Goal: Task Accomplishment & Management: Complete application form

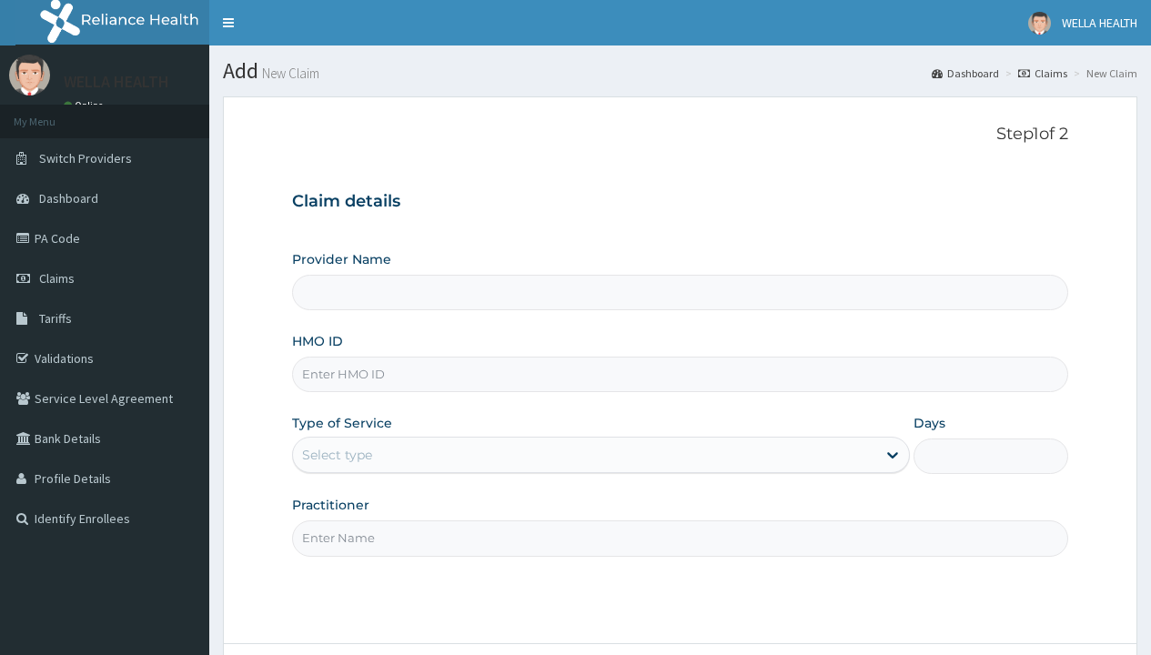
type input "Pharmacy Pick Up ( WellaHealth)"
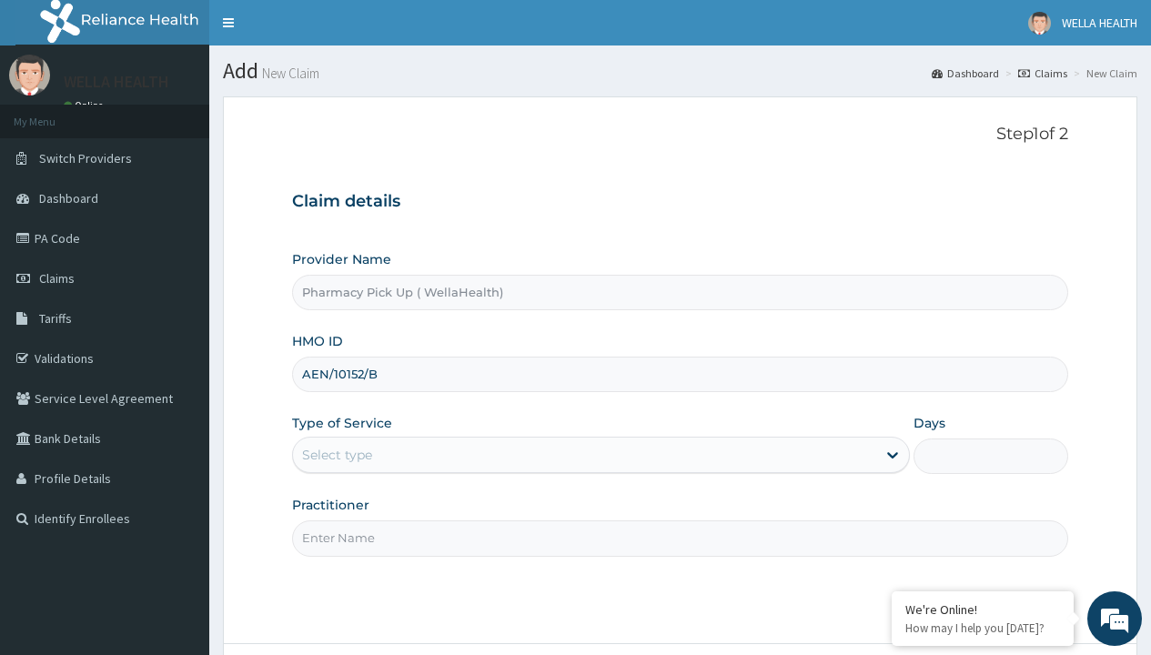
type input "AEN/10152/B"
type input "WellaHealth"
click at [337, 455] on div "Select type" at bounding box center [337, 455] width 70 height 18
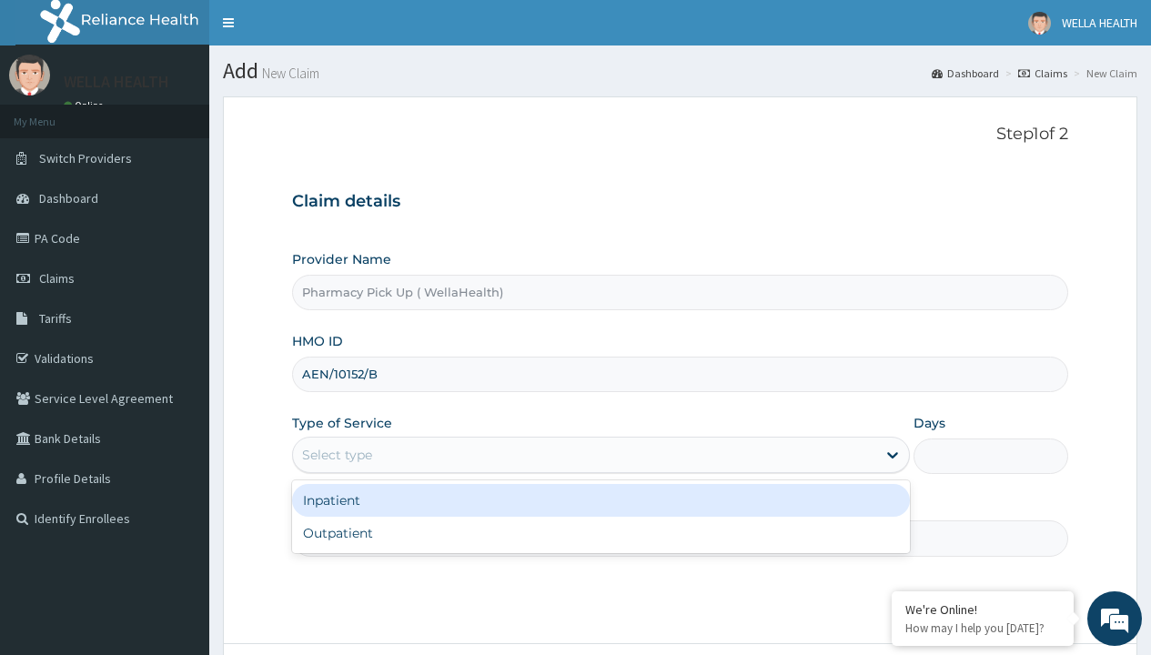
click at [600, 533] on div "Outpatient" at bounding box center [601, 533] width 618 height 33
type input "1"
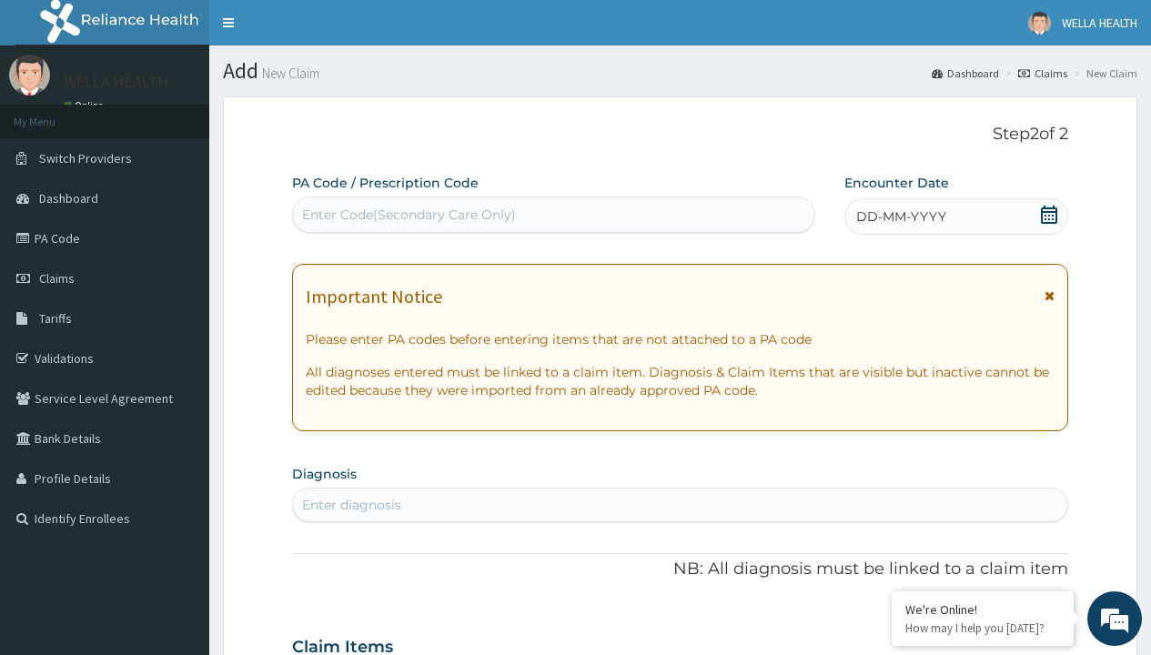
scroll to position [152, 0]
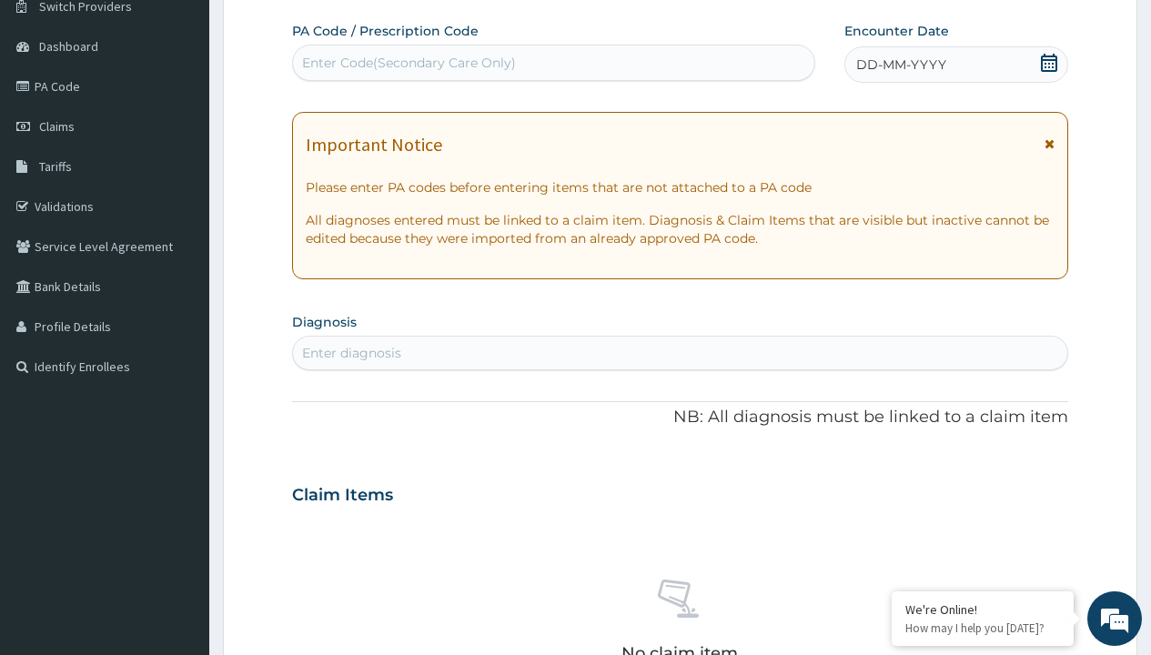
click at [900, 65] on span "DD-MM-YYYY" at bounding box center [901, 64] width 90 height 18
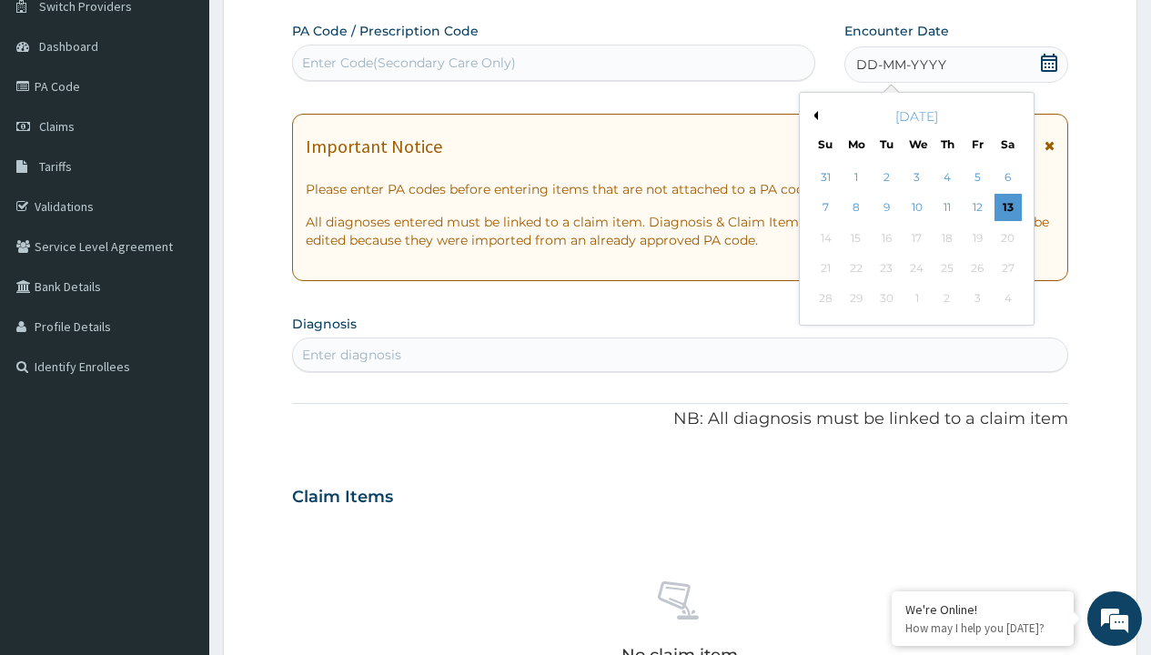
click at [812, 116] on button "Previous Month" at bounding box center [813, 115] width 9 height 9
click at [916, 207] on div "6" at bounding box center [916, 208] width 27 height 27
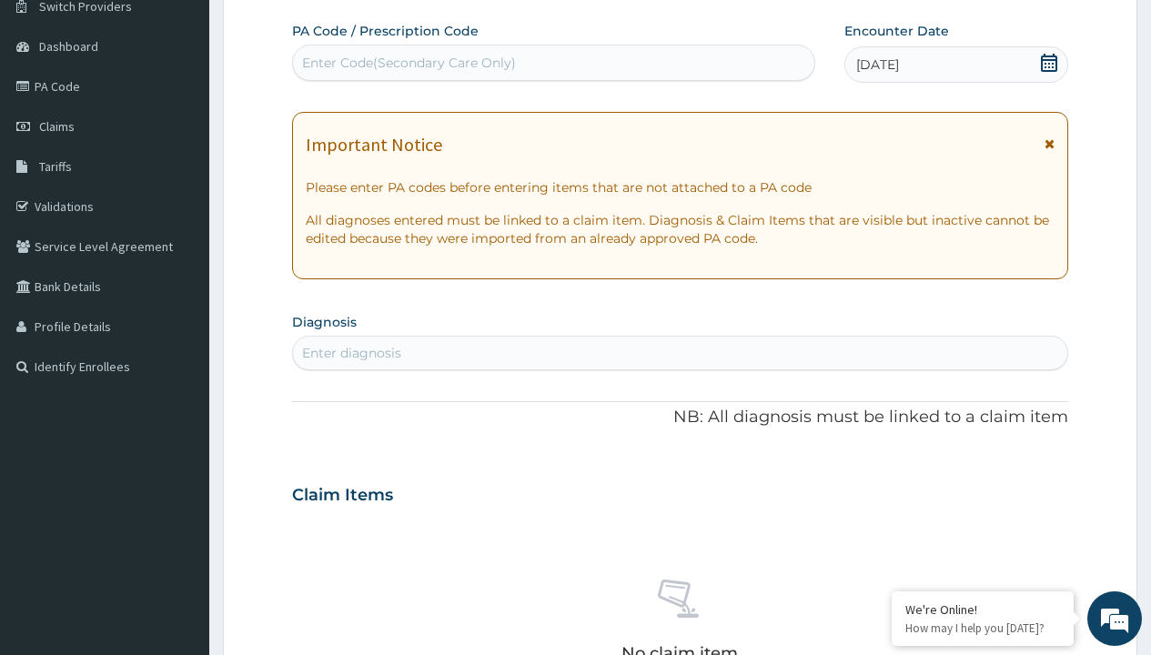
click at [351, 353] on div "Enter diagnosis" at bounding box center [351, 353] width 99 height 18
type input "prescription collected"
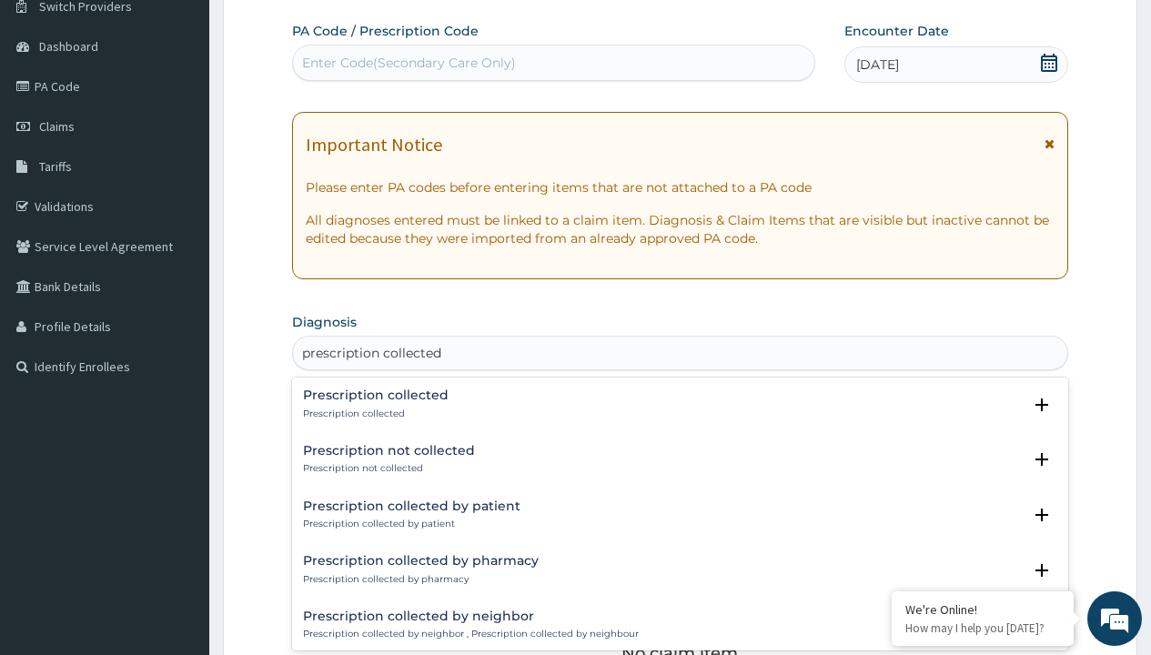
click at [373, 413] on p "Prescription collected" at bounding box center [376, 414] width 146 height 13
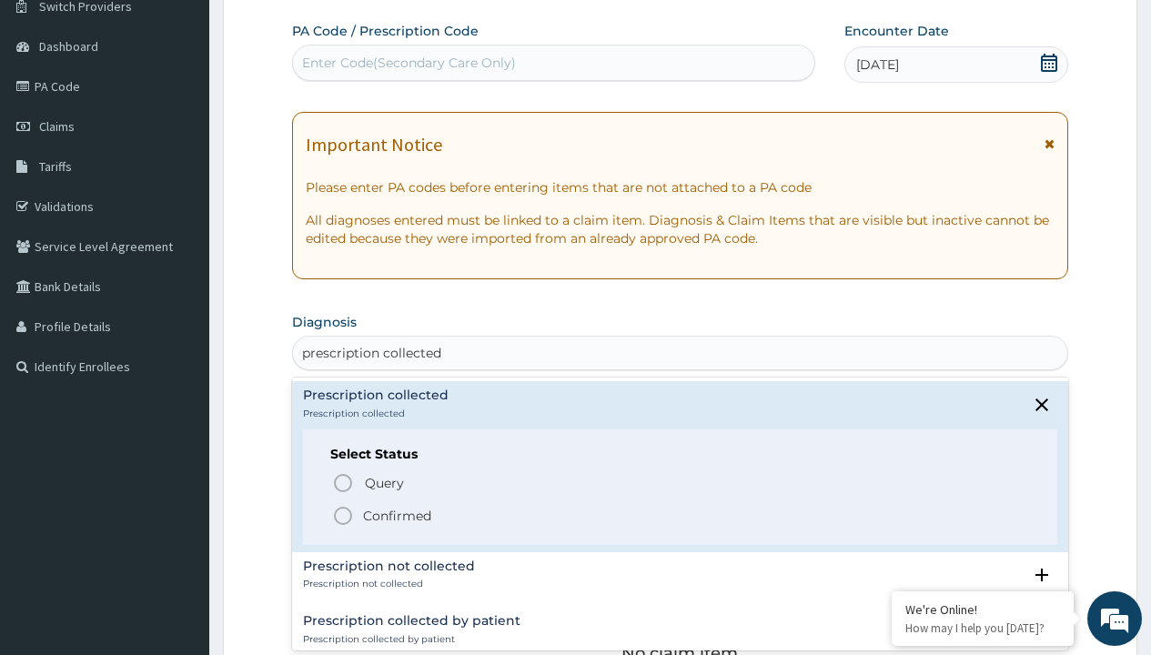
click at [397, 515] on p "Confirmed" at bounding box center [397, 516] width 68 height 18
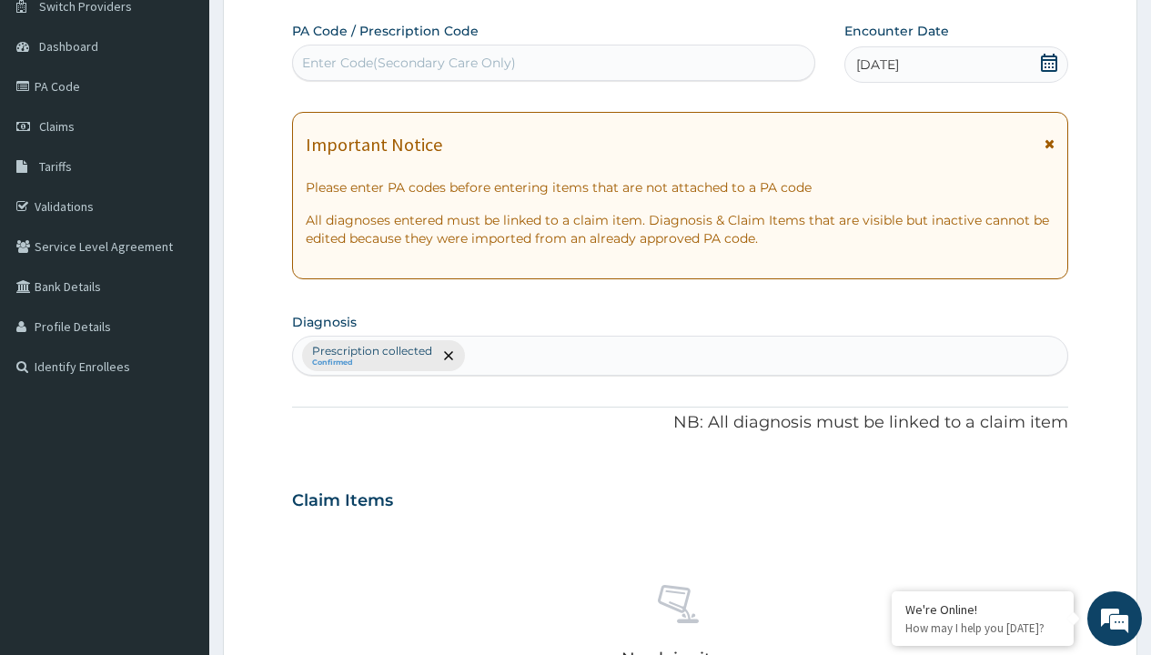
scroll to position [637, 0]
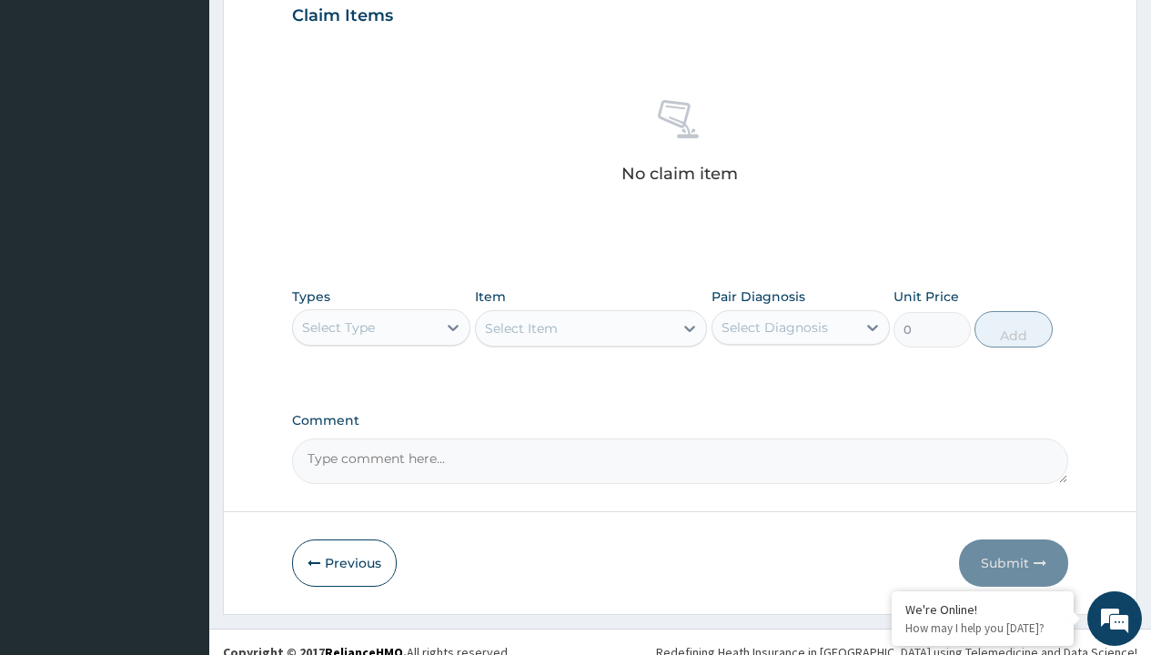
click at [338, 327] on div "Select Type" at bounding box center [338, 327] width 73 height 18
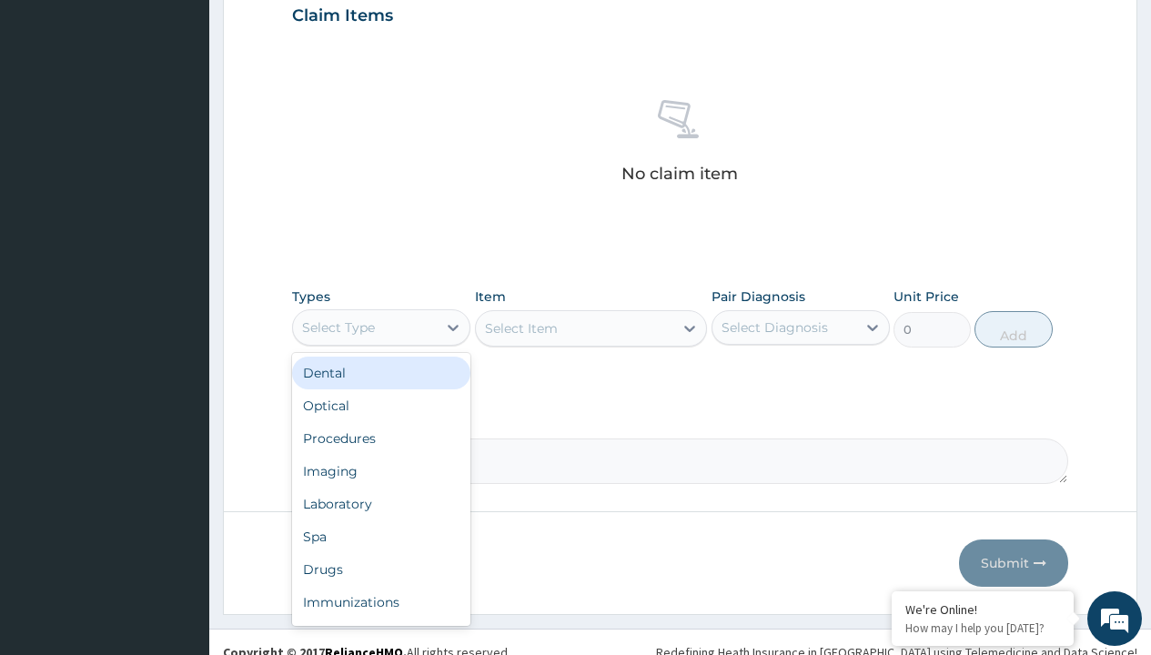
scroll to position [0, 0]
type input "procedures"
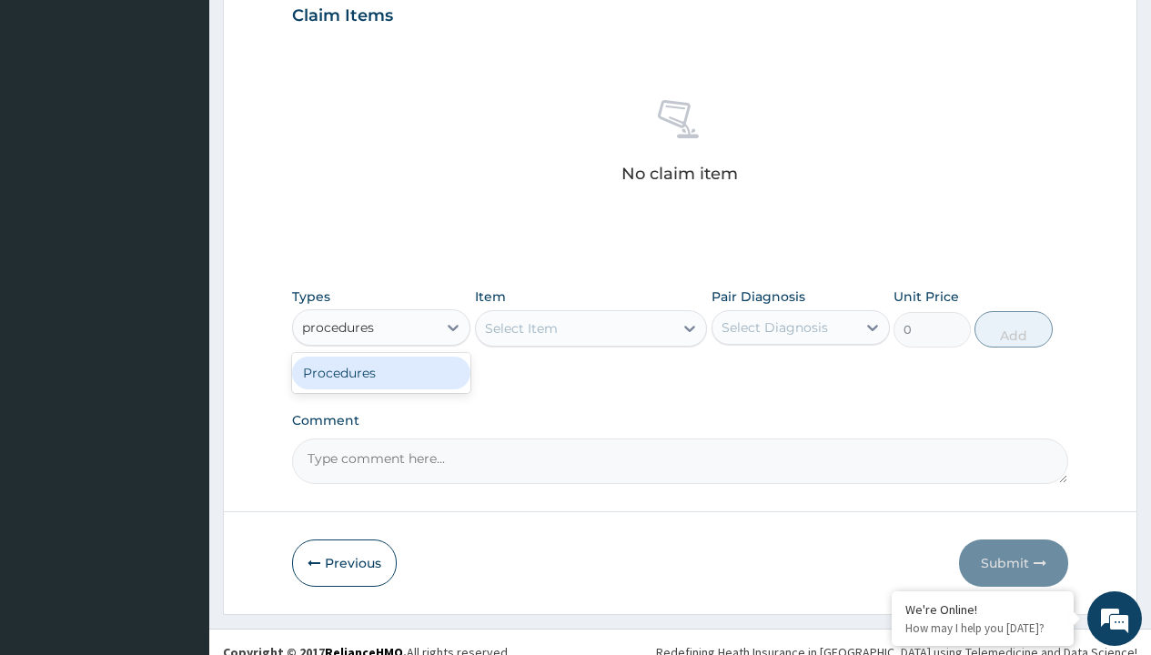
click at [381, 372] on div "Procedures" at bounding box center [381, 373] width 178 height 33
click at [520, 328] on div "Select Item" at bounding box center [521, 328] width 73 height 18
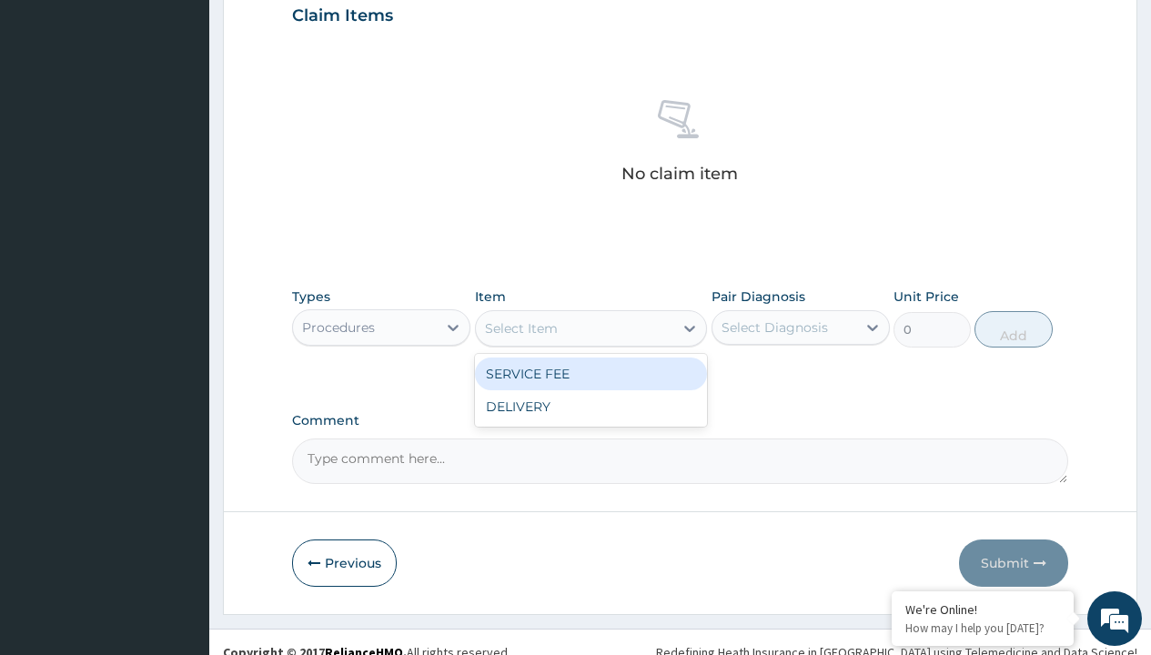
type input "service fee"
click at [590, 373] on div "SERVICE FEE" at bounding box center [591, 374] width 233 height 33
type input "100"
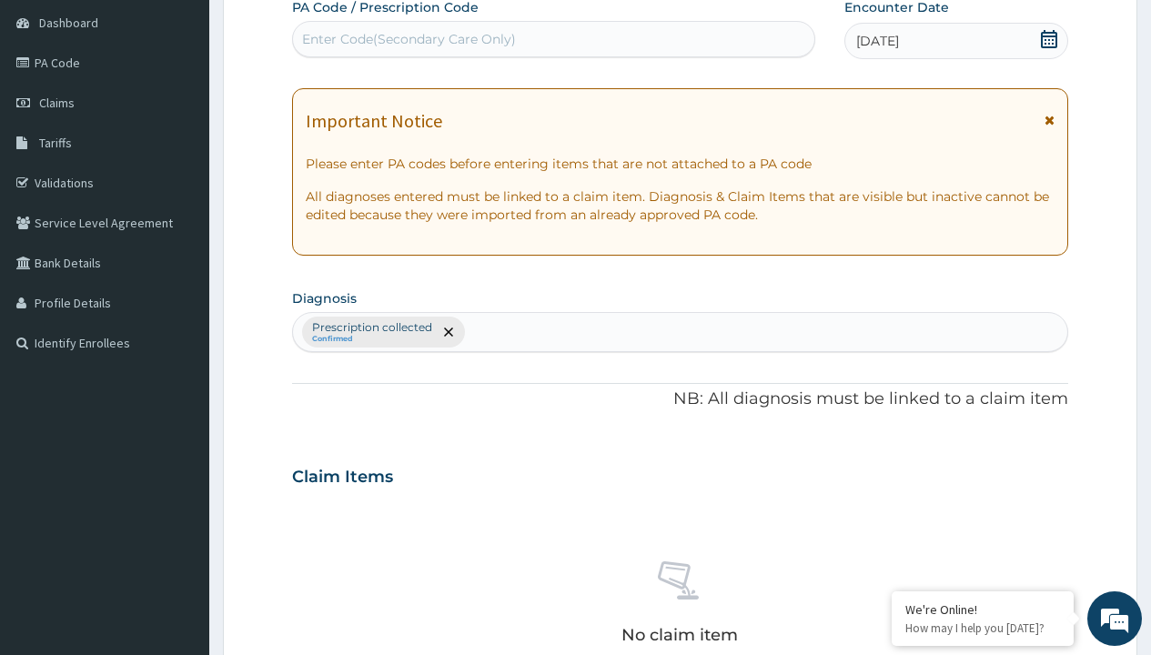
type input "prescription collected"
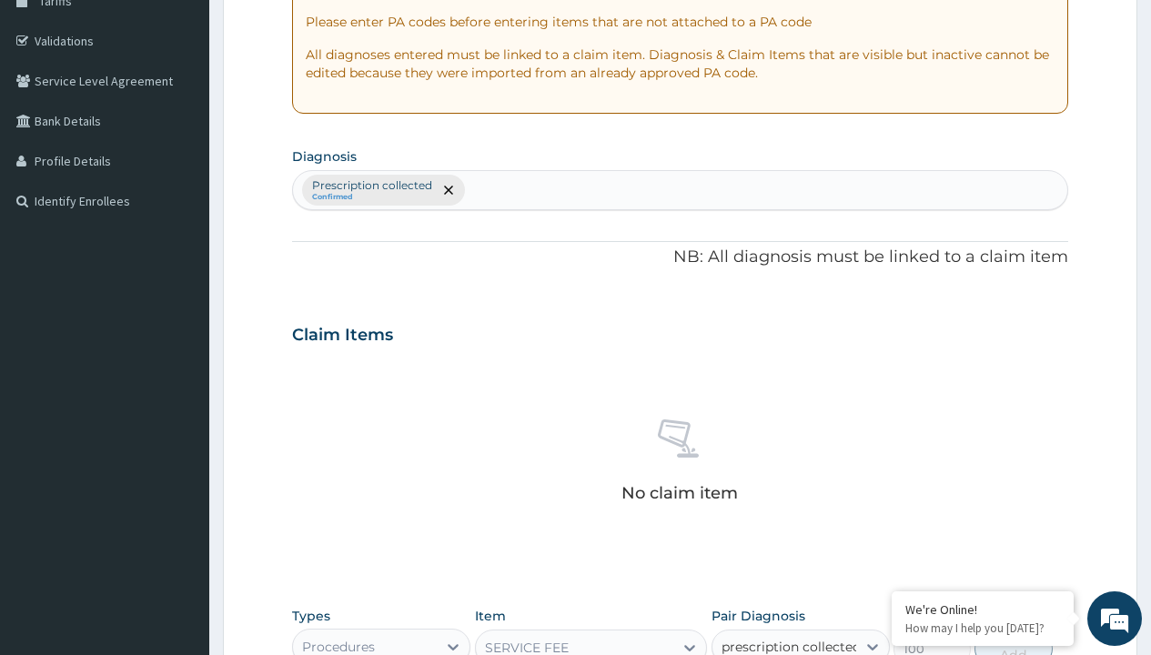
checkbox input "true"
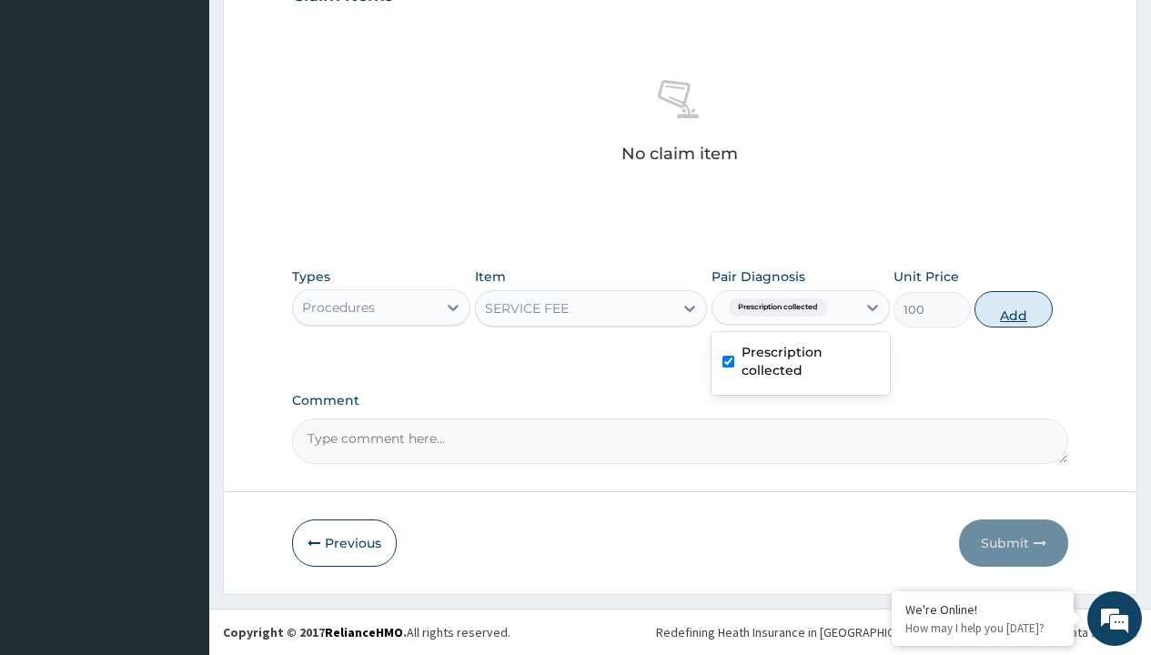
click at [1014, 308] on button "Add" at bounding box center [1012, 309] width 77 height 36
type input "0"
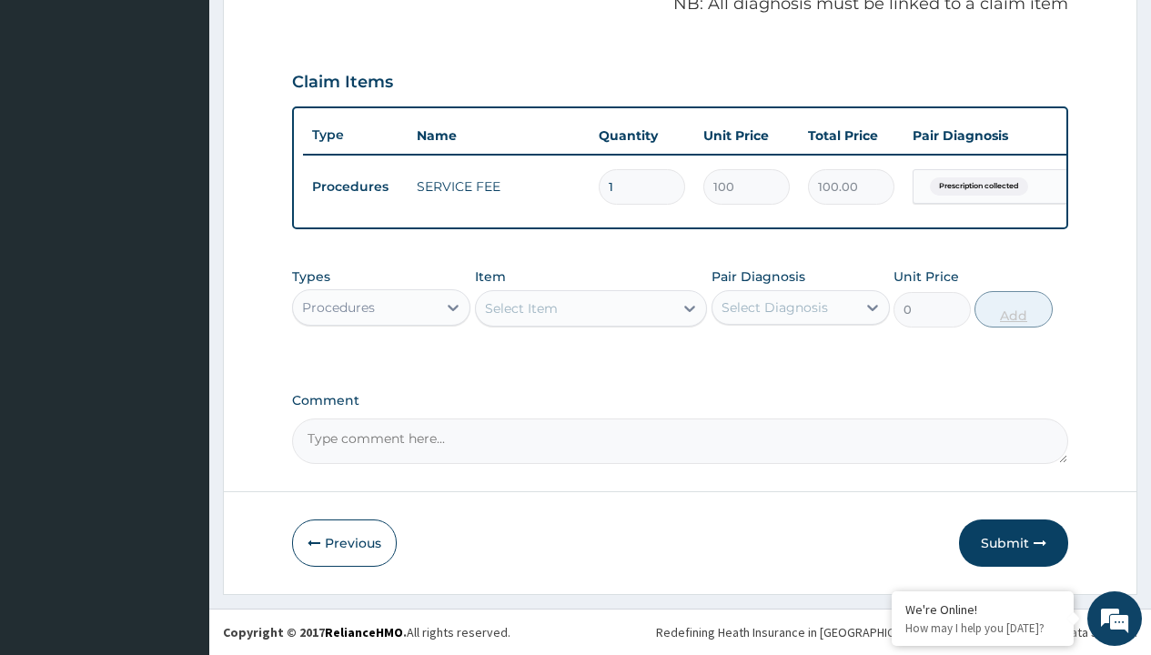
scroll to position [584, 0]
click at [338, 307] on div "Procedures" at bounding box center [338, 307] width 73 height 18
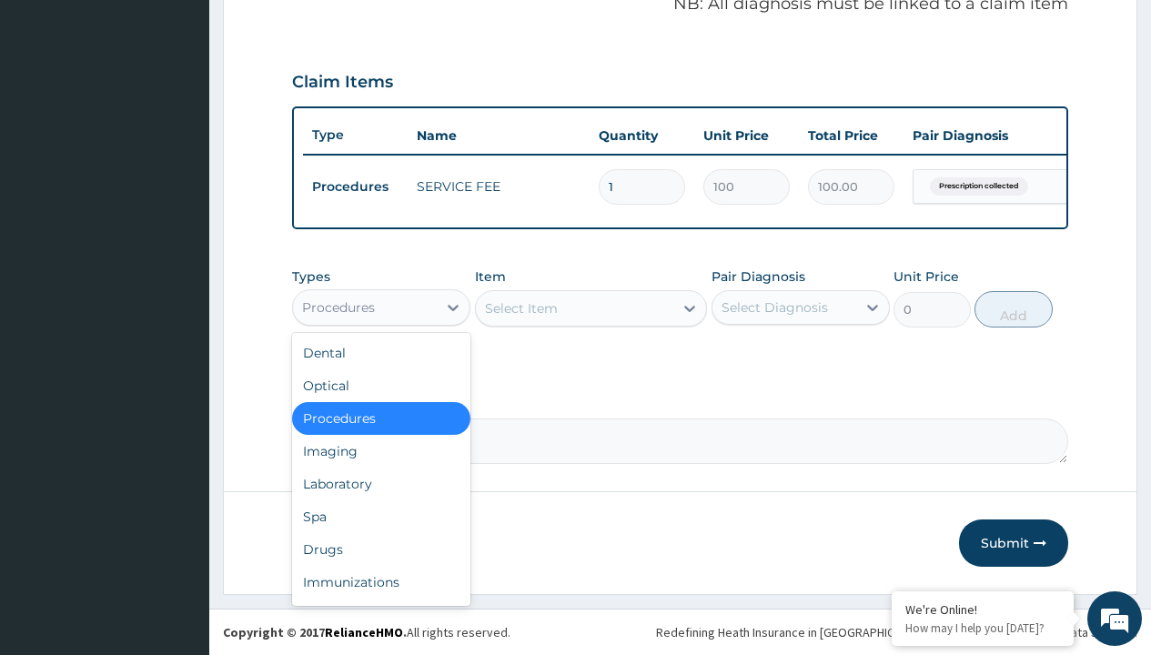
type input "drugs"
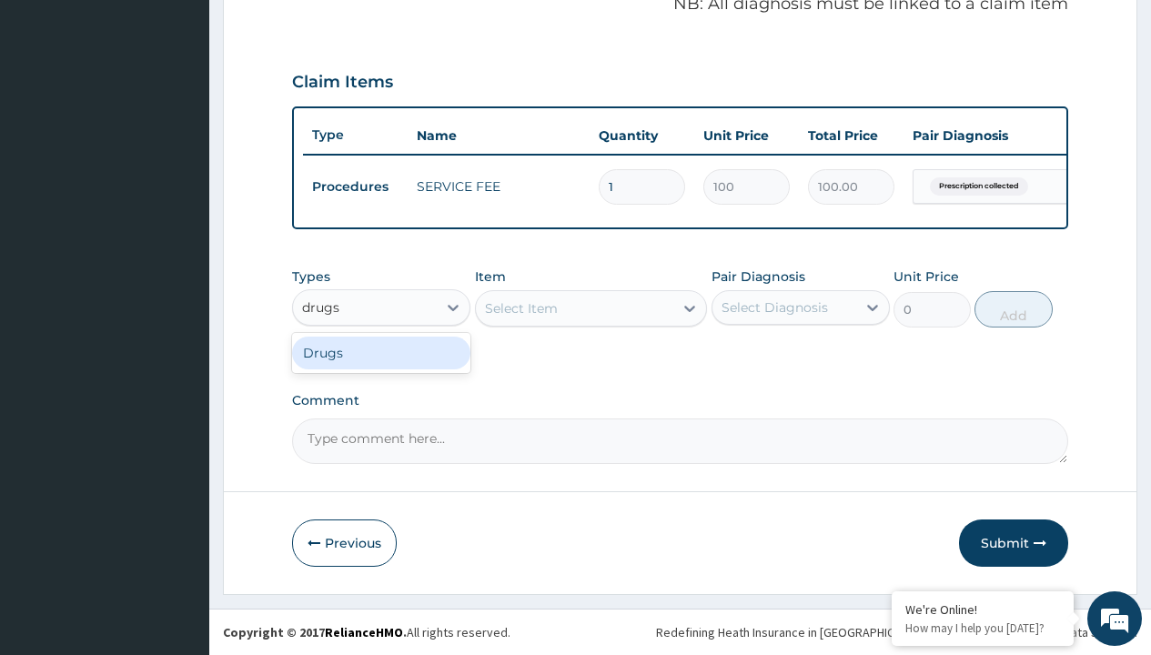
scroll to position [0, 0]
click at [381, 352] on div "Drugs" at bounding box center [381, 353] width 178 height 33
click at [520, 308] on div "Select Item" at bounding box center [591, 308] width 233 height 36
type input "norvasc amlodipine 10mg x 30"
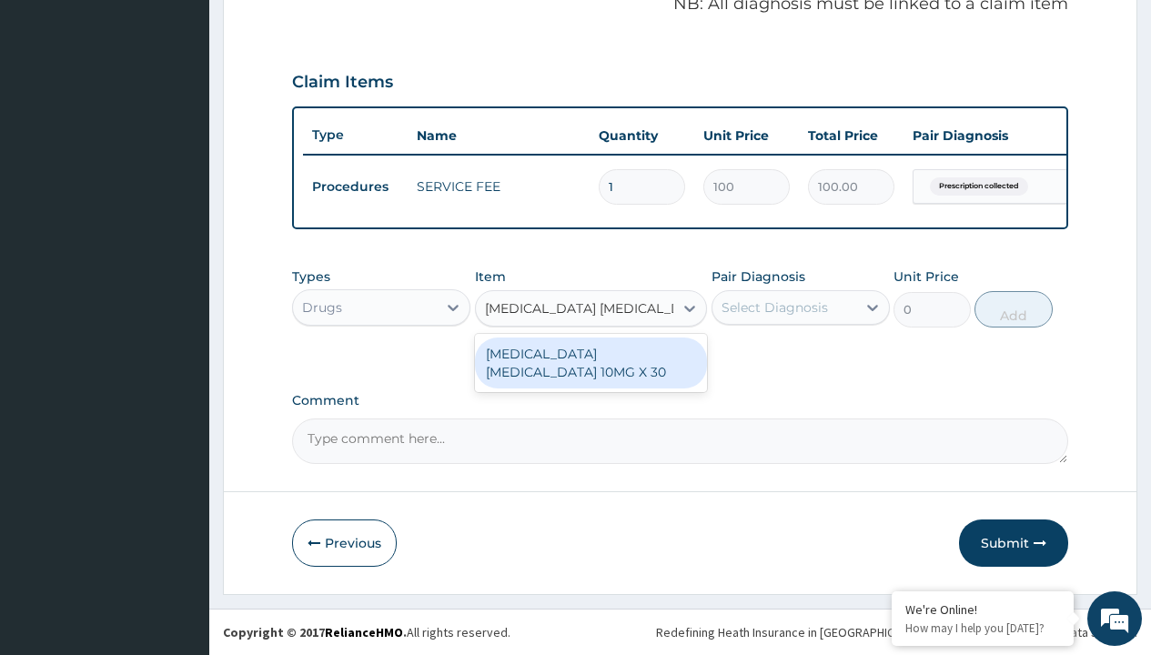
click at [590, 362] on div "NORVASC AMLODIPINE 10MG X 30" at bounding box center [591, 363] width 233 height 51
type input "1000"
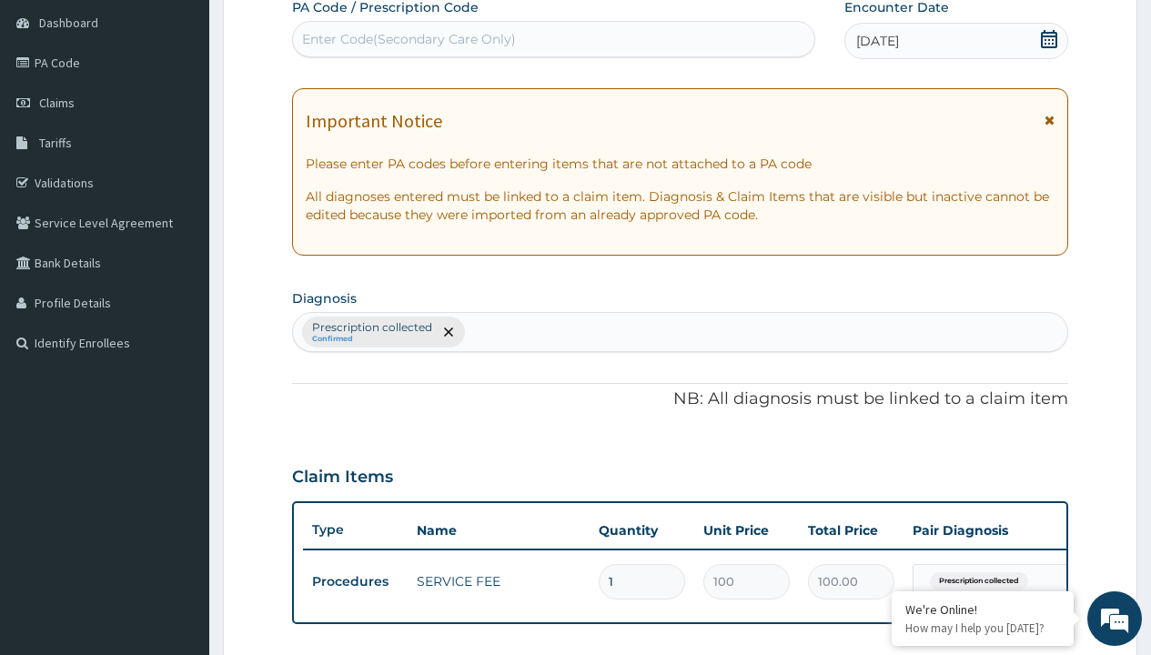
type input "prescription collected"
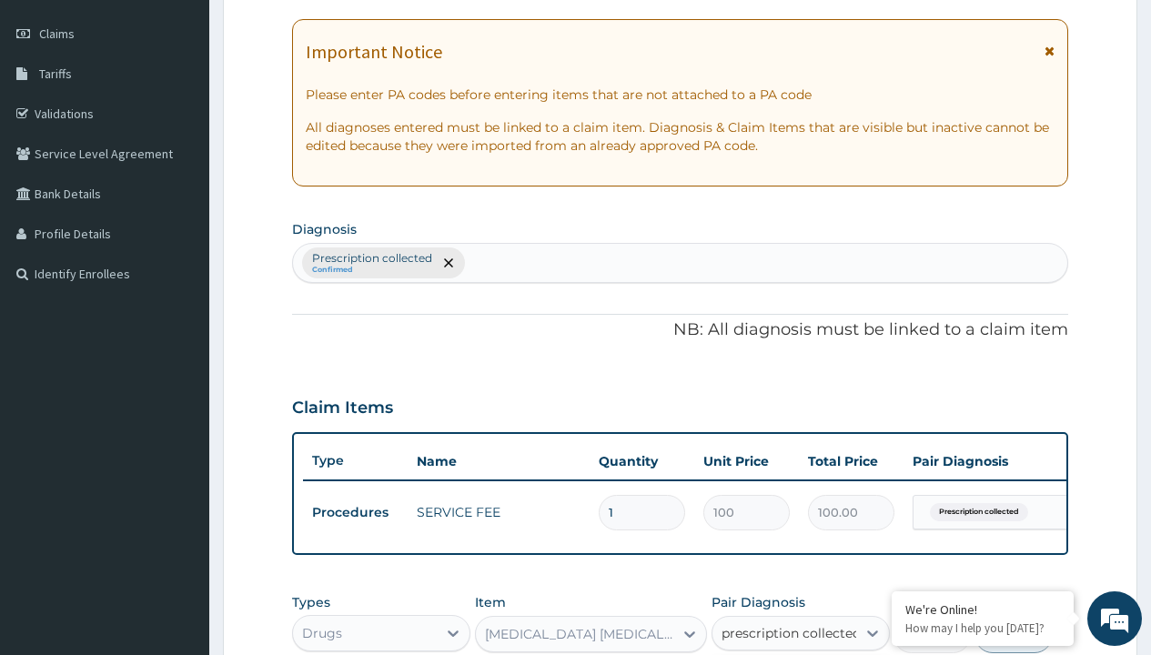
checkbox input "true"
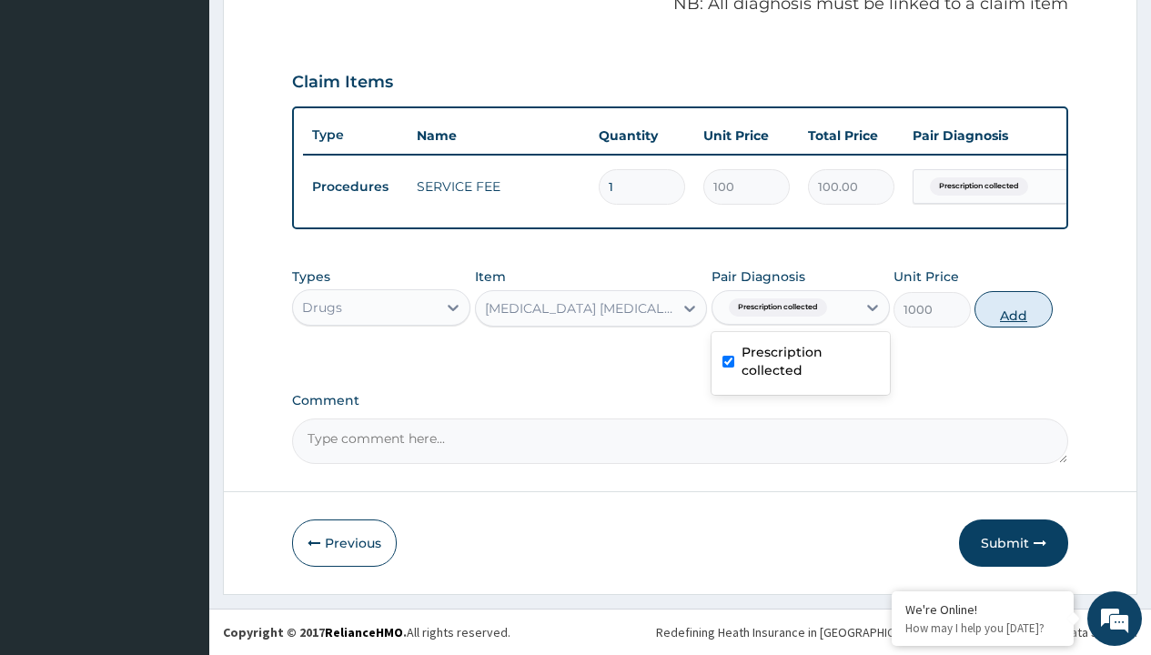
click at [1014, 308] on button "Add" at bounding box center [1012, 309] width 77 height 36
type input "0"
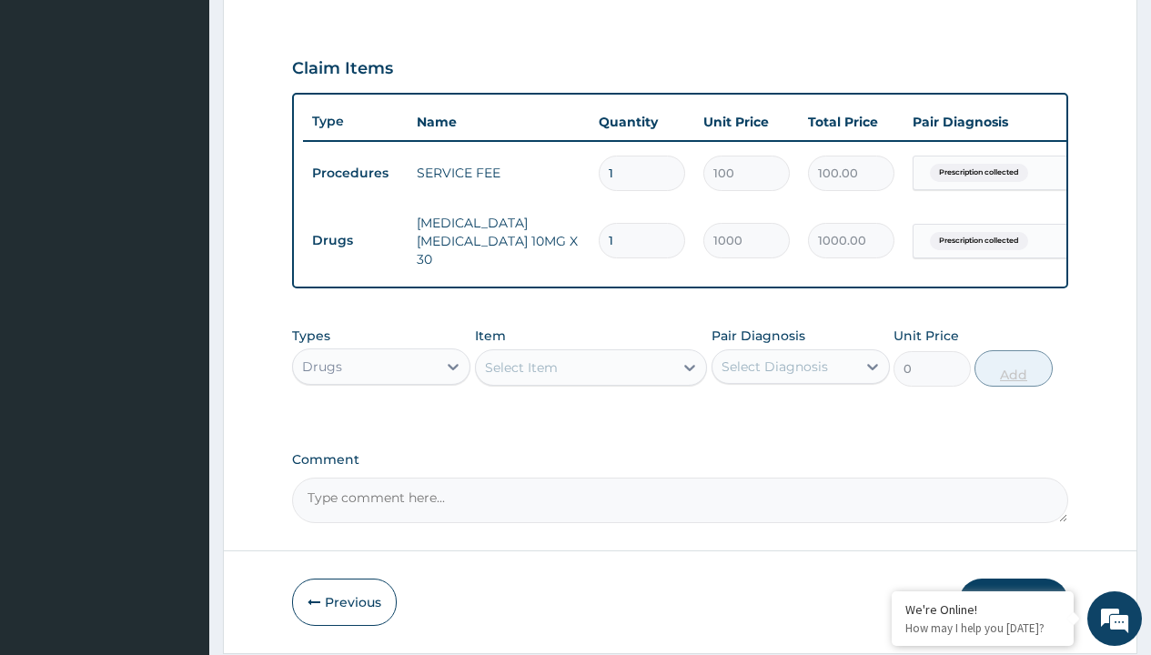
type input "60"
type input "60000.00"
type input "60"
click at [355, 236] on td "Drugs" at bounding box center [355, 241] width 105 height 34
type input "drugs"
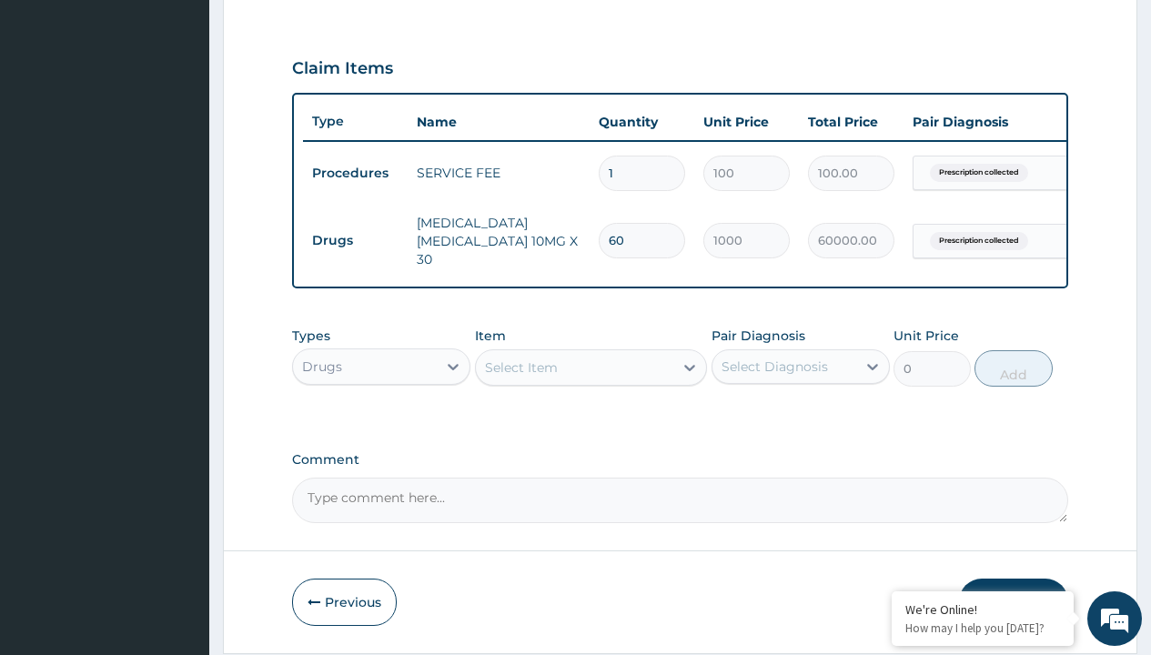
scroll to position [0, 0]
click at [381, 415] on div "Drugs" at bounding box center [381, 412] width 178 height 33
click at [520, 370] on div "Select Item" at bounding box center [521, 367] width 73 height 18
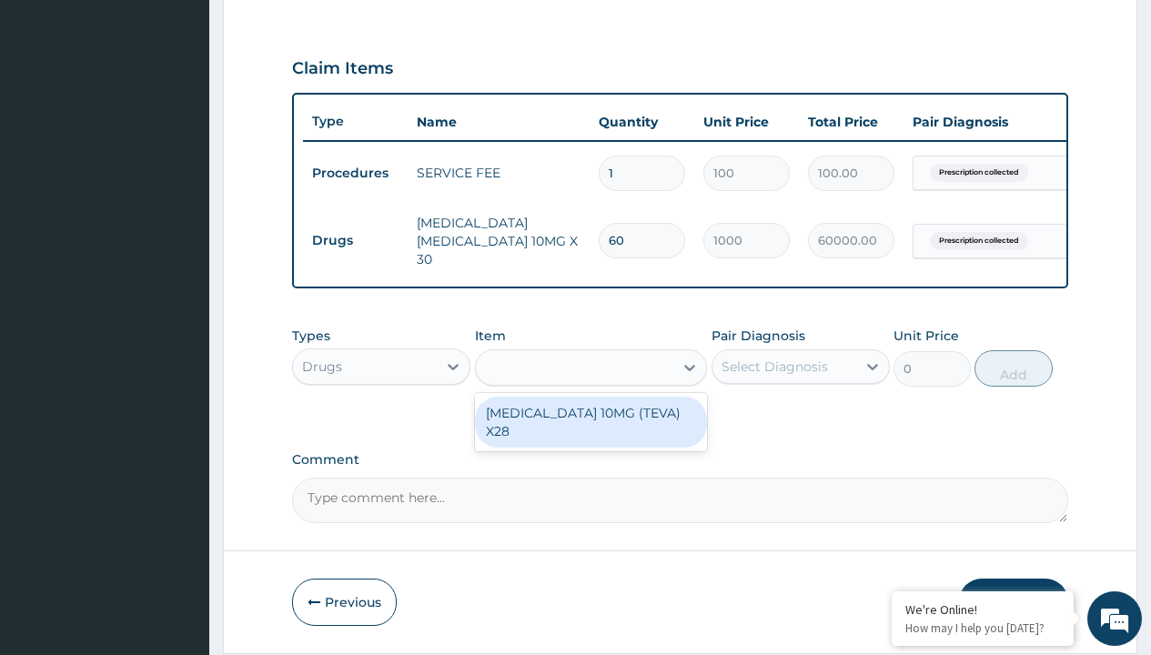
type input "lisinopril 10mg (teva) x28"
click at [590, 416] on div "LISINOPRIL 10MG (TEVA) X28" at bounding box center [591, 422] width 233 height 51
type input "129"
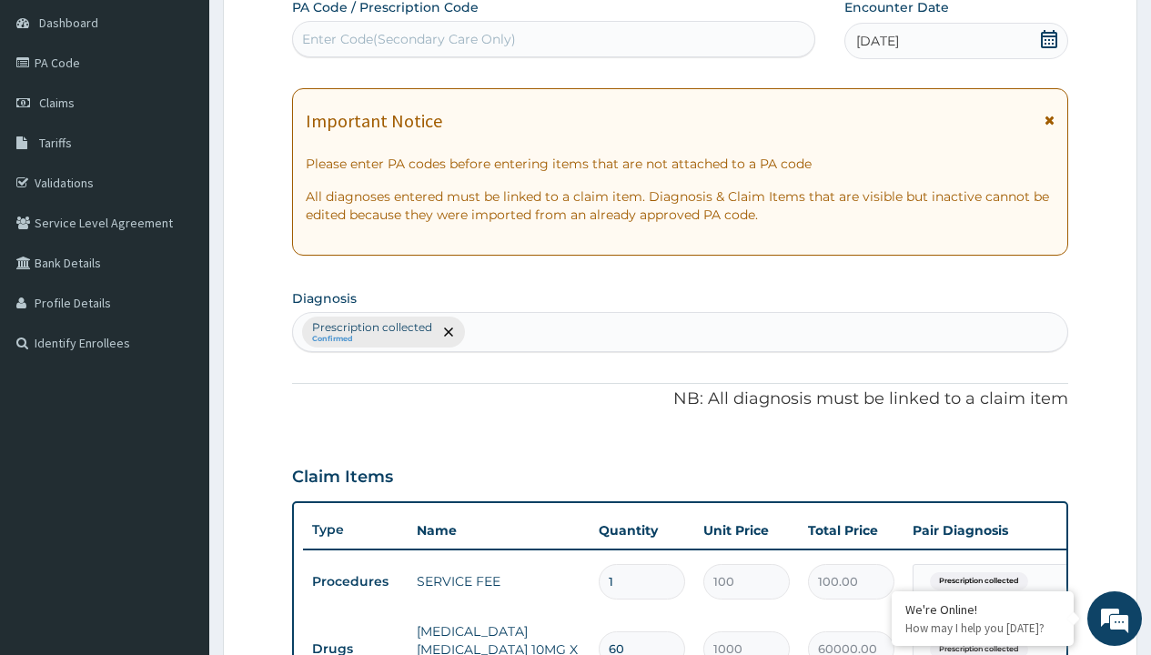
scroll to position [308, 0]
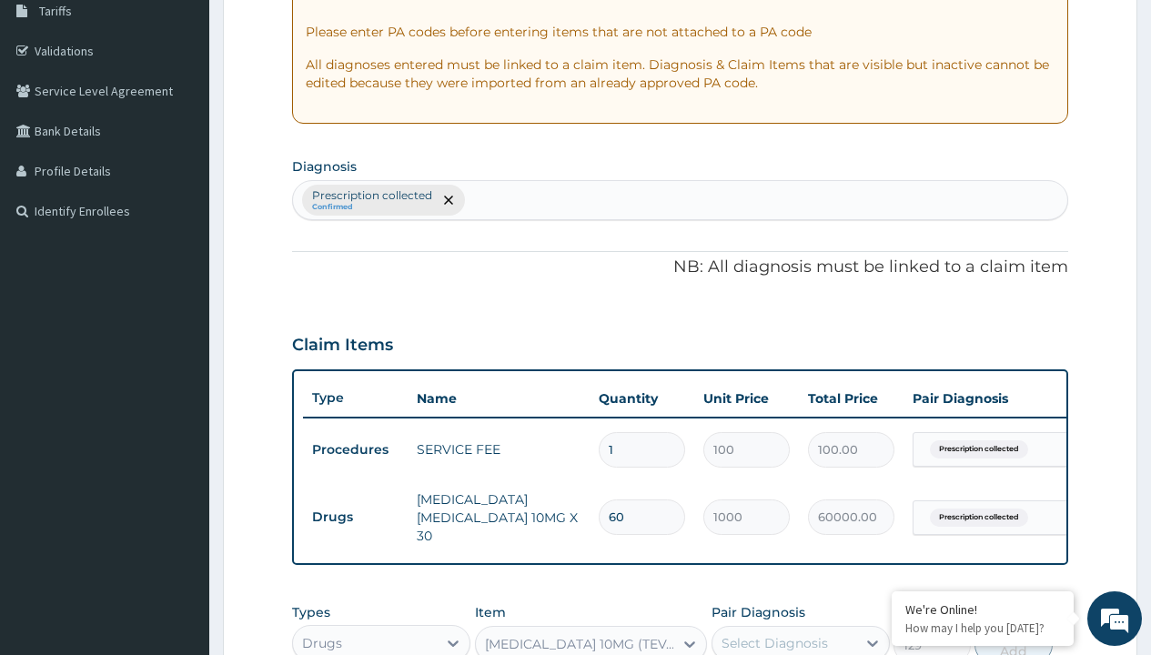
type input "prescription collected"
checkbox input "true"
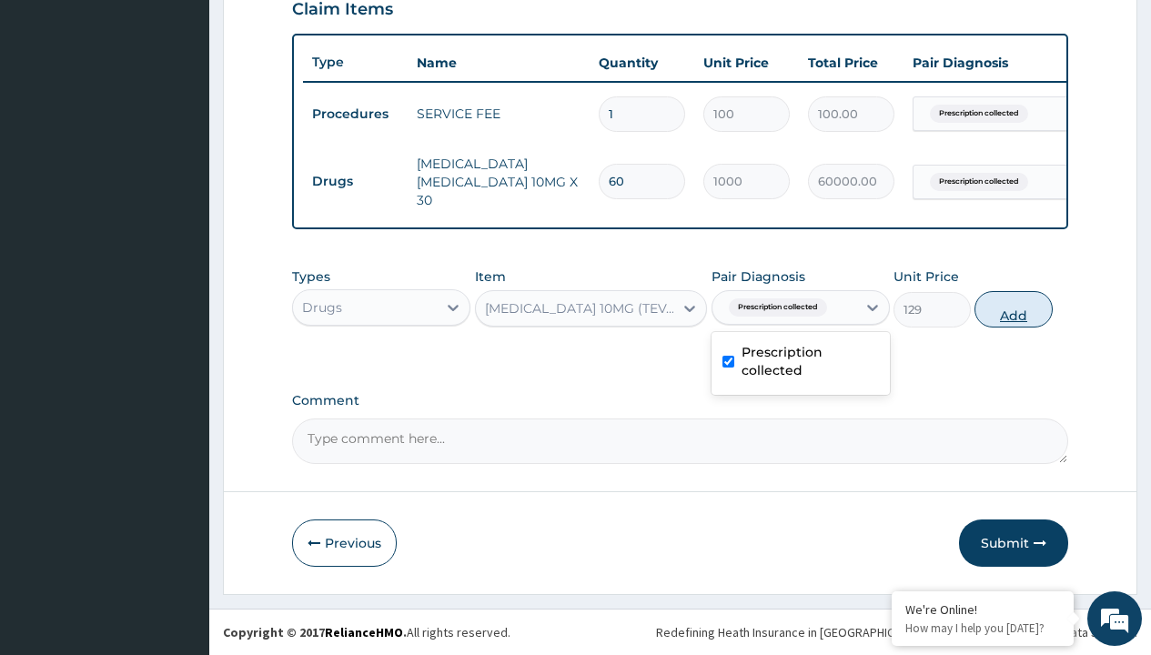
click at [1014, 308] on button "Add" at bounding box center [1012, 309] width 77 height 36
type input "0"
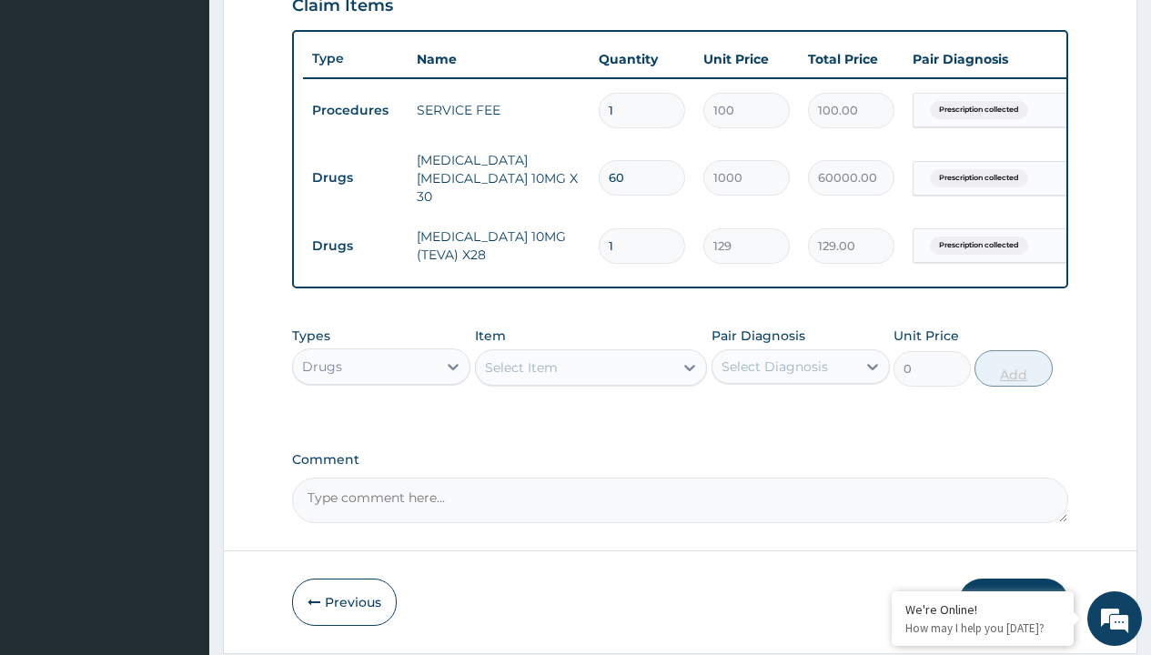
type input "28"
type input "3612.00"
type input "28"
click at [355, 173] on td "Drugs" at bounding box center [355, 178] width 105 height 34
type input "procedures"
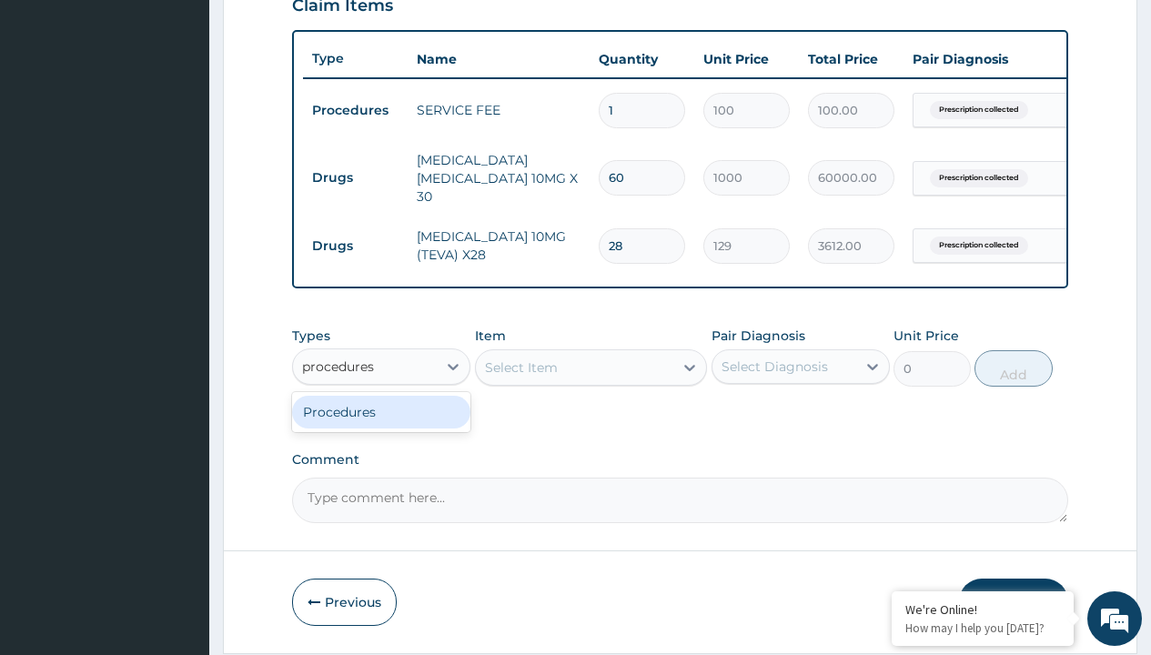
scroll to position [0, 0]
click at [381, 415] on div "Procedures" at bounding box center [381, 412] width 178 height 33
click at [520, 370] on div "Select Item" at bounding box center [521, 367] width 73 height 18
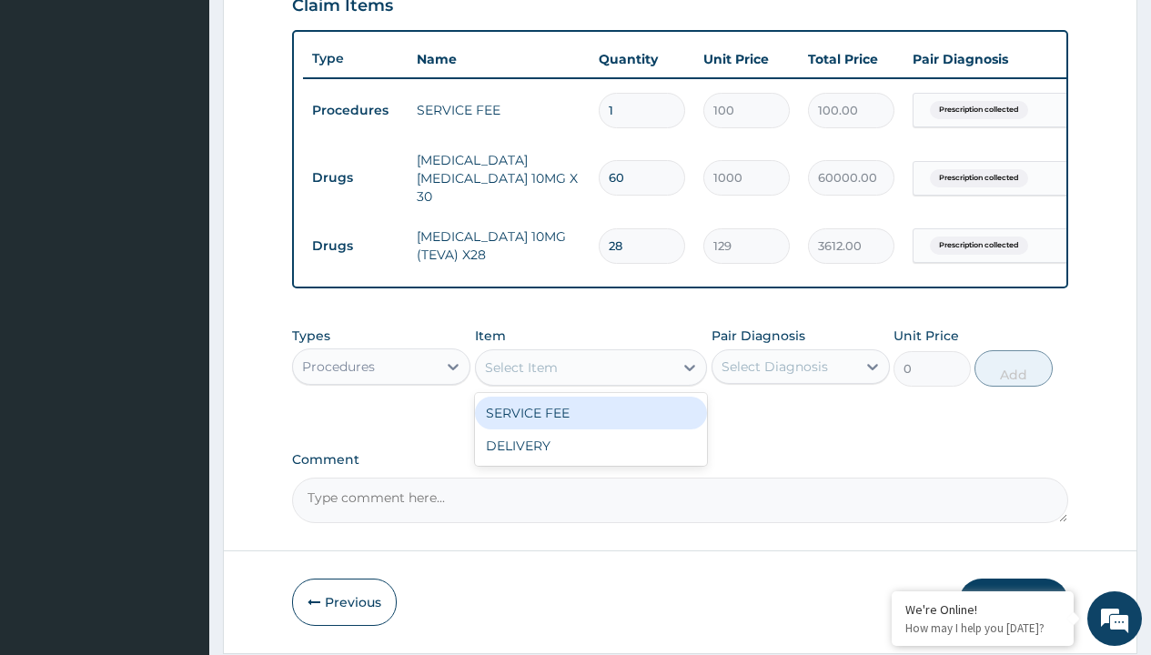
type input "delivery"
click at [590, 416] on div "DELIVERY" at bounding box center [591, 413] width 233 height 33
type input "2000"
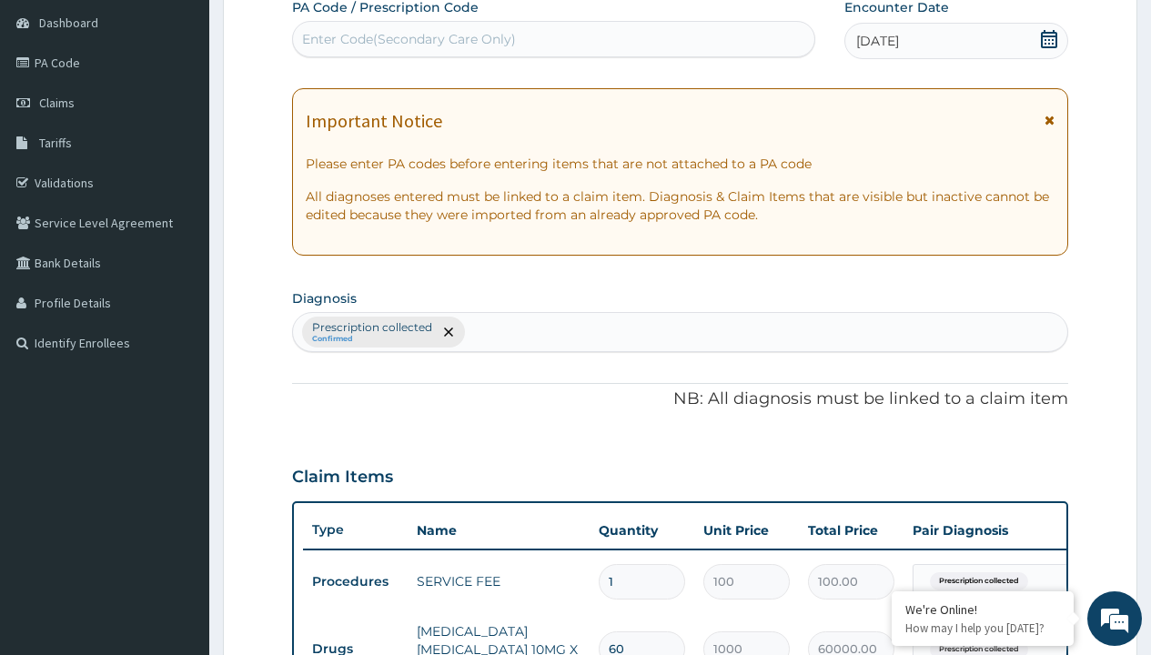
click at [371, 328] on p "Prescription collected" at bounding box center [372, 327] width 120 height 15
type input "prescription collected"
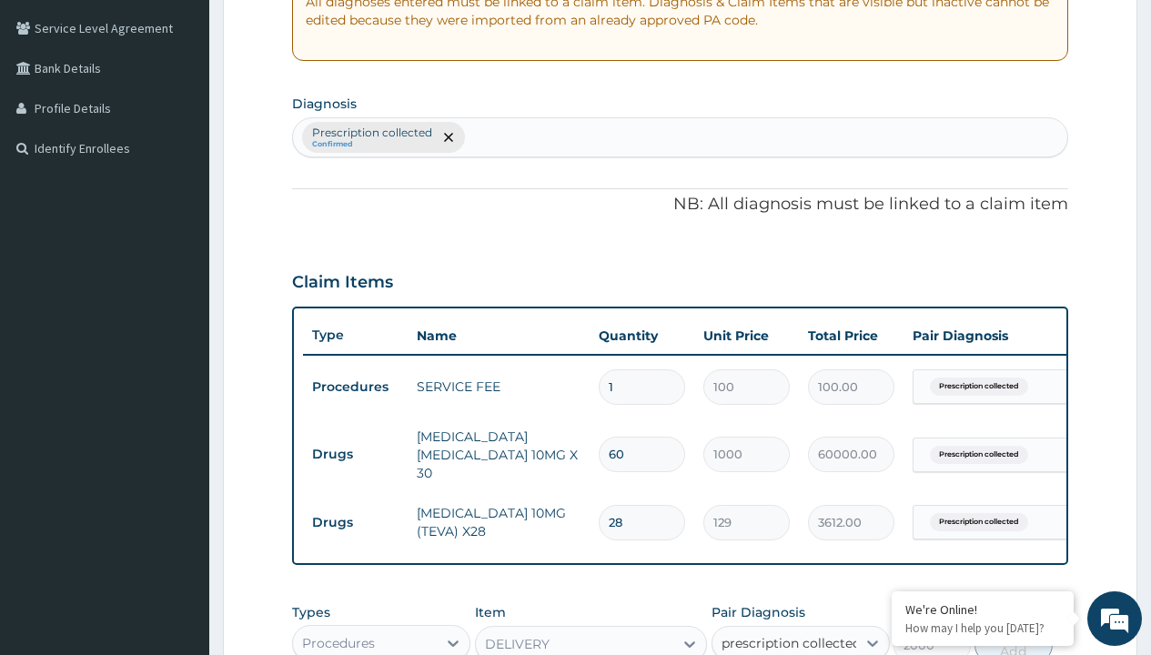
checkbox input "true"
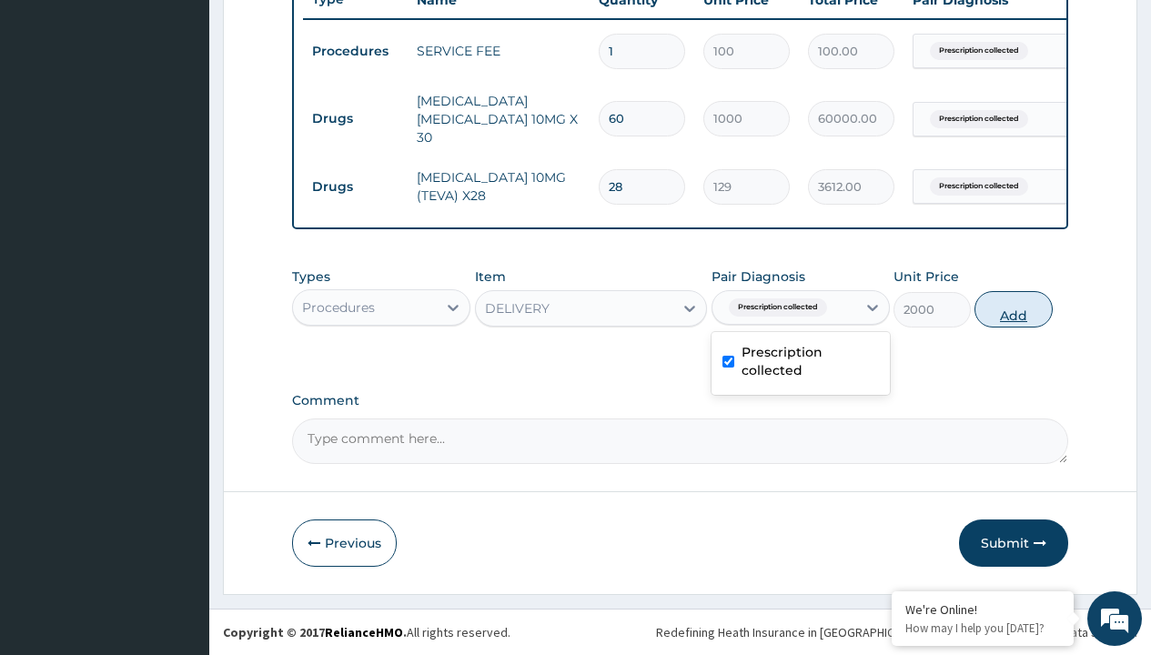
click at [1014, 308] on button "Add" at bounding box center [1012, 309] width 77 height 36
type input "0"
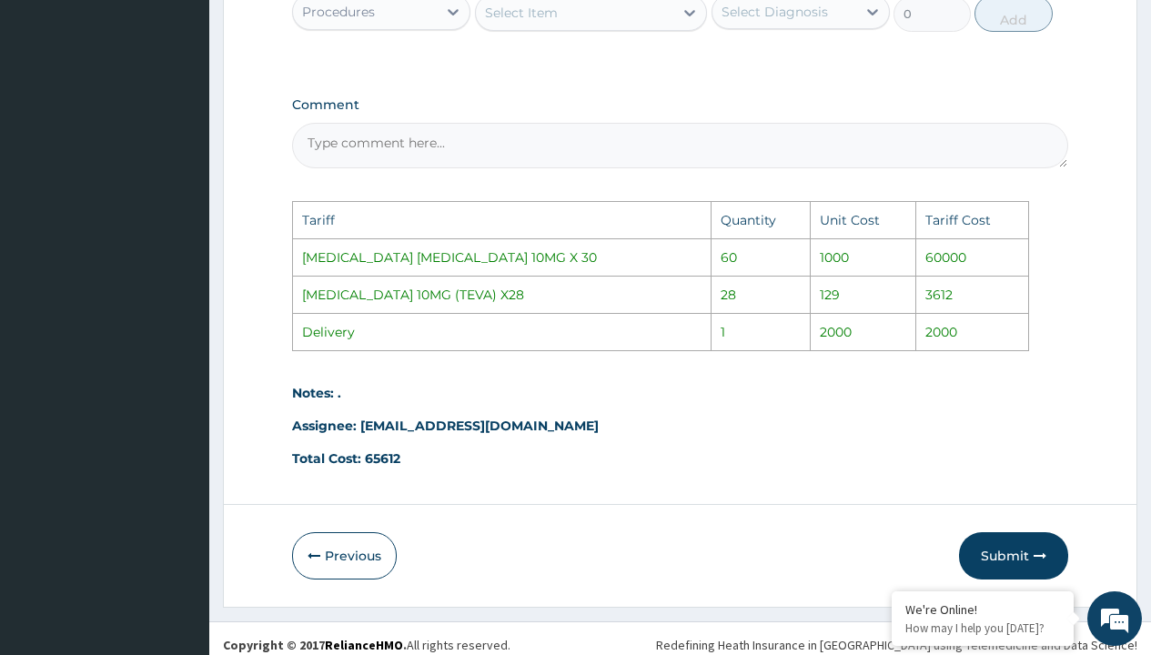
scroll to position [1081, 0]
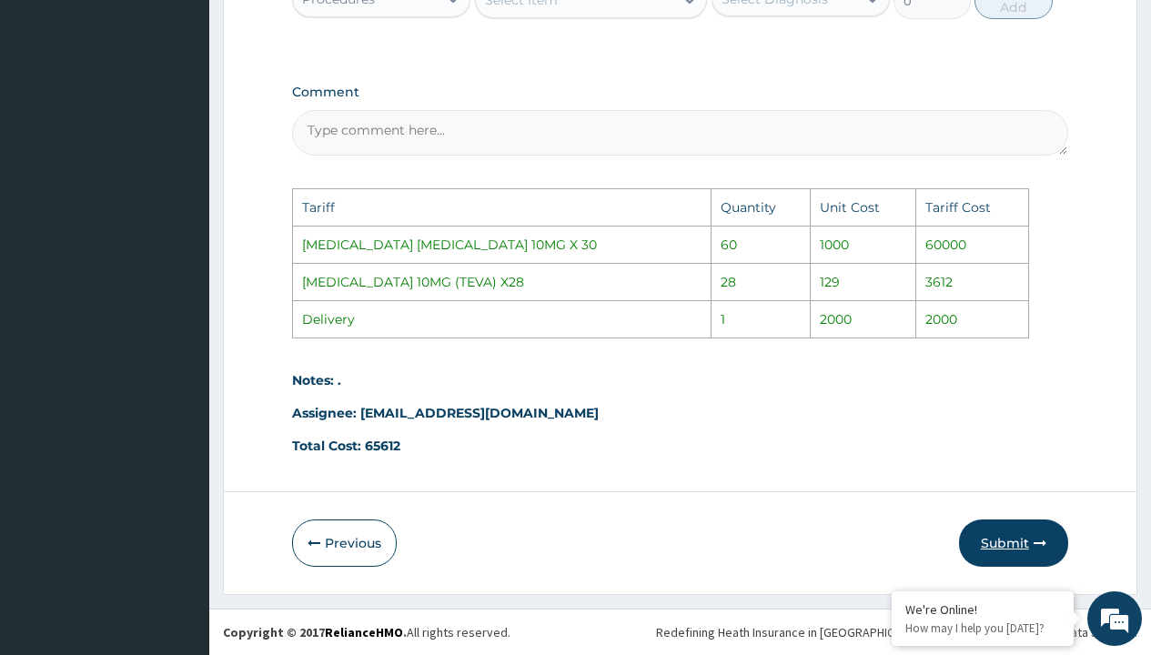
click at [997, 534] on button "Submit" at bounding box center [1013, 542] width 109 height 47
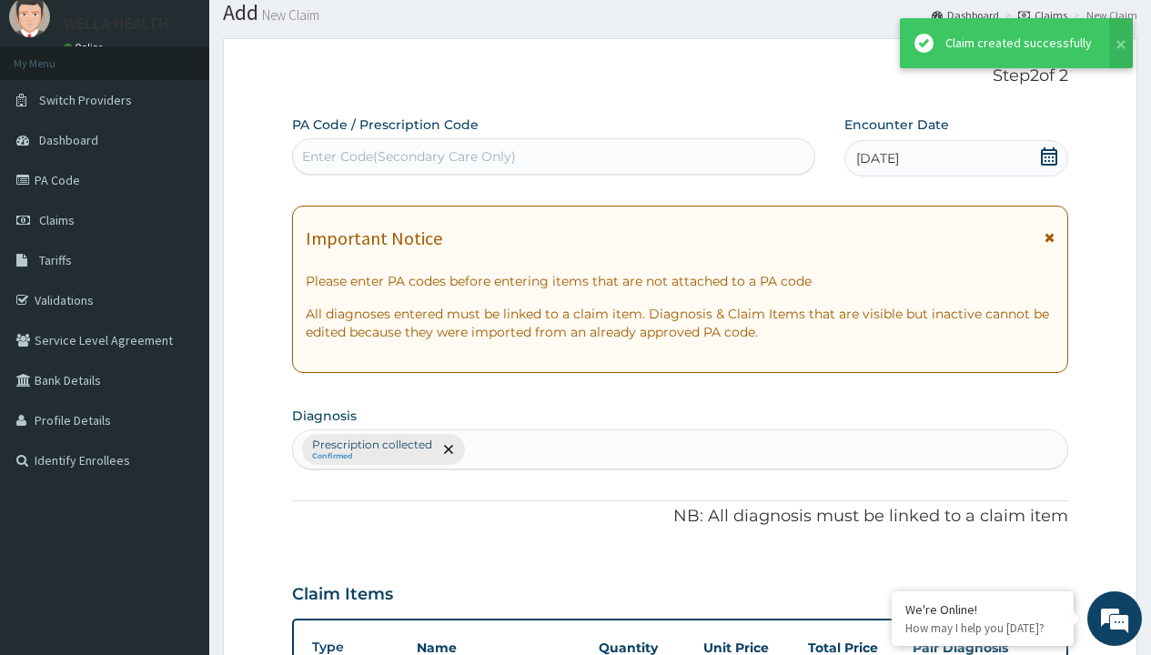
scroll to position [772, 0]
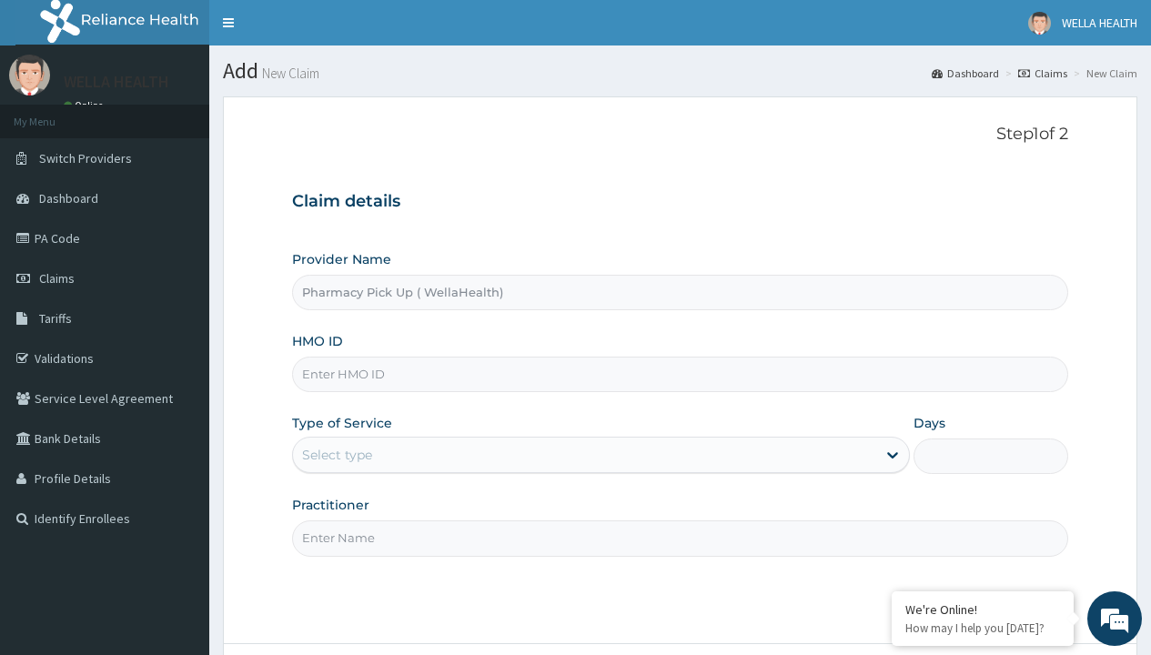
type input "Pharmacy Pick Up ( WellaHealth)"
type input "AVL/10276/A"
type input "WellaHealth"
click at [337, 455] on div "Select type" at bounding box center [337, 455] width 70 height 18
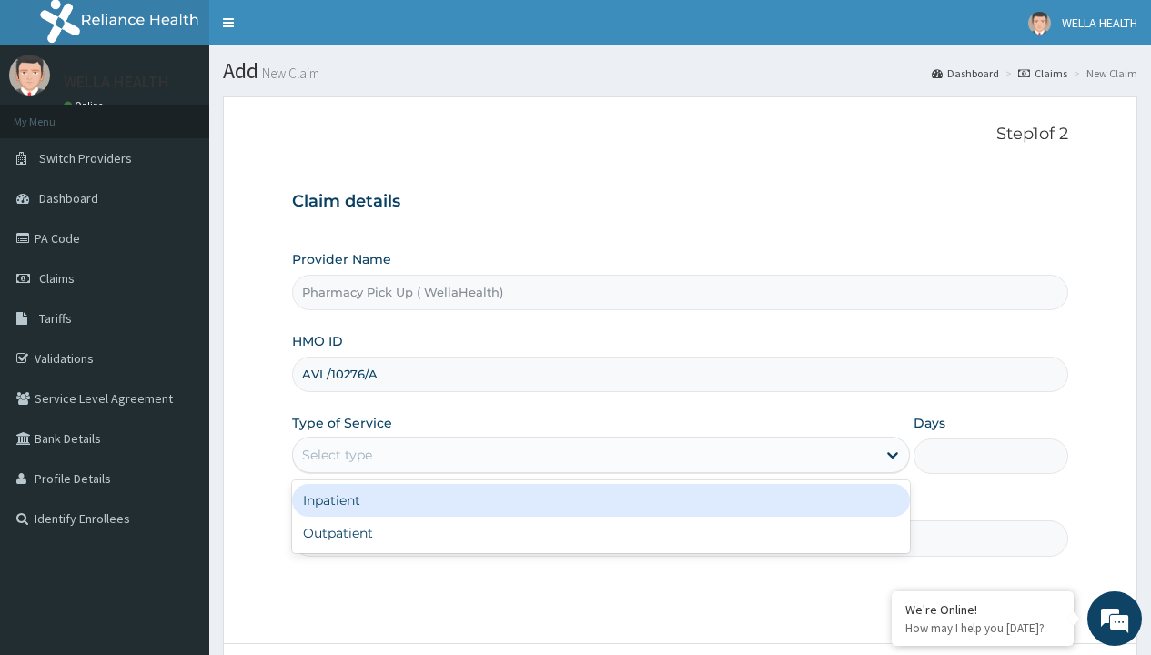
click at [600, 533] on div "Outpatient" at bounding box center [601, 533] width 618 height 33
type input "1"
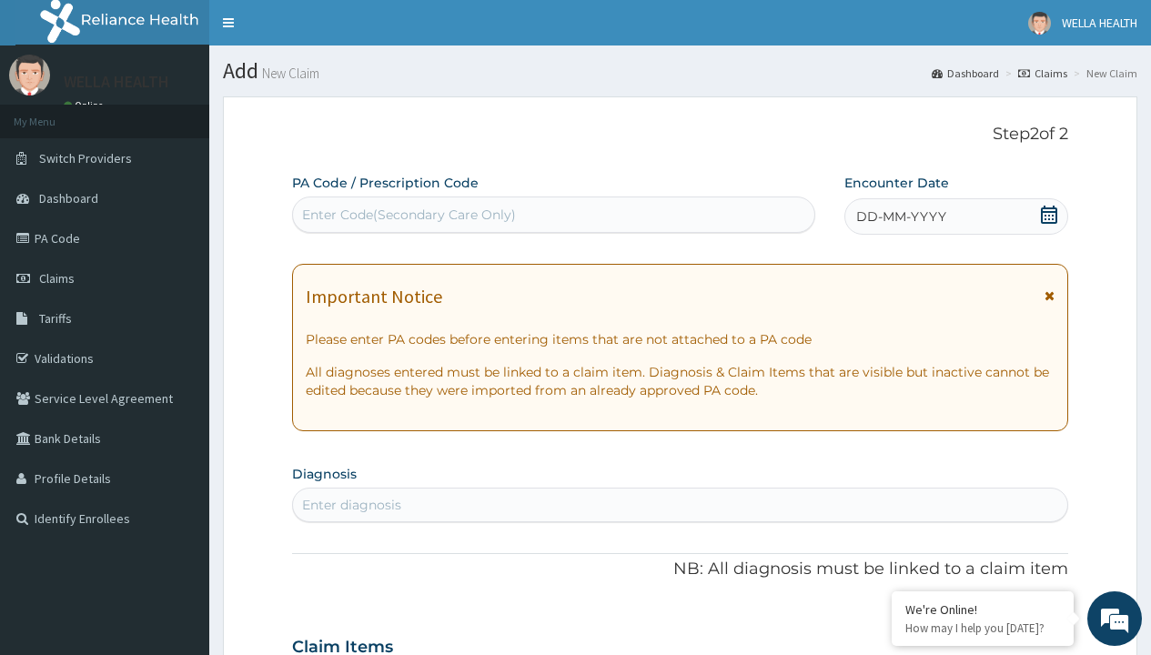
scroll to position [152, 0]
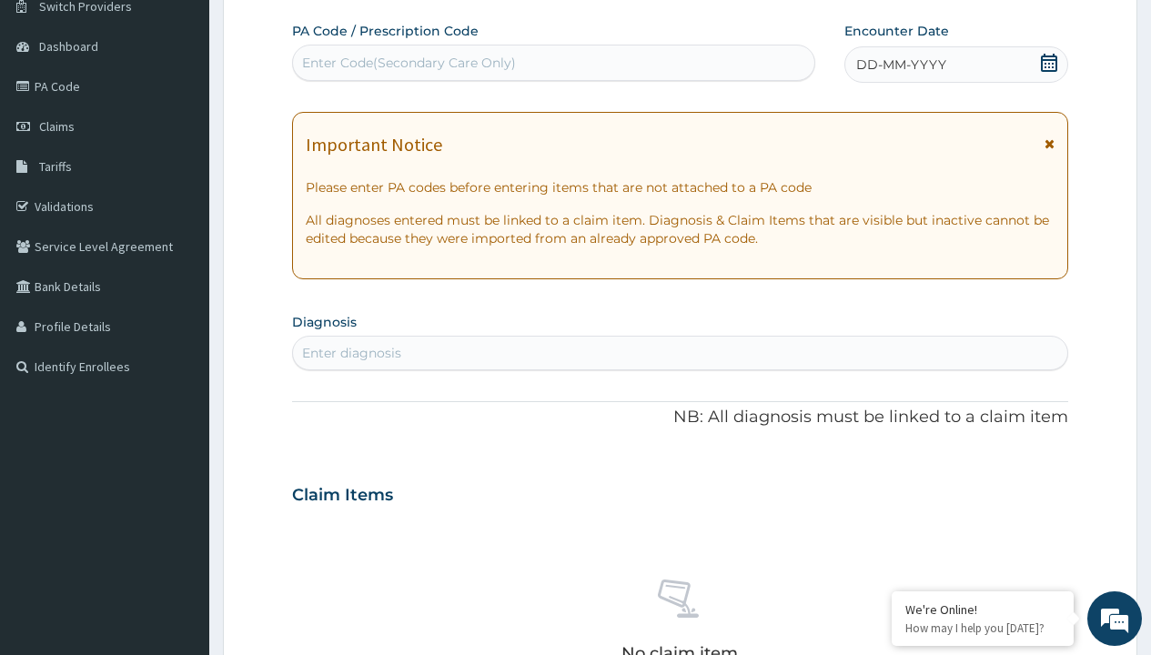
click at [900, 65] on span "DD-MM-YYYY" at bounding box center [901, 64] width 90 height 18
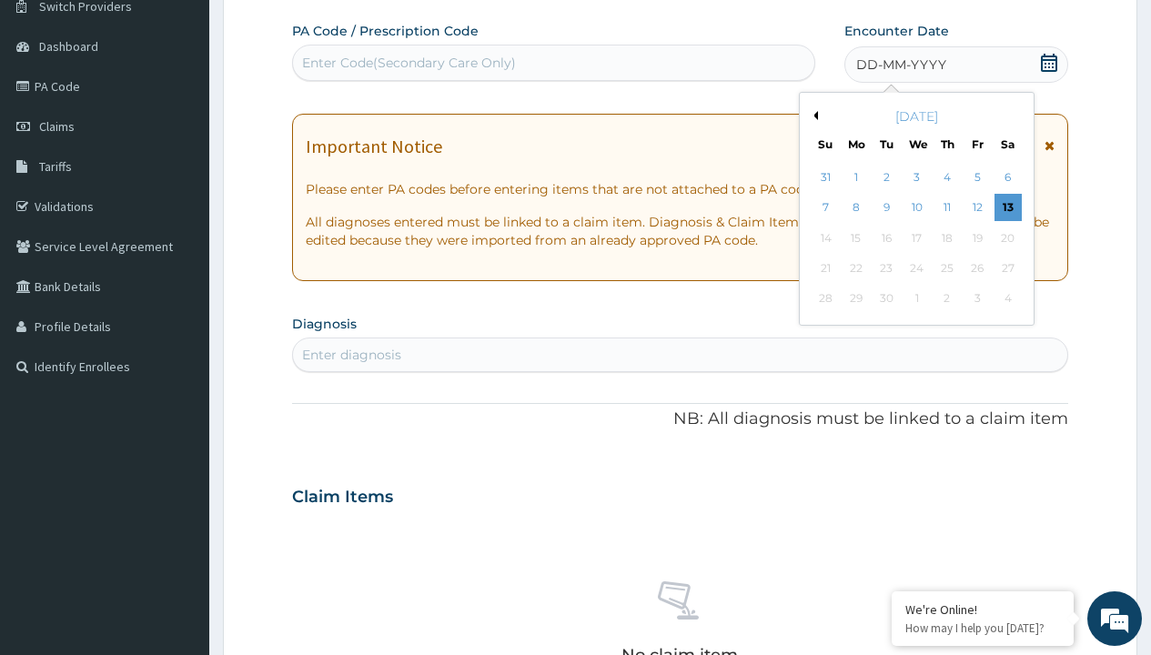
click at [812, 116] on button "Previous Month" at bounding box center [813, 115] width 9 height 9
click at [916, 207] on div "6" at bounding box center [916, 208] width 27 height 27
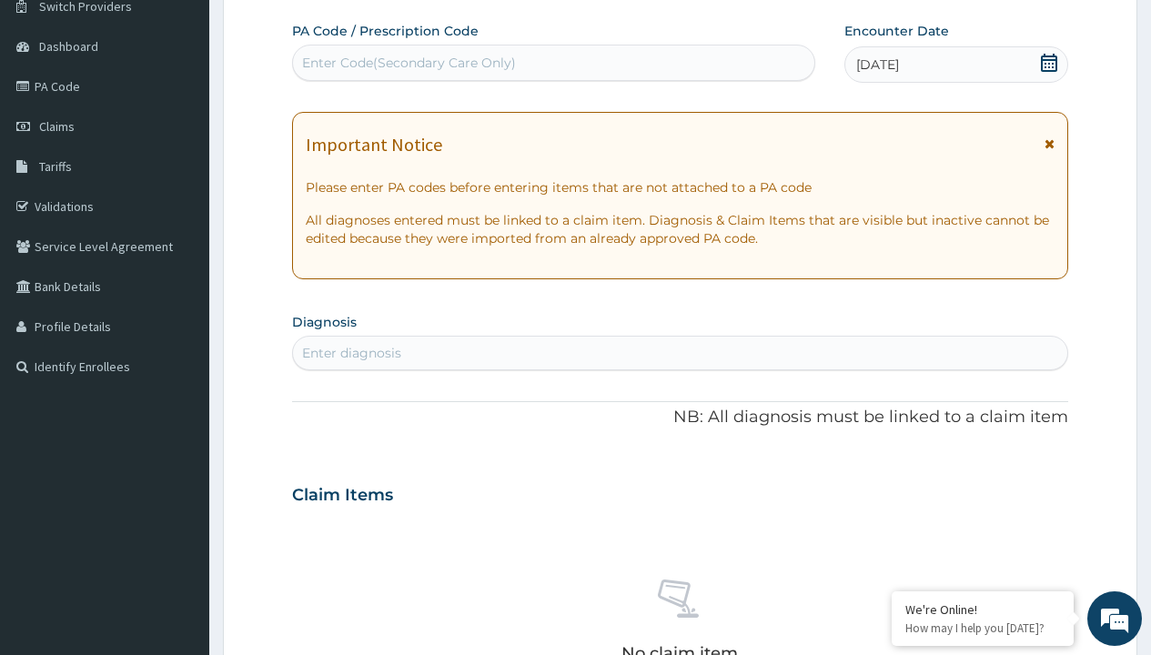
scroll to position [0, 0]
click at [351, 353] on div "Enter diagnosis" at bounding box center [351, 353] width 99 height 18
type input "prescription collected"
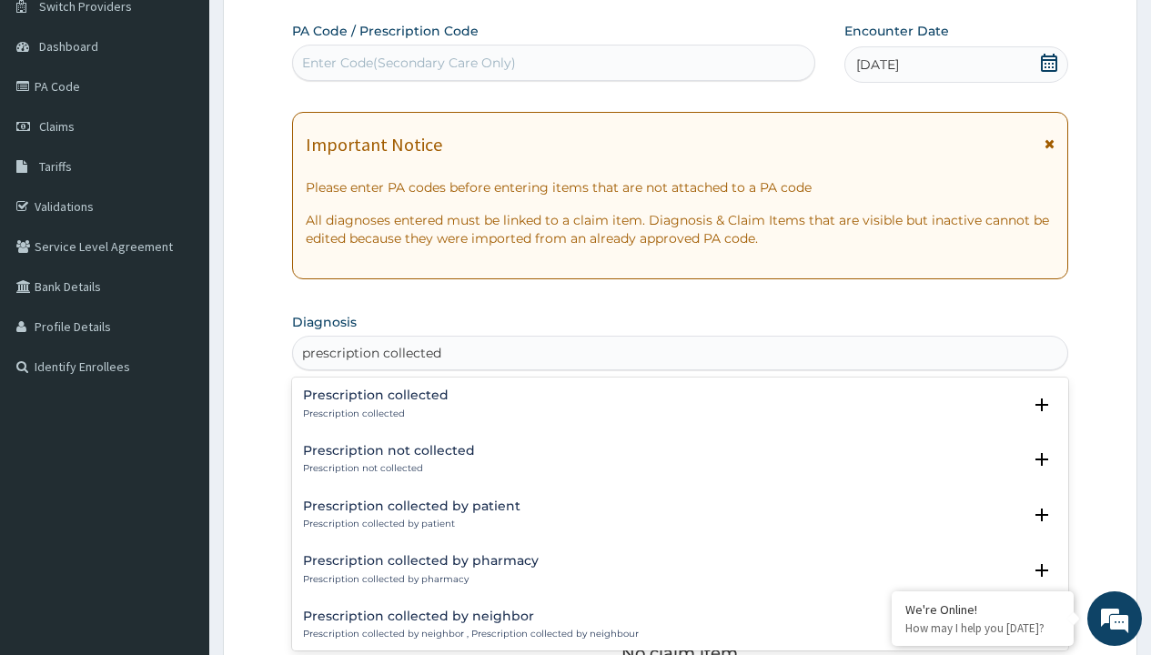
click at [373, 413] on p "Prescription collected" at bounding box center [376, 414] width 146 height 13
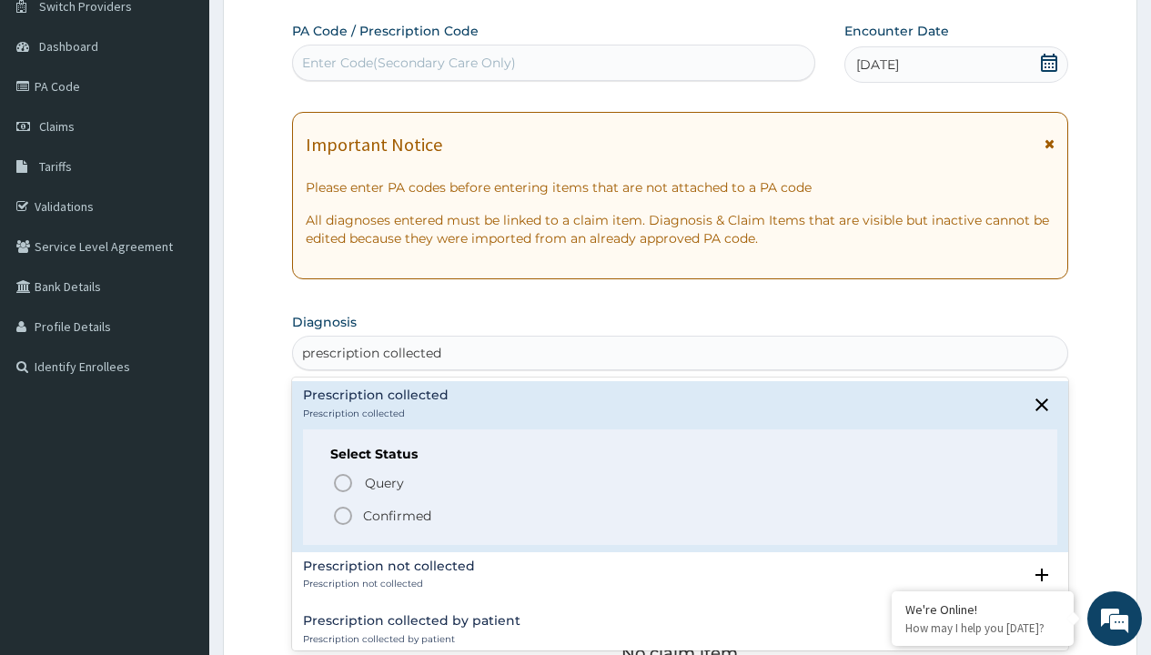
click at [397, 515] on p "Confirmed" at bounding box center [397, 516] width 68 height 18
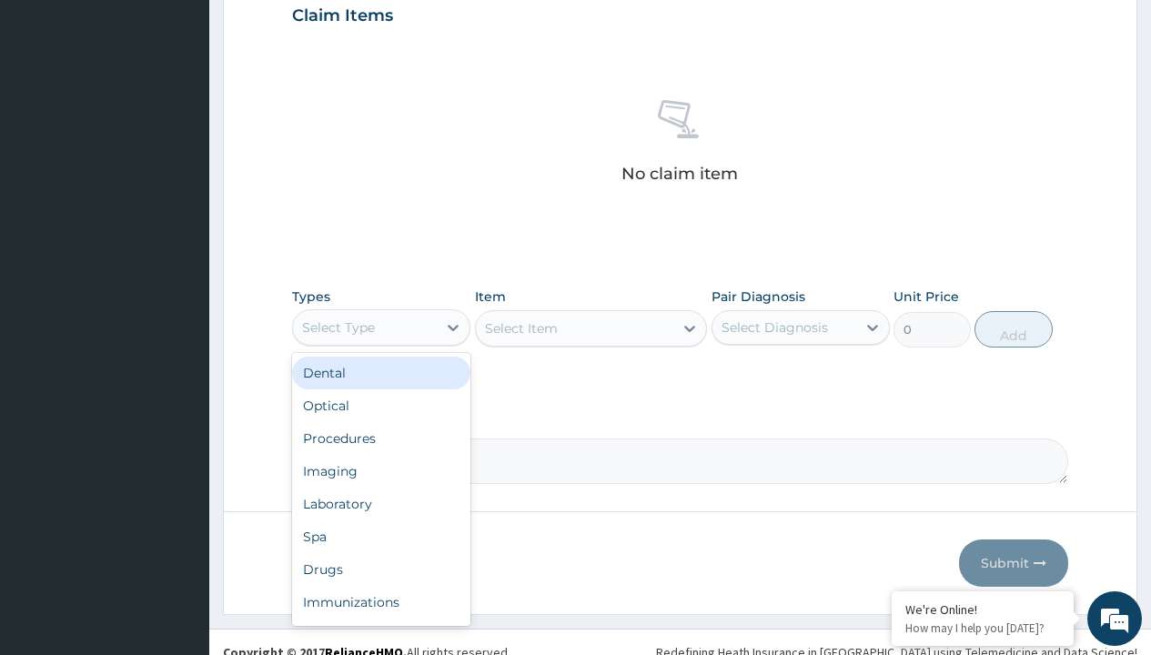
type input "procedures"
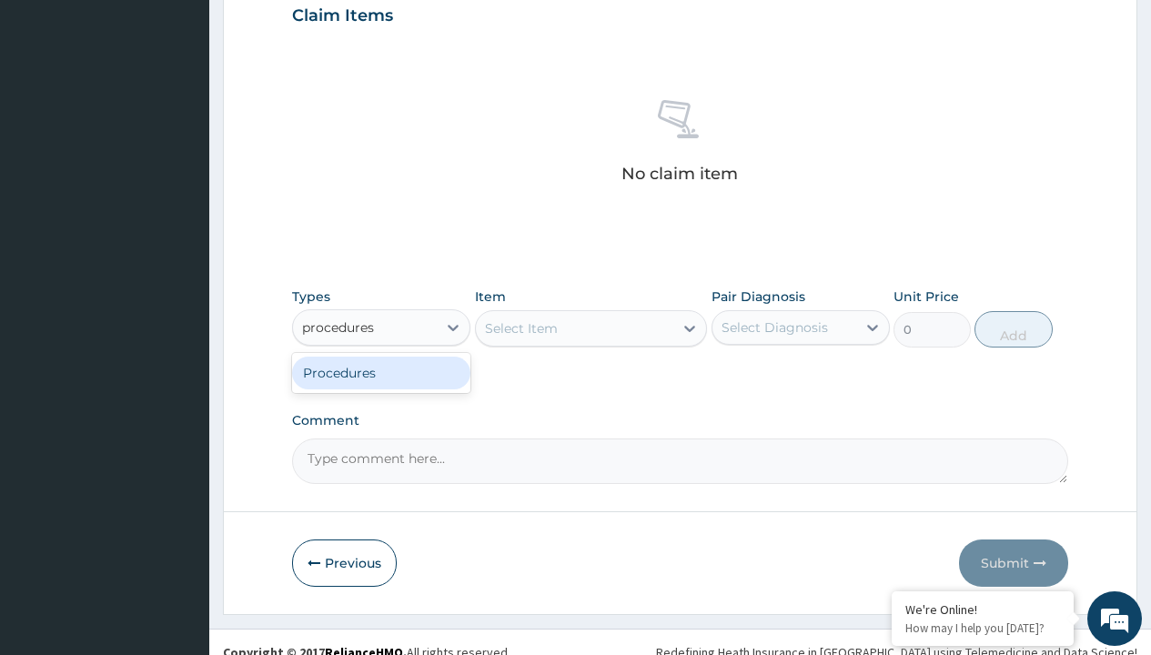
click at [381, 372] on div "Procedures" at bounding box center [381, 373] width 178 height 33
click at [520, 328] on div "Select Item" at bounding box center [591, 328] width 233 height 36
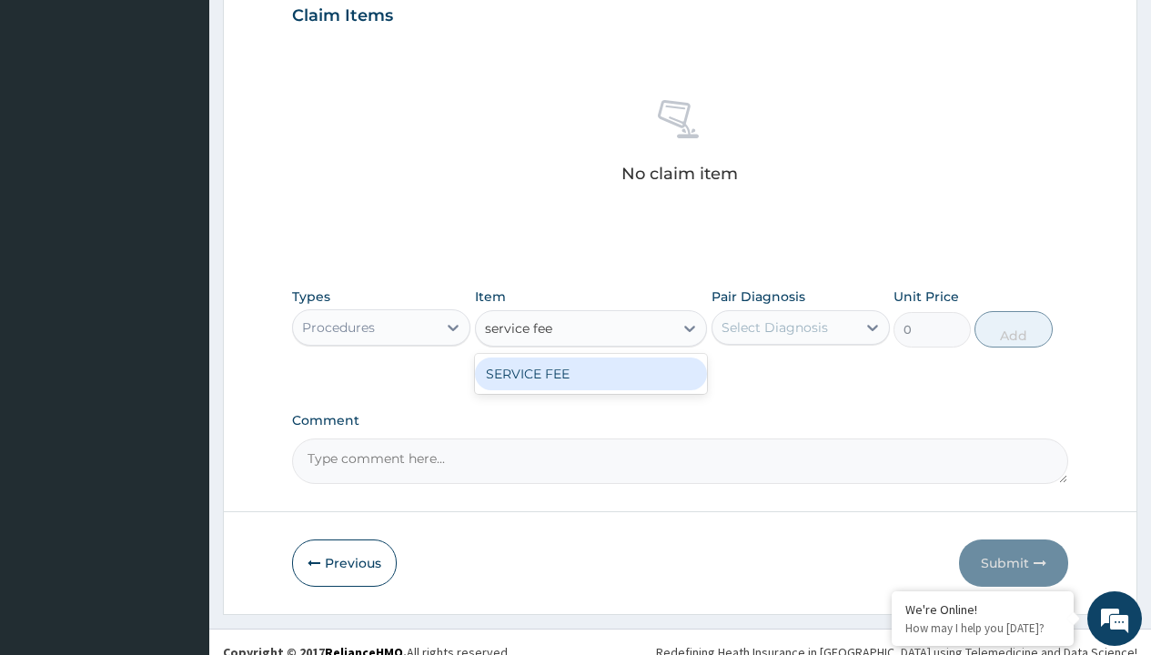
type input "service fee"
click at [338, 327] on div "Procedures" at bounding box center [338, 327] width 73 height 18
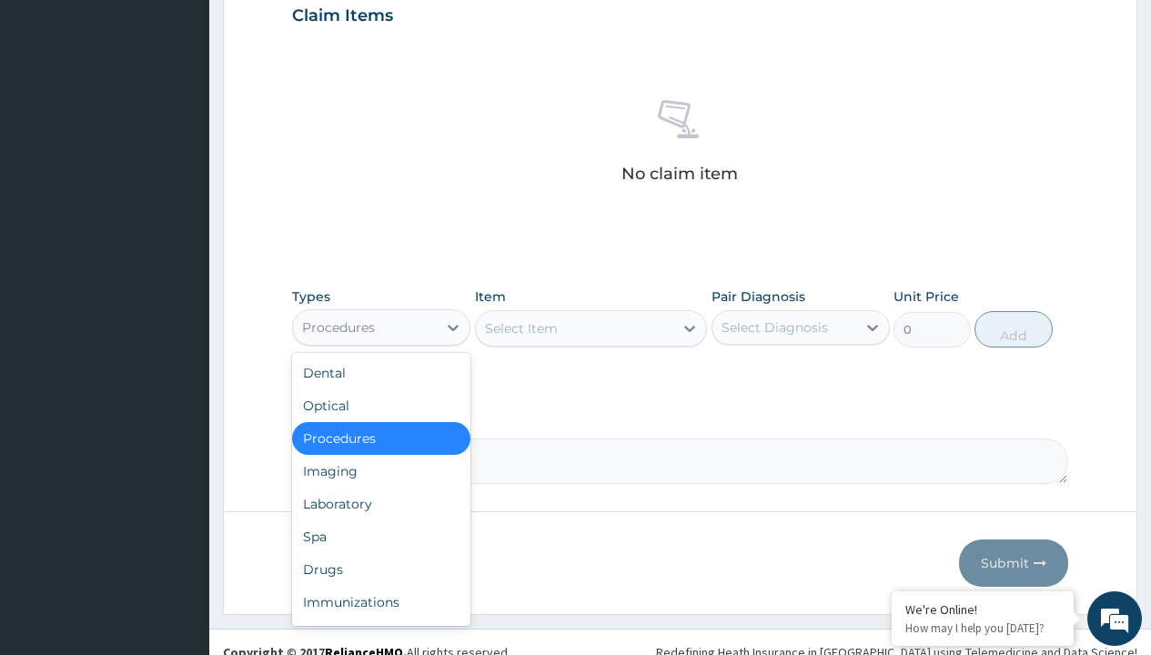
type input "procedures"
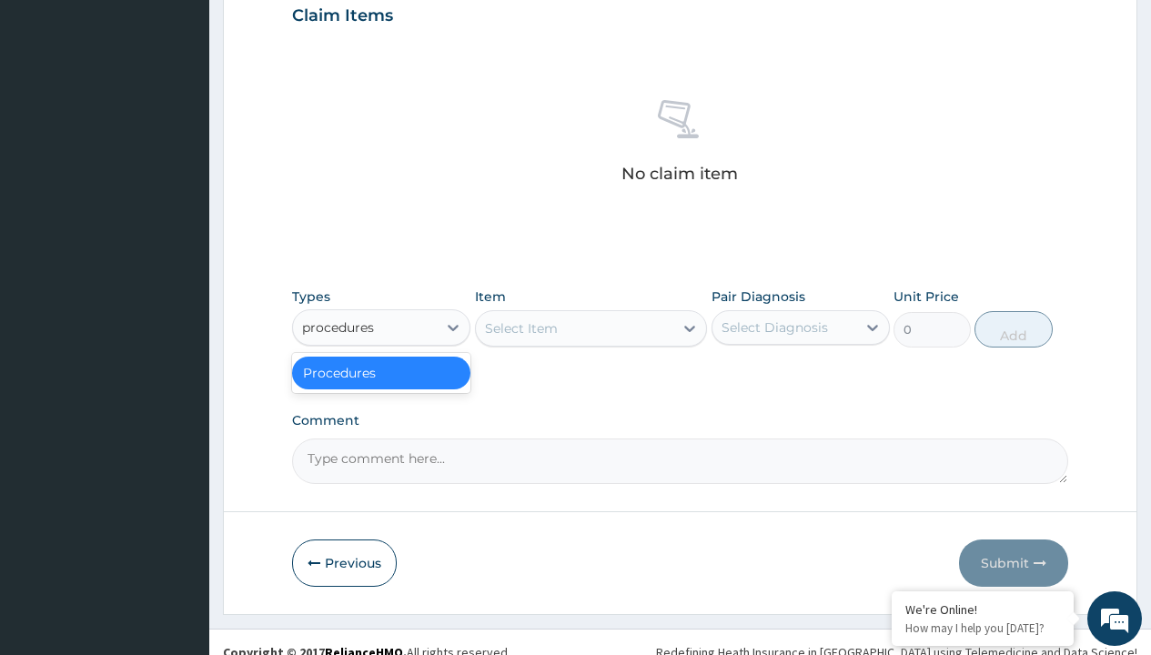
click at [381, 372] on div "Procedures" at bounding box center [381, 373] width 178 height 33
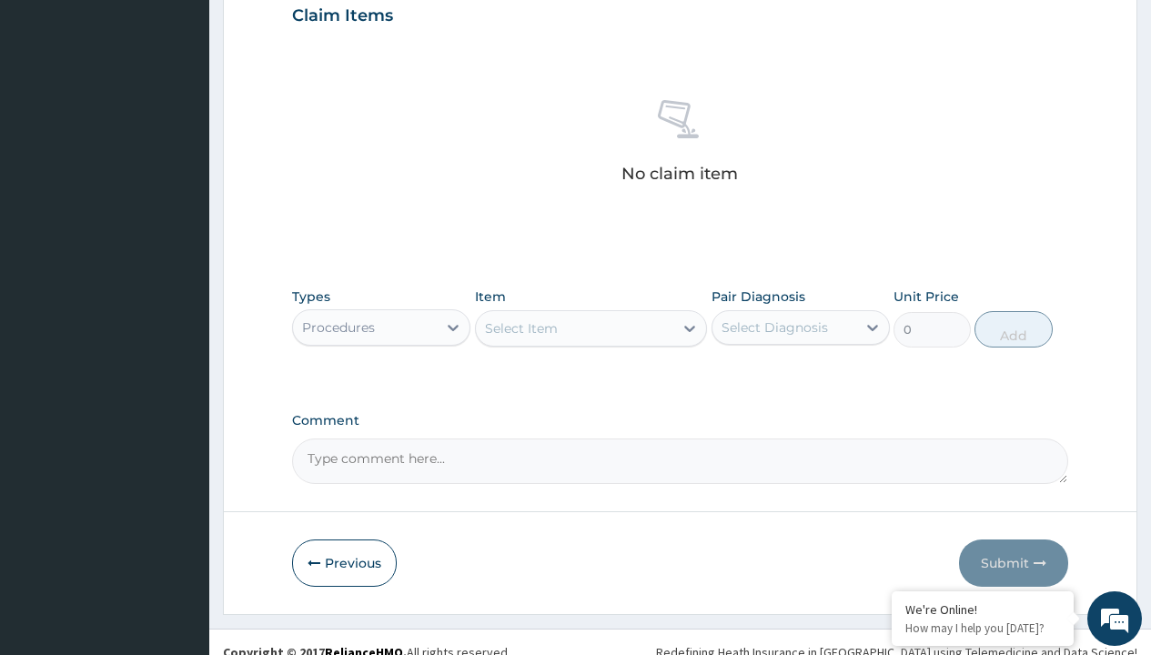
click at [520, 328] on div "Select Item" at bounding box center [521, 328] width 73 height 18
type input "service fee"
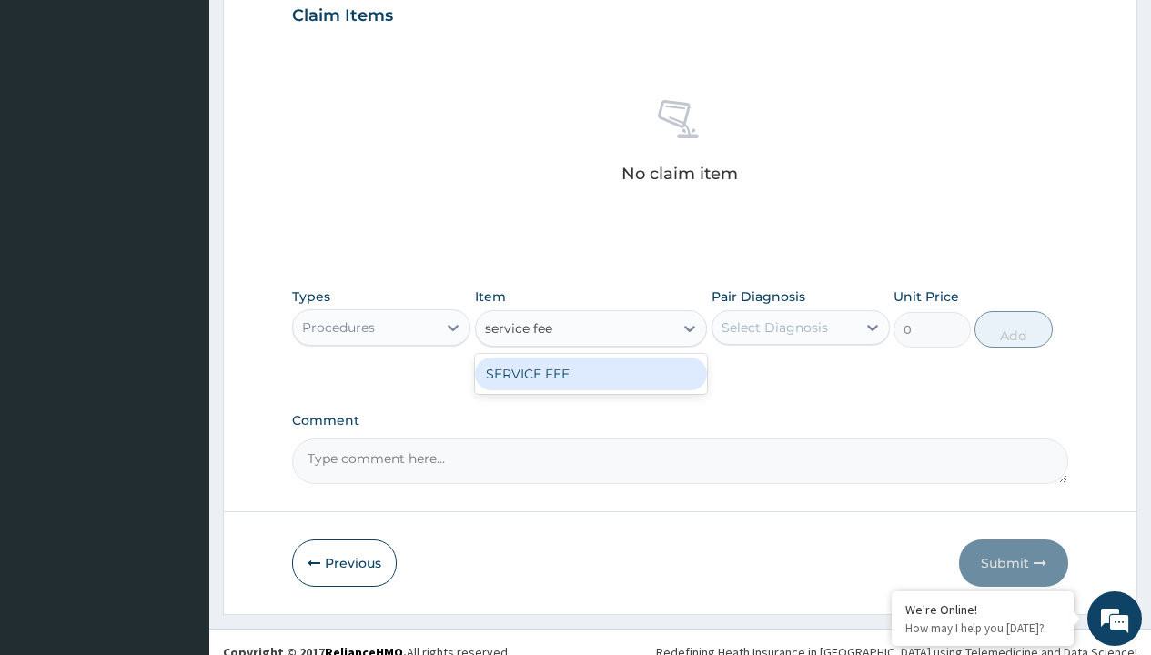
click at [590, 373] on div "SERVICE FEE" at bounding box center [591, 374] width 233 height 33
type input "100"
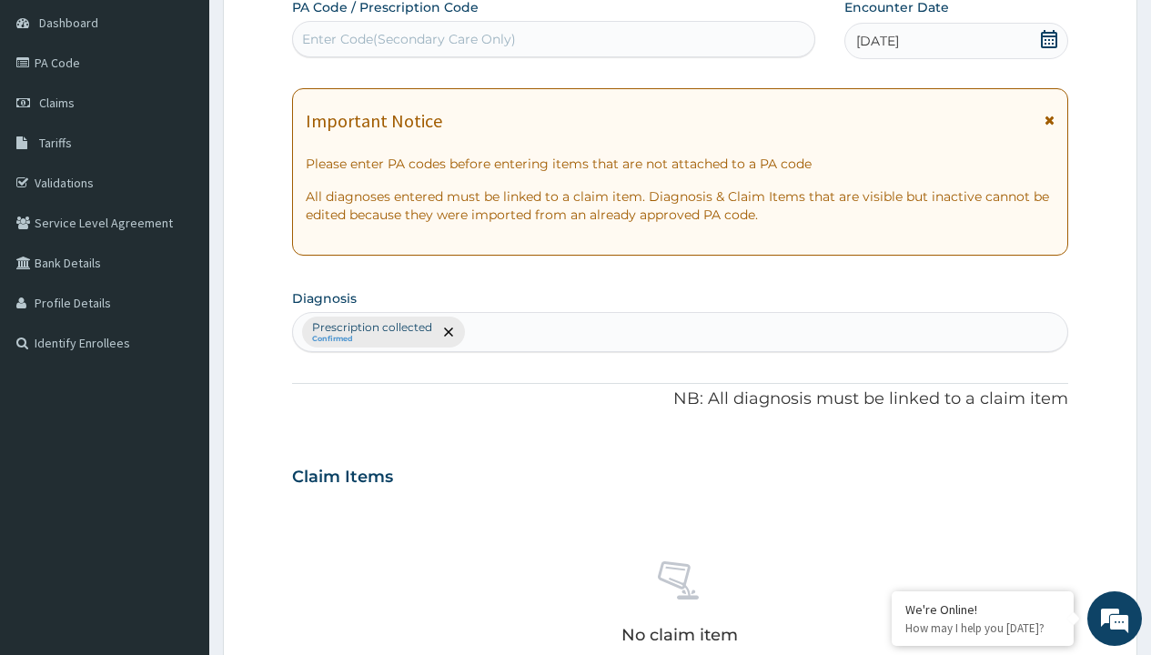
type input "prescription collected"
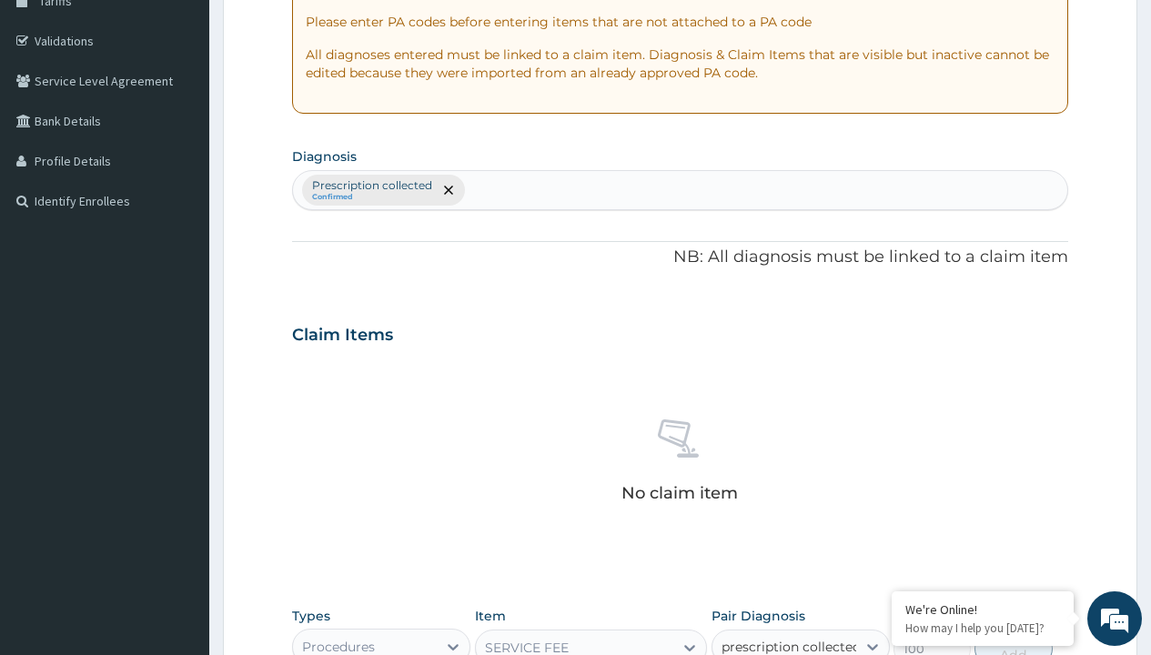
checkbox input "true"
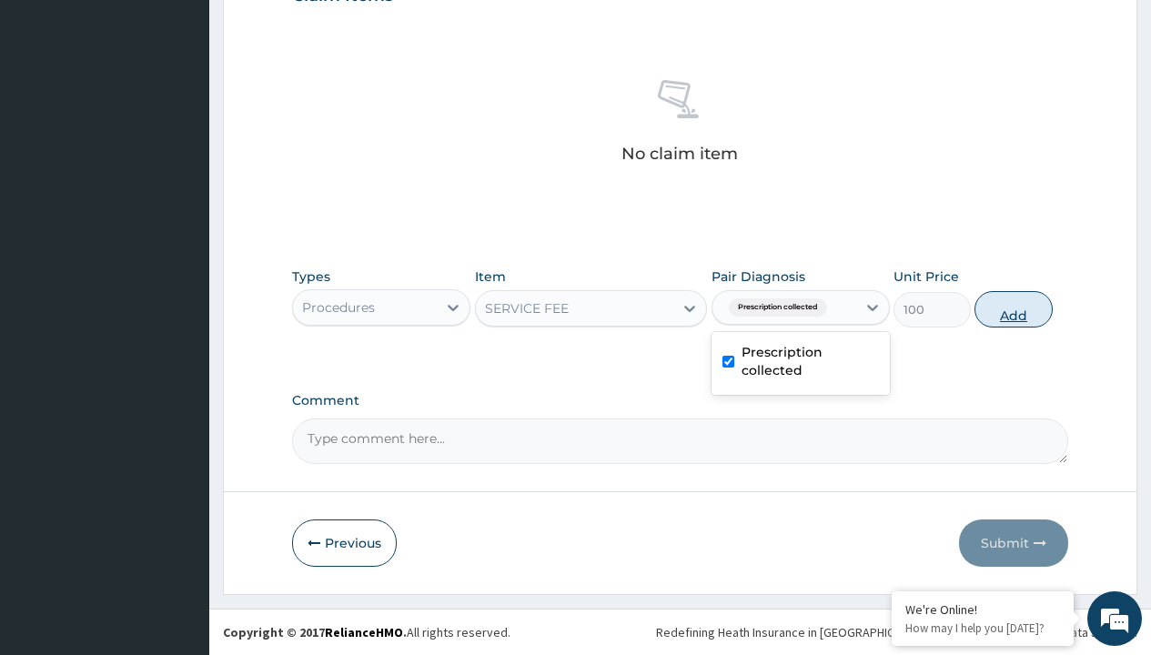
click at [1014, 308] on button "Add" at bounding box center [1012, 309] width 77 height 36
type input "0"
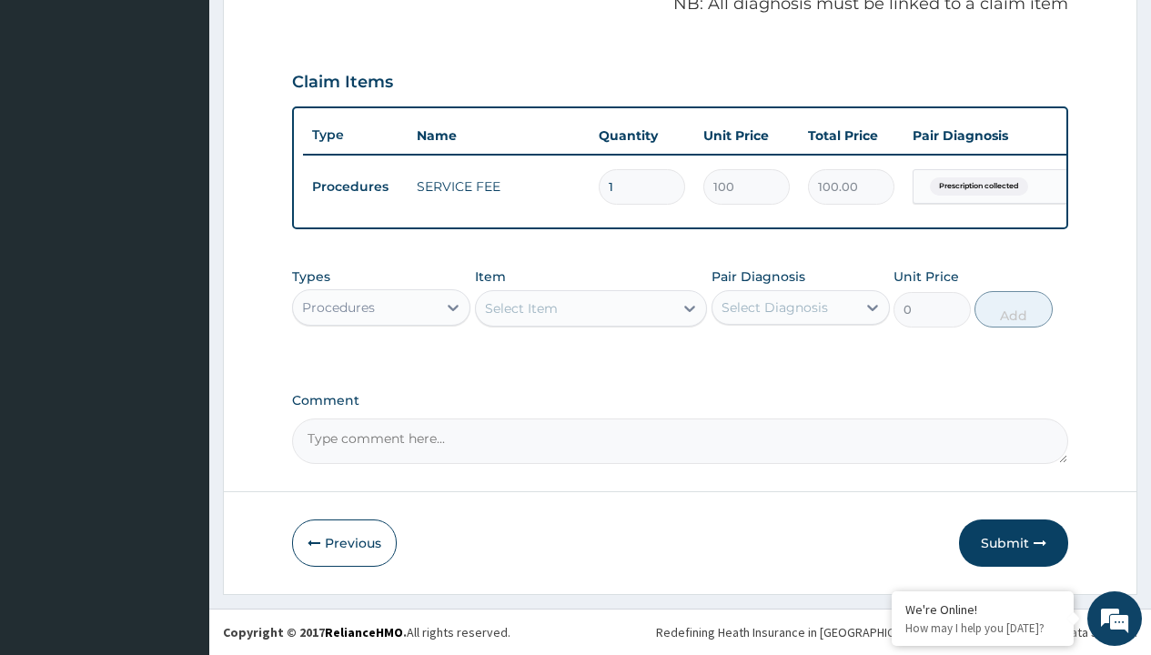
click at [338, 307] on div "Procedures" at bounding box center [338, 307] width 73 height 18
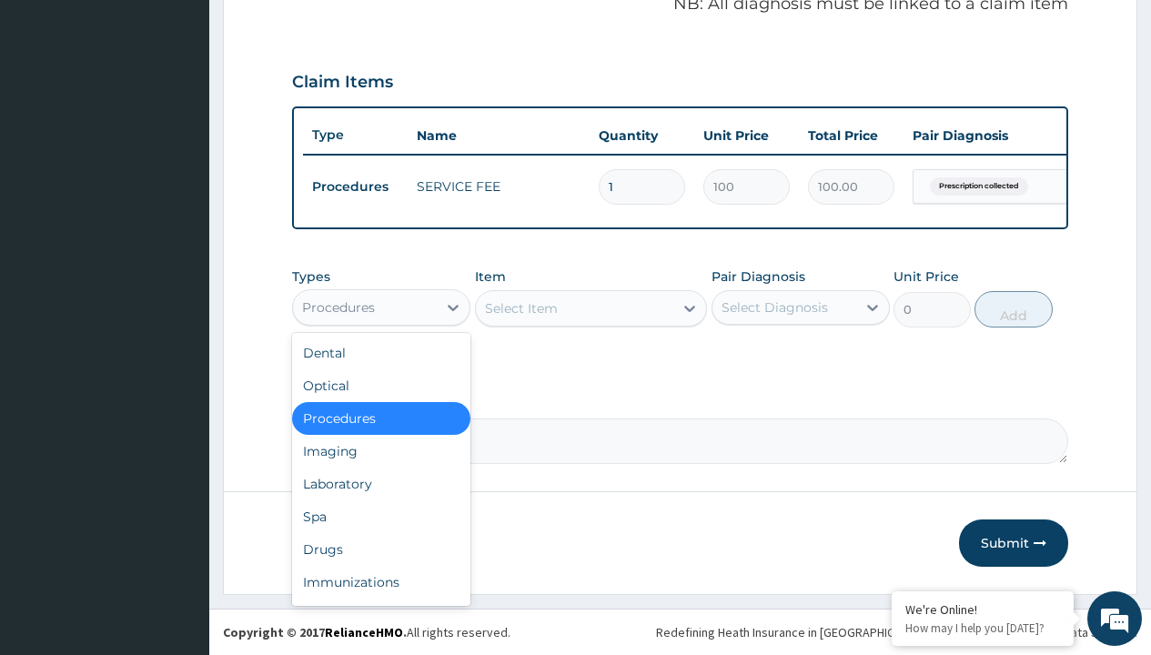
type input "drugs"
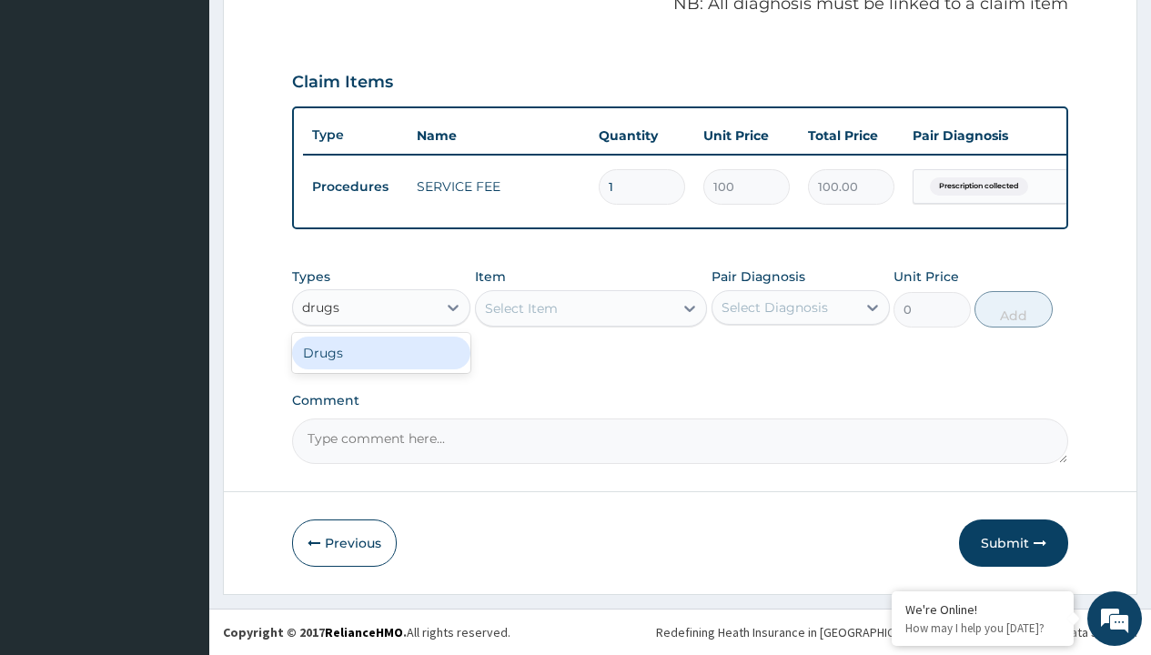
scroll to position [0, 0]
click at [381, 352] on div "Drugs" at bounding box center [381, 353] width 178 height 33
click at [520, 308] on div "Select Item" at bounding box center [591, 308] width 233 height 36
type input "amlodipine 5mg (teva) x 28"
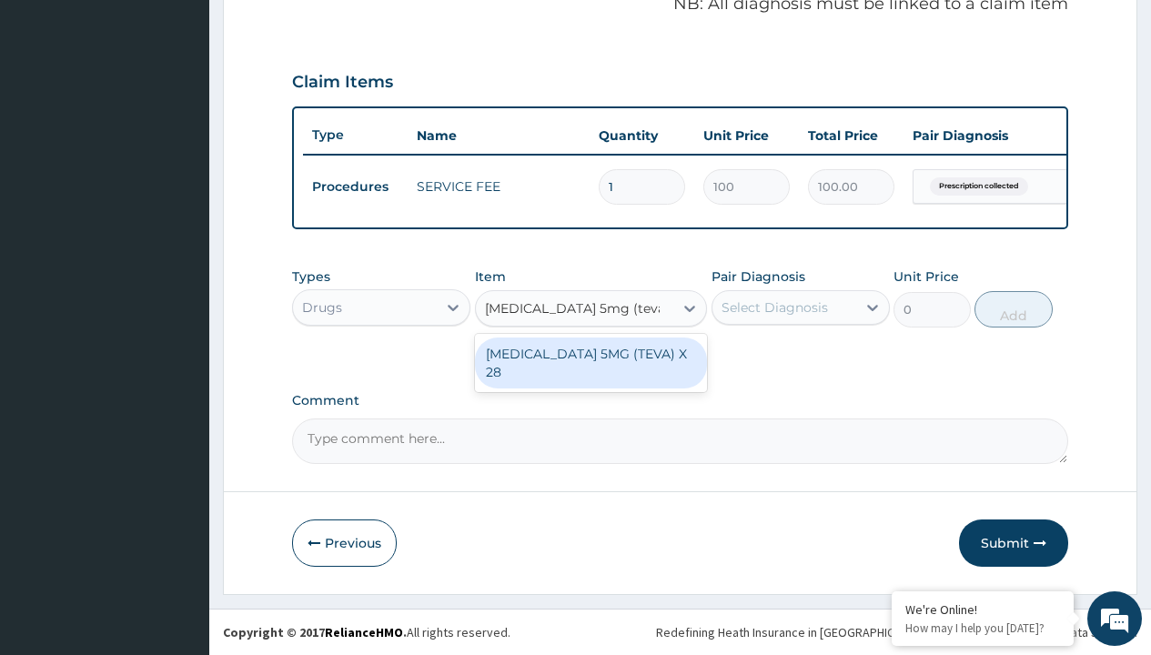
click at [590, 353] on div "AMLODIPINE 5MG (TEVA) X 28" at bounding box center [591, 363] width 233 height 51
type input "107.0999984741211"
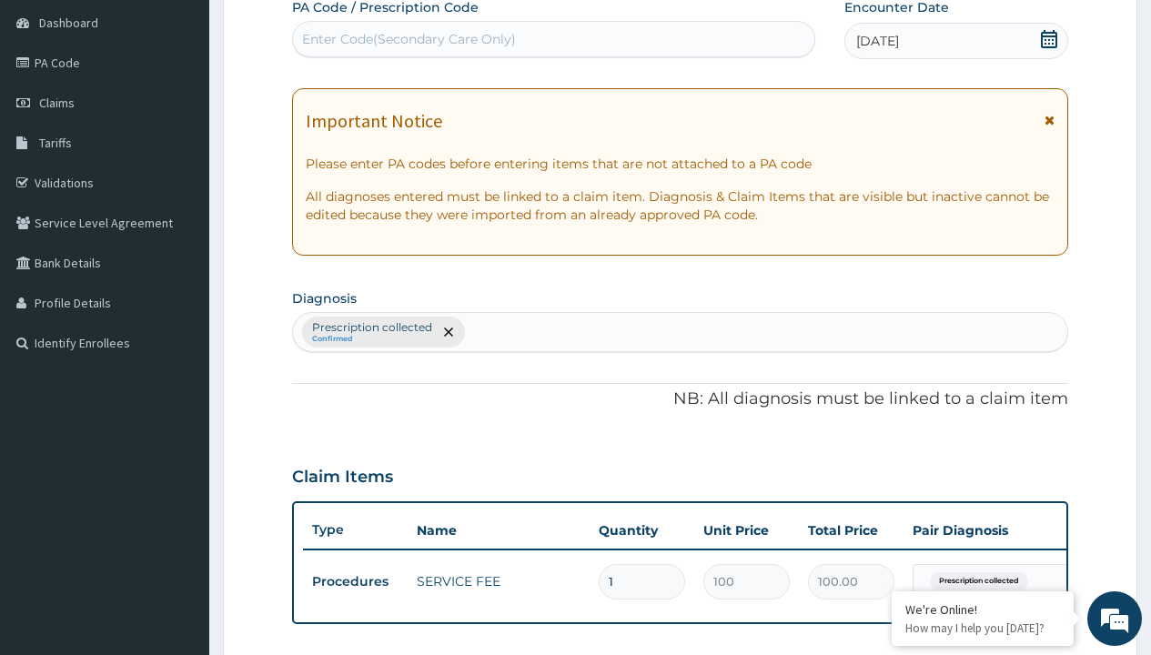
type input "prescription collected"
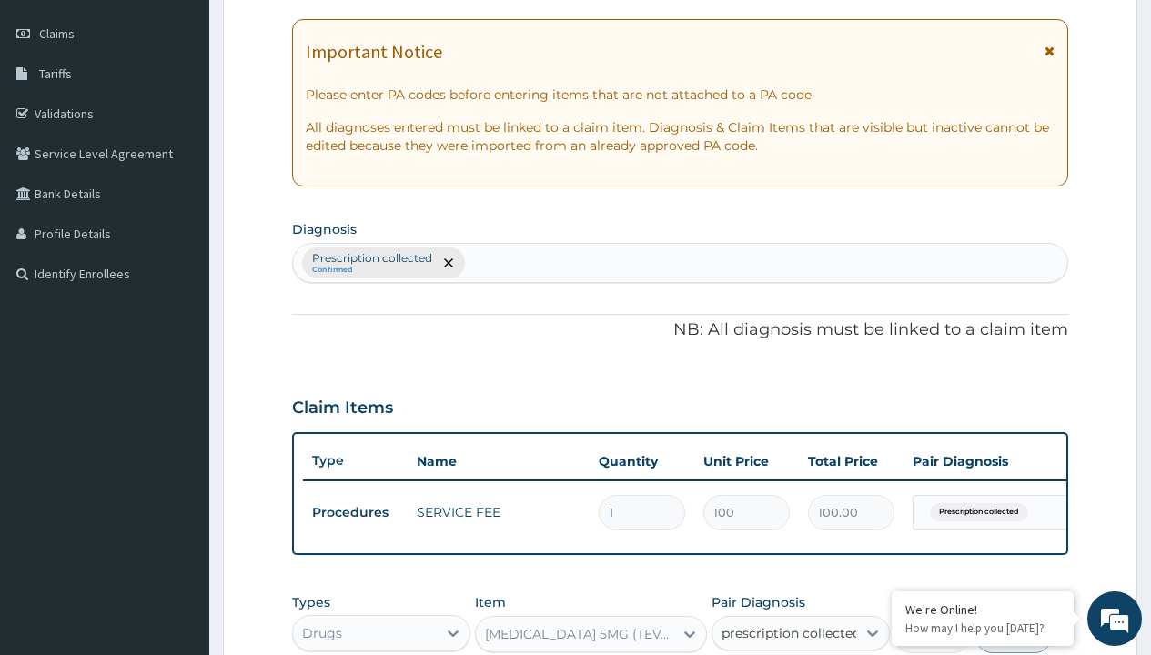
checkbox input "true"
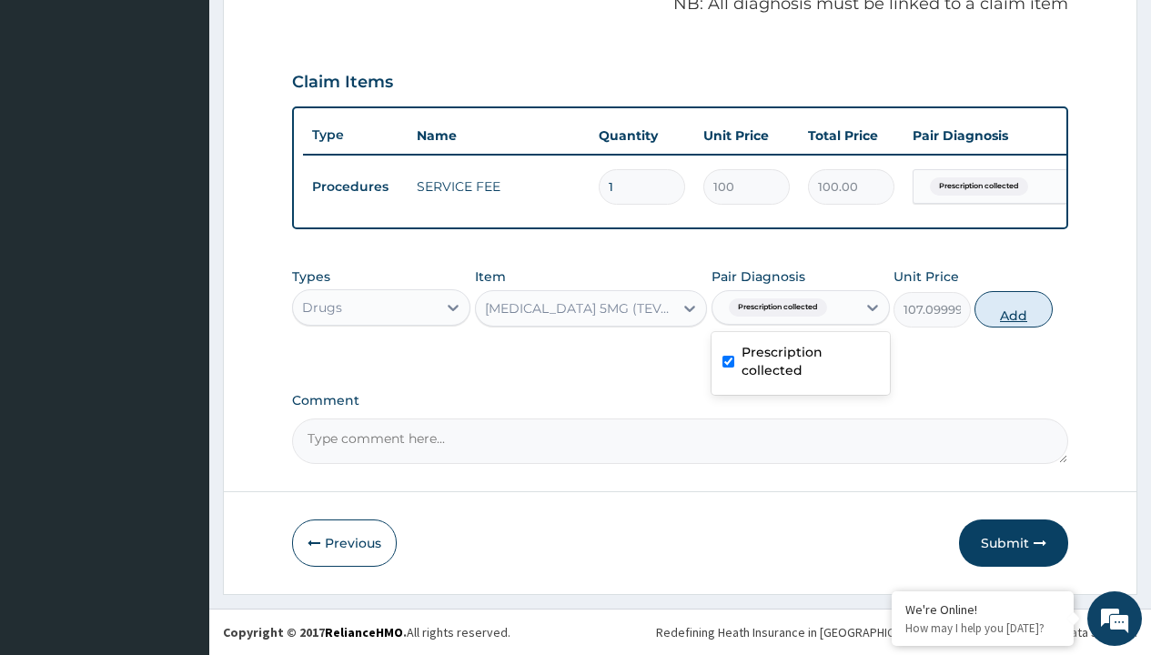
click at [1014, 308] on button "Add" at bounding box center [1012, 309] width 77 height 36
type input "0"
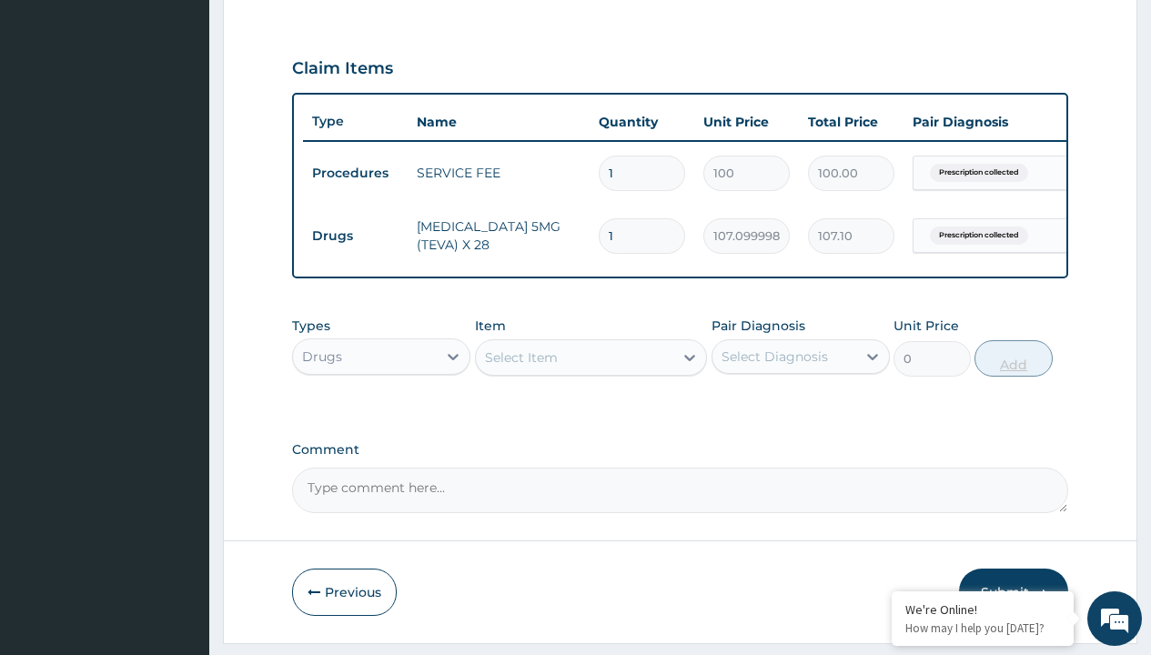
type input "28"
type input "2998.80"
type input "28"
click at [355, 236] on td "Drugs" at bounding box center [355, 236] width 105 height 34
type input "drugs"
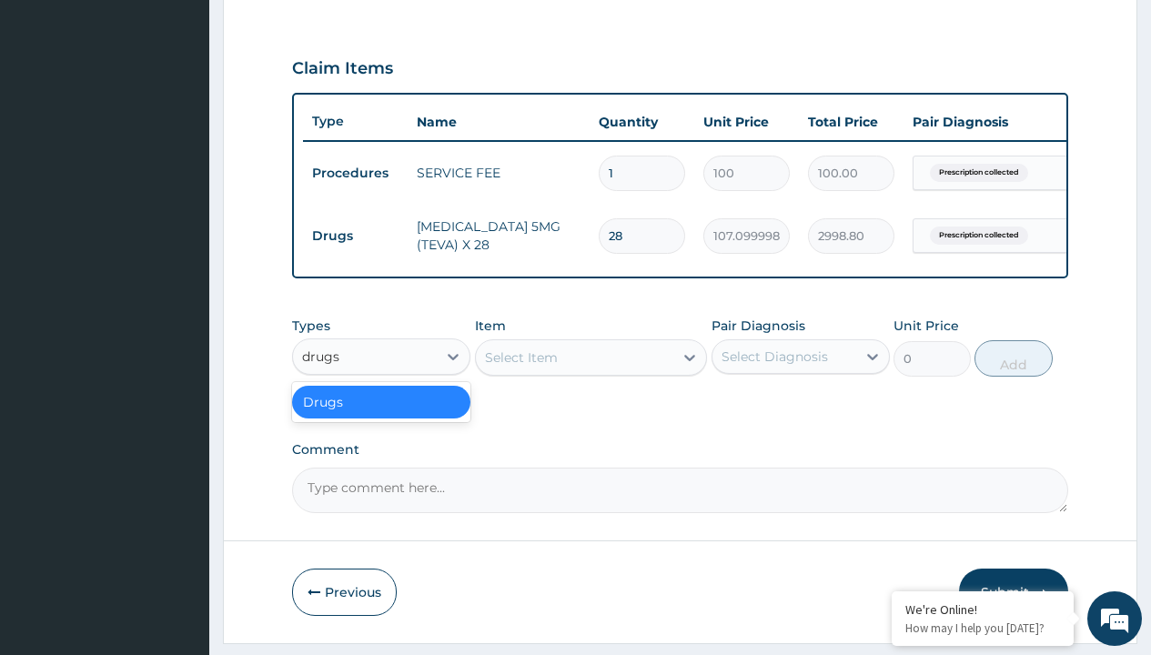
scroll to position [0, 0]
click at [381, 415] on div "Drugs" at bounding box center [381, 402] width 178 height 33
click at [520, 367] on div "Select Item" at bounding box center [521, 357] width 73 height 18
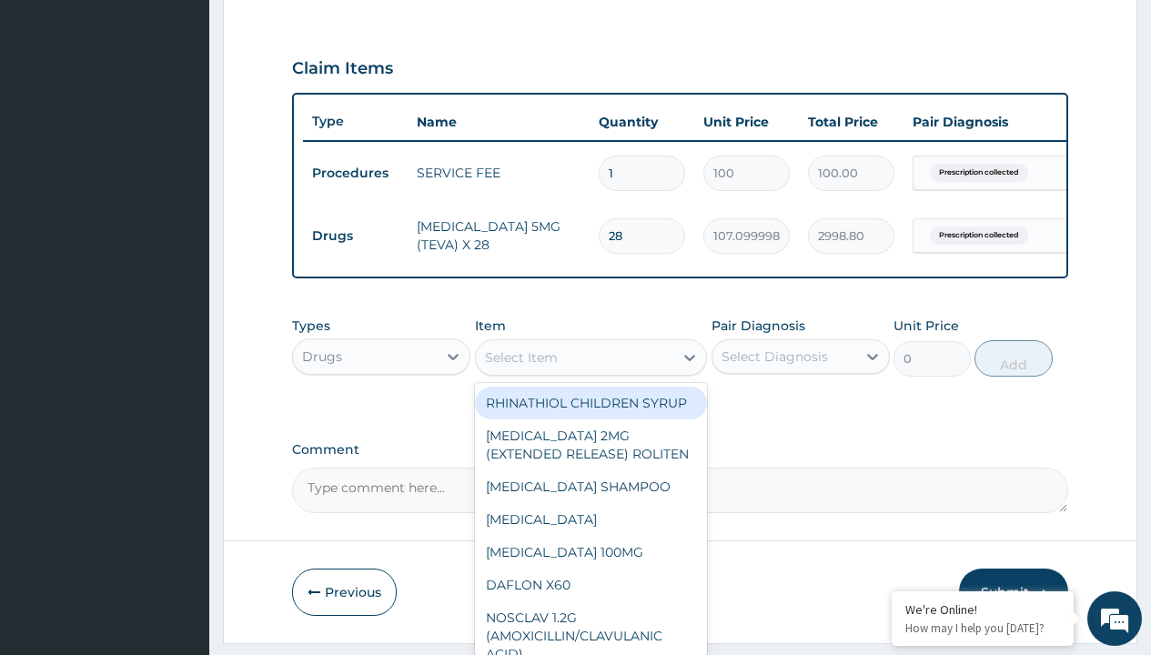
type input "natrilix sr 1.5mg indapamide x30"
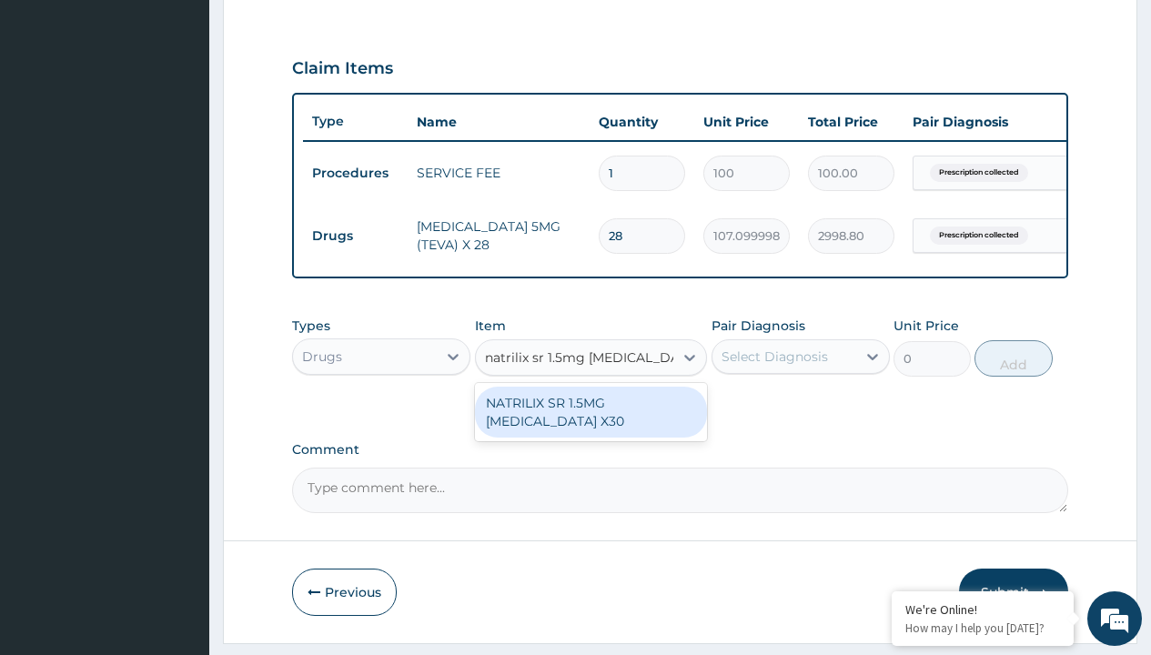
click at [590, 425] on div "NATRILIX SR 1.5MG INDAPAMIDE X30" at bounding box center [591, 412] width 233 height 51
type input "426.7000122070312"
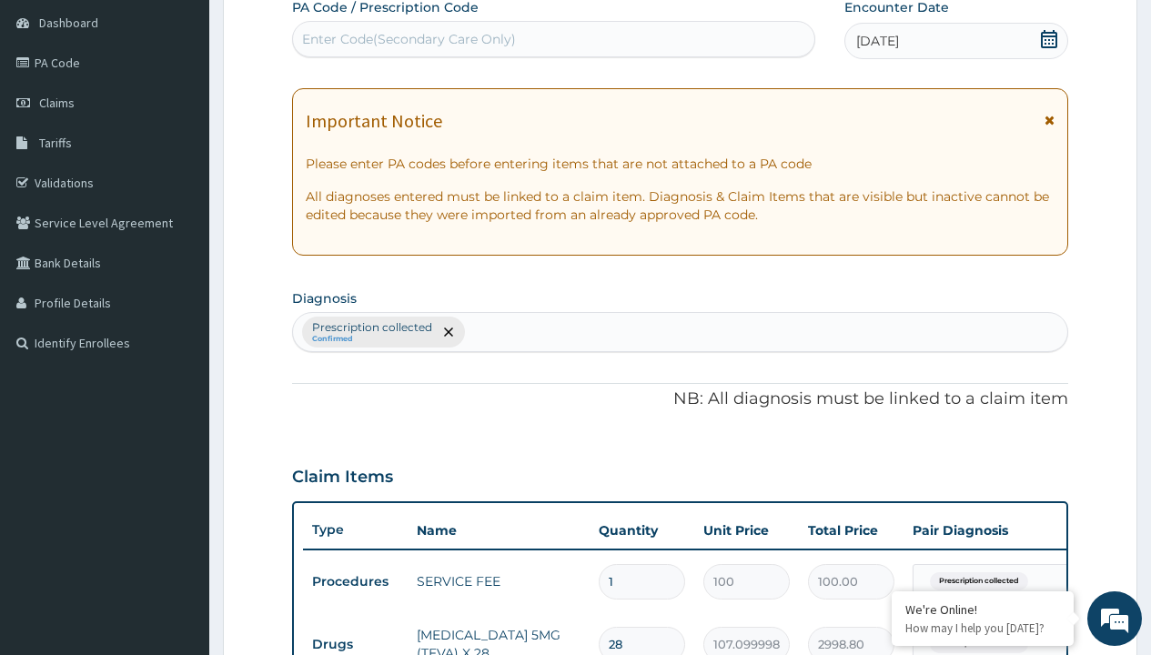
type input "prescription collected"
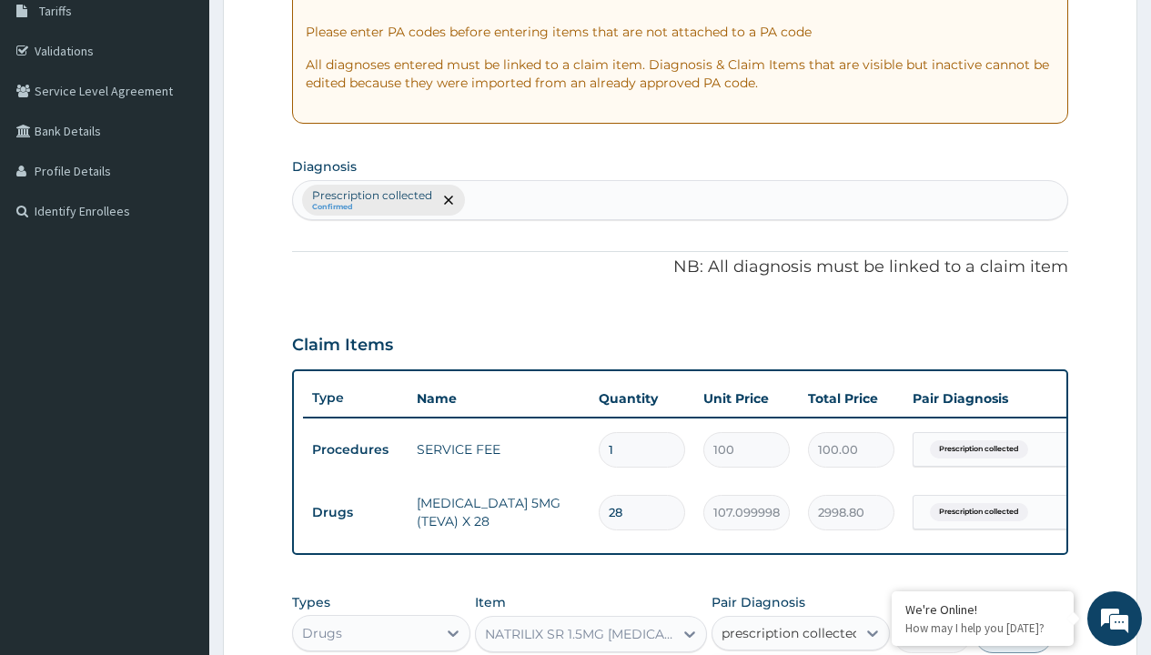
checkbox input "true"
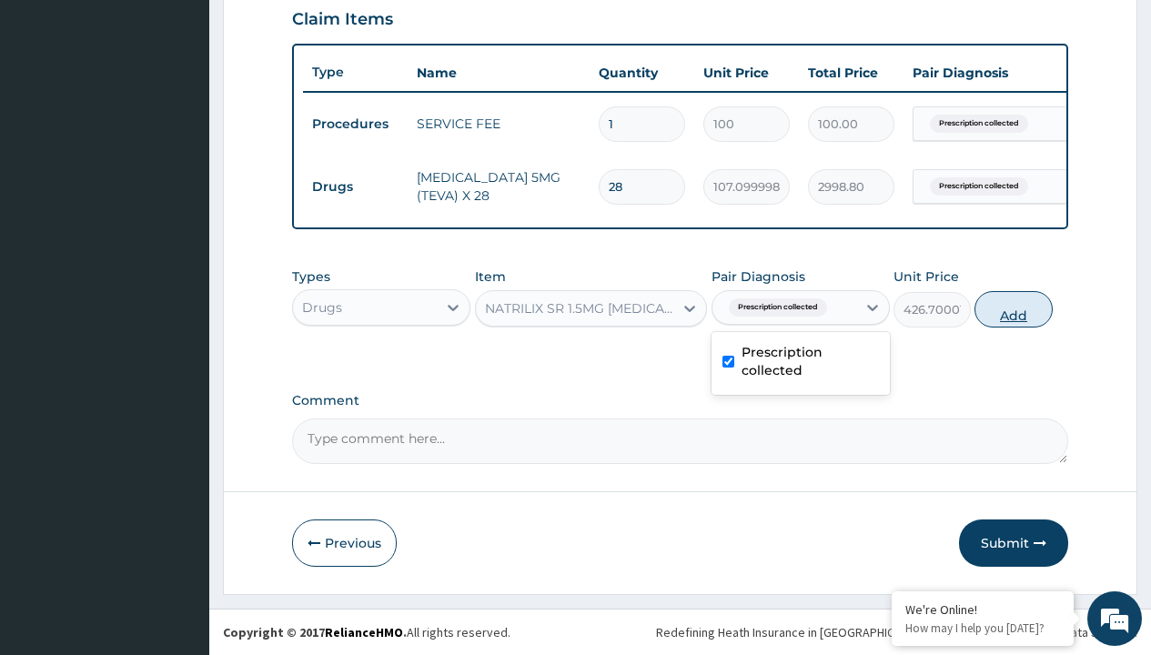
click at [1014, 308] on button "Add" at bounding box center [1012, 309] width 77 height 36
type input "0"
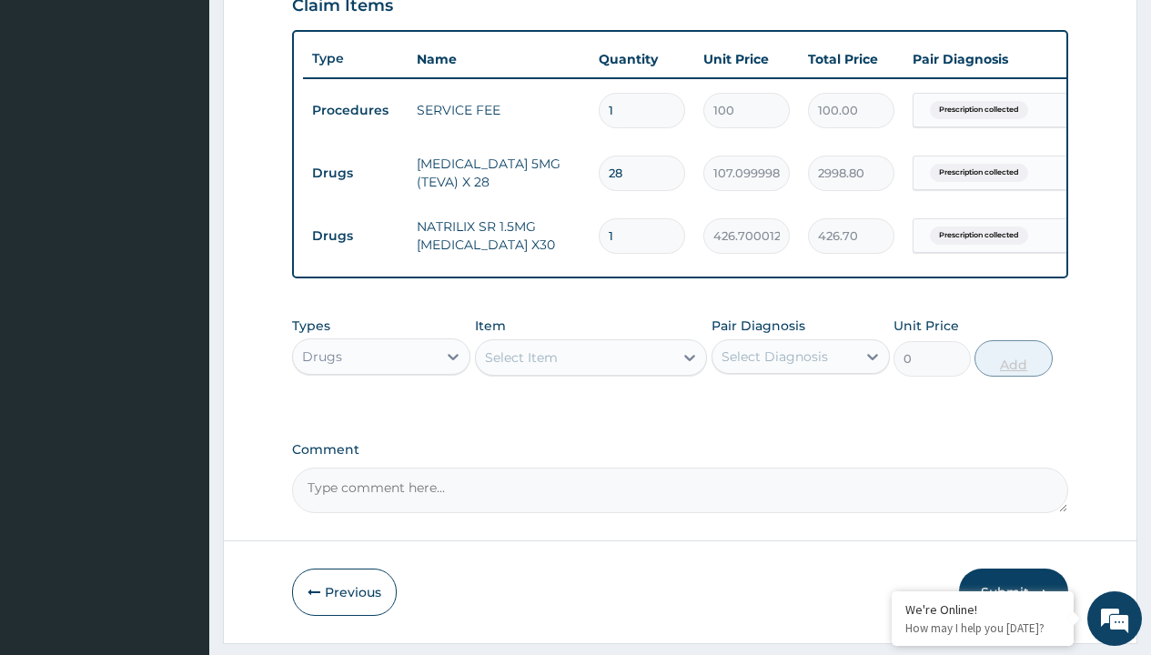
type input "30"
type input "12801.00"
type input "30"
click at [355, 173] on td "Drugs" at bounding box center [355, 173] width 105 height 34
type input "procedures"
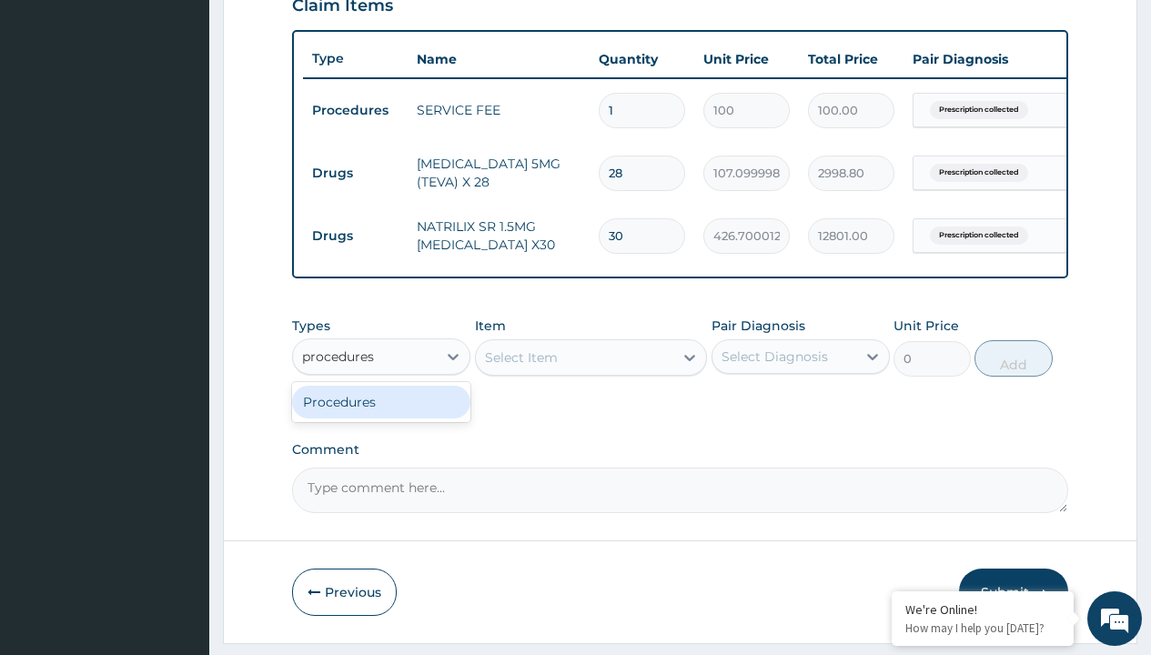
scroll to position [0, 0]
click at [381, 415] on div "Procedures" at bounding box center [381, 402] width 178 height 33
click at [520, 367] on div "Select Item" at bounding box center [521, 357] width 73 height 18
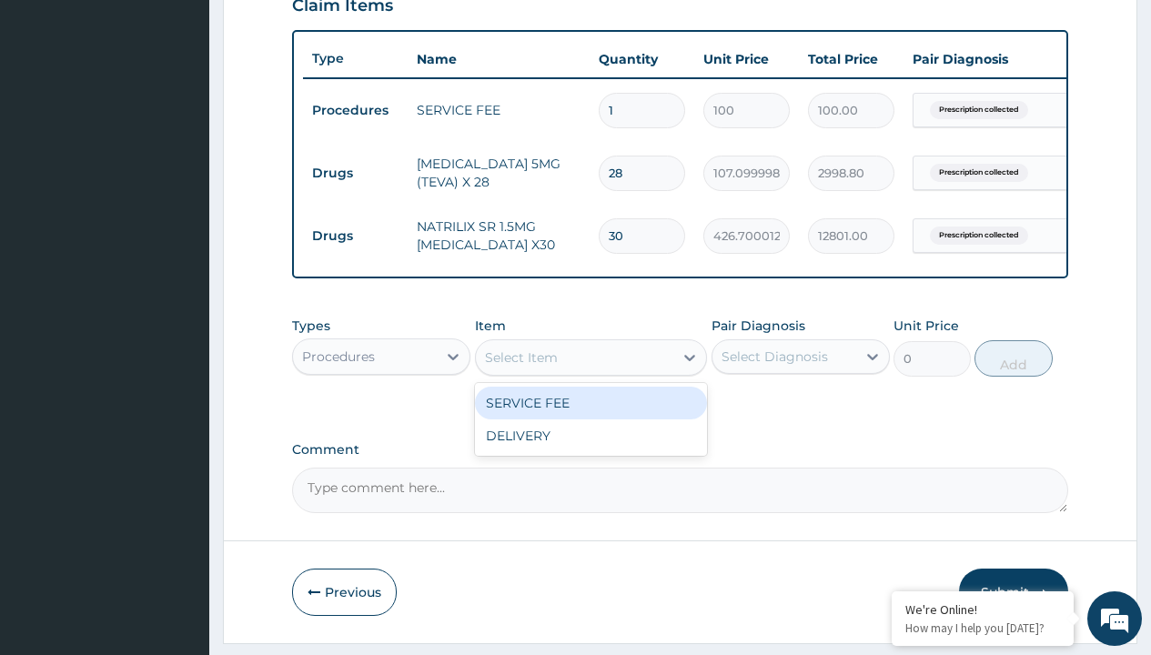
type input "delivery"
click at [590, 416] on div "DELIVERY" at bounding box center [591, 403] width 233 height 33
type input "2000"
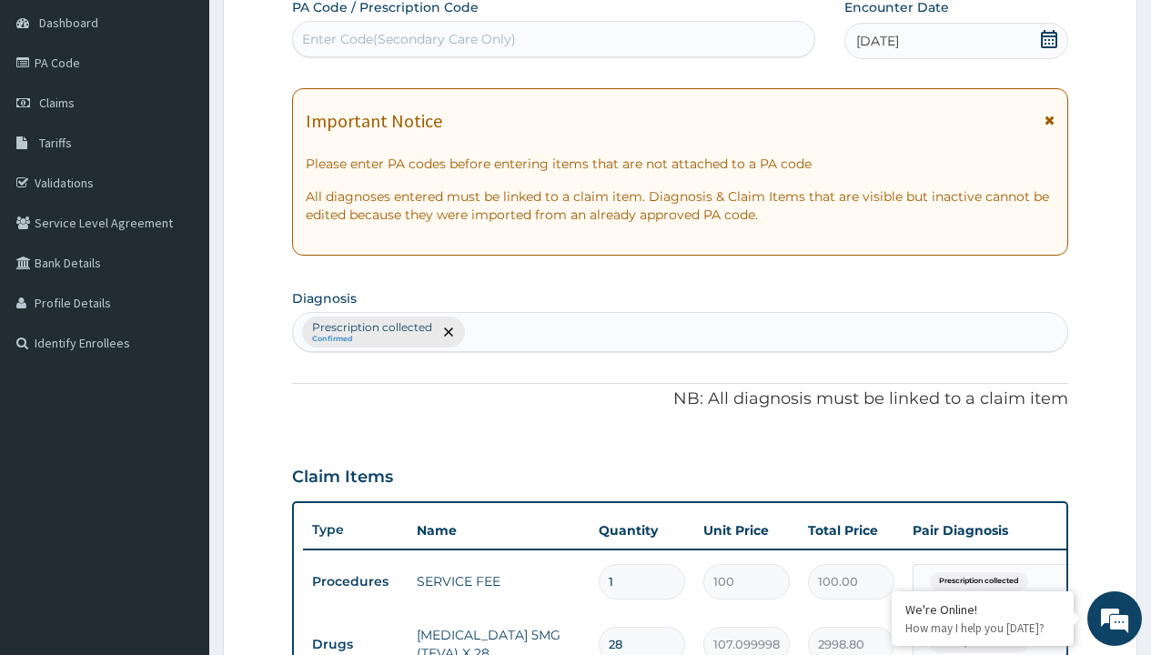
type input "prescription collected"
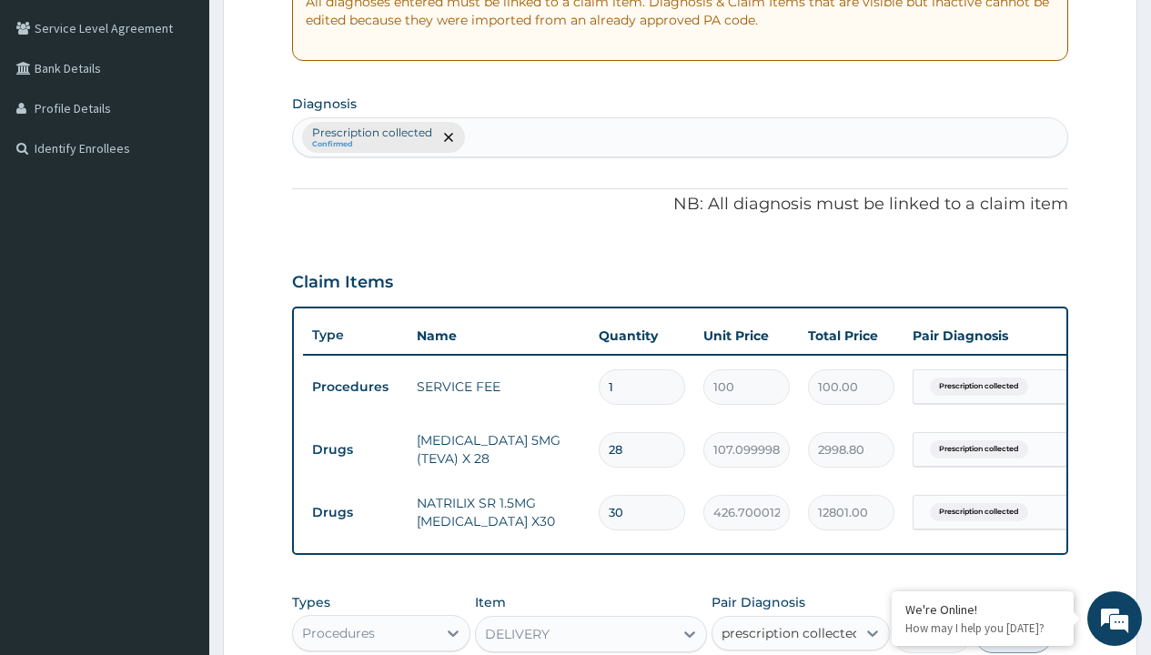
checkbox input "true"
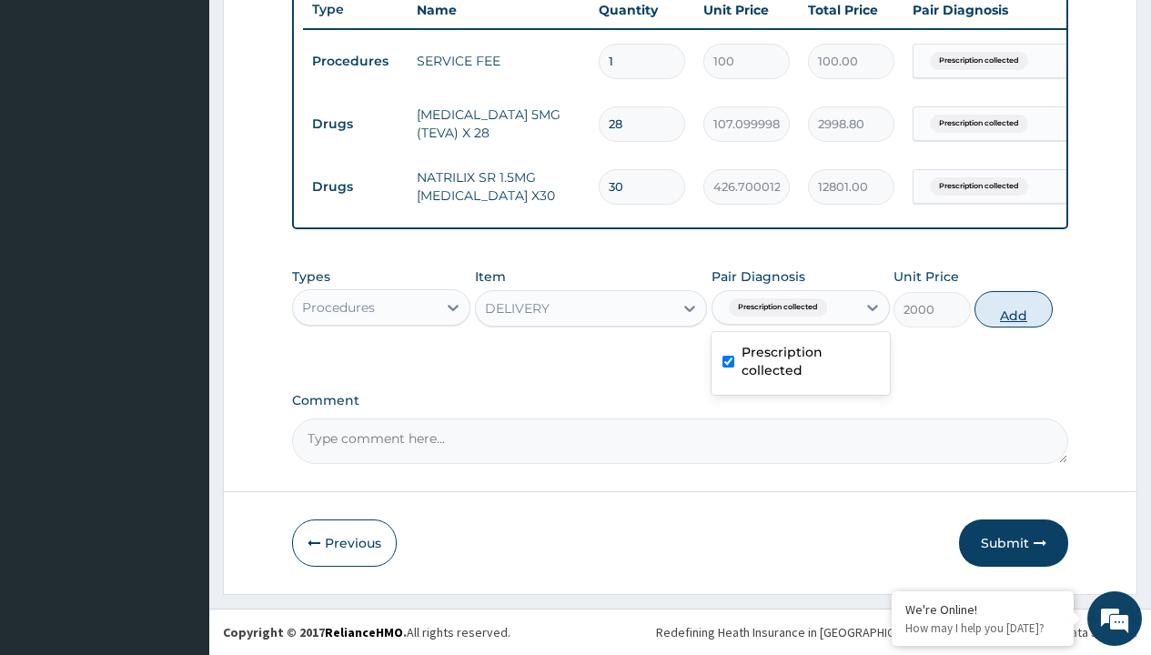
click at [1014, 308] on button "Add" at bounding box center [1012, 309] width 77 height 36
type input "0"
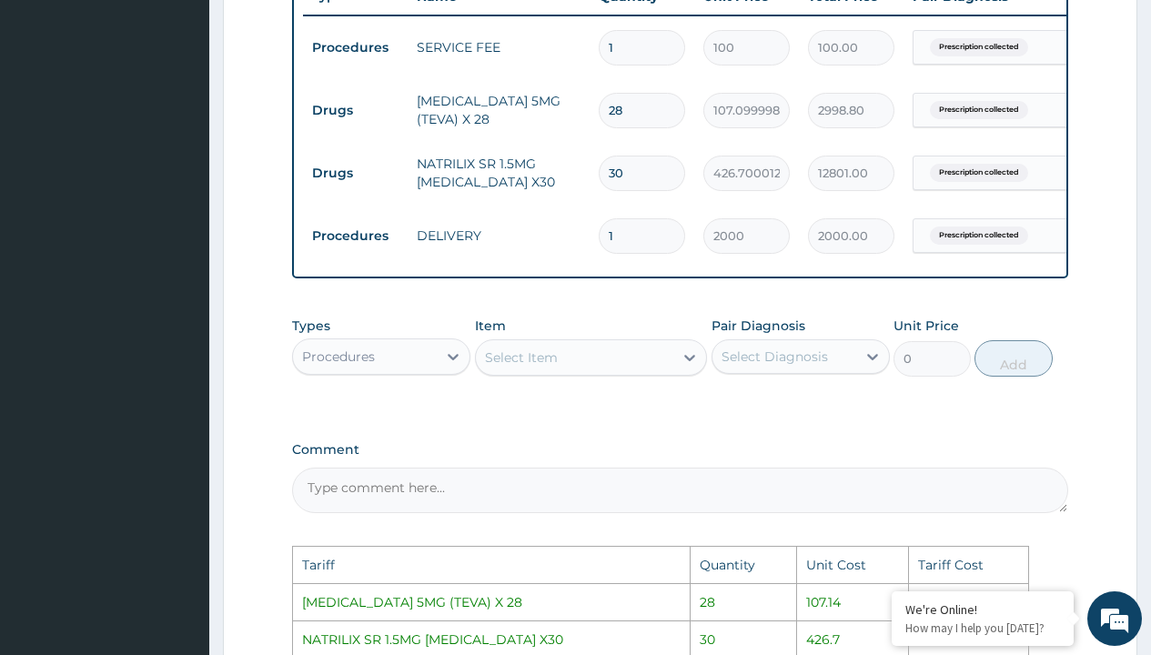
scroll to position [1081, 0]
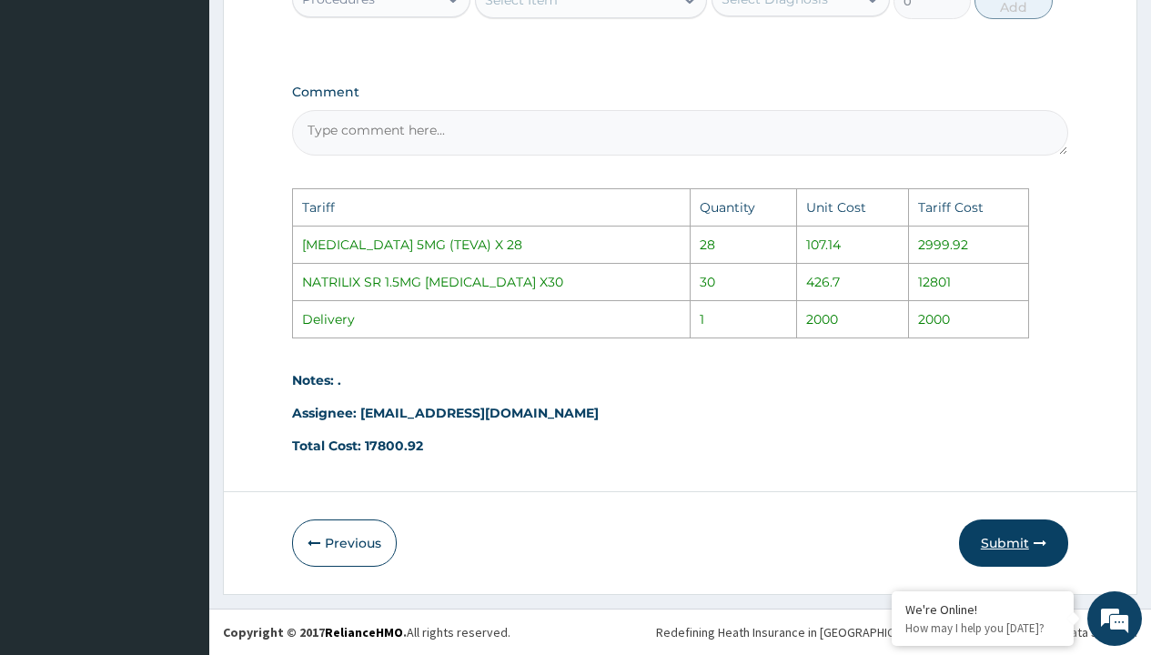
click at [1008, 544] on button "Submit" at bounding box center [1013, 542] width 109 height 47
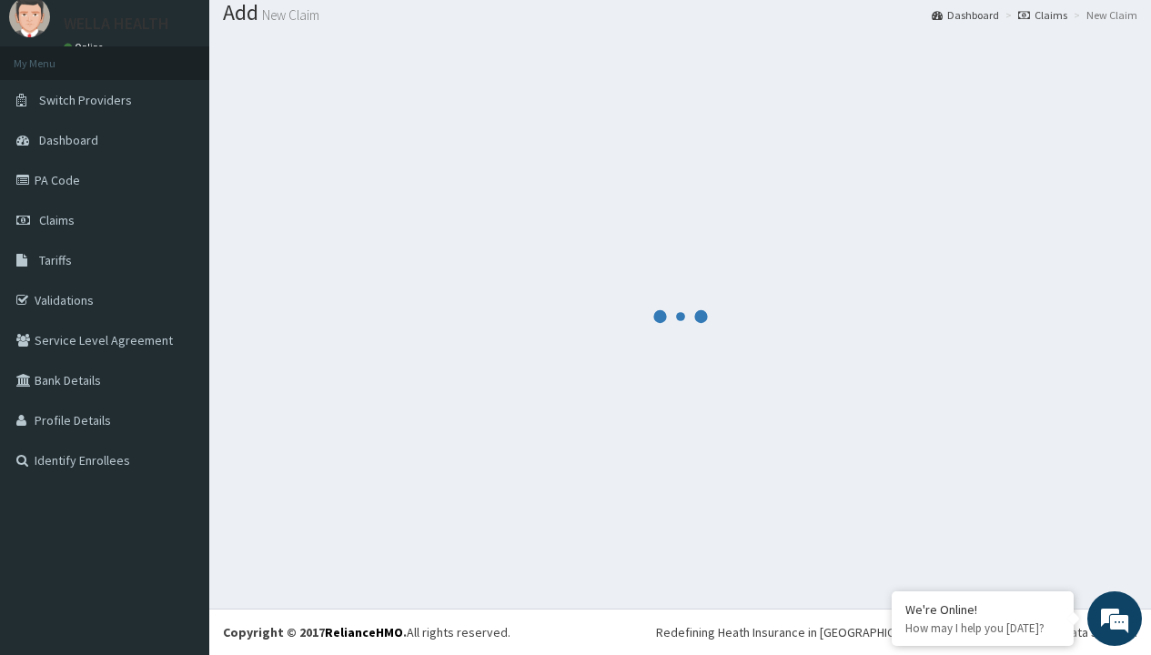
scroll to position [772, 0]
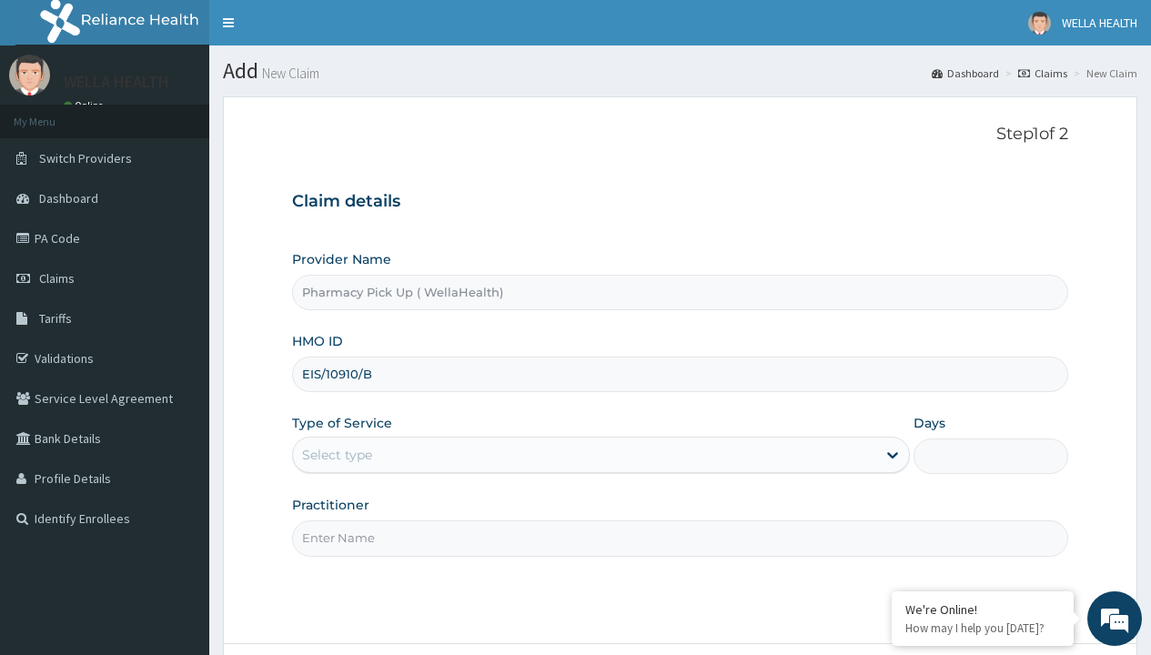
type input "EIS/10910/B"
type input "WellaHealth"
click at [337, 455] on div "Select type" at bounding box center [337, 455] width 70 height 18
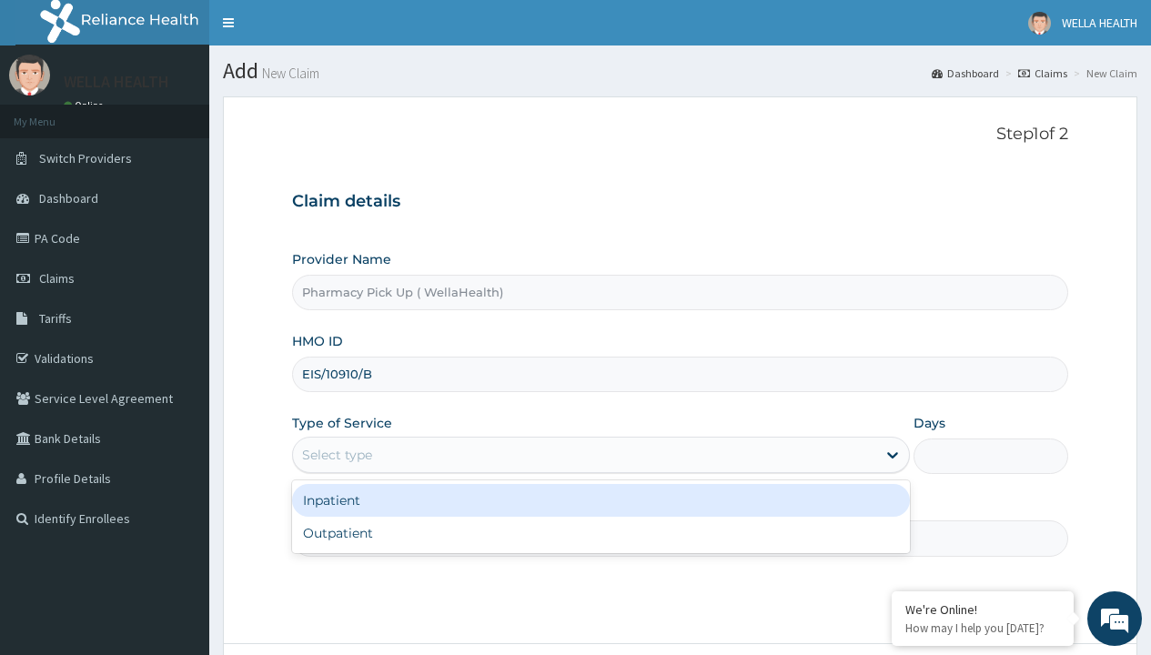
click at [600, 533] on div "Outpatient" at bounding box center [601, 533] width 618 height 33
type input "1"
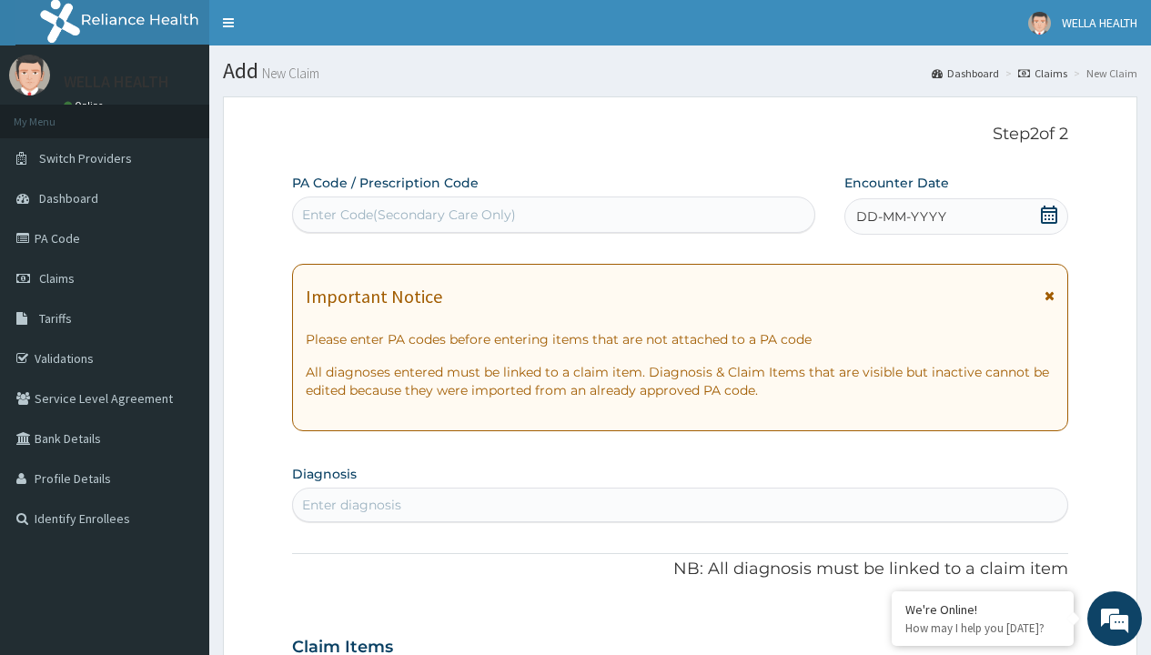
scroll to position [152, 0]
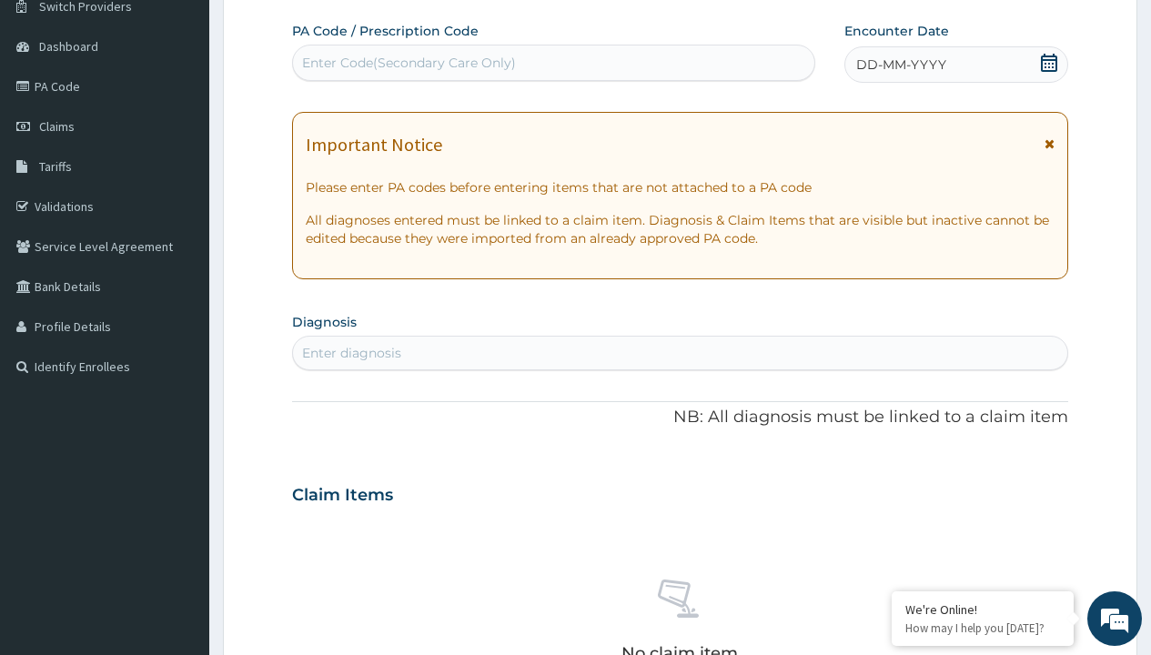
click at [900, 65] on span "DD-MM-YYYY" at bounding box center [901, 64] width 90 height 18
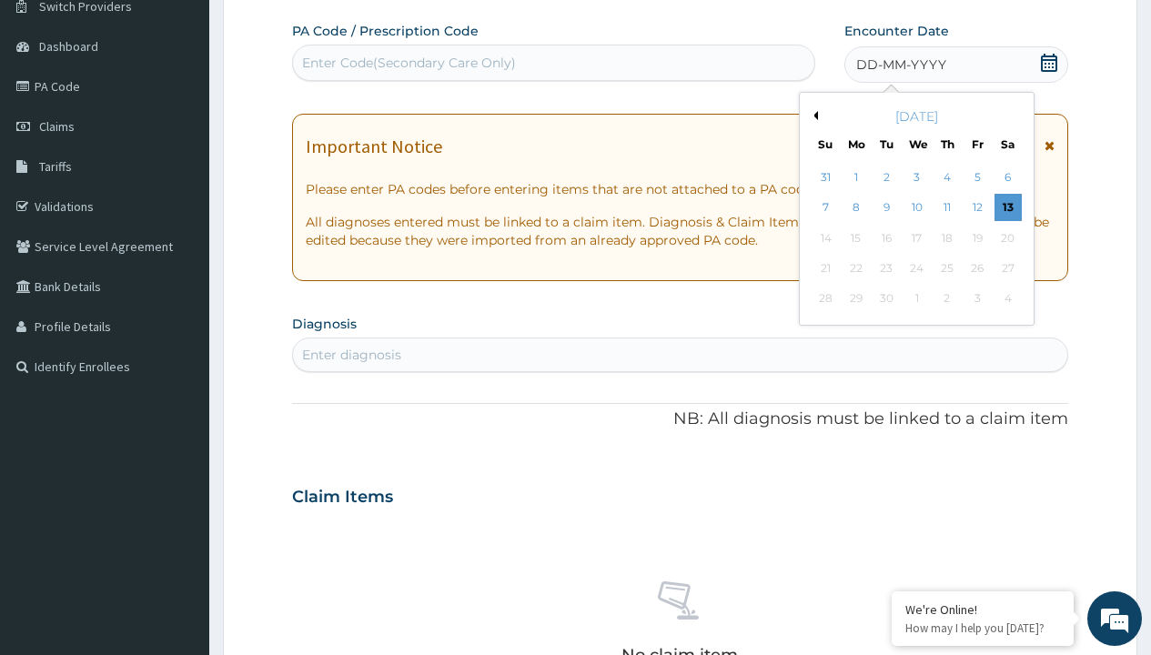
click at [812, 116] on button "Previous Month" at bounding box center [813, 115] width 9 height 9
click at [916, 207] on div "6" at bounding box center [916, 208] width 27 height 27
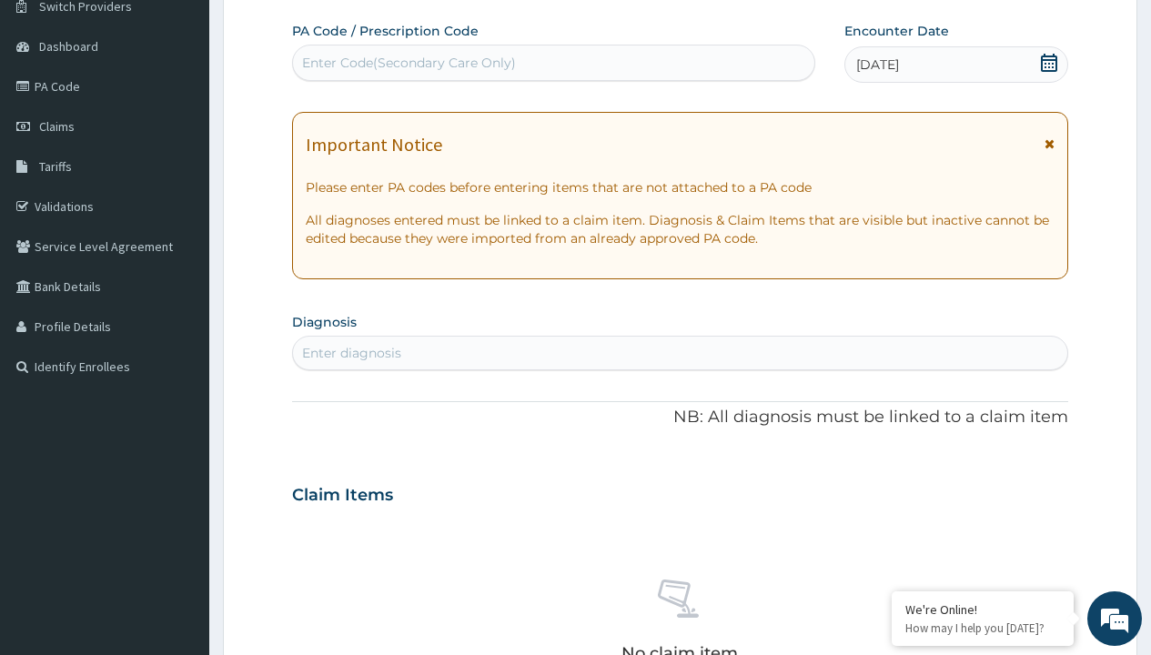
click at [351, 353] on div "Enter diagnosis" at bounding box center [351, 353] width 99 height 18
type input "prescription collected"
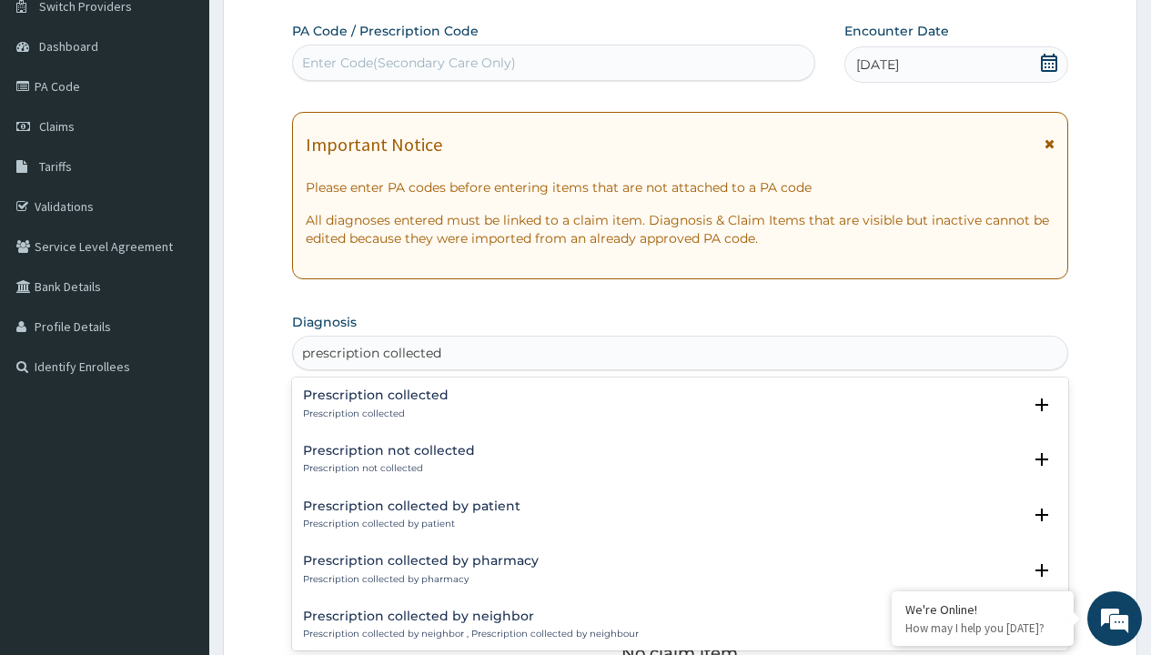
click at [373, 413] on p "Prescription collected" at bounding box center [376, 414] width 146 height 13
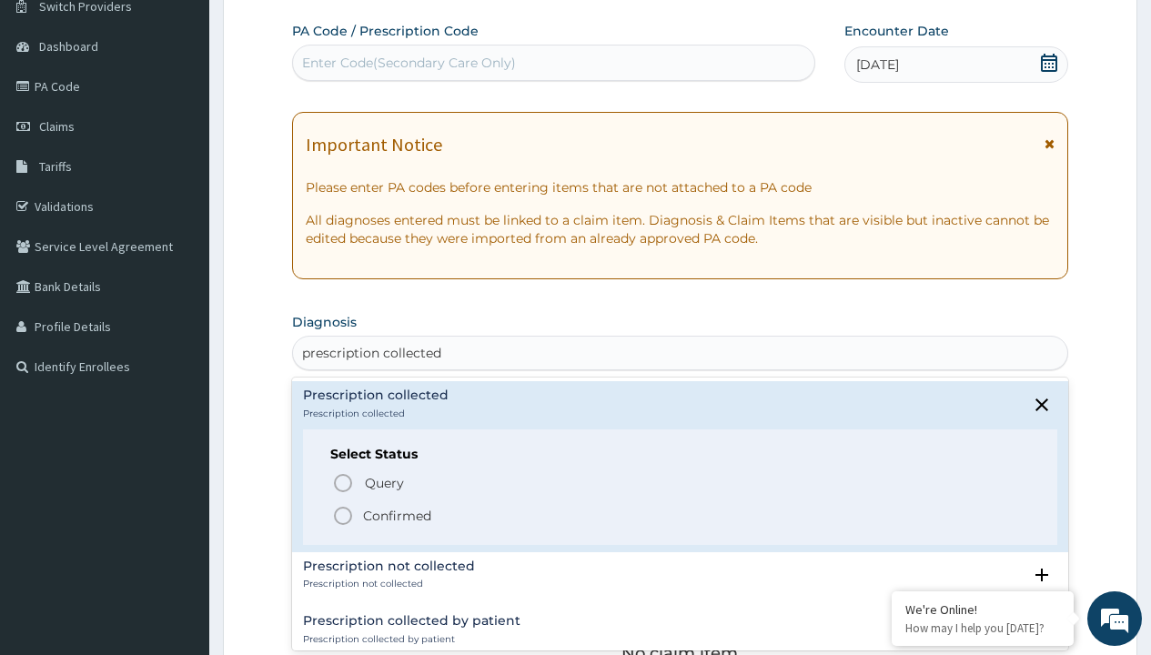
click at [397, 515] on p "Confirmed" at bounding box center [397, 516] width 68 height 18
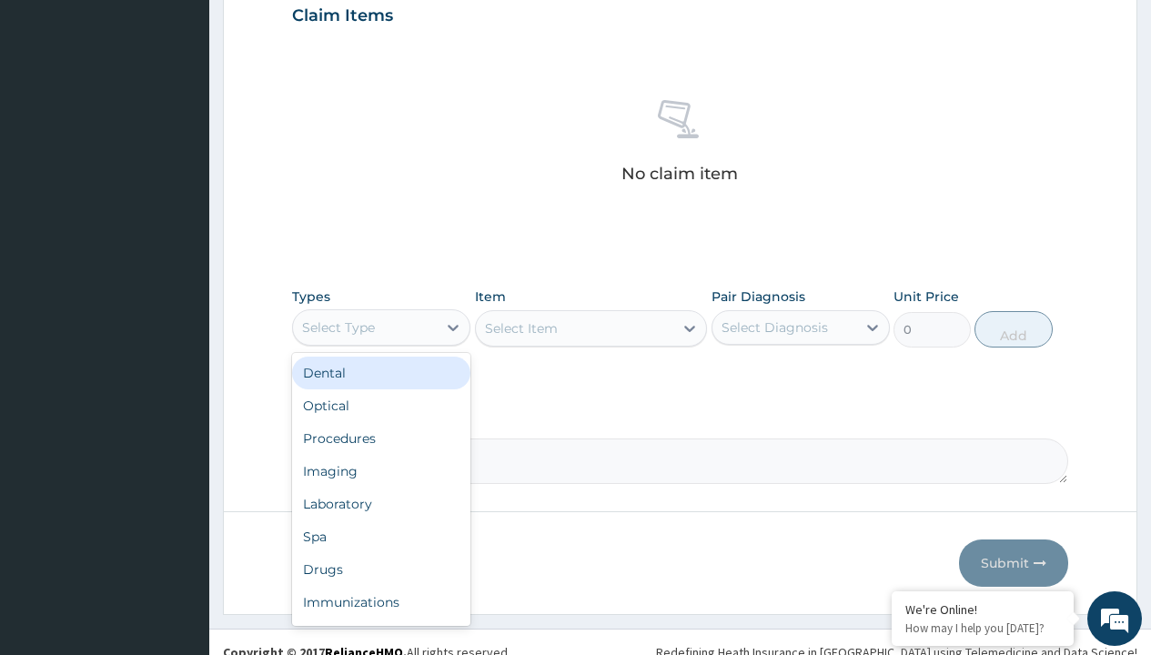
type input "procedures"
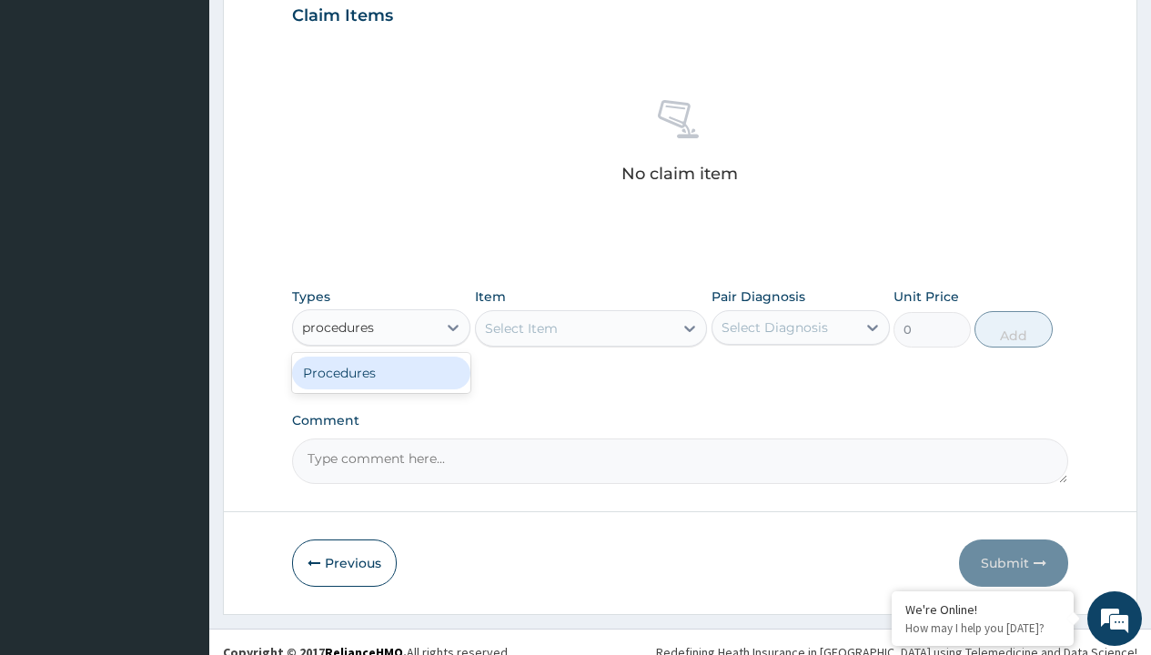
scroll to position [0, 0]
click at [381, 372] on div "Procedures" at bounding box center [381, 373] width 178 height 33
click at [520, 328] on div "Select Item" at bounding box center [591, 328] width 233 height 36
click at [338, 327] on div "Procedures" at bounding box center [338, 327] width 73 height 18
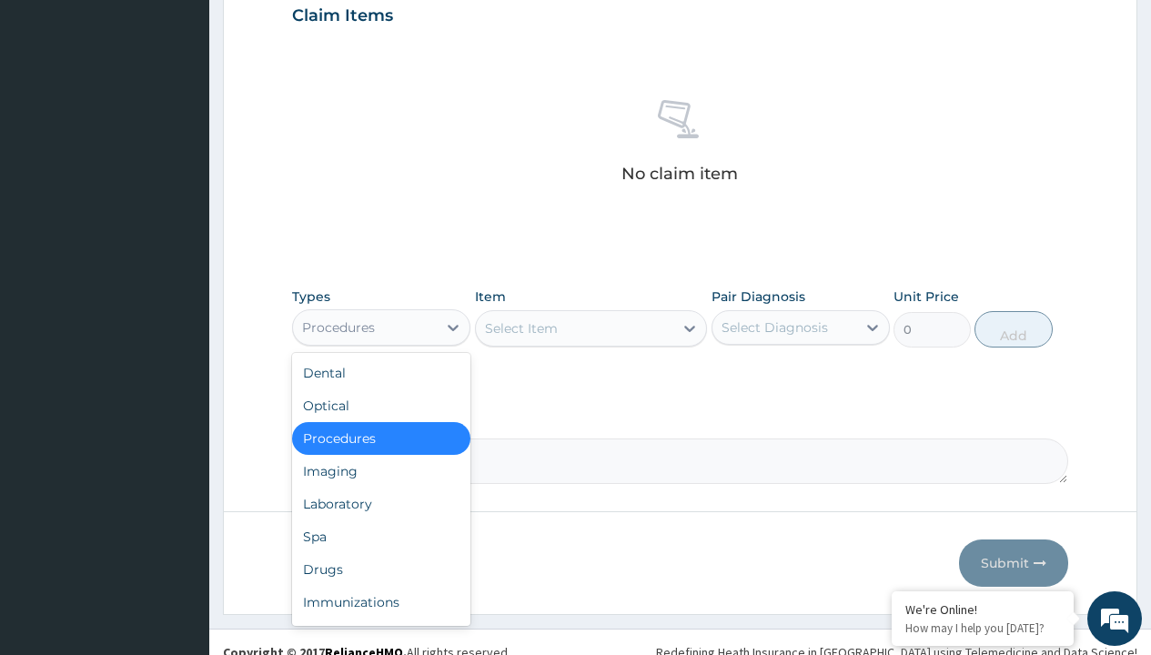
type input "procedures"
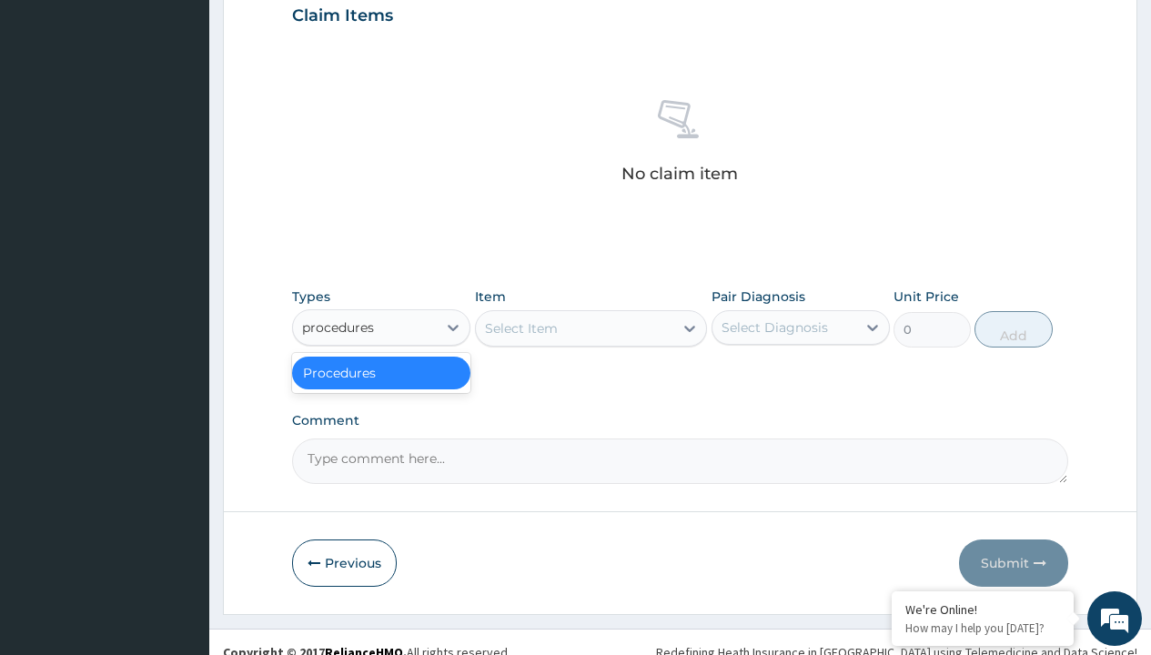
click at [381, 372] on div "Procedures" at bounding box center [381, 373] width 178 height 33
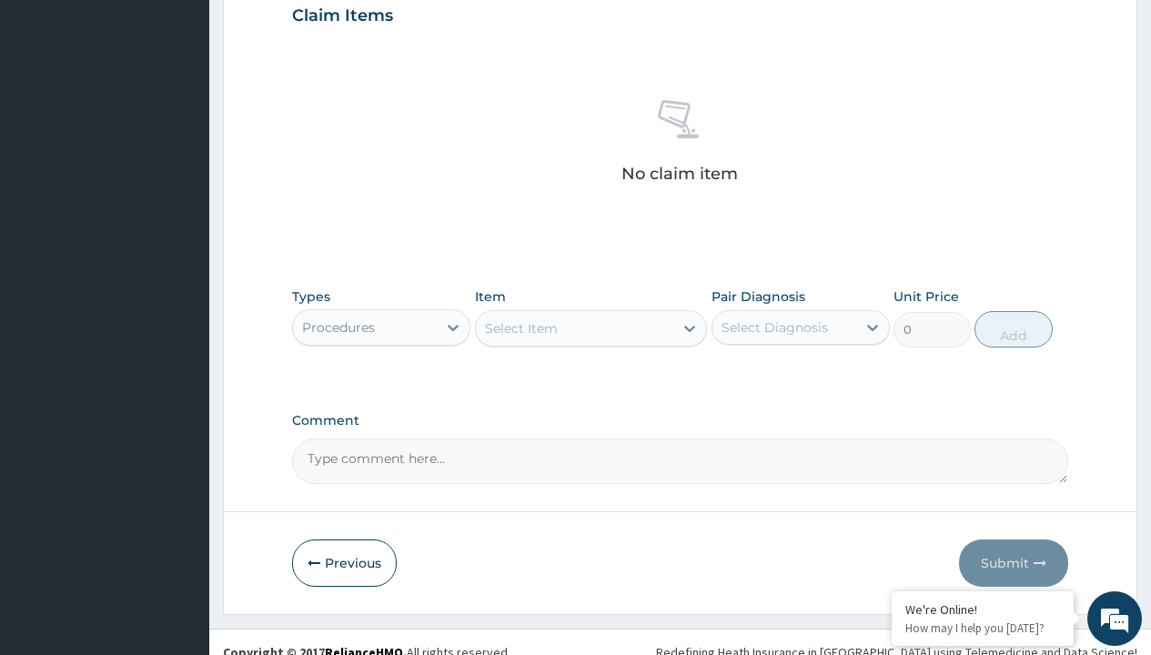
click at [520, 328] on div "Select Item" at bounding box center [521, 328] width 73 height 18
type input "service fee"
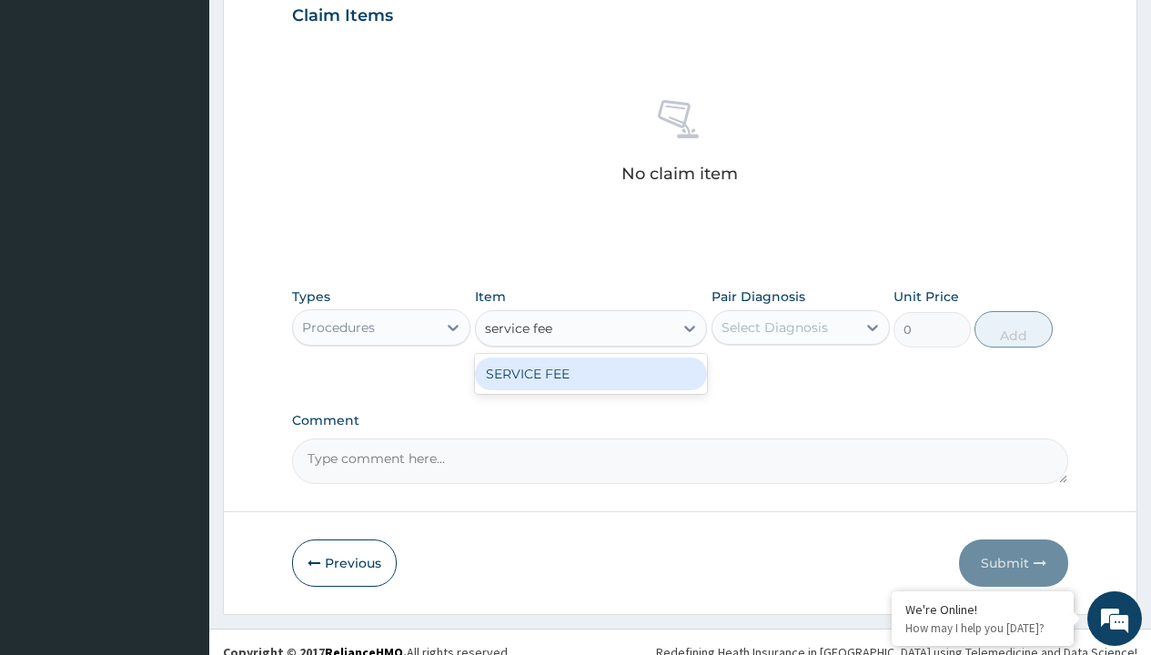
click at [590, 373] on div "SERVICE FEE" at bounding box center [591, 374] width 233 height 33
type input "100"
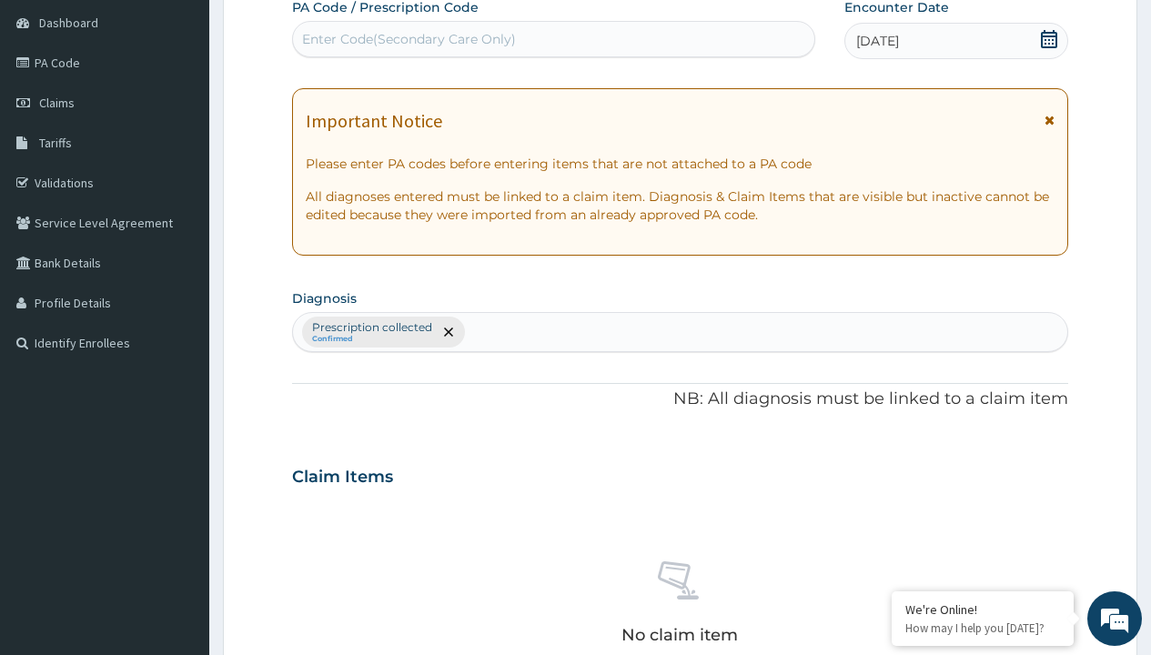
type input "prescription collected"
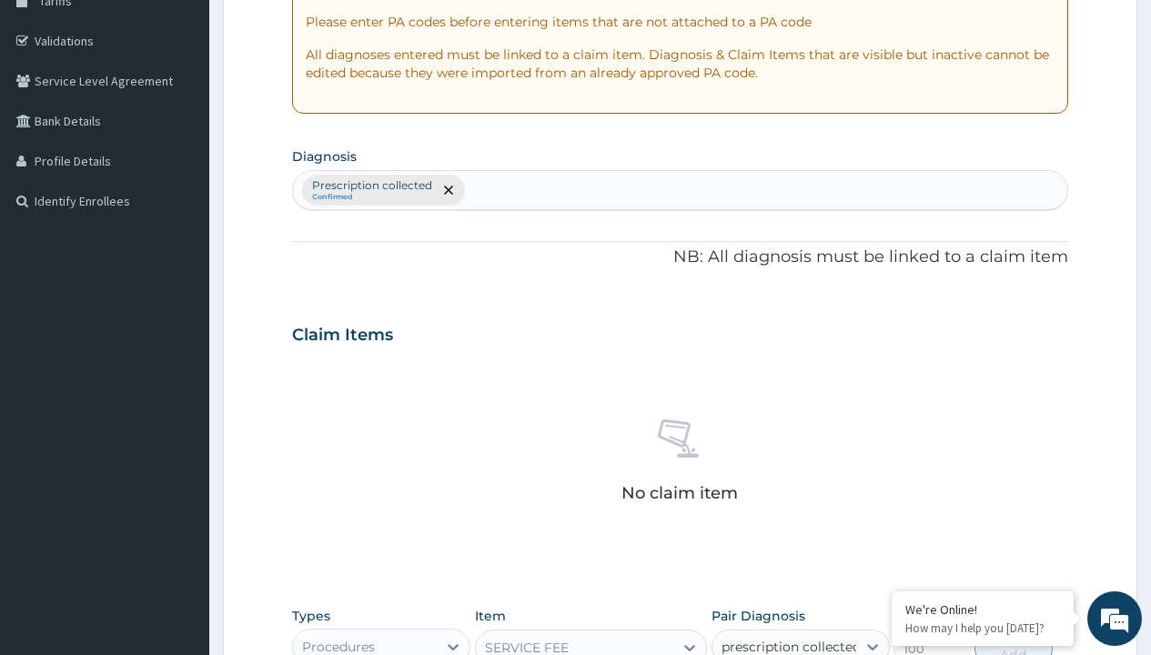
checkbox input "true"
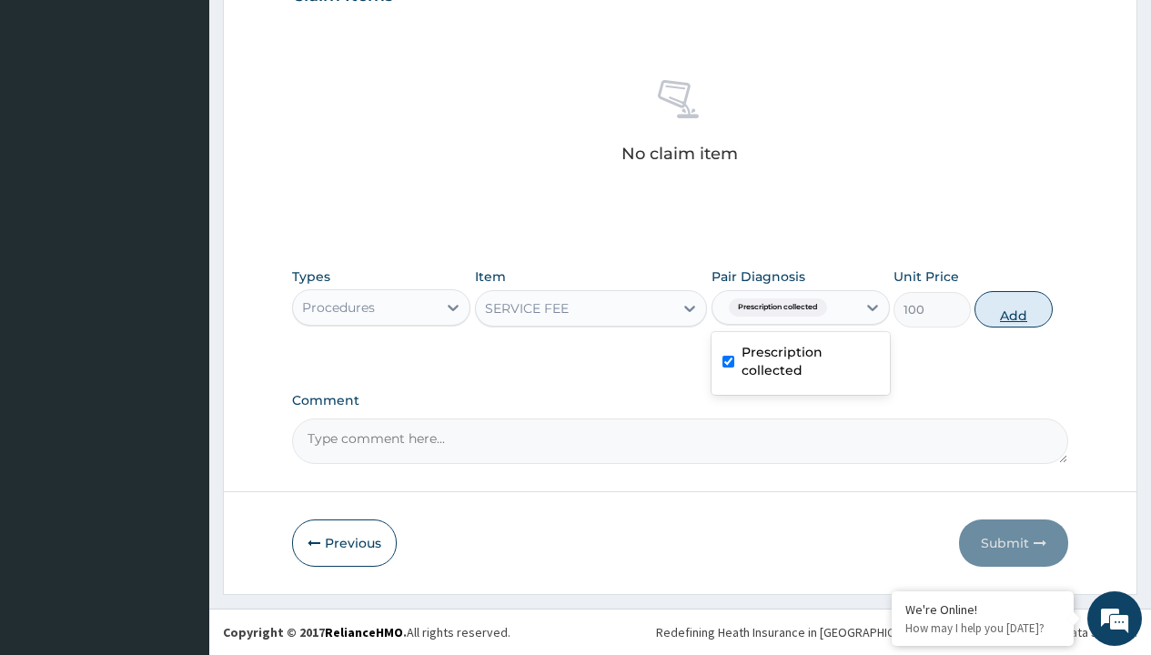
click at [1014, 308] on button "Add" at bounding box center [1012, 309] width 77 height 36
type input "0"
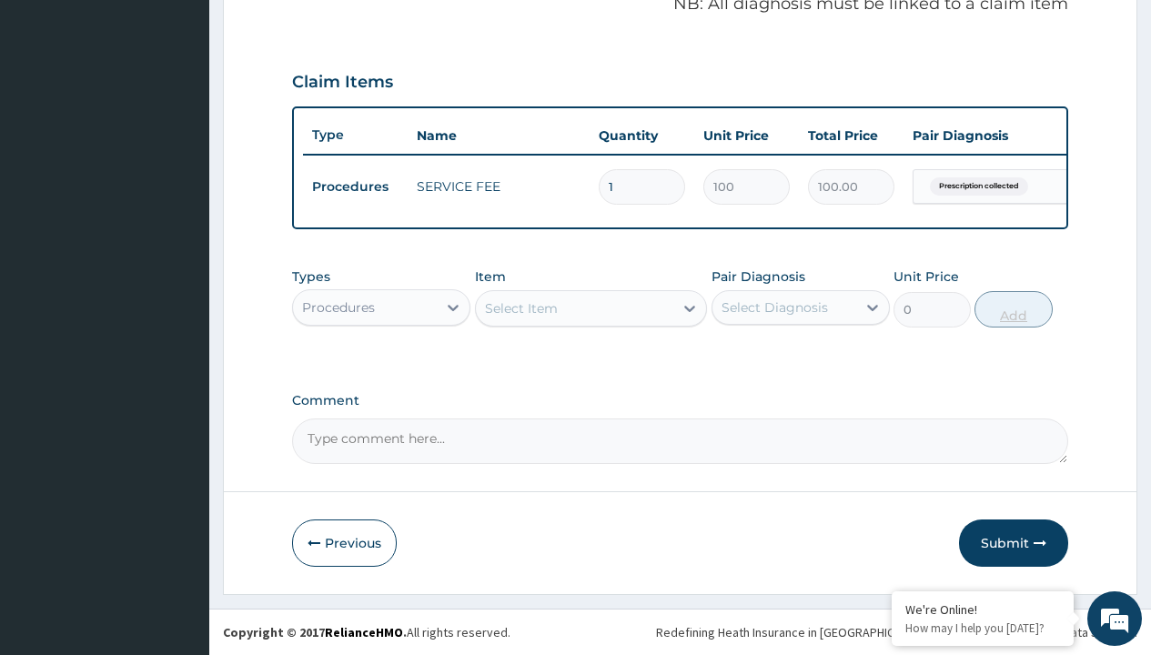
scroll to position [584, 0]
click at [338, 307] on div "Procedures" at bounding box center [338, 307] width 73 height 18
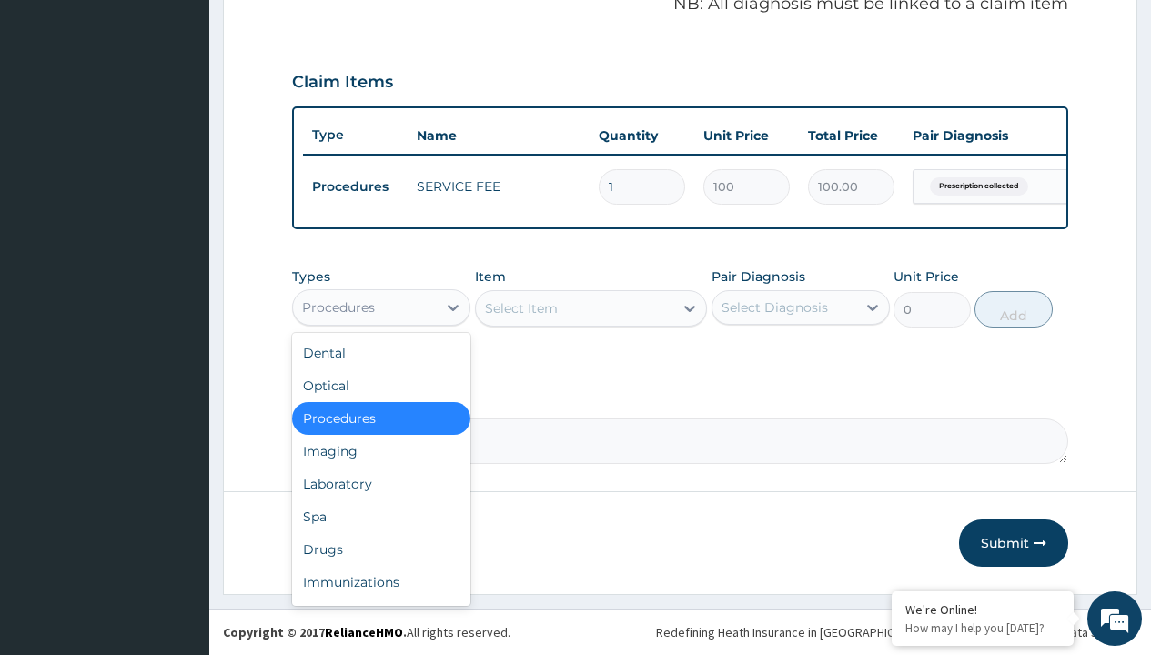
type input "drugs"
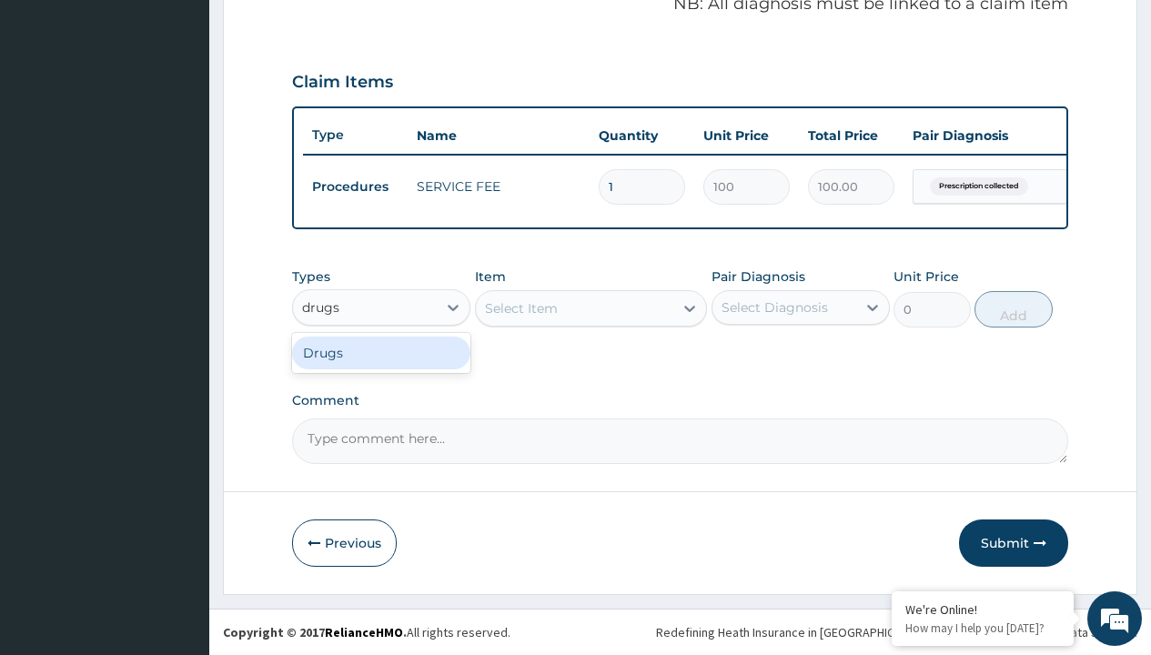
click at [381, 352] on div "Drugs" at bounding box center [381, 353] width 178 height 33
click at [520, 308] on div "Select Item" at bounding box center [591, 308] width 233 height 36
type input "levofem"
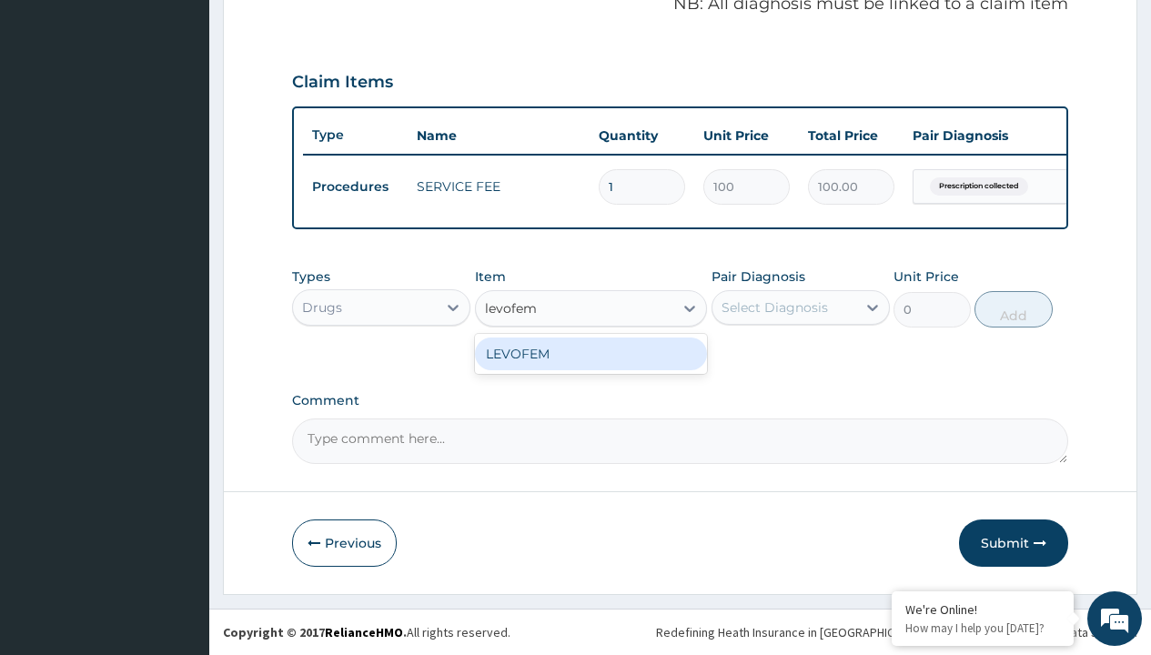
click at [590, 353] on div "LEVOFEM" at bounding box center [591, 354] width 233 height 33
type input "2013.099975585938"
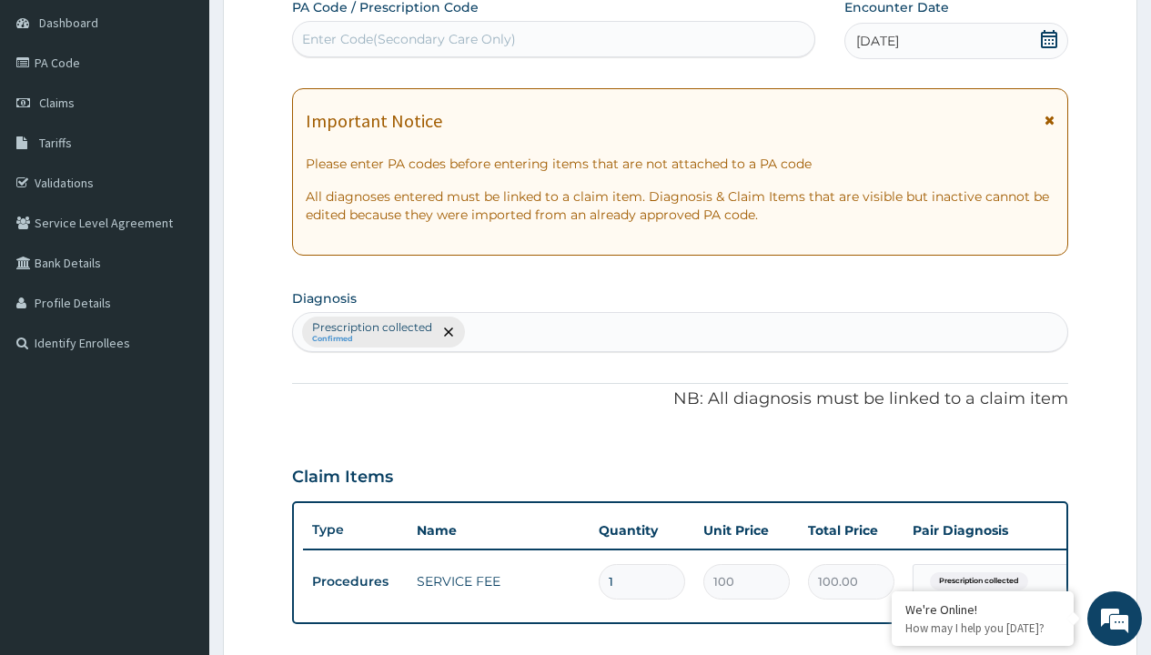
type input "prescription collected"
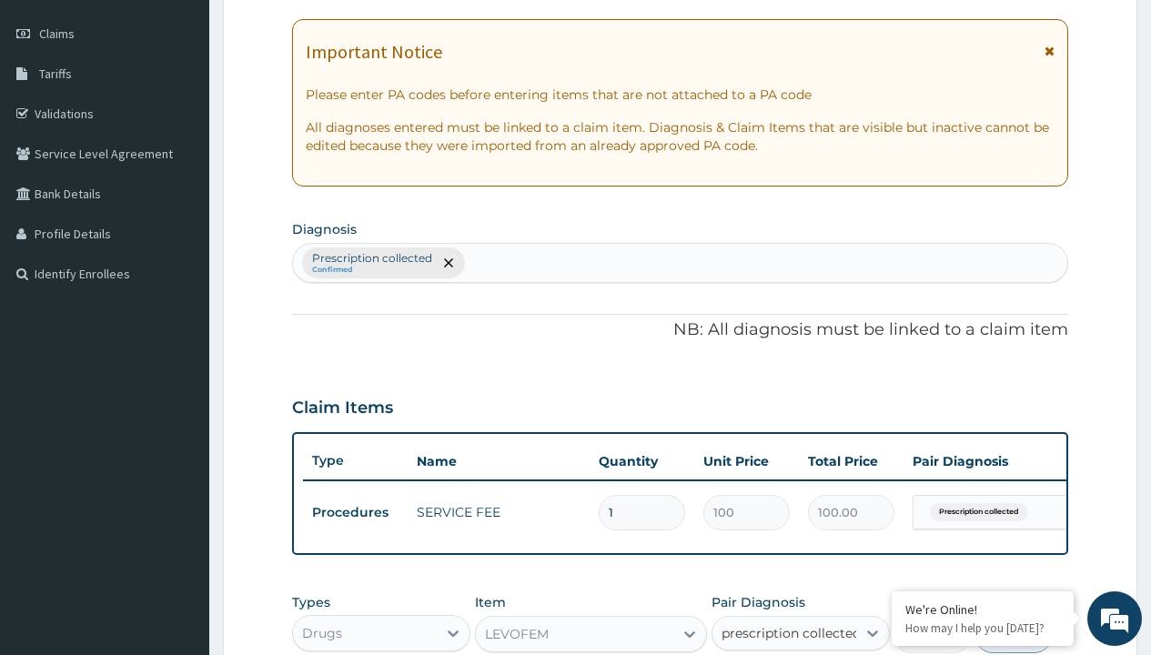
checkbox input "true"
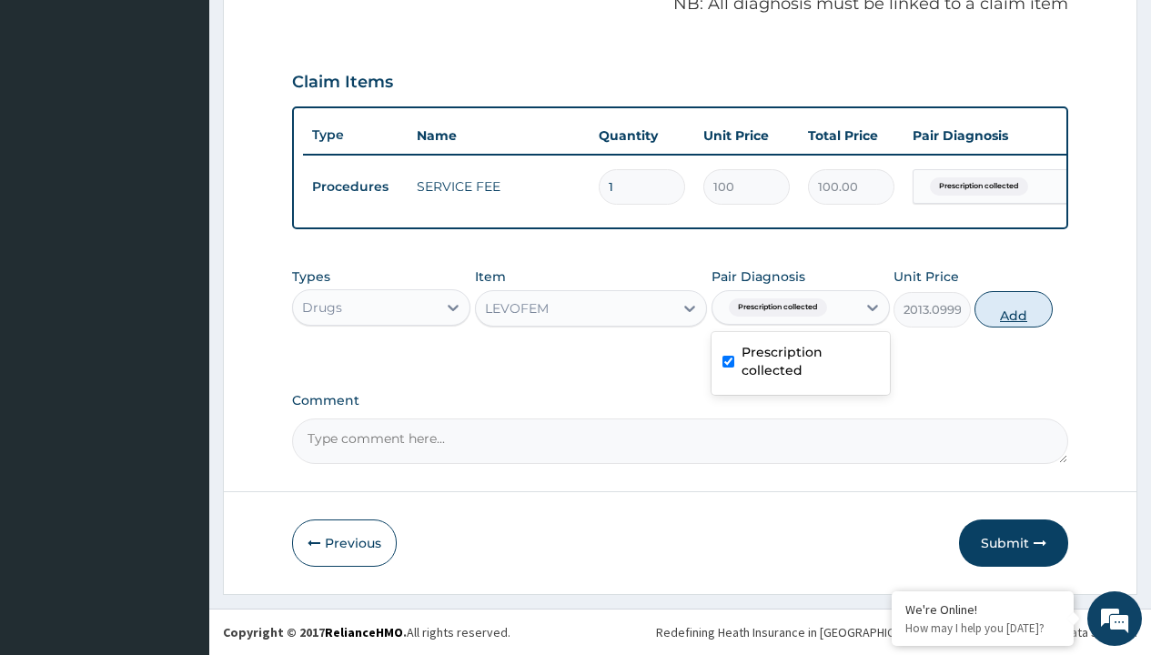
click at [1014, 308] on button "Add" at bounding box center [1012, 309] width 77 height 36
type input "0"
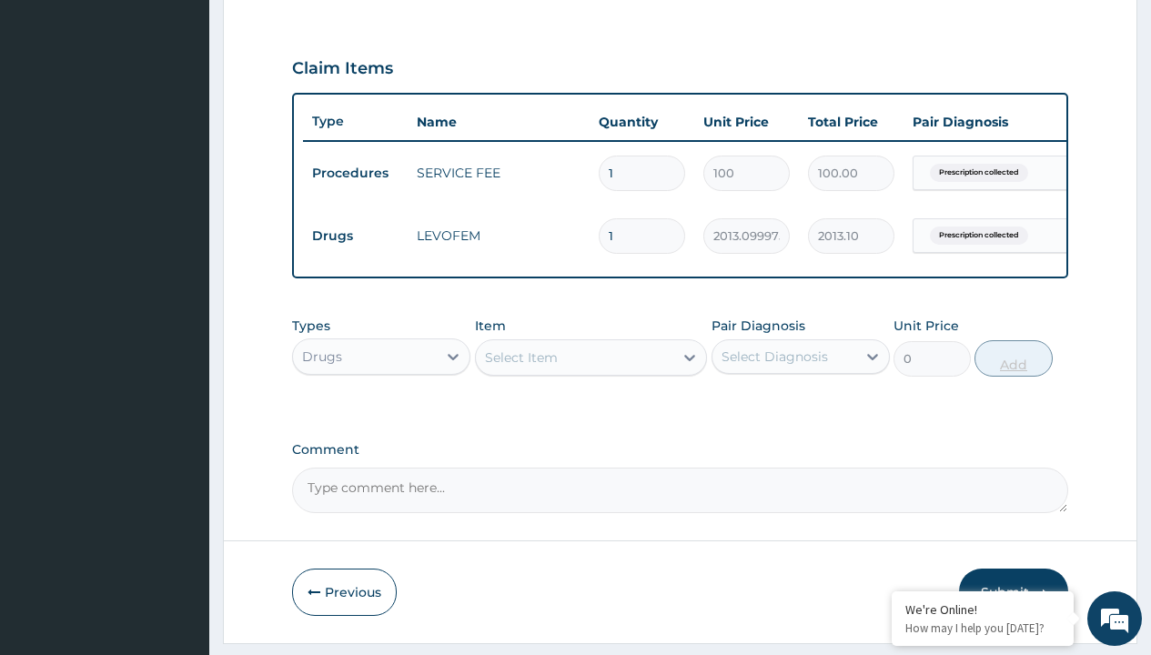
type input "60"
type input "120786.00"
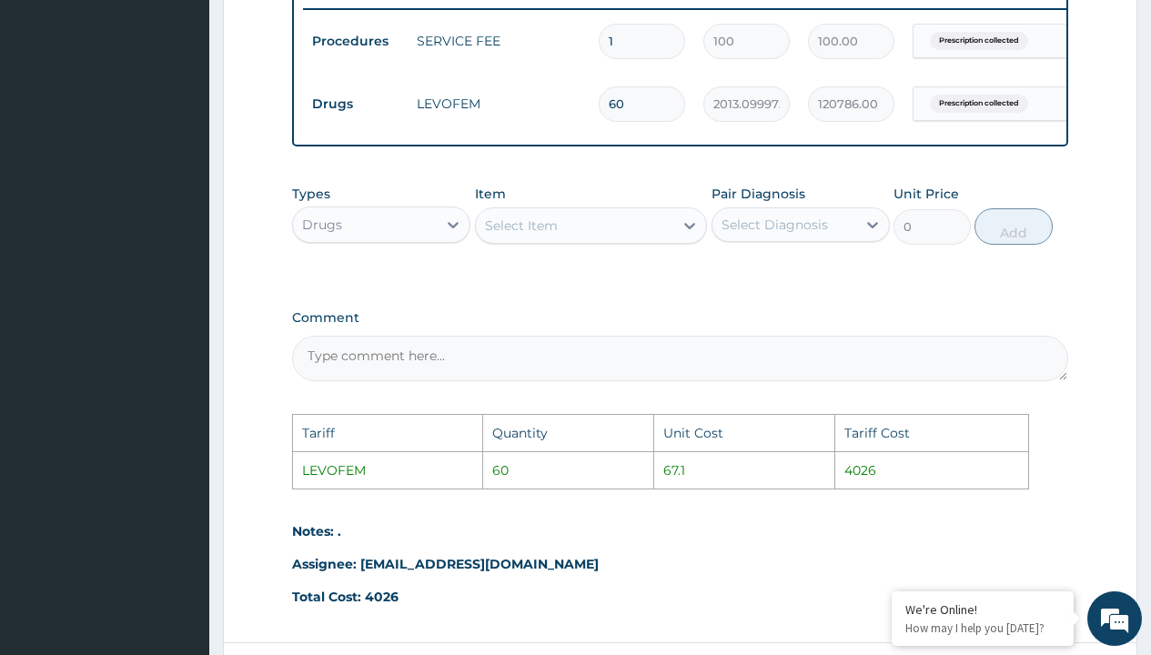
scroll to position [746, 0]
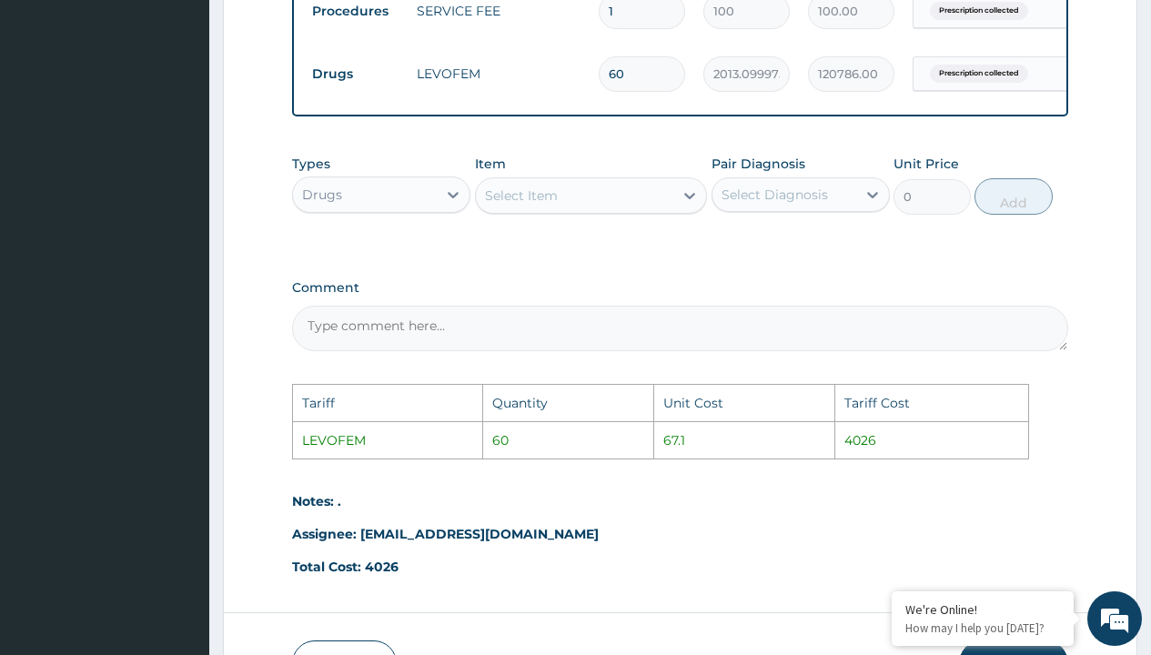
type input "6"
type input "12078.60"
type input "0.00"
type input "2"
type input "4026.20"
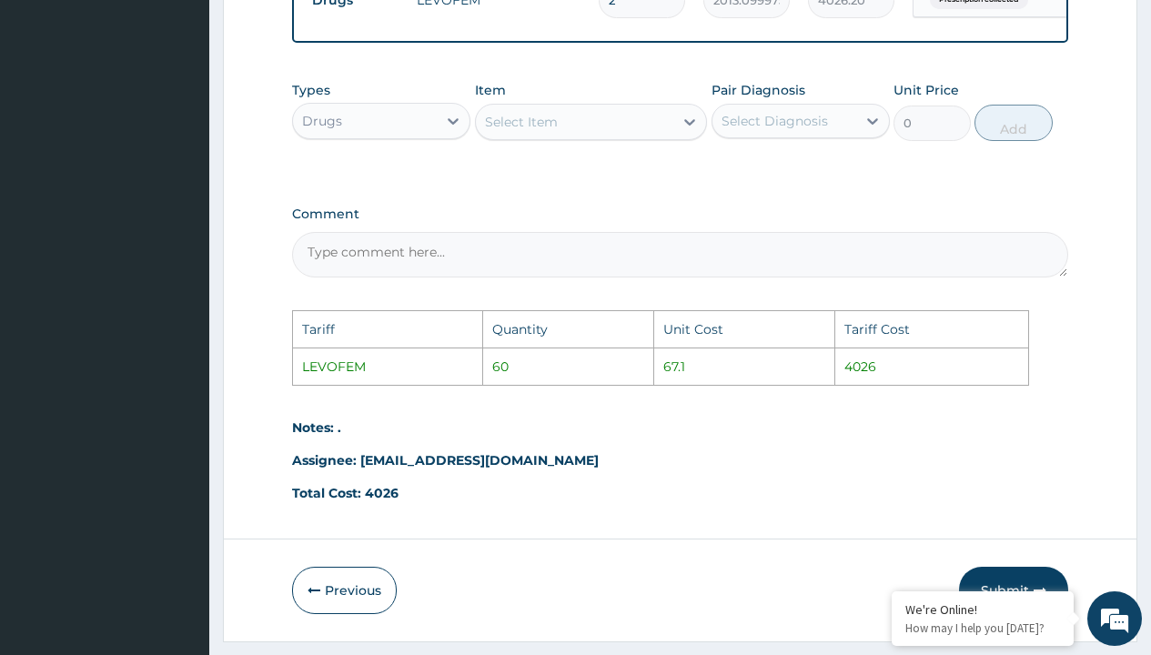
scroll to position [881, 0]
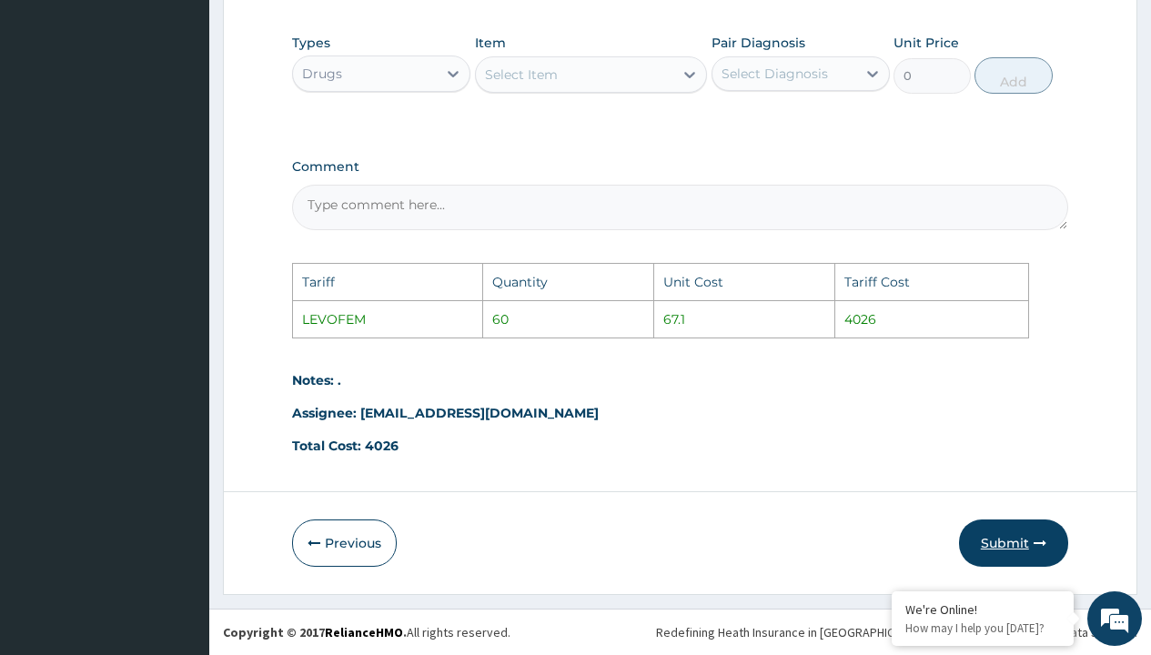
type input "2"
click at [1025, 548] on button "Submit" at bounding box center [1013, 542] width 109 height 47
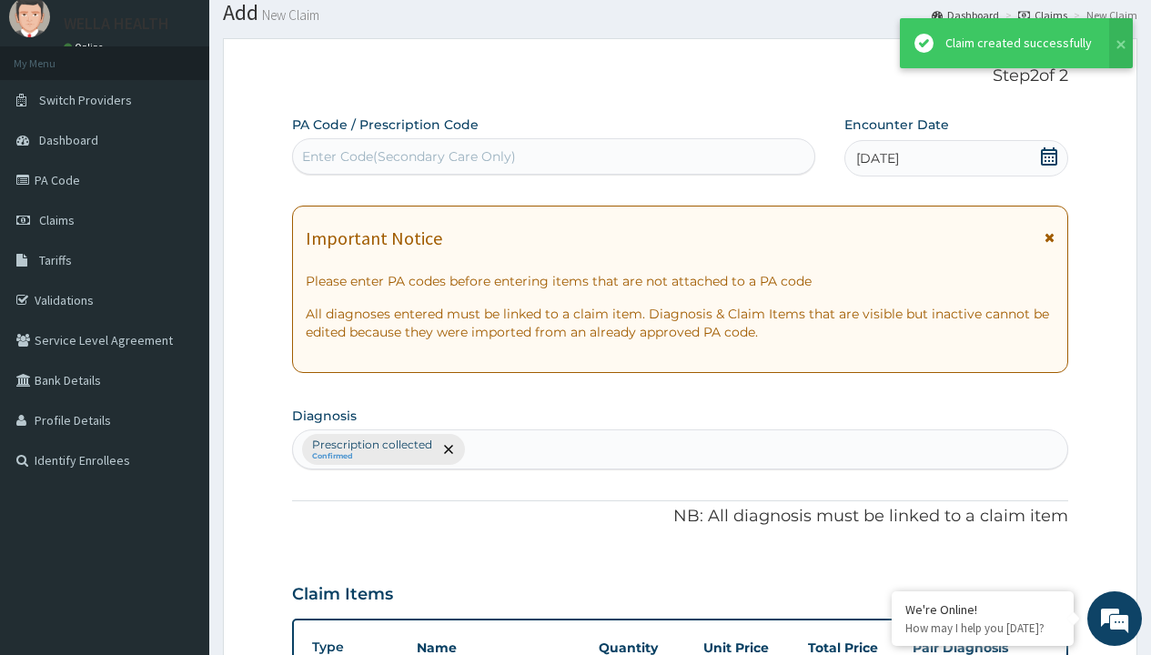
scroll to position [647, 0]
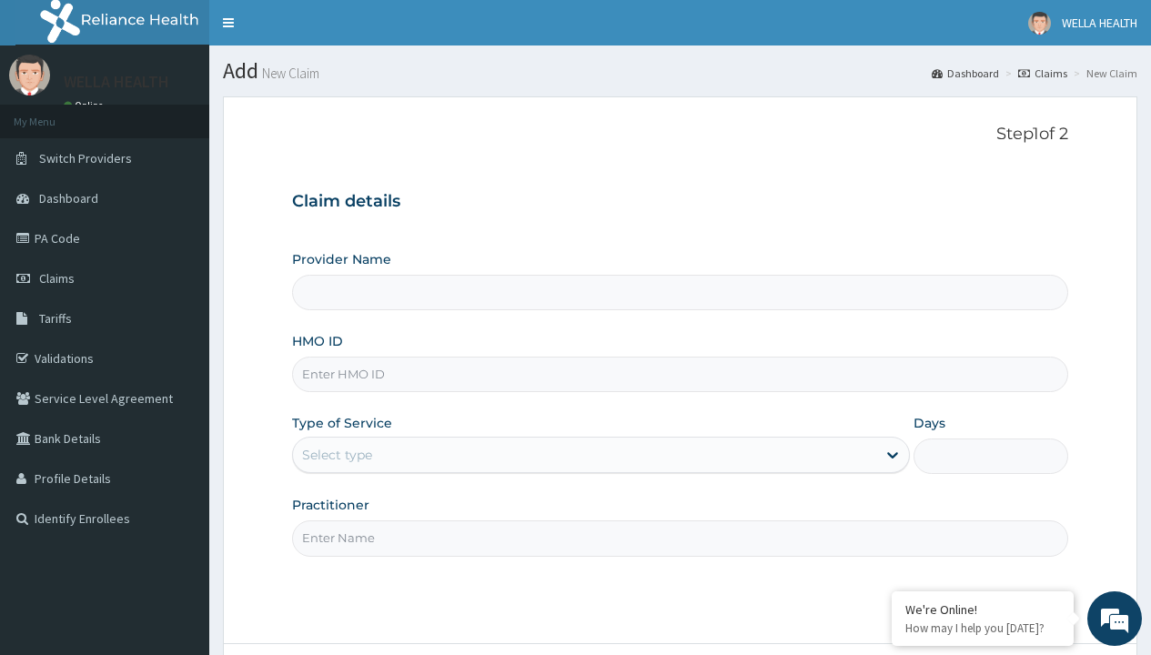
type input "Pharmacy Pick Up ( WellaHealth)"
type input "EMT/10016/A"
type input "WellaHealth"
type input "ENC/10020/A"
type input "WellaHealth"
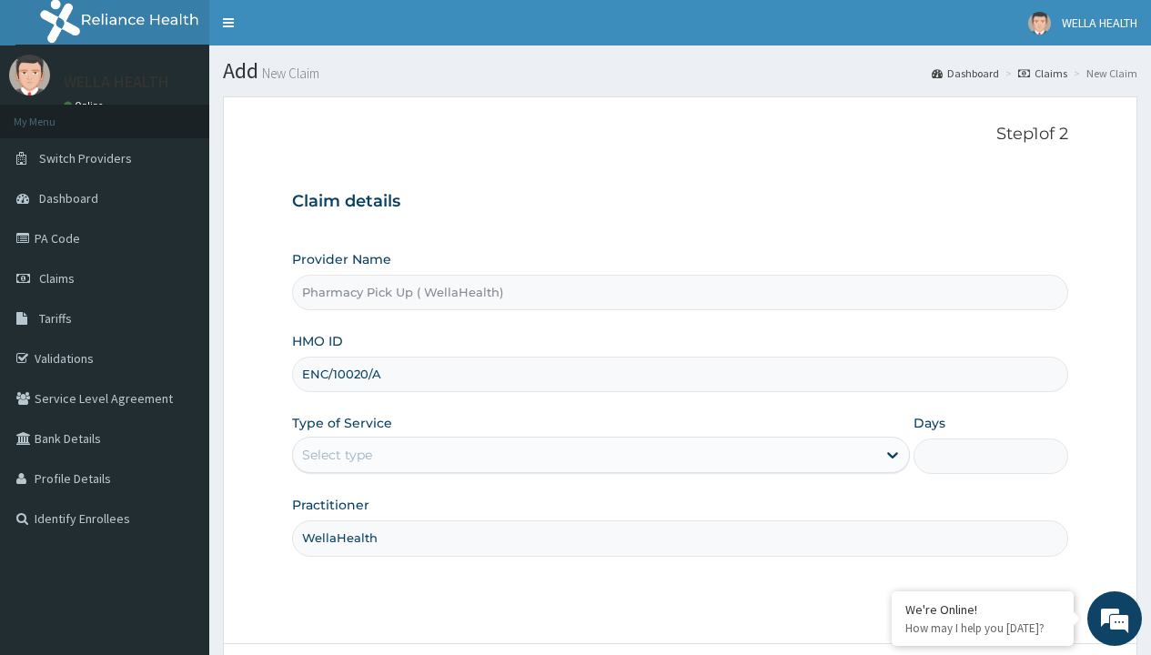
click at [337, 455] on div "Select type" at bounding box center [337, 455] width 70 height 18
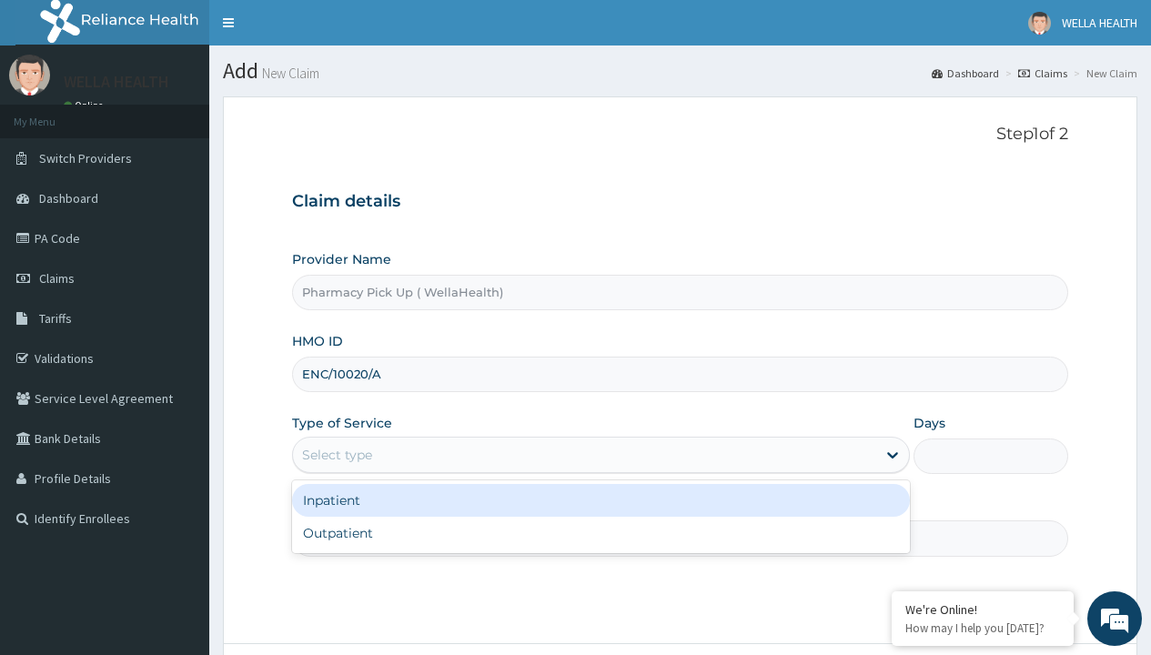
click at [600, 533] on div "Outpatient" at bounding box center [601, 533] width 618 height 33
type input "1"
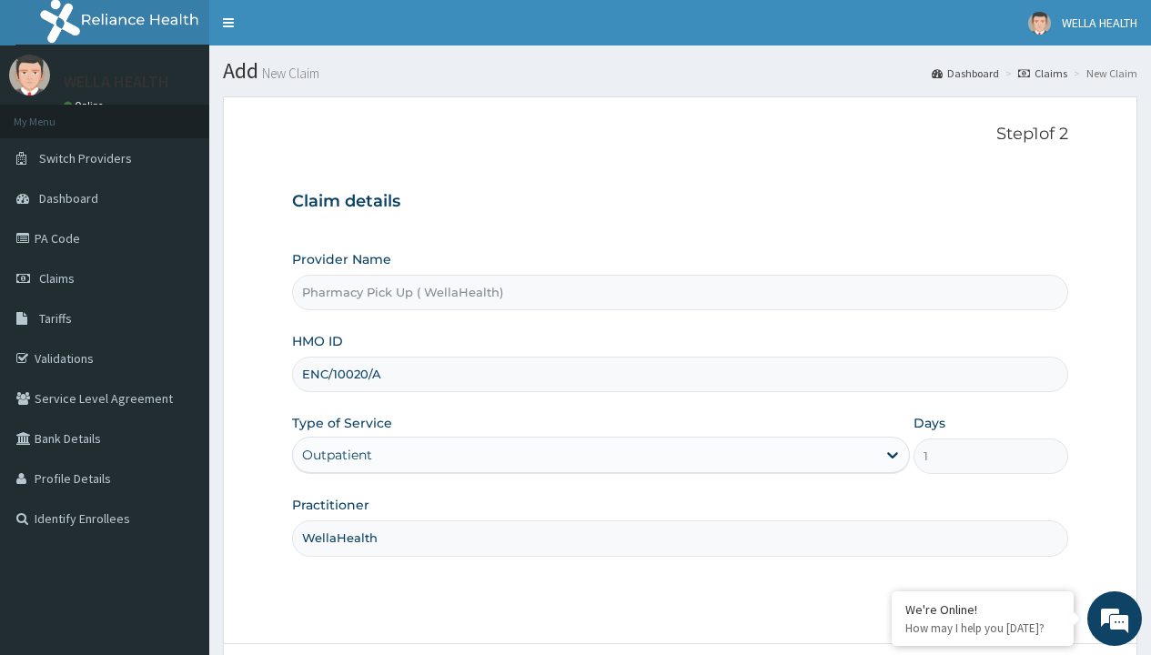
scroll to position [152, 0]
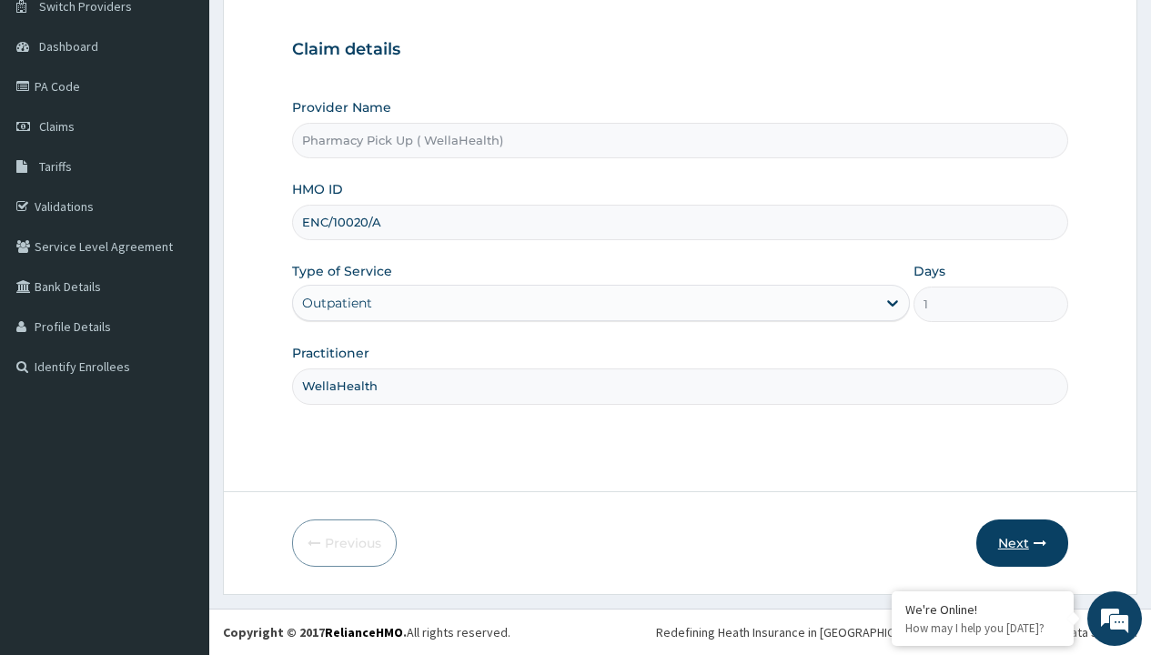
click at [1022, 543] on button "Next" at bounding box center [1022, 542] width 92 height 47
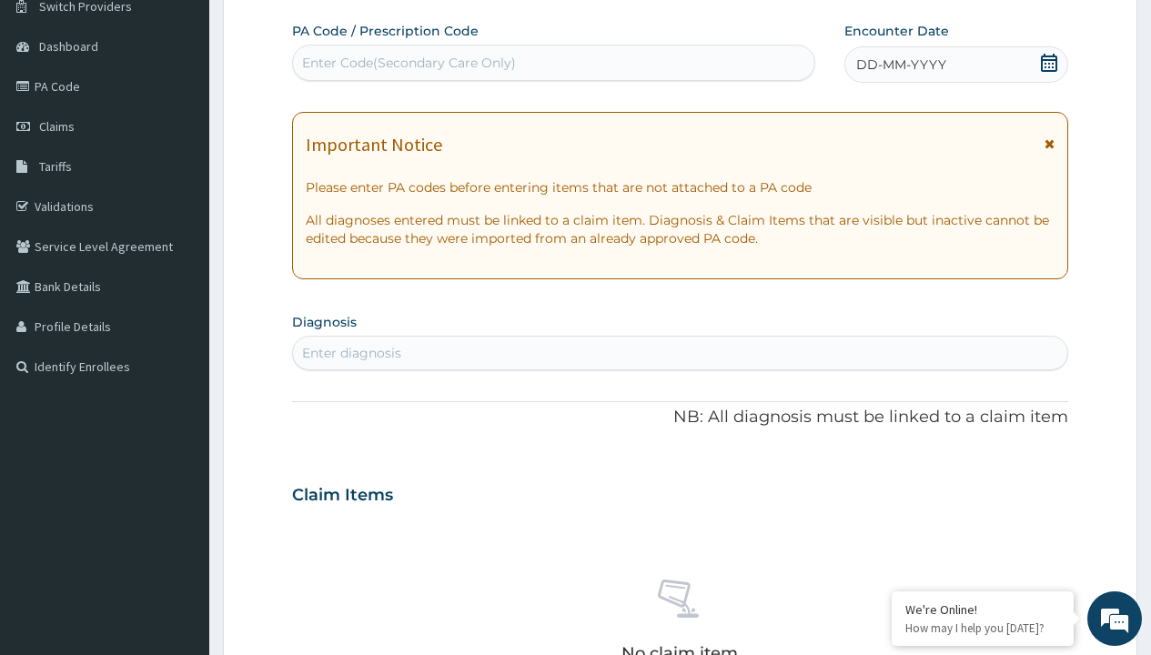
click at [900, 65] on span "DD-MM-YYYY" at bounding box center [901, 64] width 90 height 18
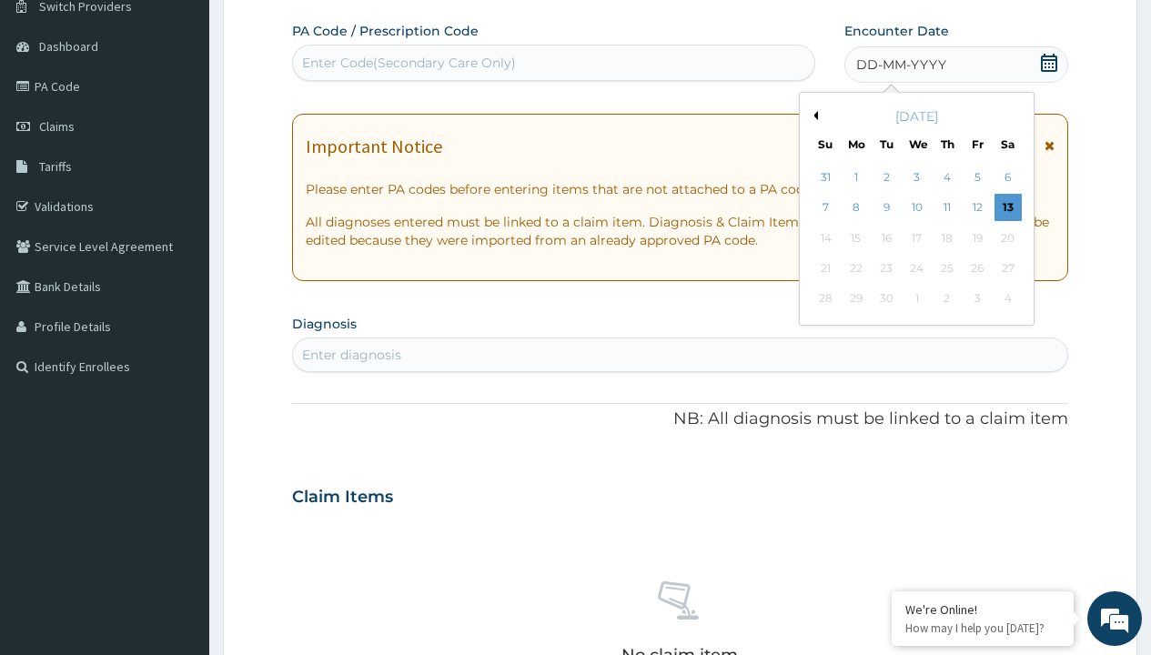
click at [812, 116] on button "Previous Month" at bounding box center [813, 115] width 9 height 9
click at [916, 207] on div "6" at bounding box center [916, 208] width 27 height 27
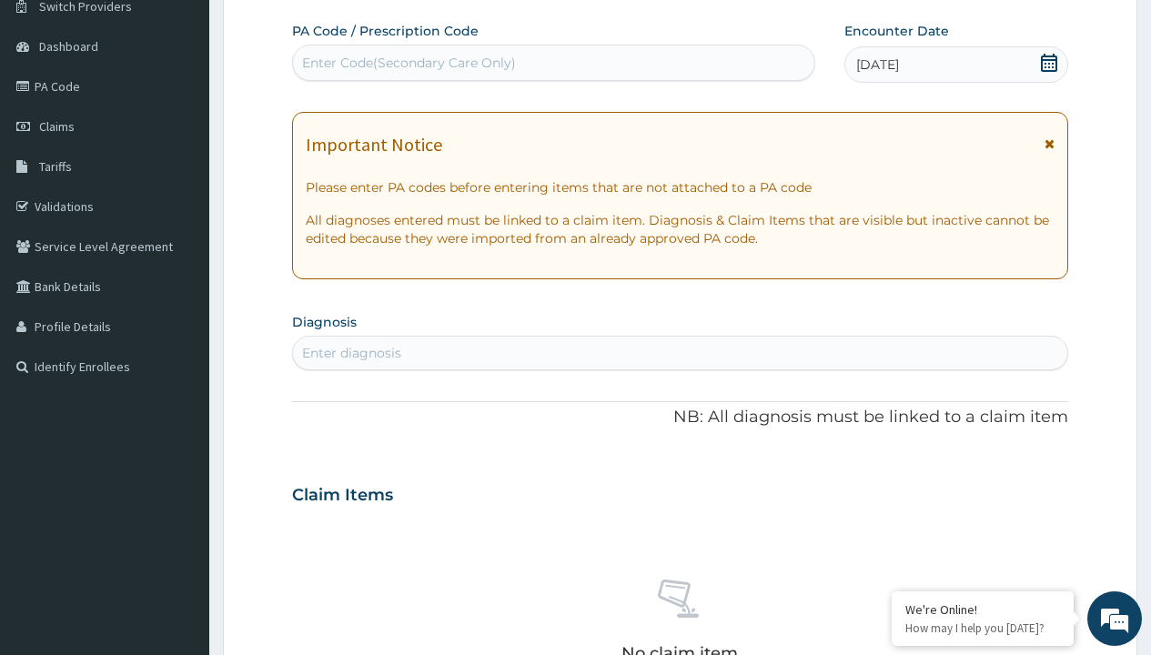
click at [408, 63] on div "Enter Code(Secondary Care Only)" at bounding box center [409, 63] width 214 height 18
type input "PRX/1B61370F"
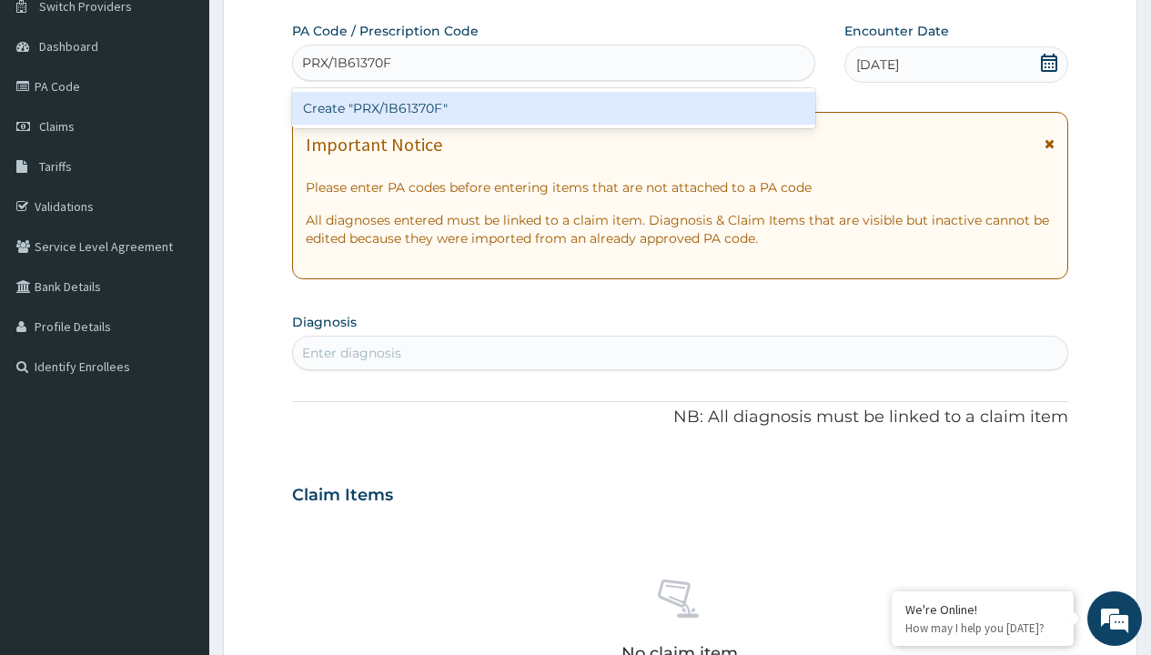
click at [553, 108] on div "Create "PRX/1B61370F"" at bounding box center [553, 108] width 522 height 33
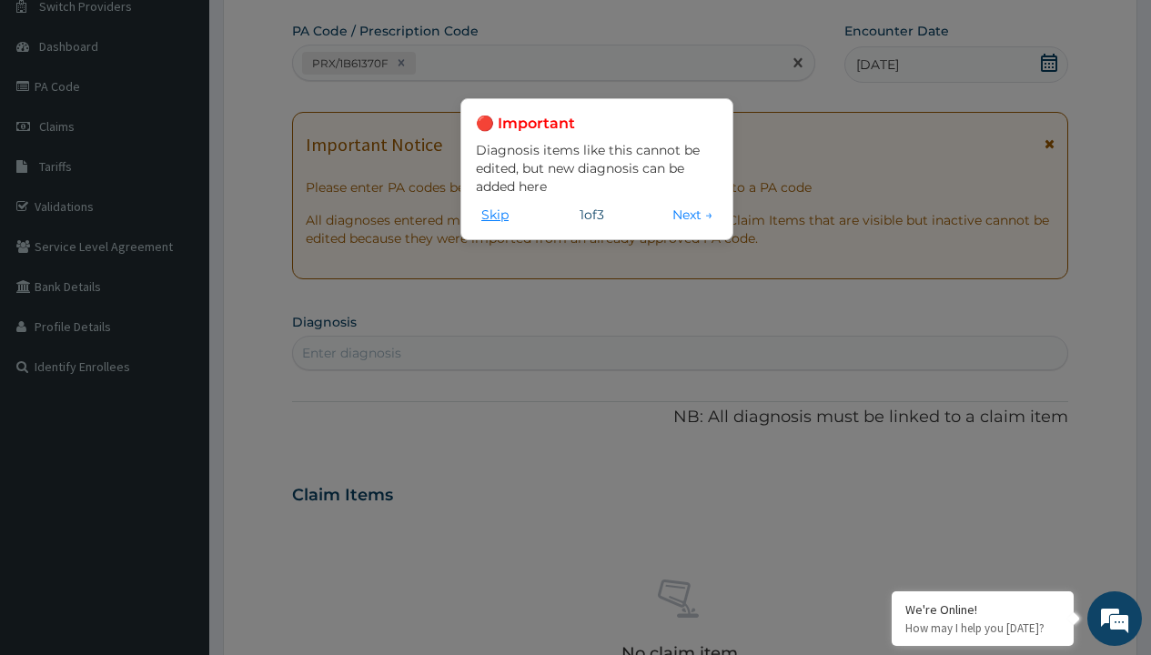
click at [495, 214] on button "Skip" at bounding box center [495, 215] width 38 height 20
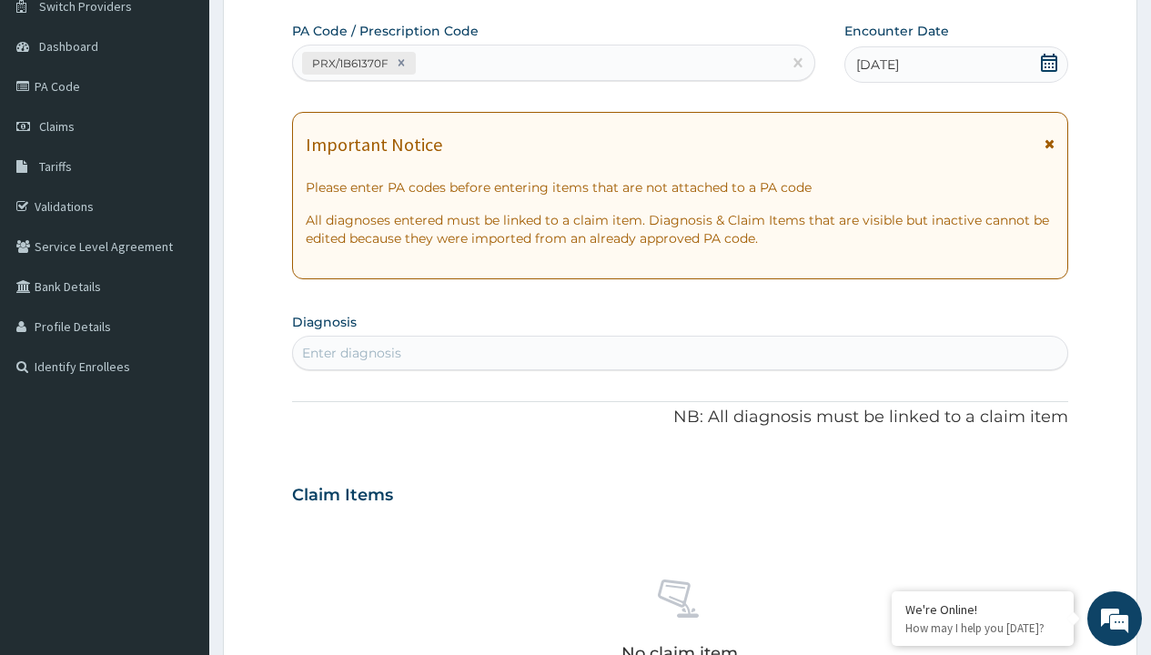
click at [351, 353] on div "Enter diagnosis" at bounding box center [351, 353] width 99 height 18
type input "prescription collected"
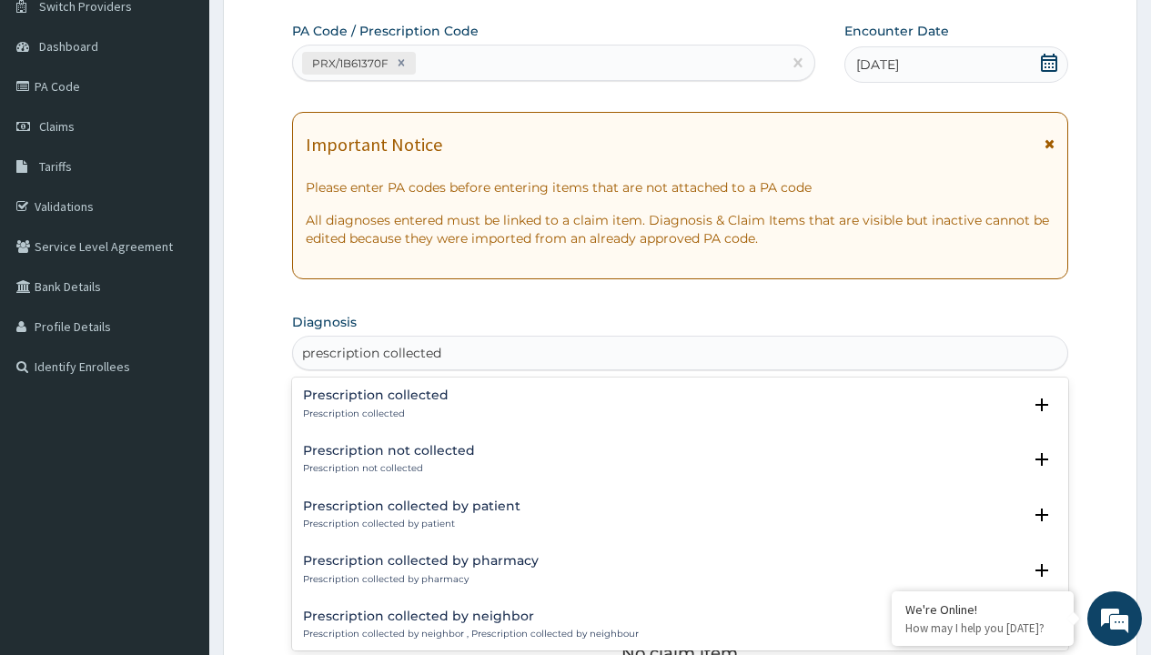
click at [373, 413] on p "Prescription collected" at bounding box center [376, 414] width 146 height 13
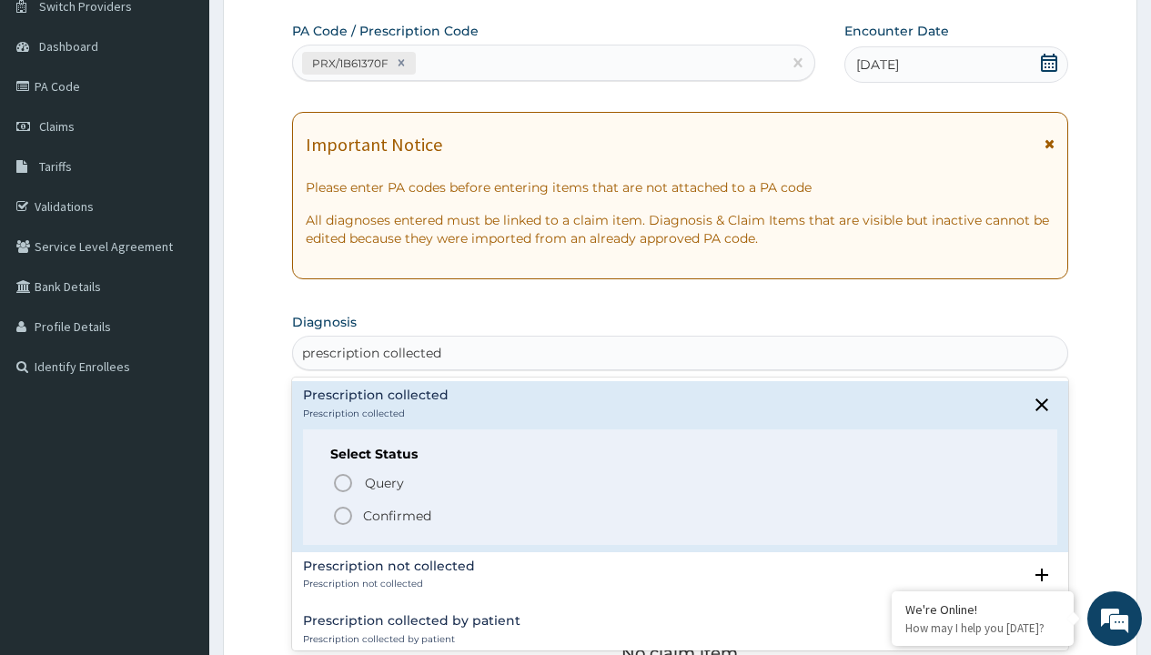
click at [397, 515] on p "Confirmed" at bounding box center [397, 516] width 68 height 18
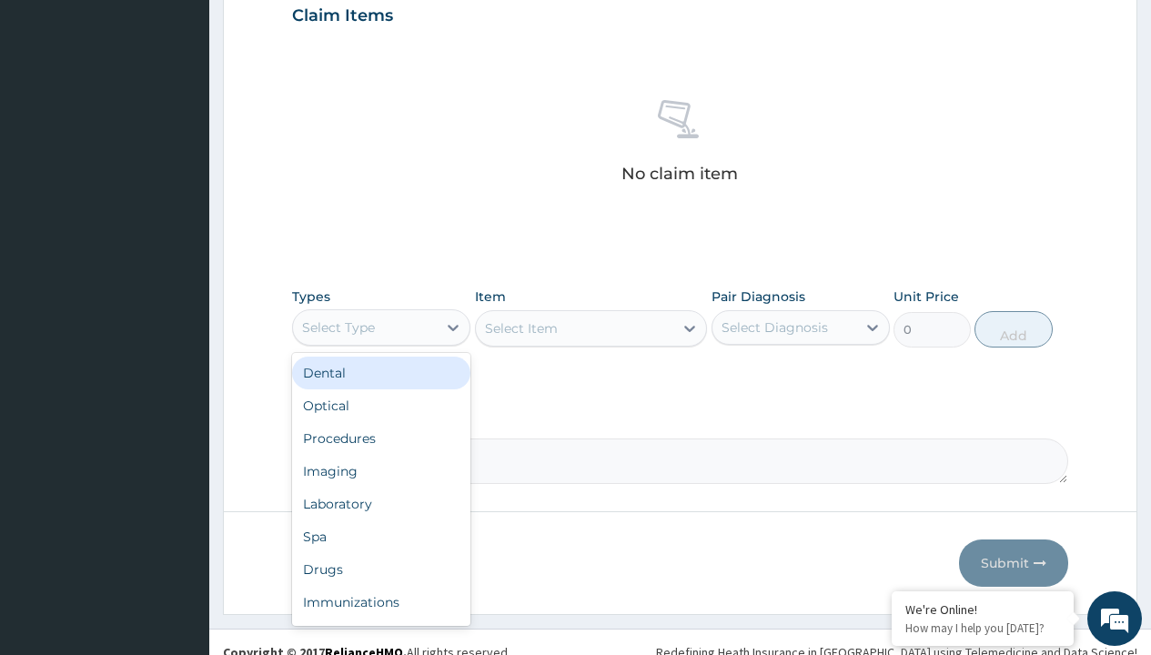
type input "procedures"
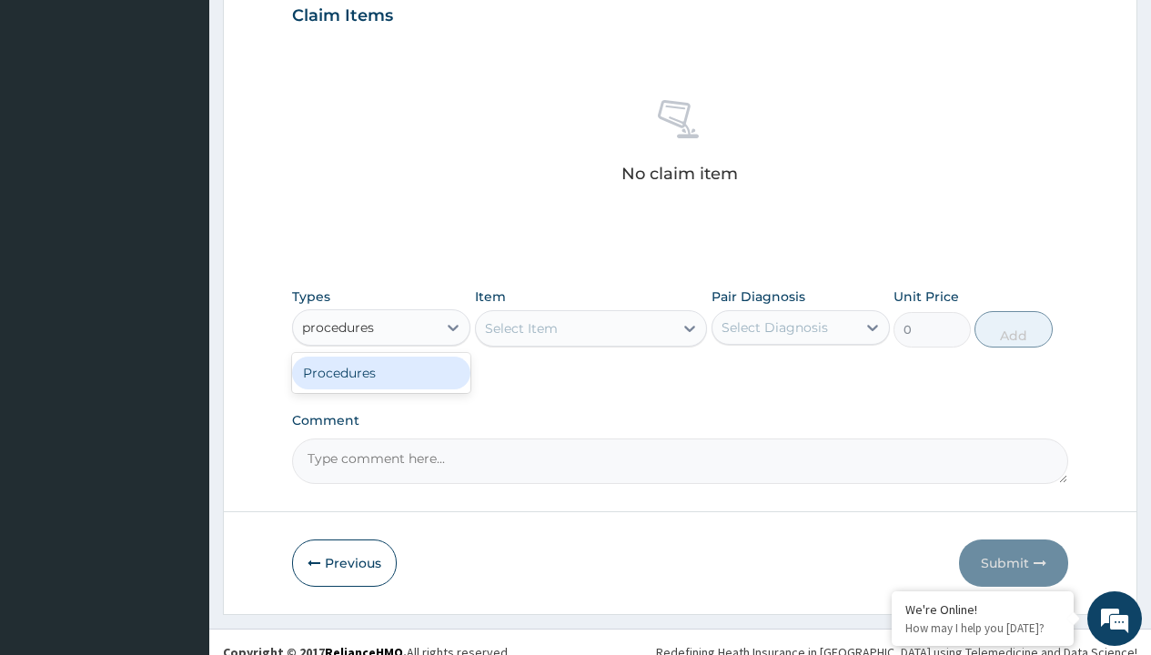
click at [381, 372] on div "Procedures" at bounding box center [381, 373] width 178 height 33
click at [520, 328] on div "Select Item" at bounding box center [521, 328] width 73 height 18
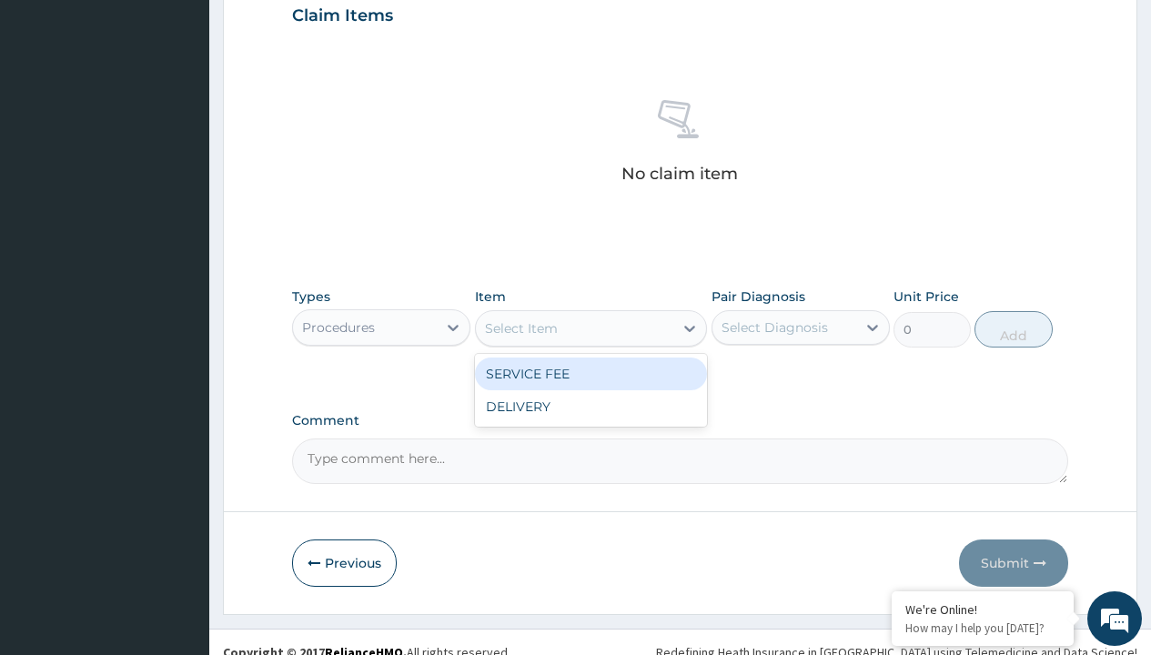
type input "service fee"
click at [590, 373] on div "SERVICE FEE" at bounding box center [591, 374] width 233 height 33
type input "100"
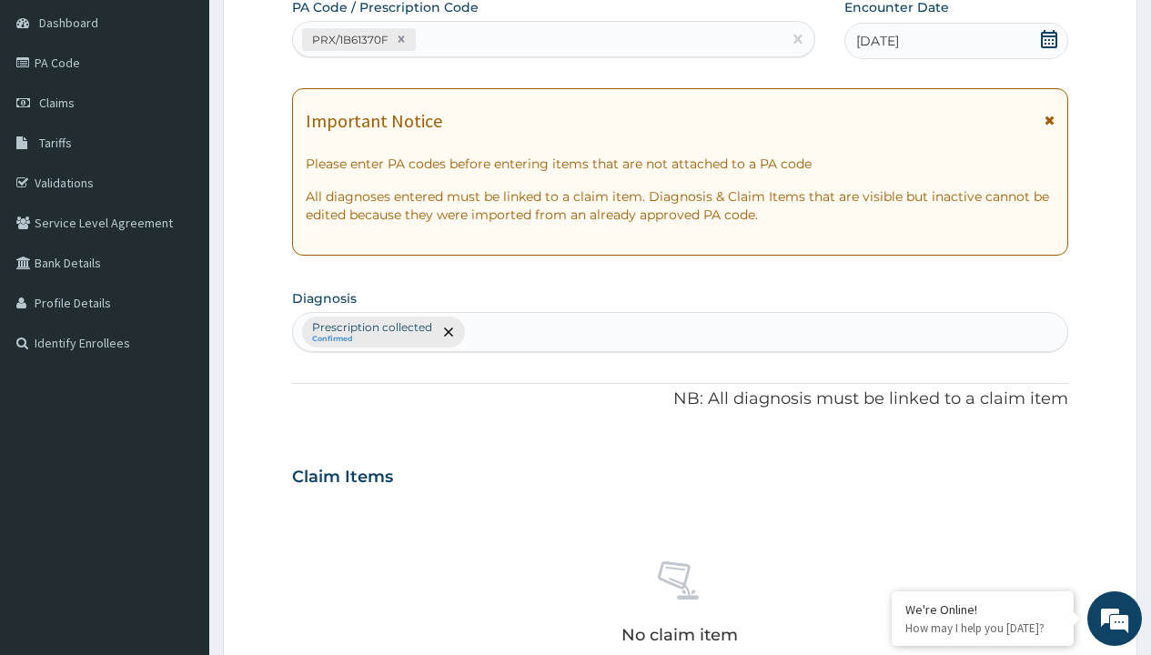
type input "prescription collected"
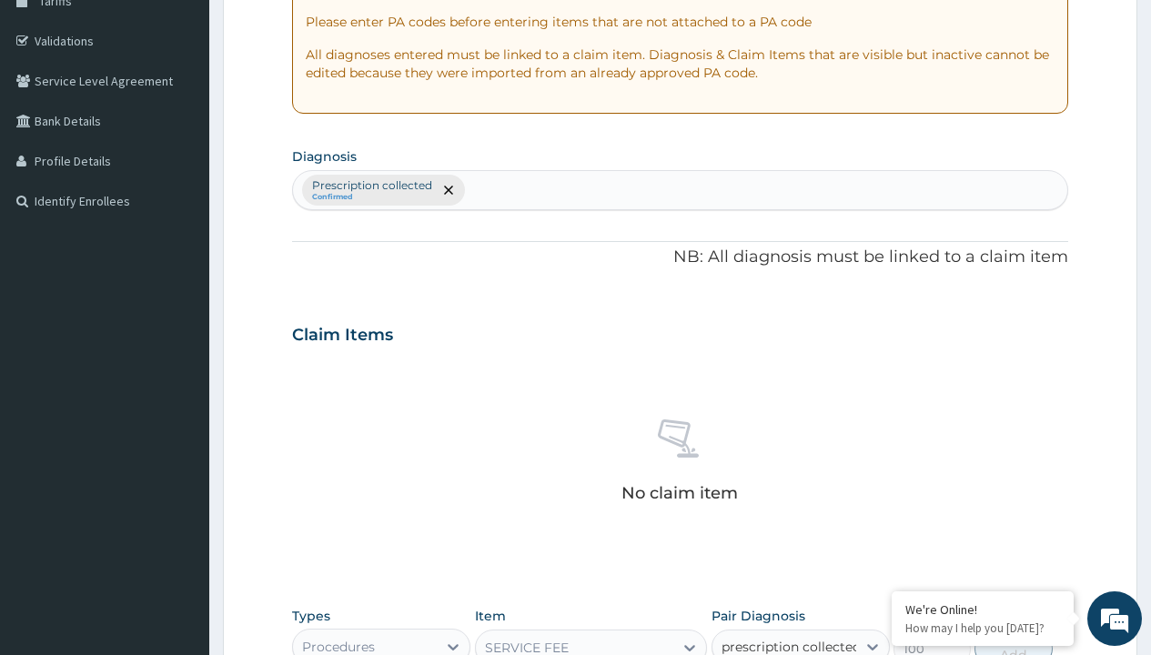
checkbox input "true"
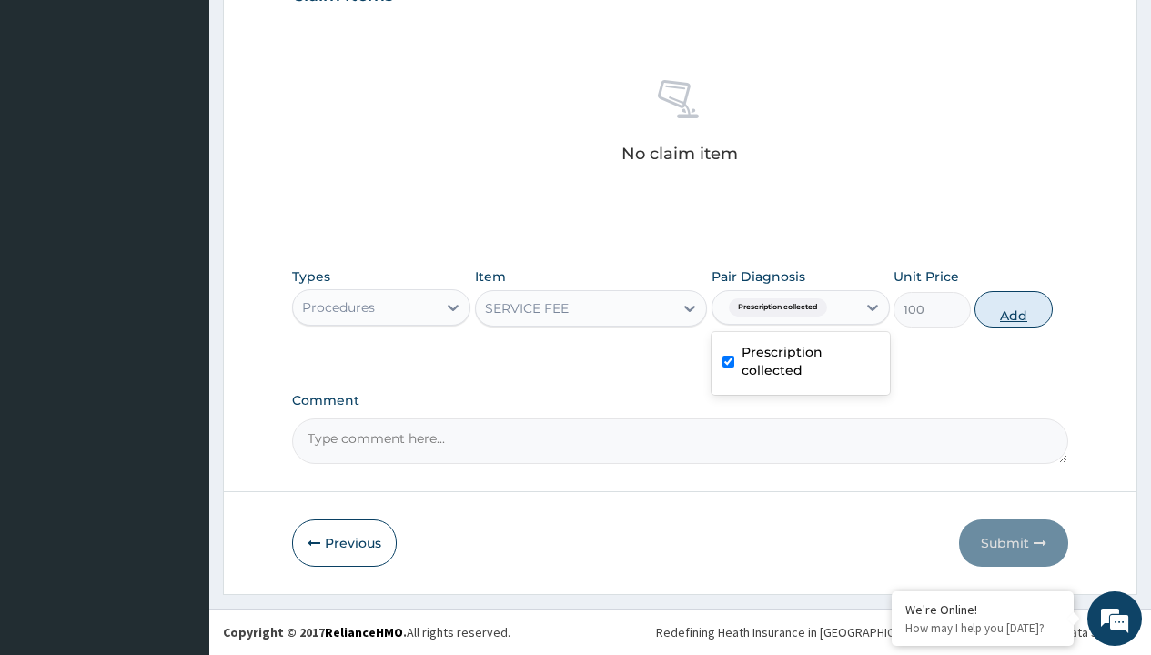
click at [1014, 308] on button "Add" at bounding box center [1012, 309] width 77 height 36
type input "0"
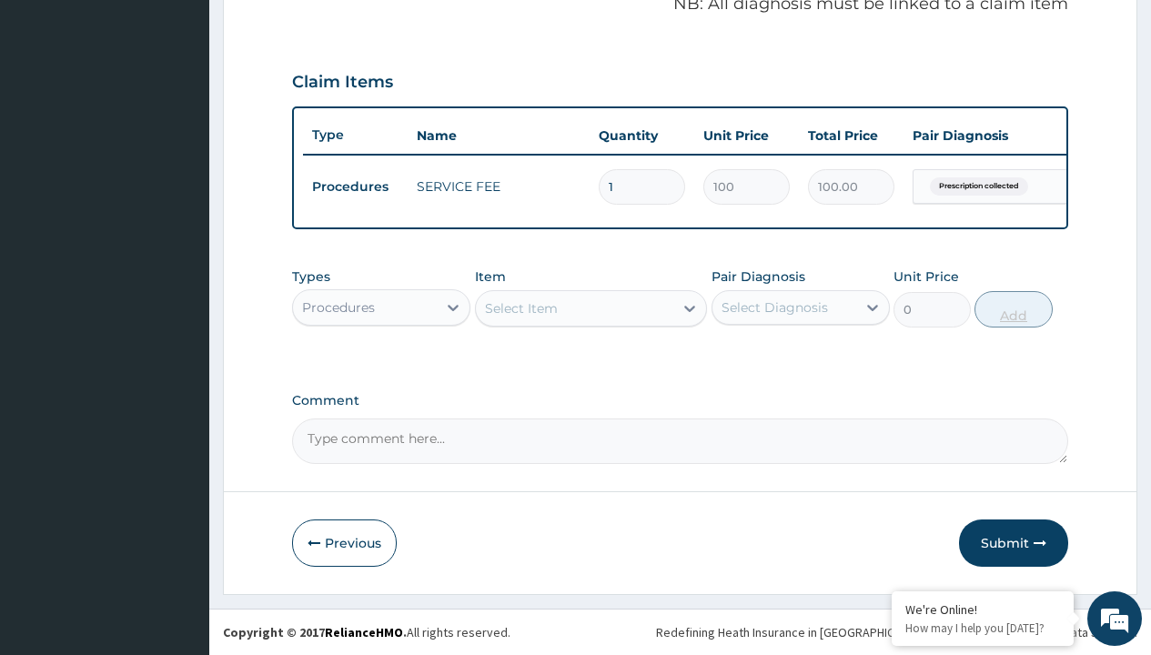
scroll to position [584, 0]
click at [338, 307] on div "Procedures" at bounding box center [338, 307] width 73 height 18
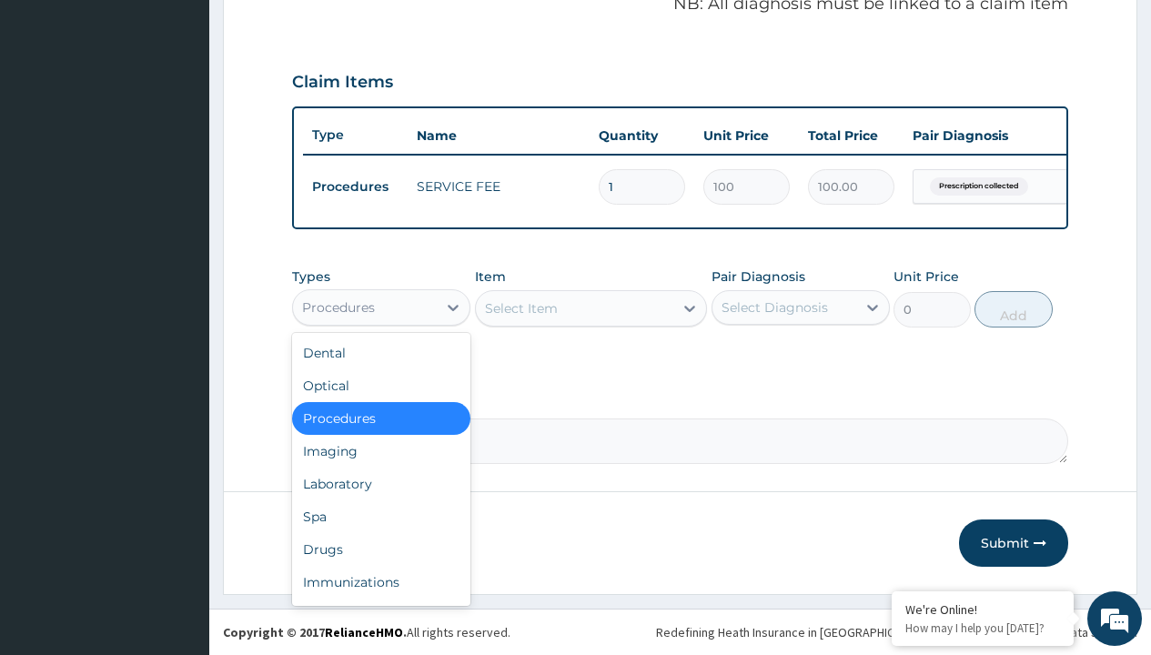
type input "drugs"
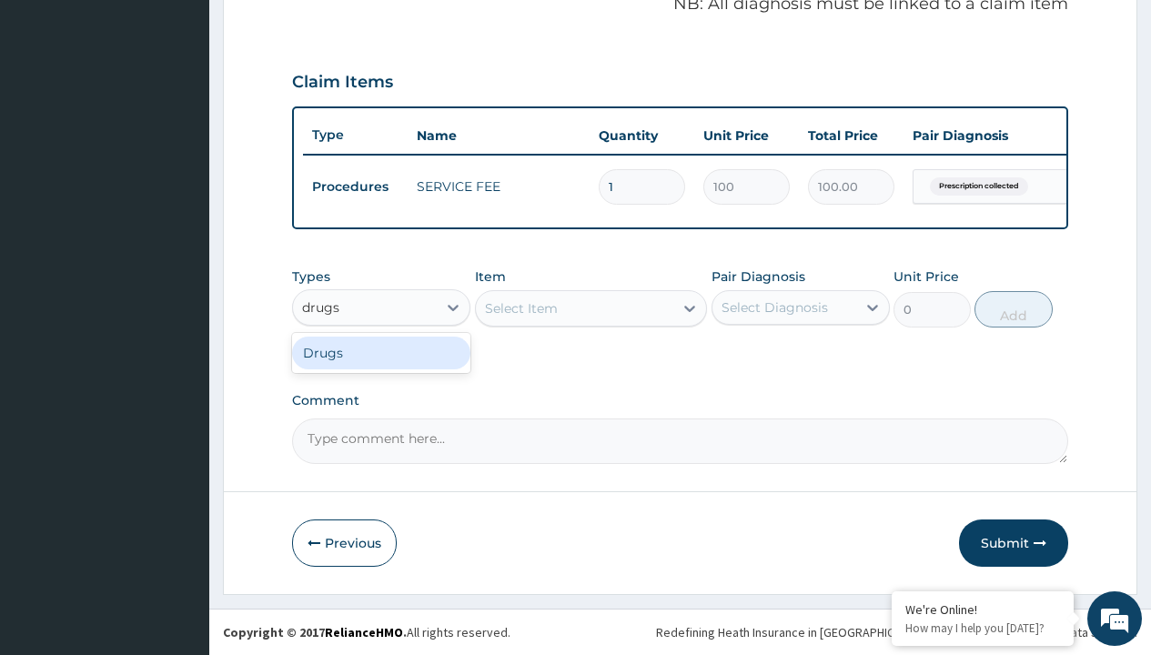
scroll to position [0, 0]
click at [381, 352] on div "Drugs" at bounding box center [381, 353] width 178 height 33
click at [520, 308] on div "Select Item" at bounding box center [591, 308] width 233 height 36
type input "medroxyprogesterone 10mg (depo provera)"
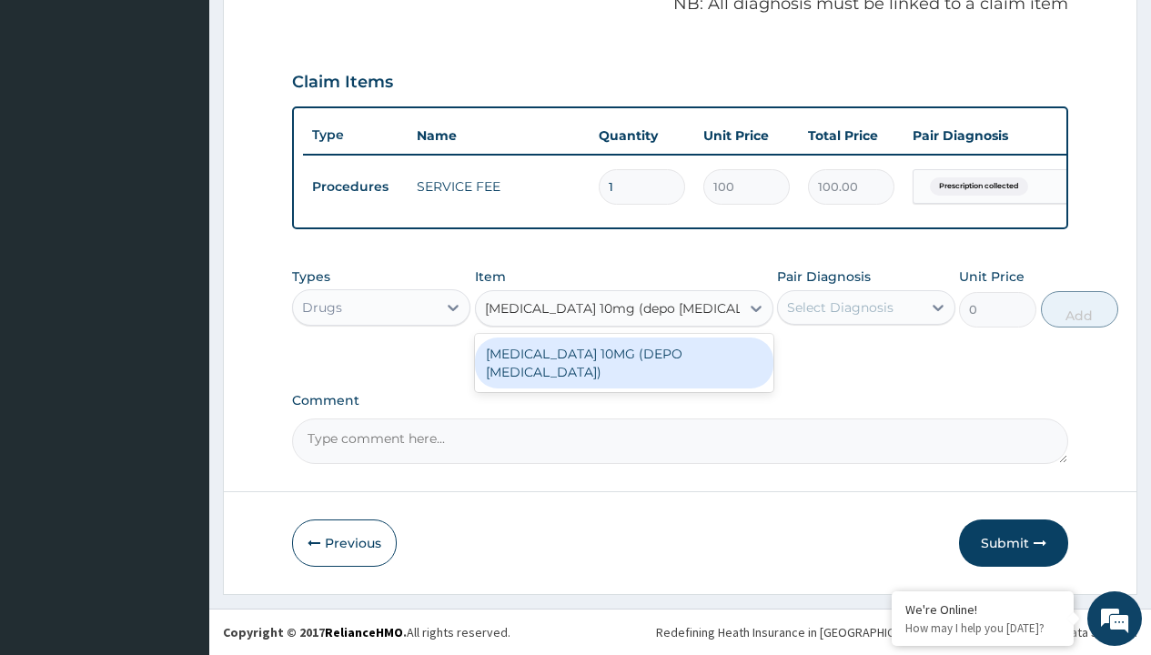
click at [623, 362] on div "MEDROXYPROGESTERONE 10MG (DEPO PROVERA)" at bounding box center [624, 363] width 298 height 51
type input "7000"
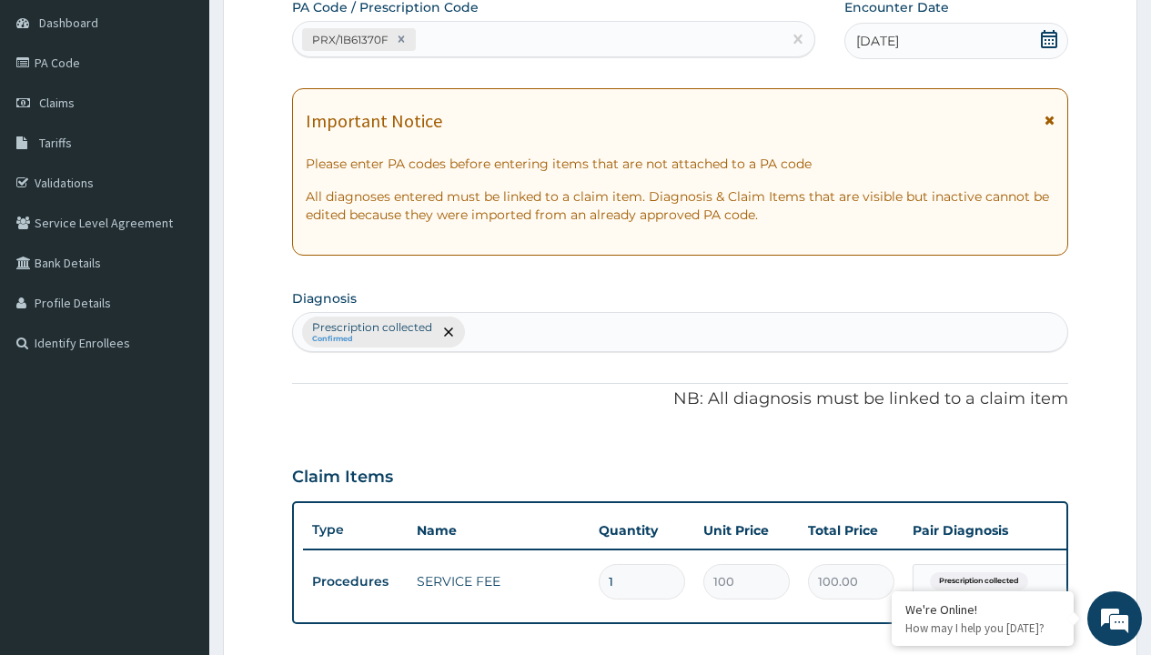
scroll to position [245, 0]
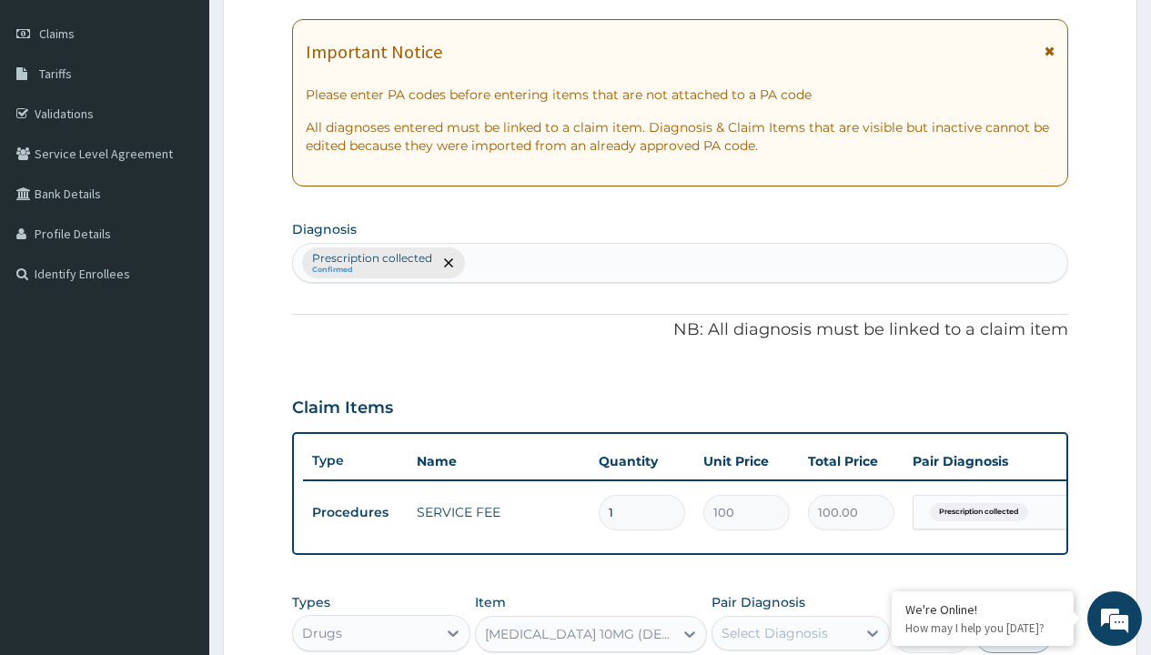
type input "prescription collected"
checkbox input "true"
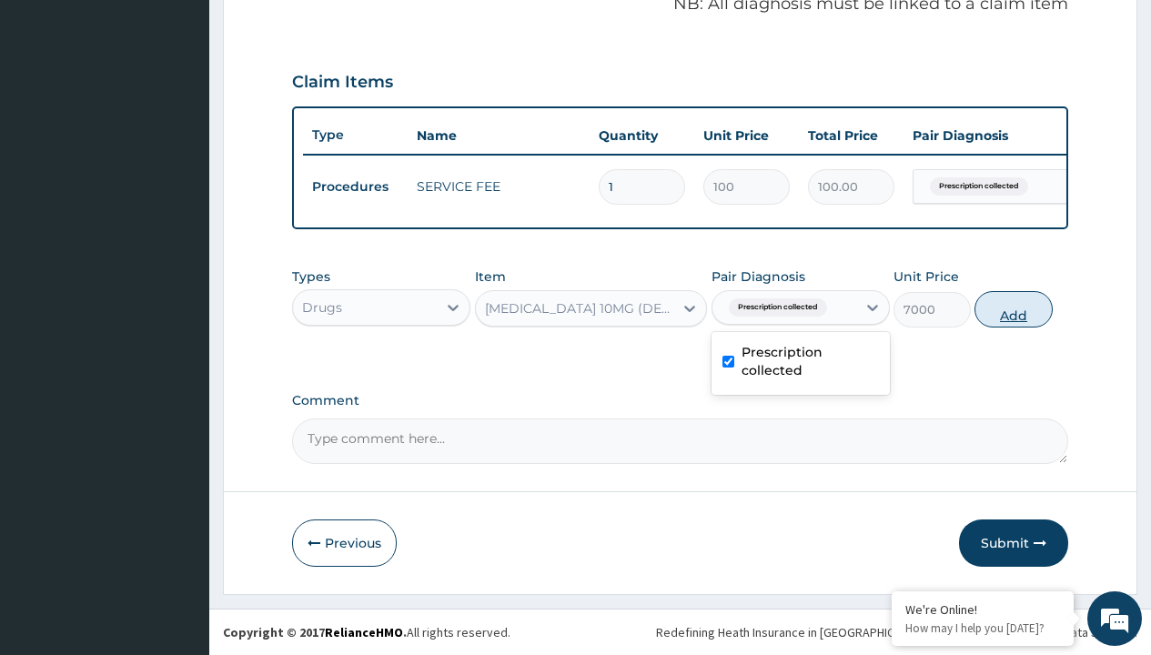
click at [1014, 308] on button "Add" at bounding box center [1012, 309] width 77 height 36
type input "0"
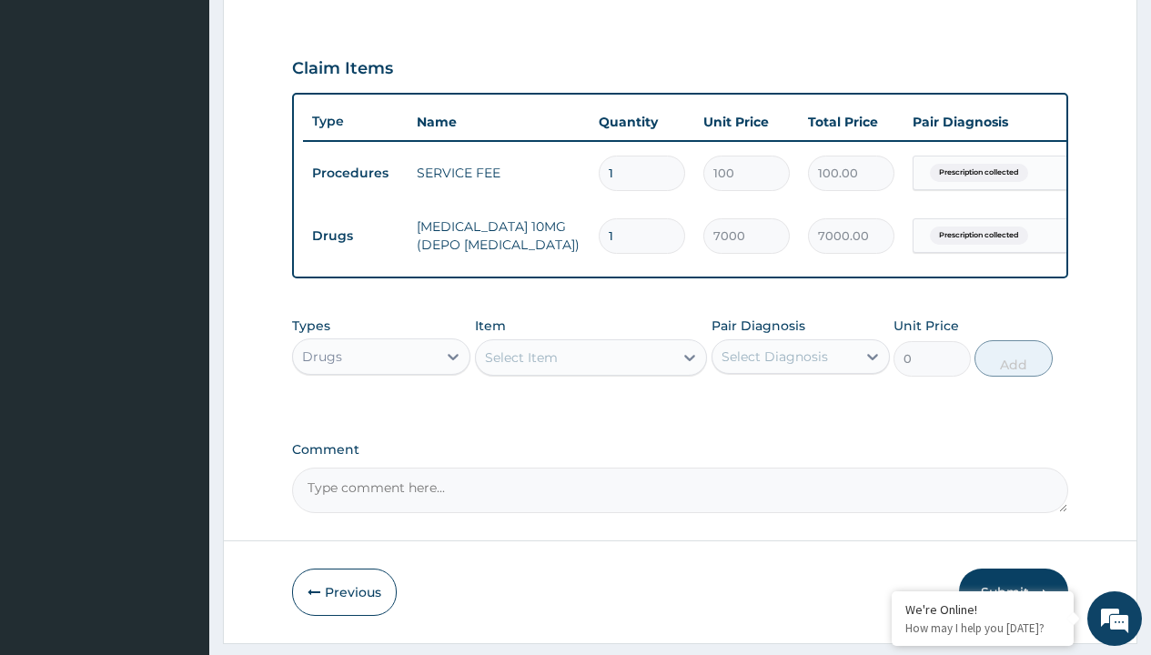
click at [355, 240] on td "Drugs" at bounding box center [355, 236] width 105 height 34
type input "procedures"
click at [381, 419] on div "Procedures" at bounding box center [381, 402] width 178 height 33
click at [520, 367] on div "Select Item" at bounding box center [521, 357] width 73 height 18
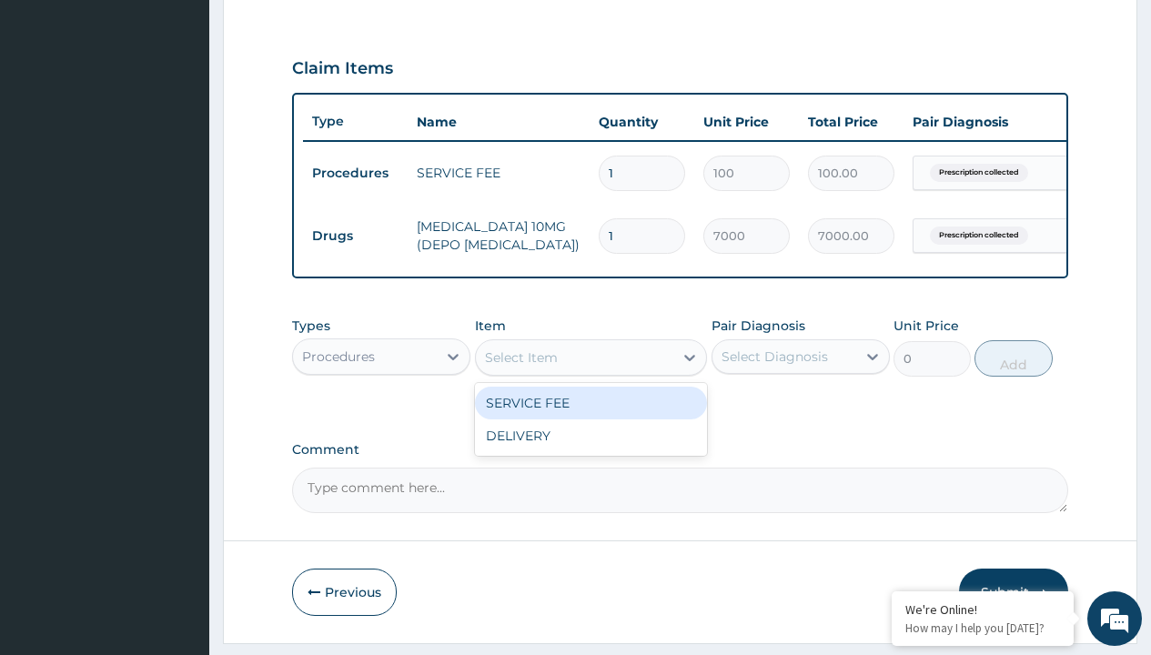
type input "delivery"
click at [590, 419] on div "DELIVERY" at bounding box center [591, 403] width 233 height 33
type input "2000"
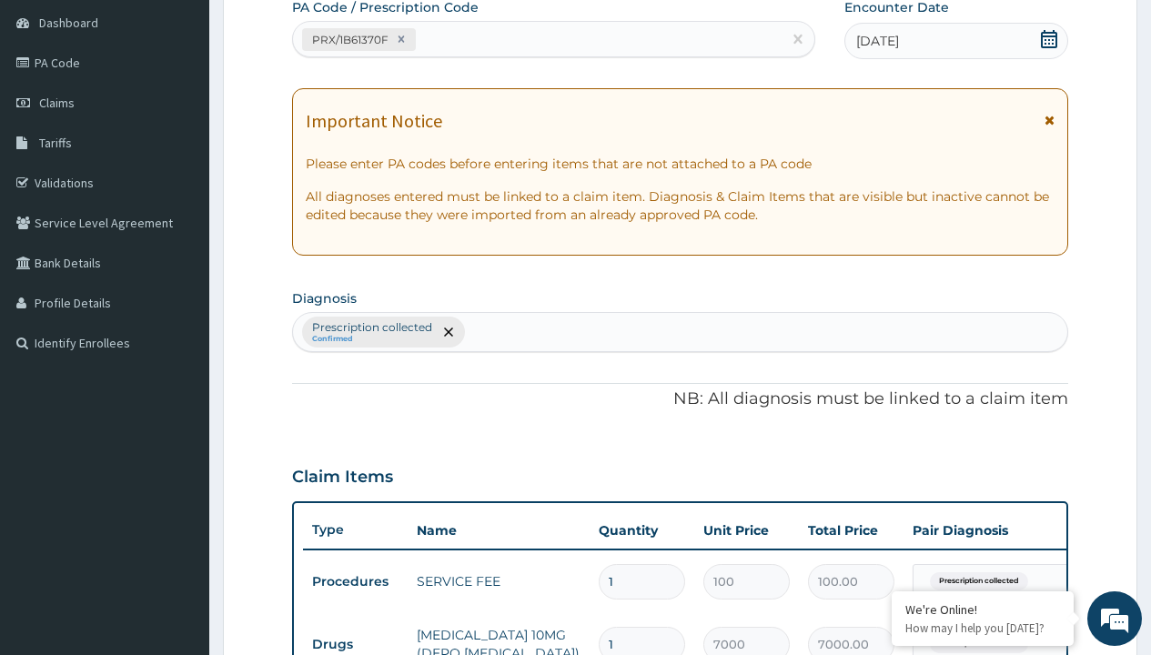
type input "prescription collected"
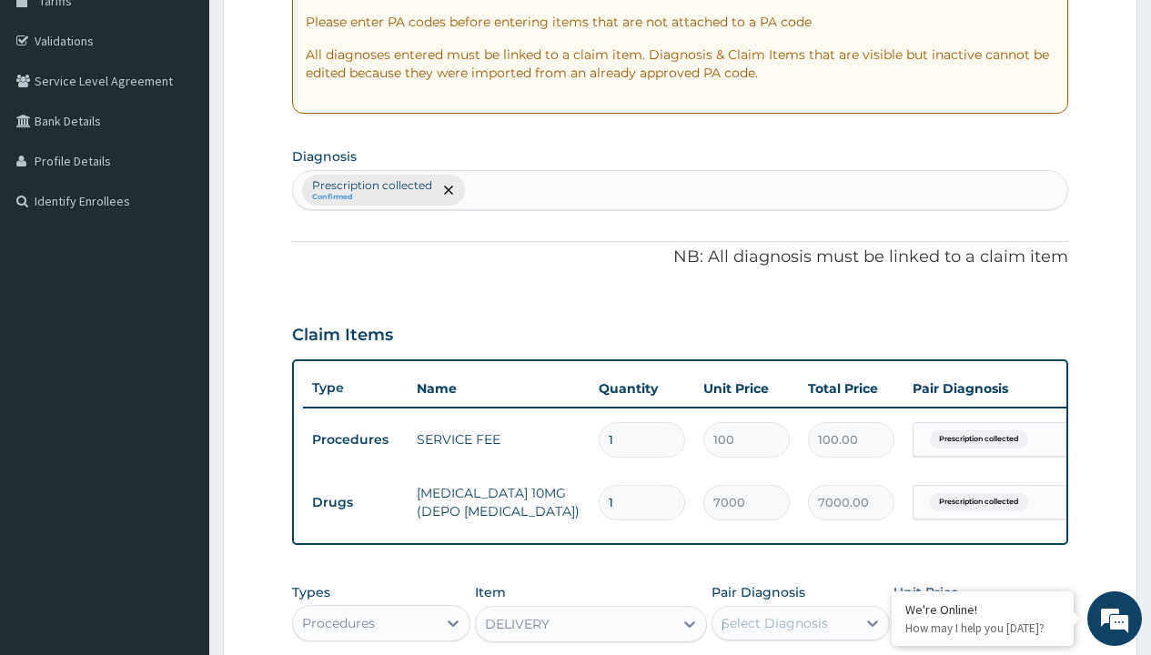
scroll to position [0, 0]
checkbox input "true"
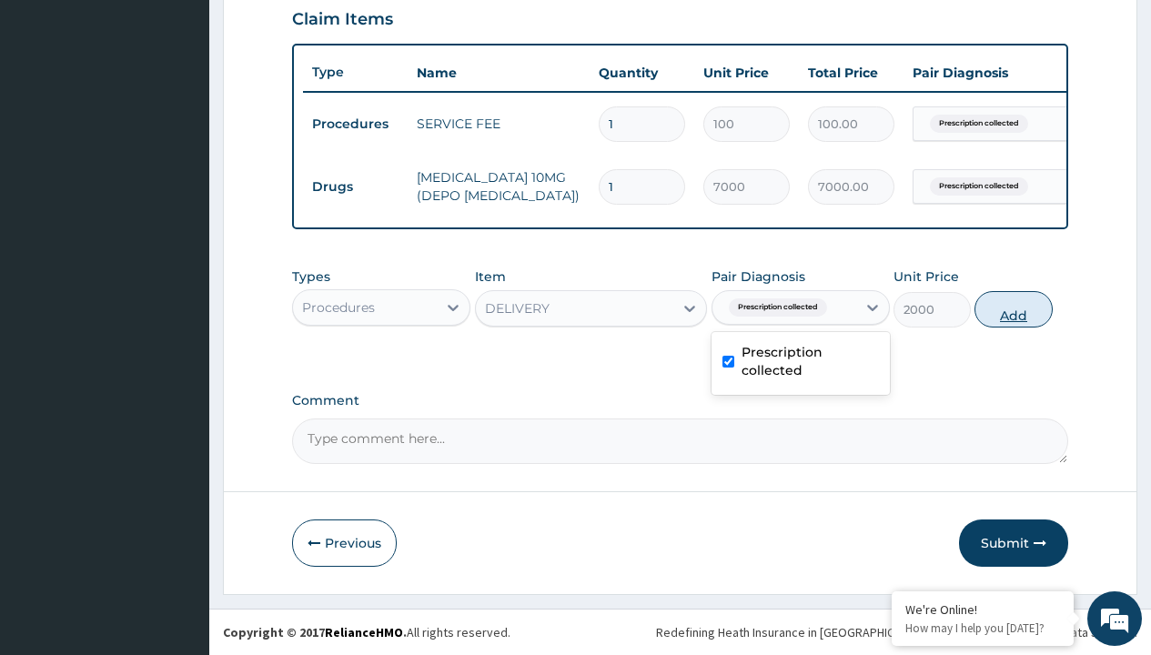
click at [1014, 308] on button "Add" at bounding box center [1012, 309] width 77 height 36
type input "0"
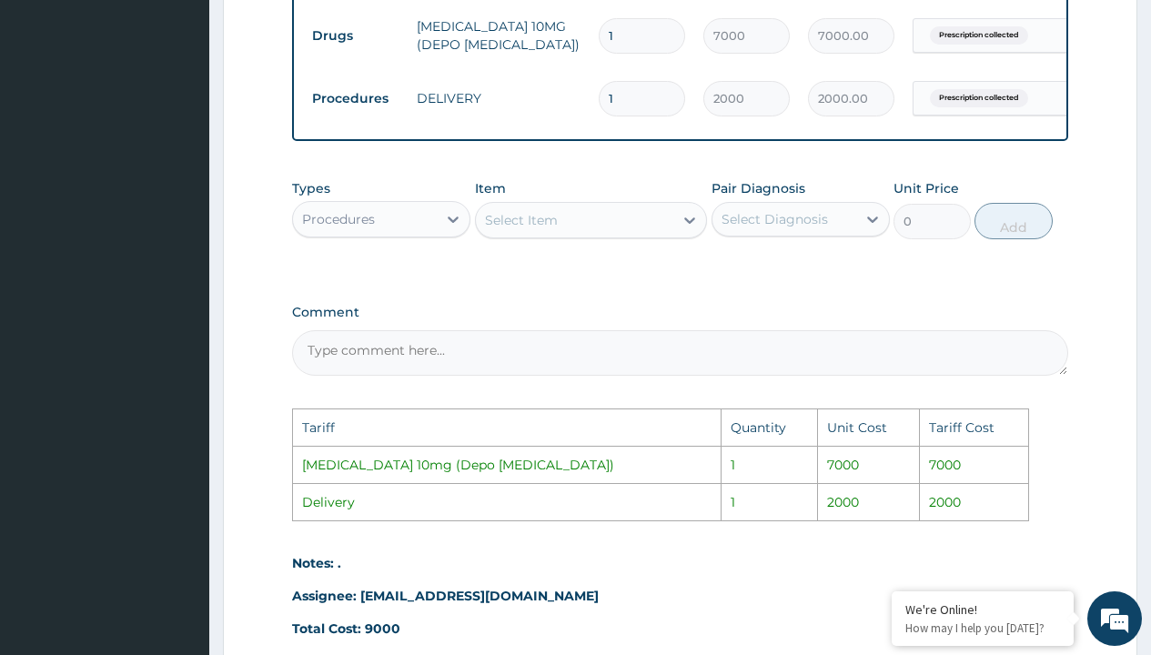
scroll to position [991, 0]
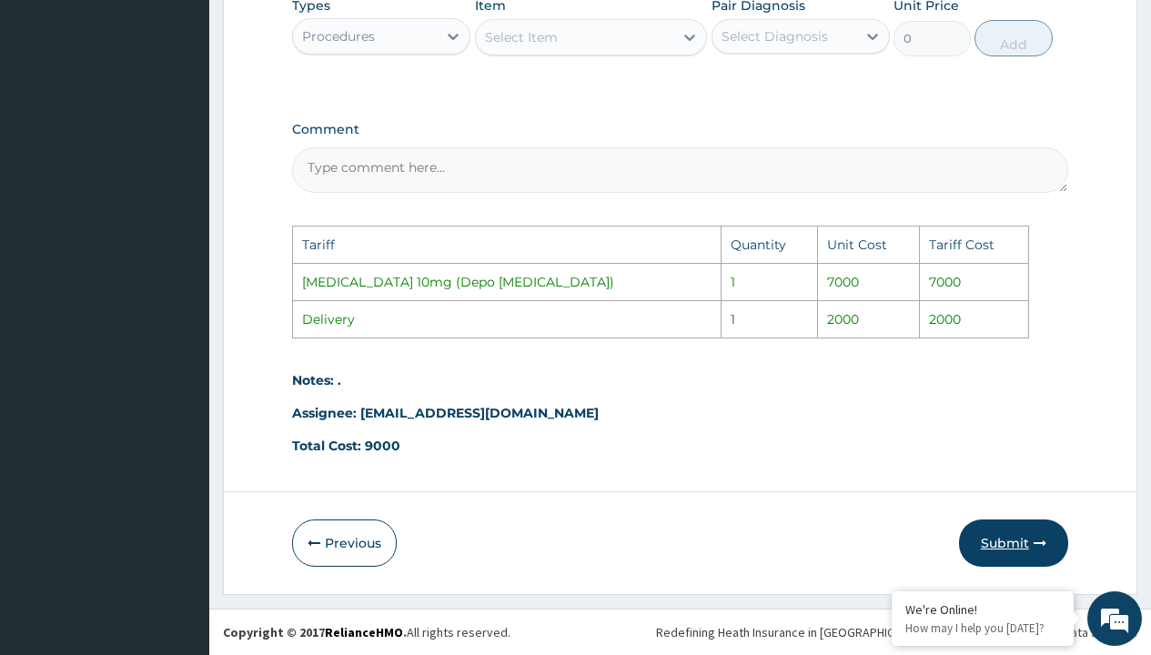
click at [996, 527] on button "Submit" at bounding box center [1013, 542] width 109 height 47
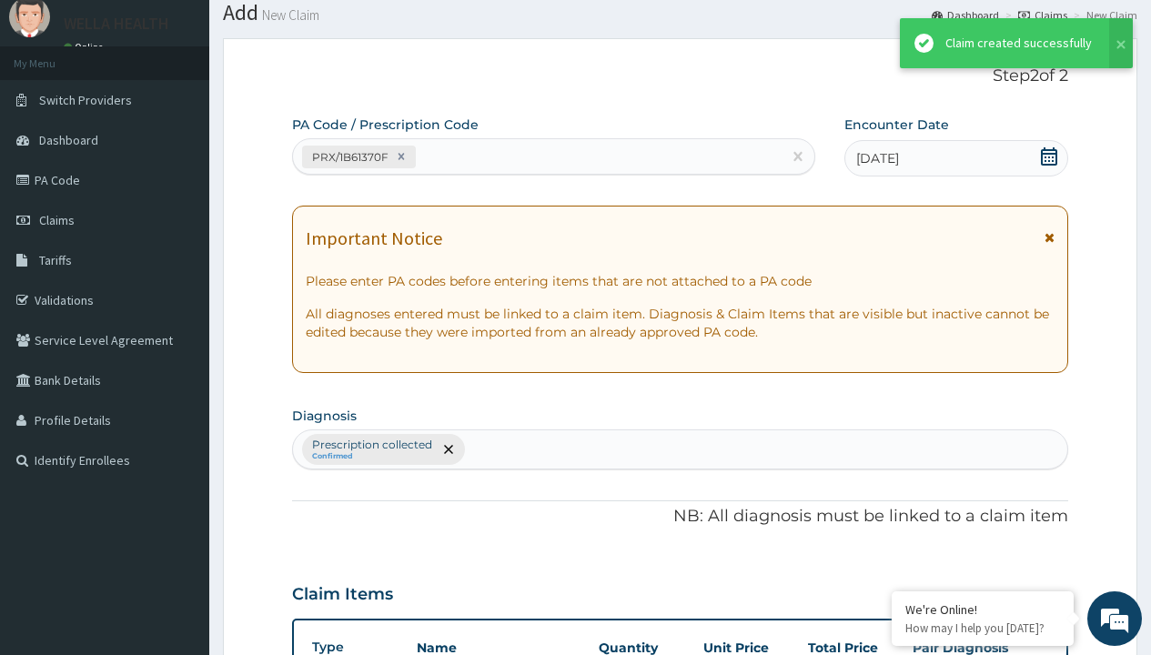
scroll to position [720, 0]
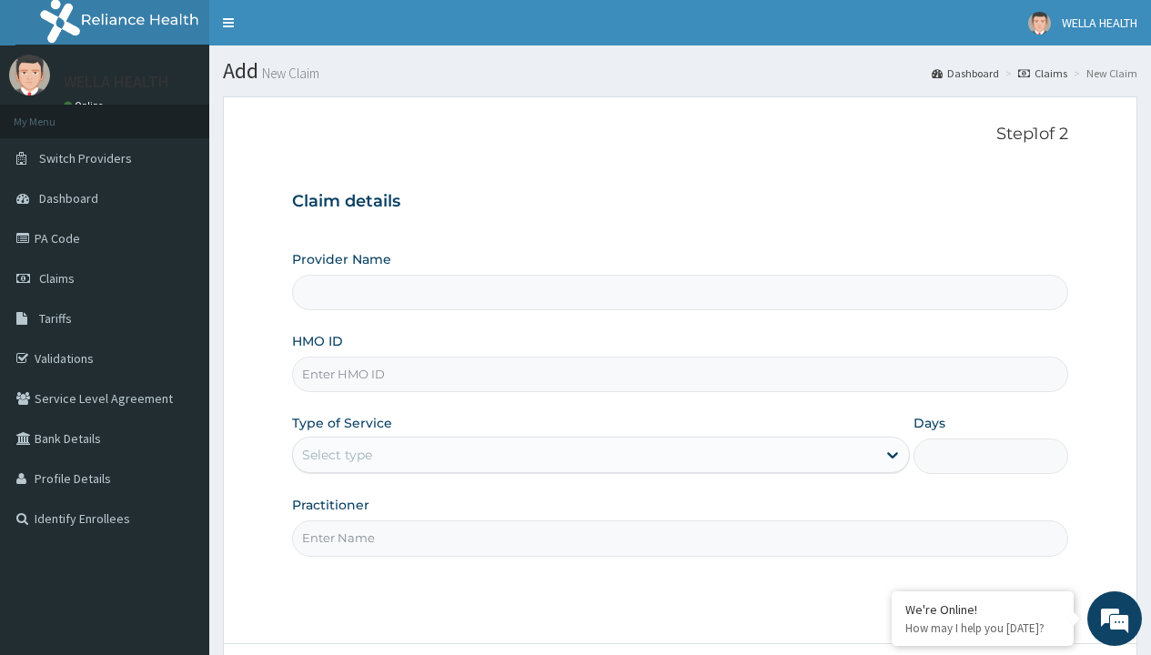
type input "Pharmacy Pick Up ( WellaHealth)"
type input "GTB/10123/A"
type input "WellaHealth"
click at [337, 455] on div "Select type" at bounding box center [337, 455] width 70 height 18
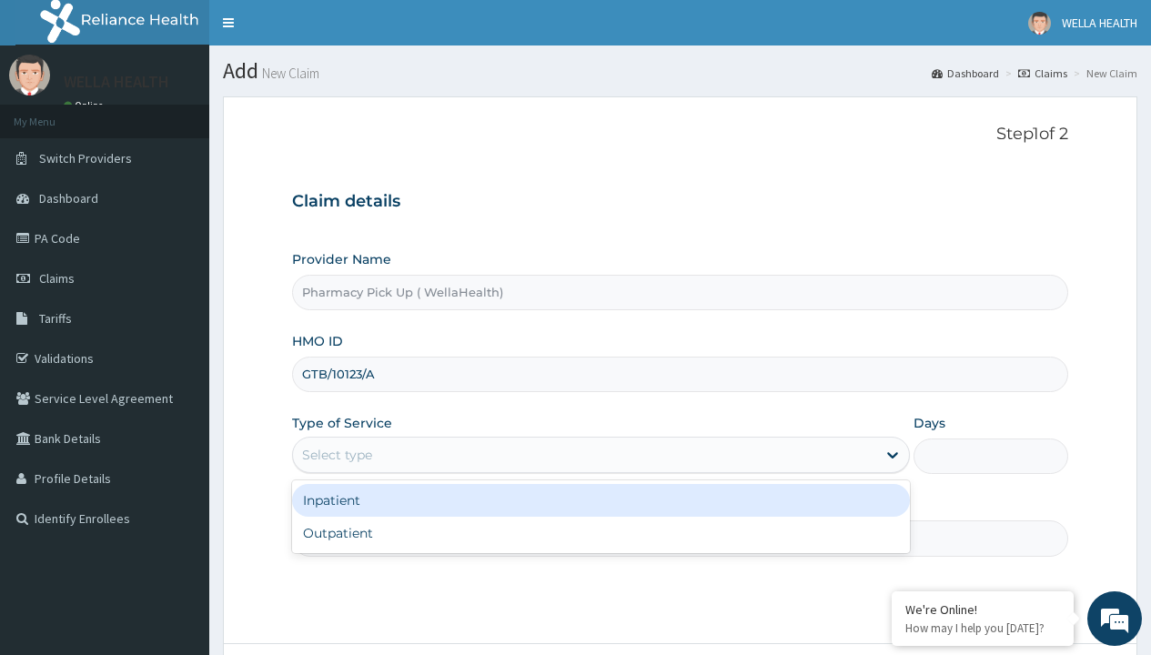
click at [600, 533] on div "Outpatient" at bounding box center [601, 533] width 618 height 33
type input "1"
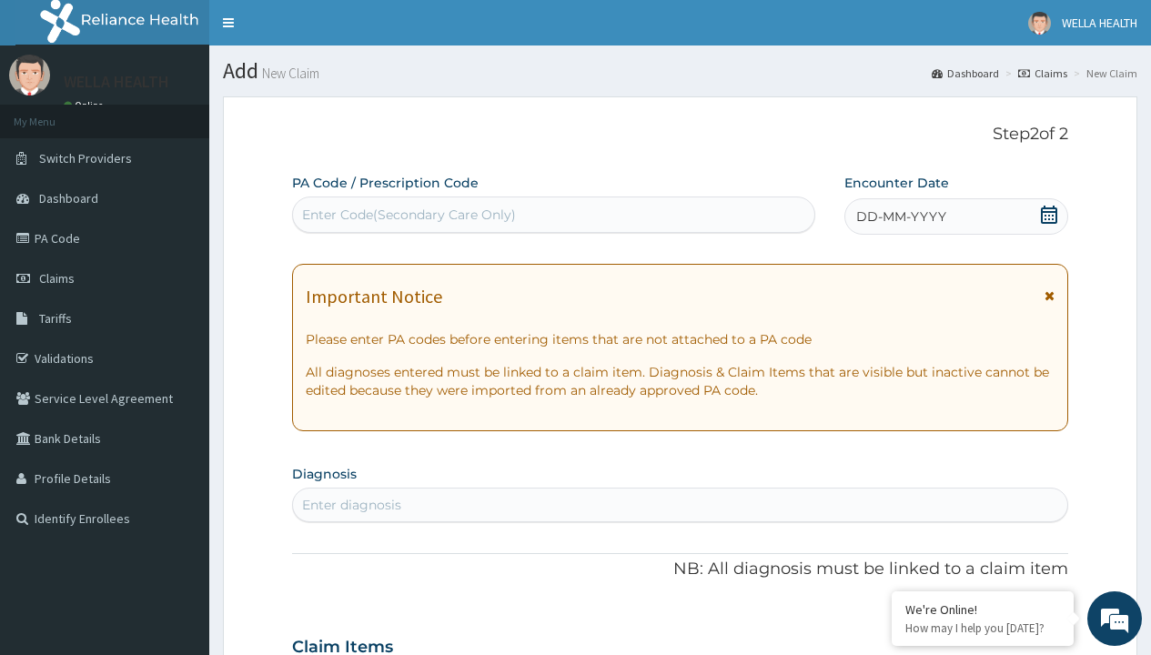
scroll to position [152, 0]
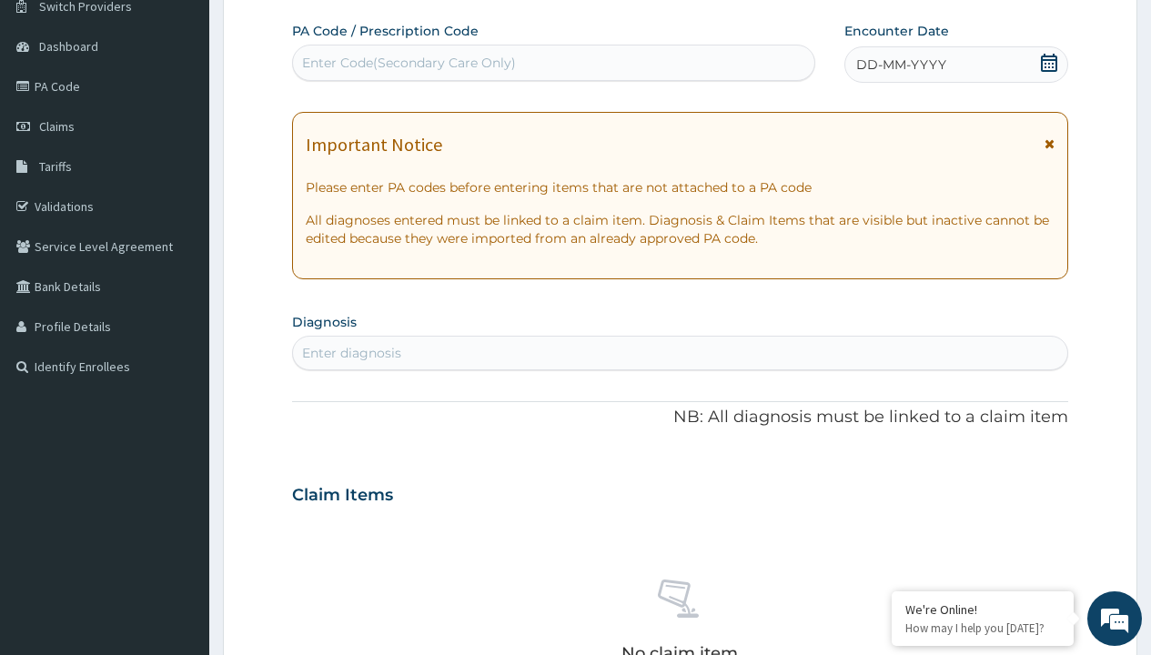
click at [900, 65] on span "DD-MM-YYYY" at bounding box center [901, 64] width 90 height 18
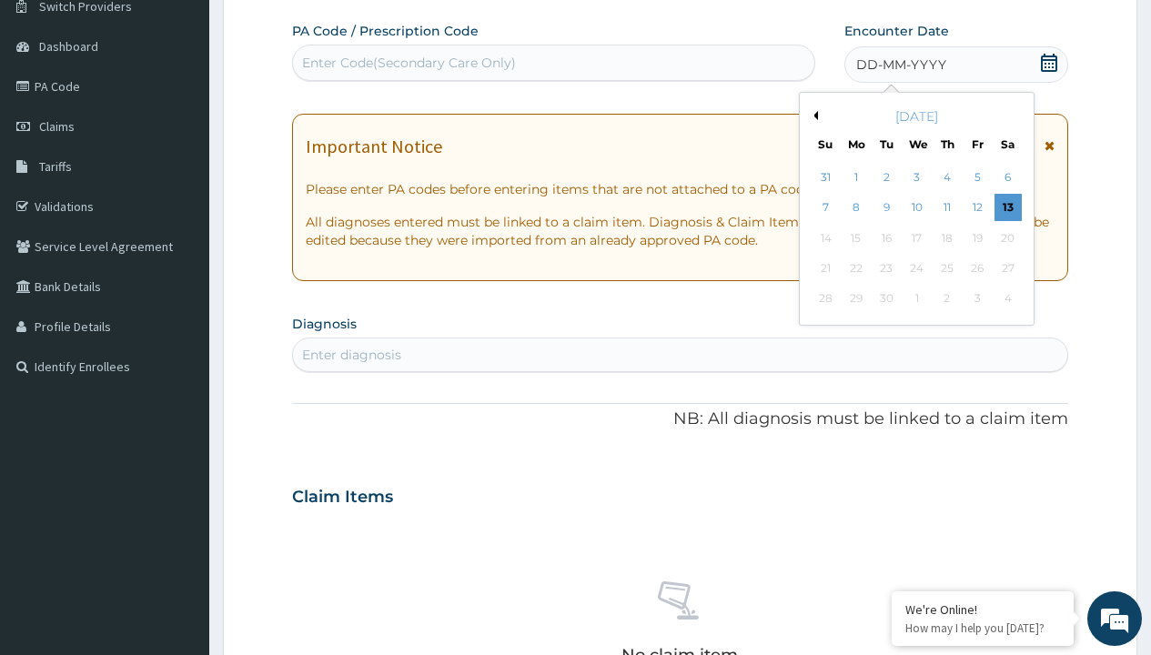
click at [812, 116] on button "Previous Month" at bounding box center [813, 115] width 9 height 9
click at [916, 207] on div "6" at bounding box center [916, 208] width 27 height 27
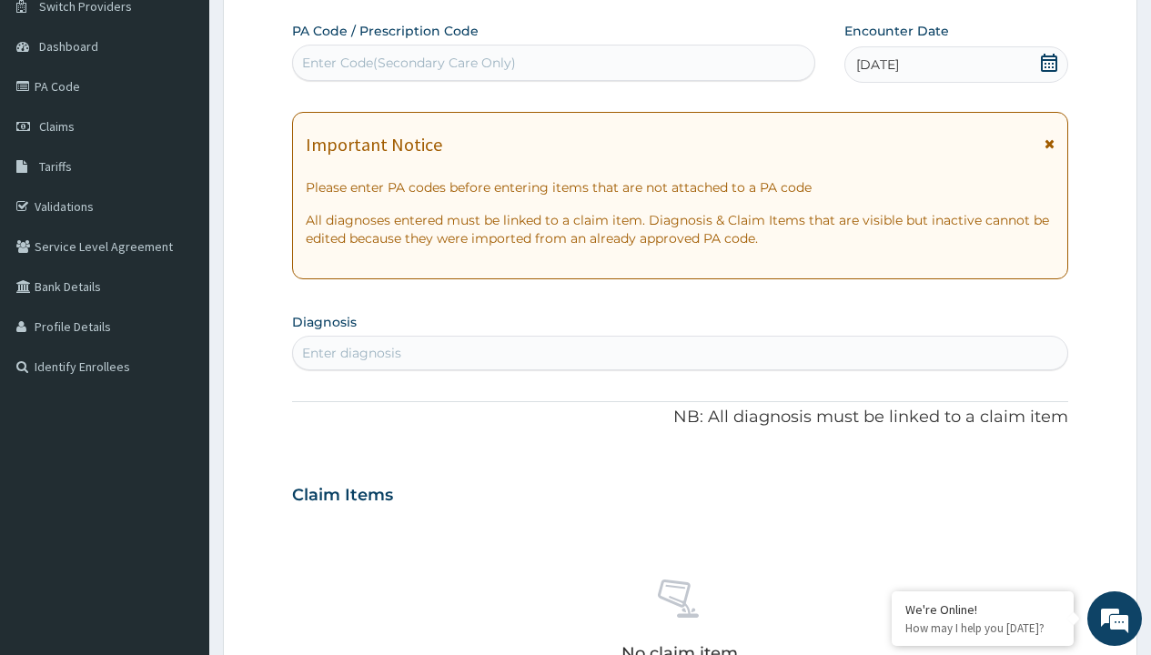
scroll to position [0, 0]
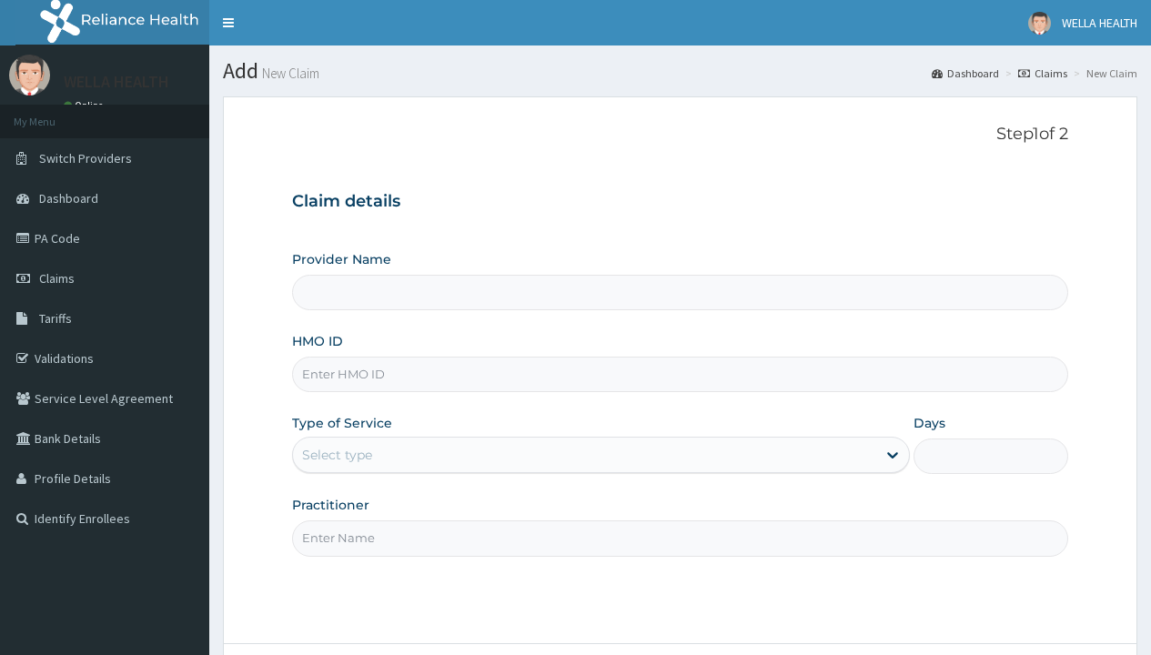
type input "Pharmacy Pick Up ( WellaHealth)"
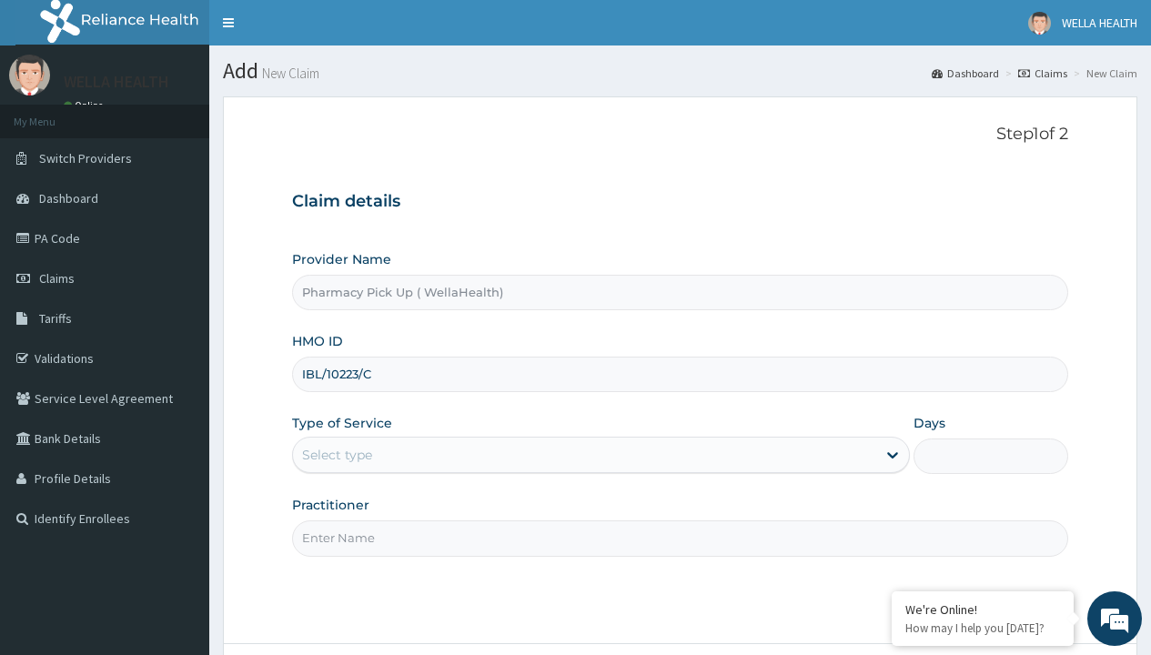
type input "IBL/10223/C"
type input "WellaHealth"
click at [337, 455] on div "Select type" at bounding box center [337, 455] width 70 height 18
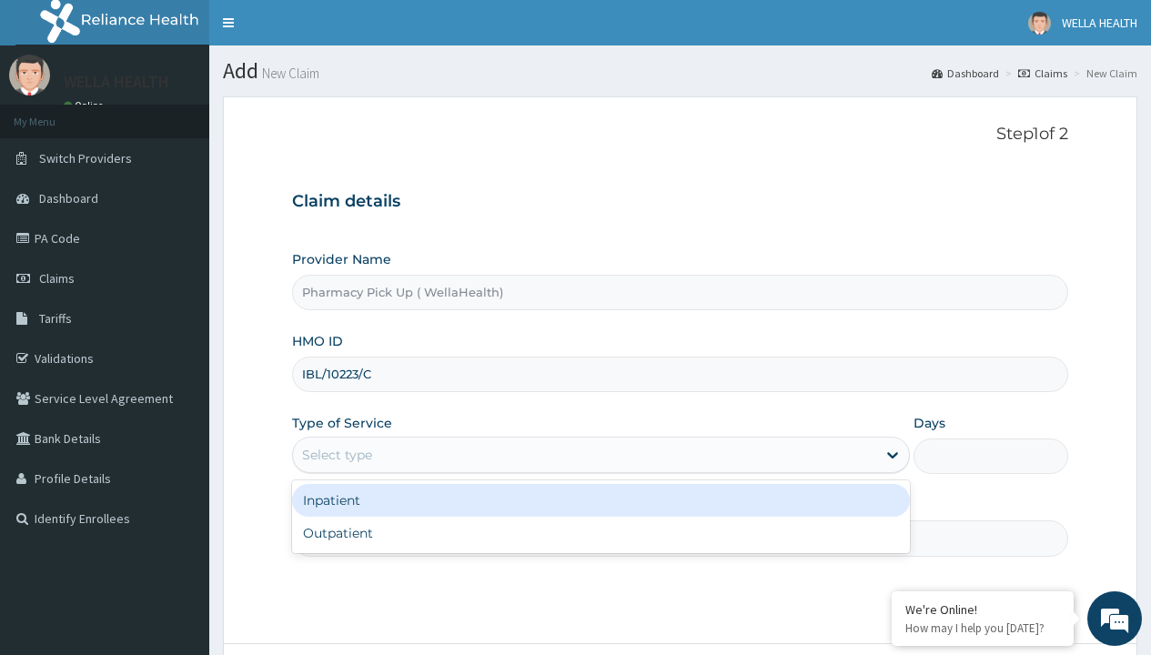
click at [600, 533] on div "Outpatient" at bounding box center [601, 533] width 618 height 33
type input "1"
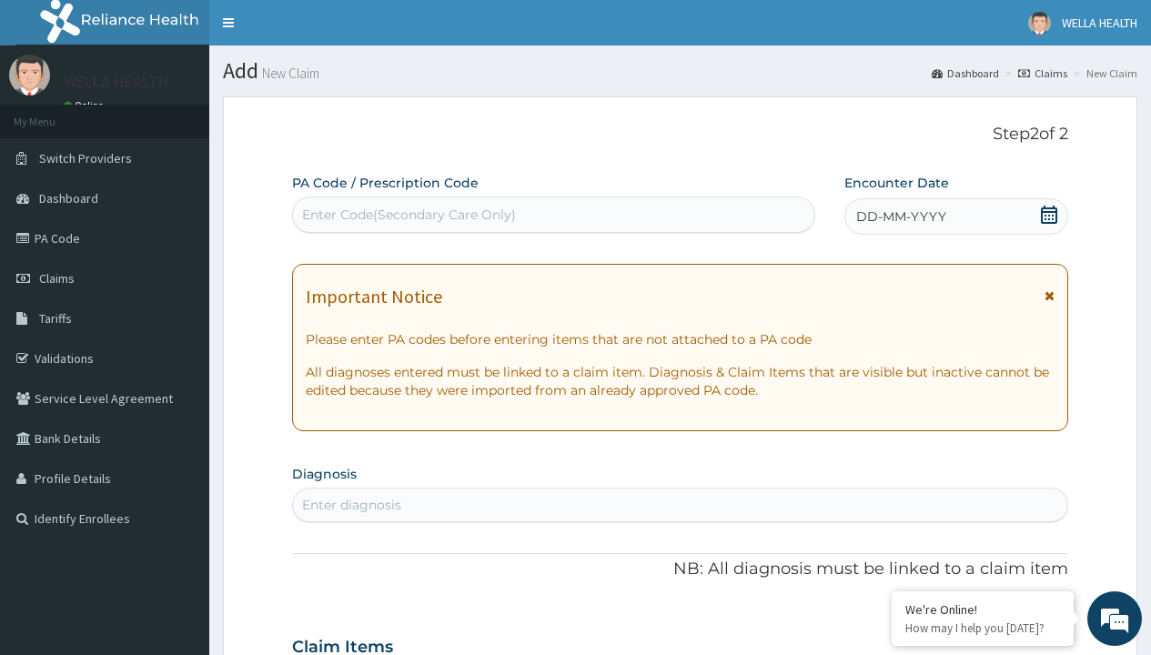
scroll to position [152, 0]
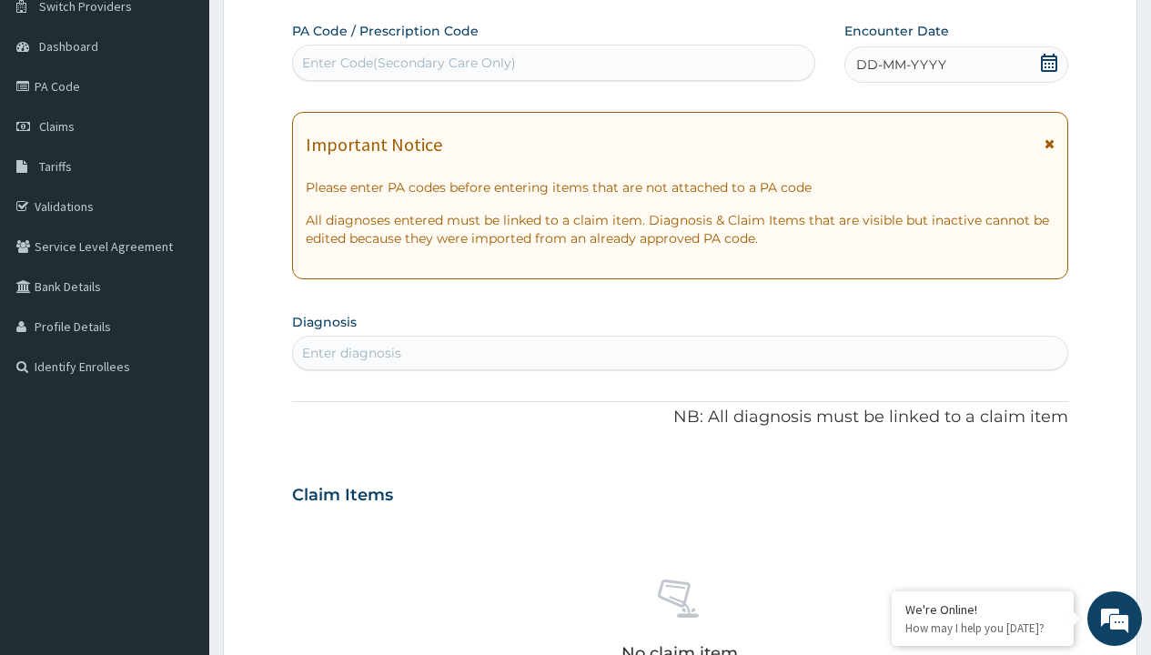
click at [900, 65] on span "DD-MM-YYYY" at bounding box center [901, 64] width 90 height 18
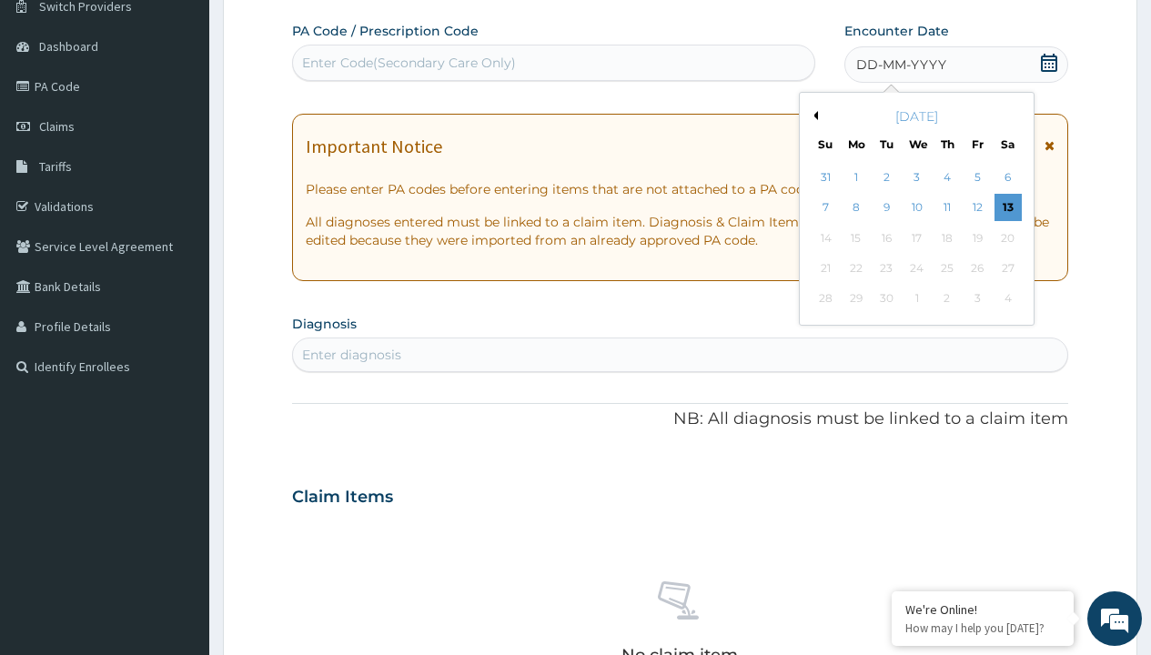
click at [812, 116] on button "Previous Month" at bounding box center [813, 115] width 9 height 9
click at [916, 207] on div "6" at bounding box center [916, 208] width 27 height 27
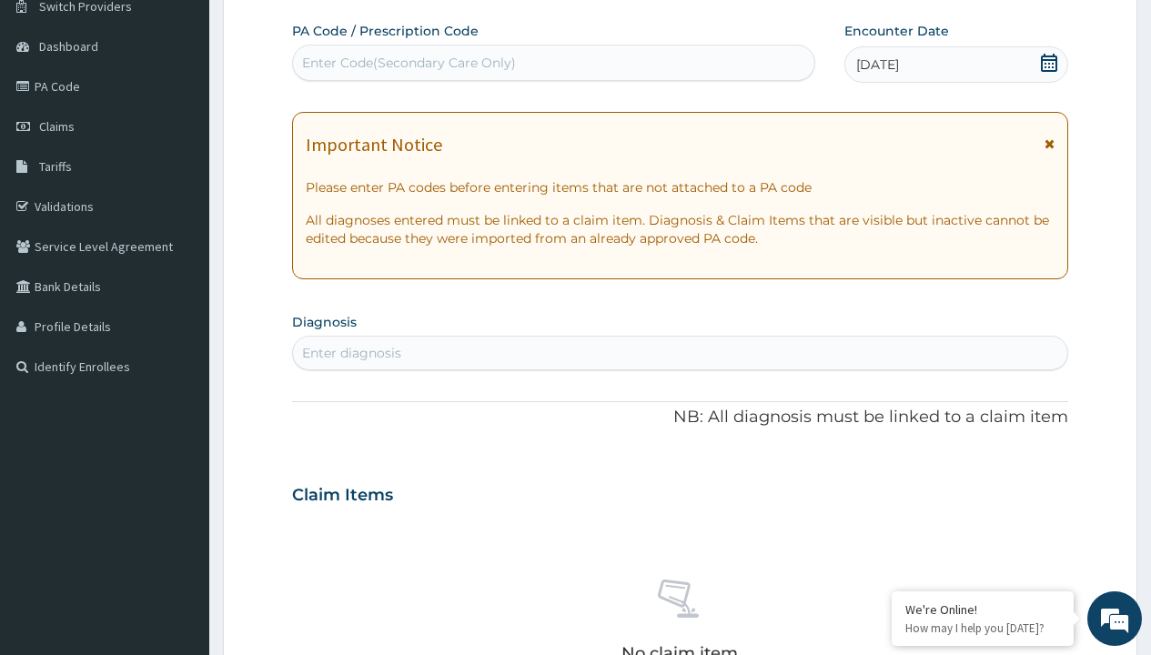
click at [351, 353] on div "Enter diagnosis" at bounding box center [351, 353] width 99 height 18
type input "prescription collected"
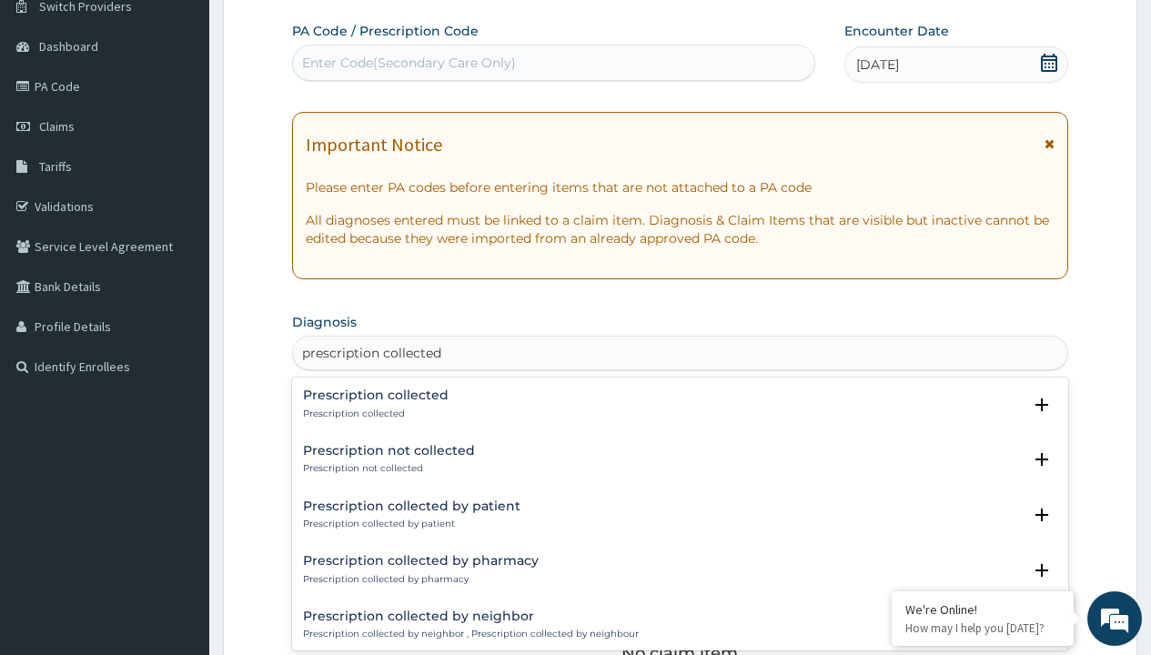
click at [373, 413] on p "Prescription collected" at bounding box center [376, 414] width 146 height 13
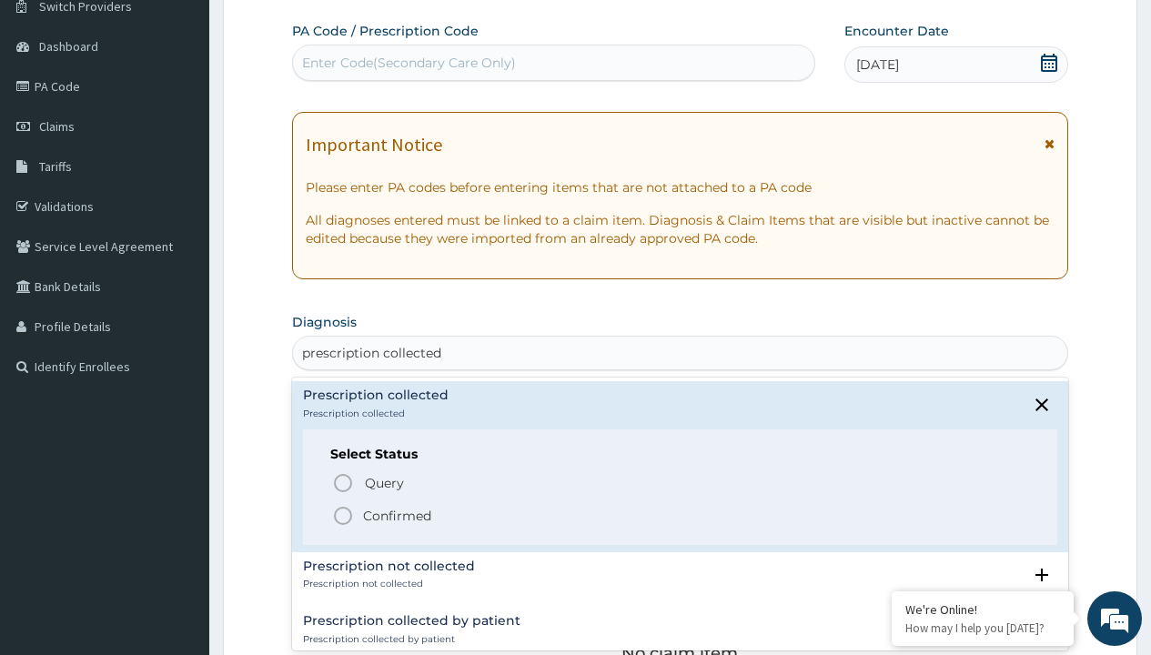
click at [397, 515] on p "Confirmed" at bounding box center [397, 516] width 68 height 18
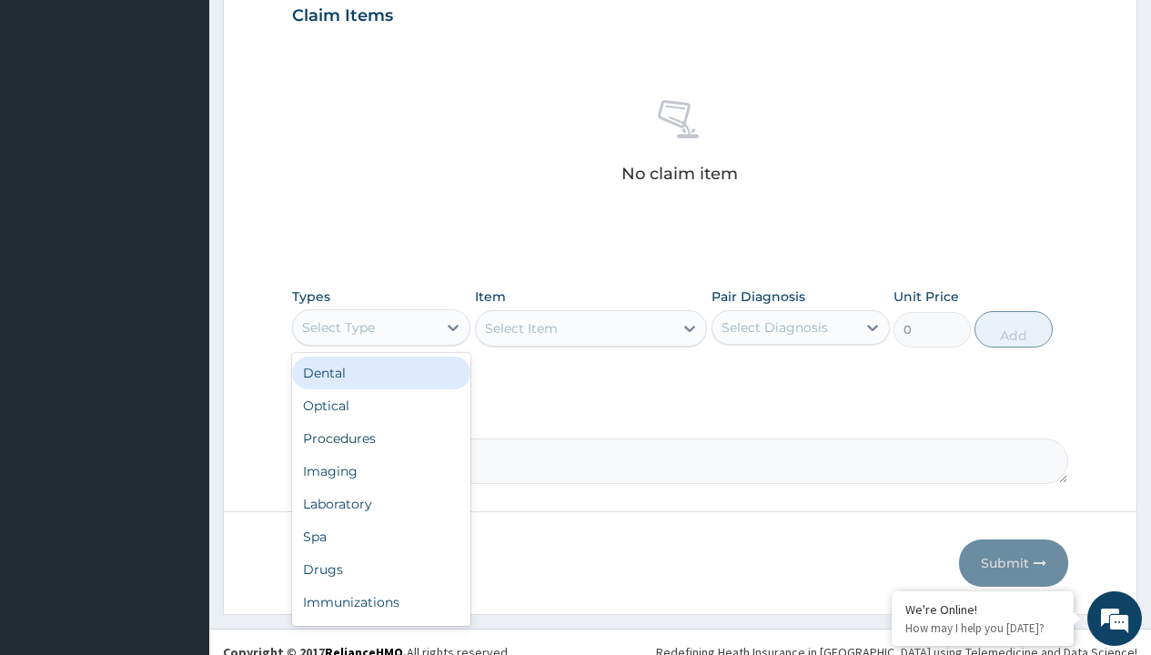
type input "procedures"
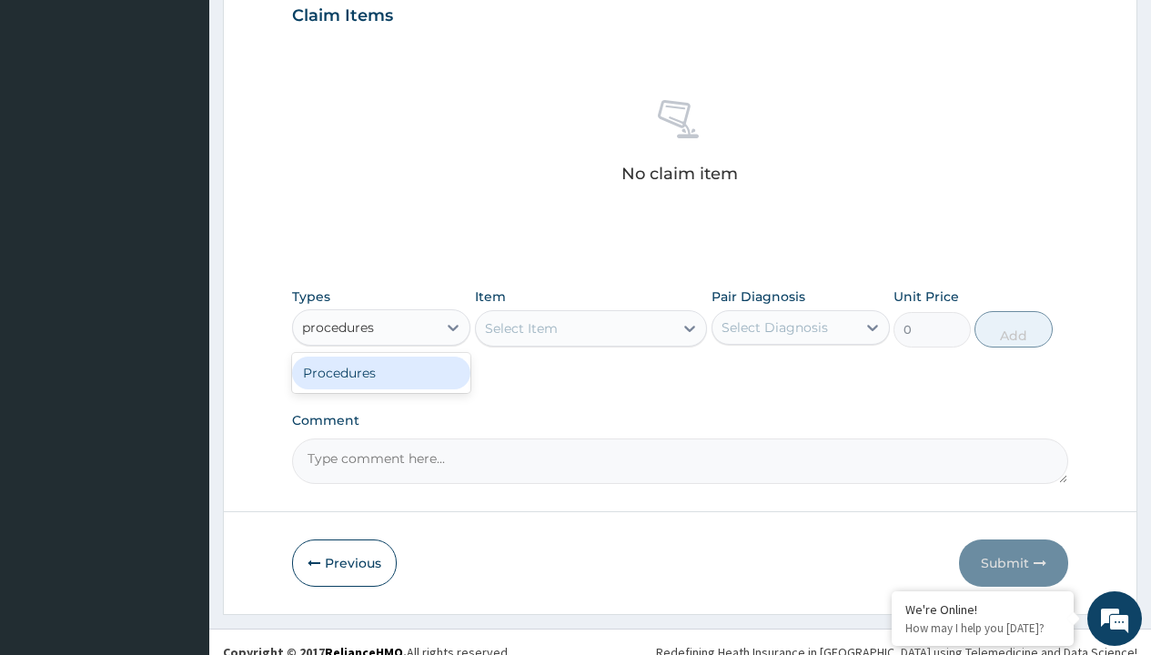
click at [381, 372] on div "Procedures" at bounding box center [381, 373] width 178 height 33
click at [520, 328] on div "Select Item" at bounding box center [591, 328] width 233 height 36
click at [338, 327] on div "Procedures" at bounding box center [338, 327] width 73 height 18
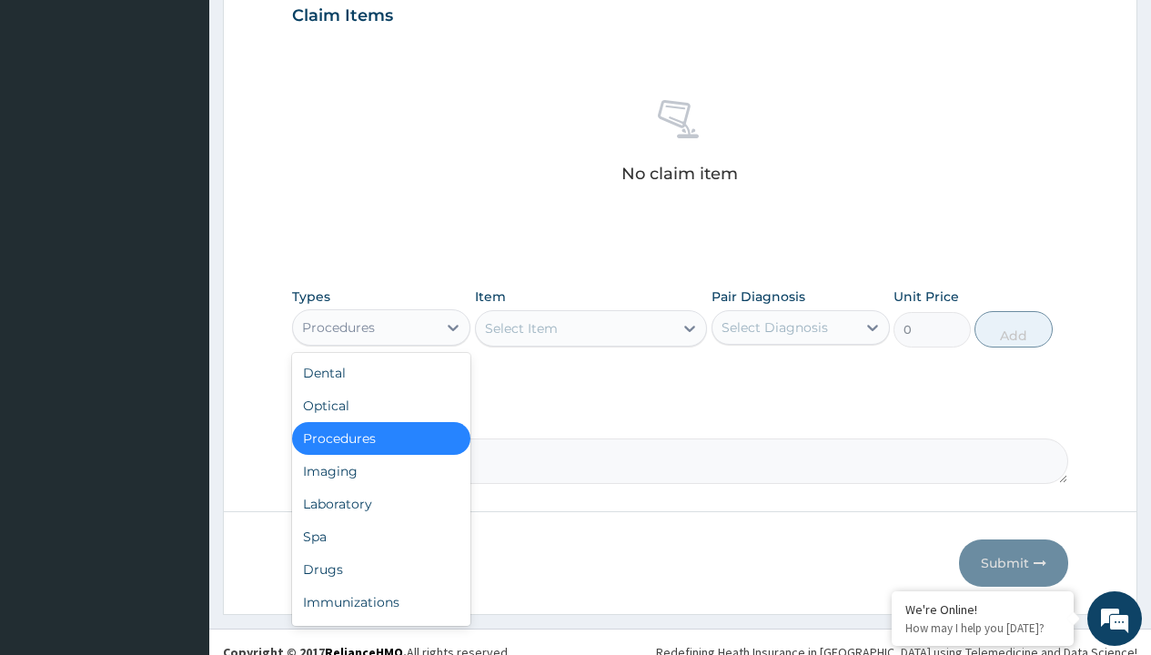
type input "procedures"
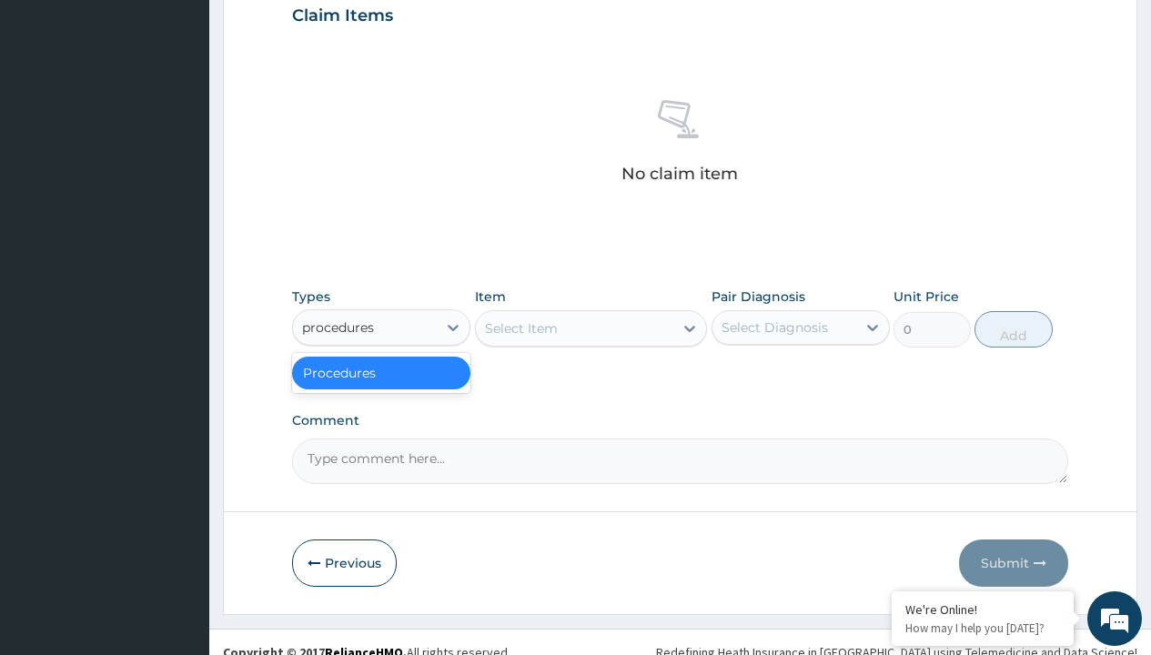
click at [381, 372] on div "Procedures" at bounding box center [381, 373] width 178 height 33
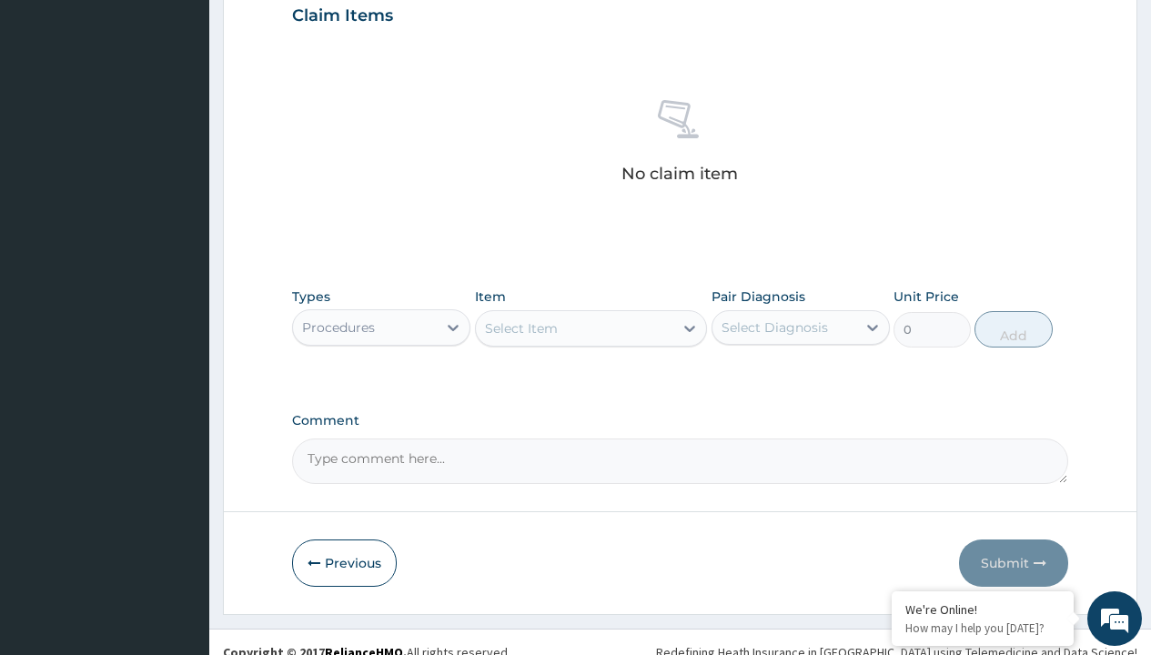
click at [520, 328] on div "Select Item" at bounding box center [521, 328] width 73 height 18
type input "service fee"
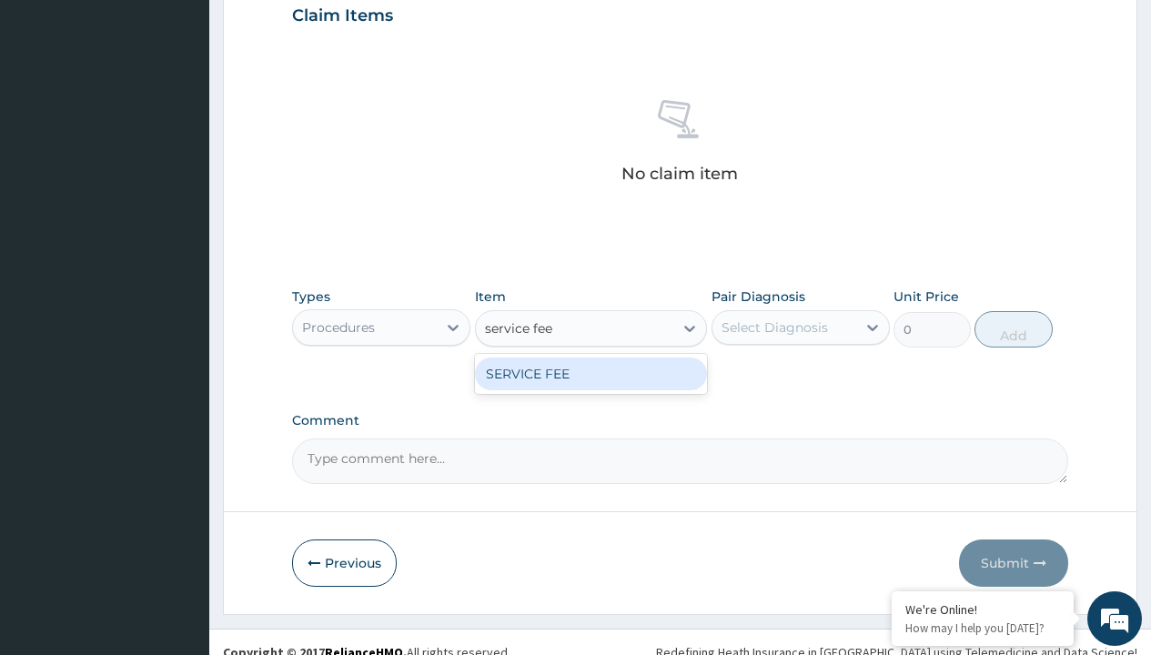
click at [590, 373] on div "SERVICE FEE" at bounding box center [591, 374] width 233 height 33
type input "100"
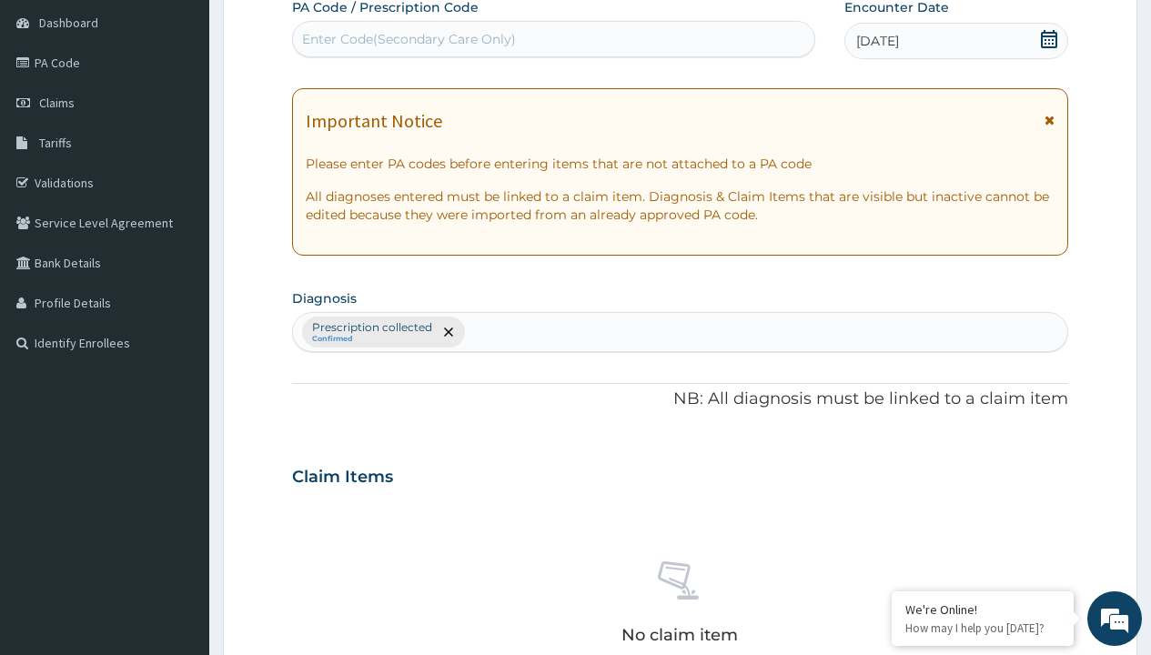
type input "prescription collected"
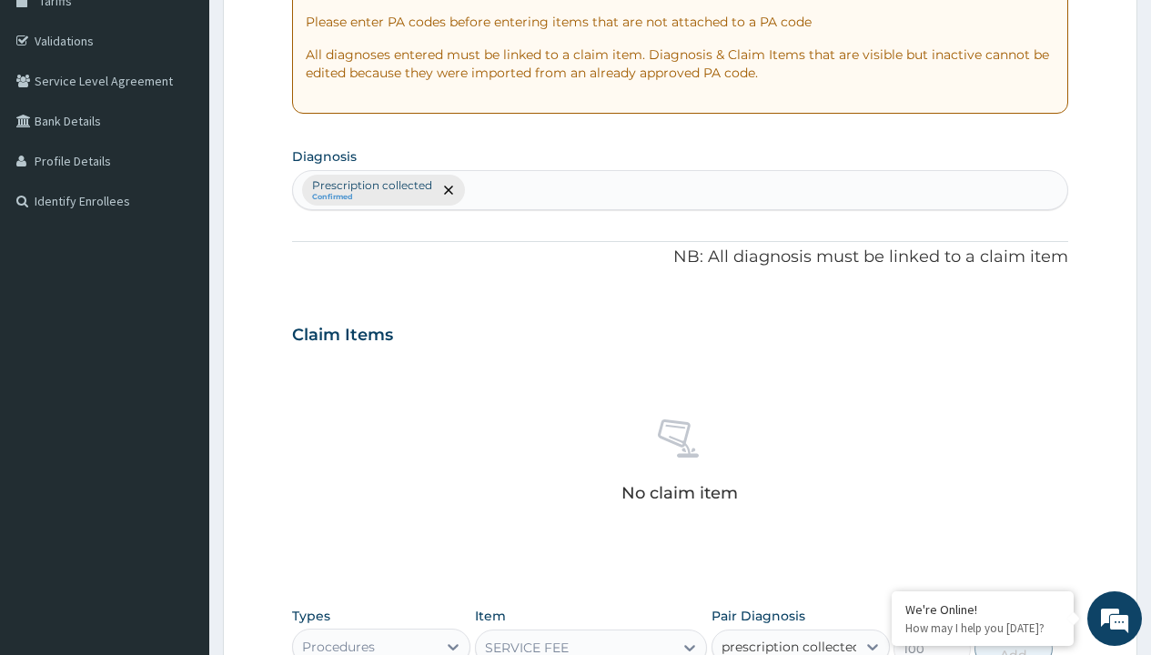
checkbox input "true"
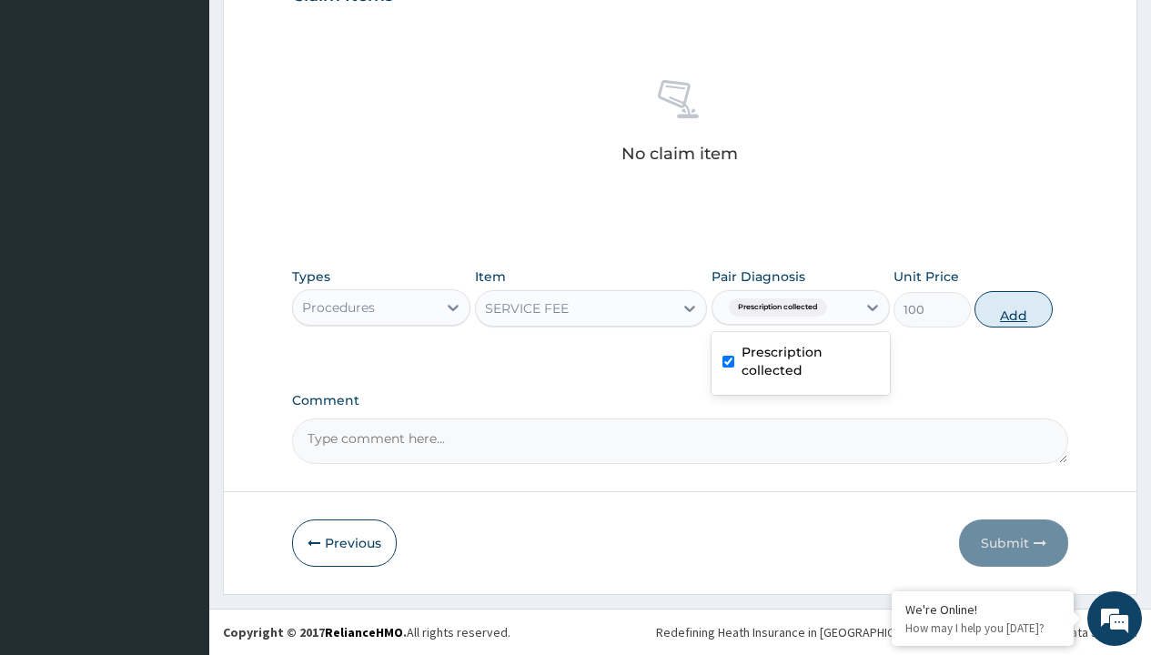
click at [1014, 308] on button "Add" at bounding box center [1012, 309] width 77 height 36
type input "0"
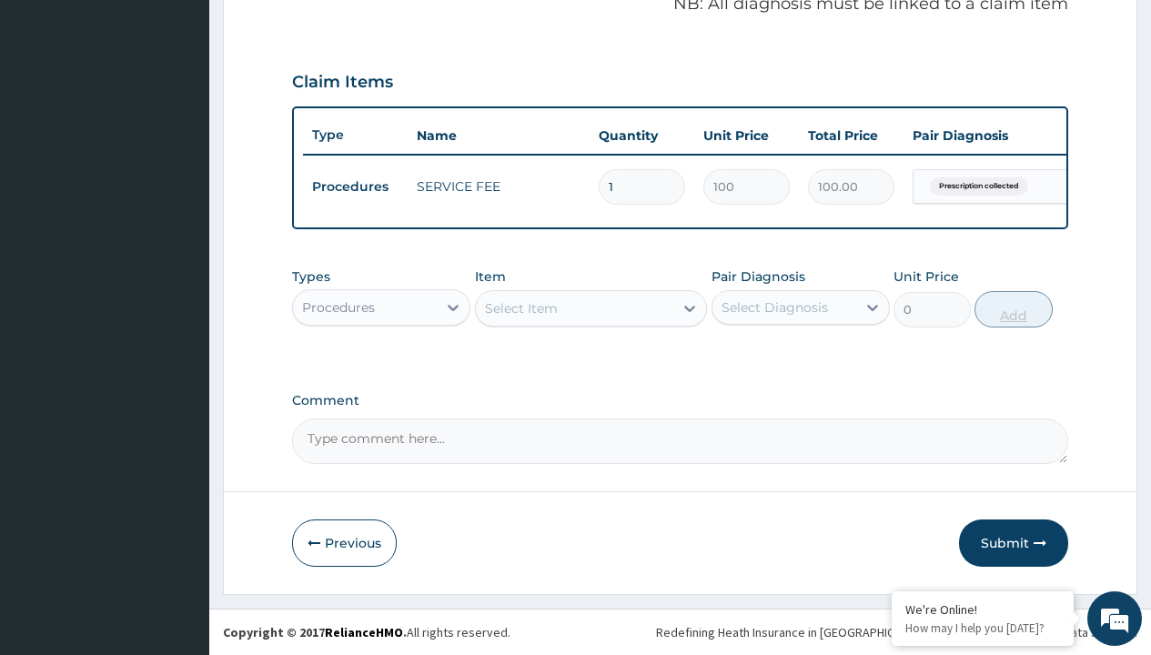
scroll to position [584, 0]
click at [338, 307] on div "Procedures" at bounding box center [338, 307] width 73 height 18
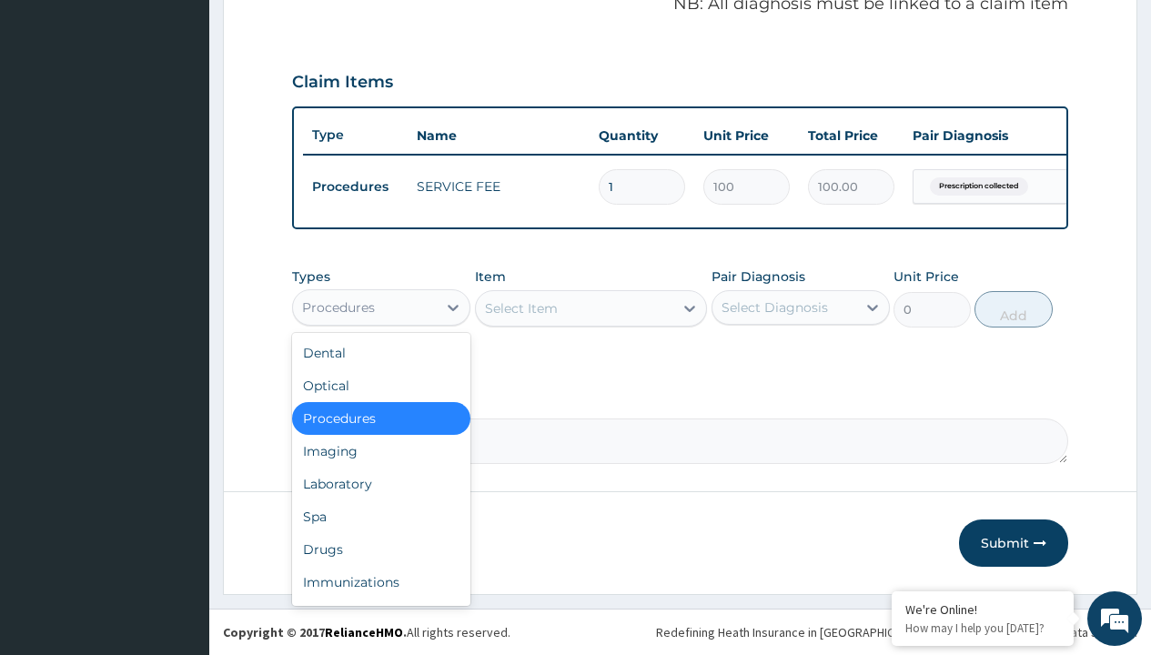
type input "drugs"
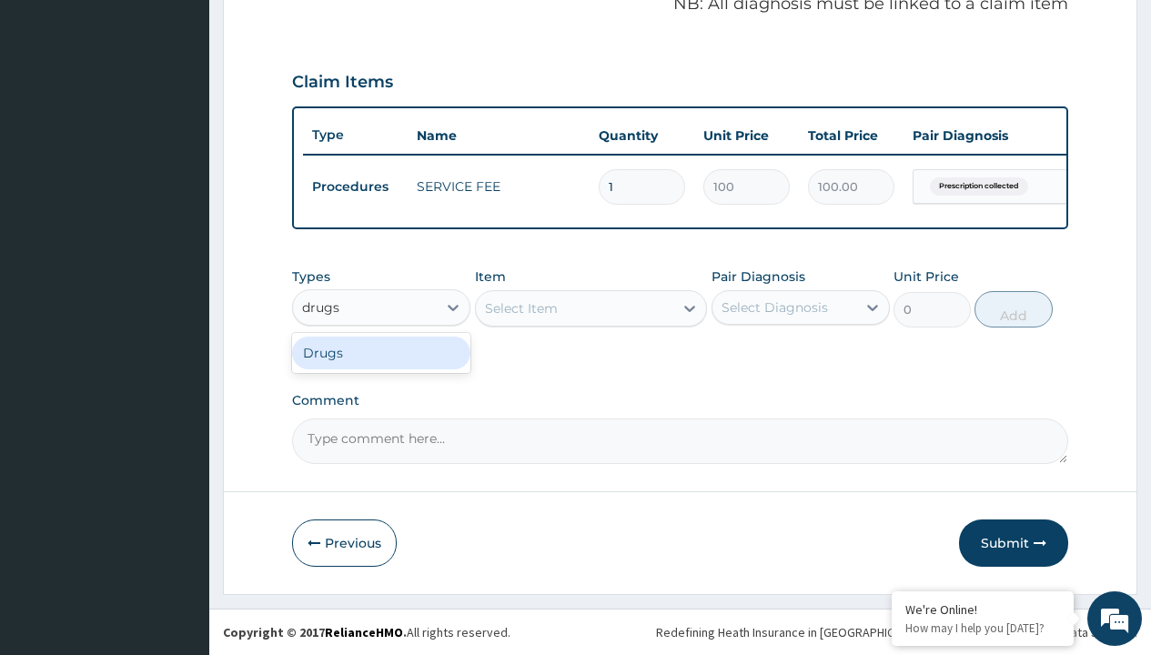
click at [381, 352] on div "Drugs" at bounding box center [381, 353] width 178 height 33
click at [520, 308] on div "Select Item" at bounding box center [591, 308] width 233 height 36
type input "fluticasone nasal spray"
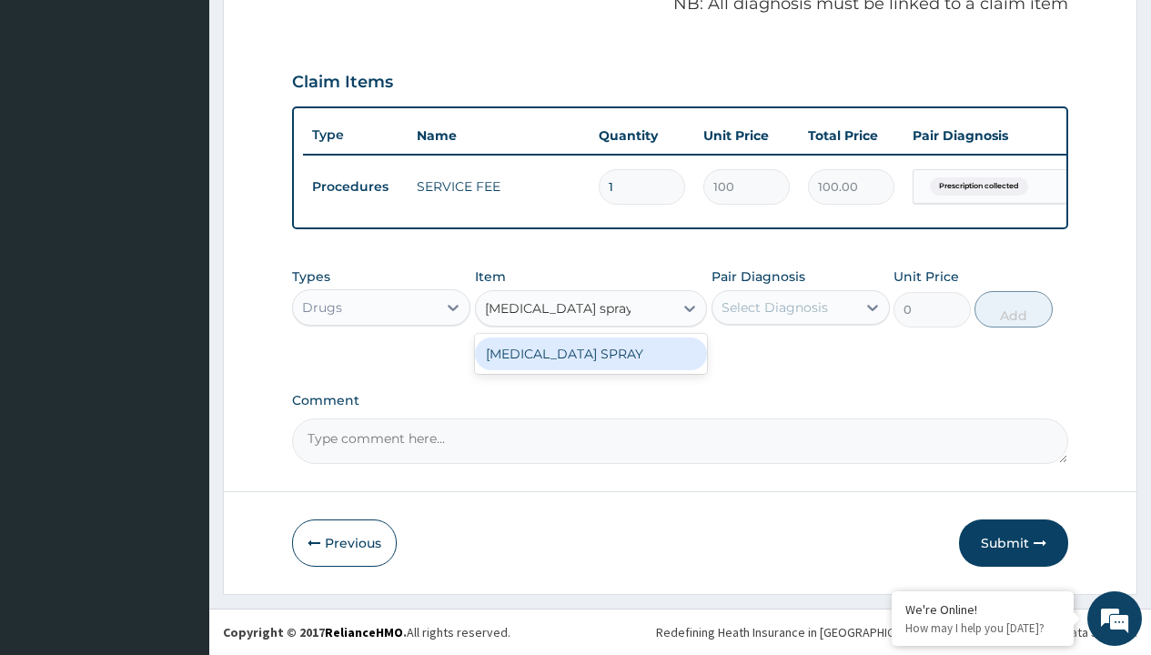
click at [590, 353] on div "FLUTICASONE NASAL SPRAY" at bounding box center [591, 354] width 233 height 33
type input "15500"
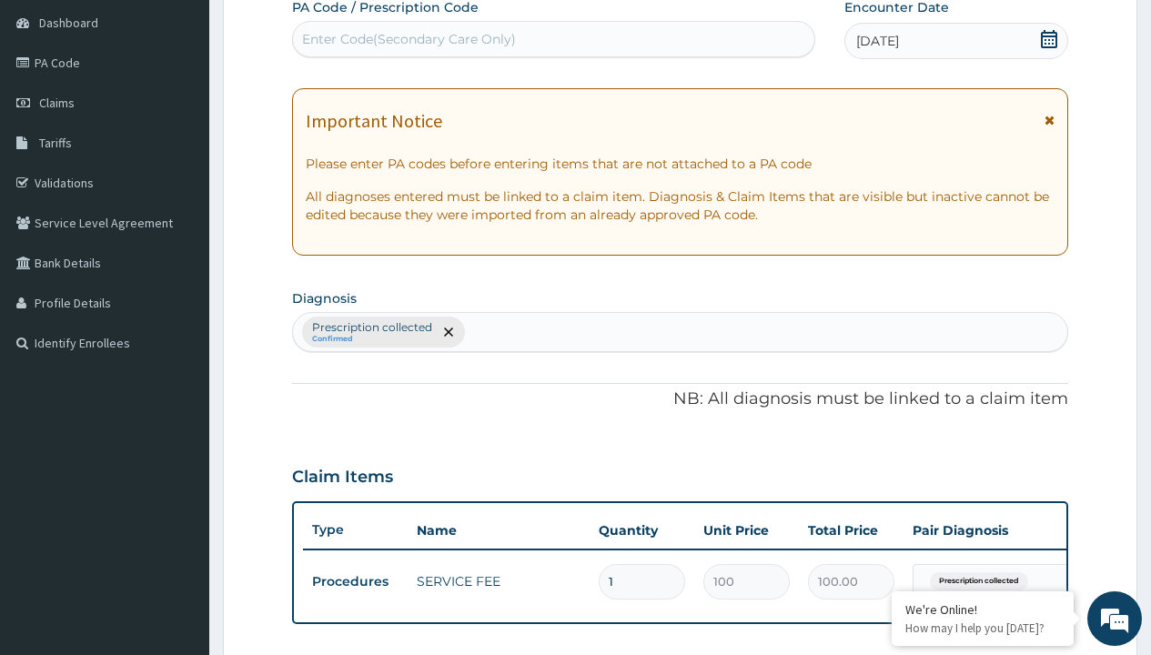
type input "prescription collected"
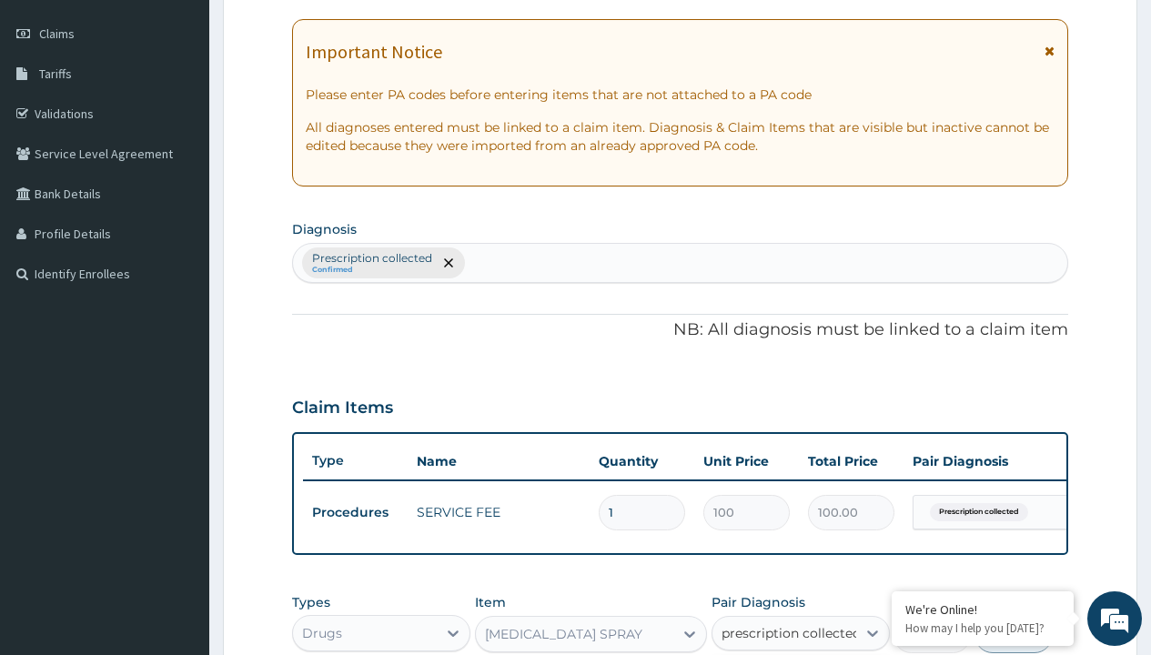
checkbox input "true"
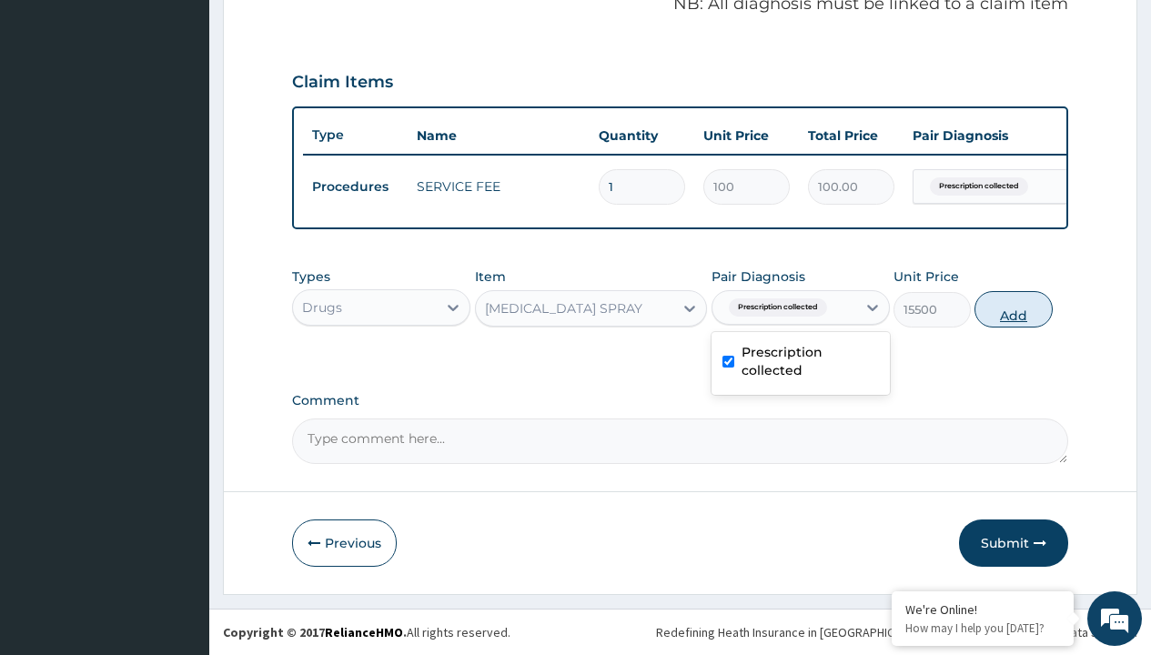
click at [1014, 308] on button "Add" at bounding box center [1012, 309] width 77 height 36
type input "0"
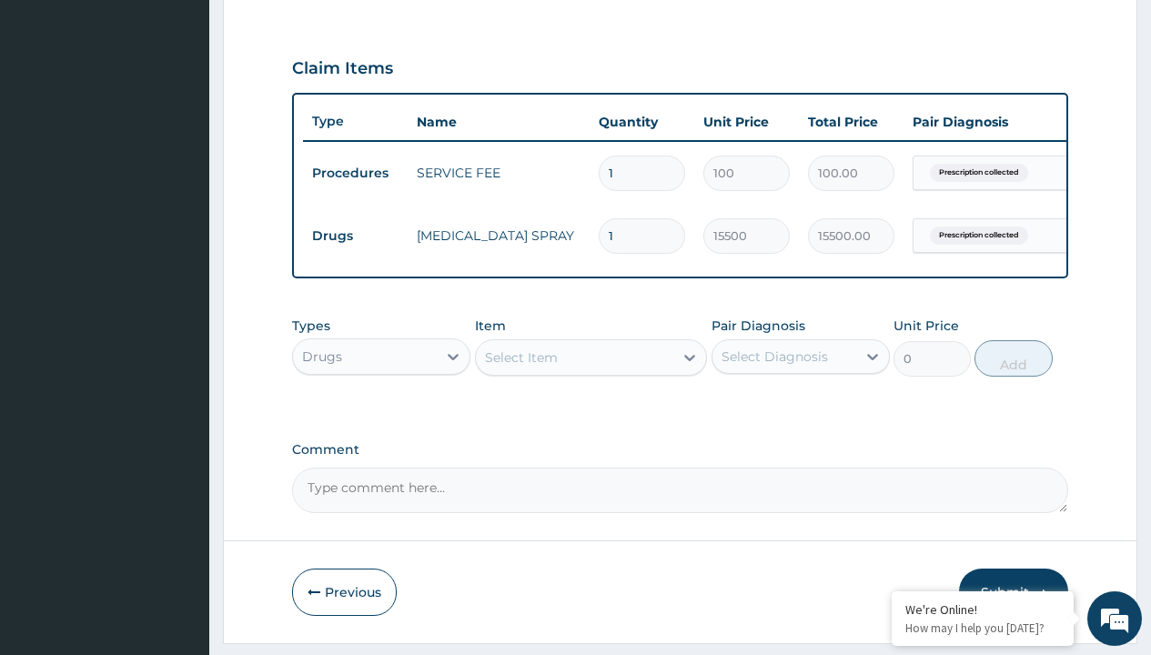
click at [355, 236] on td "Drugs" at bounding box center [355, 236] width 105 height 34
type input "procedures"
click at [381, 415] on div "Procedures" at bounding box center [381, 402] width 178 height 33
click at [520, 367] on div "Select Item" at bounding box center [521, 357] width 73 height 18
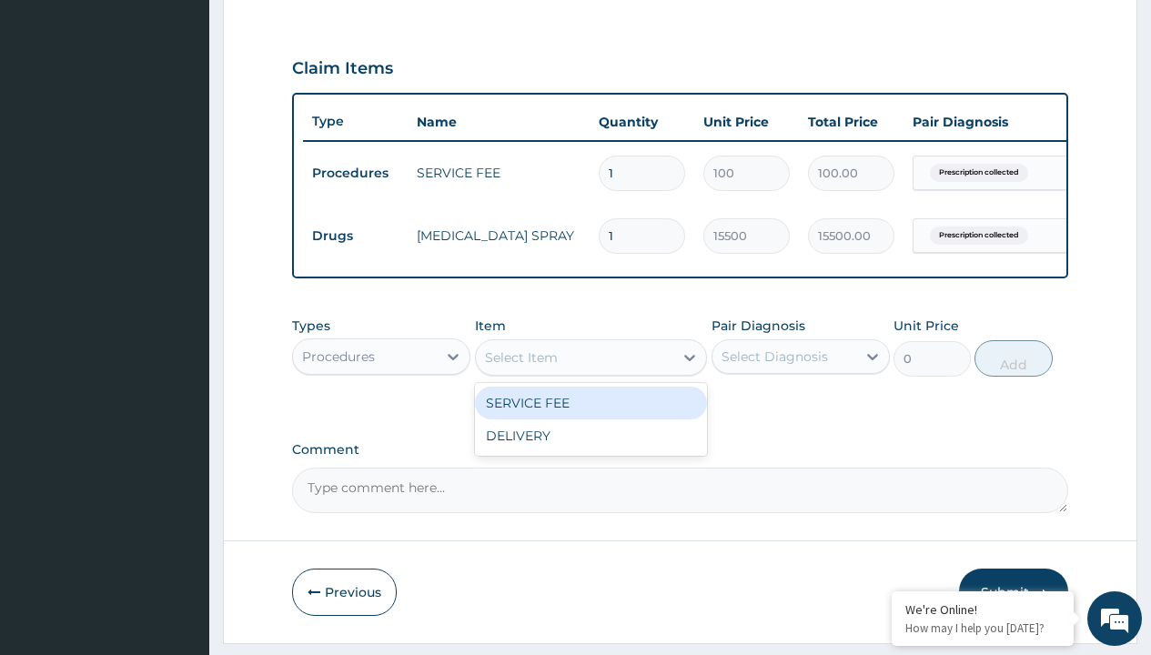
type input "delivery"
click at [590, 416] on div "DELIVERY" at bounding box center [591, 403] width 233 height 33
type input "2000"
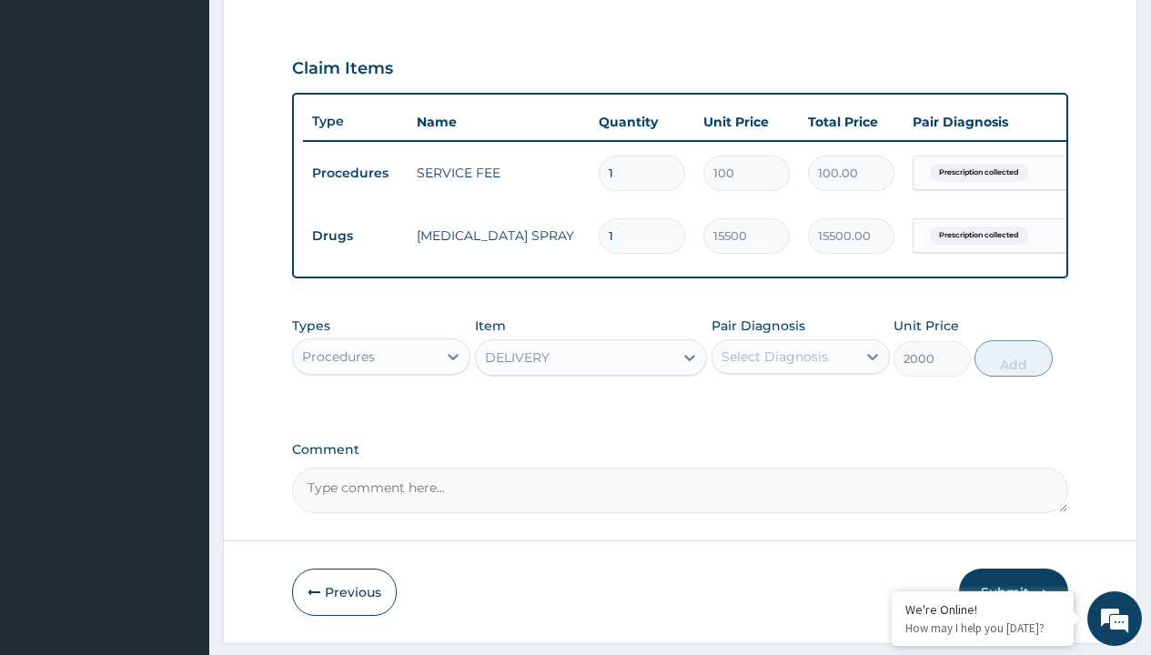
scroll to position [176, 0]
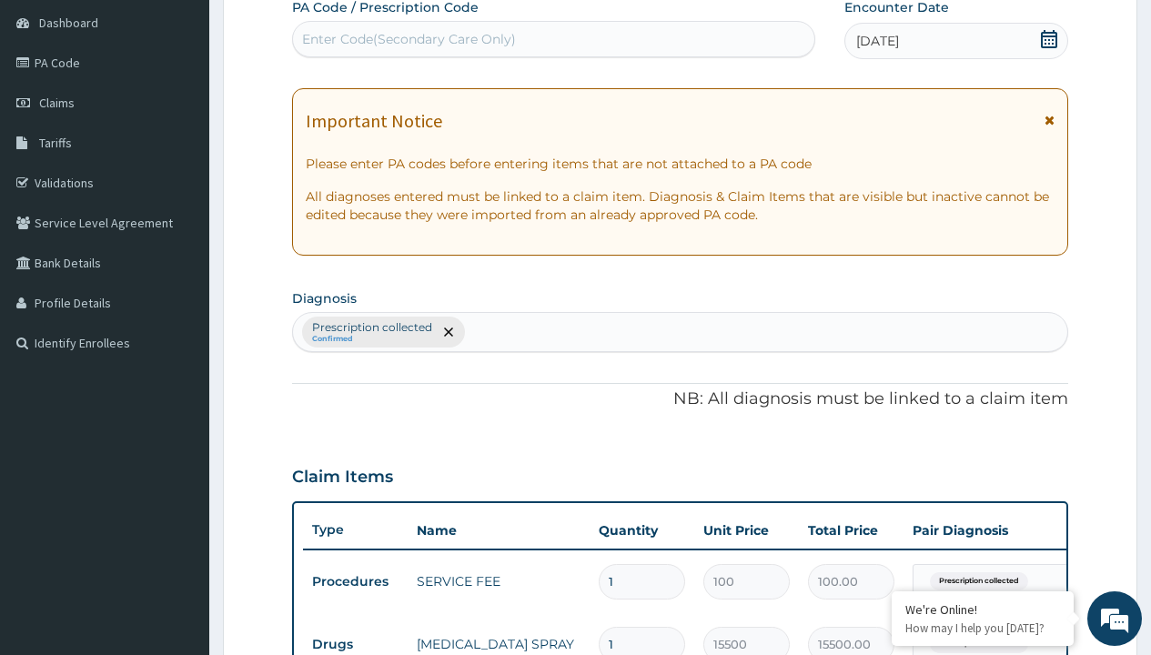
click at [371, 328] on p "Prescription collected" at bounding box center [372, 327] width 120 height 15
type input "prescription collected"
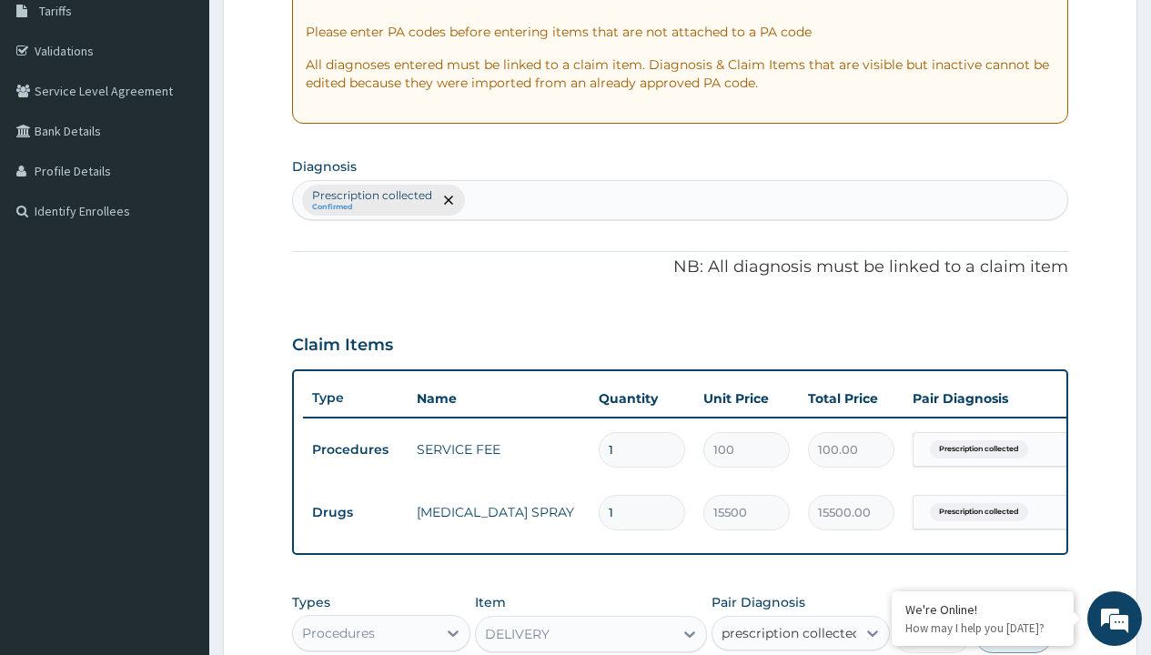
checkbox input "true"
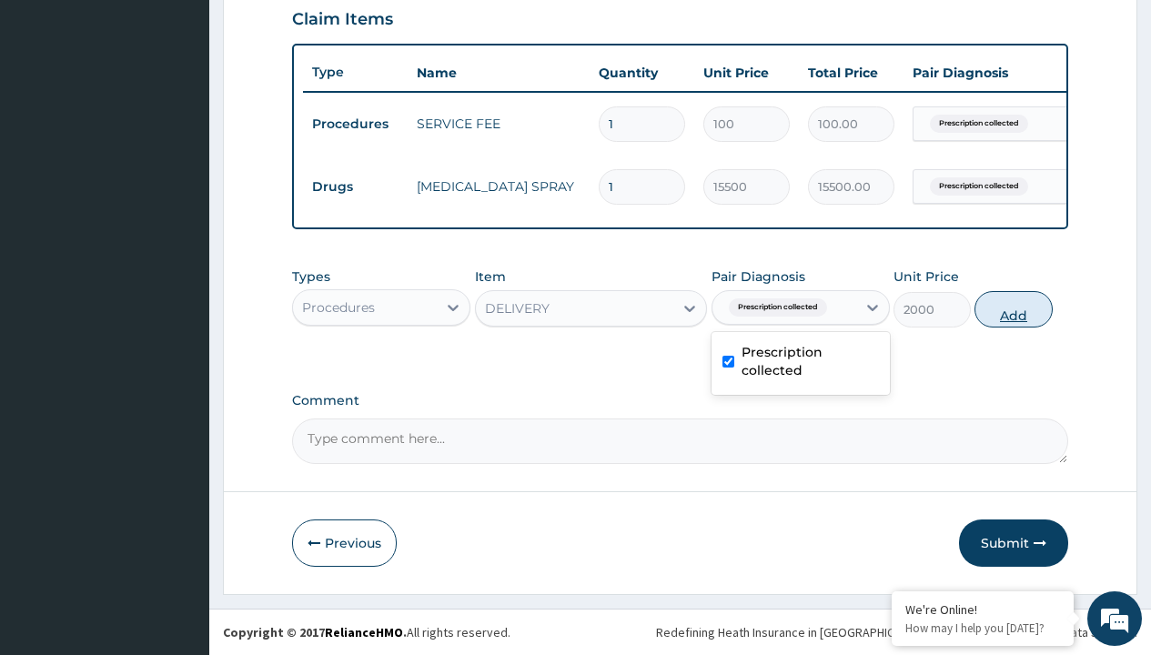
click at [1014, 308] on button "Add" at bounding box center [1012, 309] width 77 height 36
type input "0"
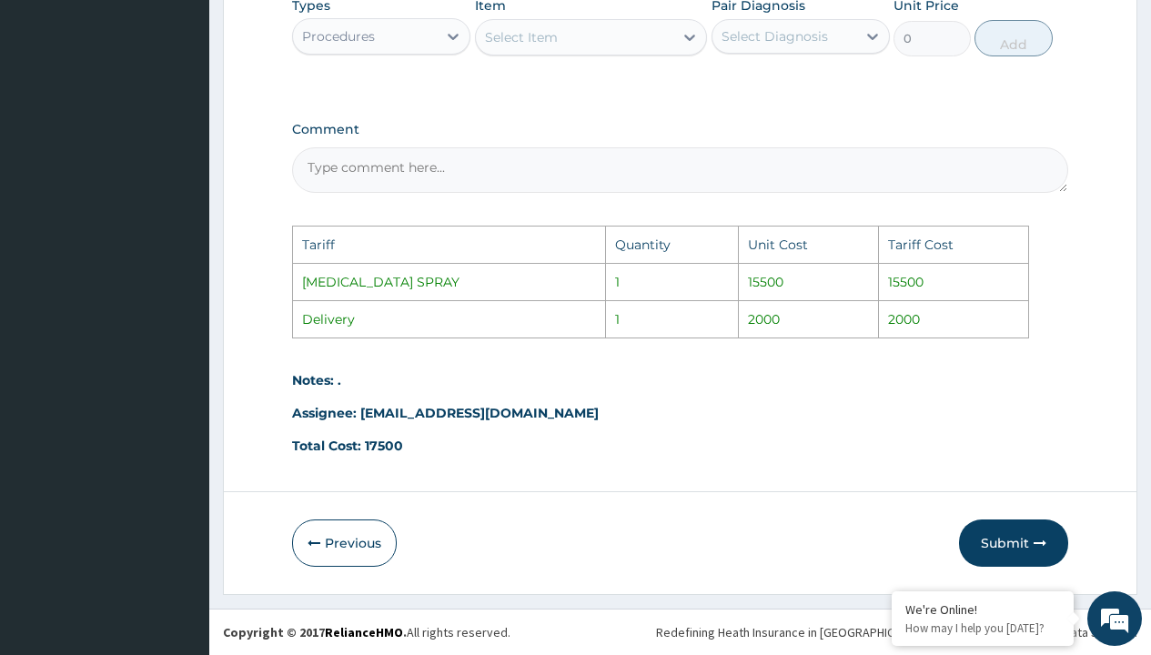
scroll to position [981, 0]
click at [1028, 546] on button "Submit" at bounding box center [1013, 542] width 109 height 47
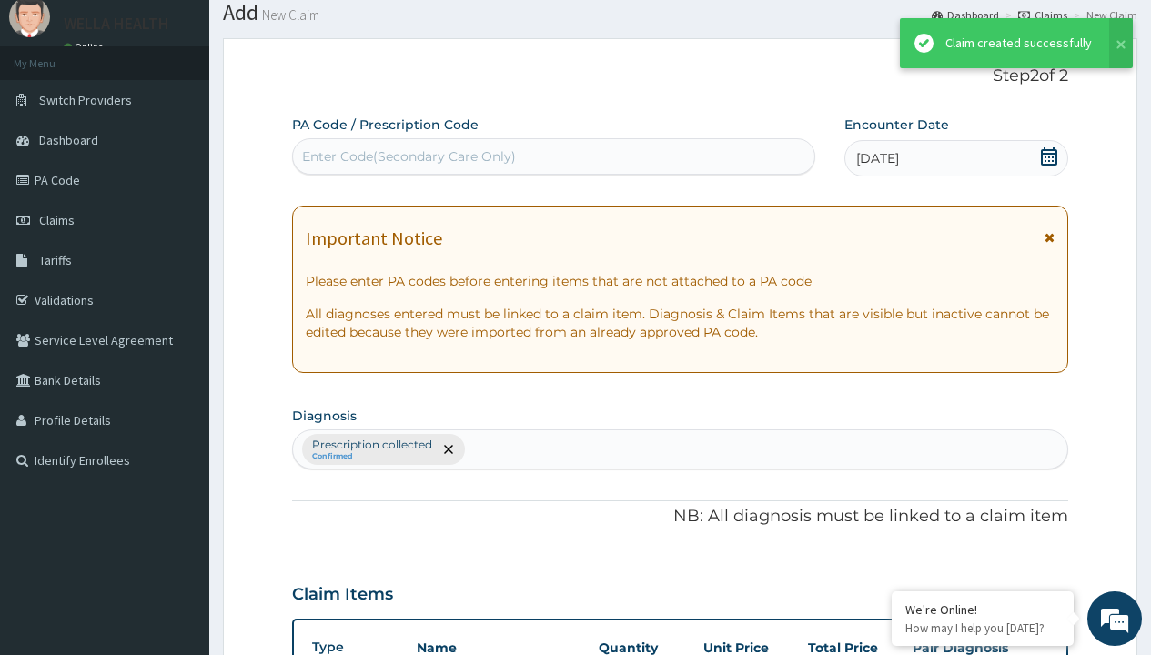
scroll to position [710, 0]
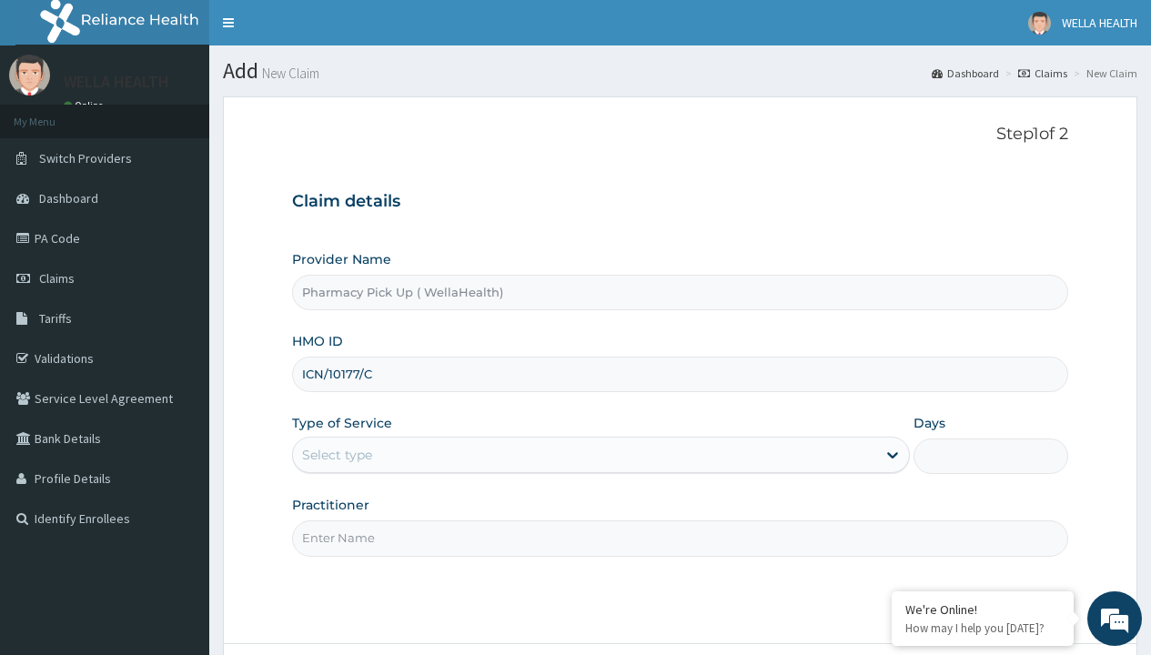
type input "ICN/10177/C"
type input "WellaHealth"
click at [337, 455] on div "Select type" at bounding box center [337, 455] width 70 height 18
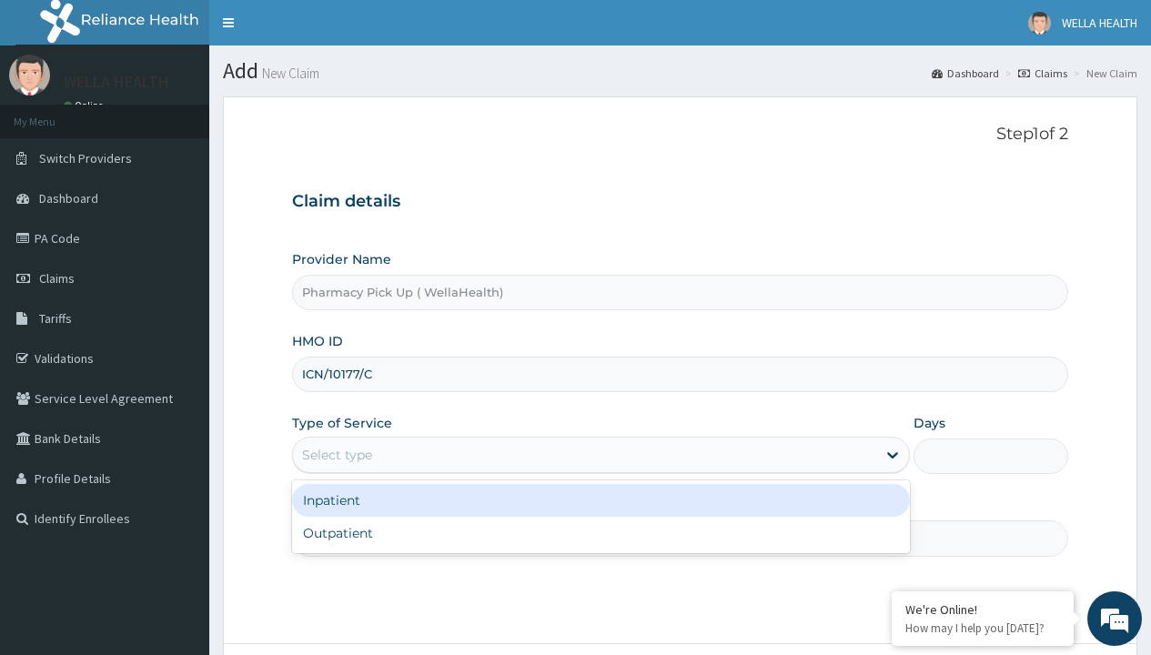
click at [600, 533] on div "Outpatient" at bounding box center [601, 533] width 618 height 33
type input "1"
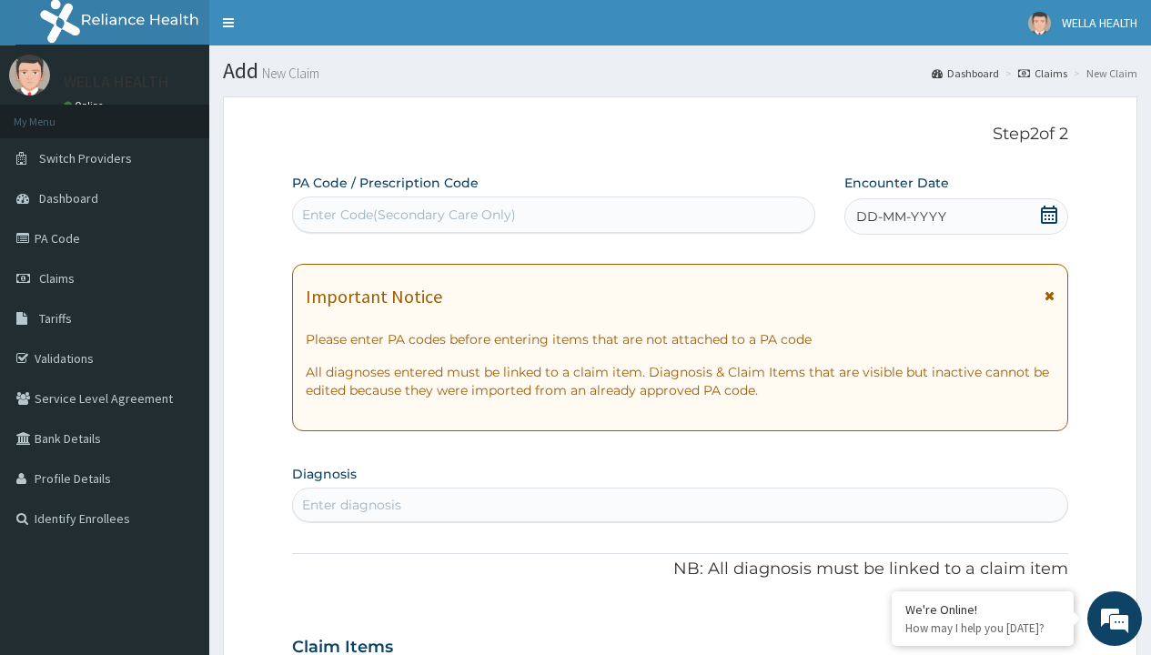
scroll to position [152, 0]
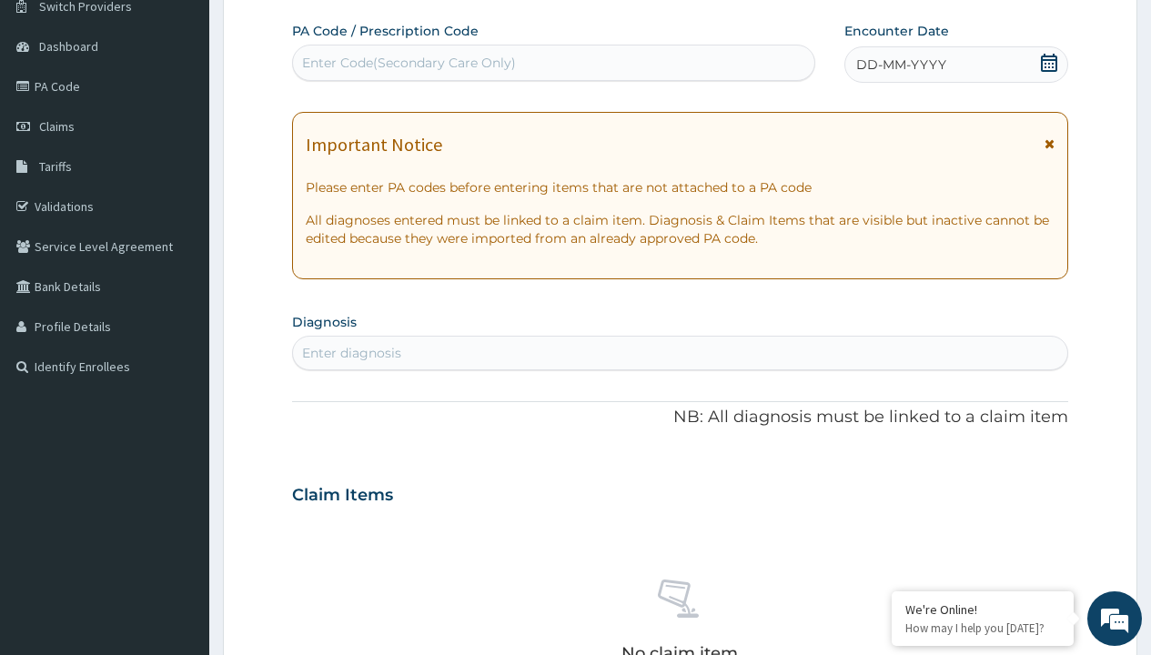
click at [900, 65] on span "DD-MM-YYYY" at bounding box center [901, 64] width 90 height 18
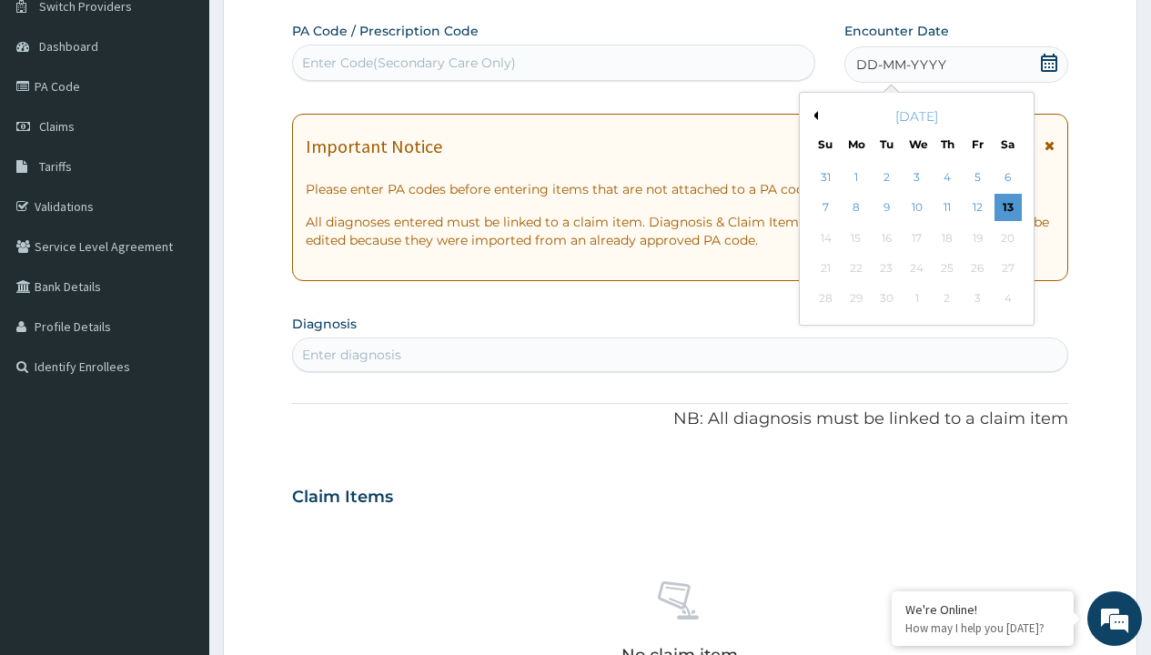
click at [812, 116] on button "Previous Month" at bounding box center [813, 115] width 9 height 9
click at [916, 207] on div "6" at bounding box center [916, 208] width 27 height 27
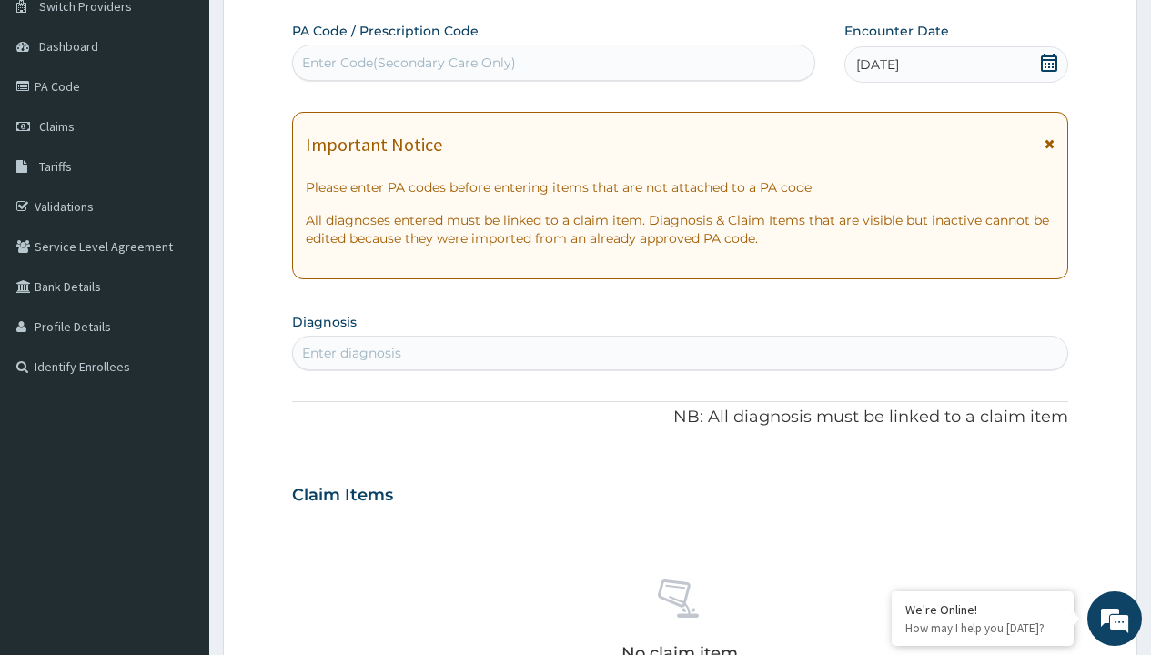
scroll to position [0, 0]
click at [351, 353] on div "Enter diagnosis" at bounding box center [351, 353] width 99 height 18
type input "prescription collected"
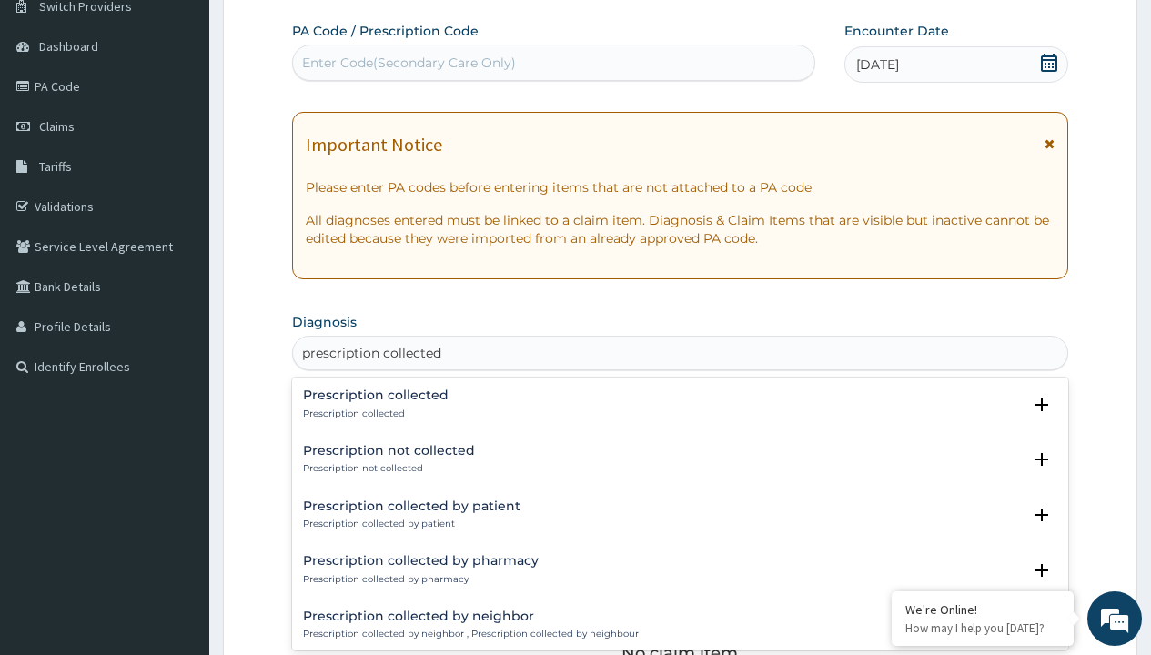
click at [373, 413] on p "Prescription collected" at bounding box center [376, 414] width 146 height 13
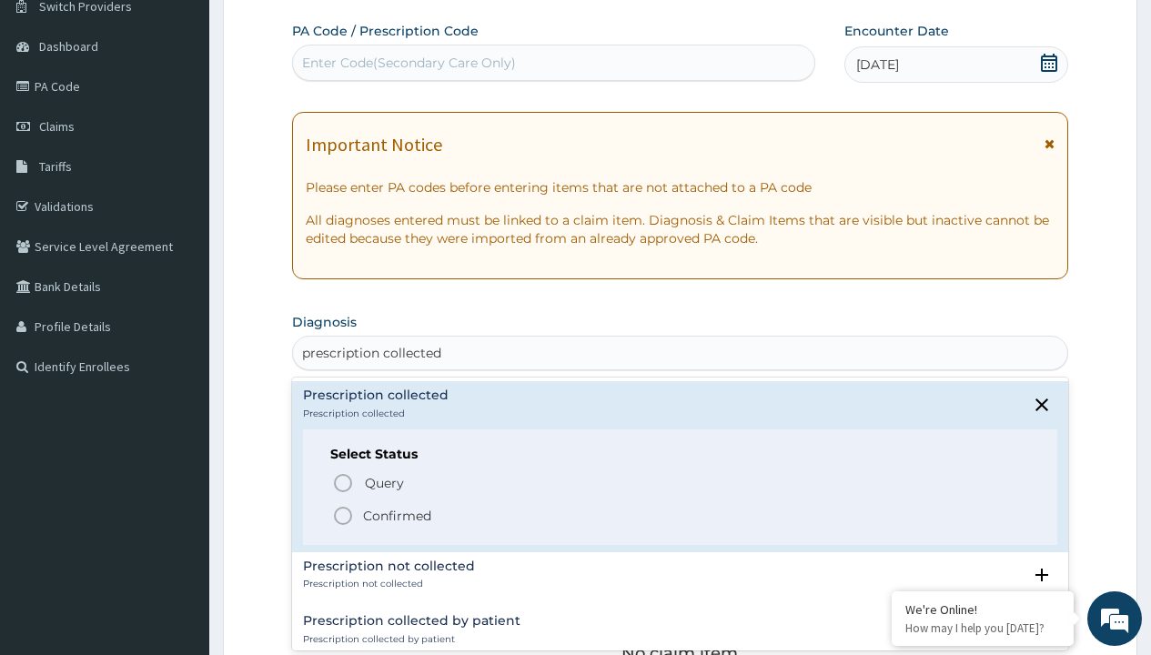
click at [397, 515] on p "Confirmed" at bounding box center [397, 516] width 68 height 18
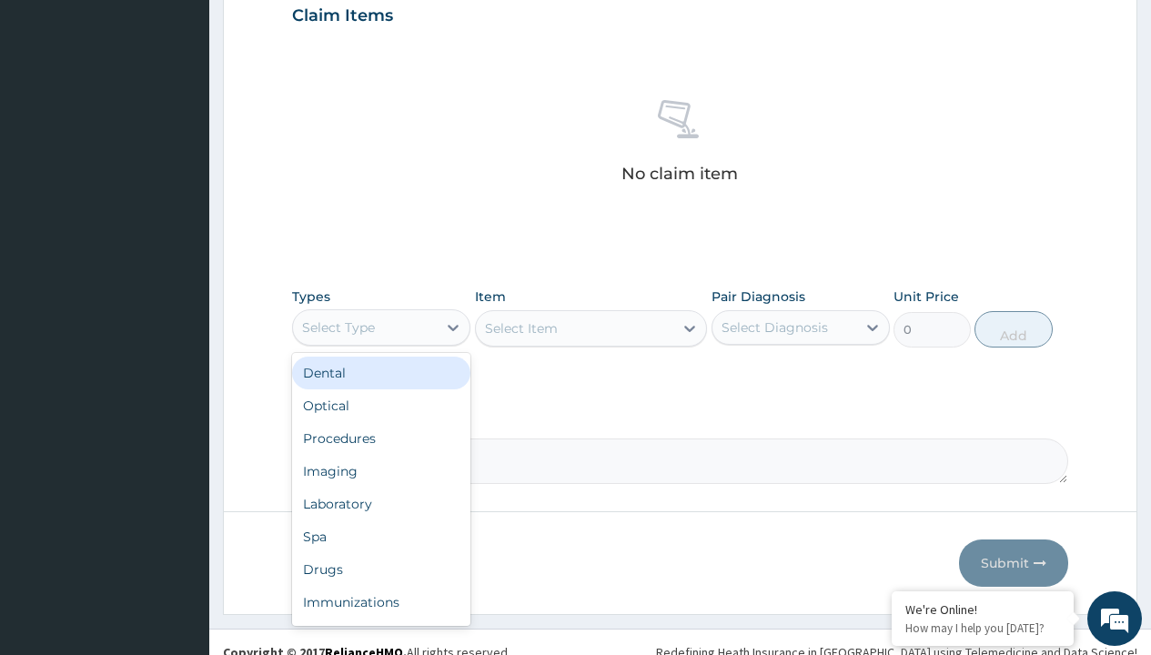
type input "procedures"
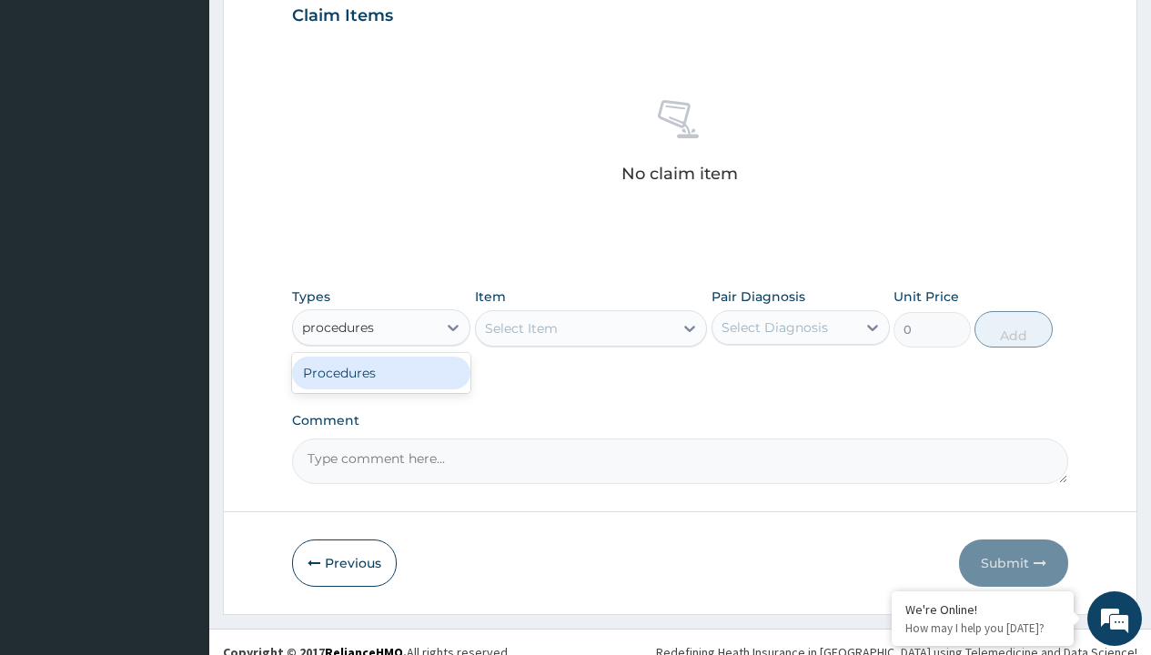
click at [381, 372] on div "Procedures" at bounding box center [381, 373] width 178 height 33
click at [520, 328] on div "Select Item" at bounding box center [591, 328] width 233 height 36
click at [338, 327] on div "Procedures" at bounding box center [338, 327] width 73 height 18
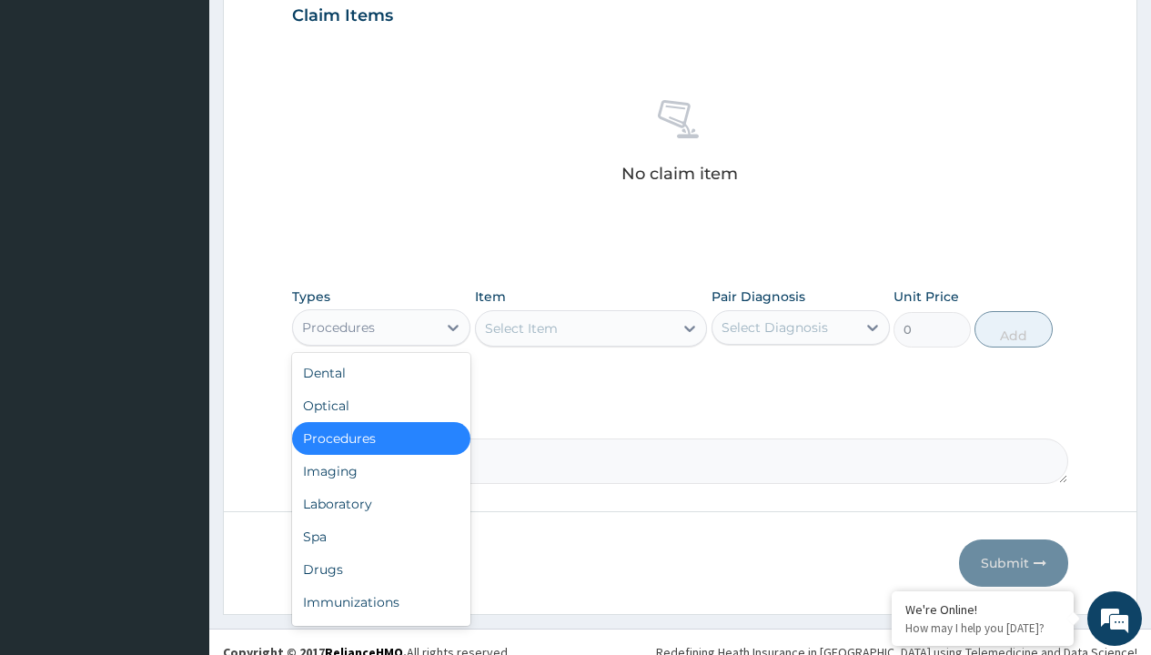
type input "procedures"
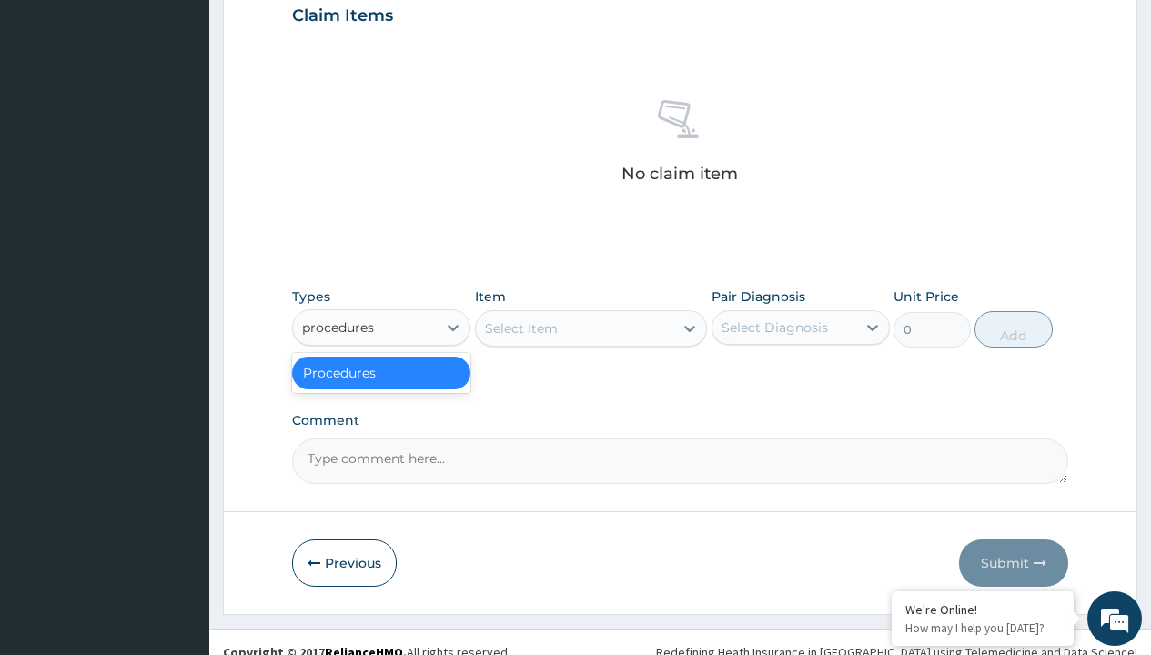
click at [381, 372] on div "Procedures" at bounding box center [381, 373] width 178 height 33
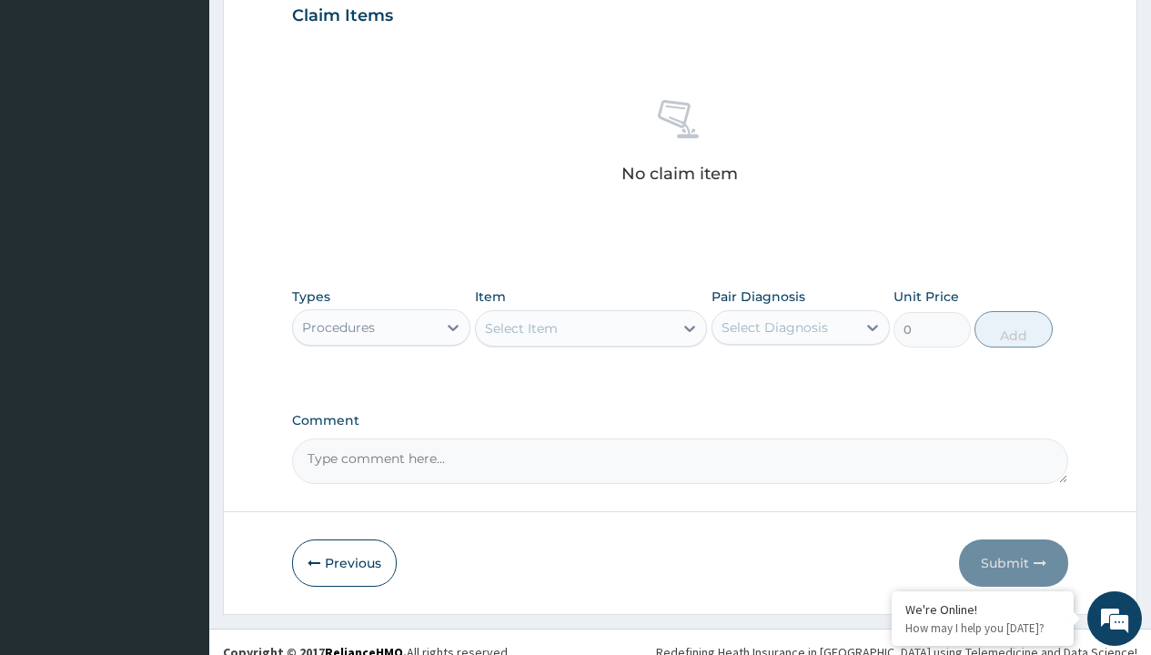
click at [520, 328] on div "Select Item" at bounding box center [521, 328] width 73 height 18
type input "service fee"
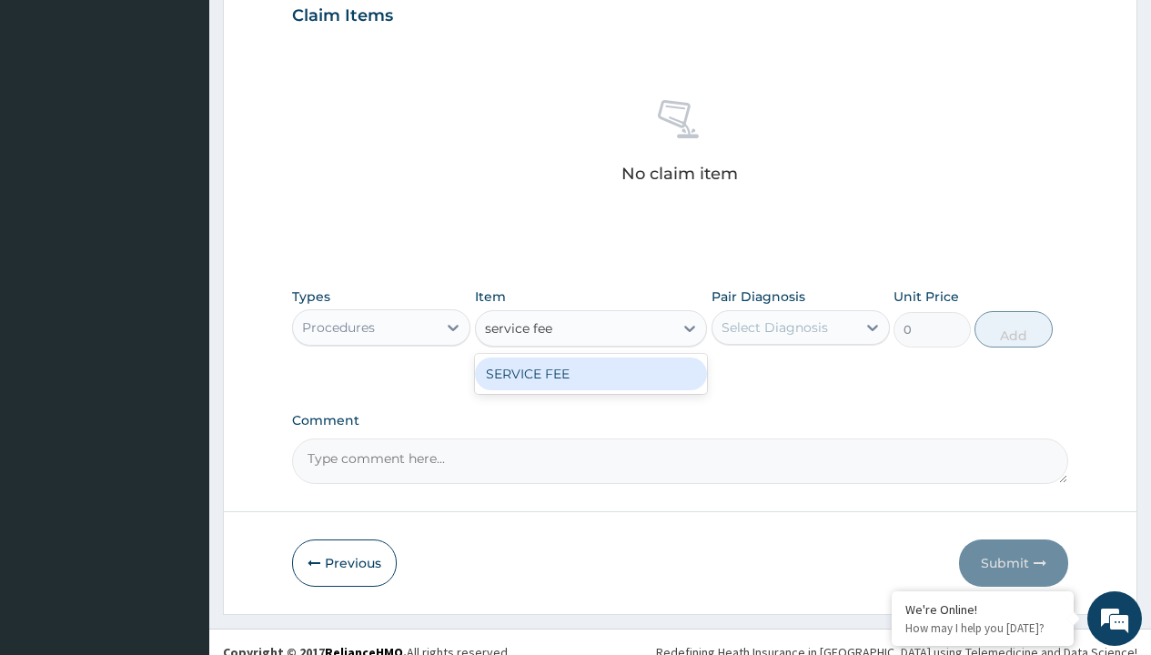
click at [590, 373] on div "SERVICE FEE" at bounding box center [591, 374] width 233 height 33
type input "100"
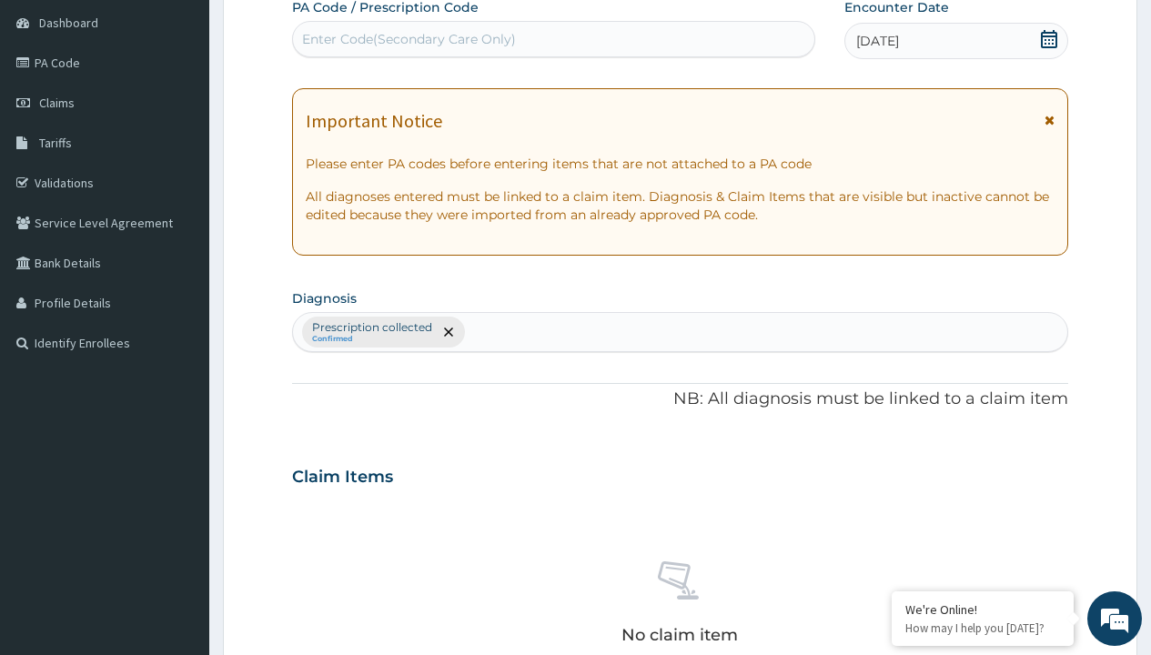
type input "prescription collected"
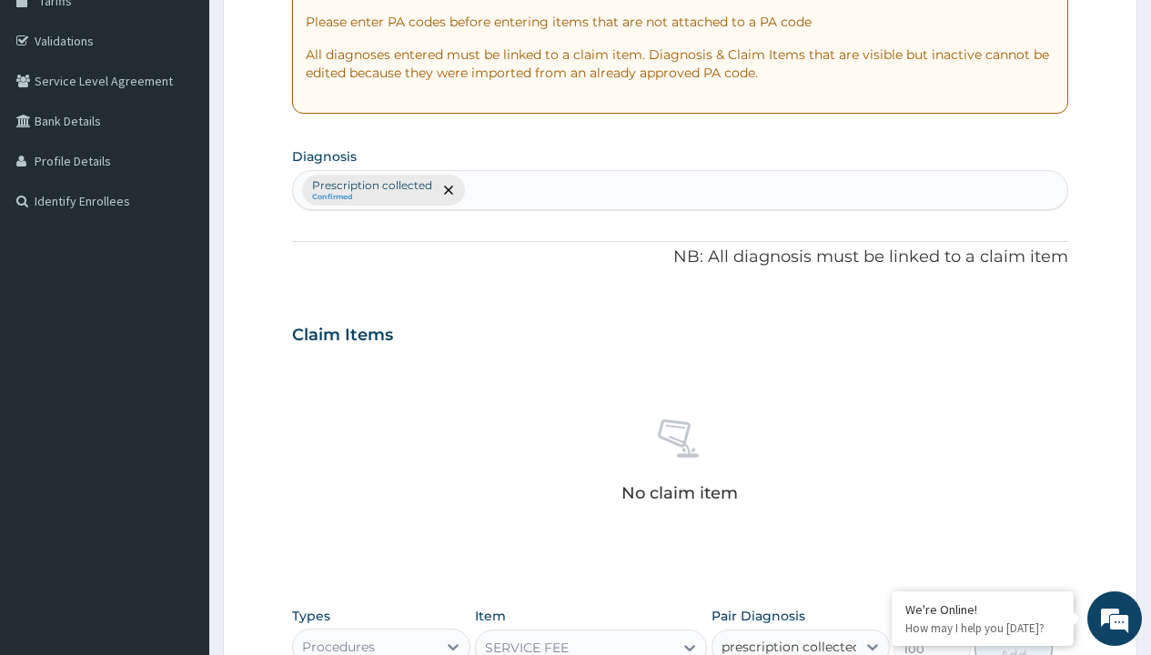
checkbox input "true"
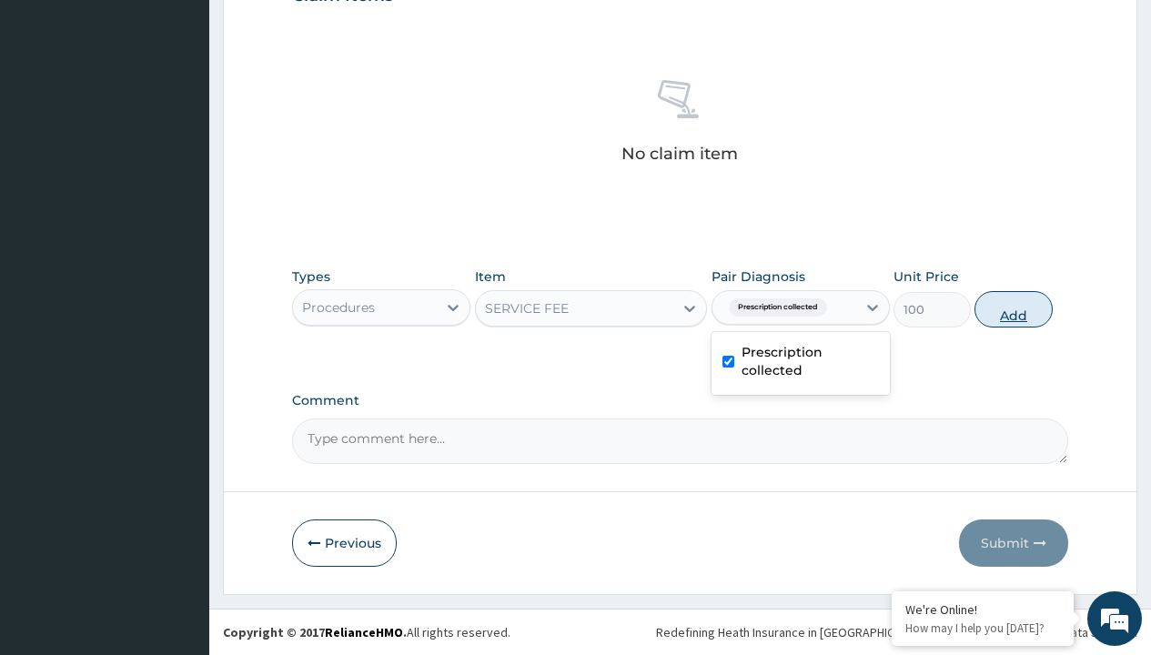
click at [1014, 308] on button "Add" at bounding box center [1012, 309] width 77 height 36
type input "0"
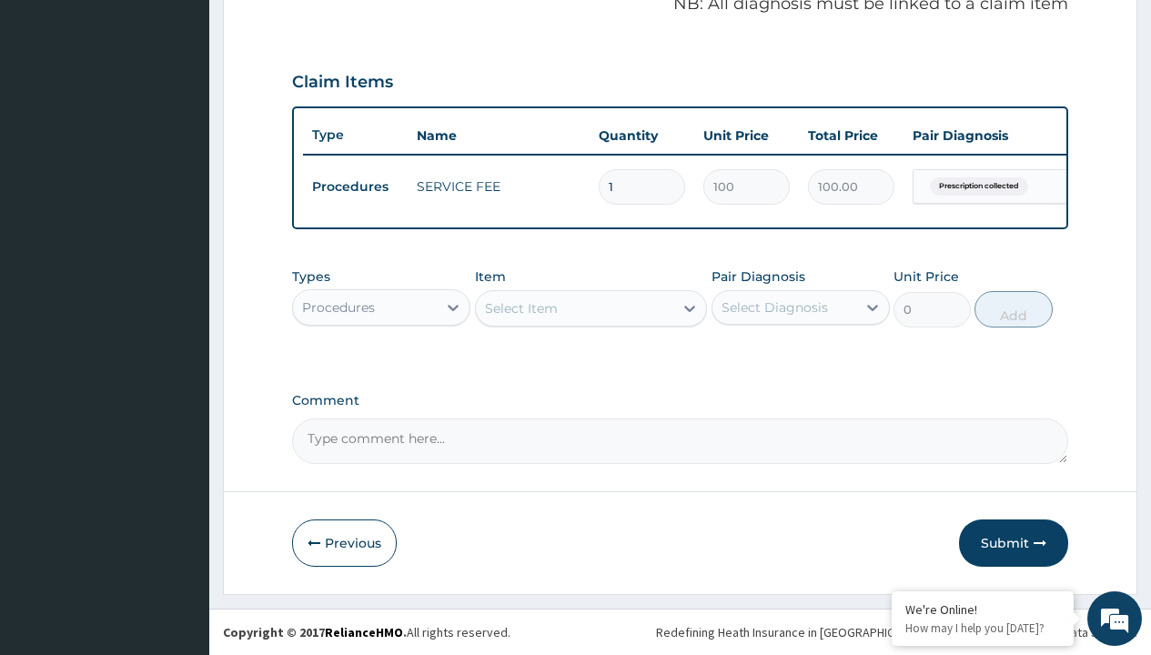
click at [338, 307] on div "Procedures" at bounding box center [338, 307] width 73 height 18
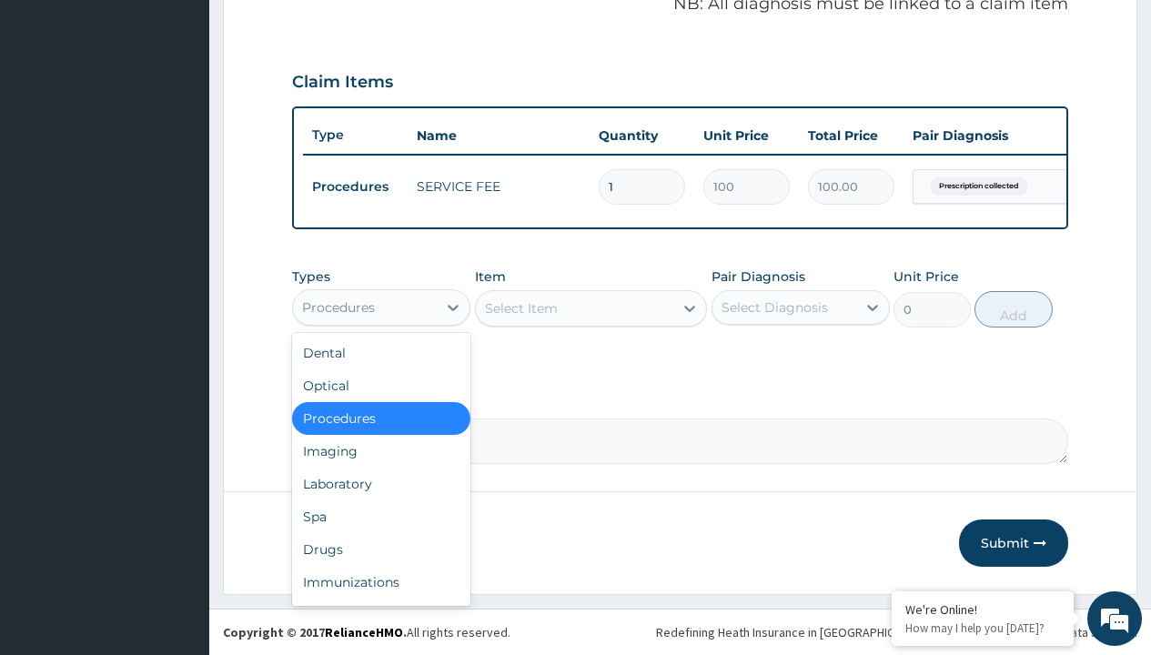
type input "drugs"
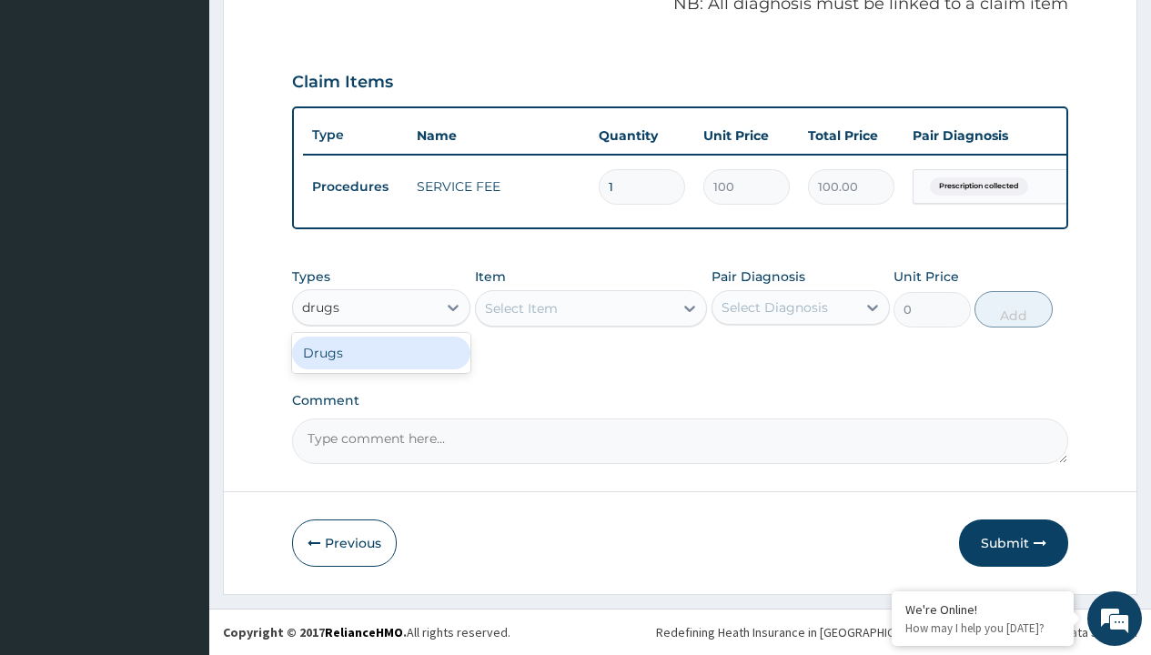
click at [381, 352] on div "Drugs" at bounding box center [381, 353] width 178 height 33
click at [520, 308] on div "Select Item" at bounding box center [591, 308] width 233 height 36
type input "mebendazole 100mg x 6"
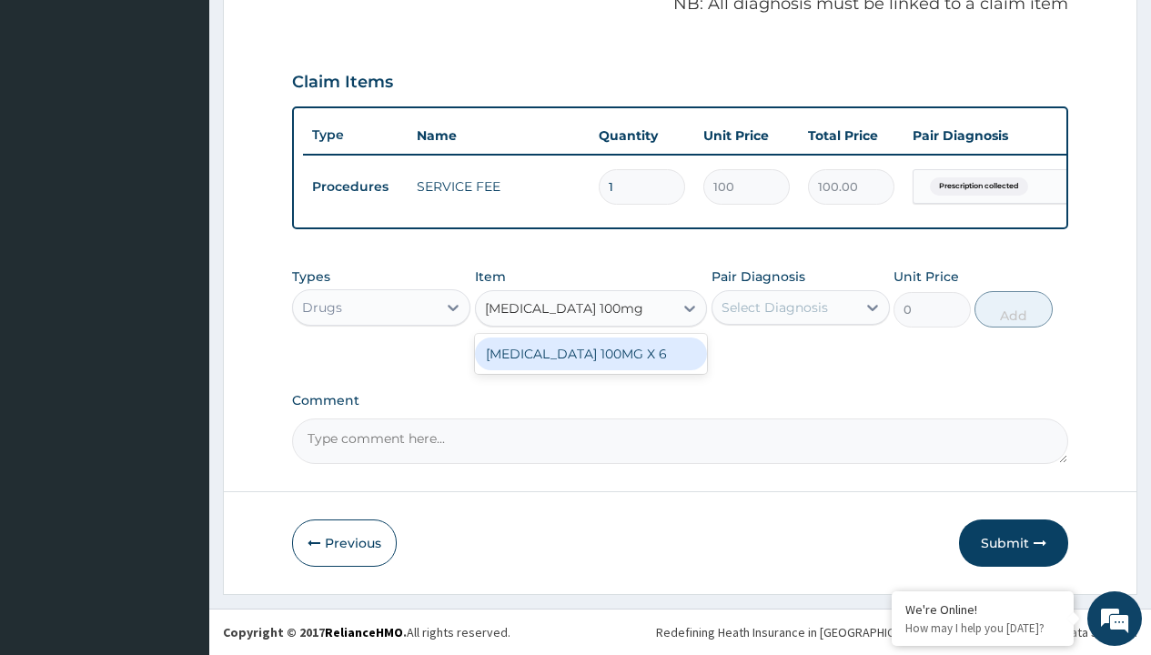
click at [590, 353] on div "MEBENDAZOLE 100MG X 6" at bounding box center [591, 354] width 233 height 33
type input "200"
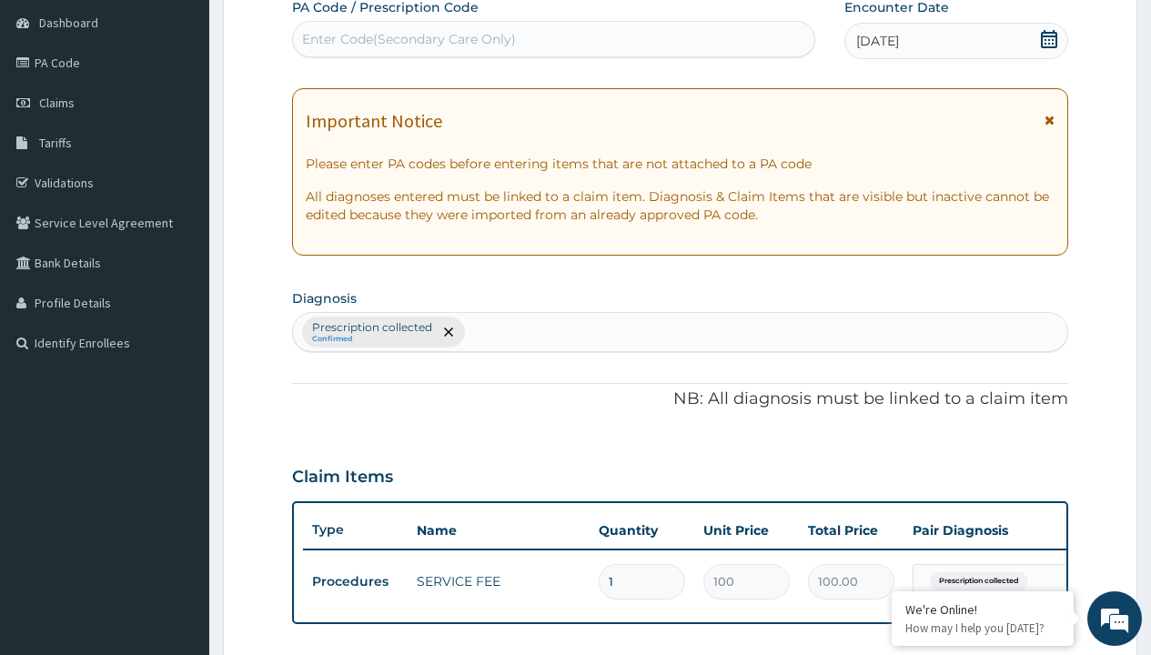
type input "prescription collected"
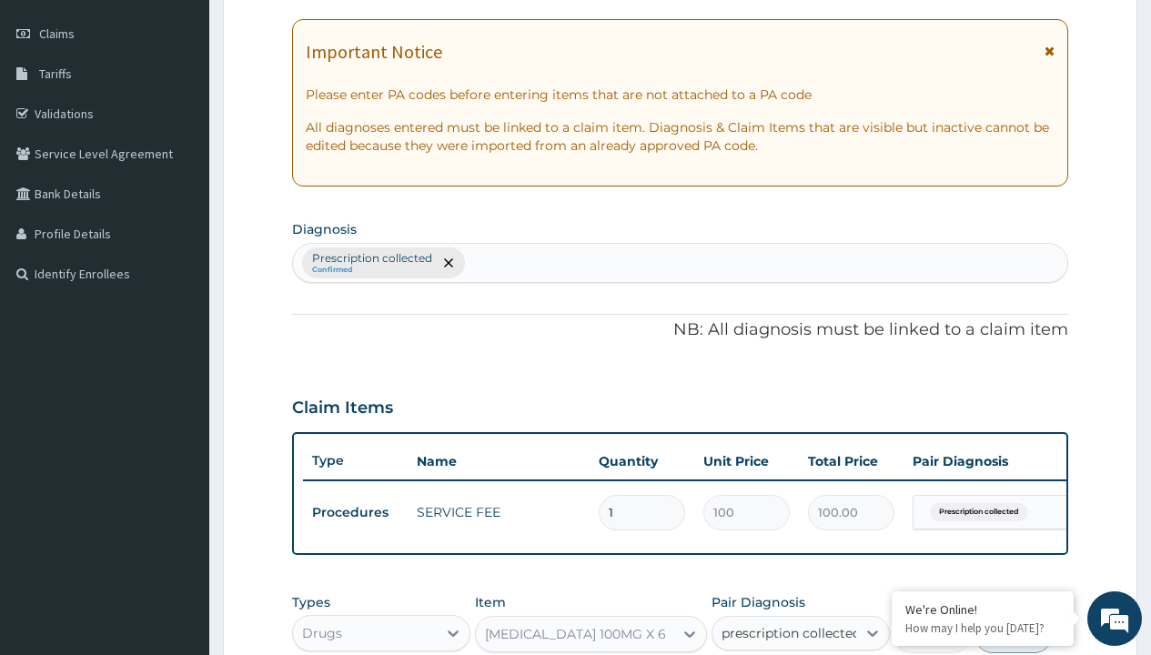
checkbox input "true"
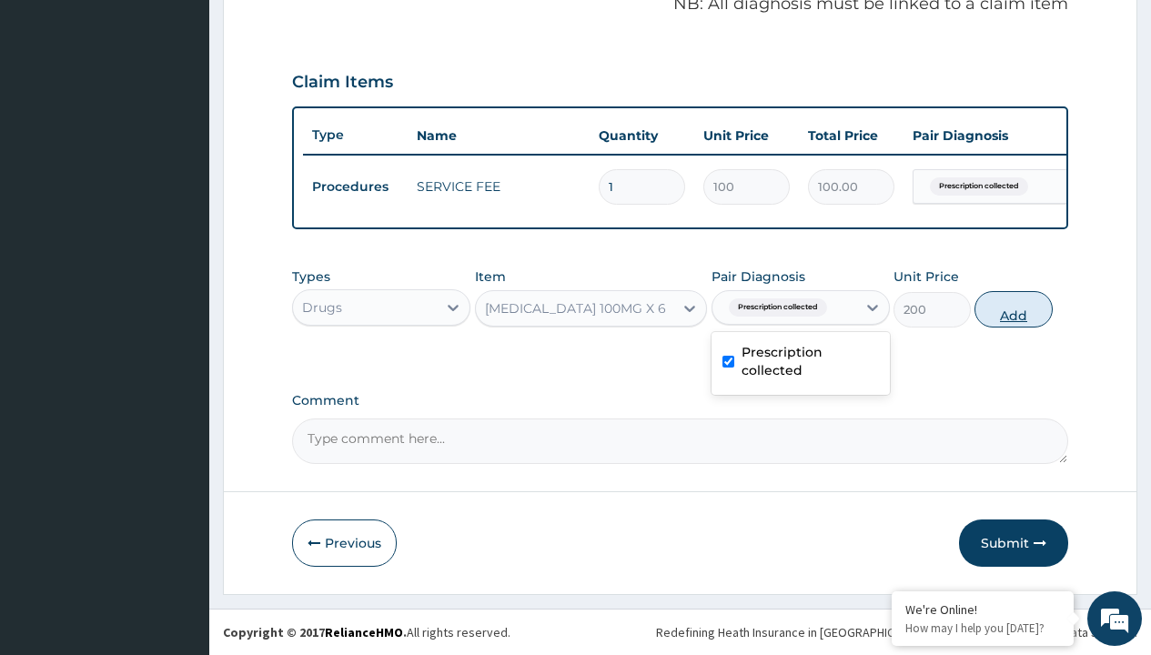
click at [1014, 308] on button "Add" at bounding box center [1012, 309] width 77 height 36
type input "0"
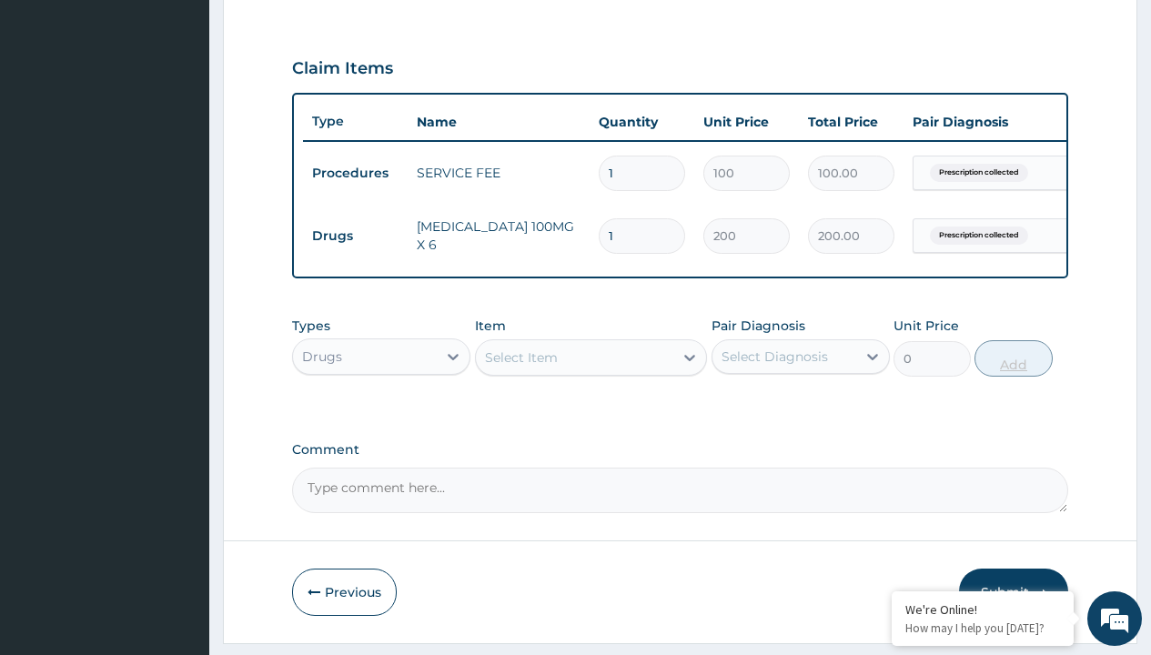
type input "6"
type input "1200.00"
type input "6"
click at [355, 236] on td "Drugs" at bounding box center [355, 236] width 105 height 34
type input "drugs"
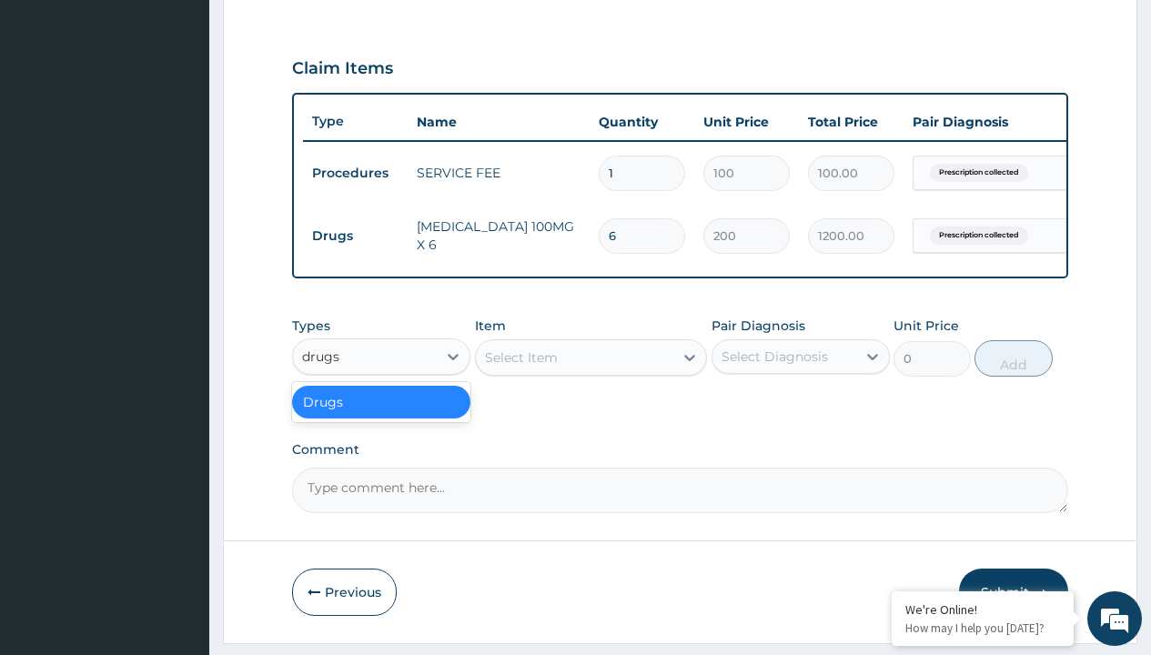
scroll to position [0, 0]
click at [381, 415] on div "Drugs" at bounding box center [381, 402] width 178 height 33
click at [520, 367] on div "Select Item" at bounding box center [521, 357] width 73 height 18
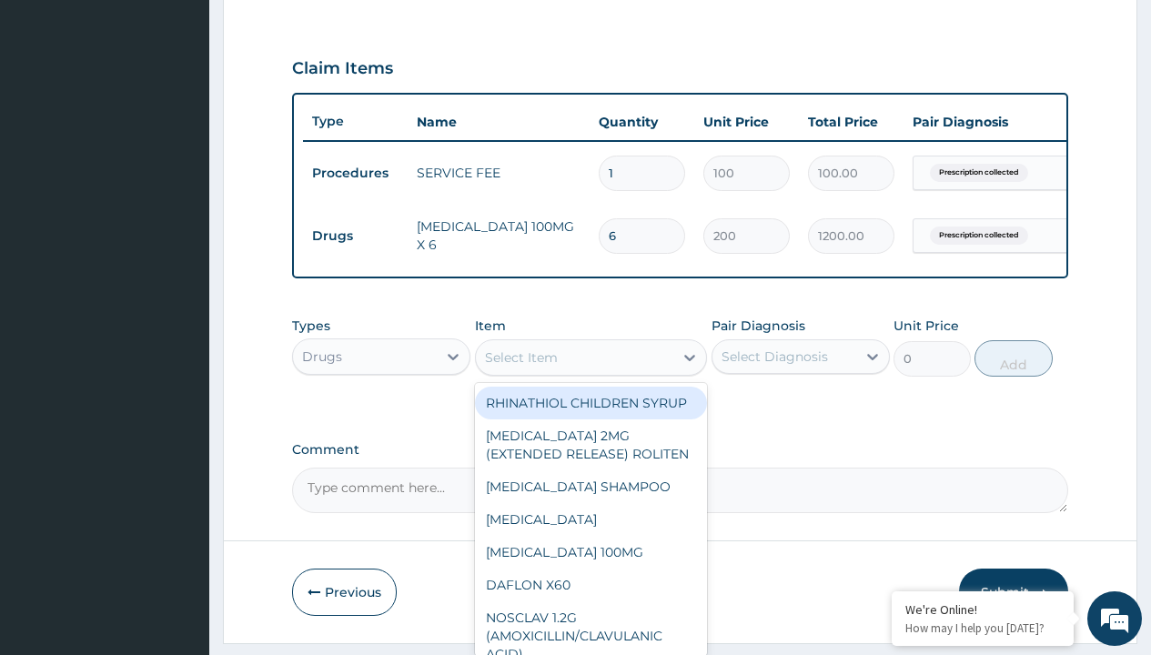
type input "[MEDICAL_DATA] 500mg tab x 10"
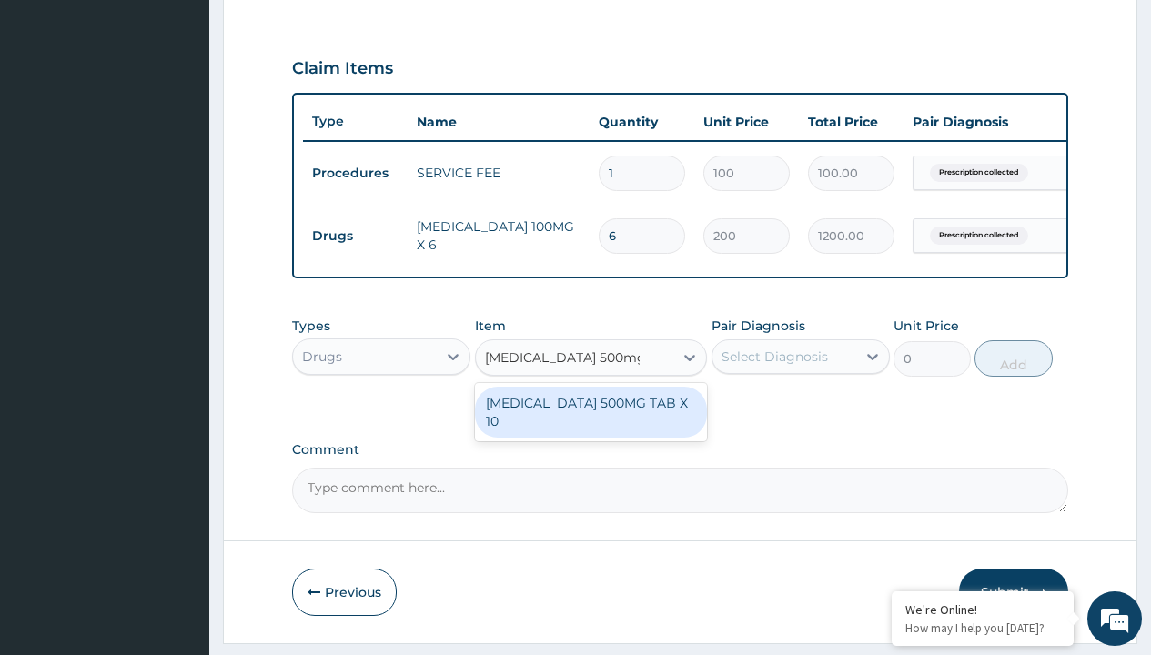
click at [590, 416] on div "[MEDICAL_DATA] 500MG TAB X 10" at bounding box center [591, 412] width 233 height 51
type input "1800"
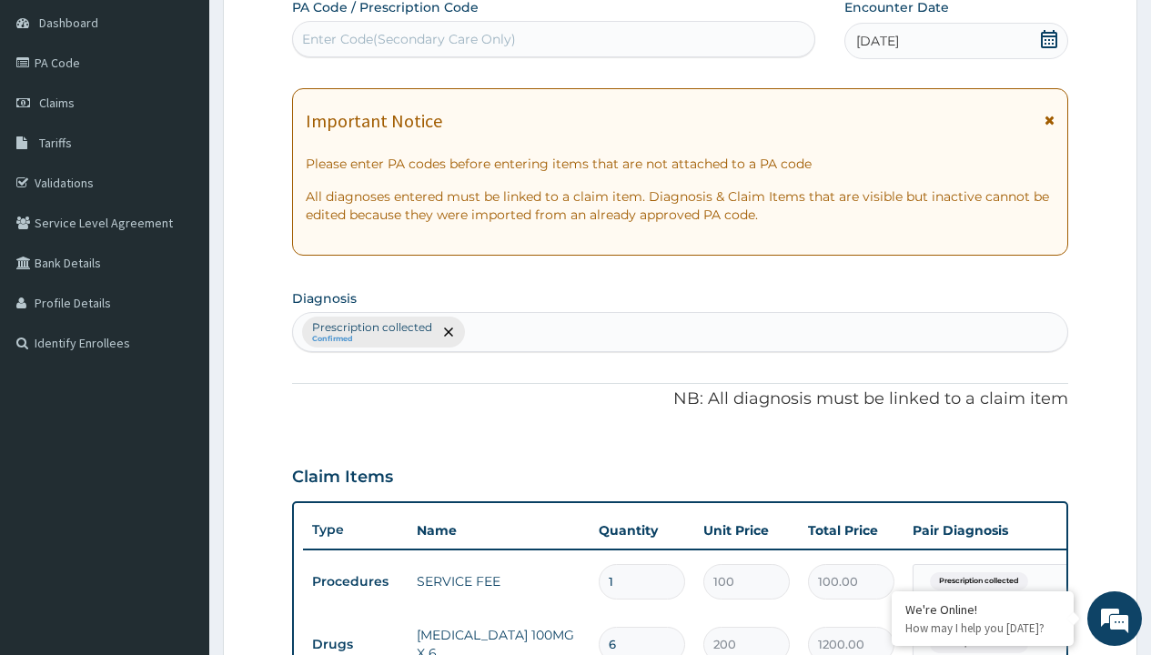
type input "prescription collected"
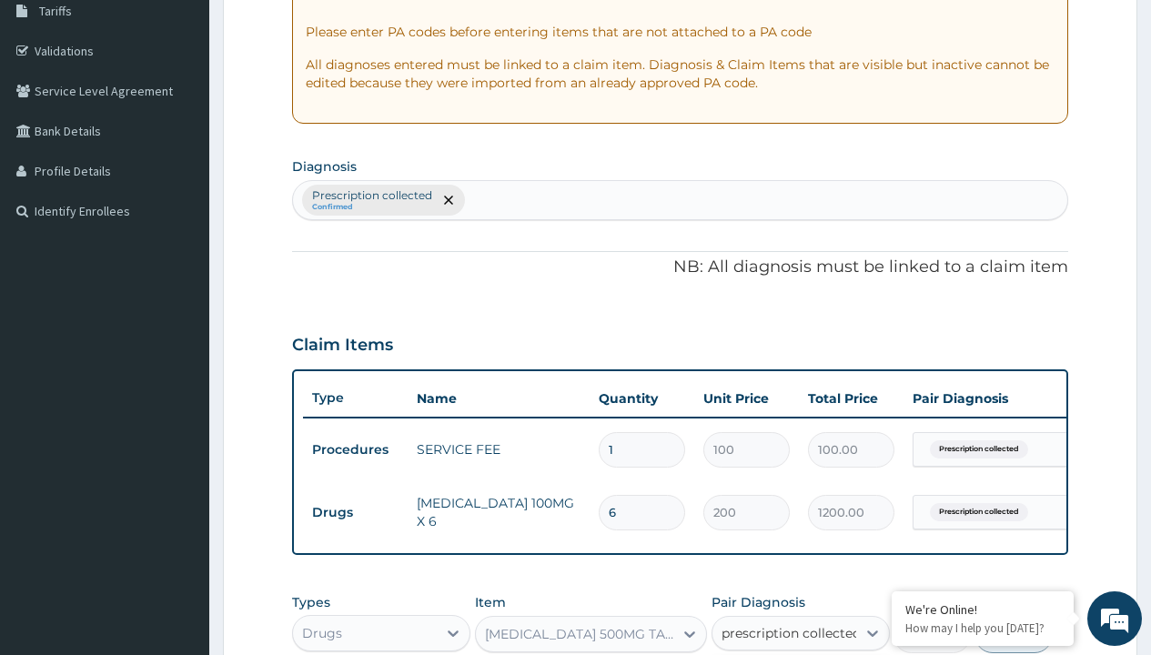
checkbox input "true"
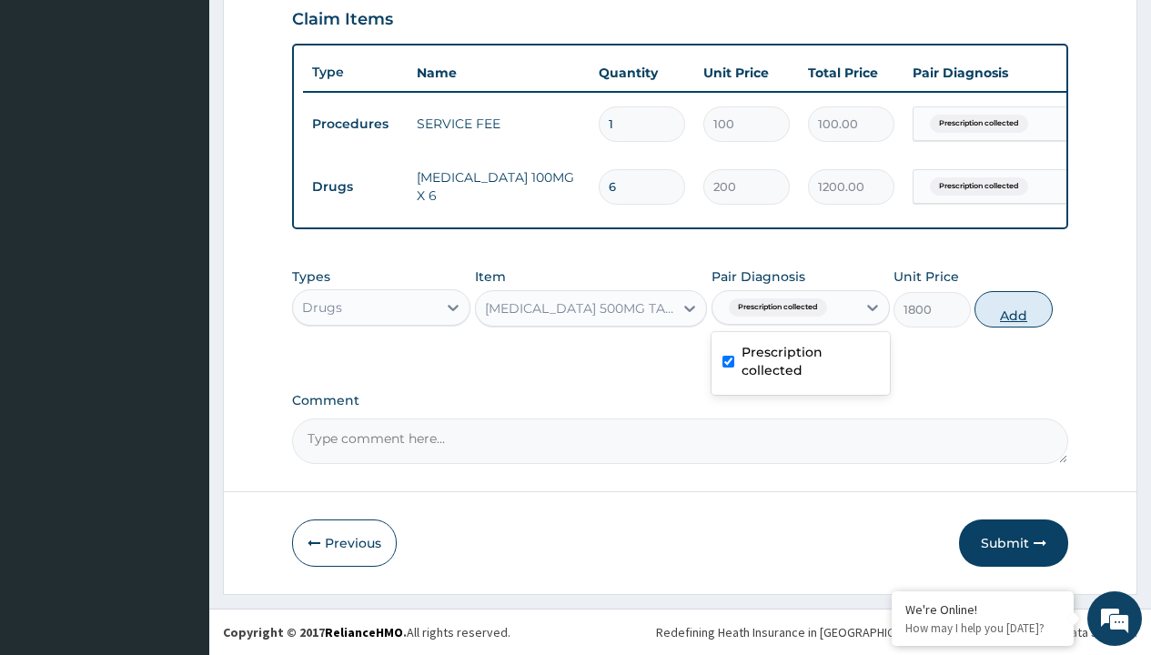
click at [1014, 308] on button "Add" at bounding box center [1012, 309] width 77 height 36
type input "0"
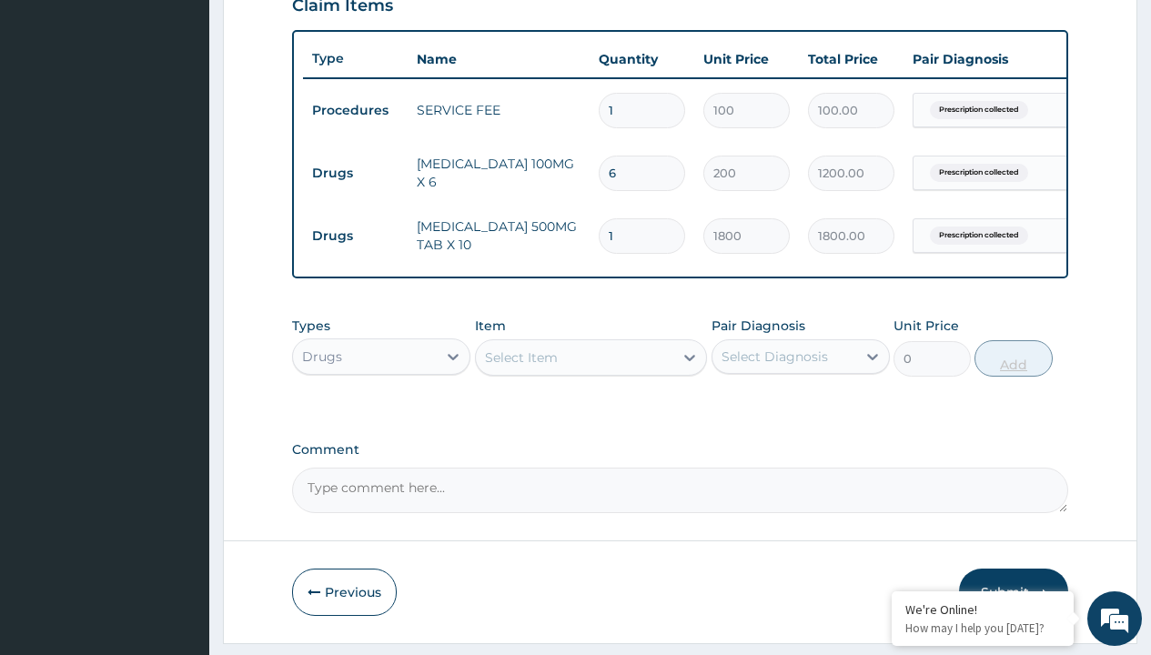
type input "10"
type input "18000.00"
type input "10"
click at [355, 173] on td "Drugs" at bounding box center [355, 173] width 105 height 34
type input "drugs"
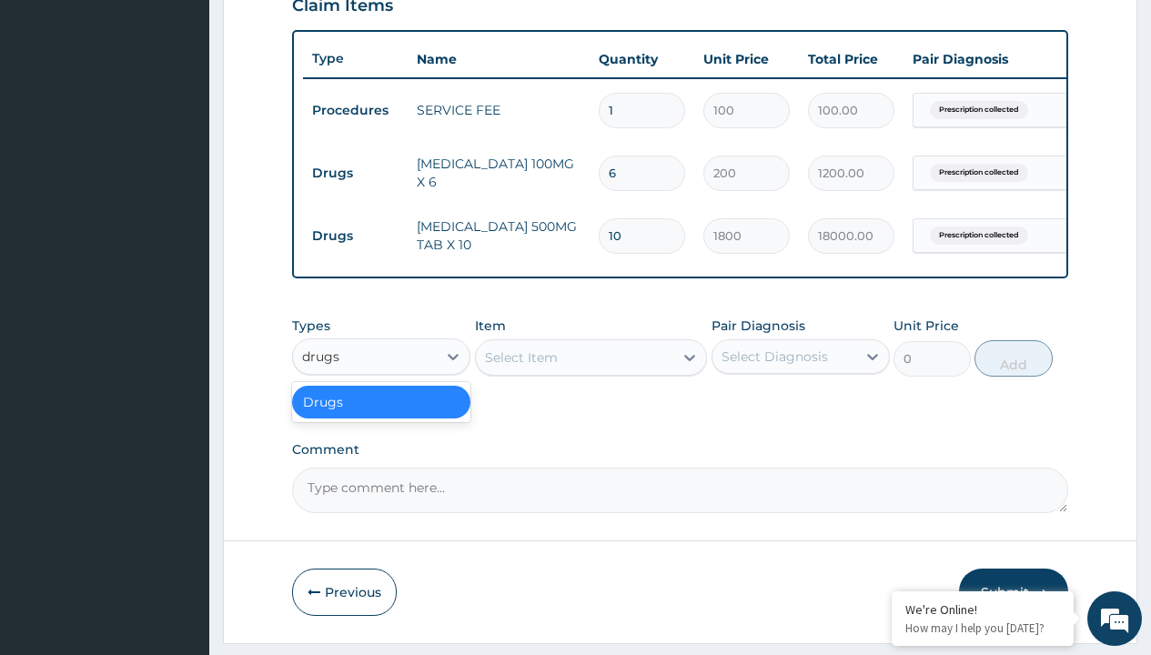
scroll to position [0, 0]
click at [381, 415] on div "Drugs" at bounding box center [381, 402] width 178 height 33
click at [520, 367] on div "Select Item" at bounding box center [521, 357] width 73 height 18
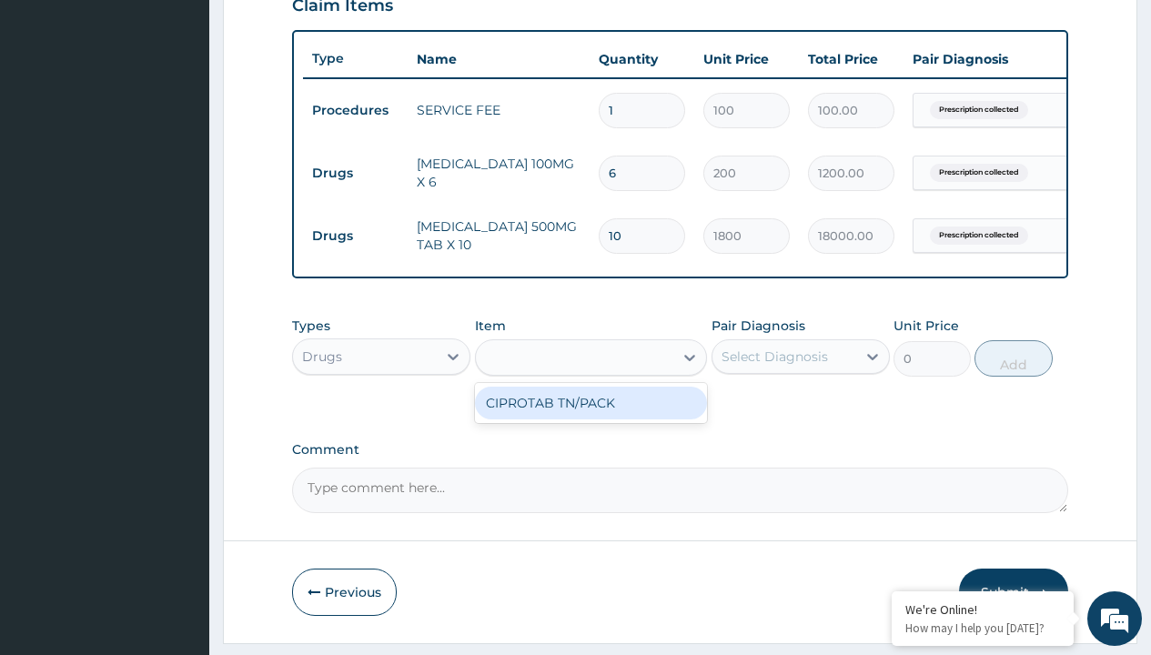
type input "ciprotab tn/pack"
click at [590, 416] on div "CIPROTAB TN/PACK" at bounding box center [591, 403] width 233 height 33
type input "389"
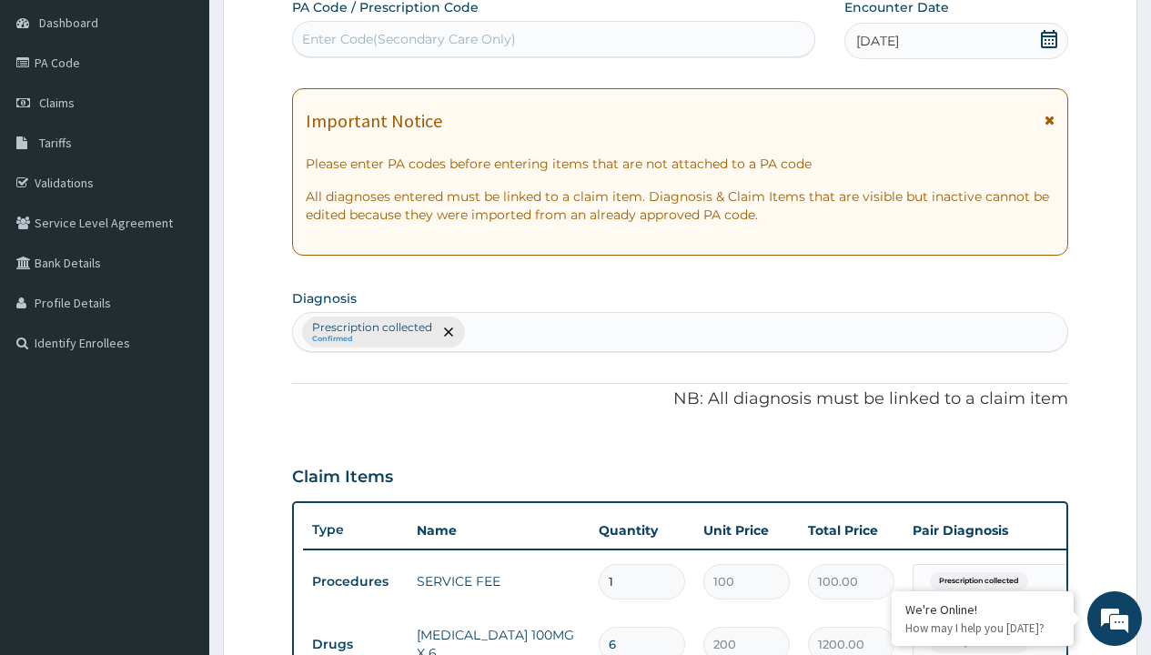
type input "prescription collected"
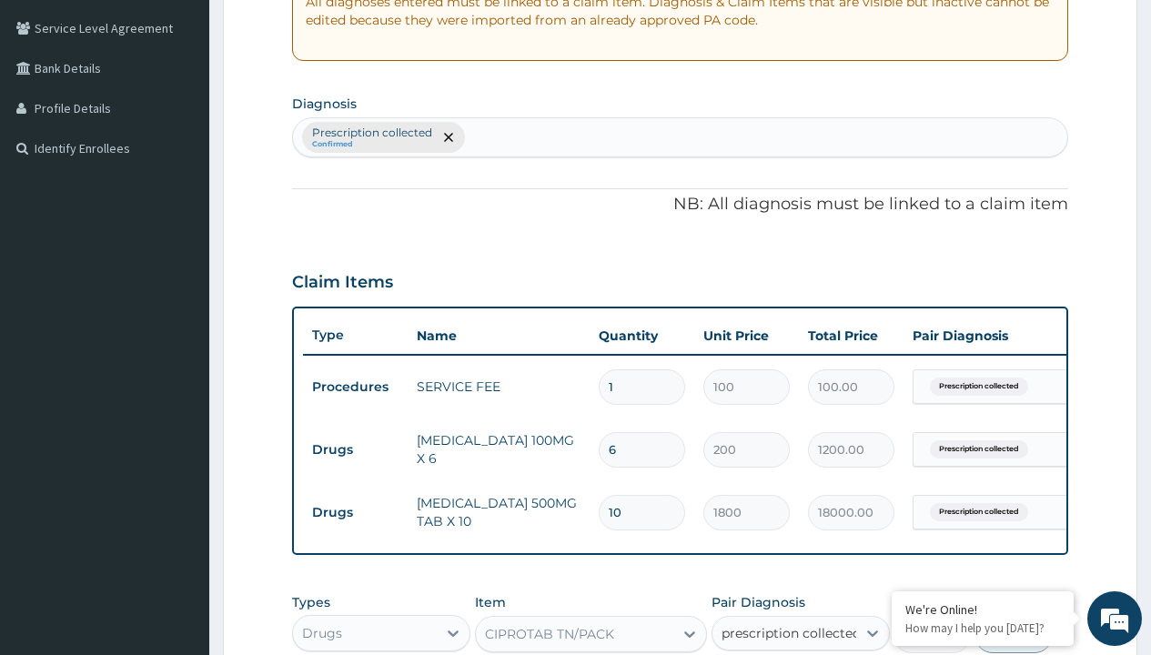
checkbox input "true"
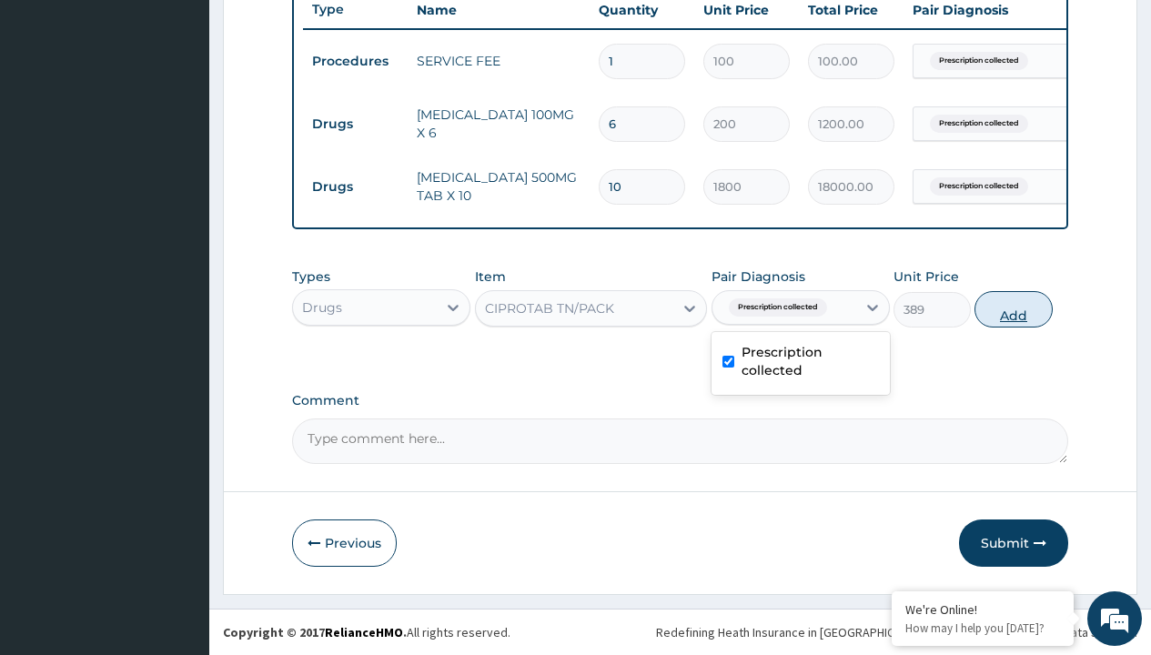
click at [1014, 308] on button "Add" at bounding box center [1012, 309] width 77 height 36
type input "0"
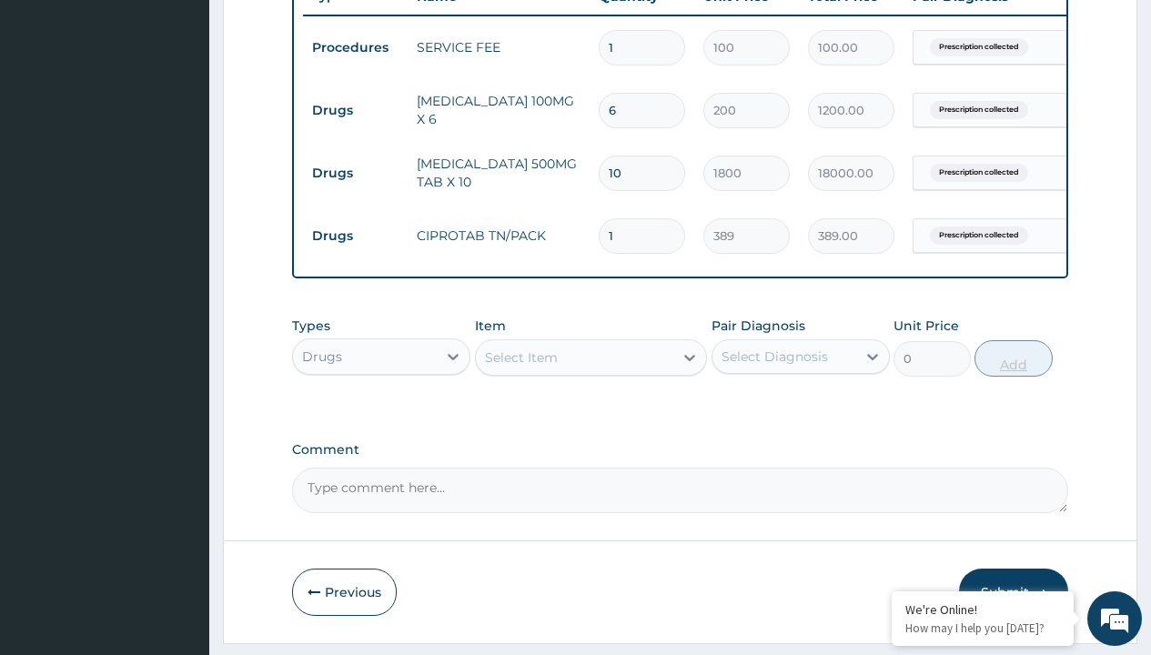
type input "14"
type input "5446.00"
type input "14"
click at [355, 110] on td "Drugs" at bounding box center [355, 111] width 105 height 34
type input "drugs"
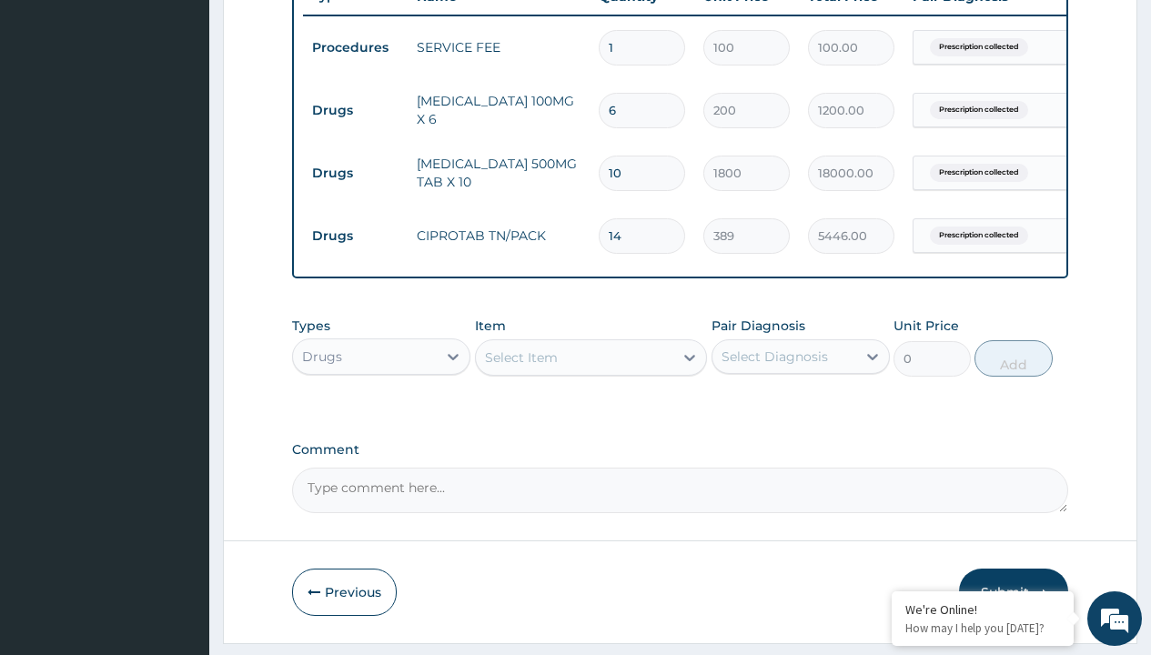
scroll to position [0, 0]
click at [381, 415] on div "Drugs" at bounding box center [381, 402] width 178 height 33
click at [520, 367] on div "Select Item" at bounding box center [521, 357] width 73 height 18
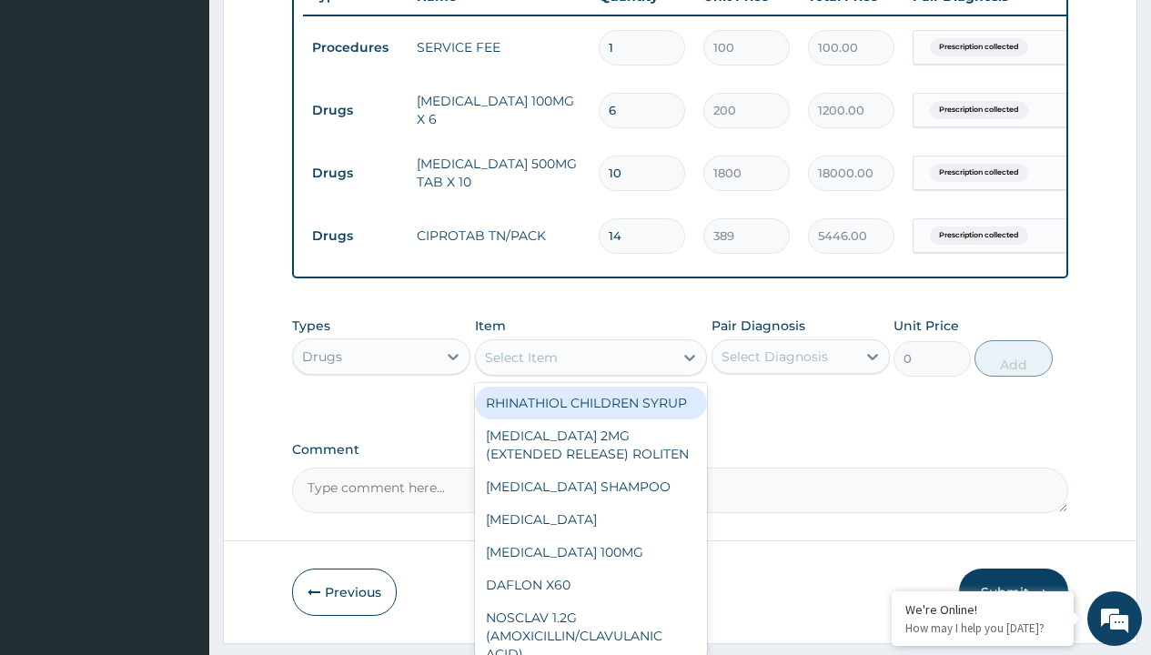
type input "lonart ds tabs/pack"
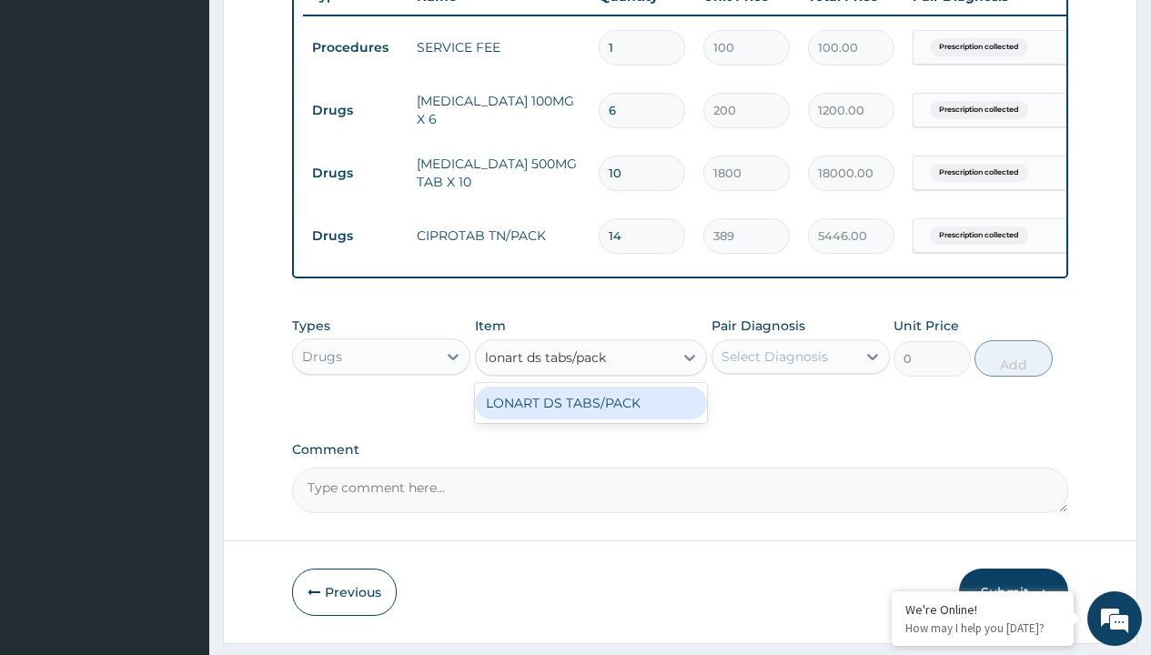
click at [590, 416] on div "LONART DS TABS/PACK" at bounding box center [591, 403] width 233 height 33
type input "633.2999877929688"
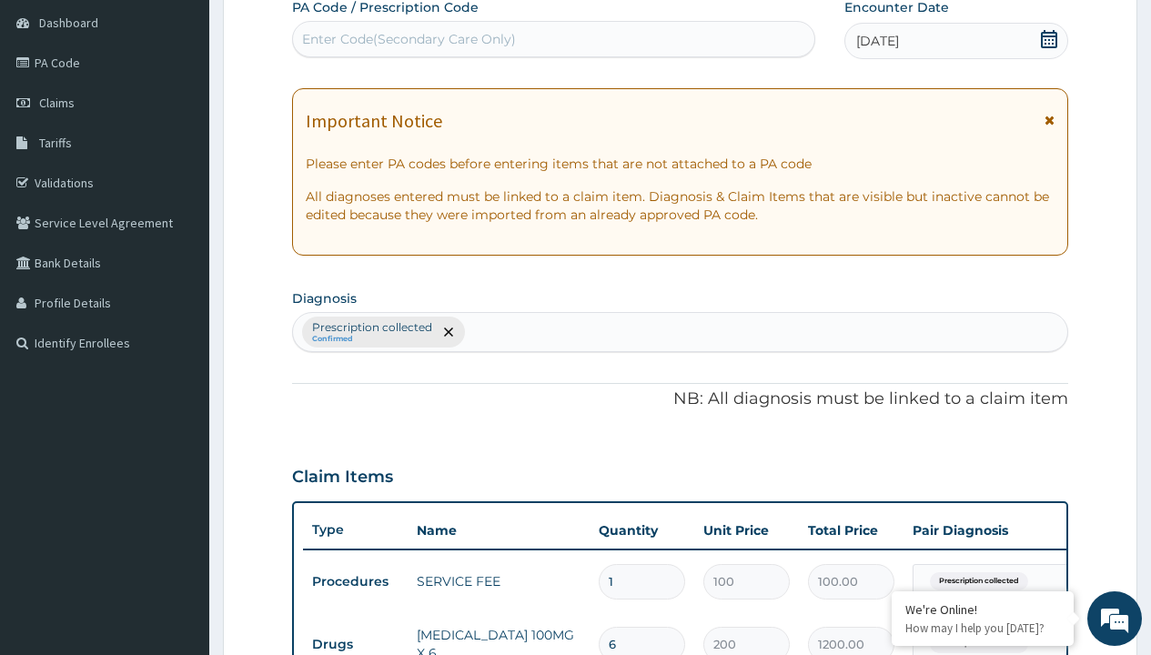
type input "prescription collected"
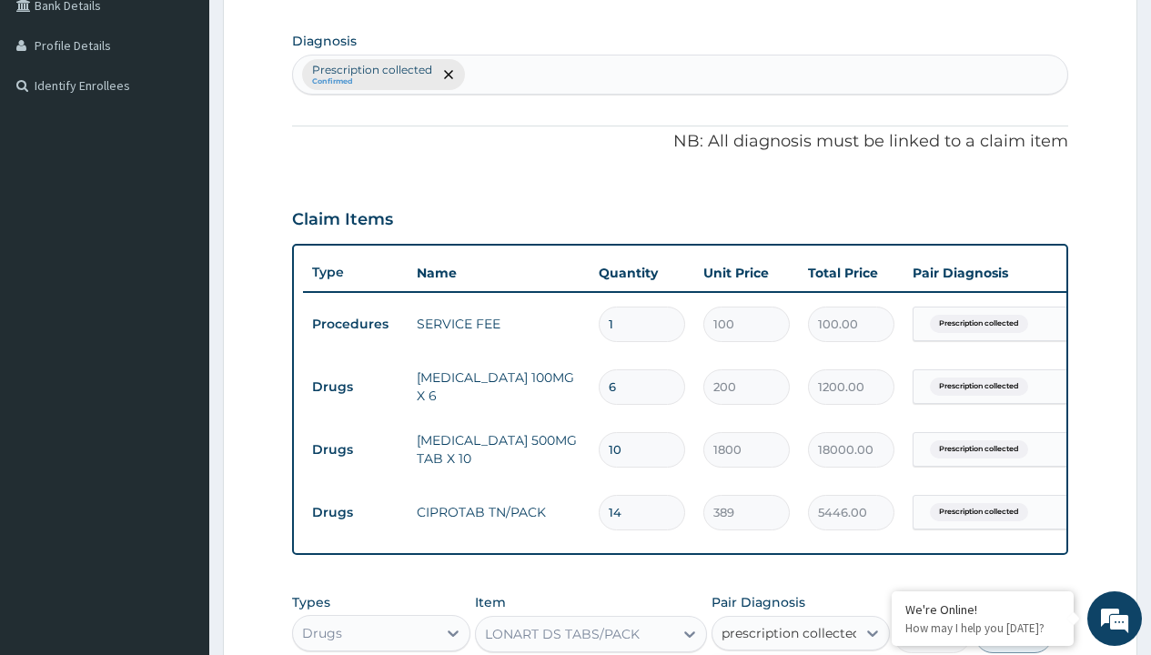
checkbox input "true"
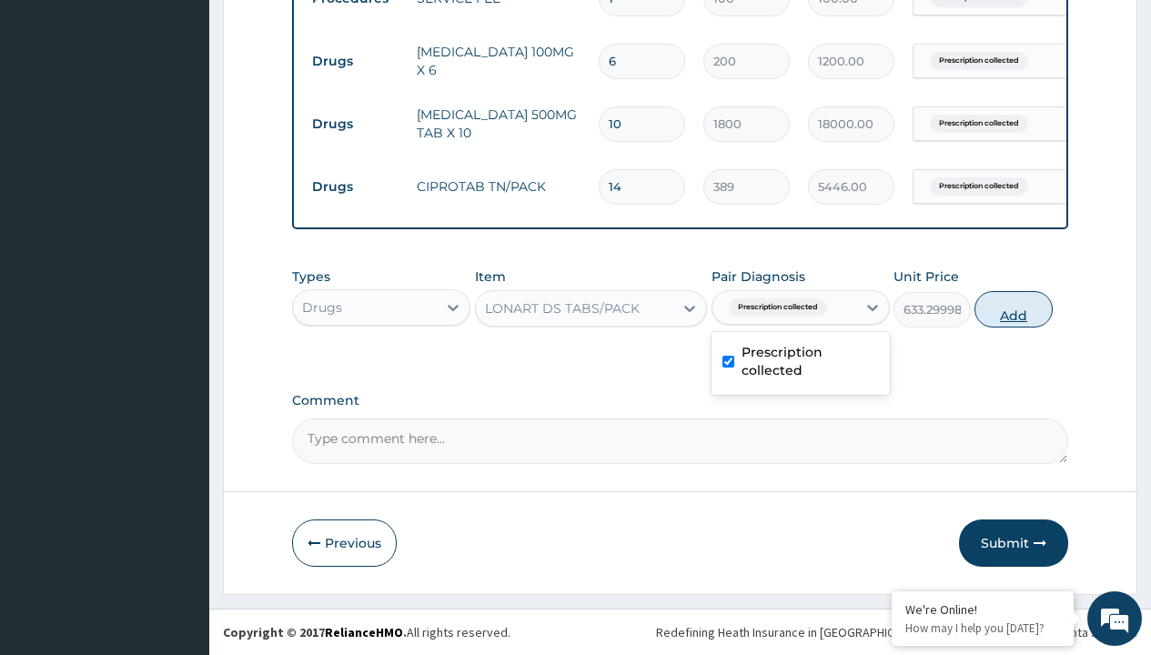
click at [1014, 308] on button "Add" at bounding box center [1012, 309] width 77 height 36
type input "0"
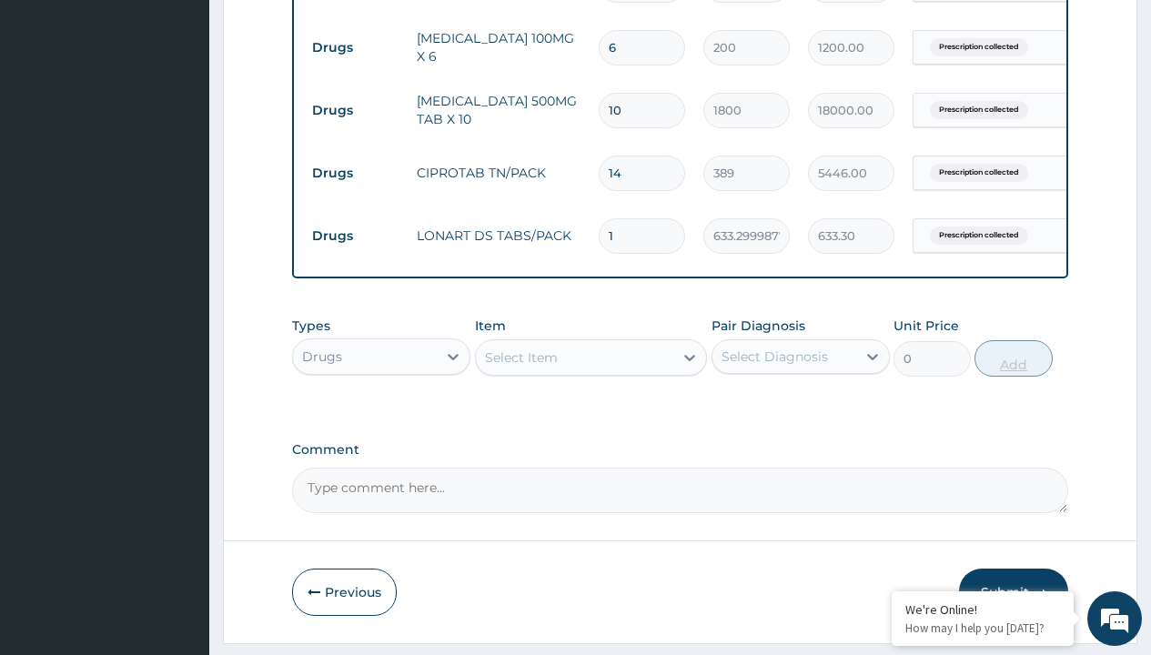
type input "6"
type input "3799.80"
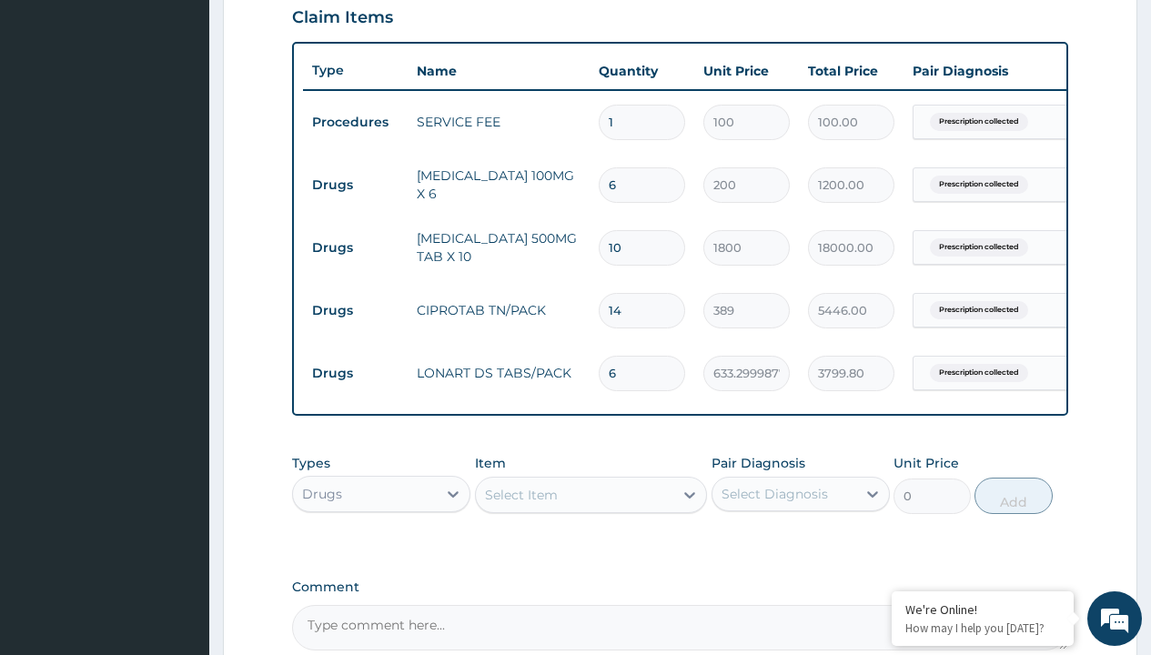
scroll to position [634, 0]
type input "6"
click at [837, 348] on td "3799.80" at bounding box center [851, 375] width 105 height 54
click at [640, 265] on input "10" at bounding box center [642, 248] width 86 height 35
type input "1"
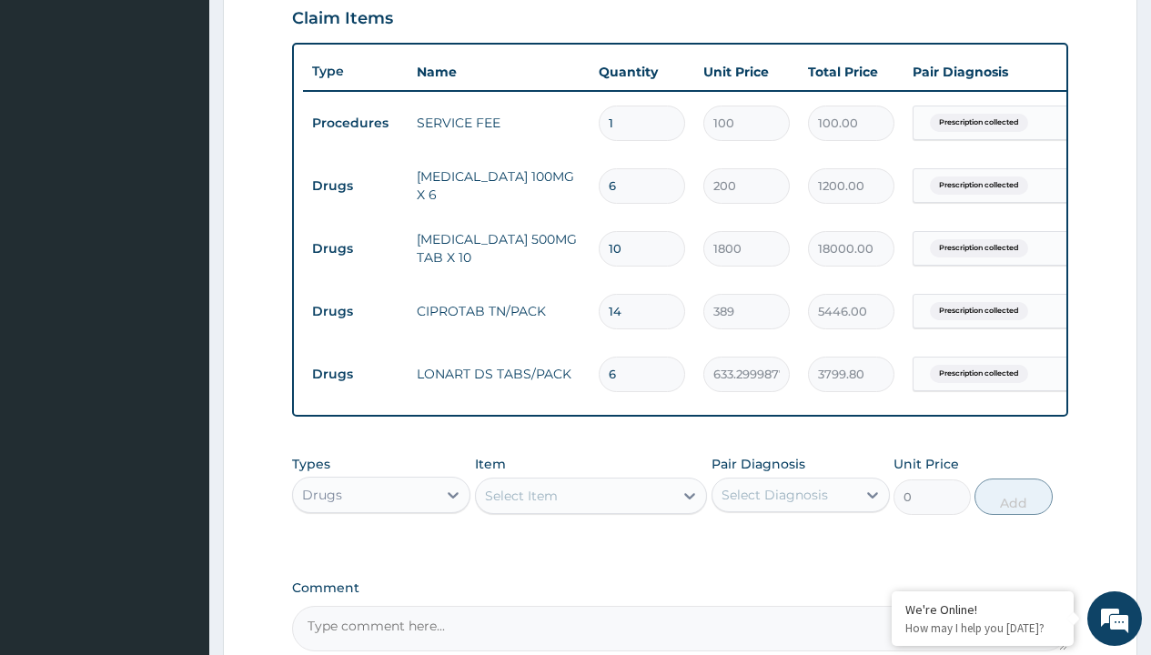
type input "1800.00"
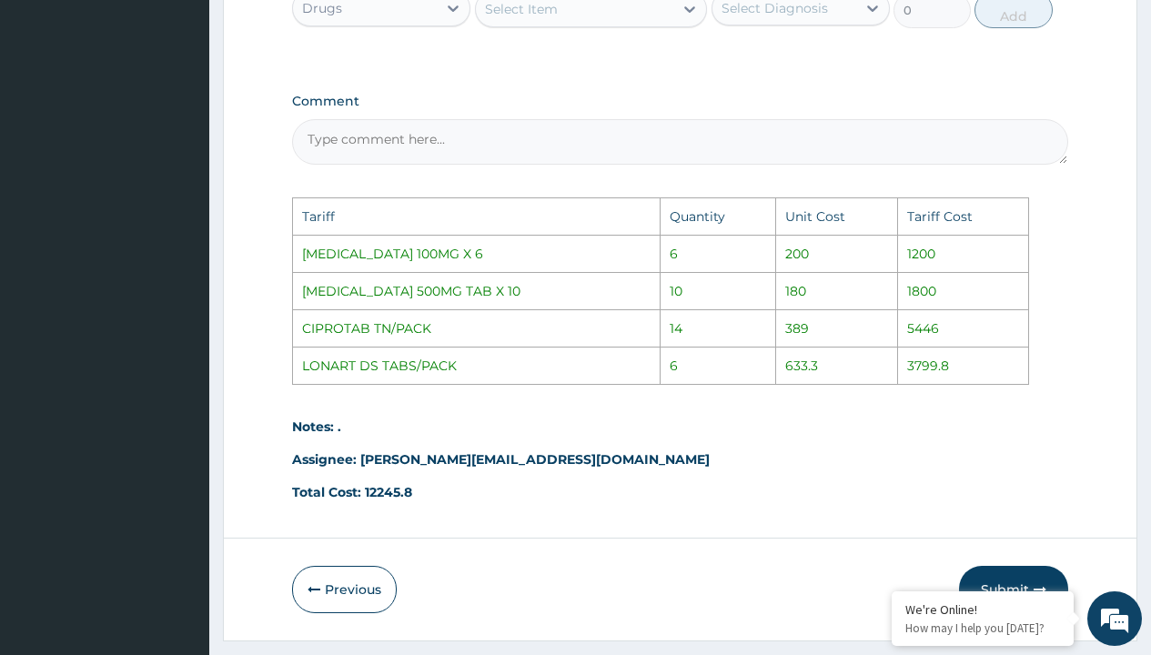
scroll to position [1181, 0]
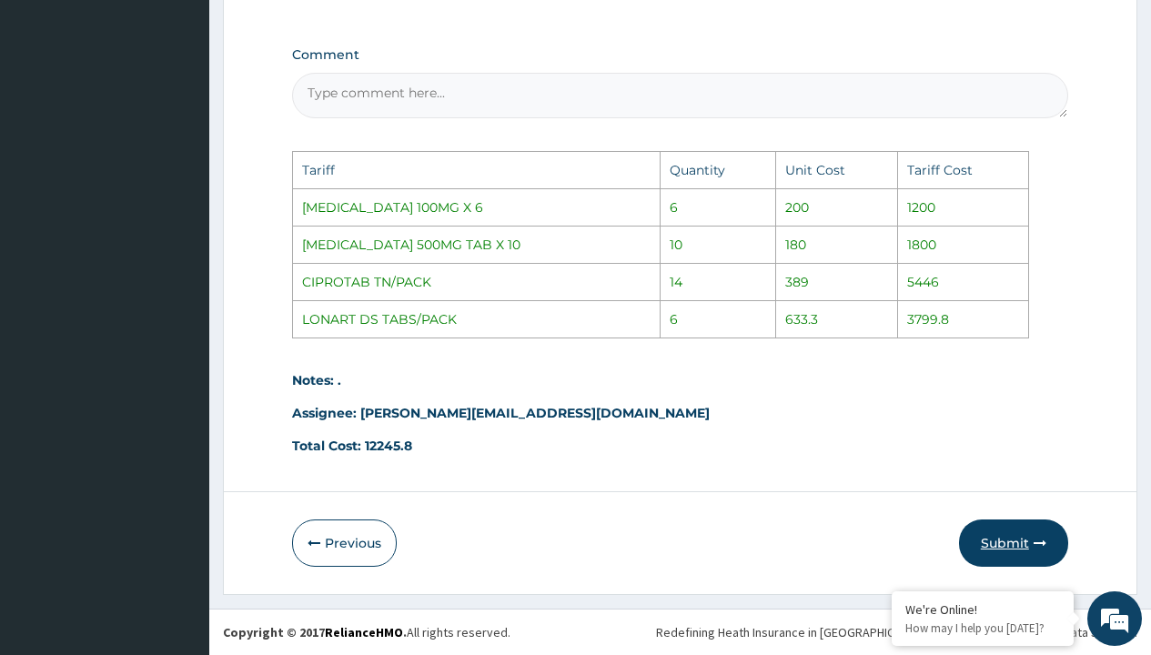
type input "1"
click at [1022, 544] on button "Submit" at bounding box center [1013, 542] width 109 height 47
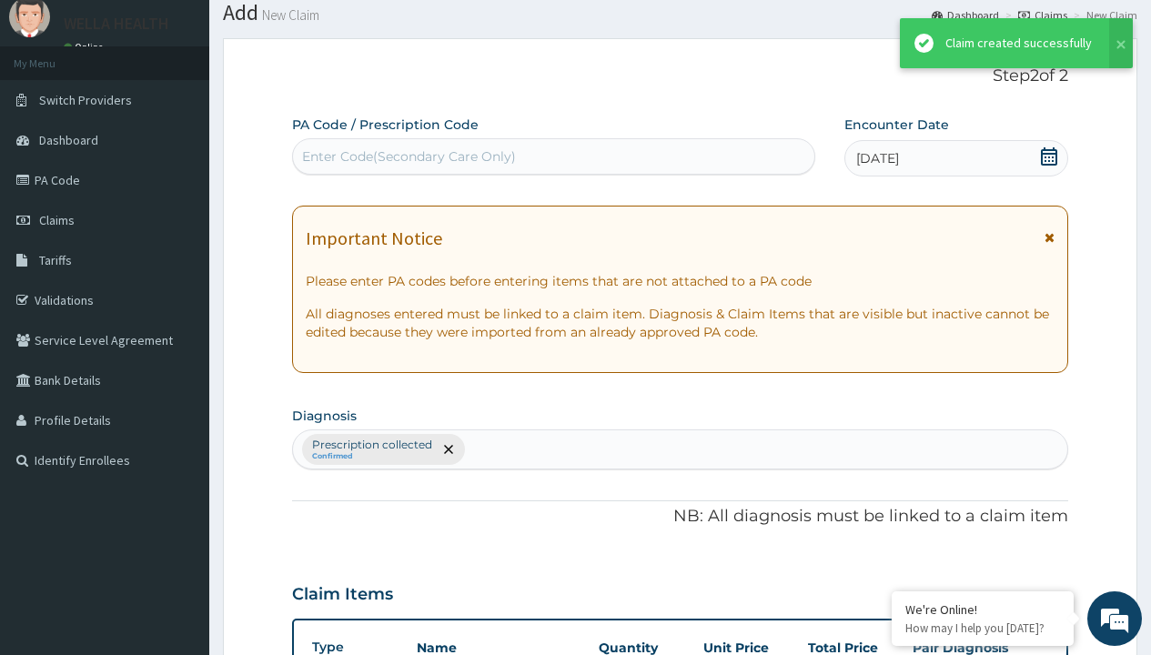
scroll to position [835, 0]
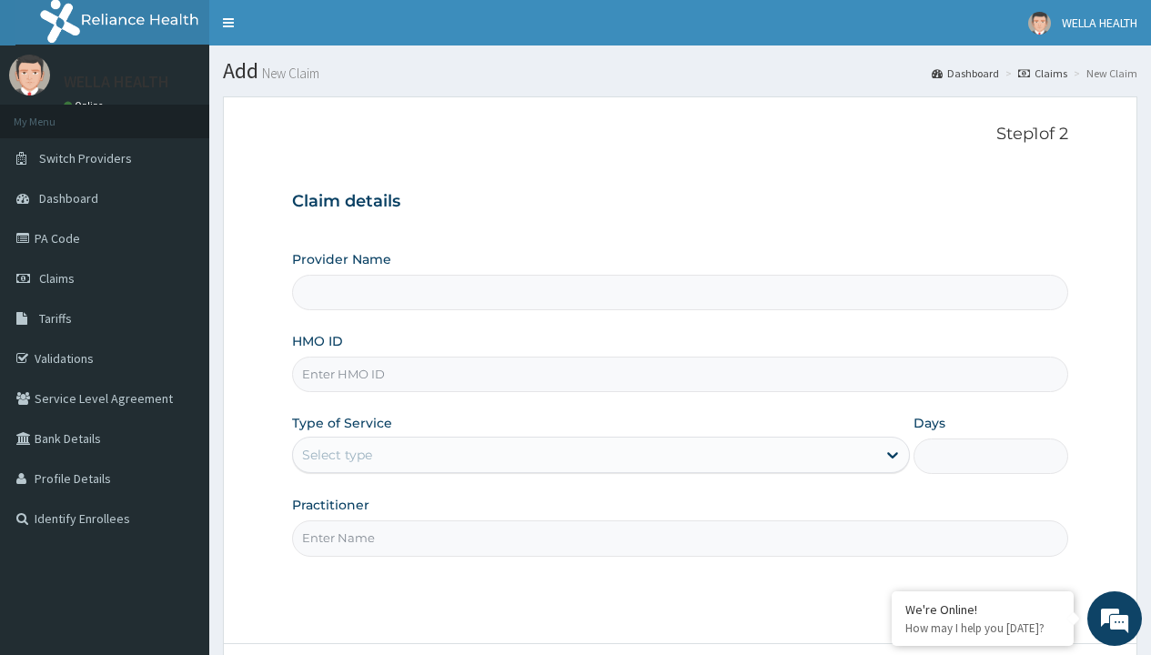
type input "Pharmacy Pick Up ( WellaHealth)"
type input "JNY/10043/C"
type input "WellaHealth"
type input "KSB/10067/A"
type input "WellaHealth"
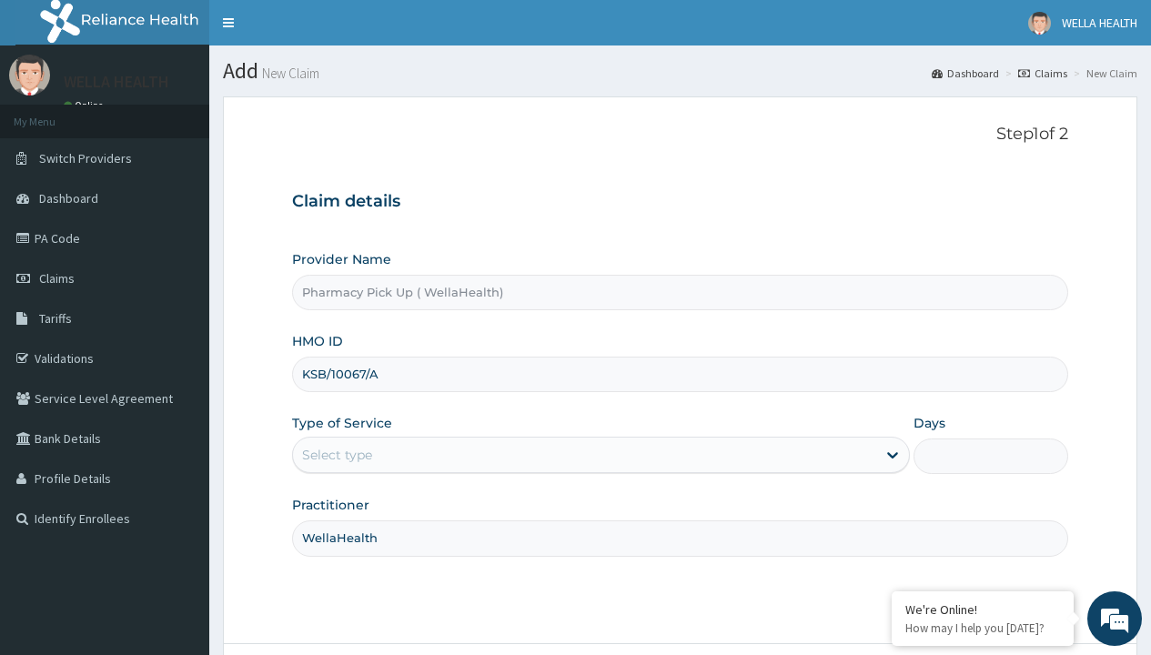
click at [337, 455] on div "Select type" at bounding box center [337, 455] width 70 height 18
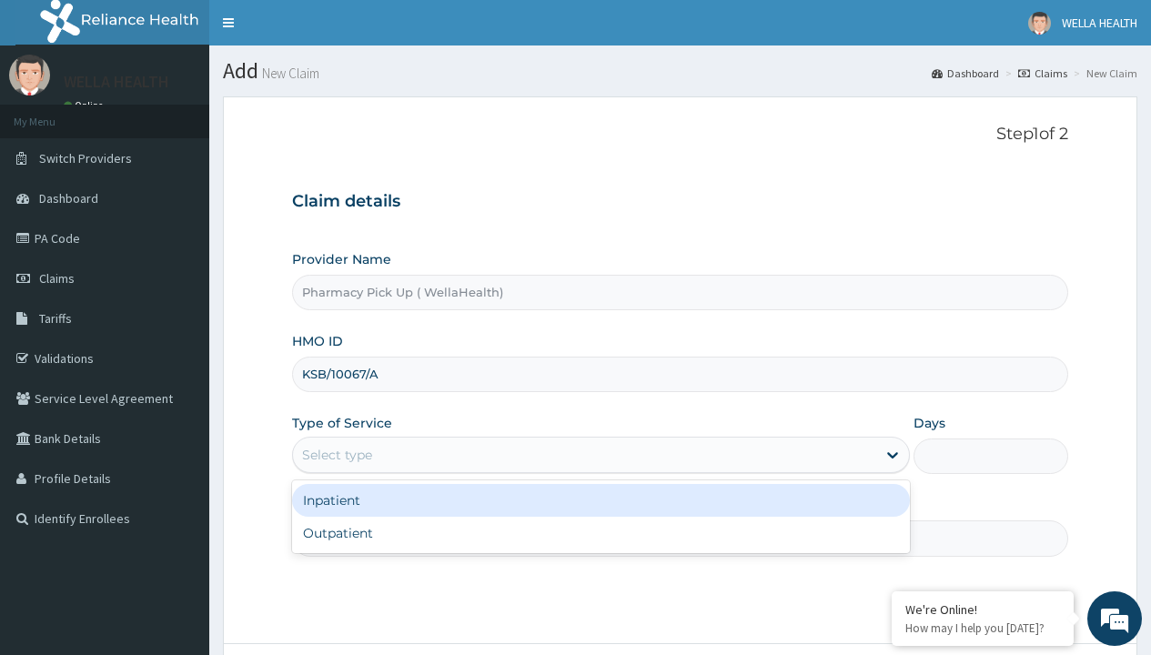
click at [600, 533] on div "Outpatient" at bounding box center [601, 533] width 618 height 33
type input "1"
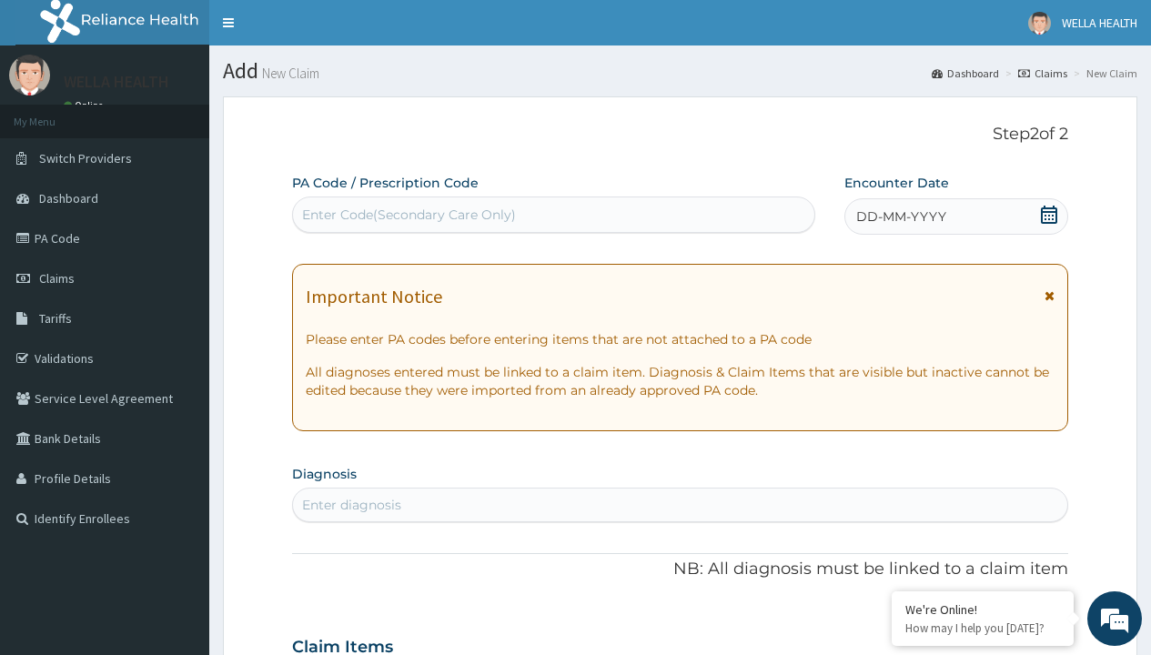
scroll to position [152, 0]
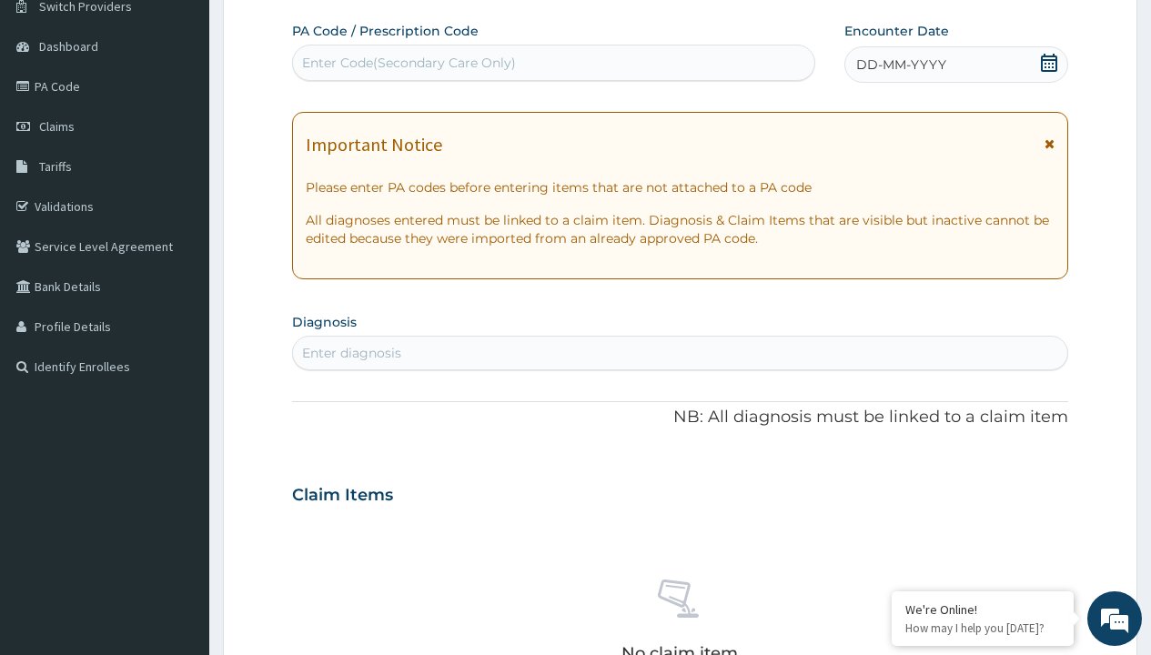
click at [900, 65] on span "DD-MM-YYYY" at bounding box center [901, 64] width 90 height 18
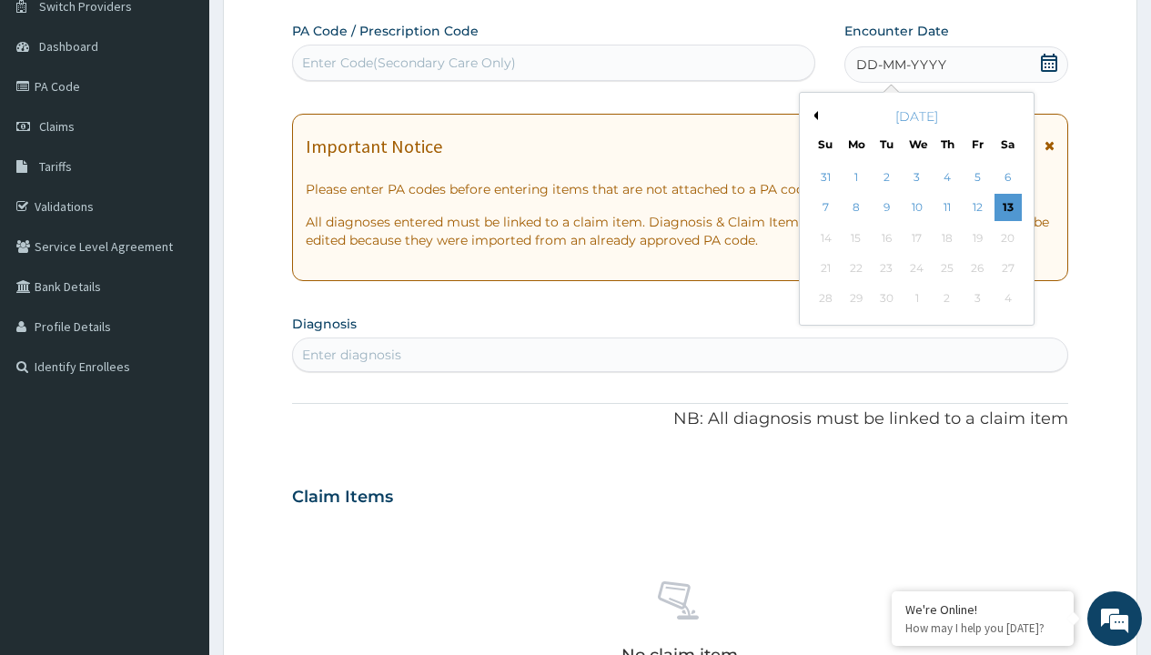
click at [812, 116] on button "Previous Month" at bounding box center [813, 115] width 9 height 9
click at [916, 207] on div "6" at bounding box center [916, 208] width 27 height 27
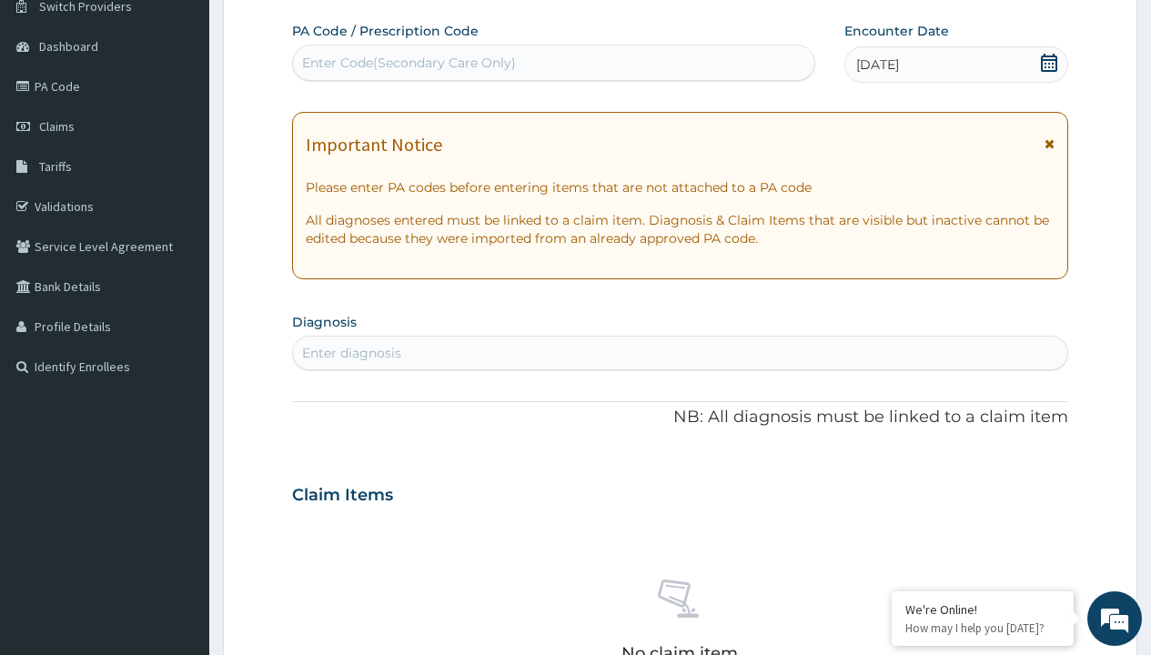
click at [351, 353] on div "Enter diagnosis" at bounding box center [351, 353] width 99 height 18
type input "prescription collected"
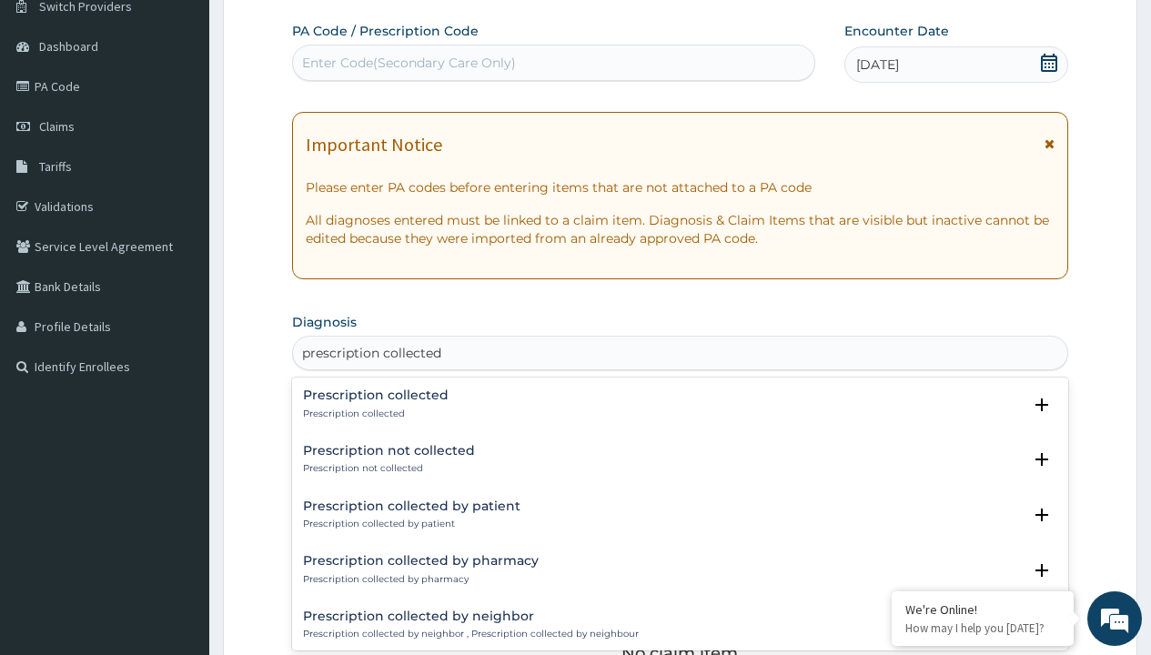
click at [373, 413] on p "Prescription collected" at bounding box center [376, 414] width 146 height 13
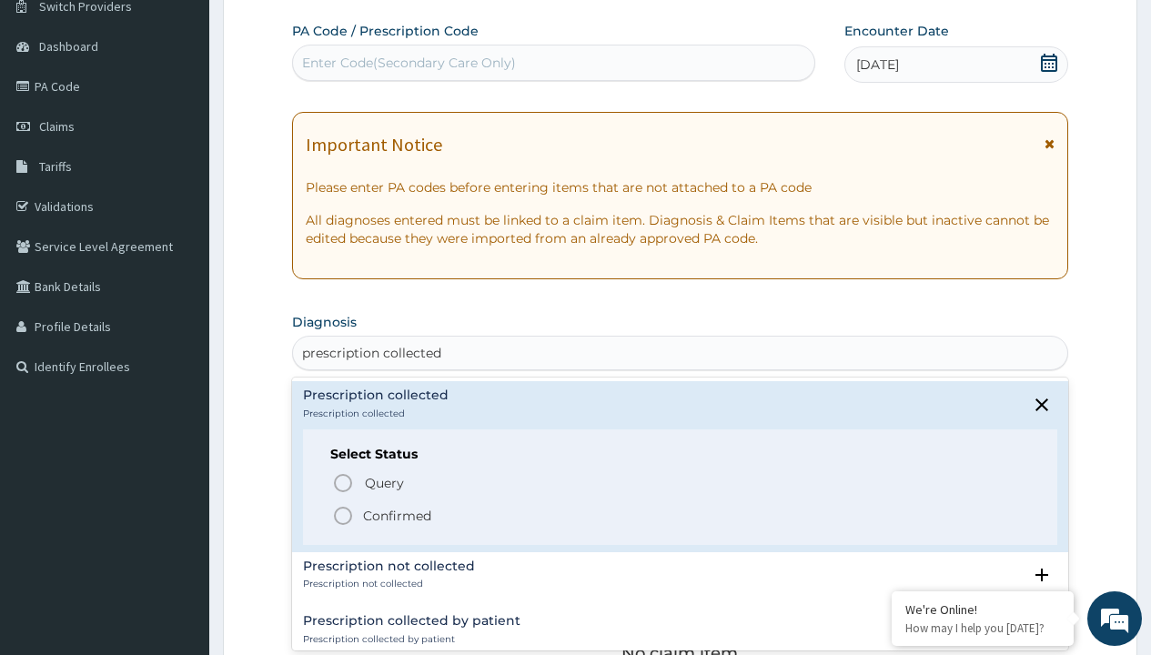
click at [397, 515] on p "Confirmed" at bounding box center [397, 516] width 68 height 18
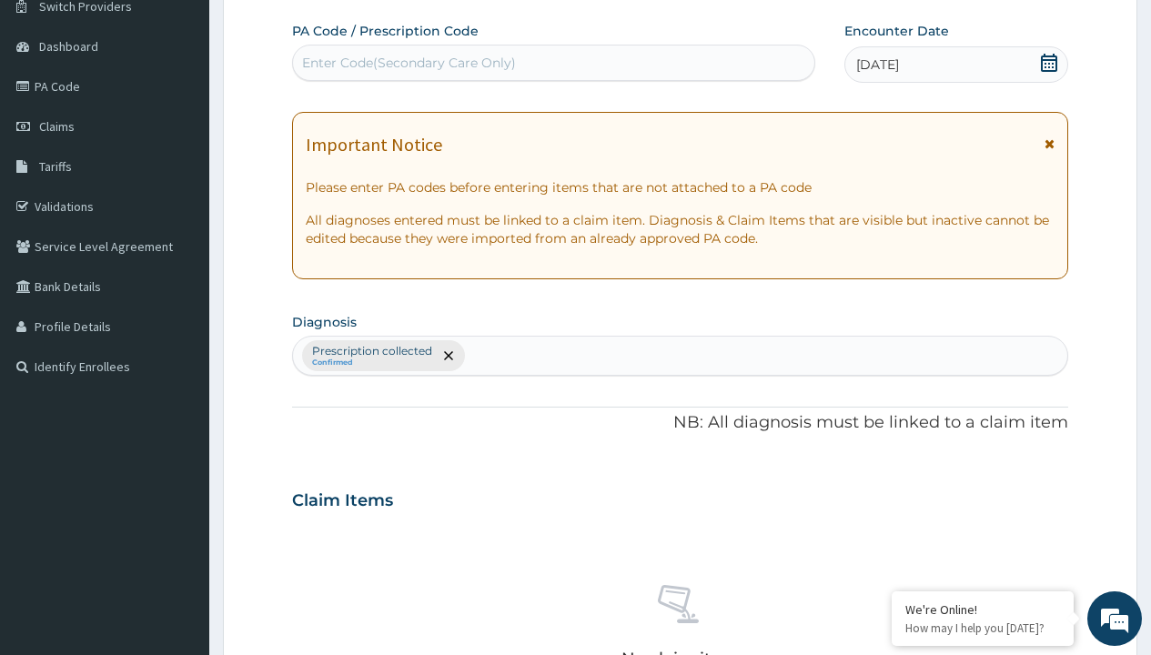
scroll to position [637, 0]
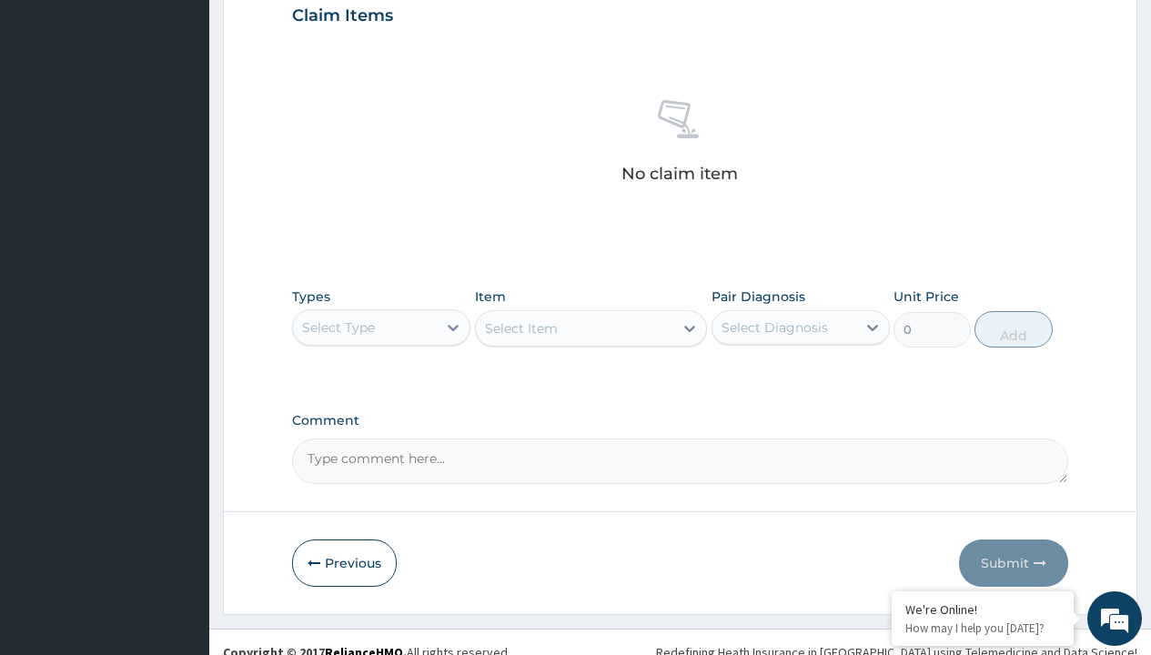
click at [338, 327] on div "Select Type" at bounding box center [338, 327] width 73 height 18
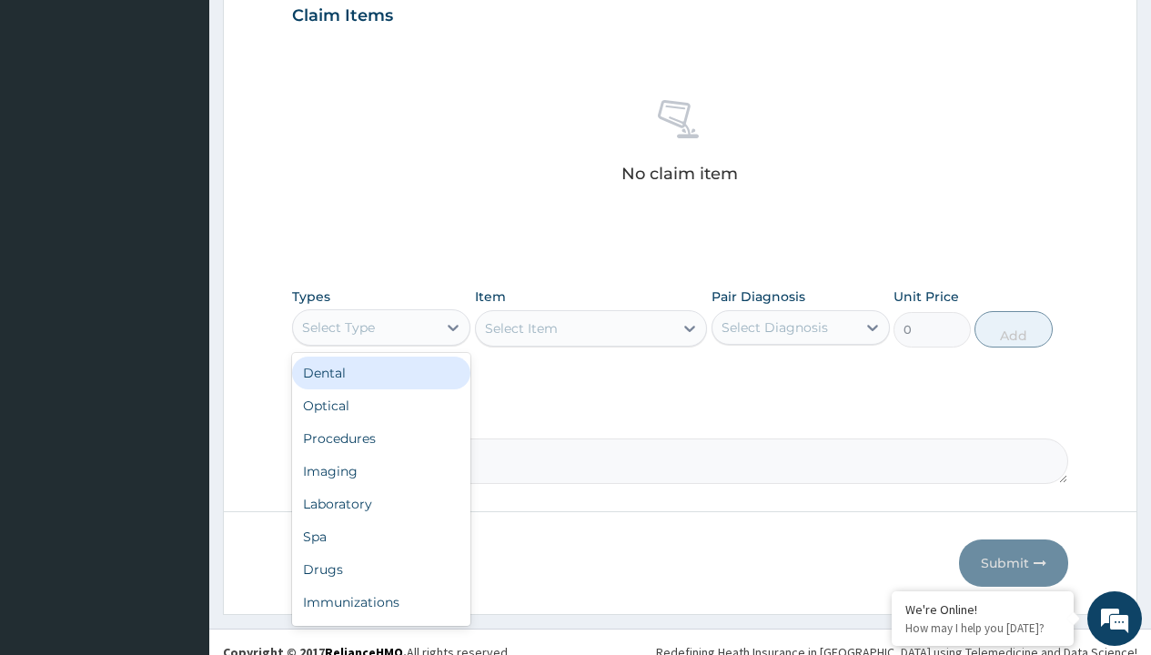
type input "procedures"
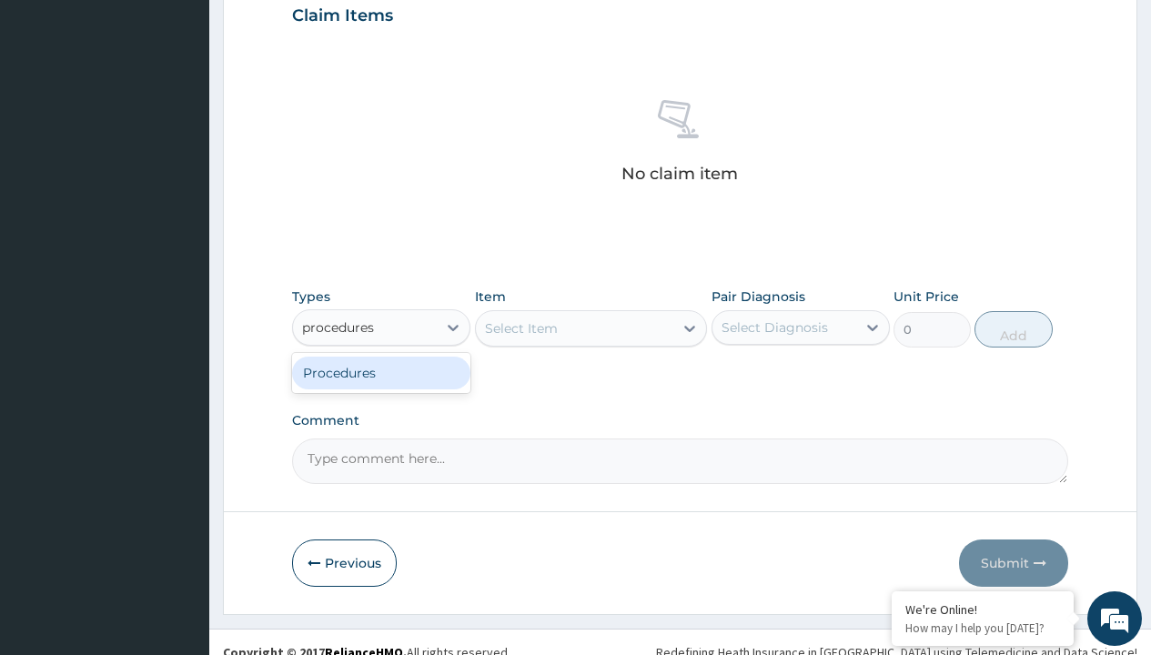
click at [381, 372] on div "Procedures" at bounding box center [381, 373] width 178 height 33
click at [520, 328] on div "Select Item" at bounding box center [521, 328] width 73 height 18
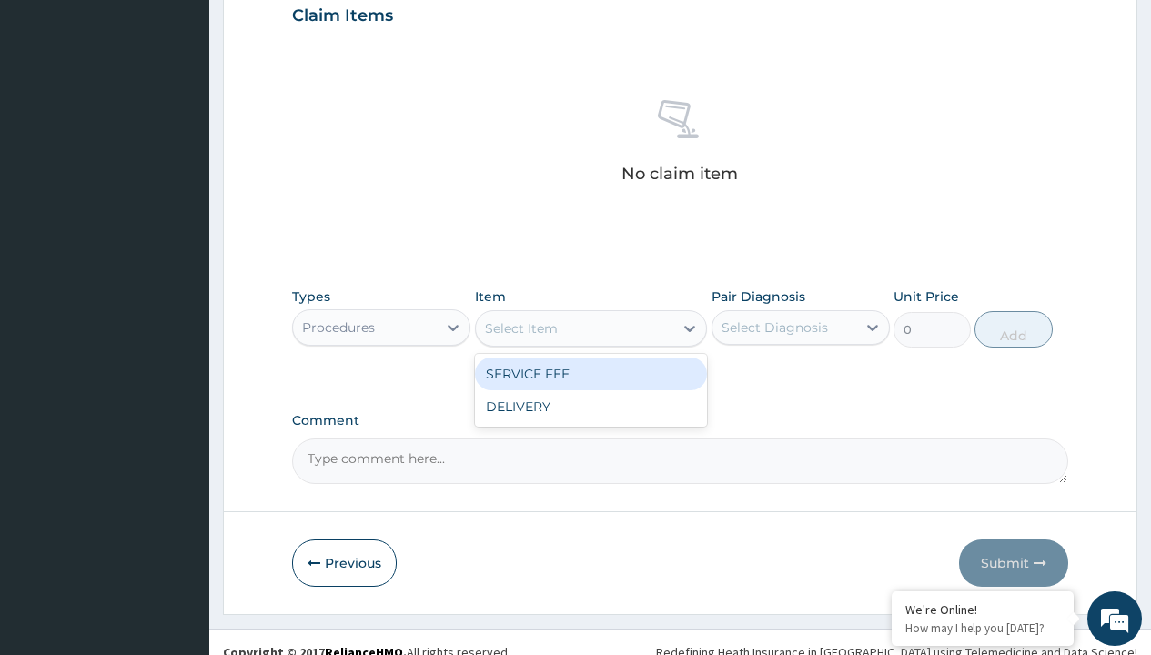
type input "service fee"
click at [590, 373] on div "SERVICE FEE" at bounding box center [591, 374] width 233 height 33
type input "100"
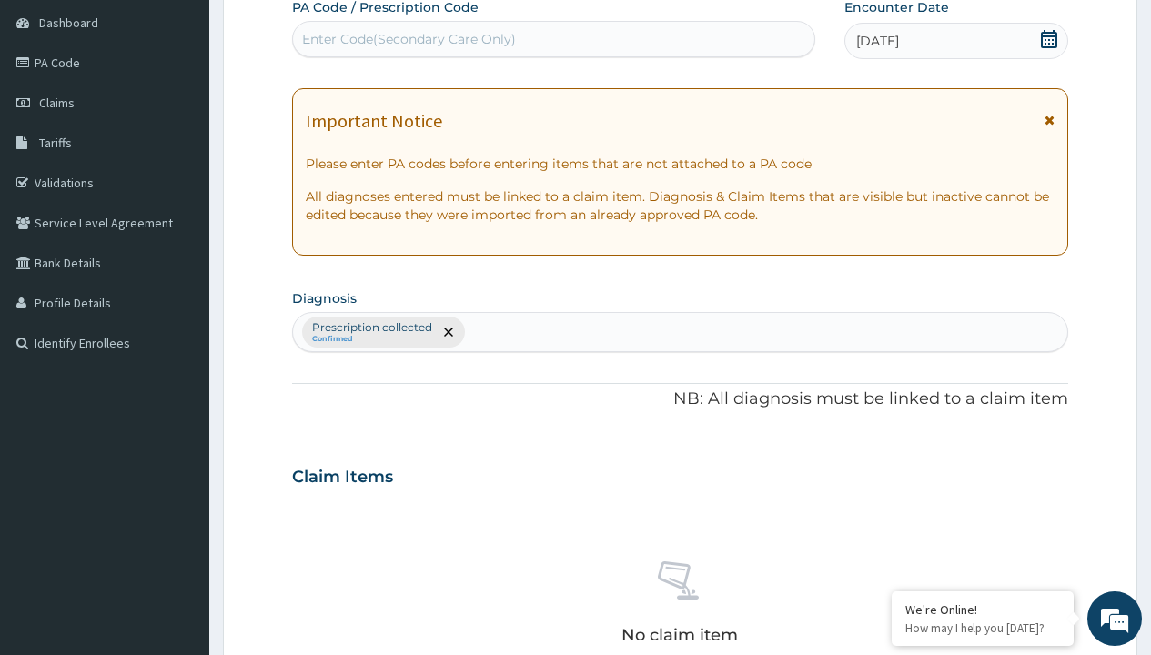
type input "prescription collected"
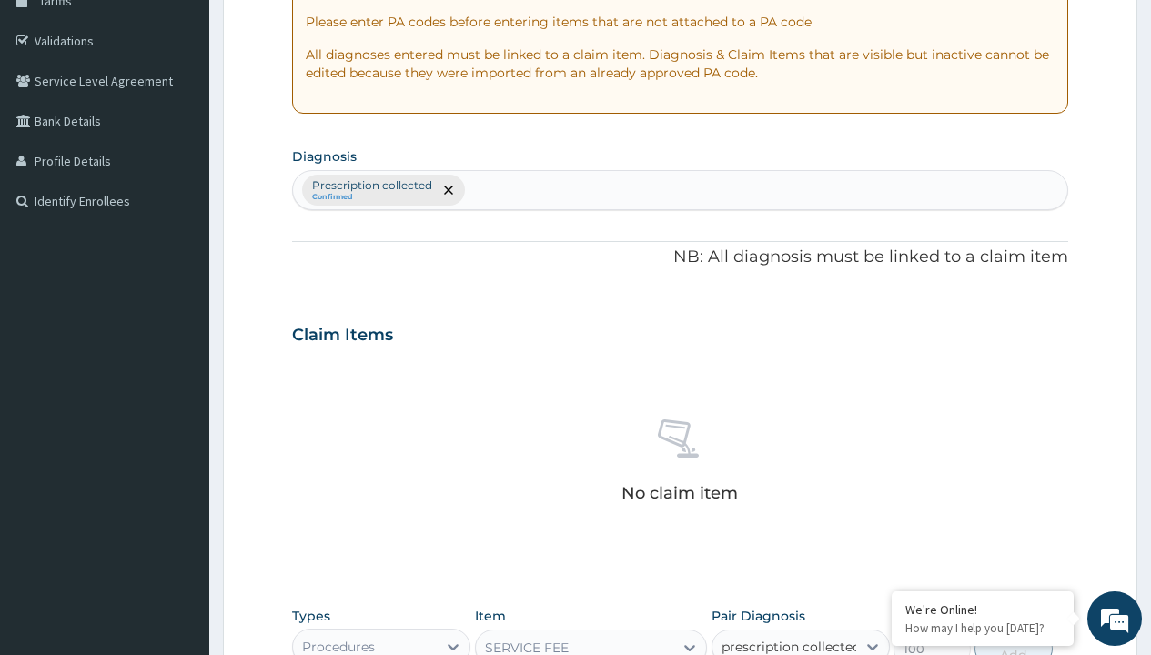
scroll to position [657, 0]
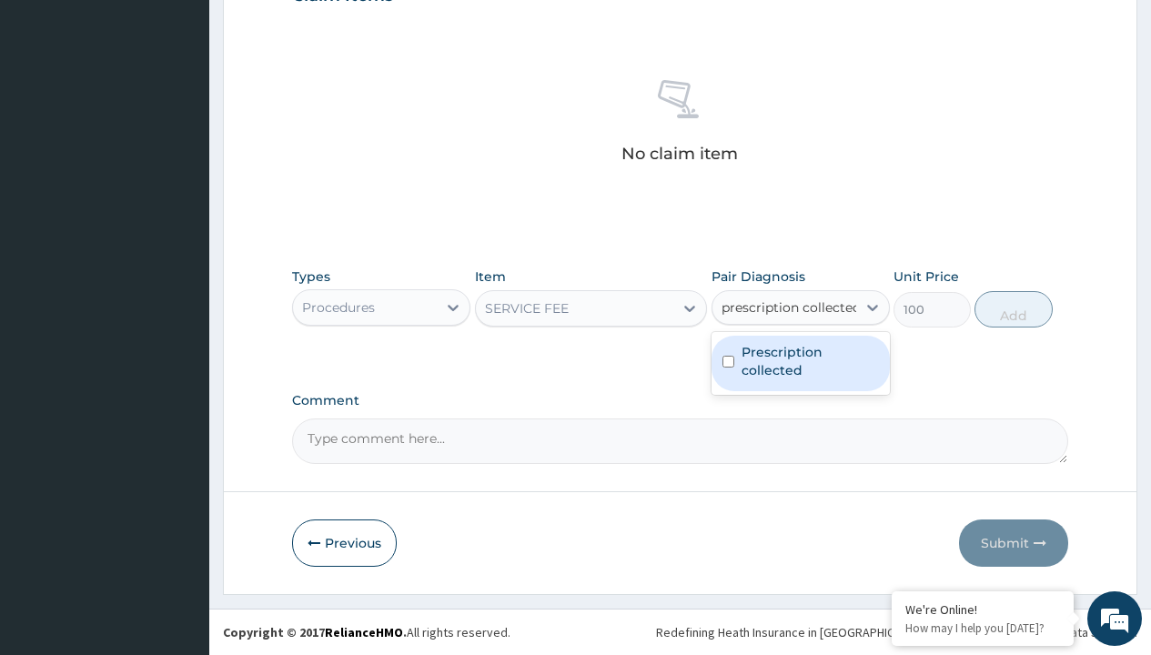
click at [800, 363] on label "Prescription collected" at bounding box center [809, 361] width 137 height 36
checkbox input "true"
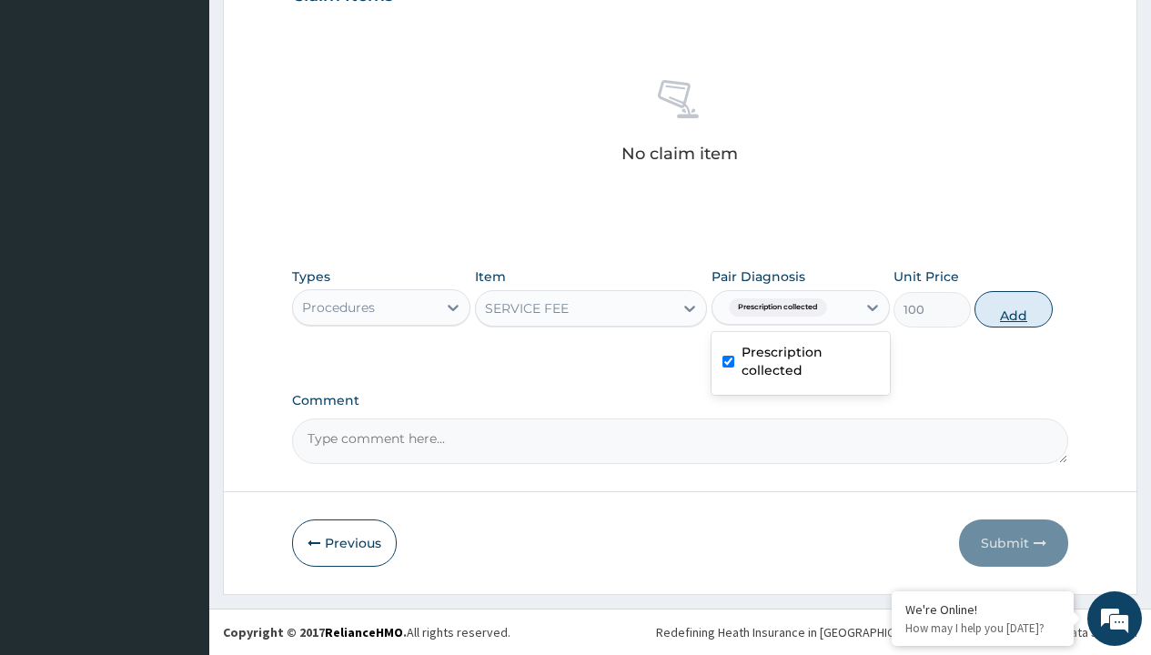
click at [1014, 308] on button "Add" at bounding box center [1012, 309] width 77 height 36
type input "0"
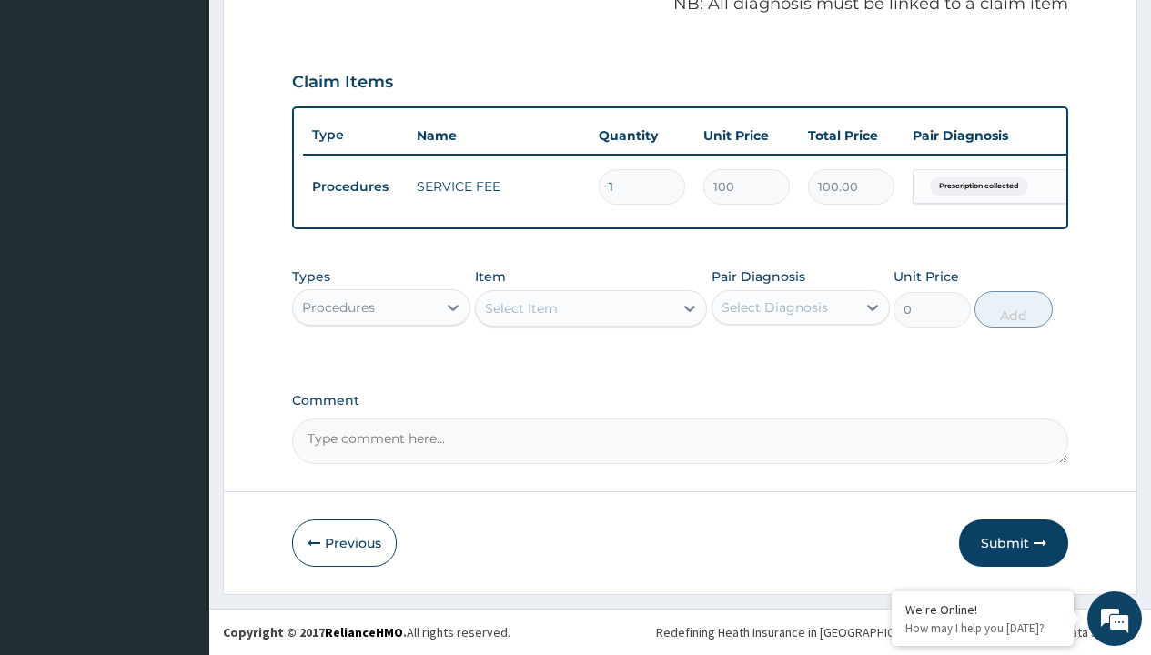
click at [338, 307] on div "Procedures" at bounding box center [338, 307] width 73 height 18
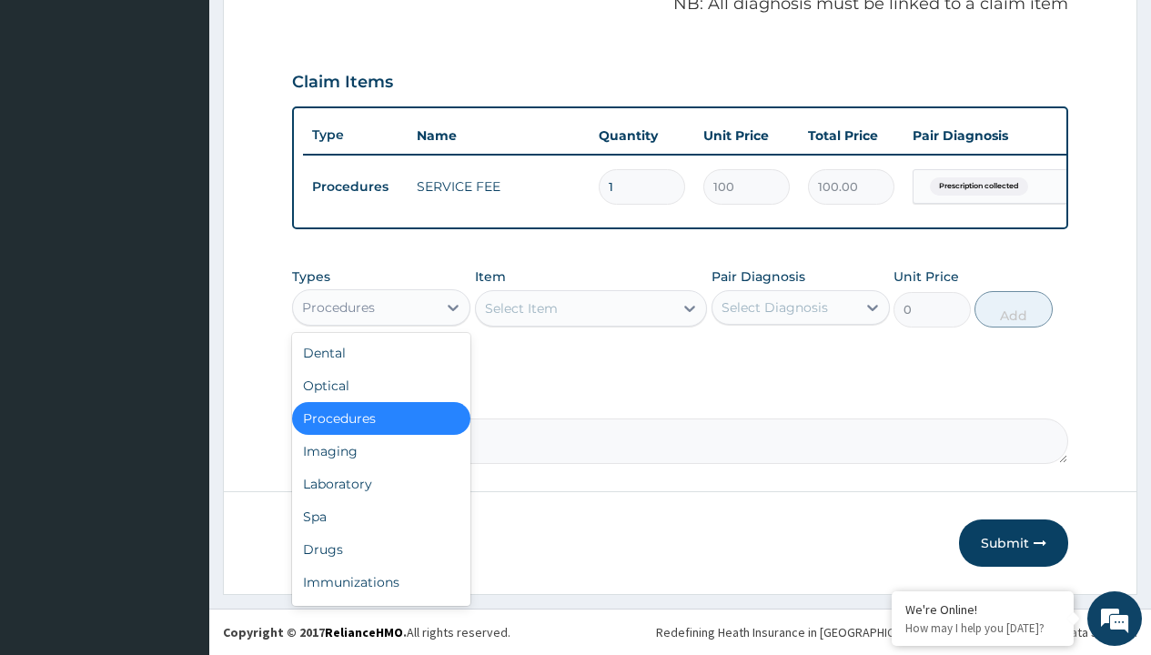
type input "drugs"
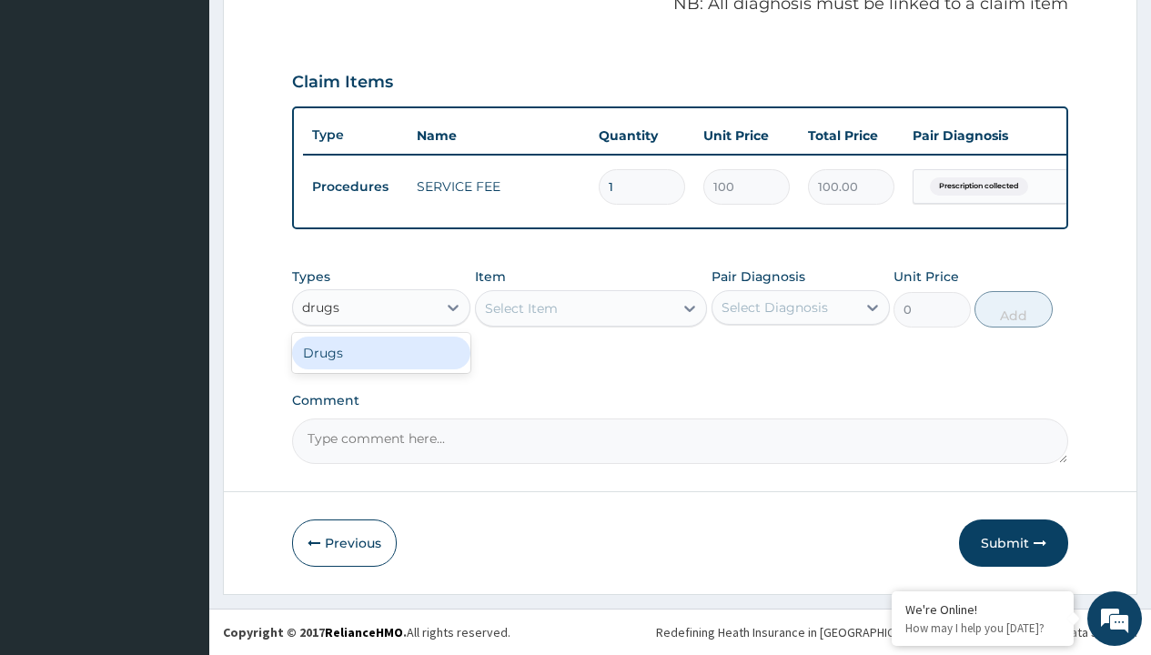
scroll to position [0, 0]
click at [381, 352] on div "Drugs" at bounding box center [381, 353] width 178 height 33
click at [520, 308] on div "Select Item" at bounding box center [591, 308] width 233 height 36
type input "amlodipine 10mg (teva) x28"
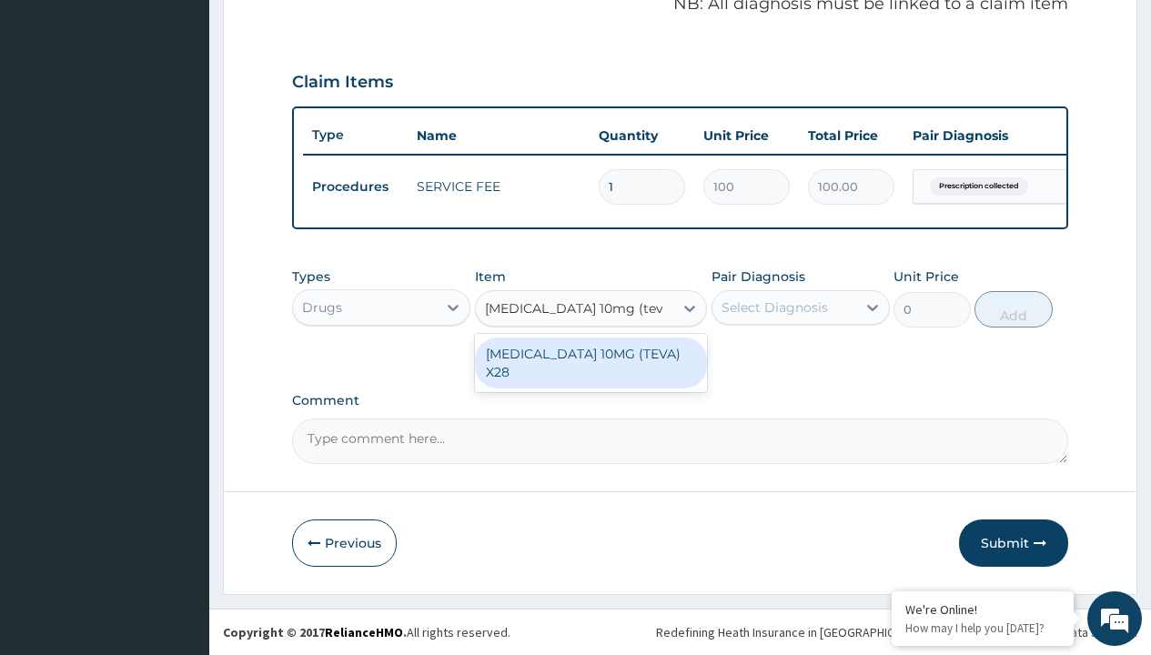
click at [590, 353] on div "[MEDICAL_DATA] 10MG (TEVA) X28" at bounding box center [591, 363] width 233 height 51
type input "98.4000015258789"
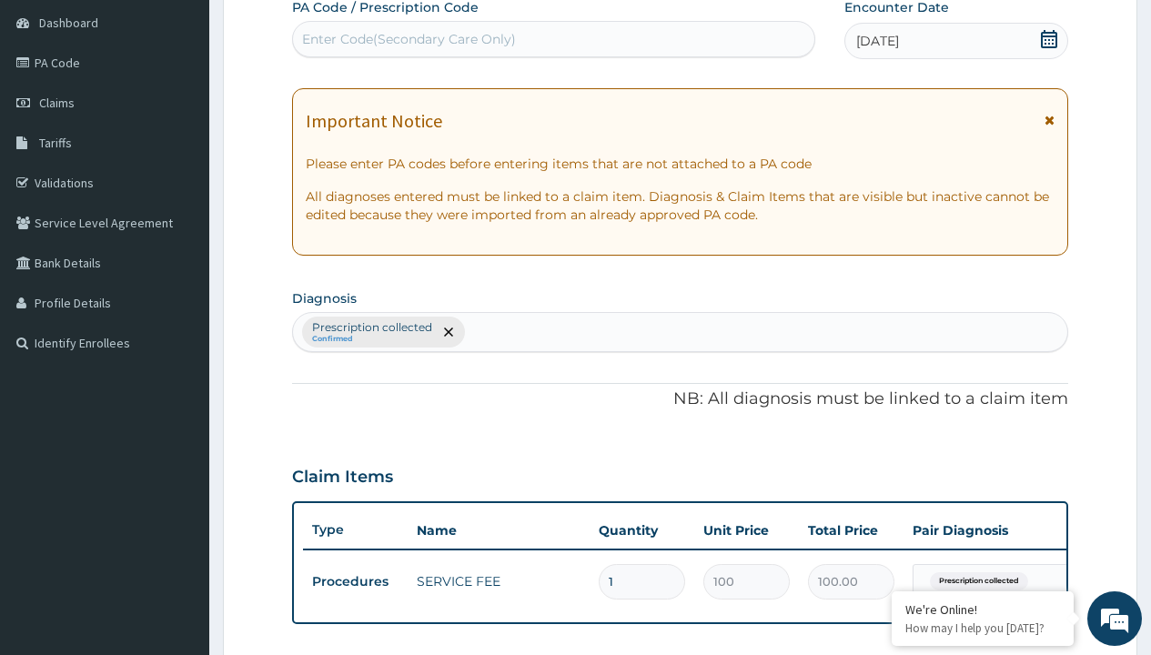
type input "prescription collected"
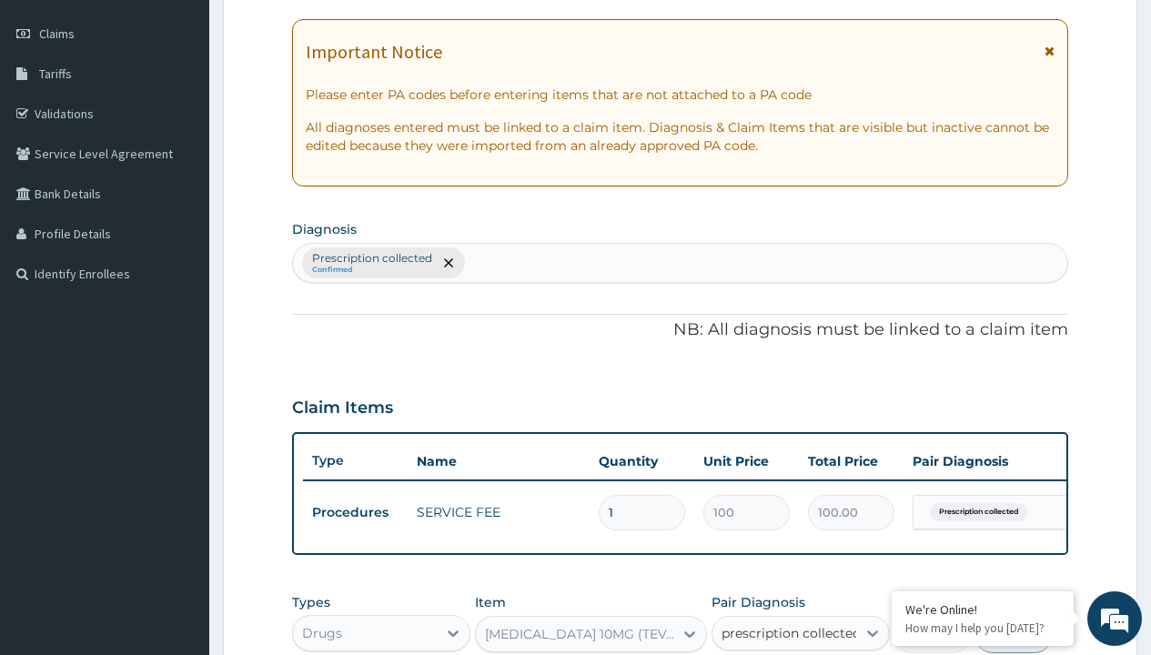
checkbox input "true"
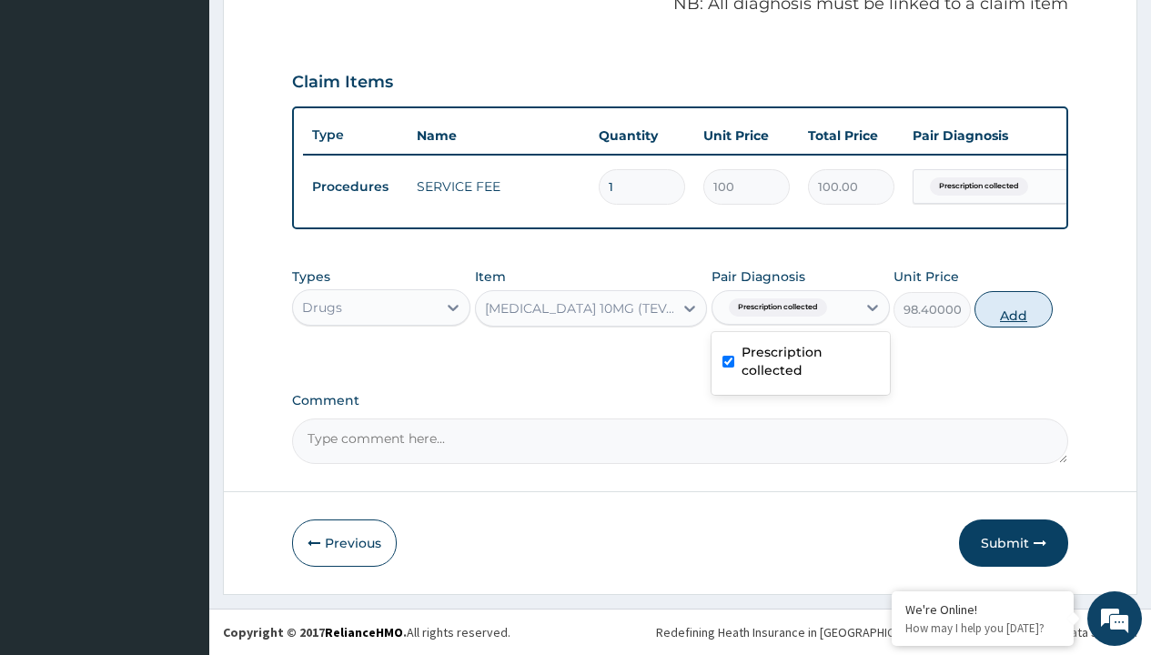
click at [1014, 308] on button "Add" at bounding box center [1012, 309] width 77 height 36
type input "0"
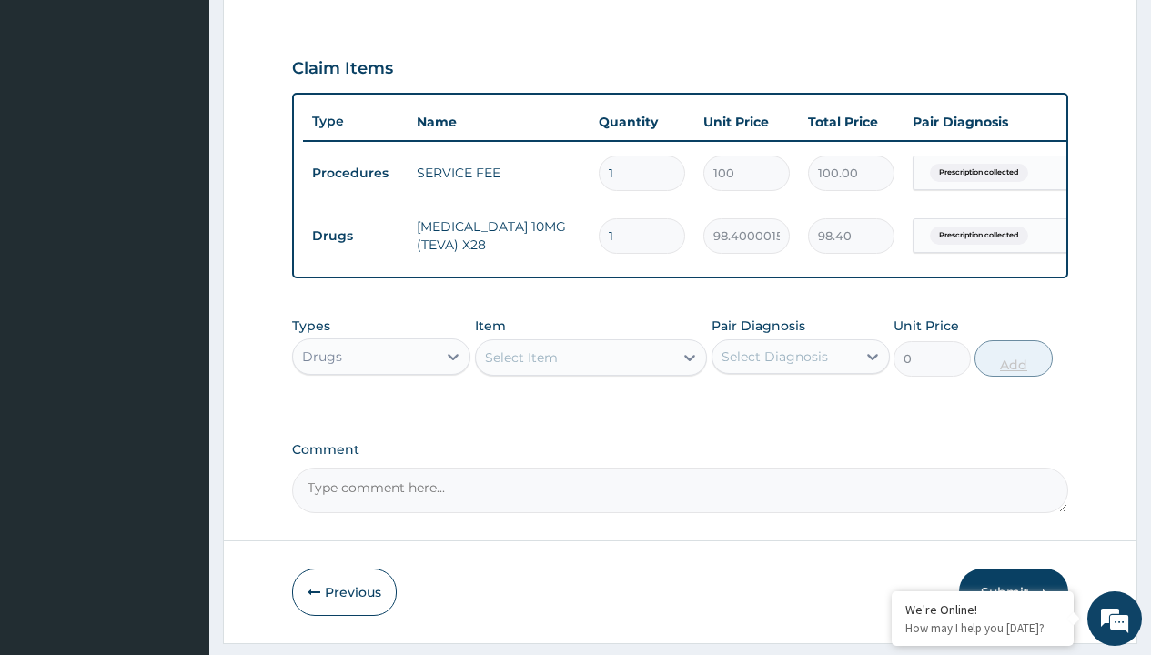
type input "28"
type input "2755.20"
type input "28"
click at [355, 236] on td "Drugs" at bounding box center [355, 236] width 105 height 34
type input "procedures"
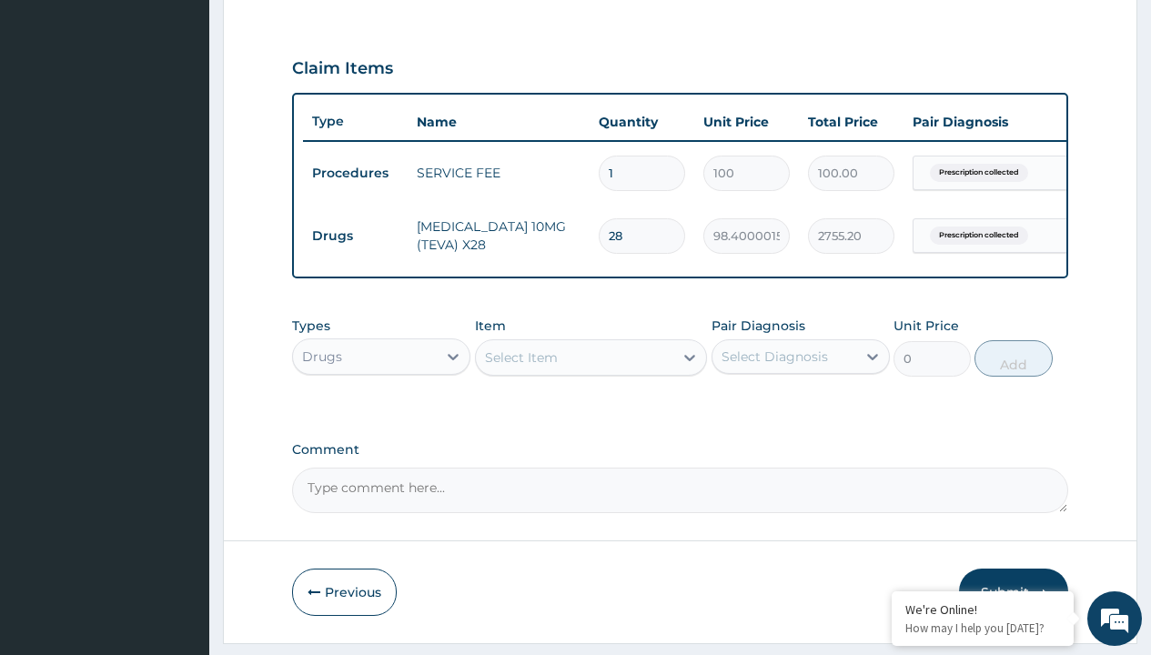
scroll to position [0, 0]
click at [381, 415] on div "Procedures" at bounding box center [381, 402] width 178 height 33
click at [520, 367] on div "Select Item" at bounding box center [521, 357] width 73 height 18
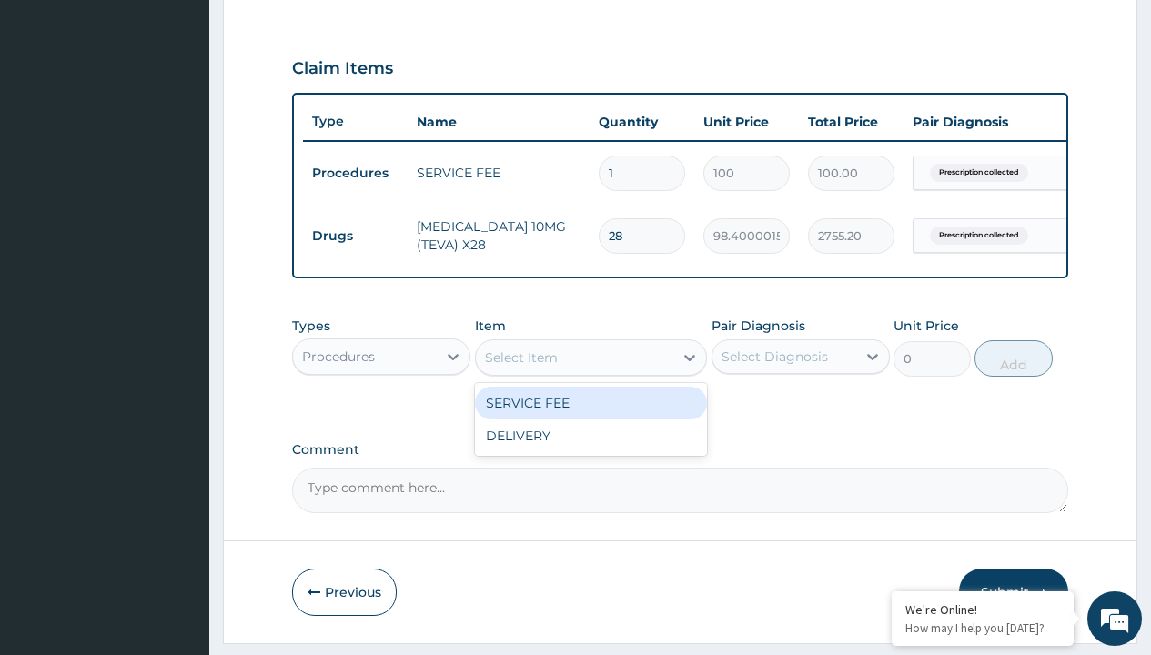
type input "delivery"
click at [590, 416] on div "DELIVERY" at bounding box center [591, 403] width 233 height 33
type input "2000"
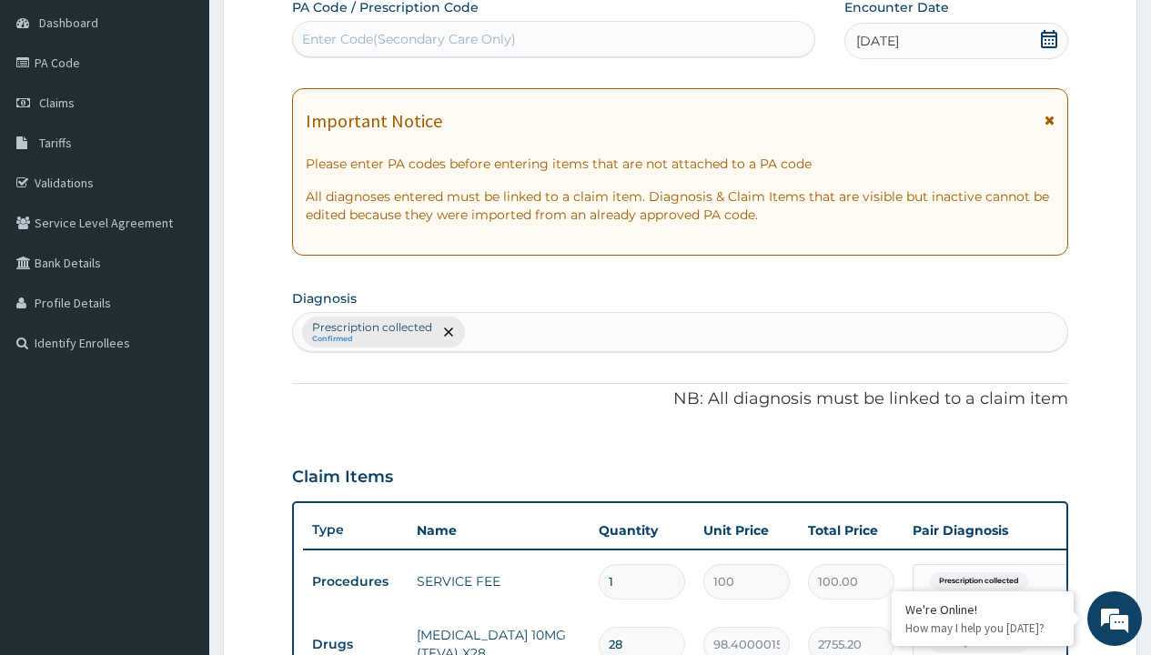
type input "prescription collected"
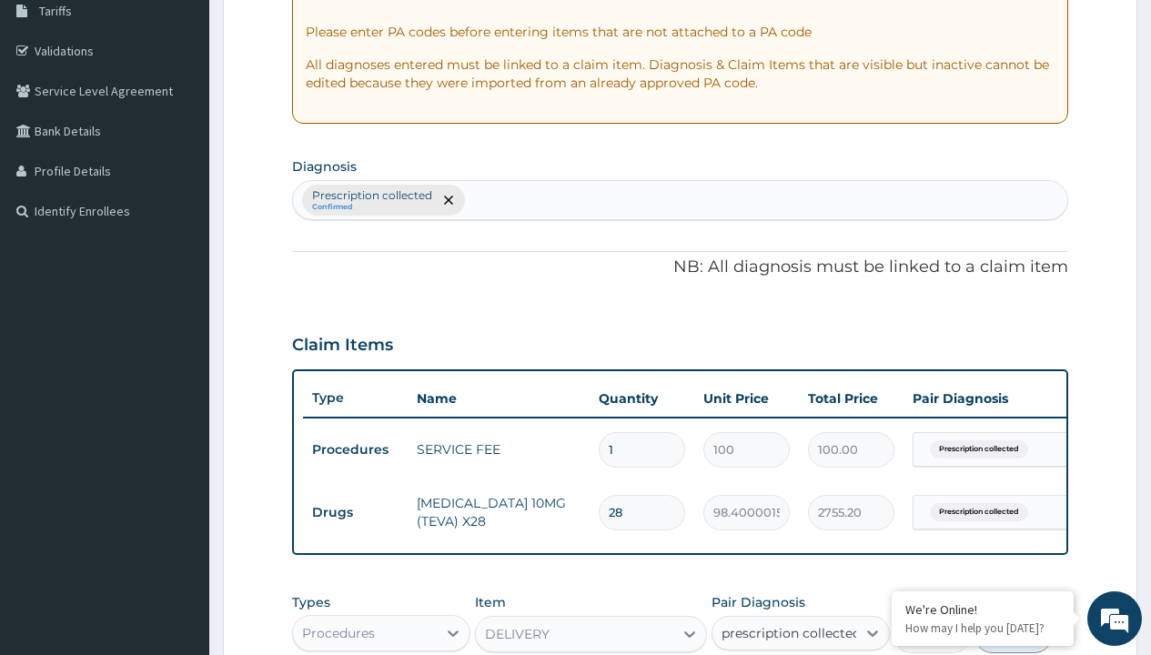
checkbox input "true"
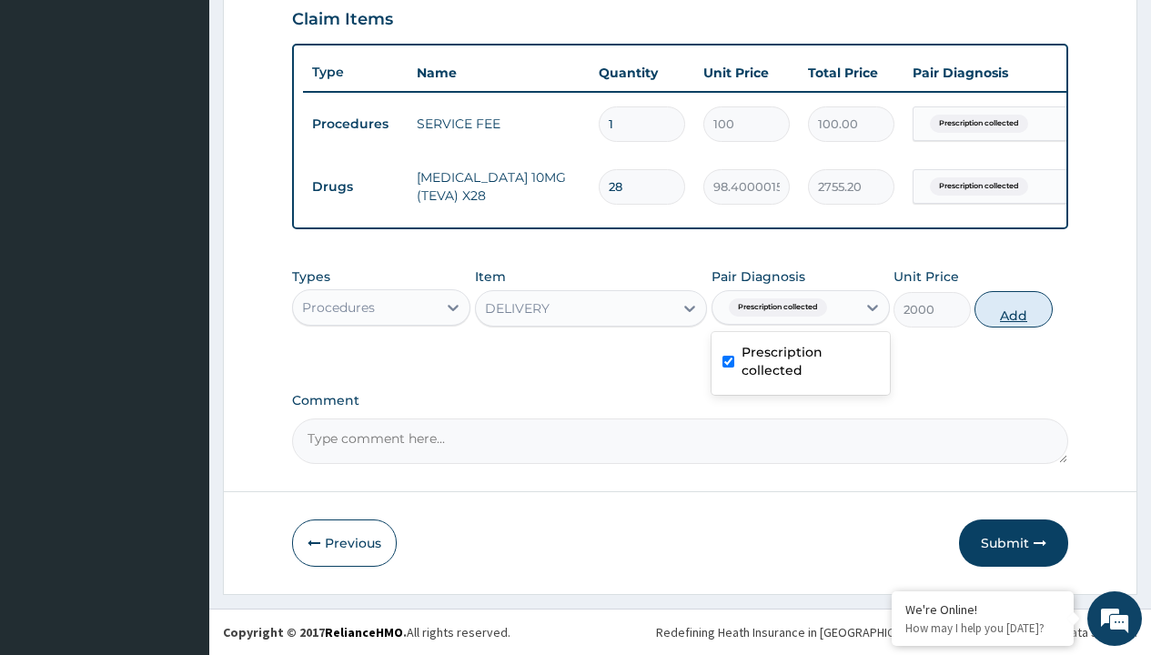
click at [1014, 308] on button "Add" at bounding box center [1012, 309] width 77 height 36
type input "0"
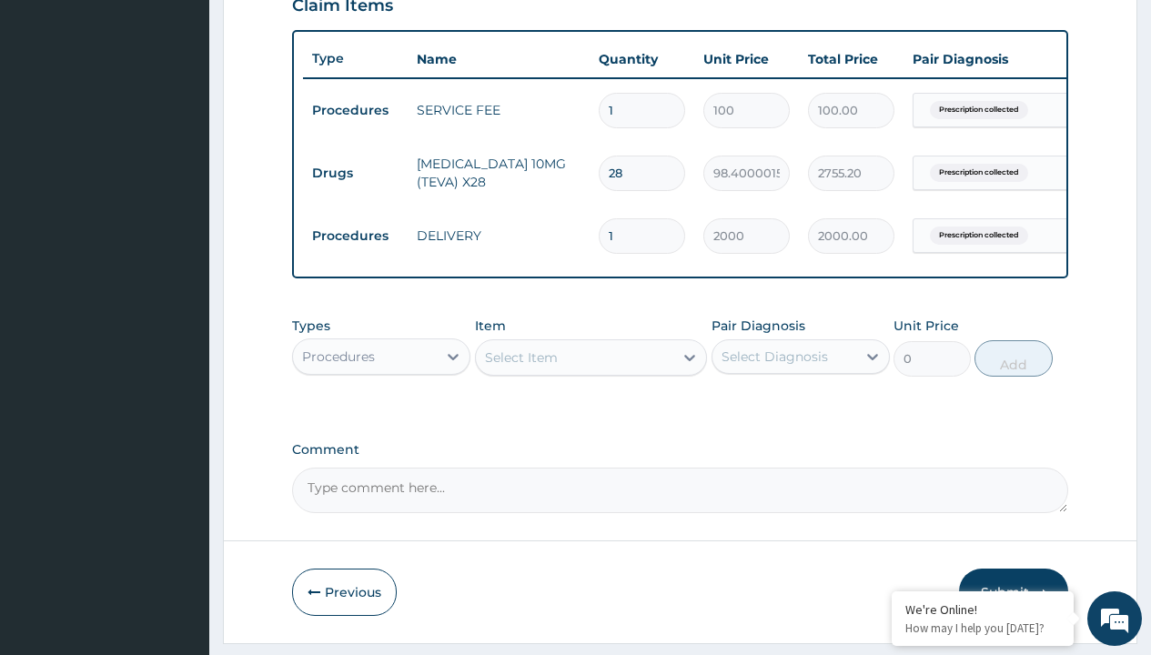
click at [355, 173] on td "Drugs" at bounding box center [355, 173] width 105 height 34
type input "drugs"
click at [381, 415] on div "Drugs" at bounding box center [381, 402] width 178 height 33
click at [520, 370] on div "Select Item" at bounding box center [591, 357] width 233 height 36
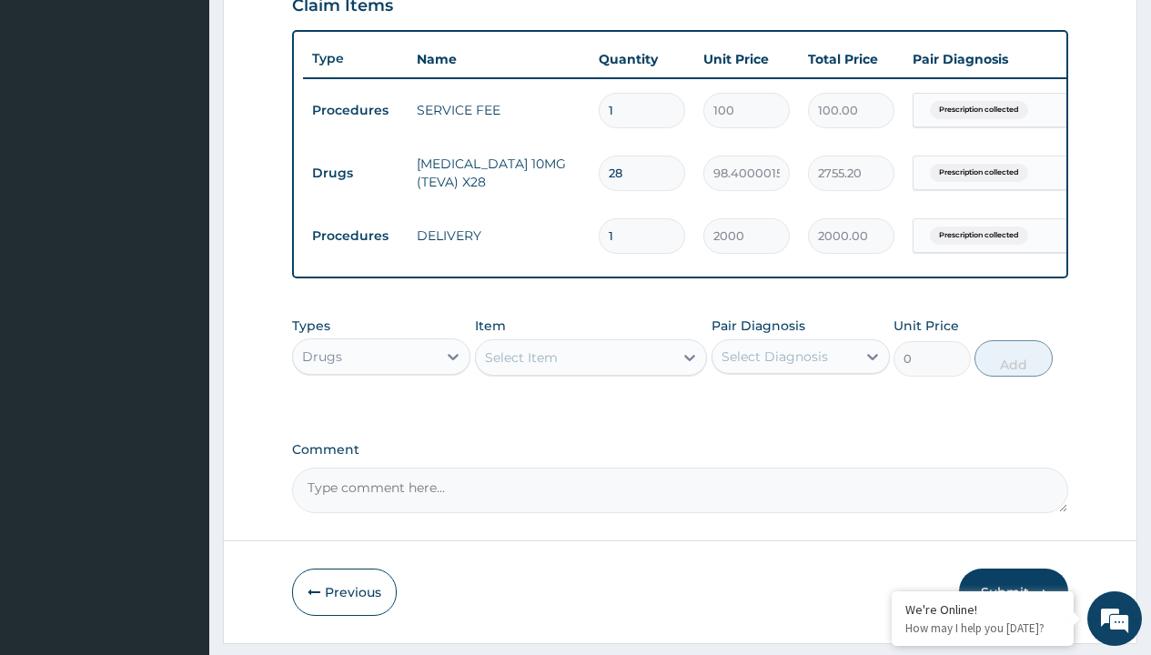
type input "natrilix sr 1.5mg [MEDICAL_DATA] x30"
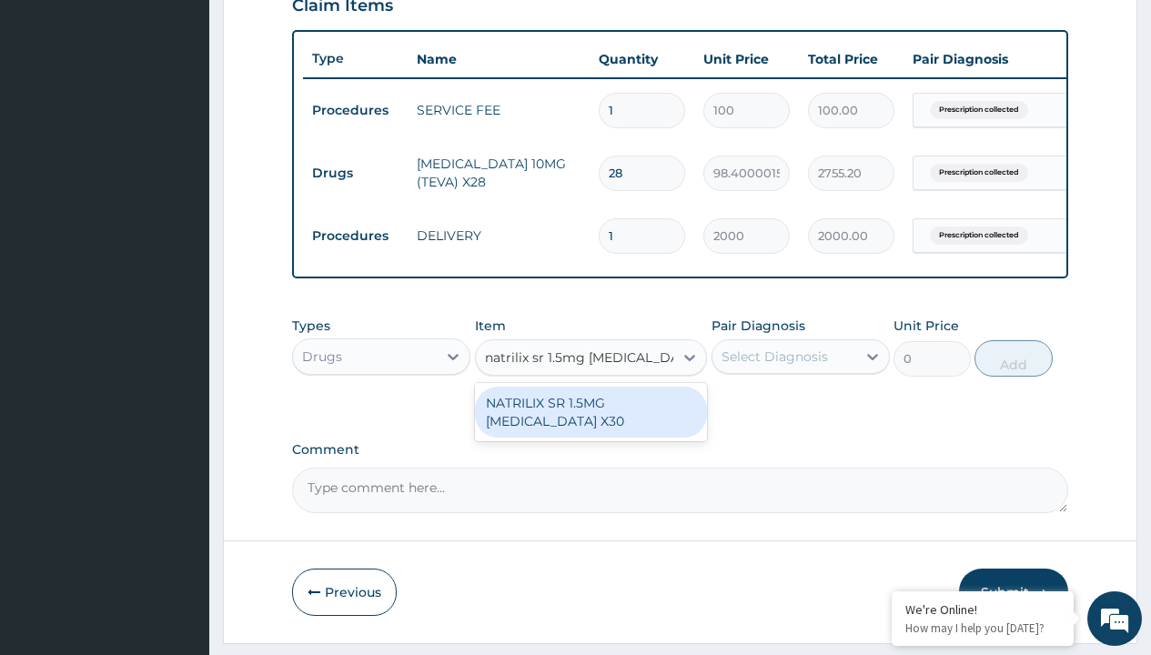
click at [590, 425] on div "NATRILIX SR 1.5MG [MEDICAL_DATA] X30" at bounding box center [591, 412] width 233 height 51
type input "426.7000122070312"
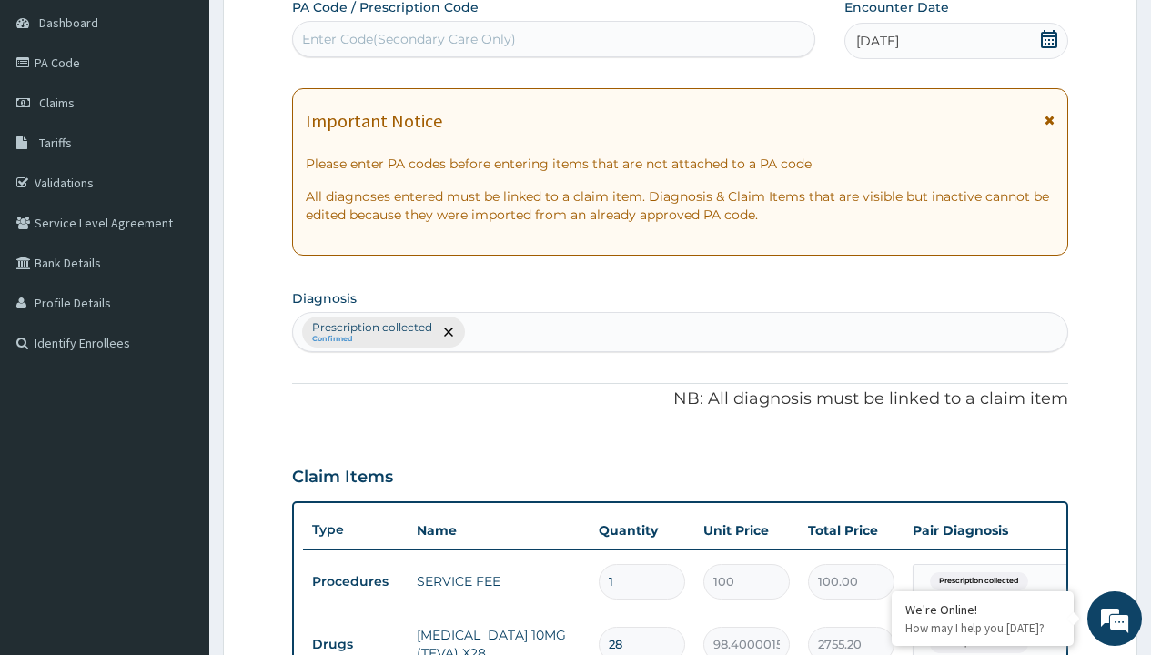
type input "prescription collected"
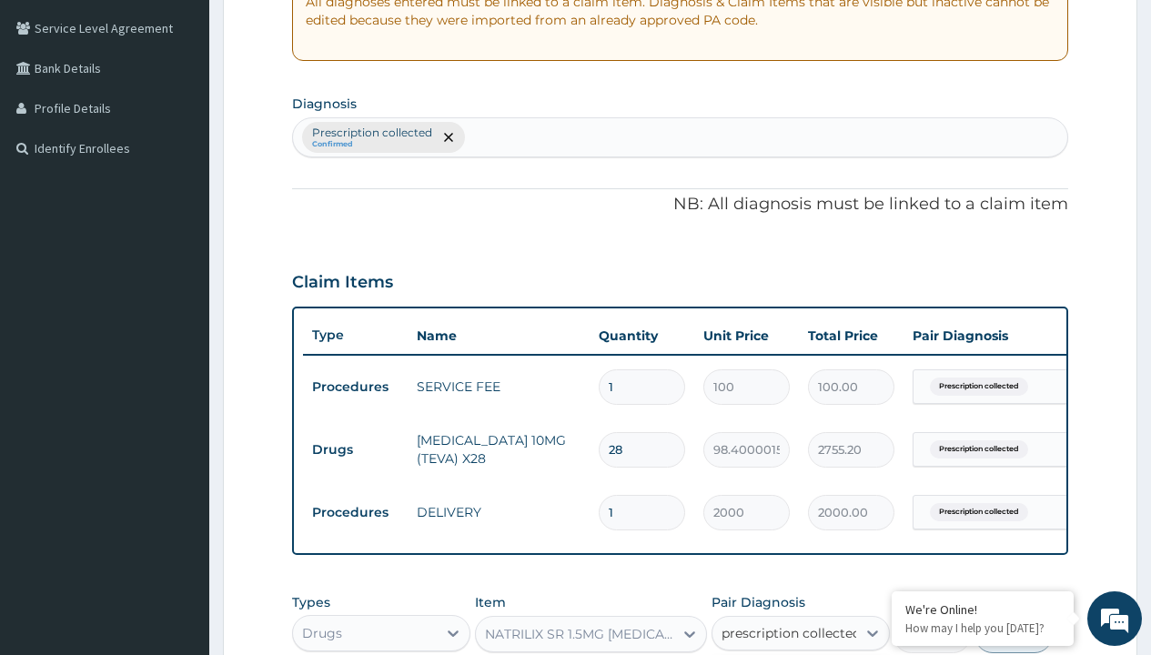
scroll to position [710, 0]
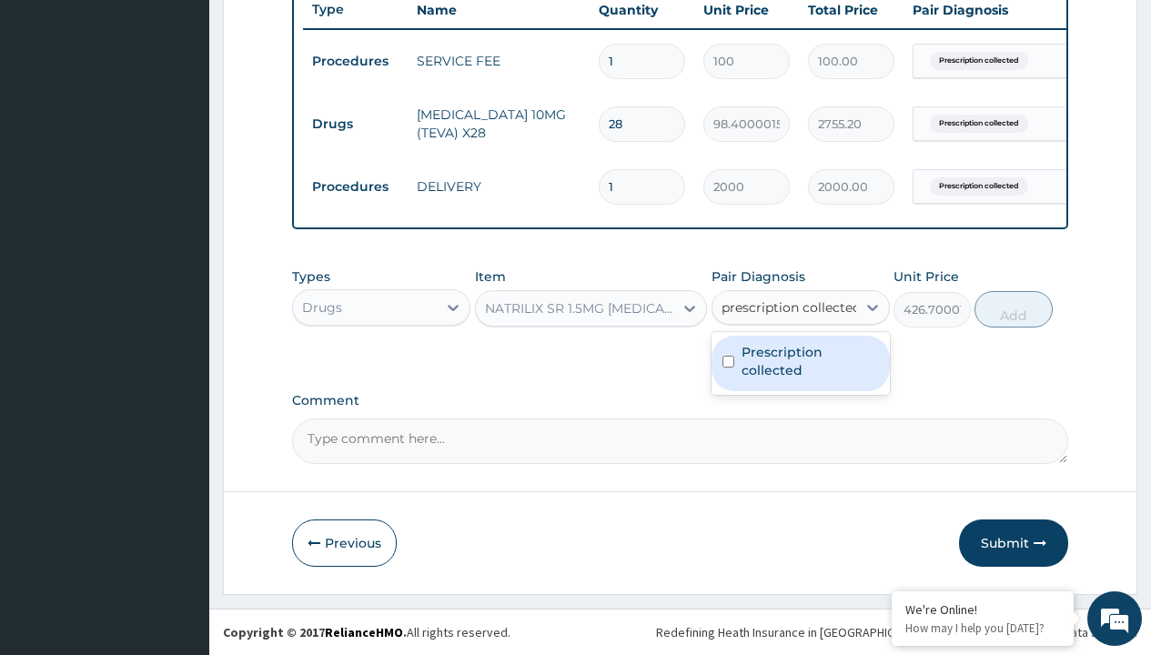
click at [800, 363] on label "Prescription collected" at bounding box center [809, 361] width 137 height 36
checkbox input "true"
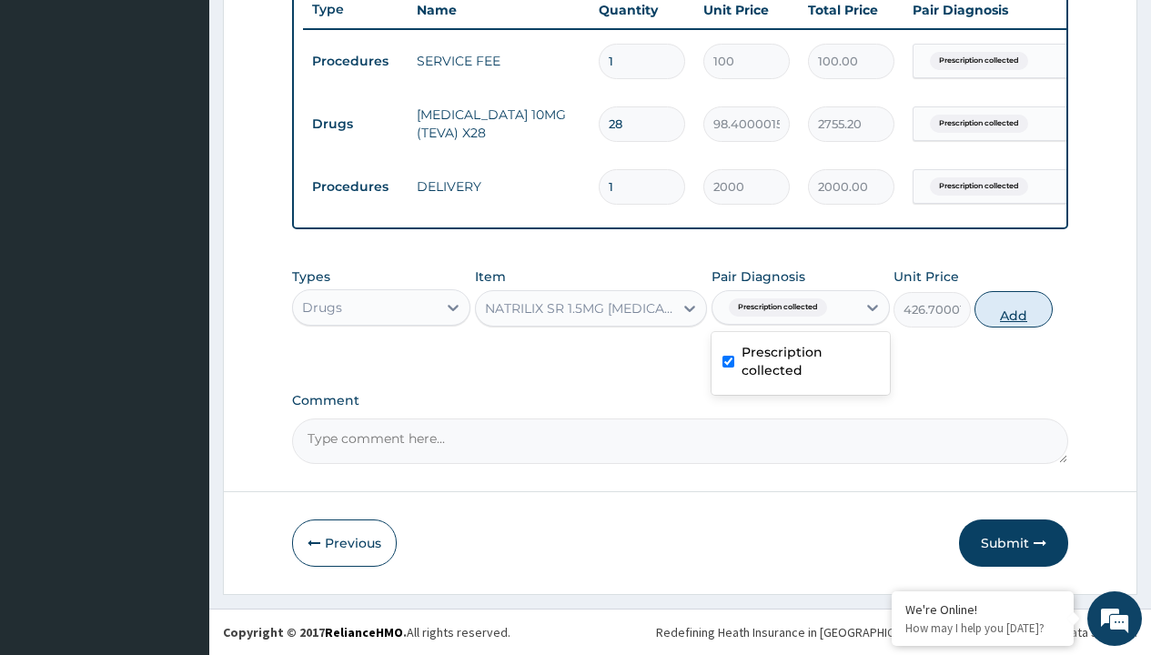
click at [1014, 308] on button "Add" at bounding box center [1012, 309] width 77 height 36
type input "0"
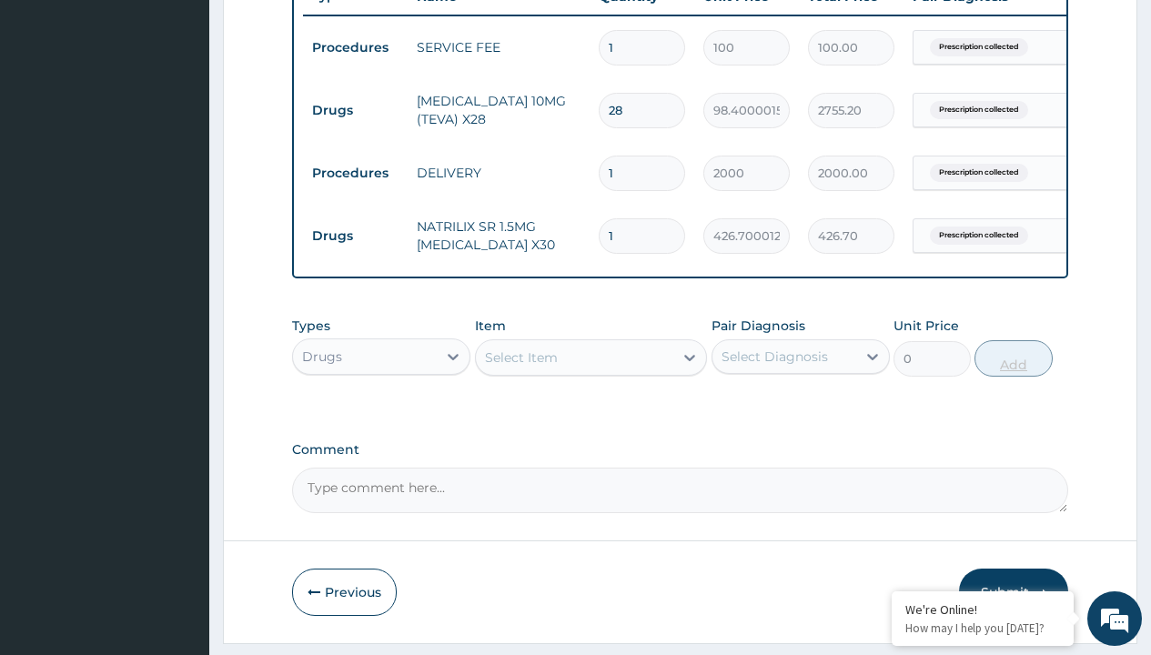
type input "30"
type input "12801.00"
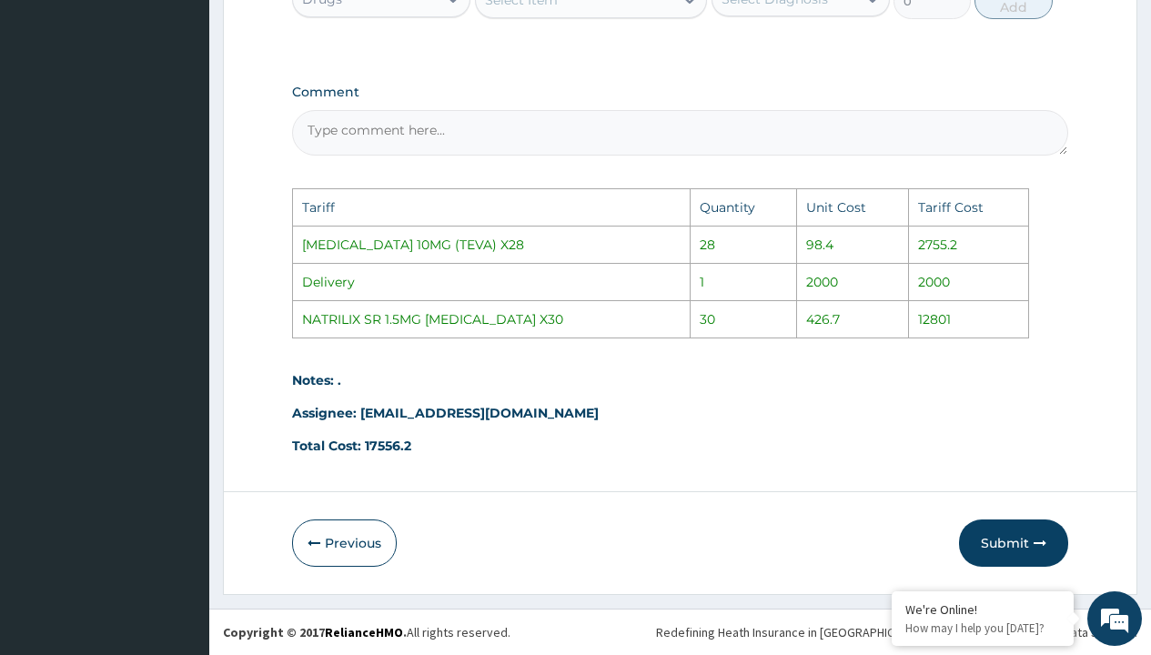
scroll to position [1081, 0]
type input "30"
click at [989, 540] on button "Submit" at bounding box center [1013, 542] width 109 height 47
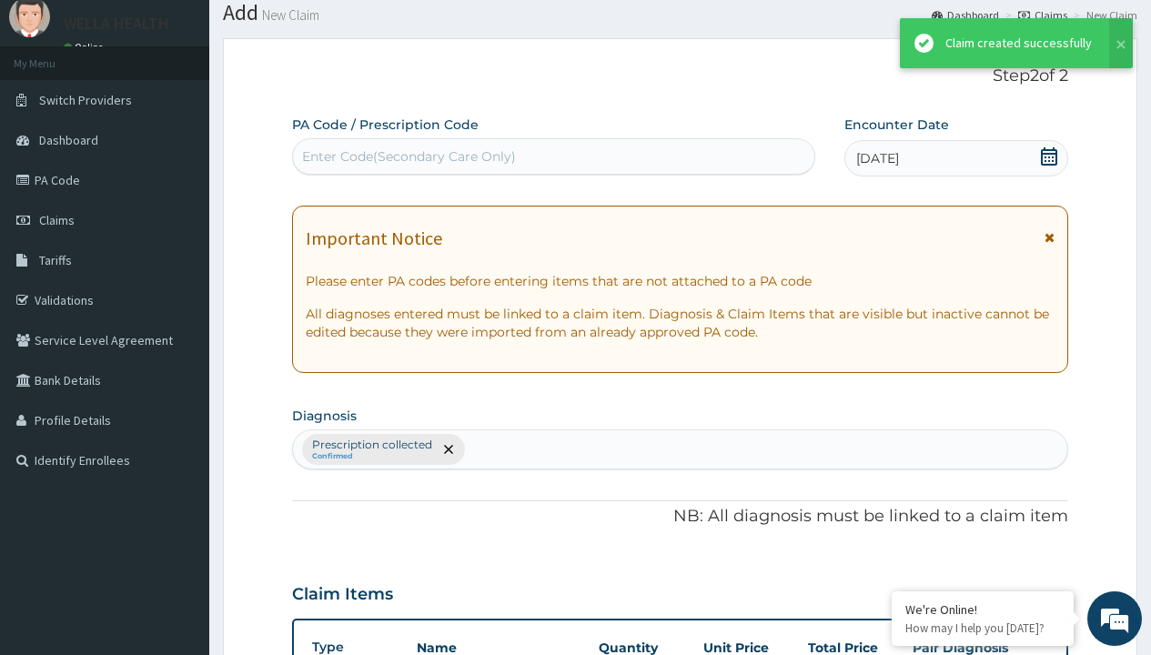
scroll to position [772, 0]
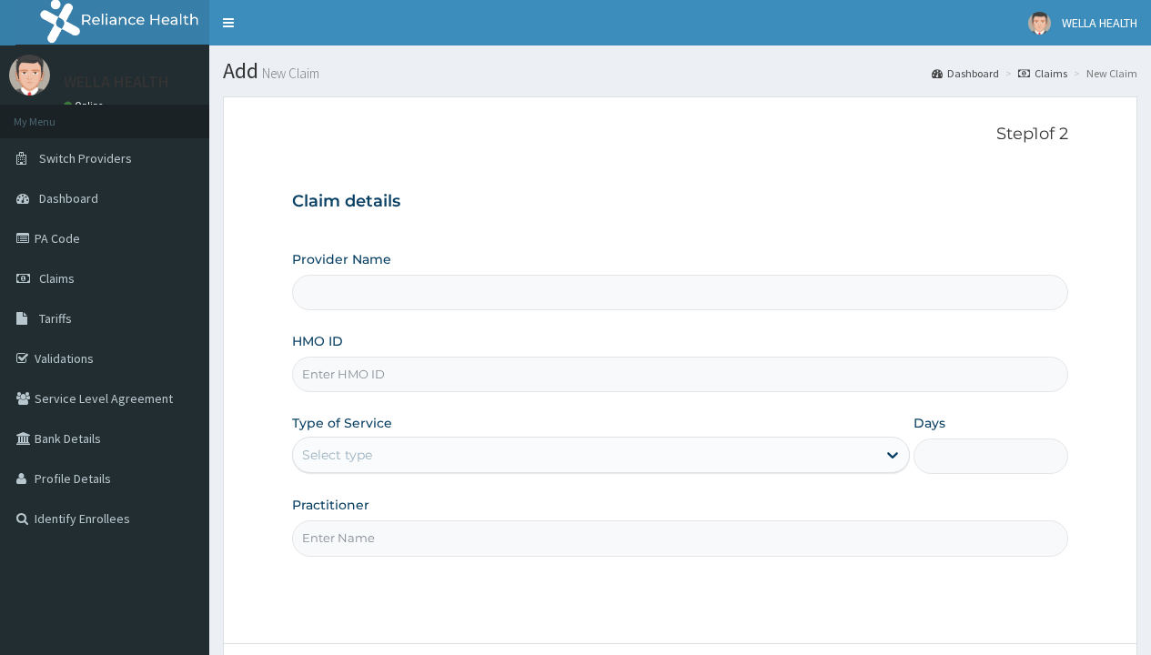
type input "Pharmacy Pick Up ( WellaHealth)"
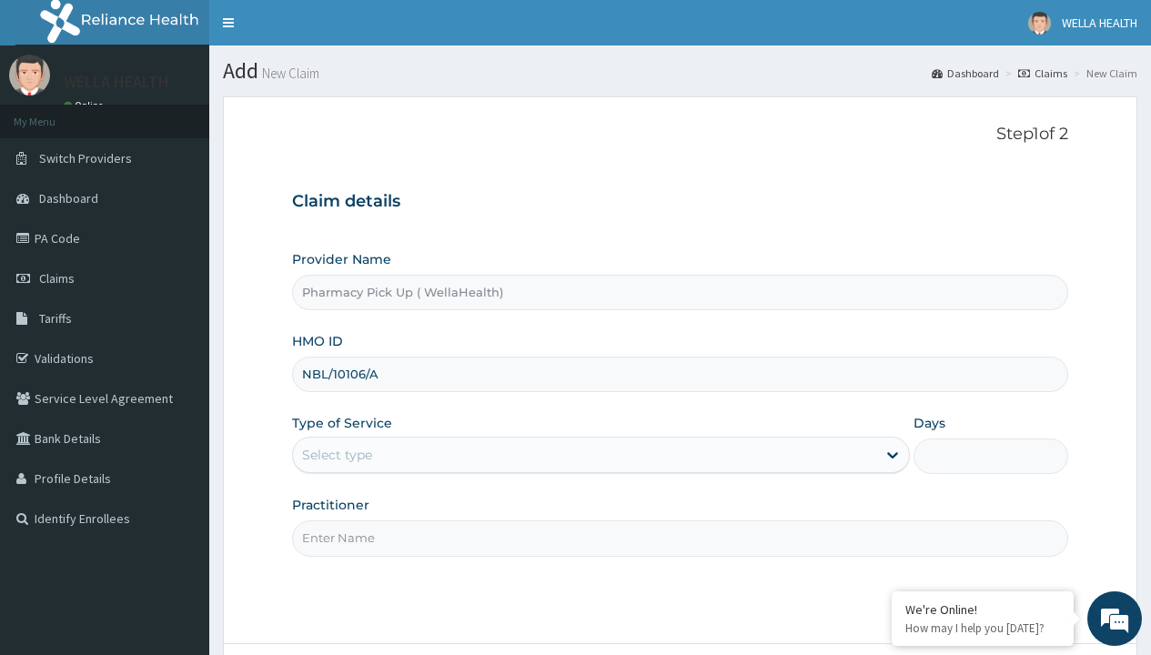
type input "NBL/10106/A"
type input "WellaHealth"
click at [337, 455] on div "Select type" at bounding box center [337, 455] width 70 height 18
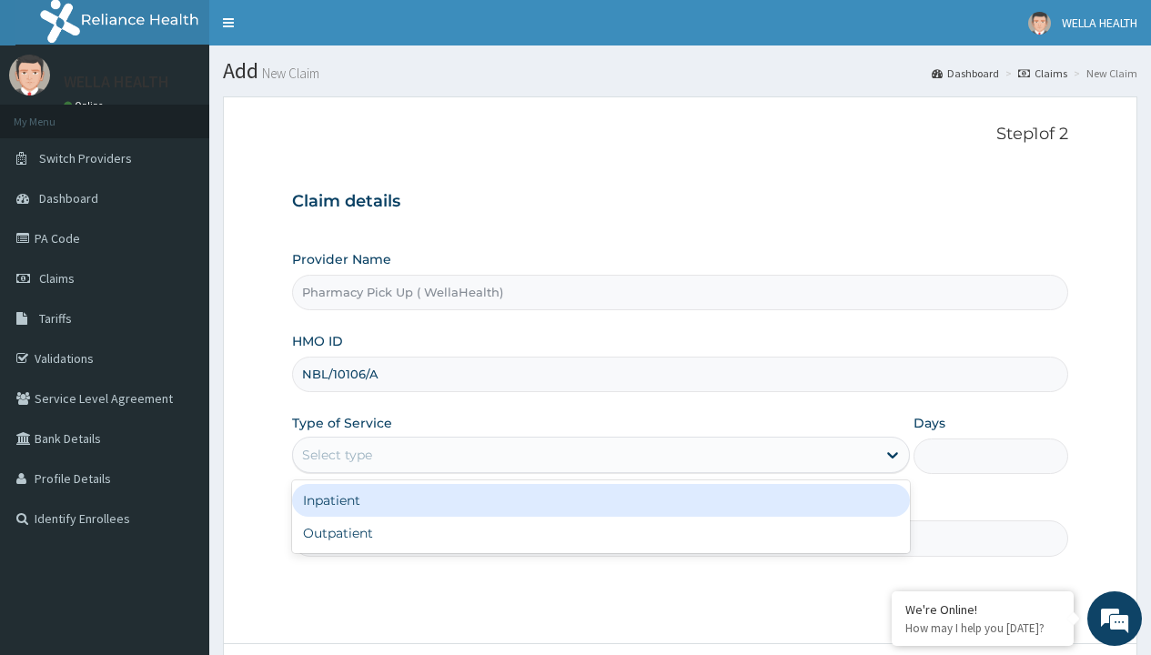
click at [600, 533] on div "Outpatient" at bounding box center [601, 533] width 618 height 33
type input "1"
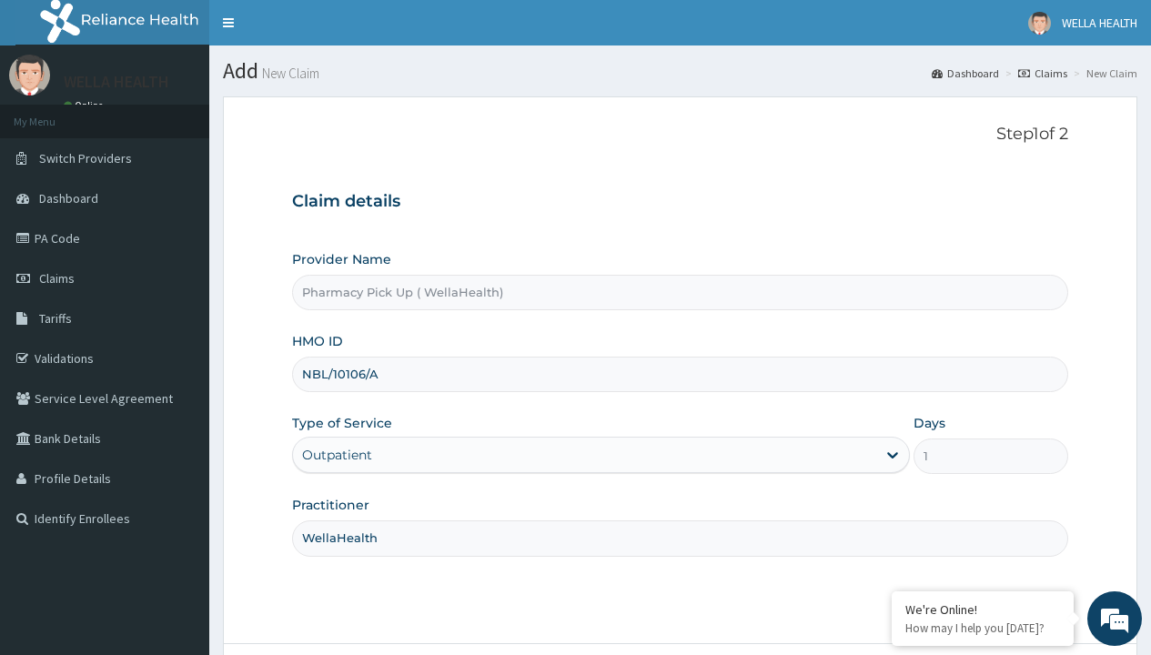
scroll to position [152, 0]
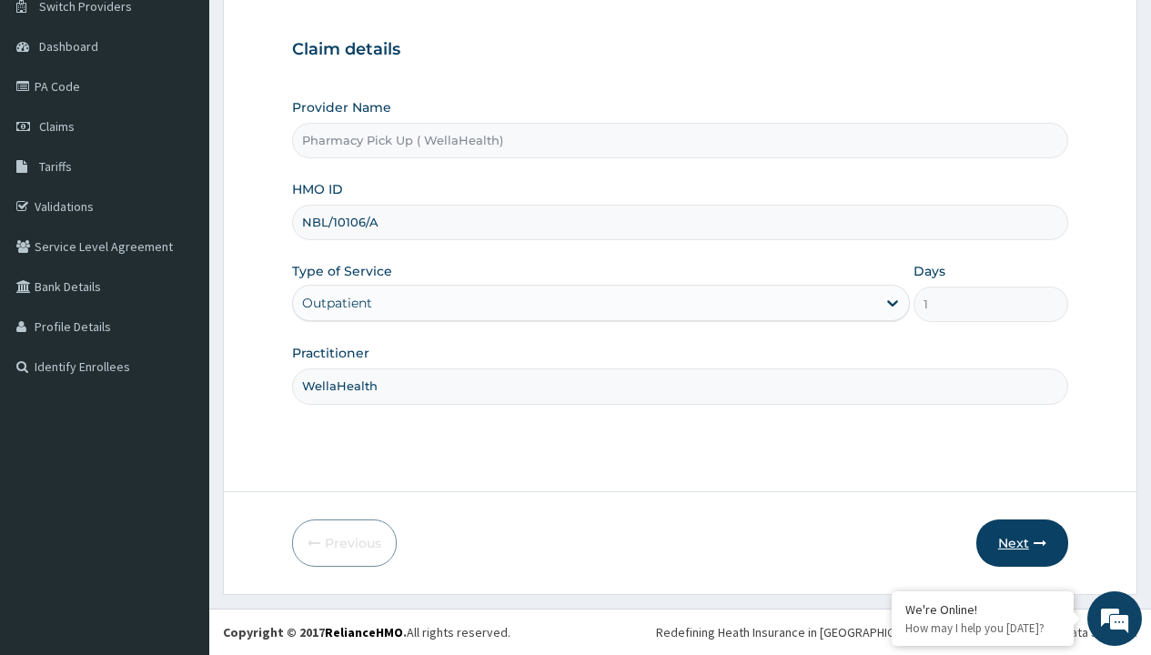
click at [1022, 543] on button "Next" at bounding box center [1022, 542] width 92 height 47
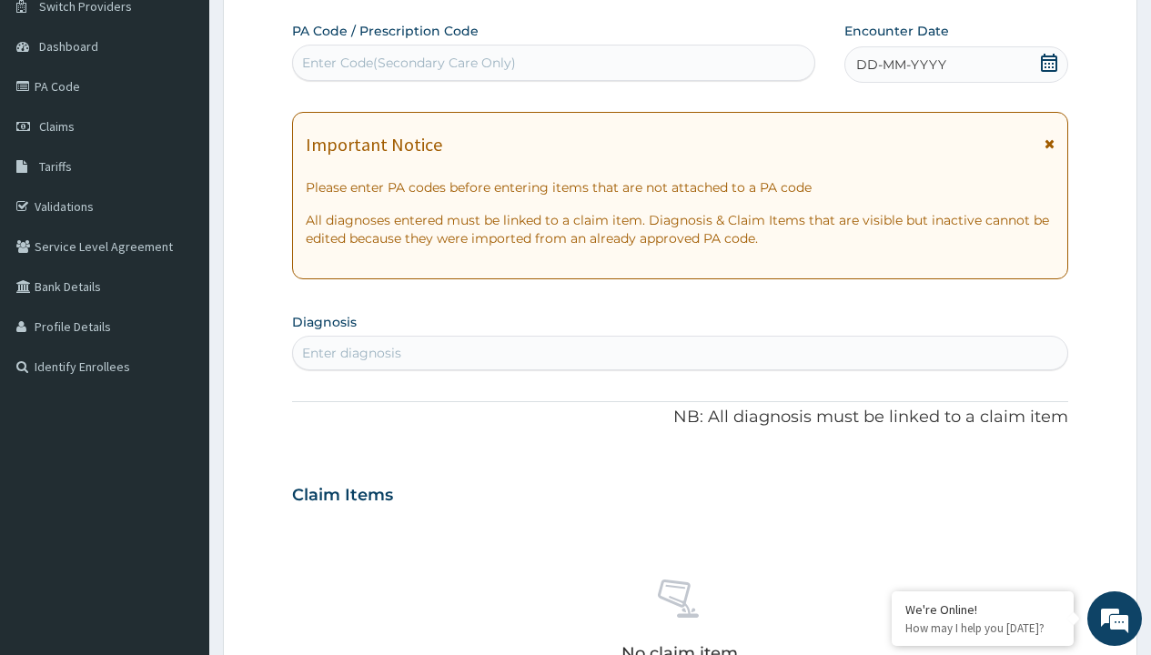
click at [900, 65] on span "DD-MM-YYYY" at bounding box center [901, 64] width 90 height 18
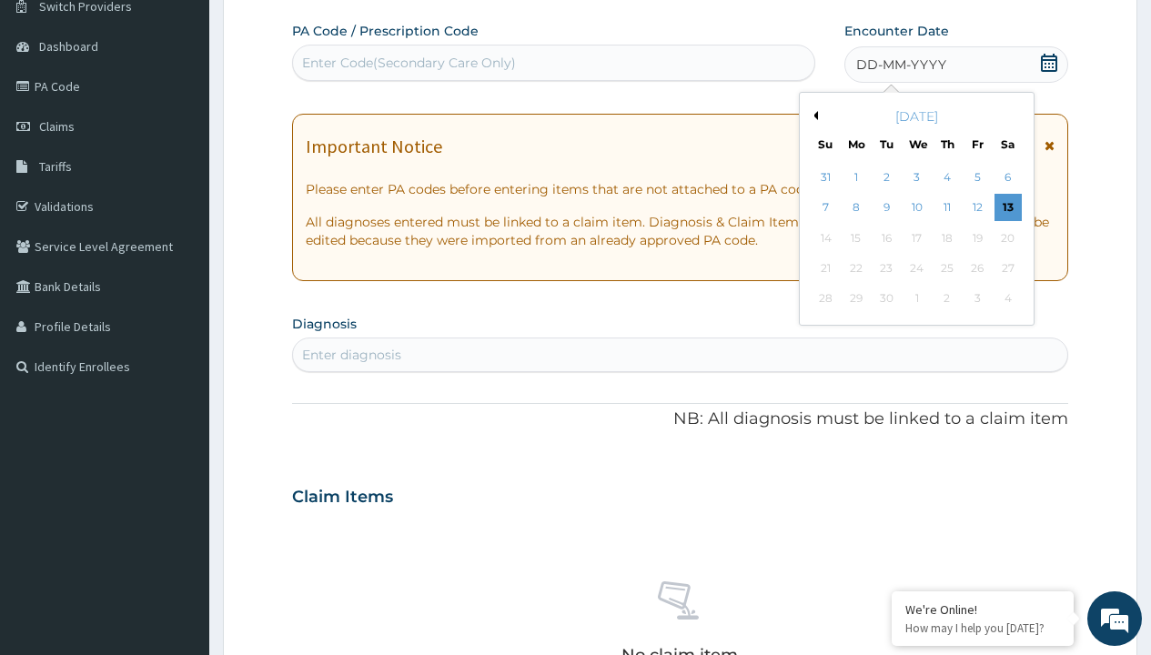
click at [812, 116] on button "Previous Month" at bounding box center [813, 115] width 9 height 9
click at [916, 207] on div "6" at bounding box center [916, 208] width 27 height 27
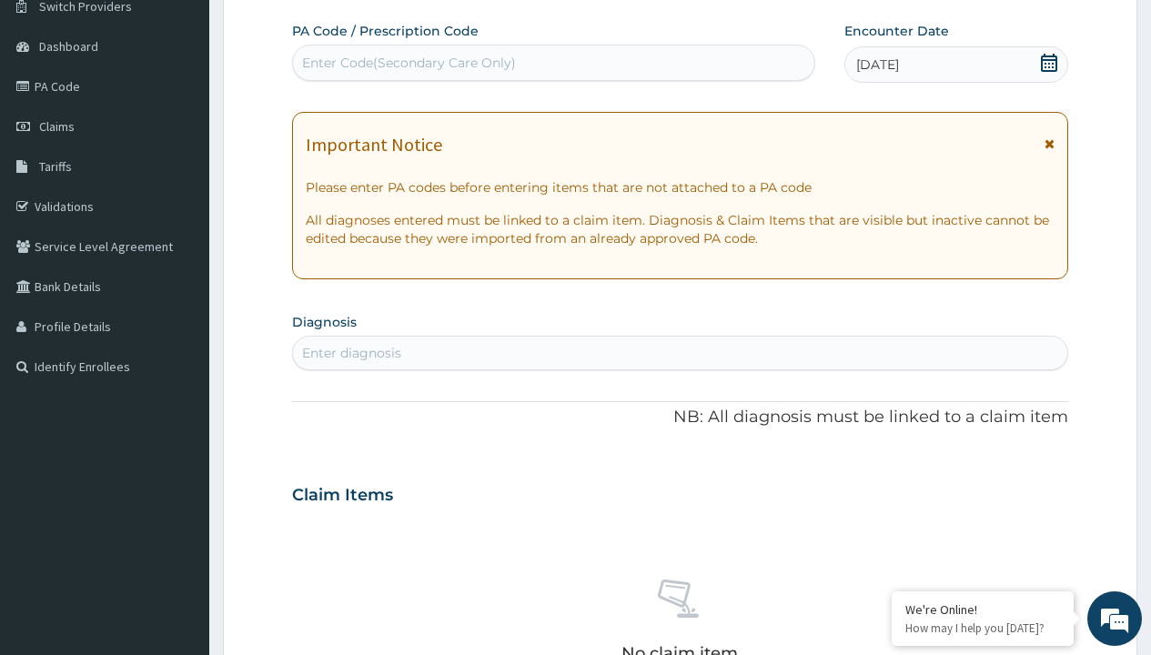
click at [351, 353] on div "Enter diagnosis" at bounding box center [351, 353] width 99 height 18
type input "prescription collected"
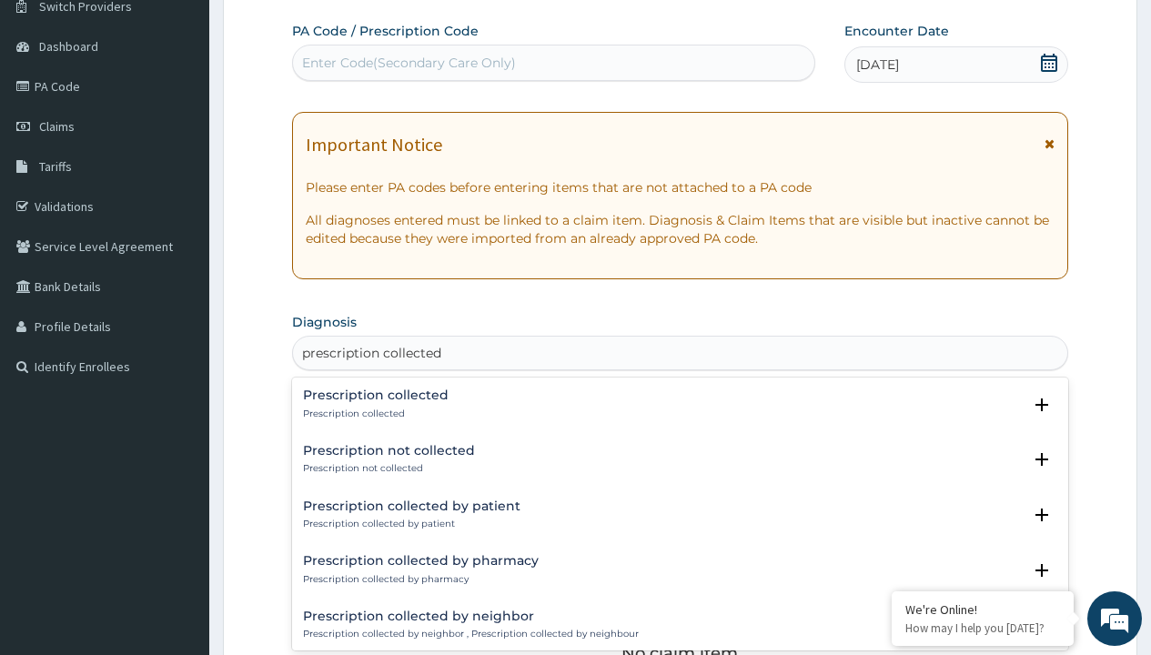
scroll to position [0, 0]
click at [373, 413] on p "Prescription collected" at bounding box center [376, 414] width 146 height 13
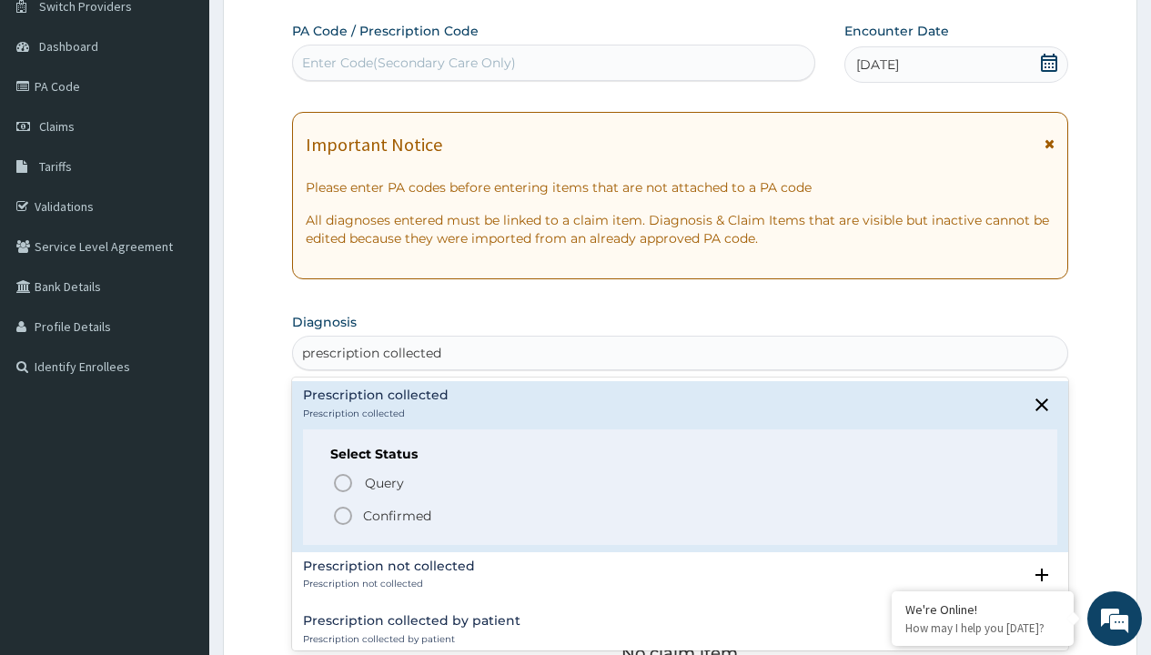
click at [397, 515] on p "Confirmed" at bounding box center [397, 516] width 68 height 18
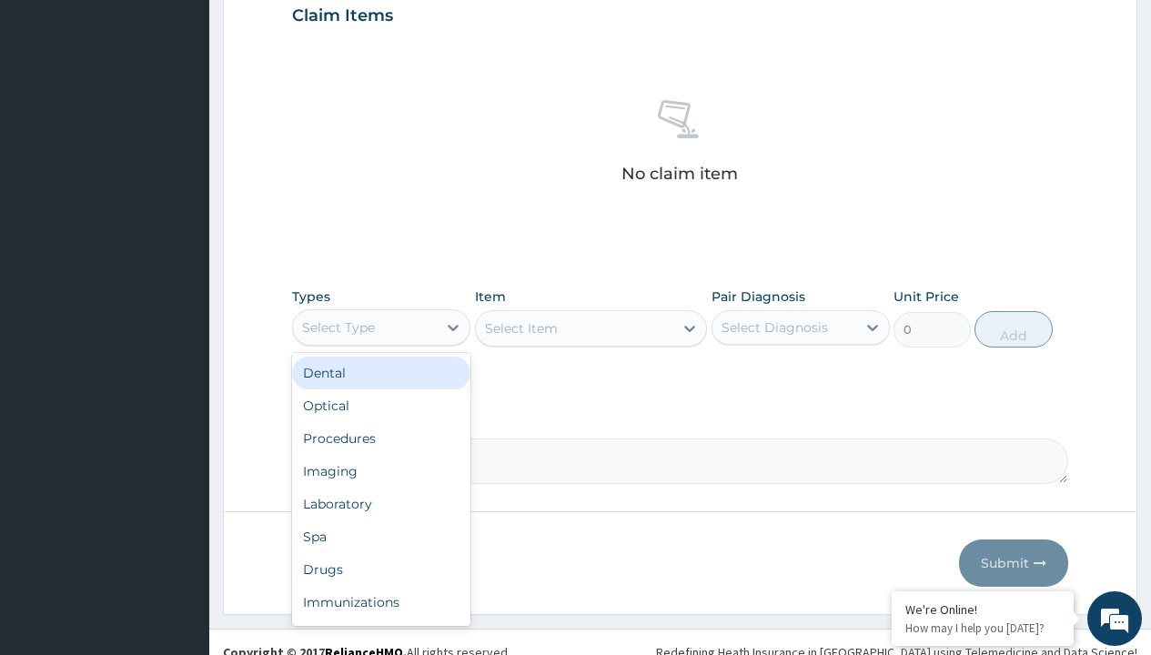
type input "procedures"
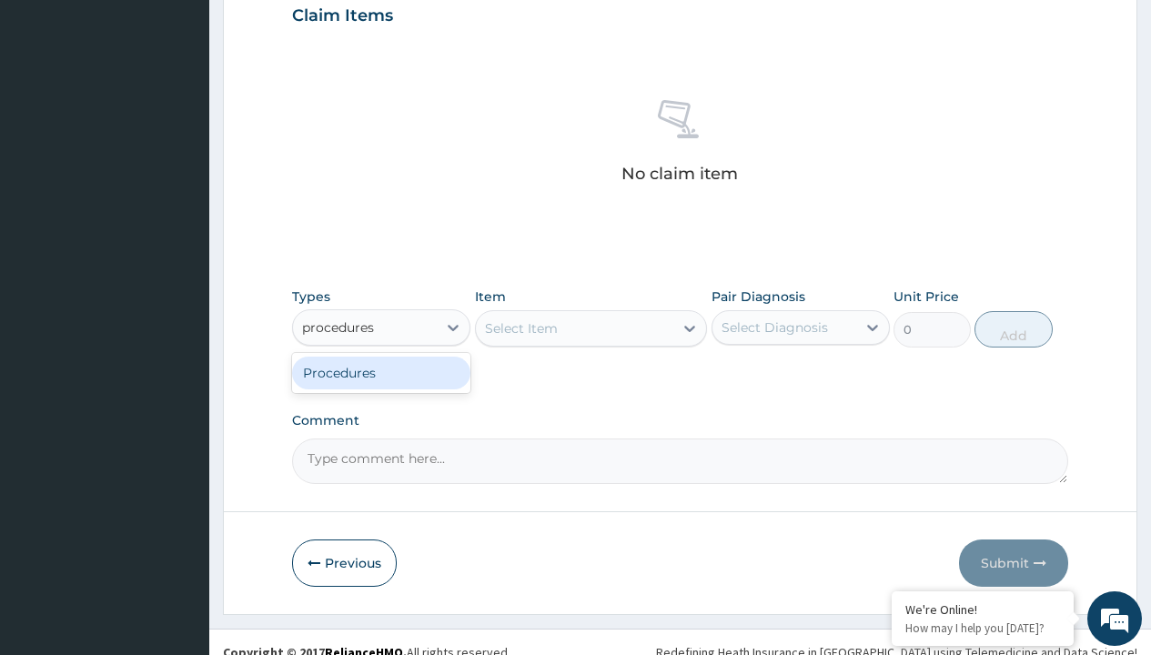
click at [381, 372] on div "Procedures" at bounding box center [381, 373] width 178 height 33
click at [520, 328] on div "Select Item" at bounding box center [521, 328] width 73 height 18
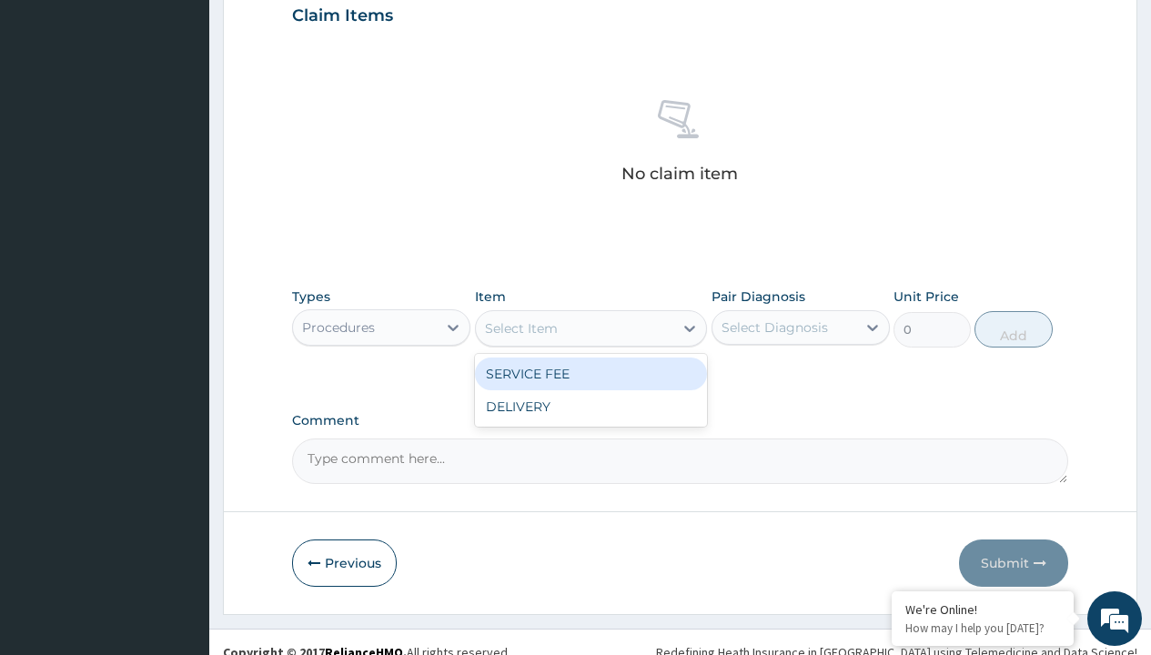
type input "service fee"
click at [590, 373] on div "SERVICE FEE" at bounding box center [591, 374] width 233 height 33
type input "100"
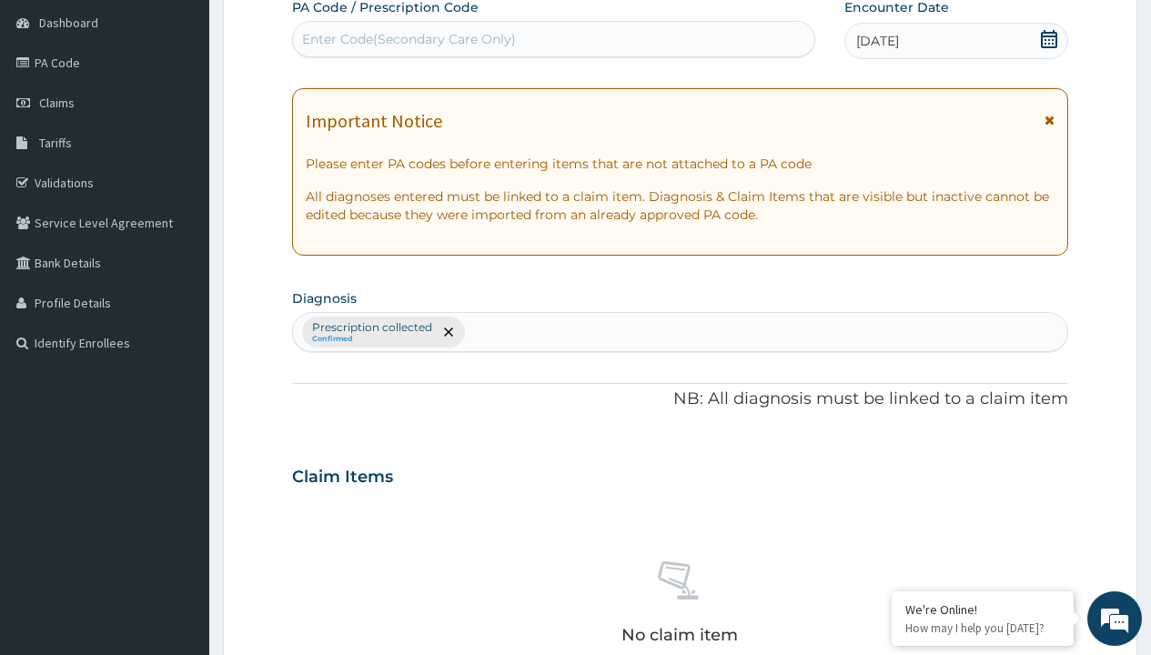
type input "prescription collected"
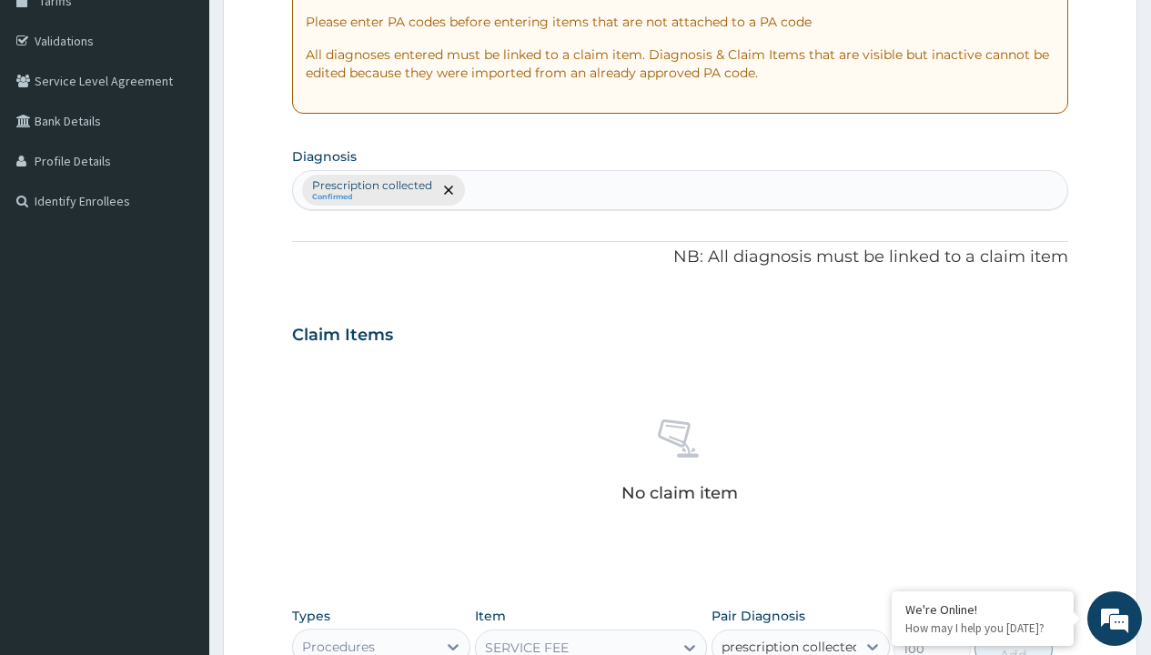
checkbox input "true"
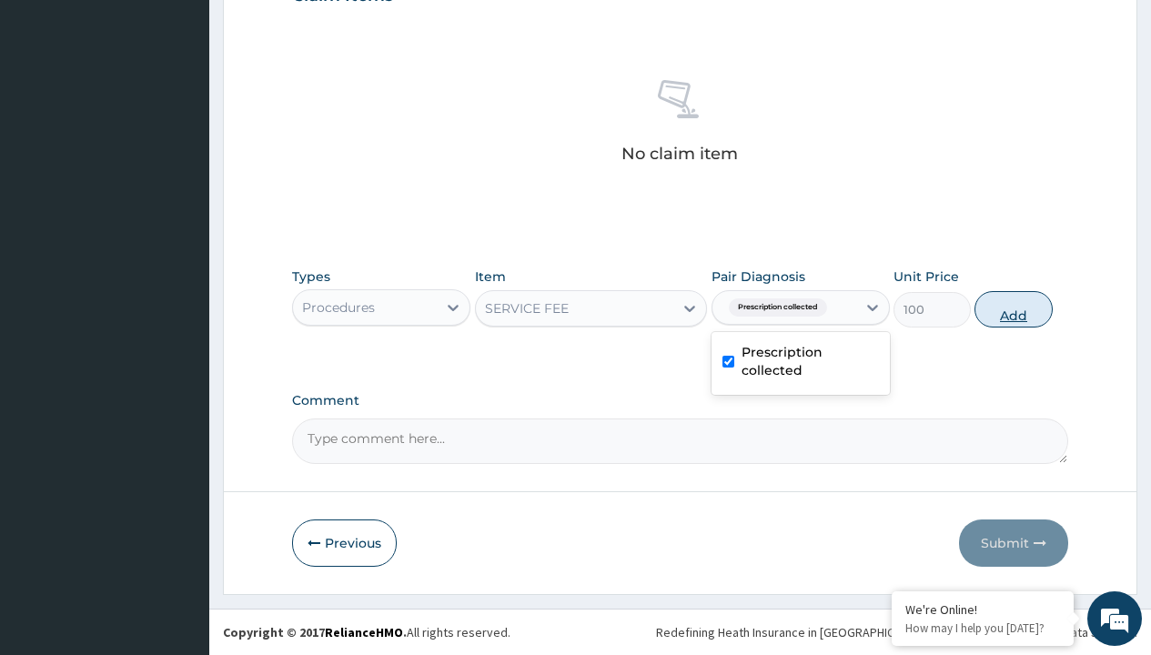
click at [1014, 308] on button "Add" at bounding box center [1012, 309] width 77 height 36
type input "0"
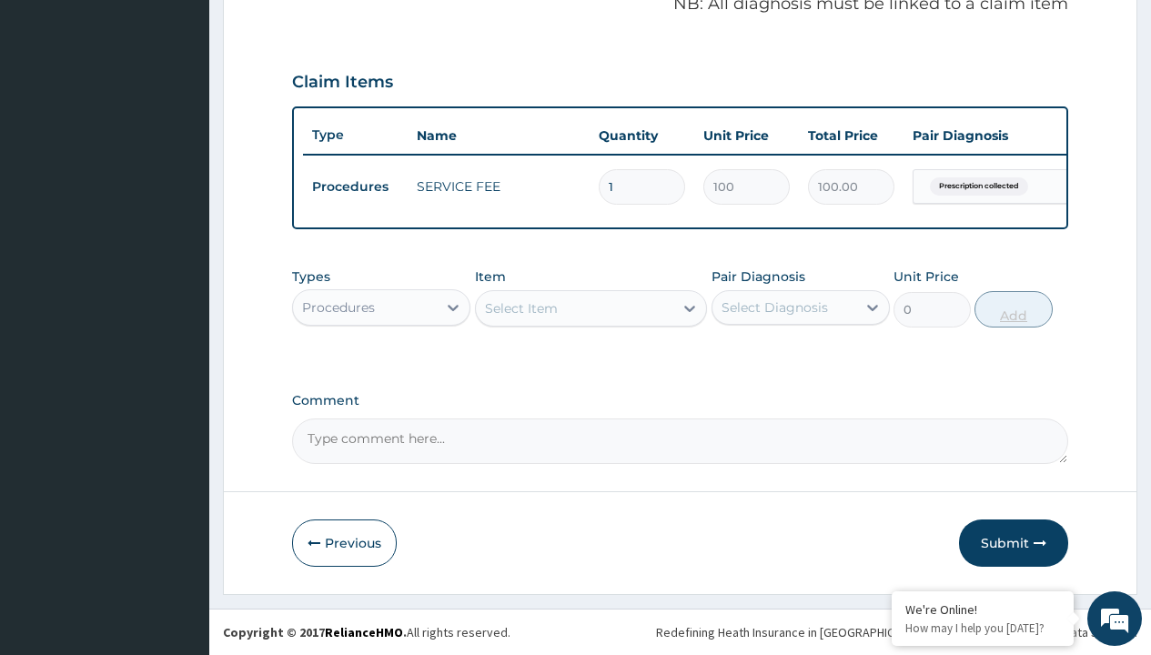
scroll to position [584, 0]
click at [338, 307] on div "Procedures" at bounding box center [338, 307] width 73 height 18
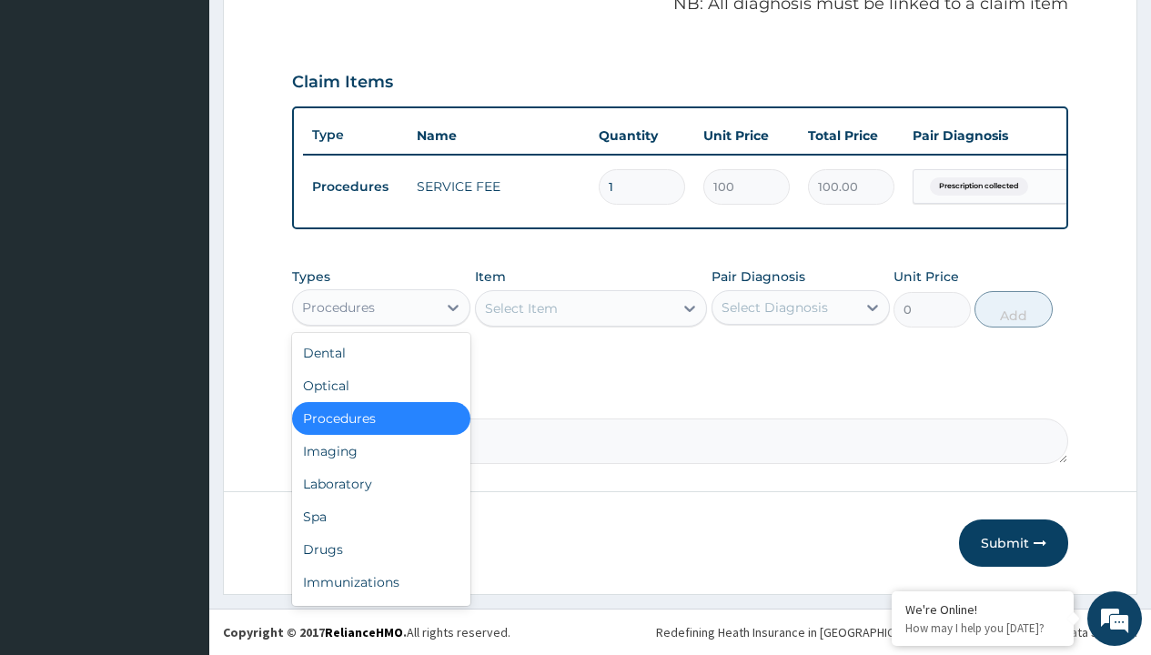
type input "drugs"
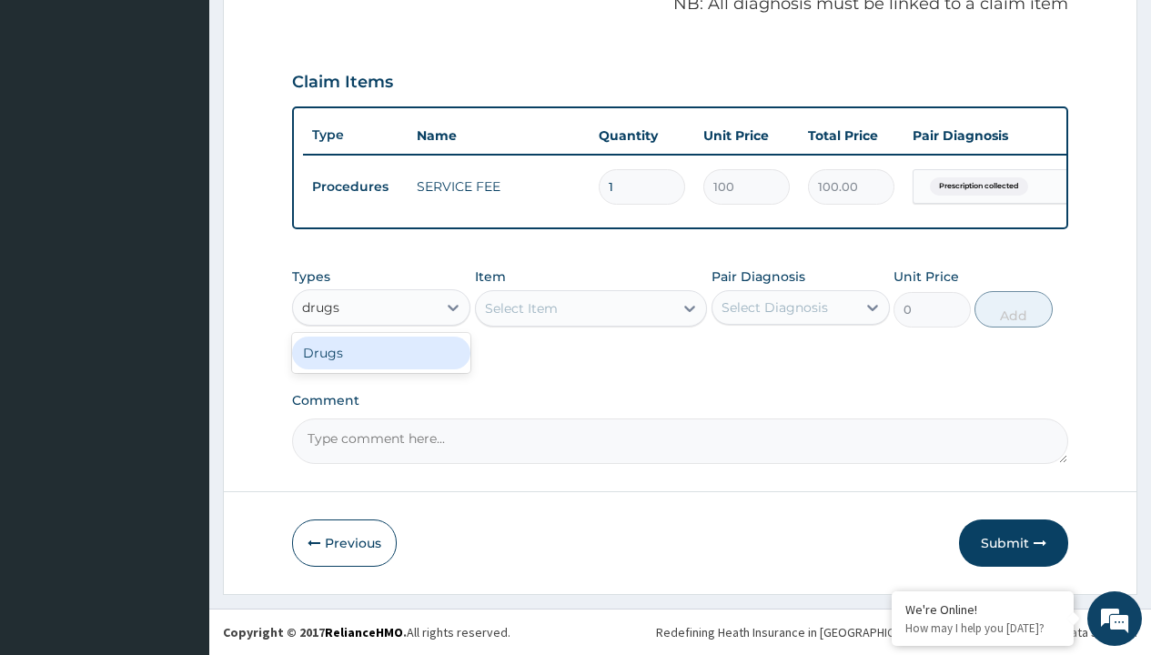
click at [381, 352] on div "Drugs" at bounding box center [381, 353] width 178 height 33
click at [520, 308] on div "Select Item" at bounding box center [591, 308] width 233 height 36
type input "natrilix sr 1.5mg [MEDICAL_DATA] x30"
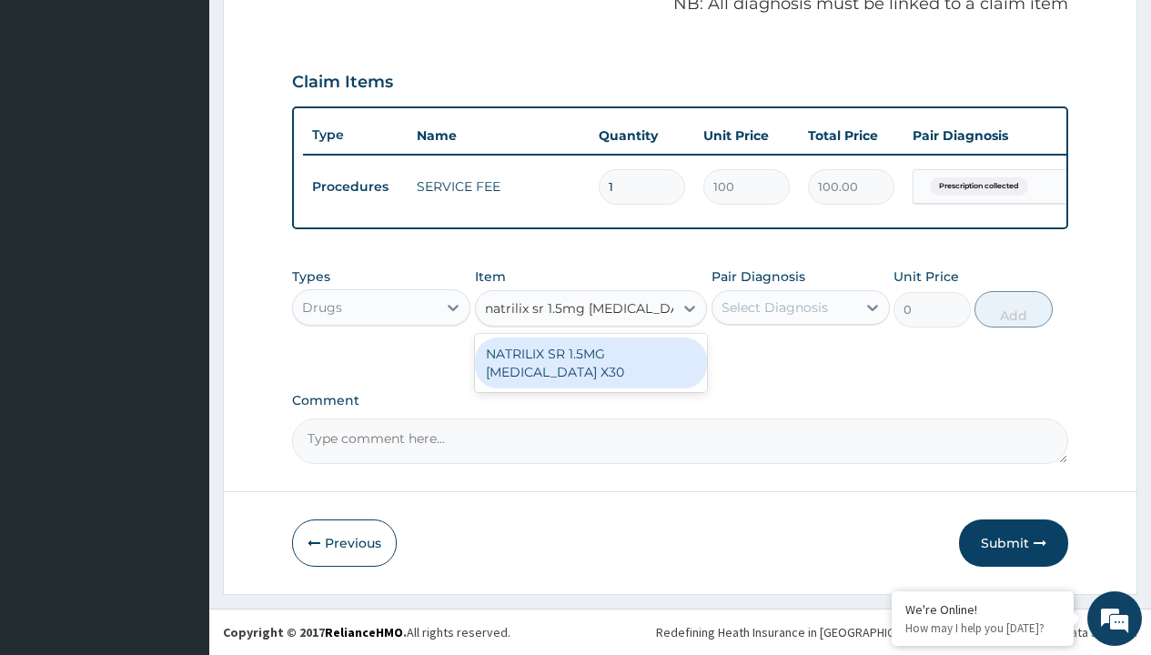
click at [590, 362] on div "NATRILIX SR 1.5MG [MEDICAL_DATA] X30" at bounding box center [591, 363] width 233 height 51
type input "426.7000122070312"
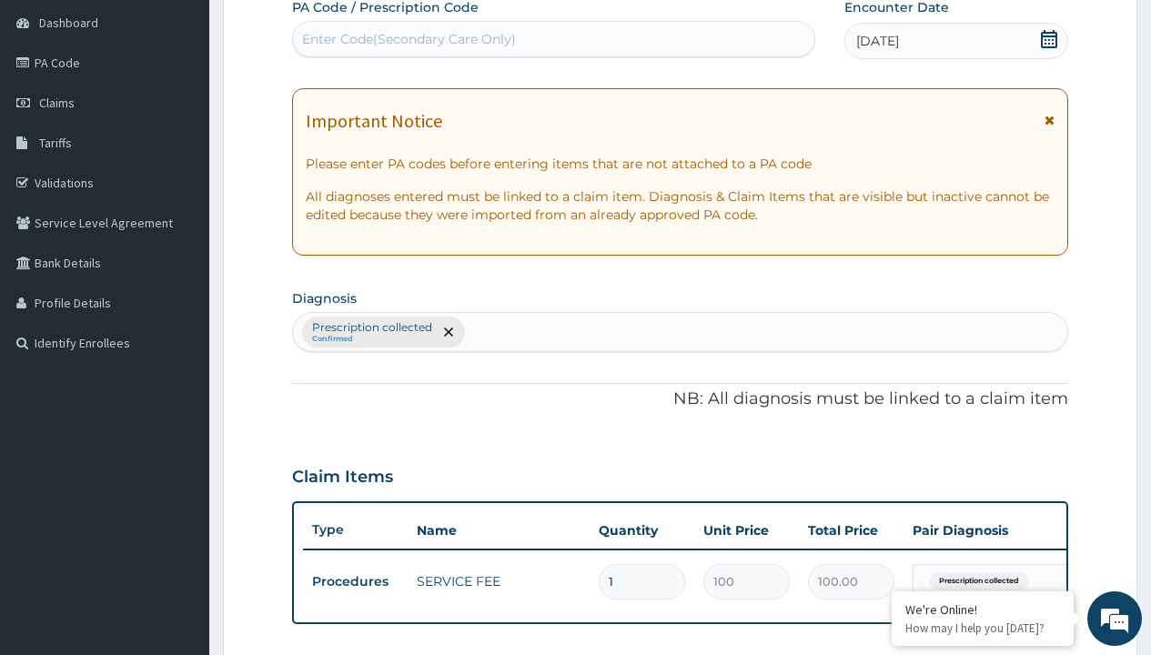
type input "prescription collected"
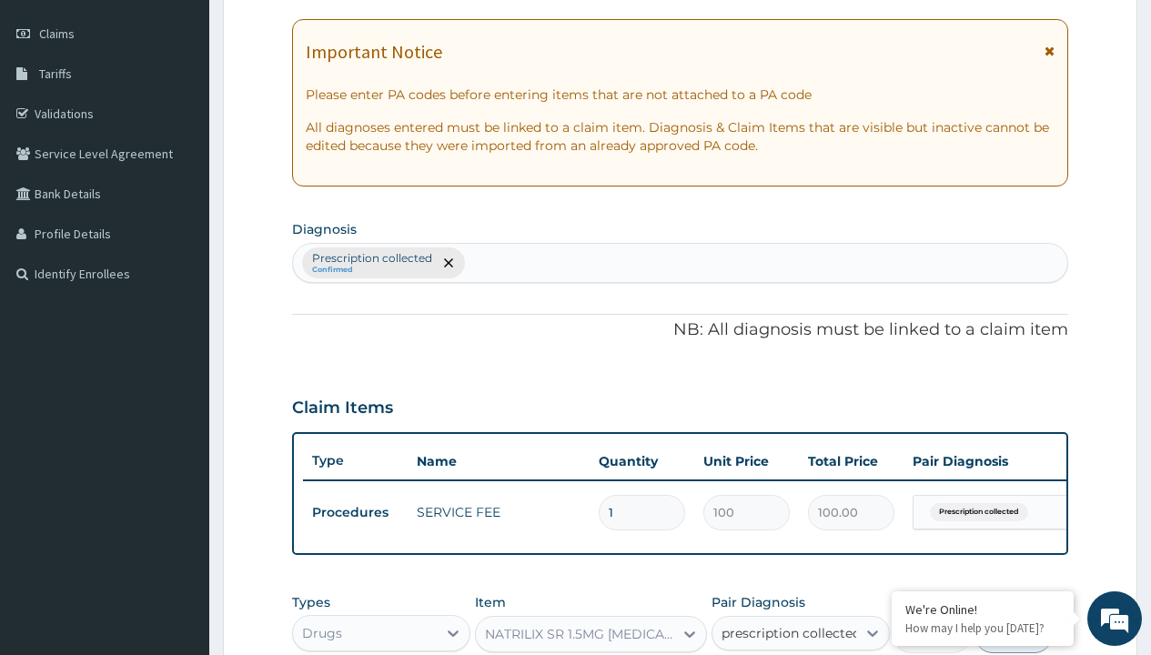
checkbox input "true"
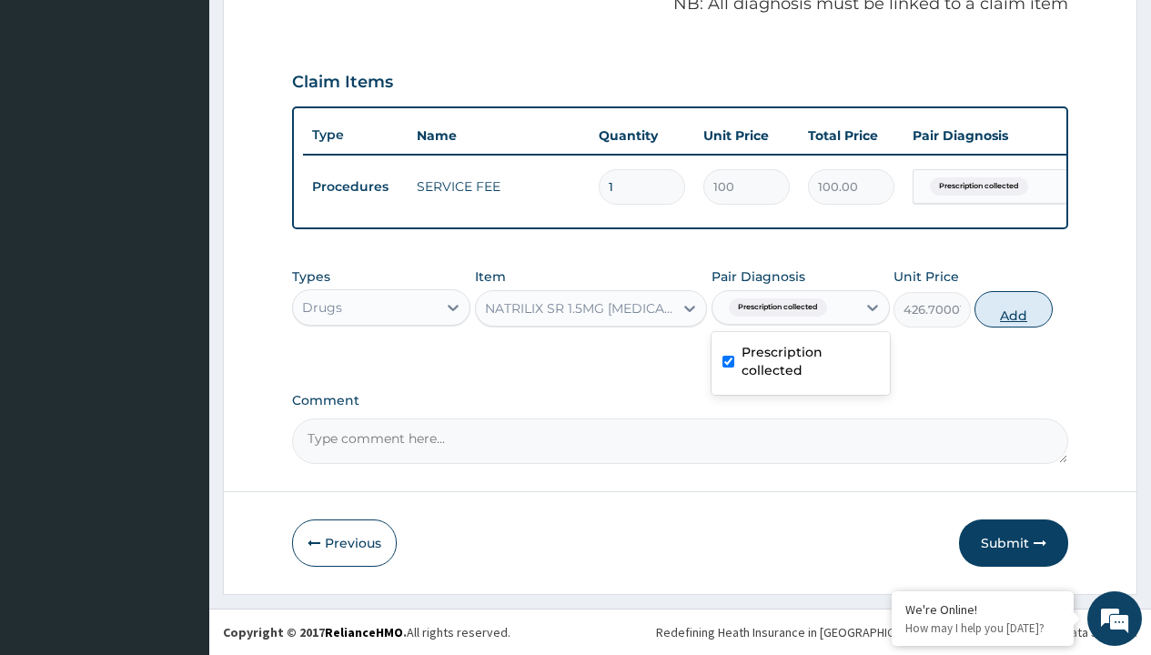
click at [1014, 308] on button "Add" at bounding box center [1012, 309] width 77 height 36
type input "0"
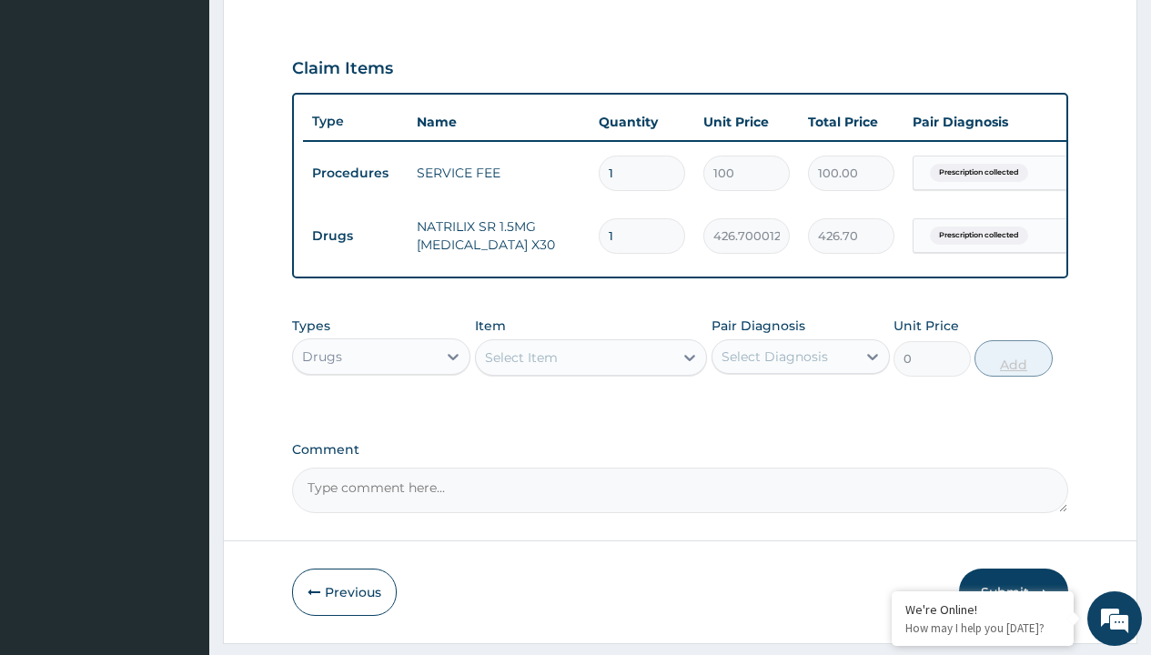
type input "30"
type input "12801.00"
type input "30"
click at [355, 236] on td "Drugs" at bounding box center [355, 236] width 105 height 34
type input "drugs"
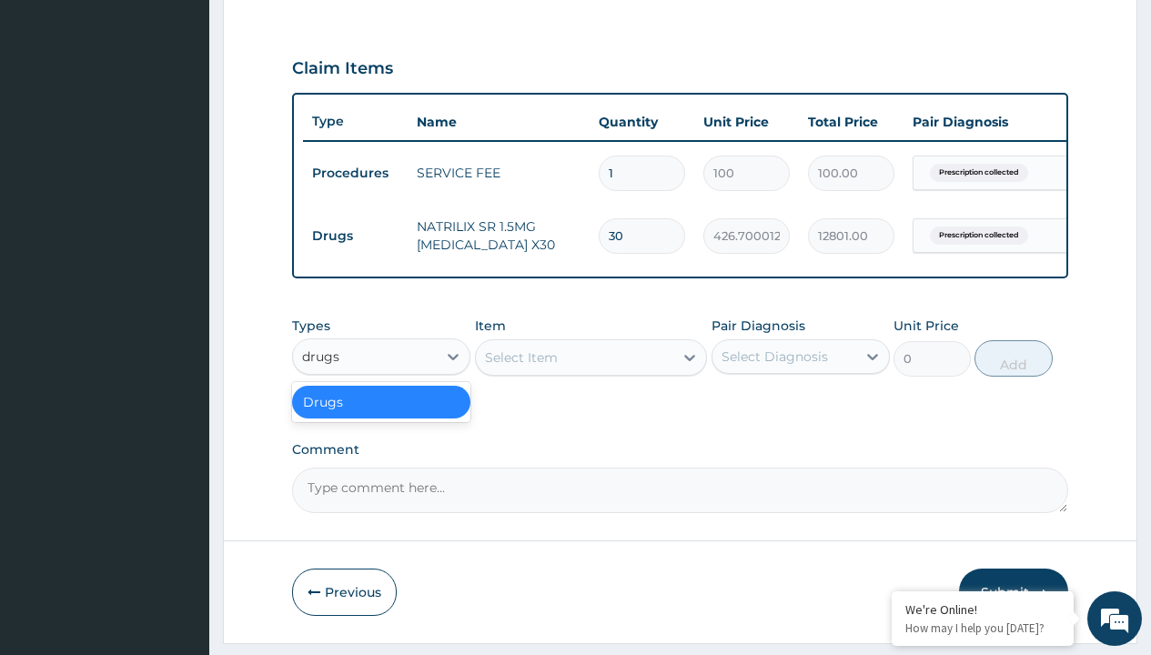
scroll to position [0, 0]
click at [381, 415] on div "Drugs" at bounding box center [381, 402] width 178 height 33
click at [520, 367] on div "Select Item" at bounding box center [521, 357] width 73 height 18
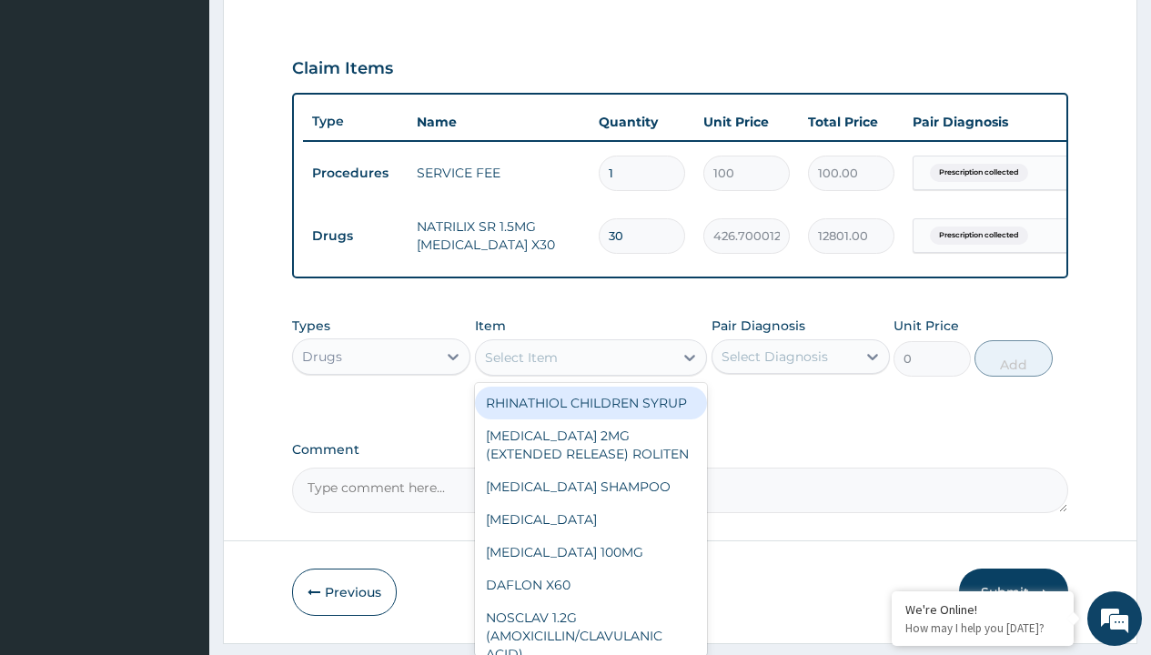
type input "[MEDICAL_DATA] (ldnil) 10mg x 30"
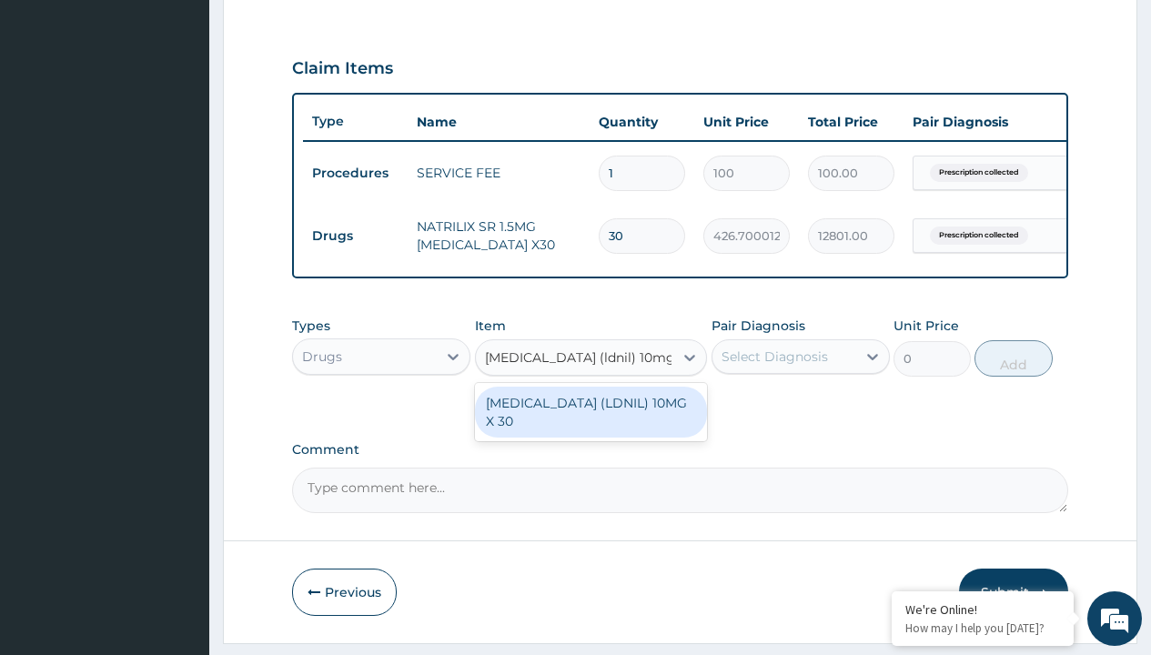
click at [590, 425] on div "[MEDICAL_DATA] (LDNIL) 10MG X 30" at bounding box center [591, 412] width 233 height 51
type input "260"
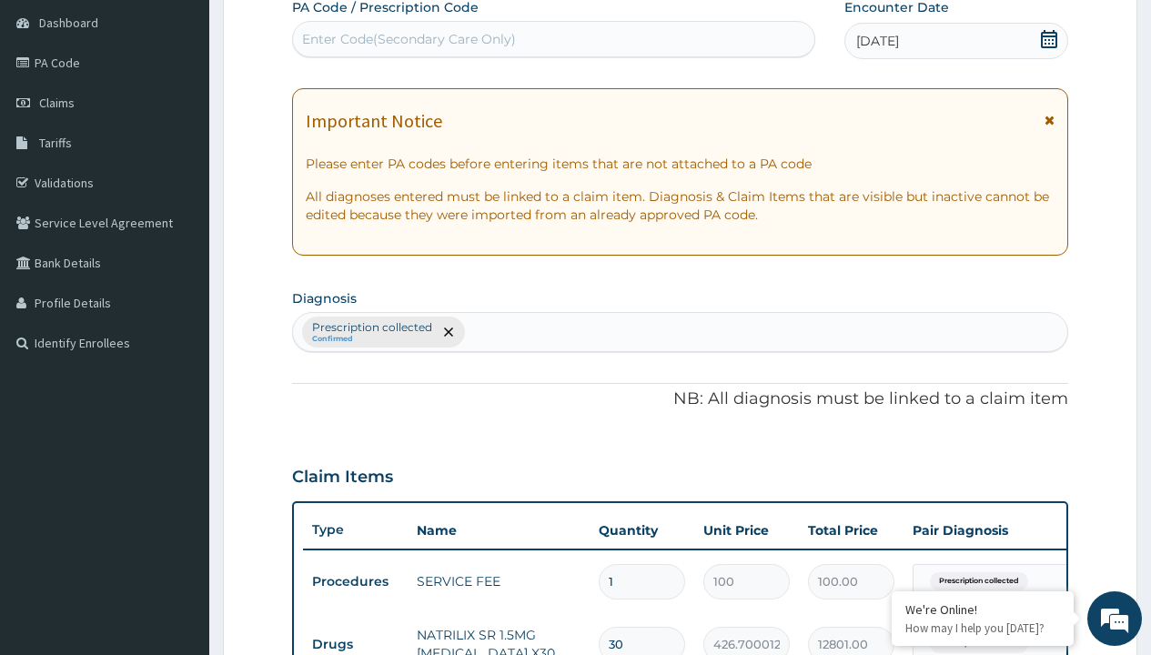
type input "prescription collected"
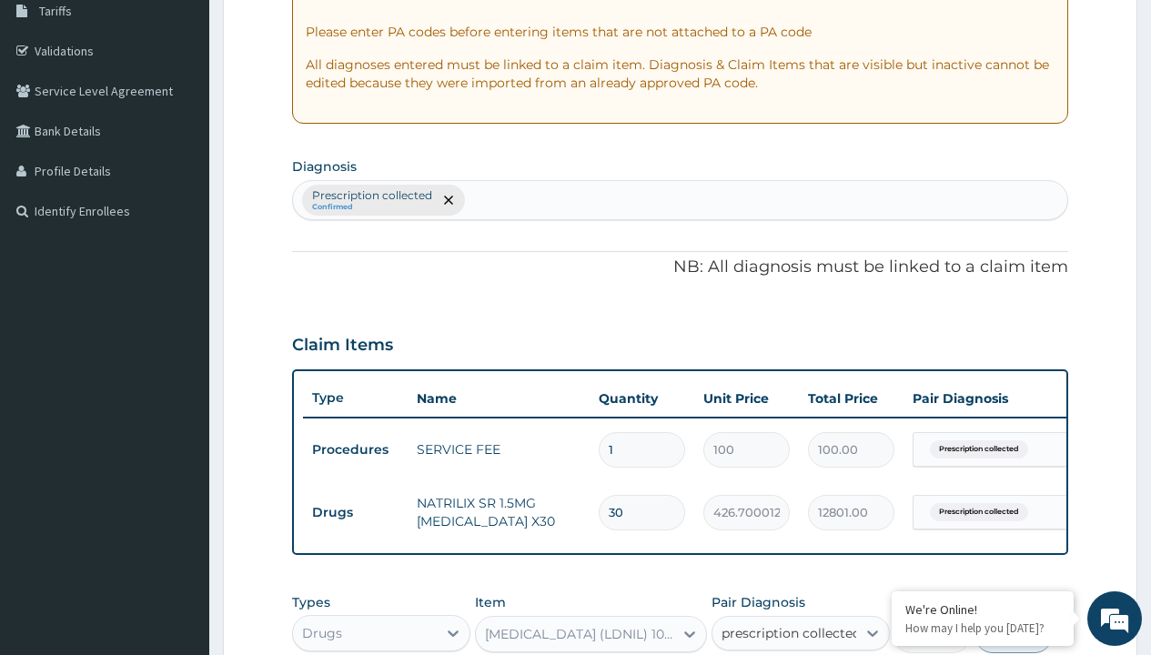
checkbox input "true"
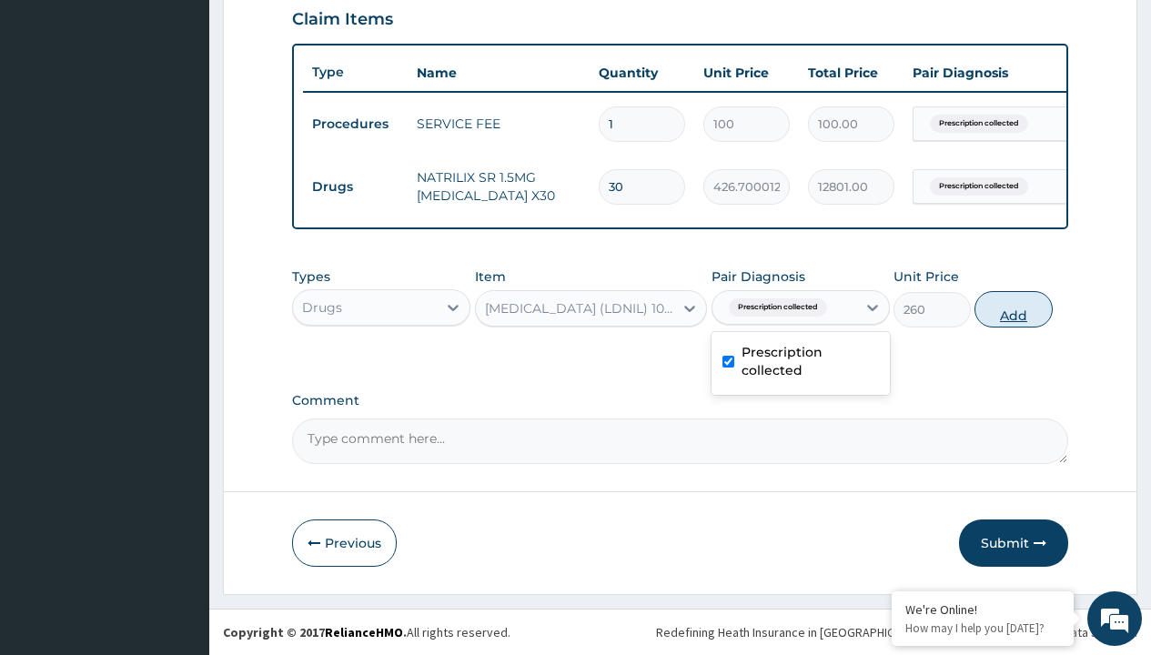
click at [1014, 308] on button "Add" at bounding box center [1012, 309] width 77 height 36
type input "0"
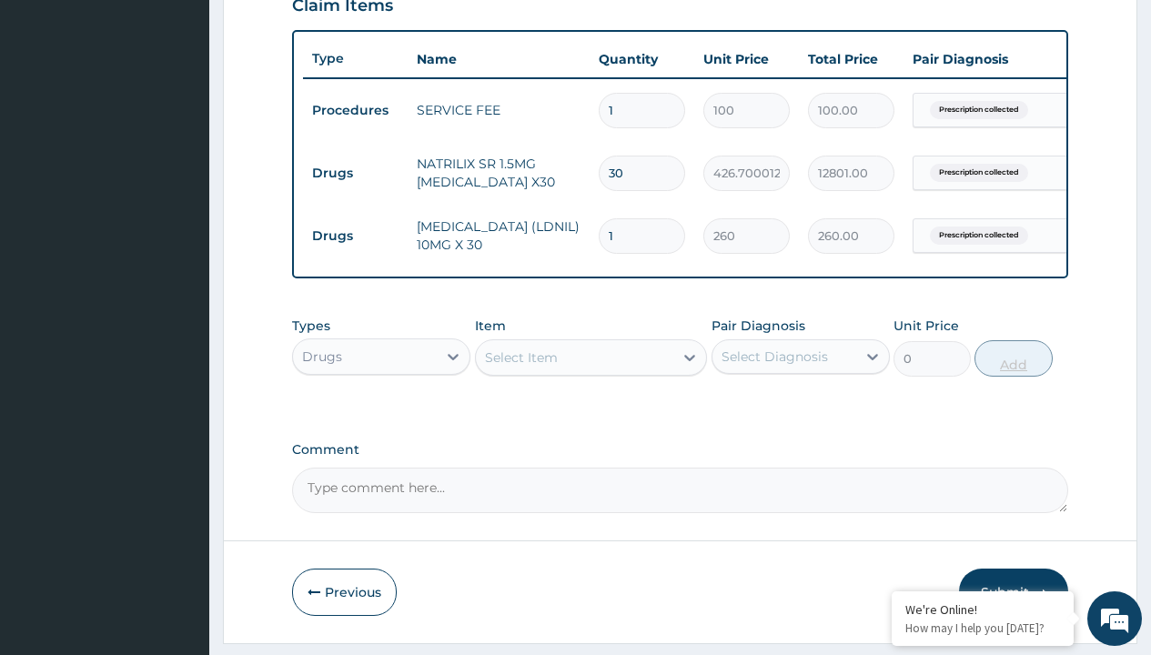
type input "30"
type input "7800.00"
type input "30"
click at [355, 173] on td "Drugs" at bounding box center [355, 173] width 105 height 34
type input "procedures"
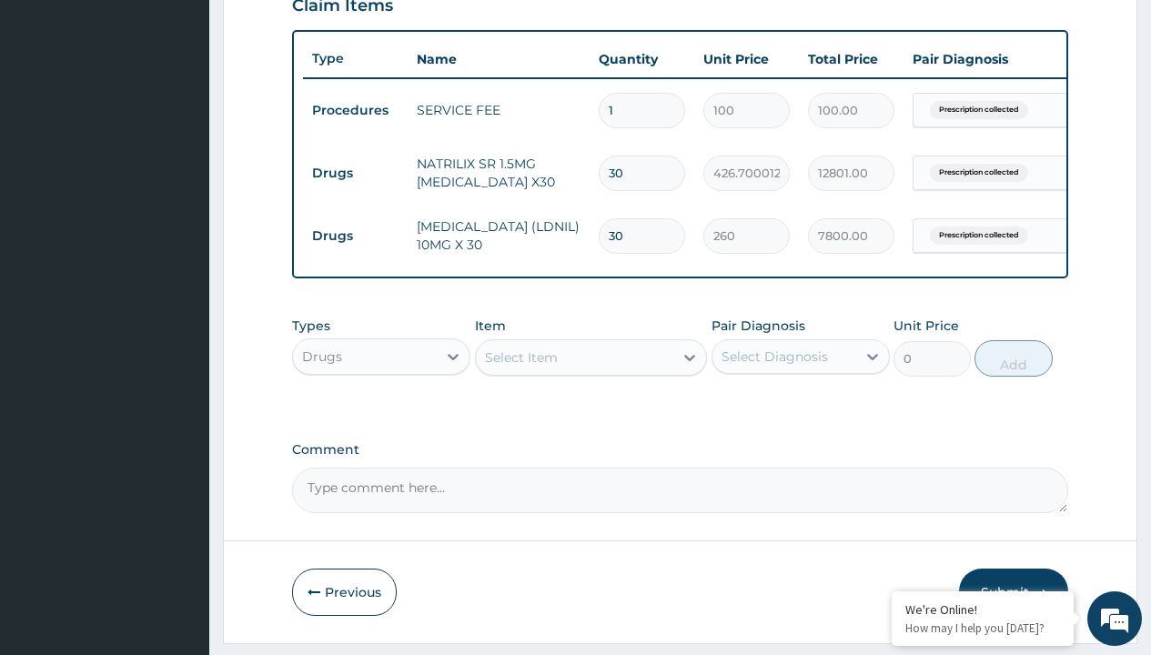
scroll to position [0, 0]
click at [381, 415] on div "Procedures" at bounding box center [381, 402] width 178 height 33
click at [520, 367] on div "Select Item" at bounding box center [521, 357] width 73 height 18
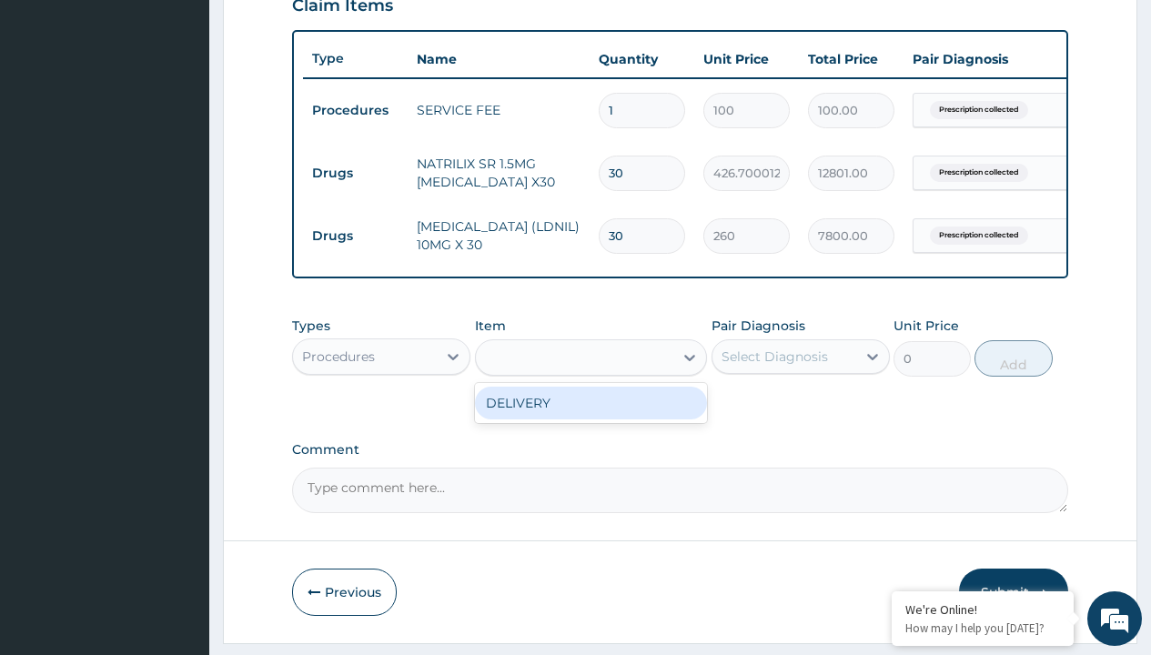
type input "delivery"
click at [590, 416] on div "DELIVERY" at bounding box center [591, 403] width 233 height 33
type input "2000"
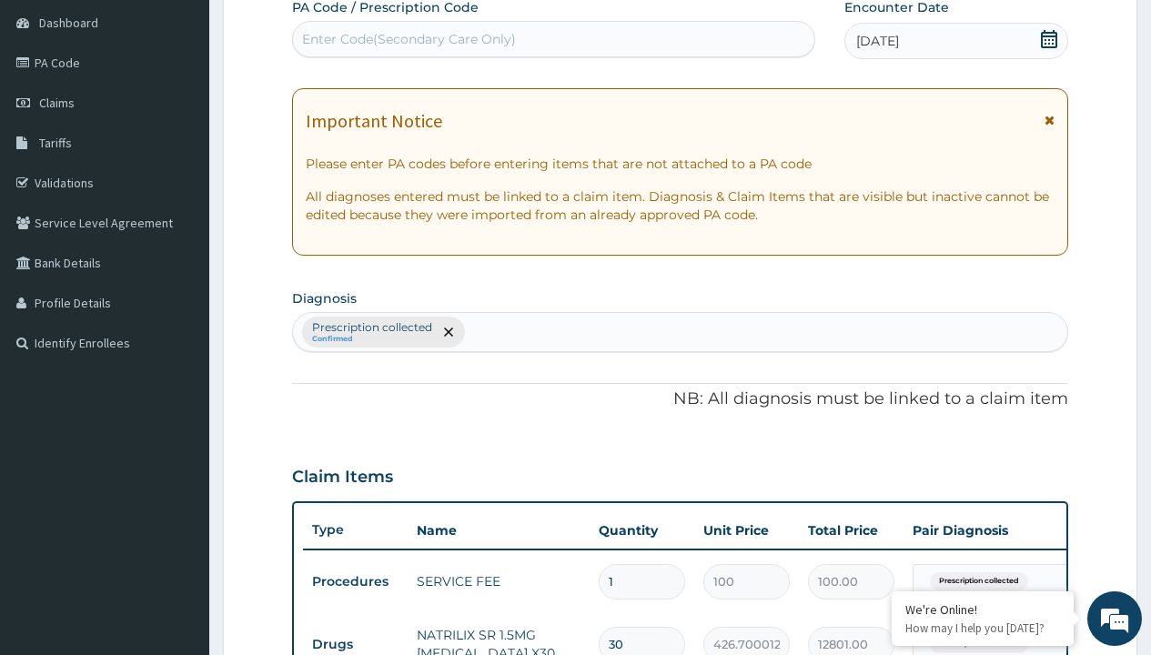
type input "prescription collected"
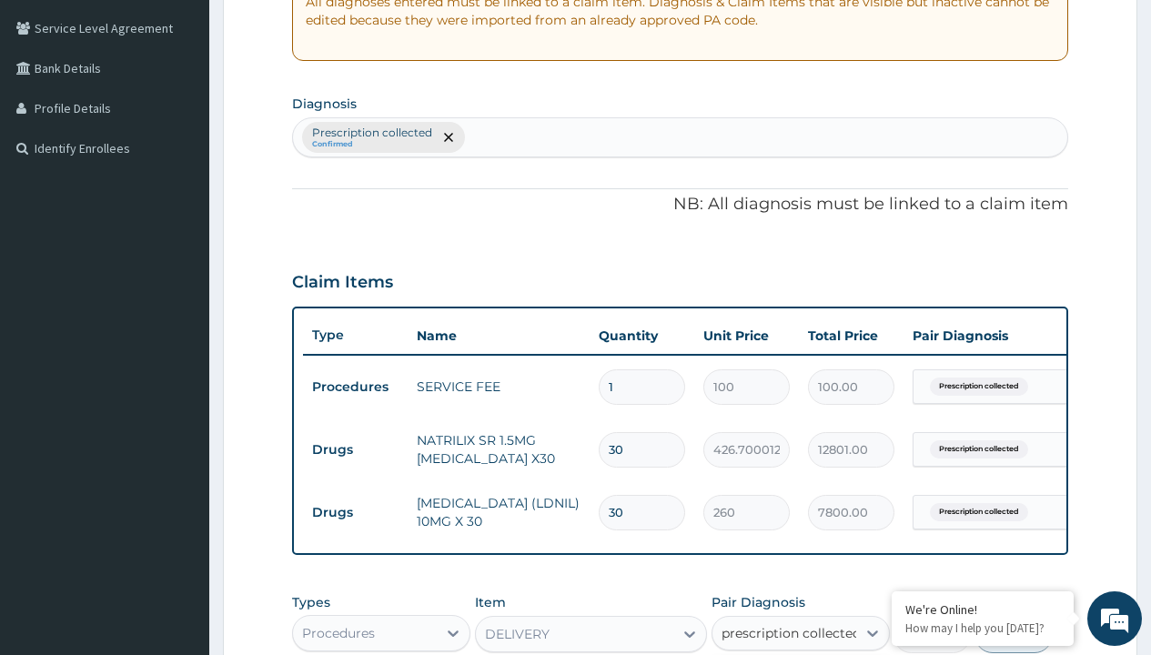
checkbox input "true"
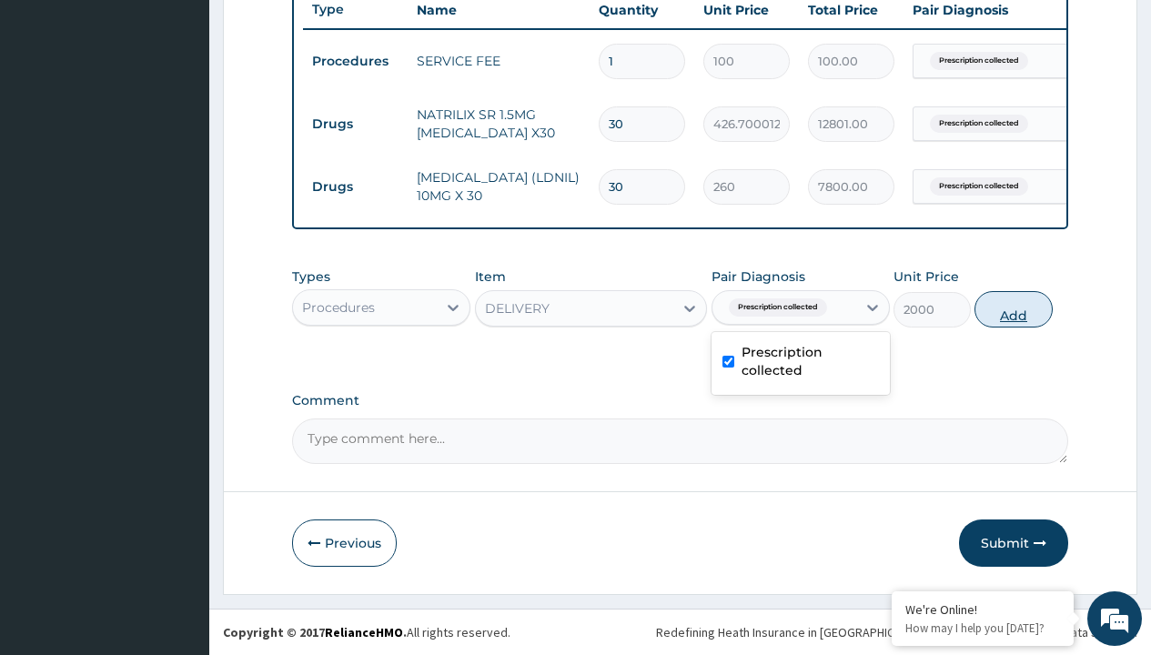
click at [1014, 308] on button "Add" at bounding box center [1012, 309] width 77 height 36
type input "0"
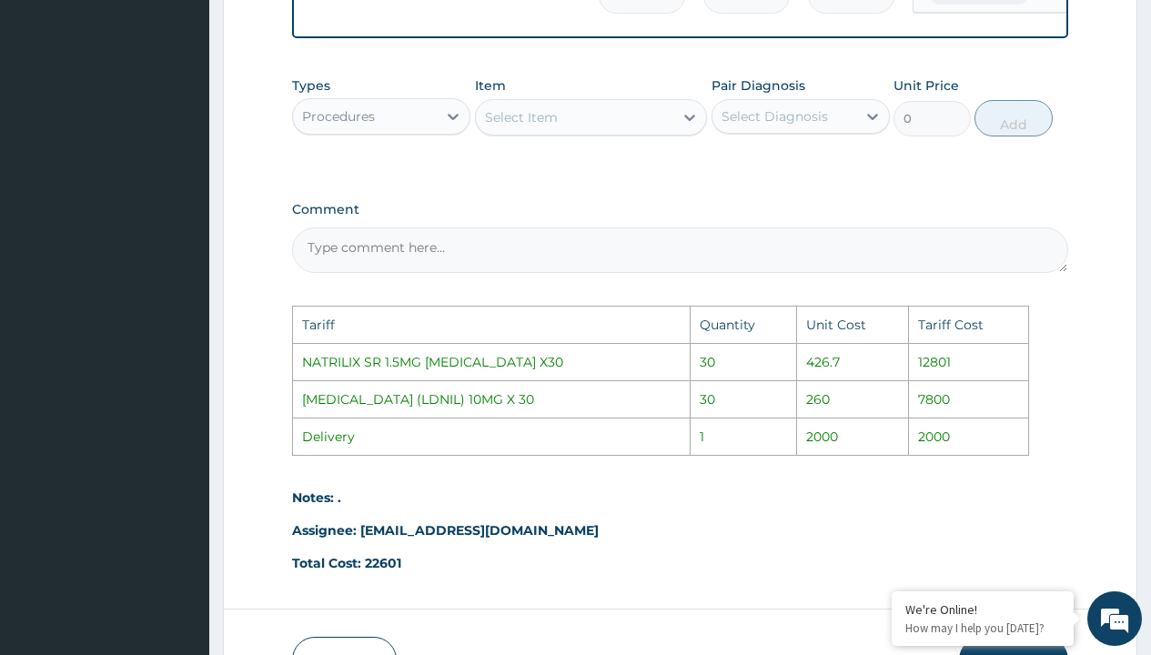
scroll to position [1081, 0]
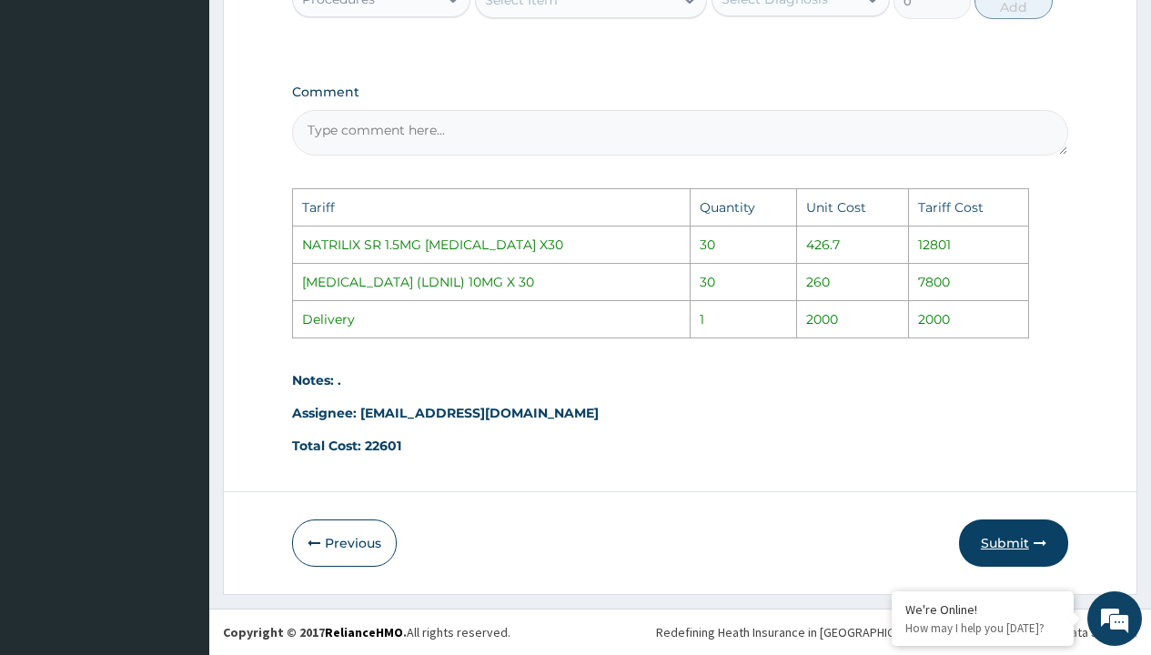
click at [993, 548] on button "Submit" at bounding box center [1013, 542] width 109 height 47
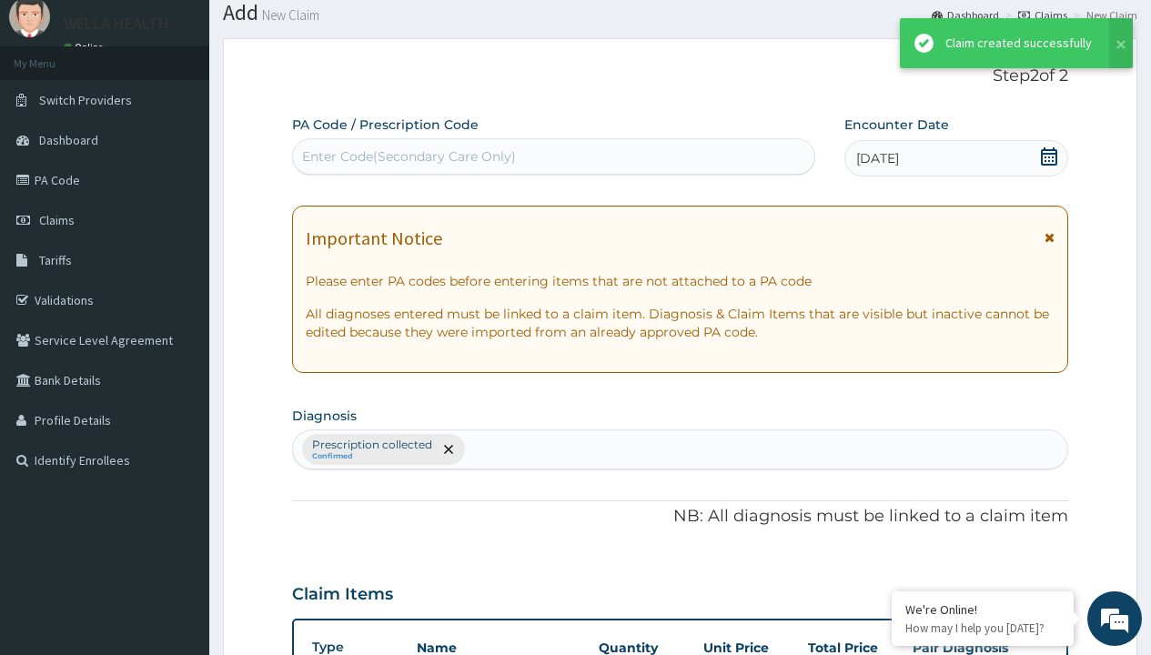
scroll to position [772, 0]
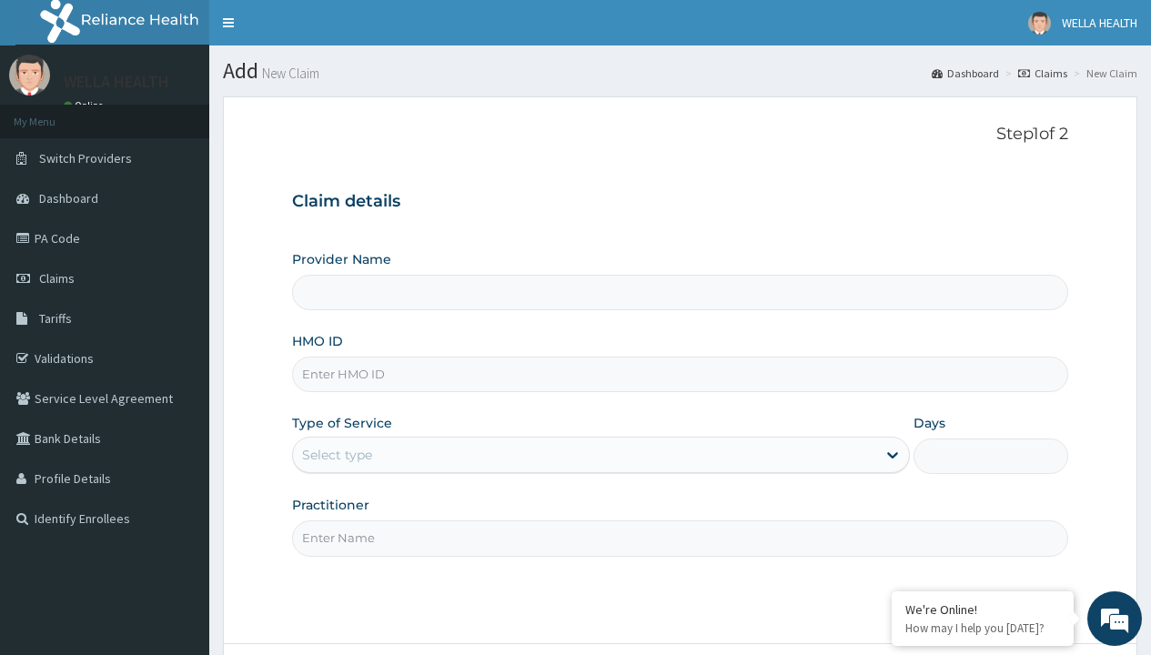
type input "Pharmacy Pick Up ( WellaHealth)"
type input "NBP/10123/A"
type input "WellaHealth"
click at [337, 455] on div "Select type" at bounding box center [337, 455] width 70 height 18
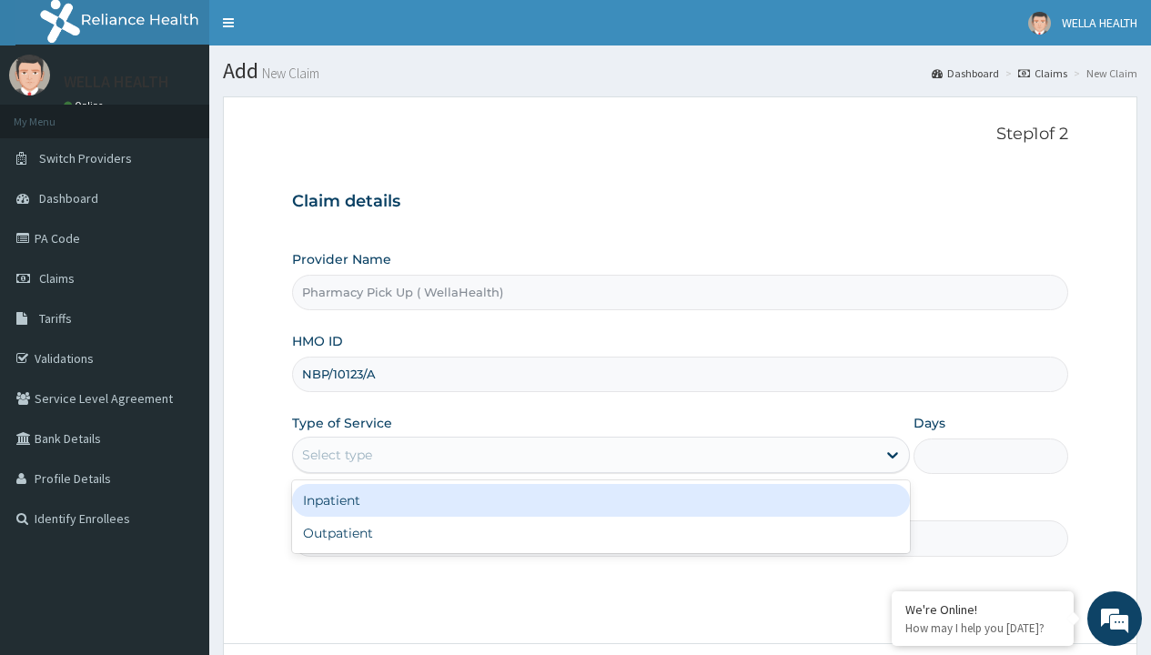
click at [600, 533] on div "Outpatient" at bounding box center [601, 533] width 618 height 33
type input "1"
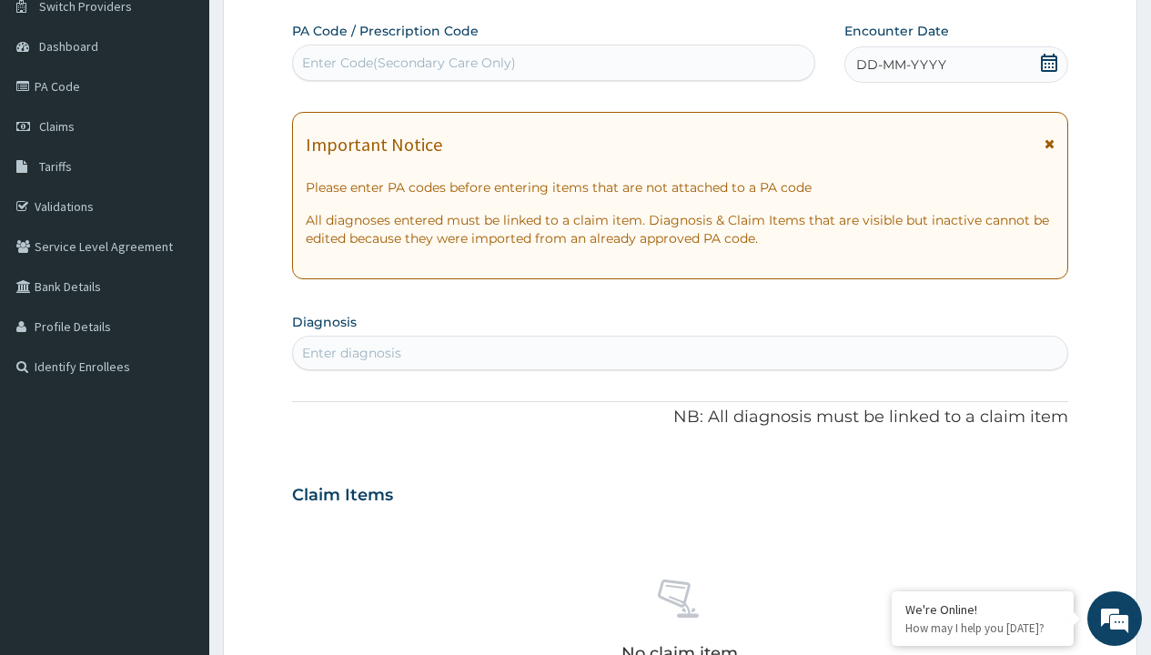
click at [900, 65] on span "DD-MM-YYYY" at bounding box center [901, 64] width 90 height 18
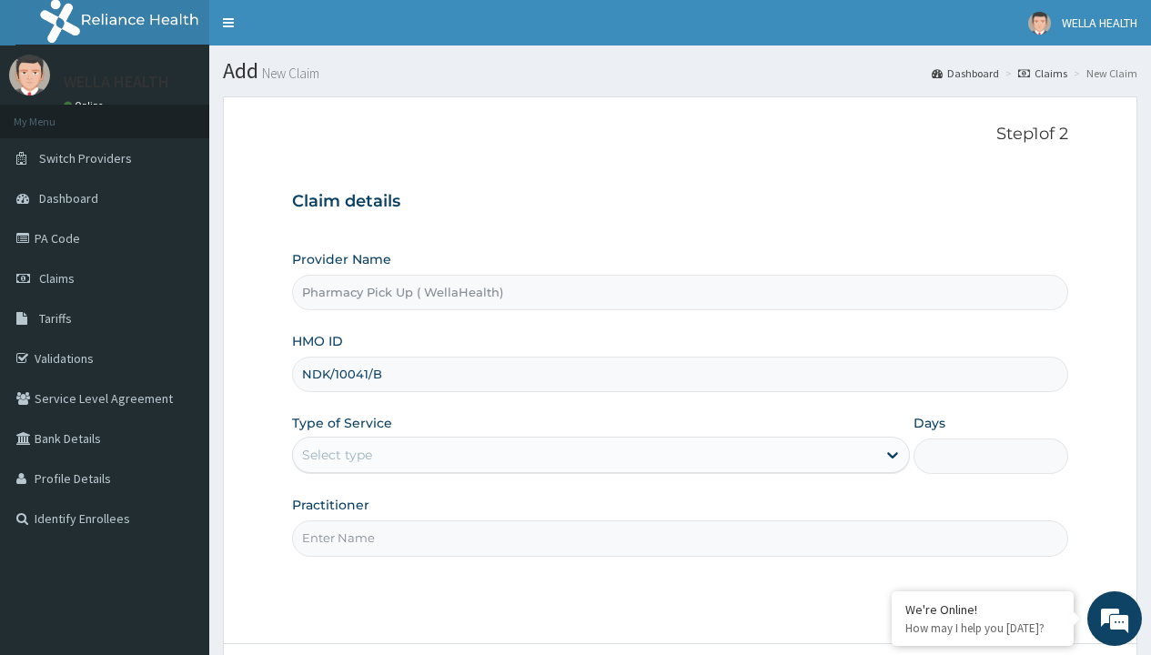
type input "NDK/10041/B"
type input "WellaHealth"
click at [337, 455] on div "Select type" at bounding box center [337, 455] width 70 height 18
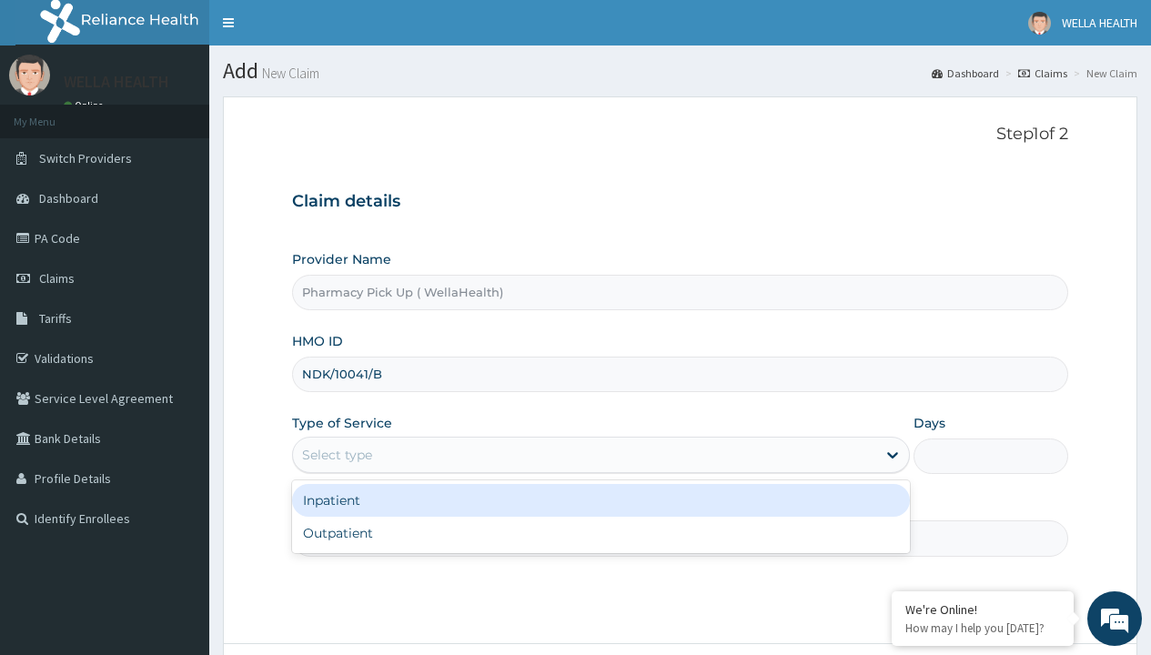
click at [600, 533] on div "Outpatient" at bounding box center [601, 533] width 618 height 33
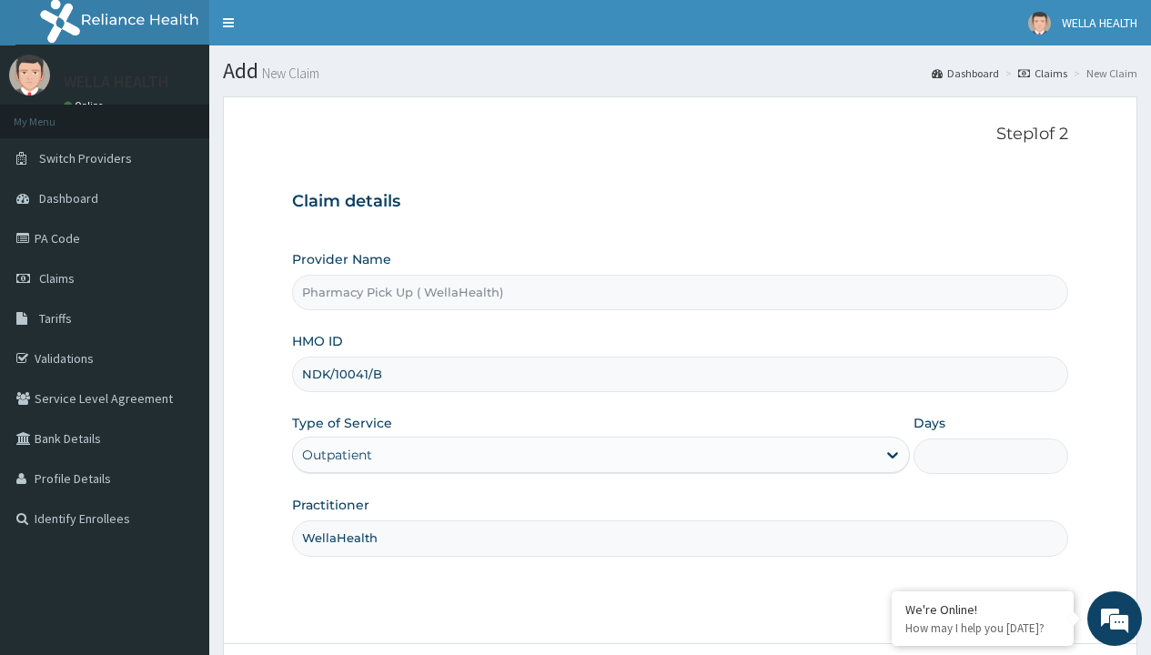
type input "1"
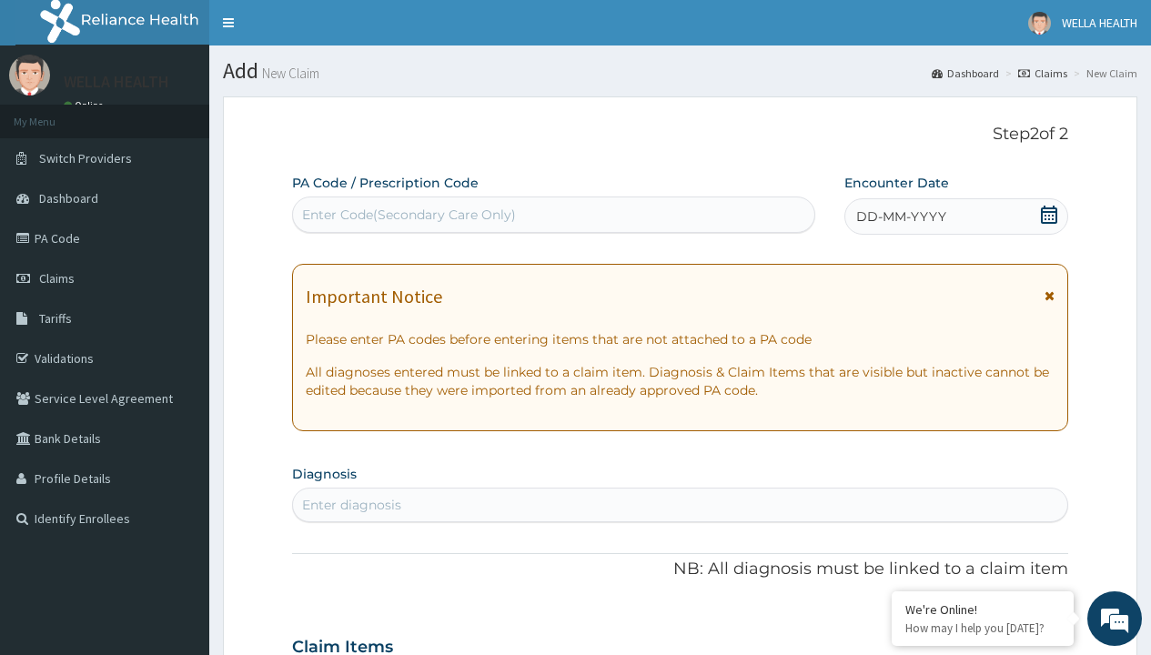
scroll to position [152, 0]
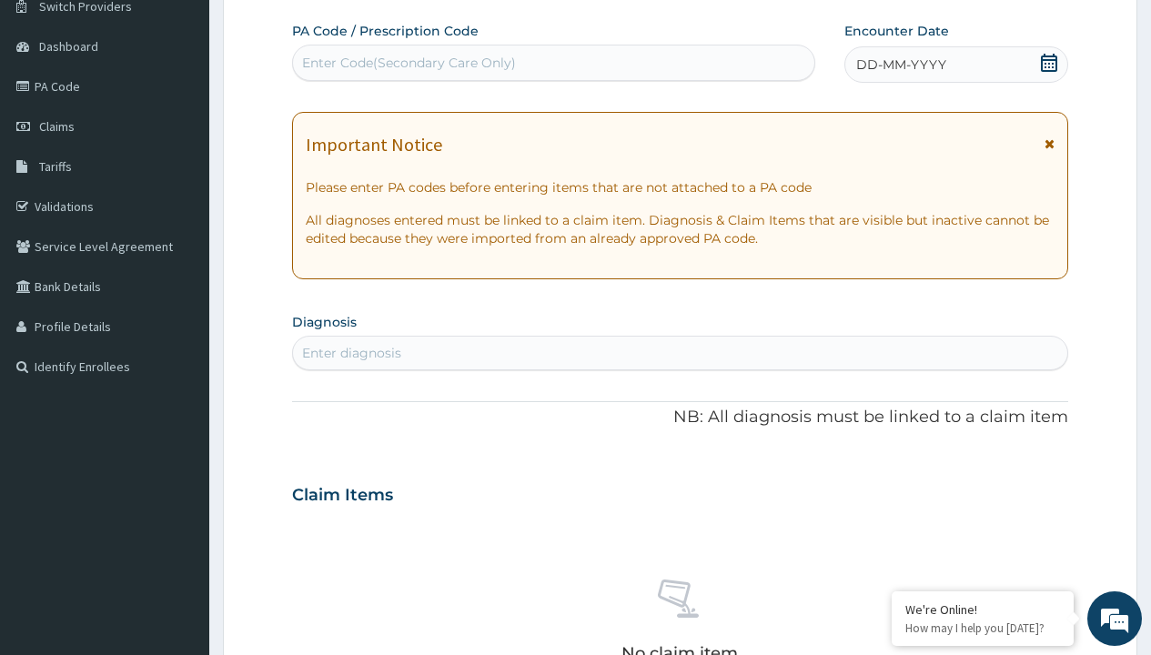
click at [900, 65] on span "DD-MM-YYYY" at bounding box center [901, 64] width 90 height 18
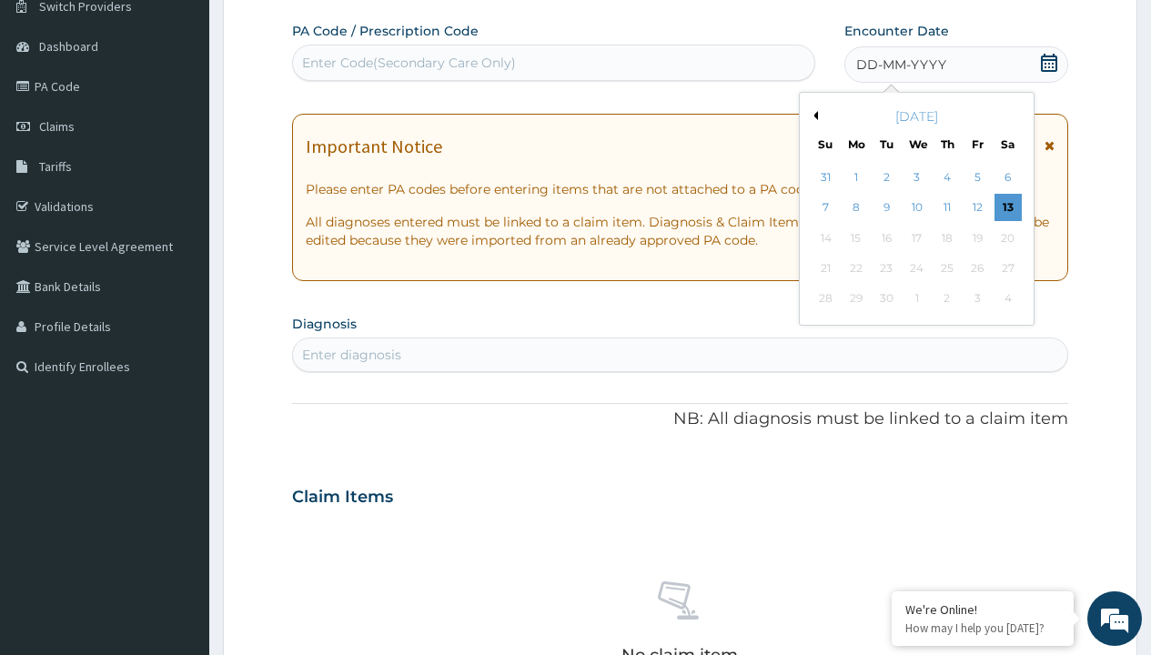
click at [812, 116] on button "Previous Month" at bounding box center [813, 115] width 9 height 9
click at [916, 207] on div "6" at bounding box center [916, 208] width 27 height 27
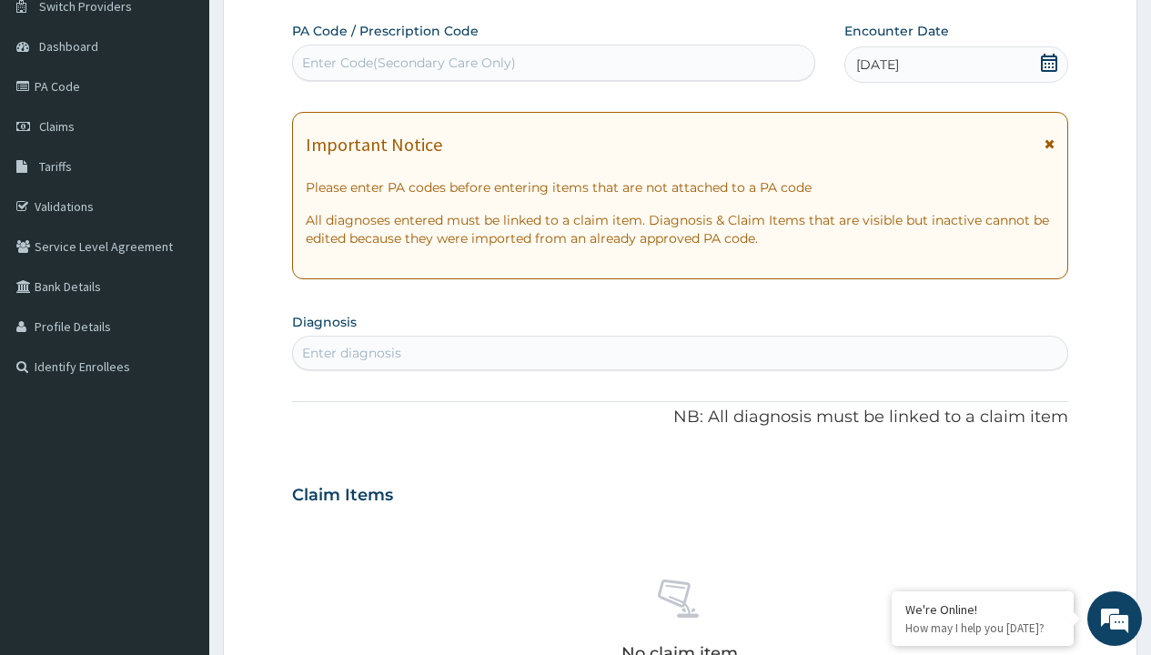
click at [351, 353] on div "Enter diagnosis" at bounding box center [351, 353] width 99 height 18
type input "prescription collected"
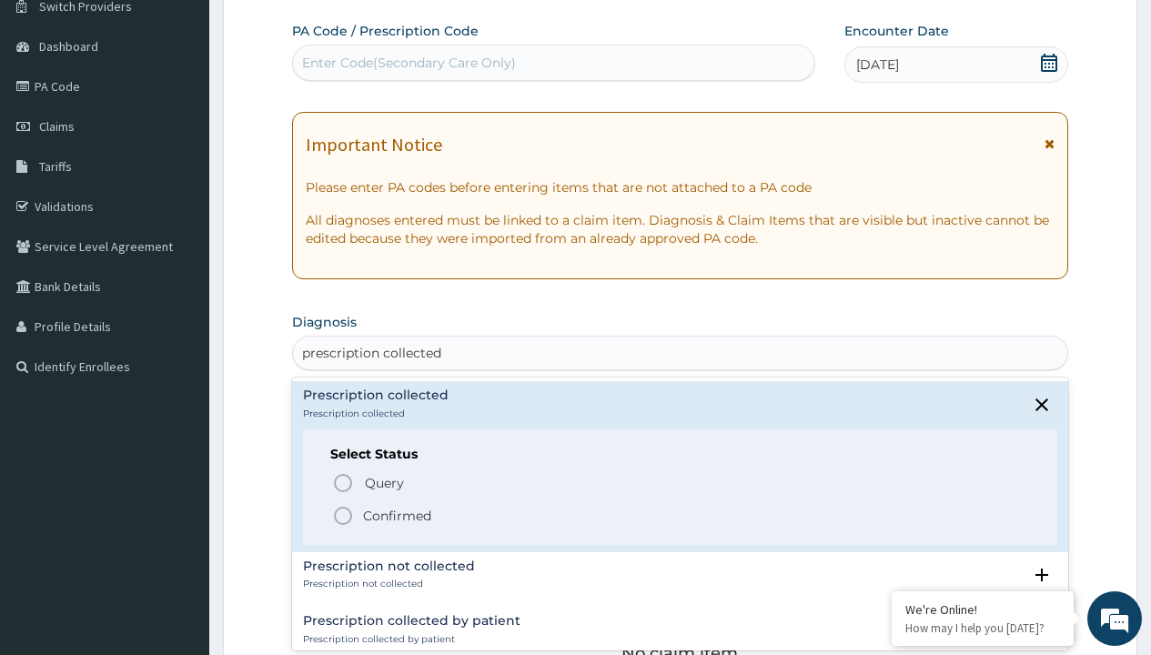
click at [397, 515] on p "Confirmed" at bounding box center [397, 516] width 68 height 18
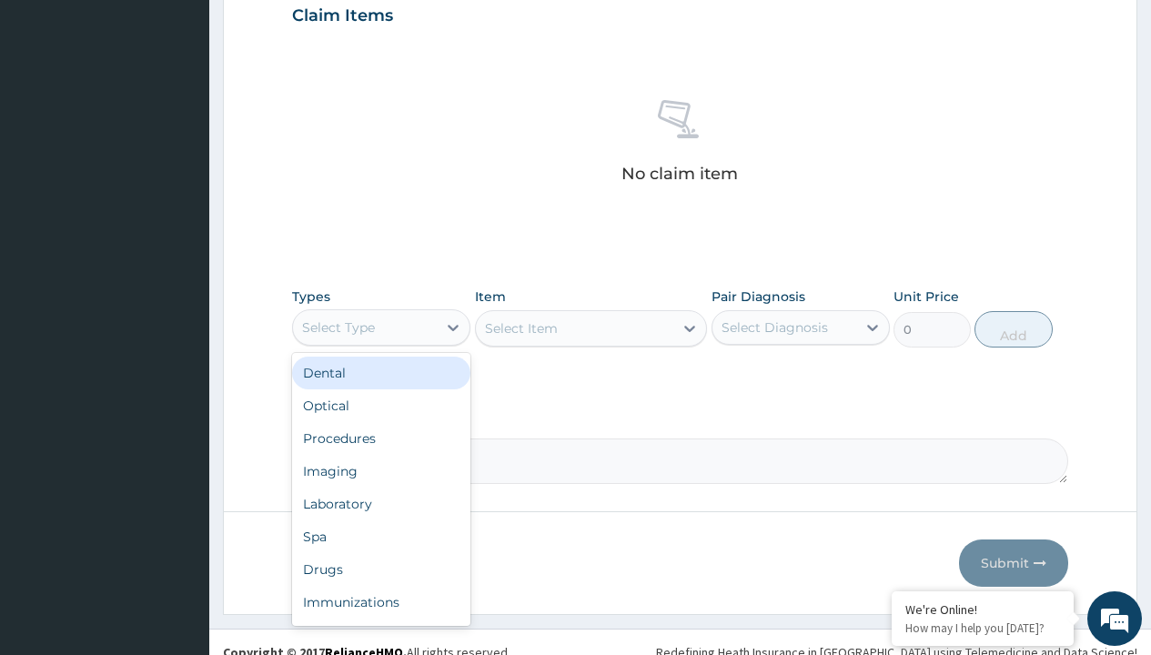
type input "procedures"
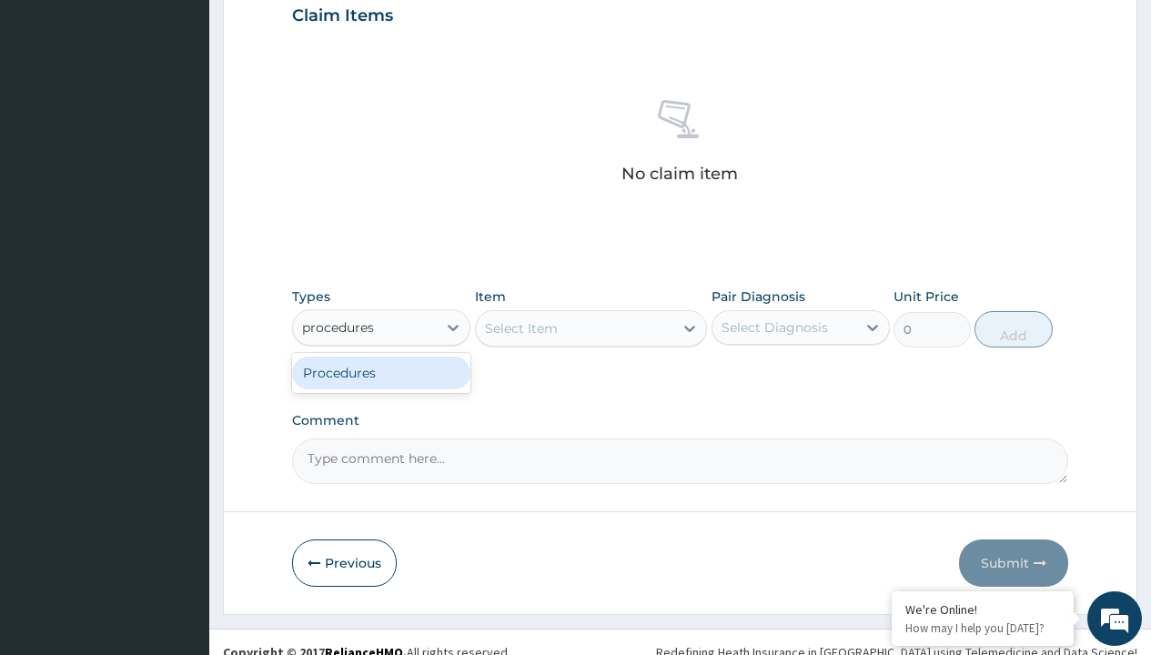
scroll to position [0, 0]
click at [381, 372] on div "Procedures" at bounding box center [381, 373] width 178 height 33
click at [520, 328] on div "Select Item" at bounding box center [591, 328] width 233 height 36
click at [338, 327] on div "Procedures" at bounding box center [338, 327] width 73 height 18
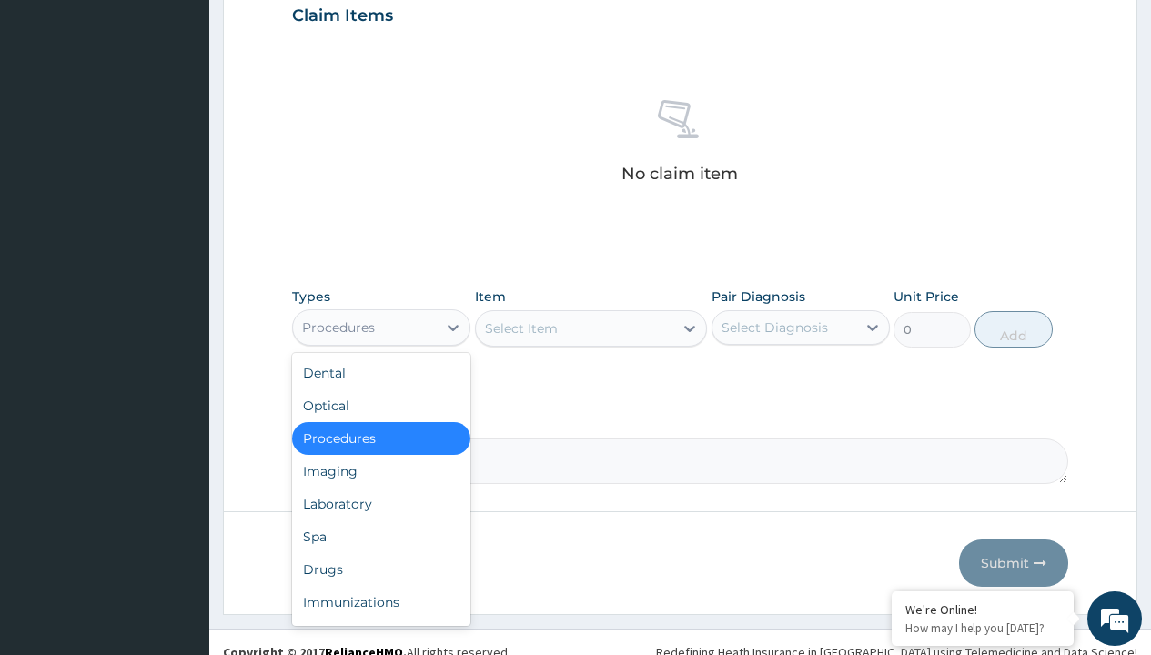
type input "procedures"
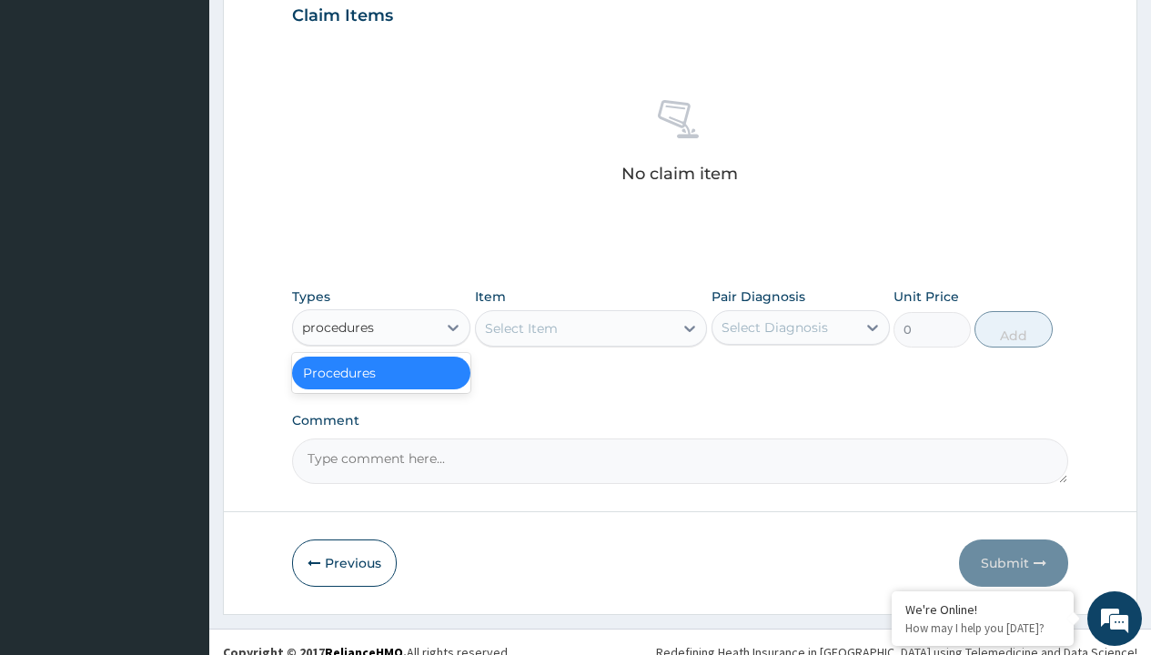
click at [381, 372] on div "Procedures" at bounding box center [381, 373] width 178 height 33
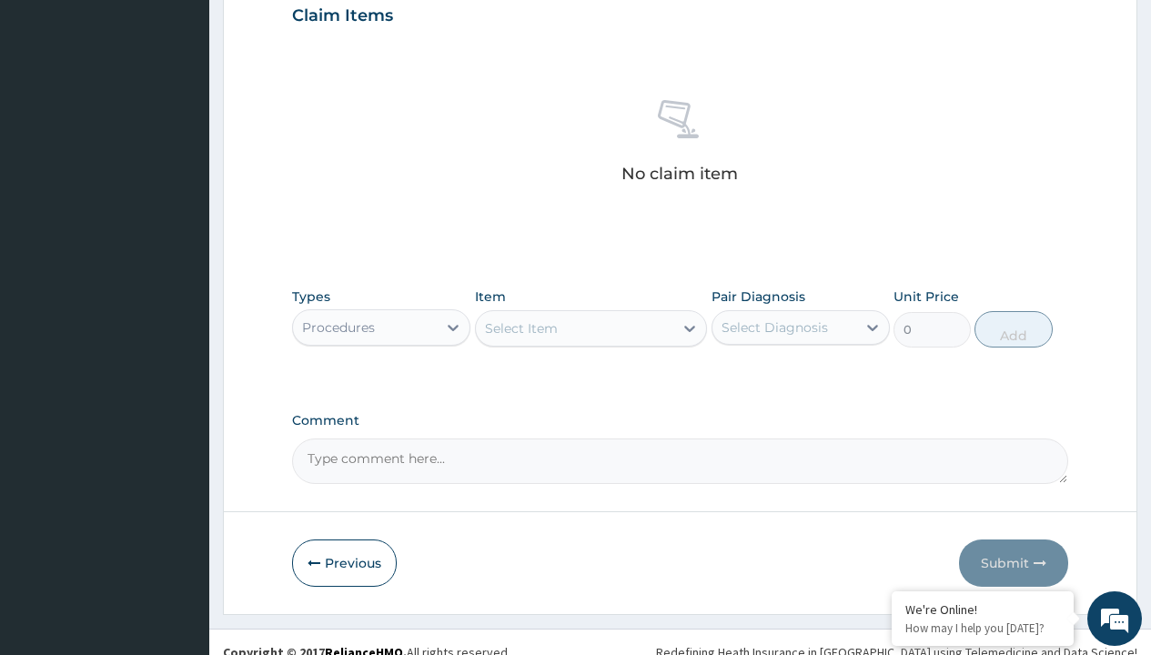
click at [520, 328] on div "Select Item" at bounding box center [521, 328] width 73 height 18
type input "service fee"
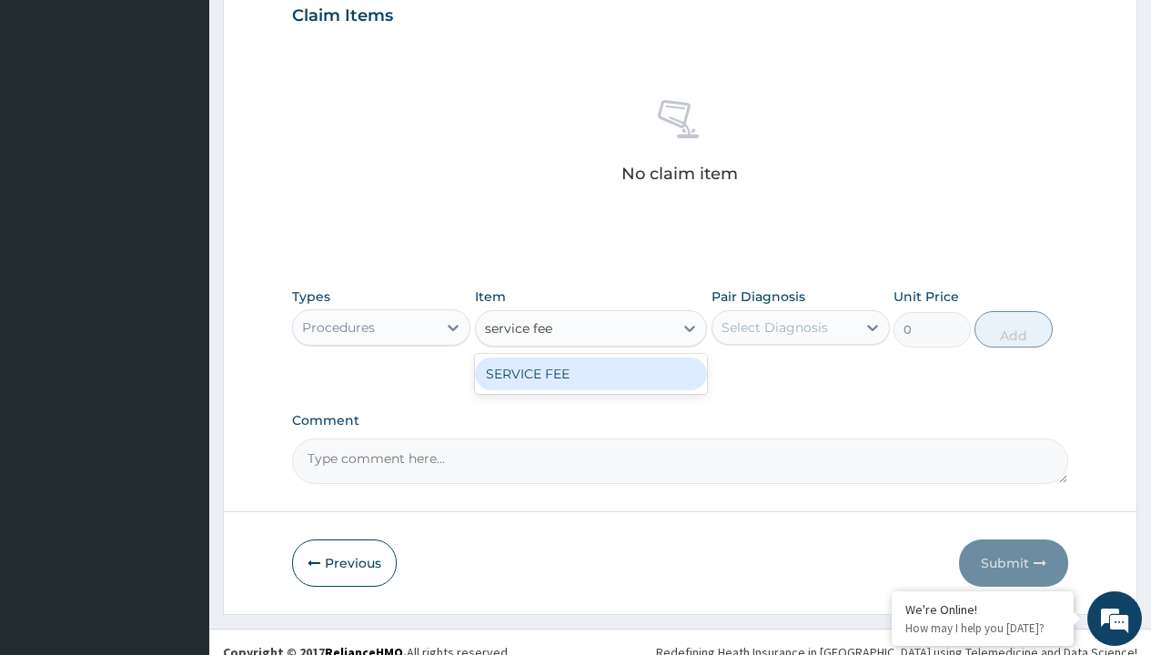
click at [590, 373] on div "SERVICE FEE" at bounding box center [591, 374] width 233 height 33
type input "100"
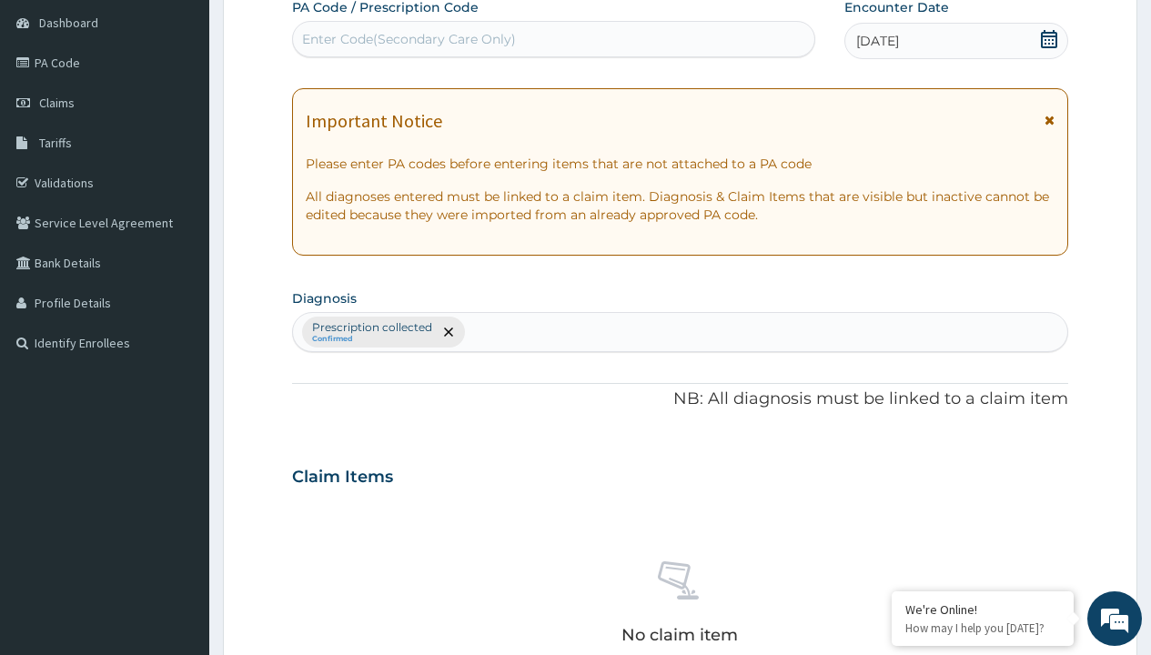
type input "prescription collected"
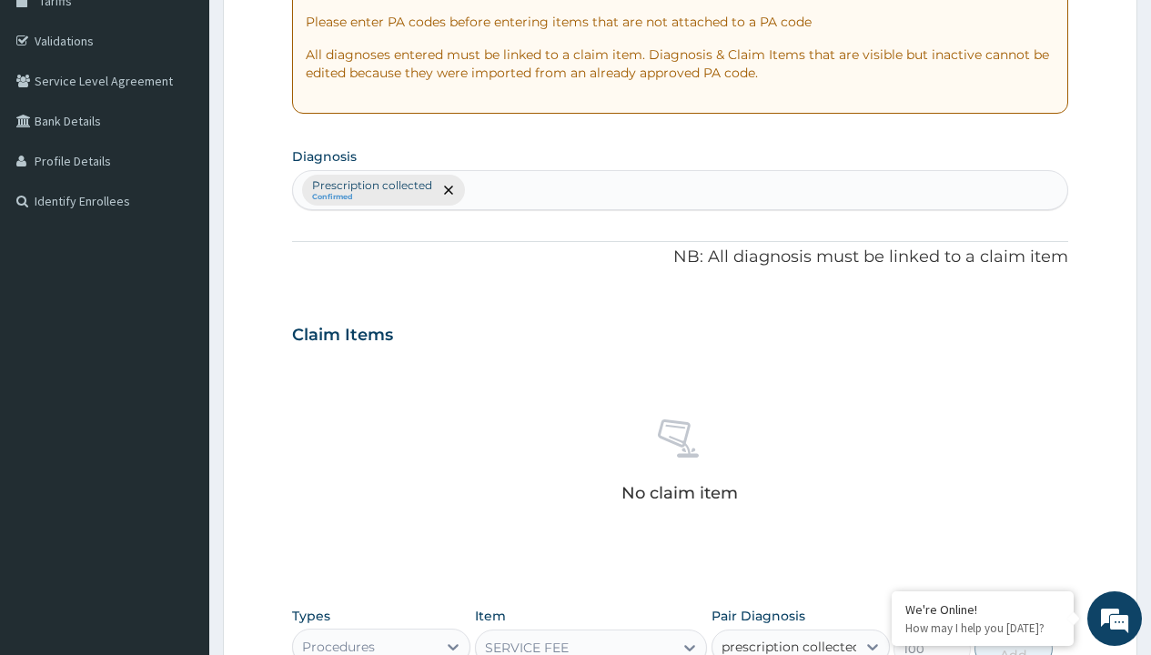
checkbox input "true"
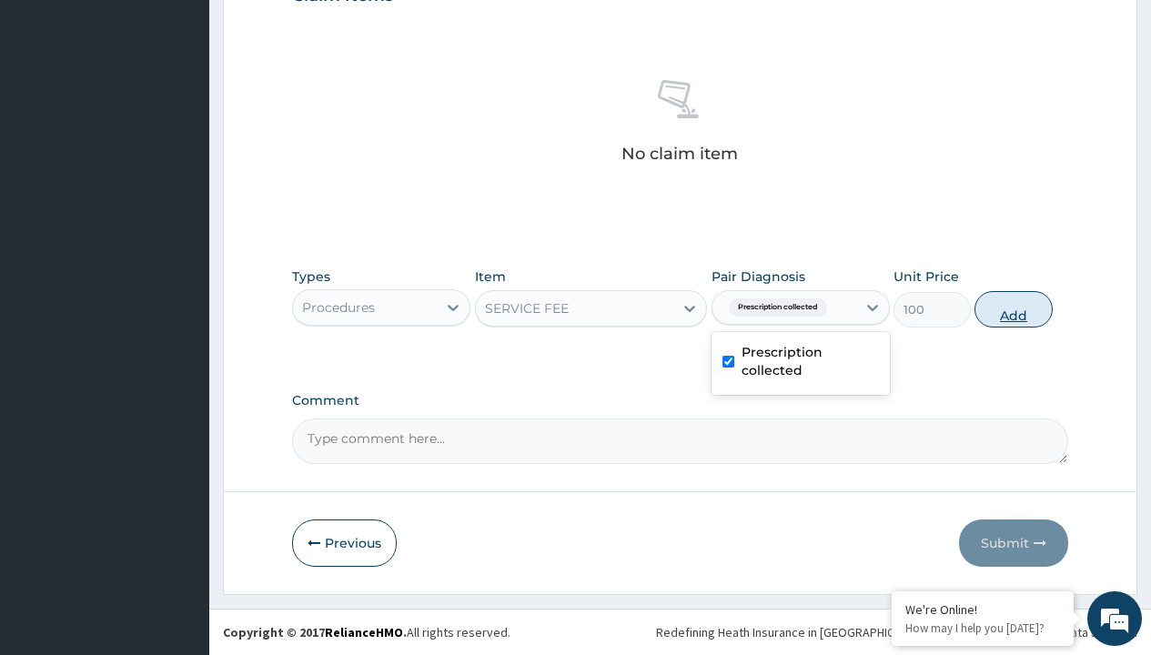
click at [1014, 308] on button "Add" at bounding box center [1012, 309] width 77 height 36
type input "0"
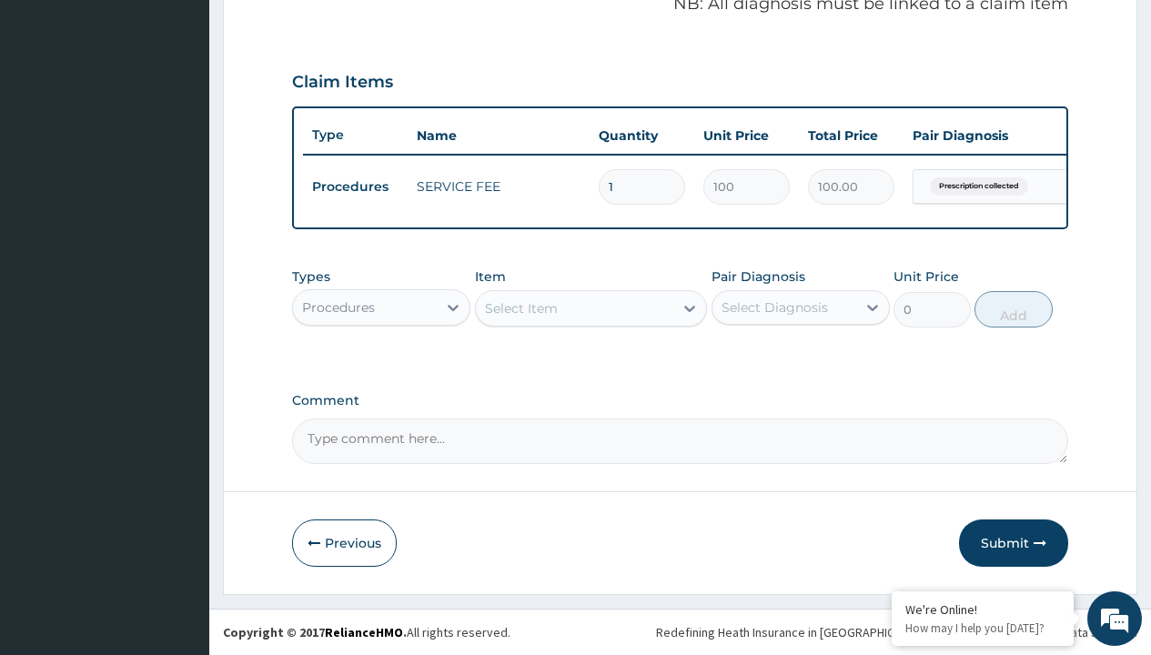
click at [338, 307] on div "Procedures" at bounding box center [338, 307] width 73 height 18
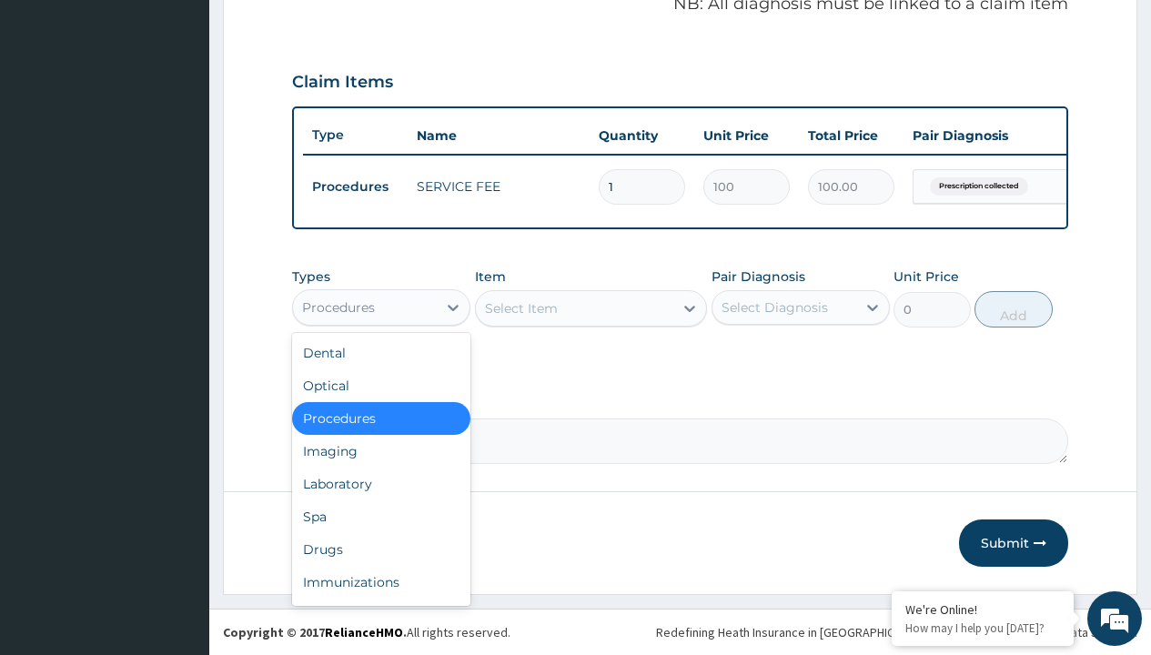
type input "drugs"
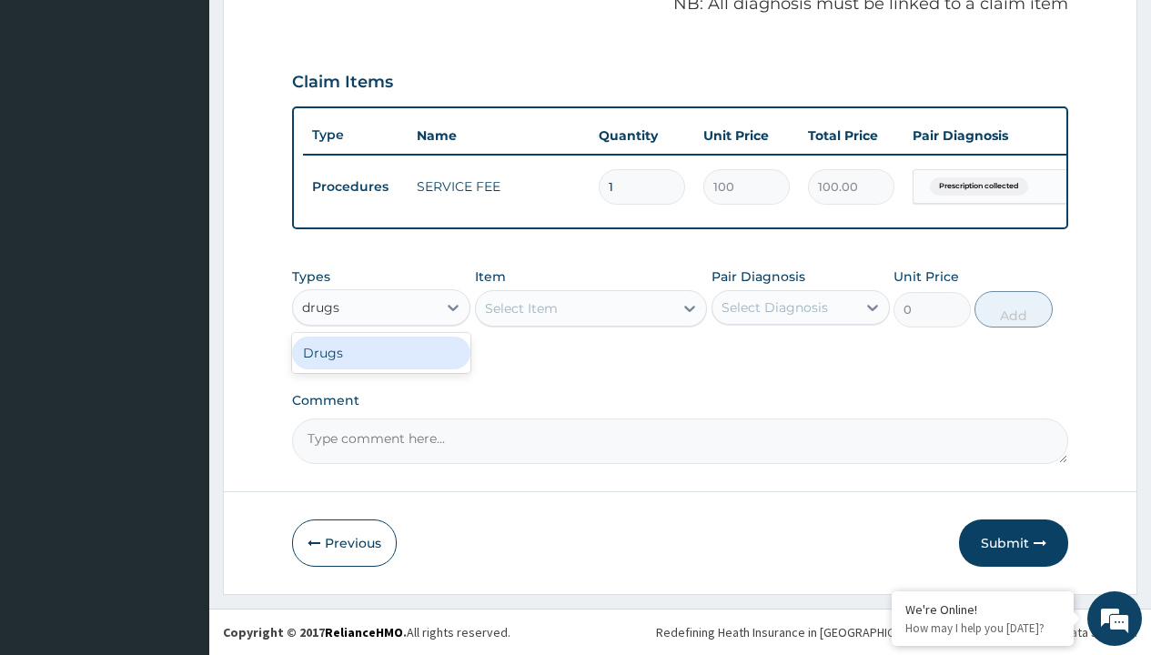
scroll to position [0, 0]
click at [381, 352] on div "Drugs" at bounding box center [381, 353] width 178 height 33
click at [520, 308] on div "Select Item" at bounding box center [521, 308] width 73 height 18
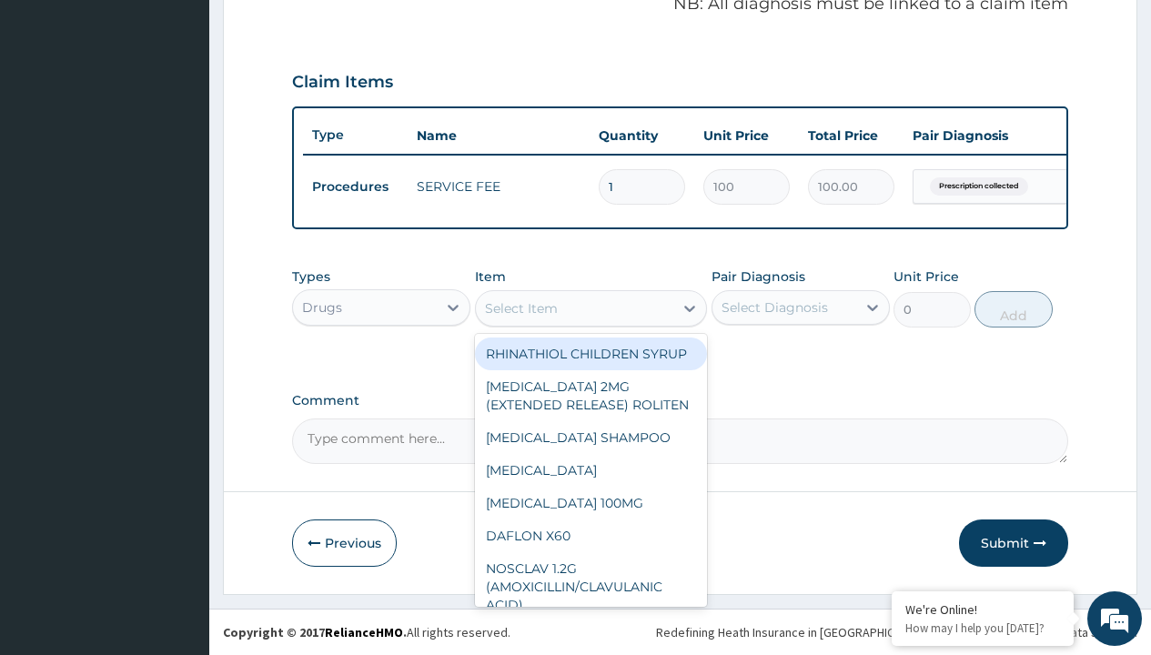
type input "[MEDICAL_DATA] inhaler/pack"
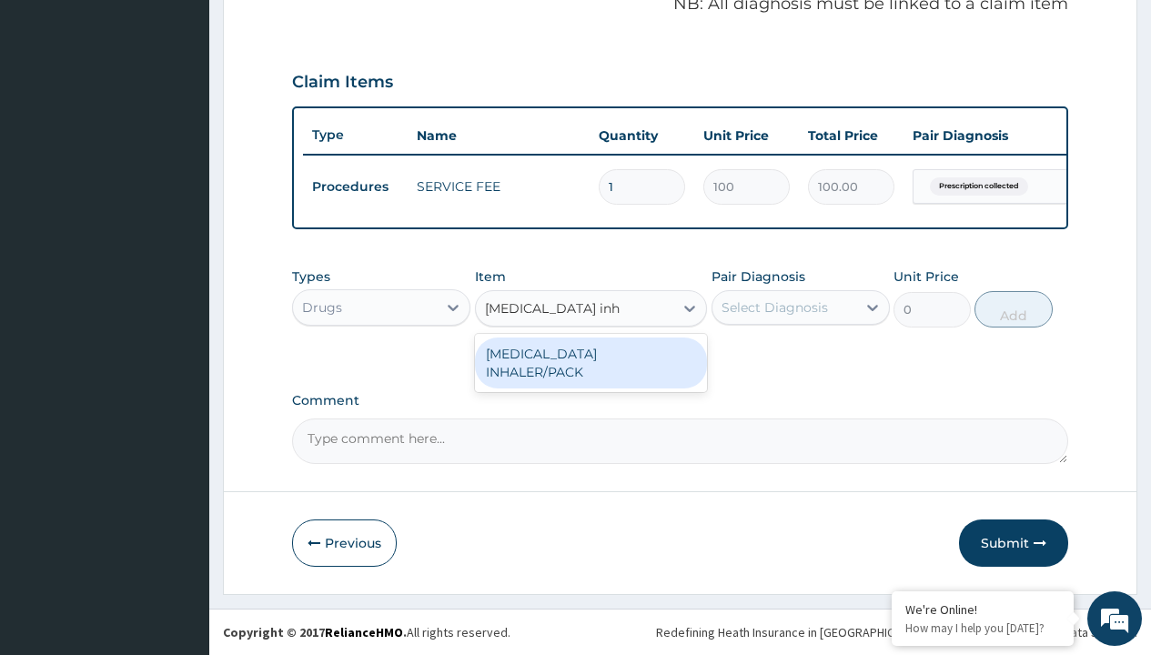
click at [590, 353] on div "[MEDICAL_DATA] INHALER/PACK" at bounding box center [591, 363] width 233 height 51
type input "9405"
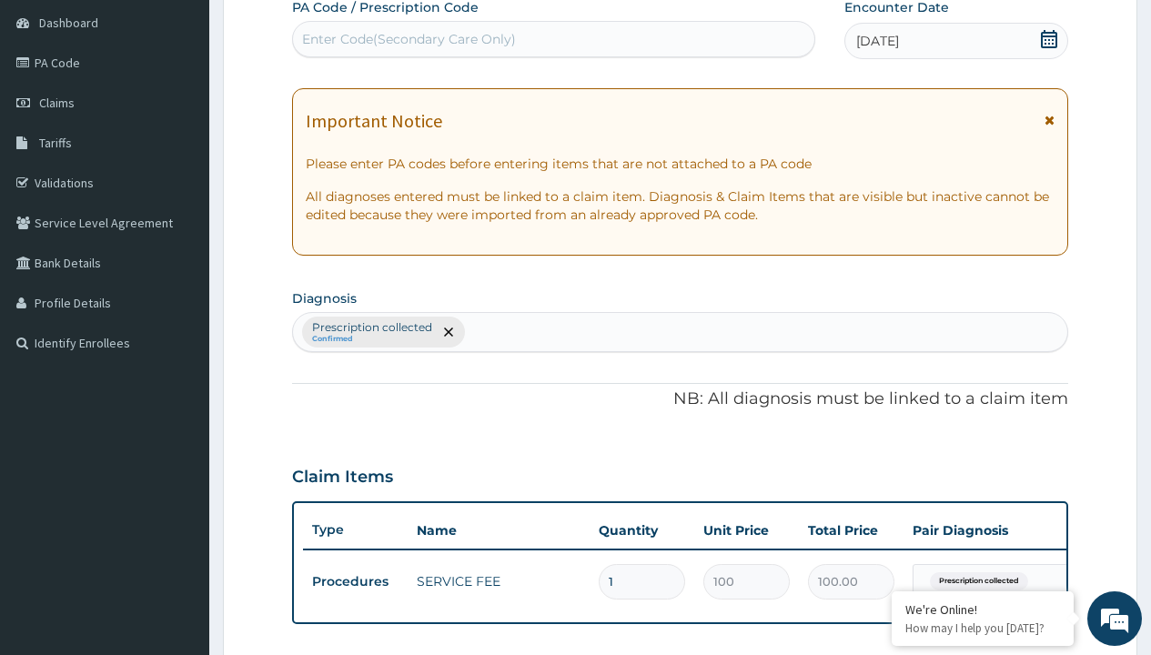
type input "prescription collected"
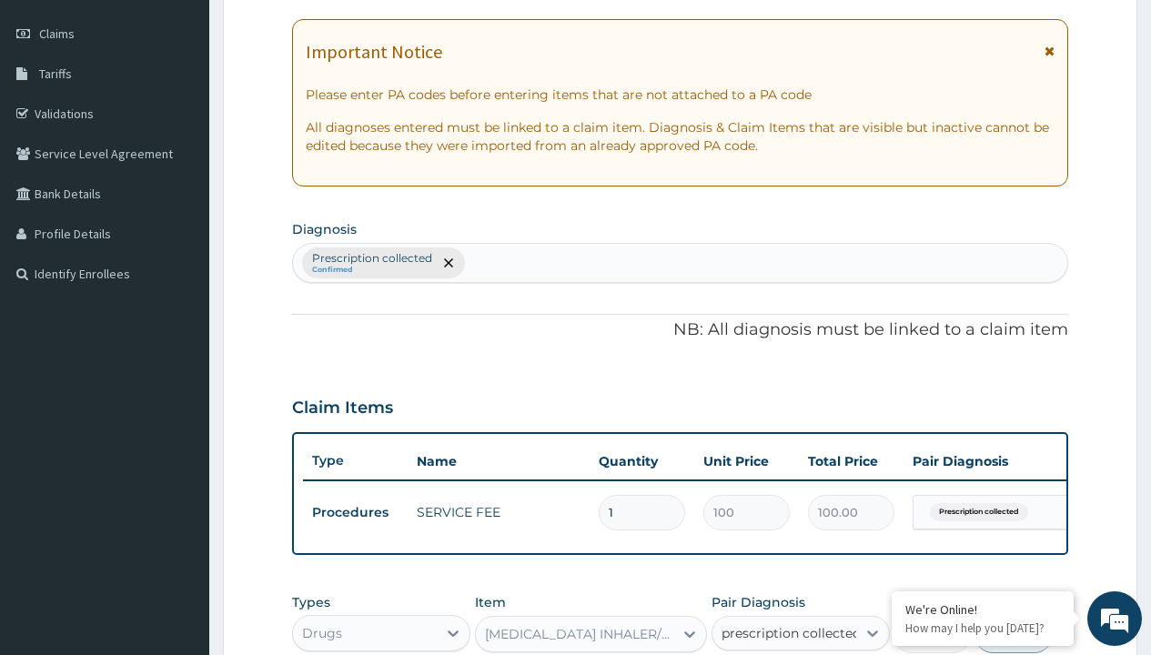
checkbox input "true"
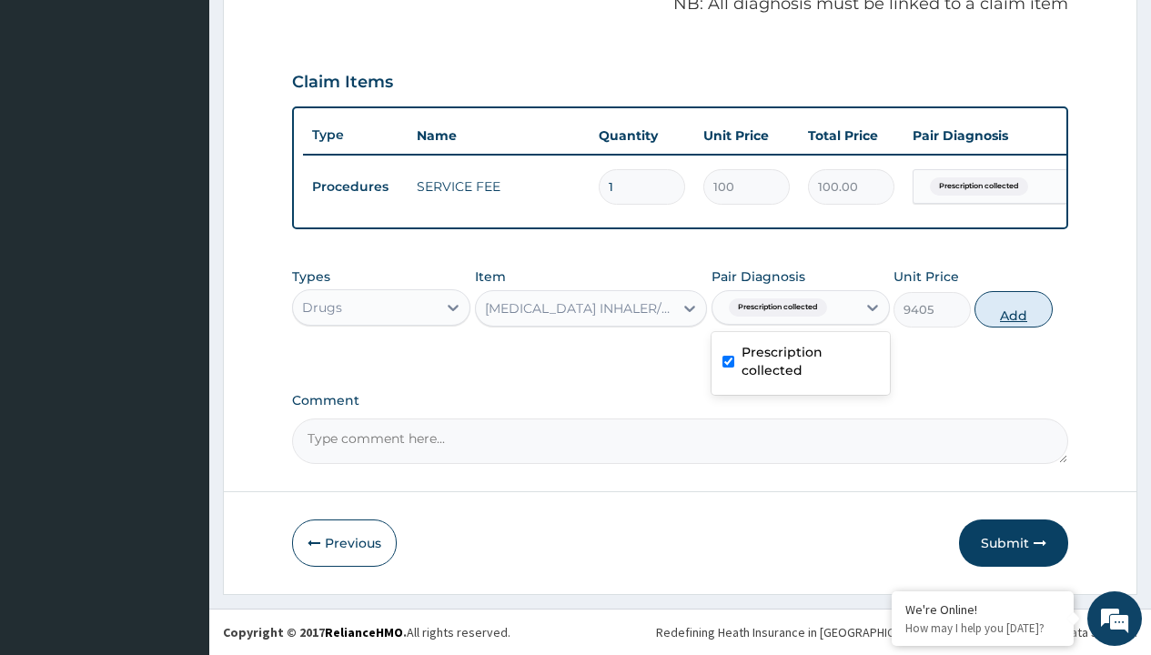
click at [1014, 308] on button "Add" at bounding box center [1012, 309] width 77 height 36
type input "0"
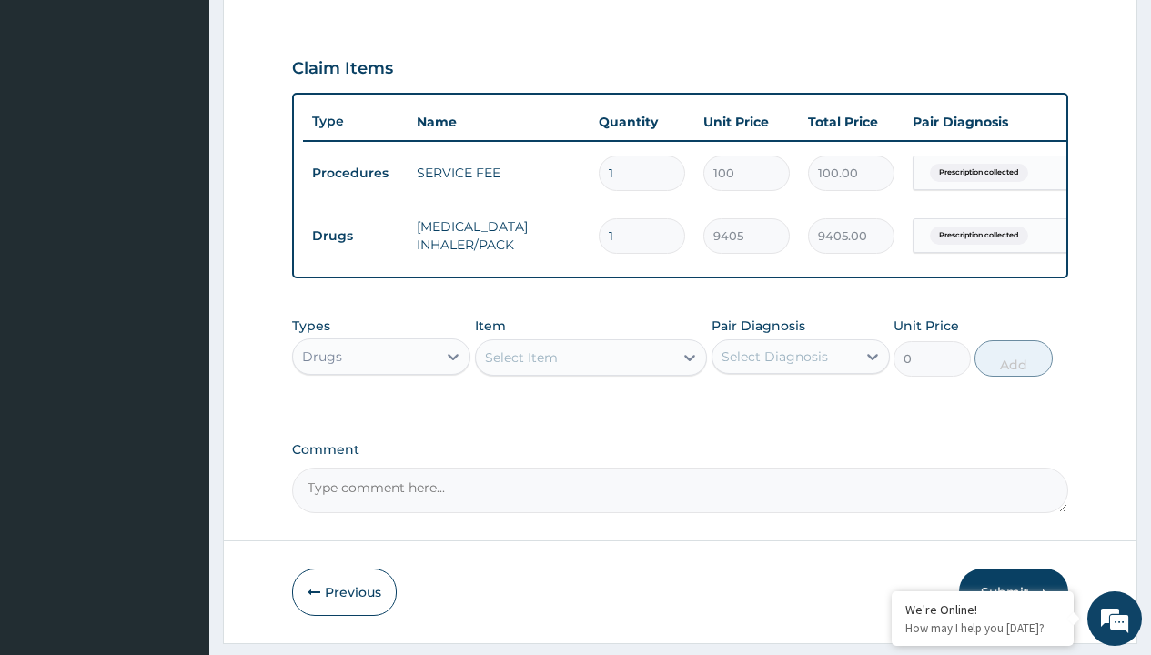
click at [355, 236] on td "Drugs" at bounding box center [355, 236] width 105 height 34
type input "procedures"
click at [381, 415] on div "Procedures" at bounding box center [381, 402] width 178 height 33
click at [520, 367] on div "Select Item" at bounding box center [521, 357] width 73 height 18
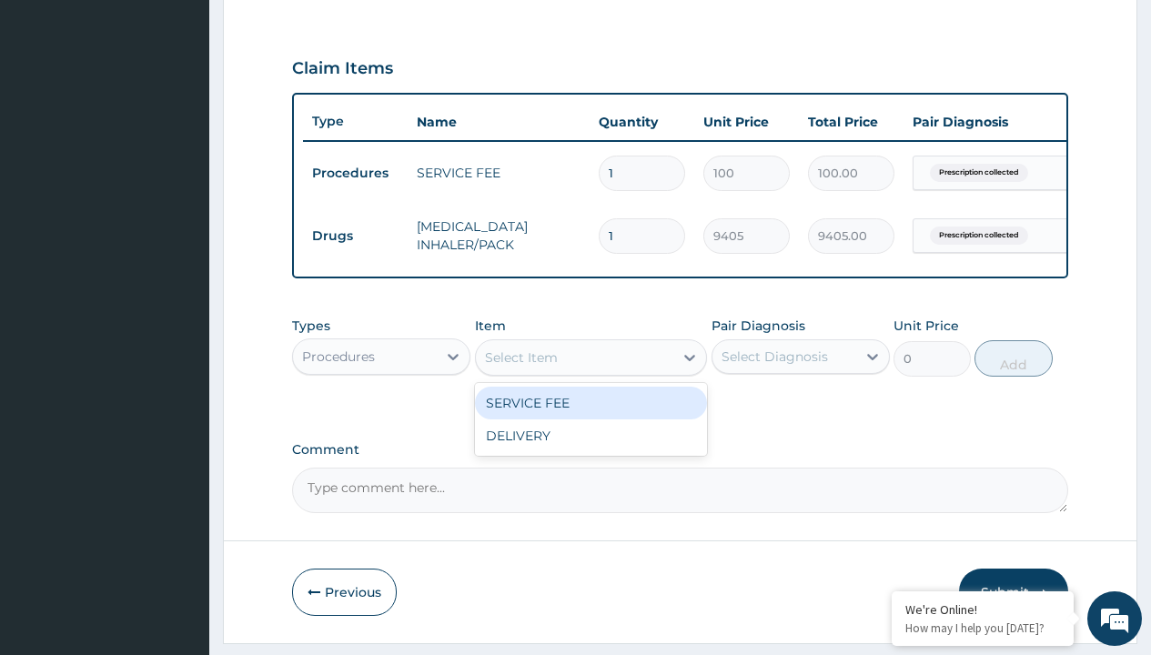
type input "delivery"
click at [590, 416] on div "DELIVERY" at bounding box center [591, 403] width 233 height 33
type input "2000"
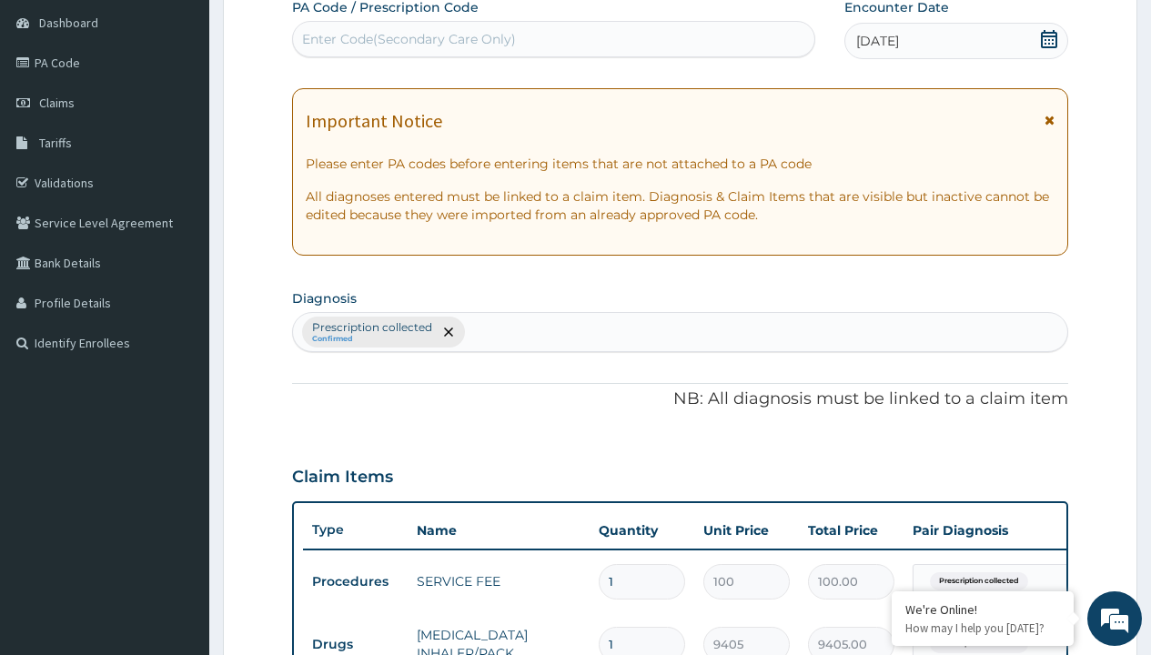
type input "prescription collected"
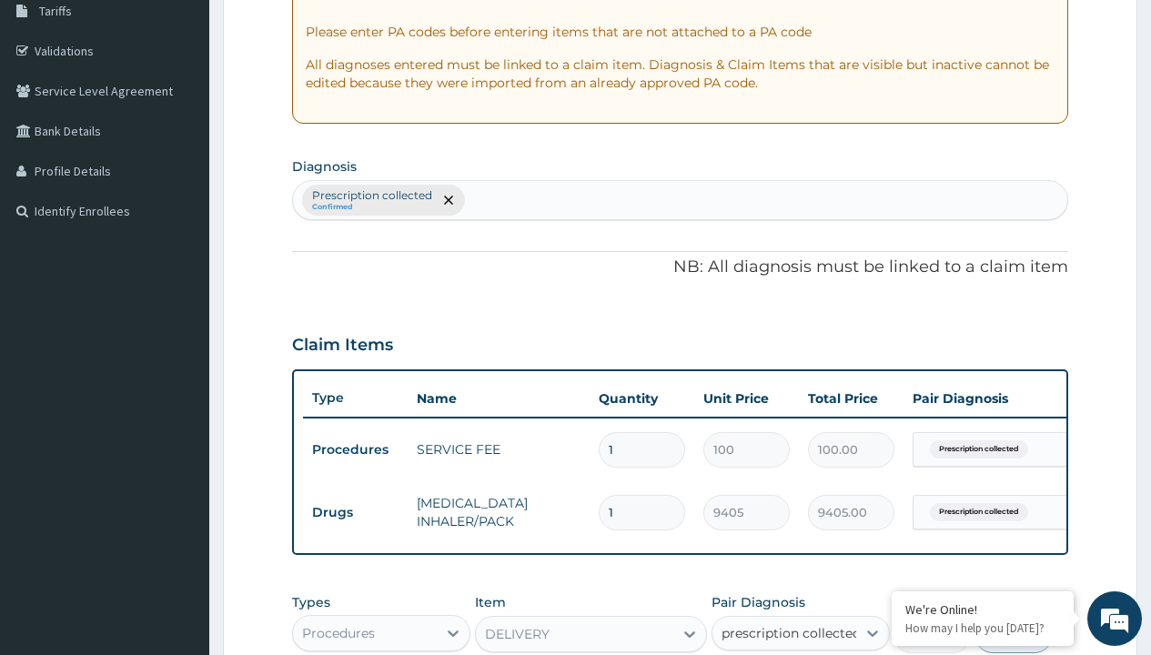
checkbox input "true"
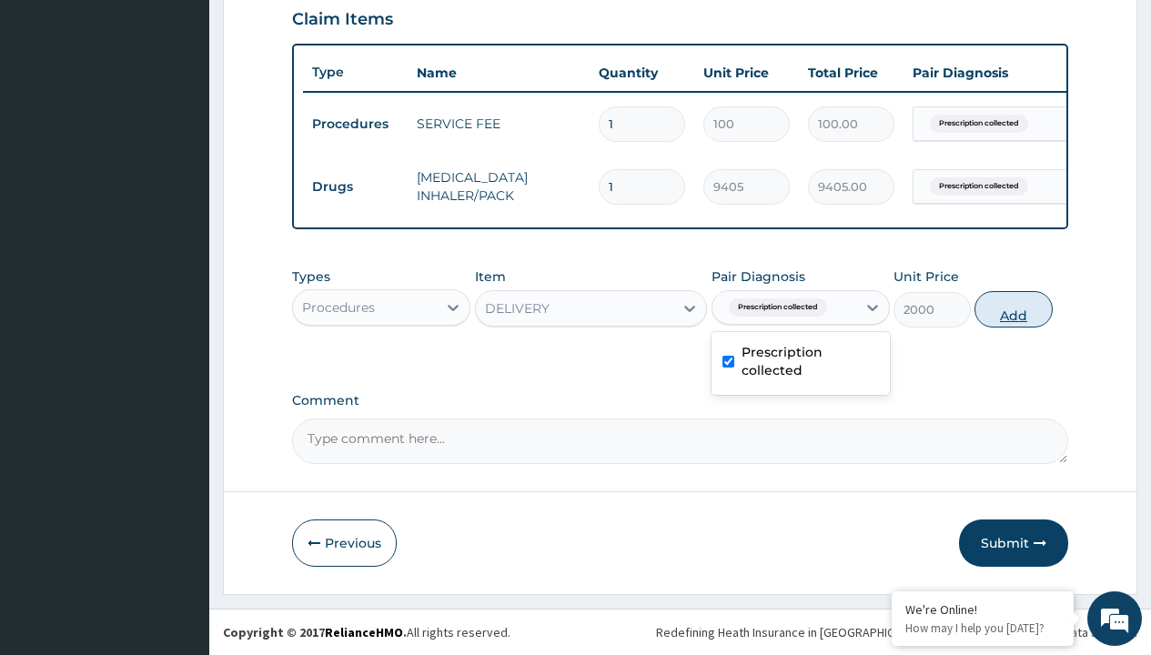
click at [1014, 308] on button "Add" at bounding box center [1012, 309] width 77 height 36
type input "0"
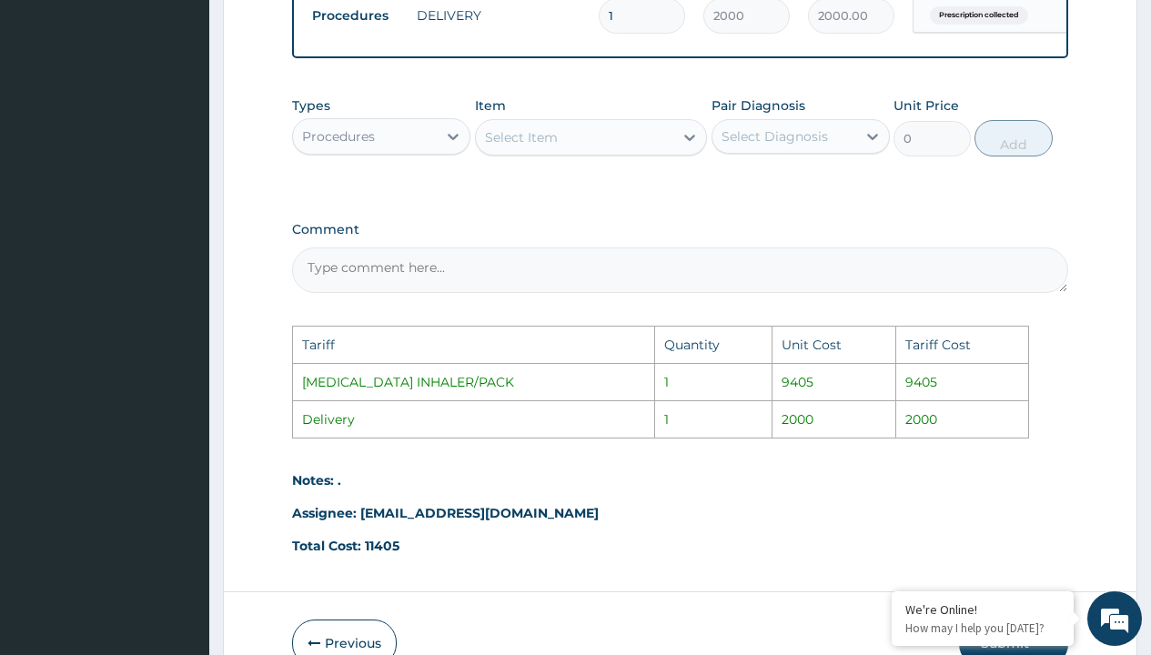
scroll to position [981, 0]
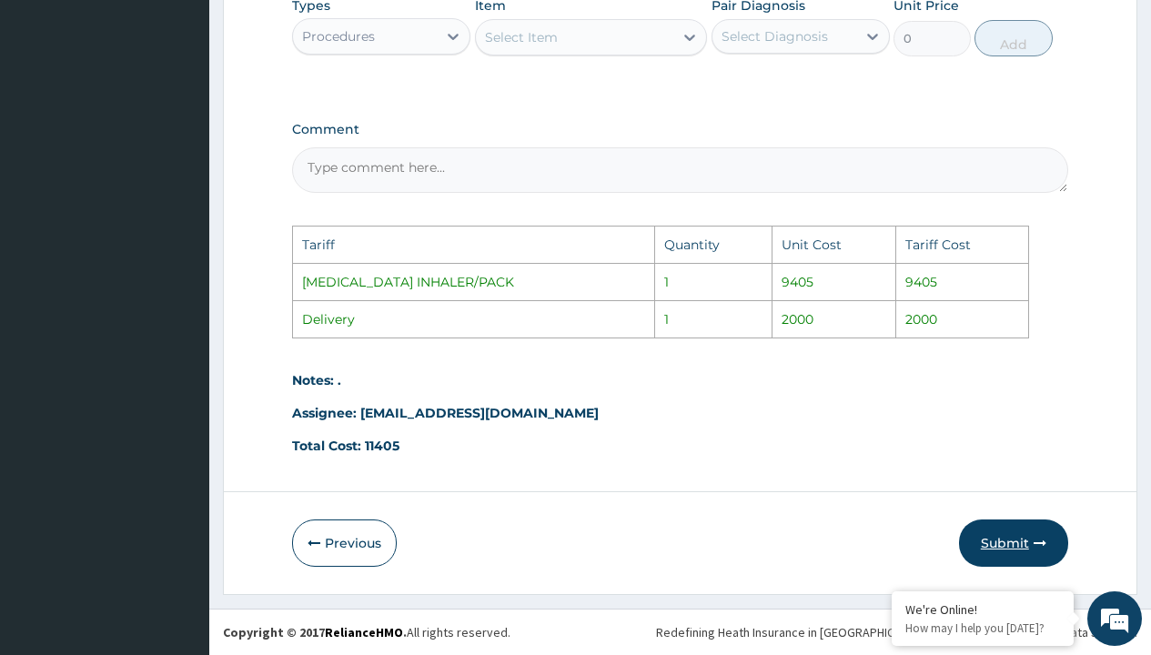
click at [1003, 540] on button "Submit" at bounding box center [1013, 542] width 109 height 47
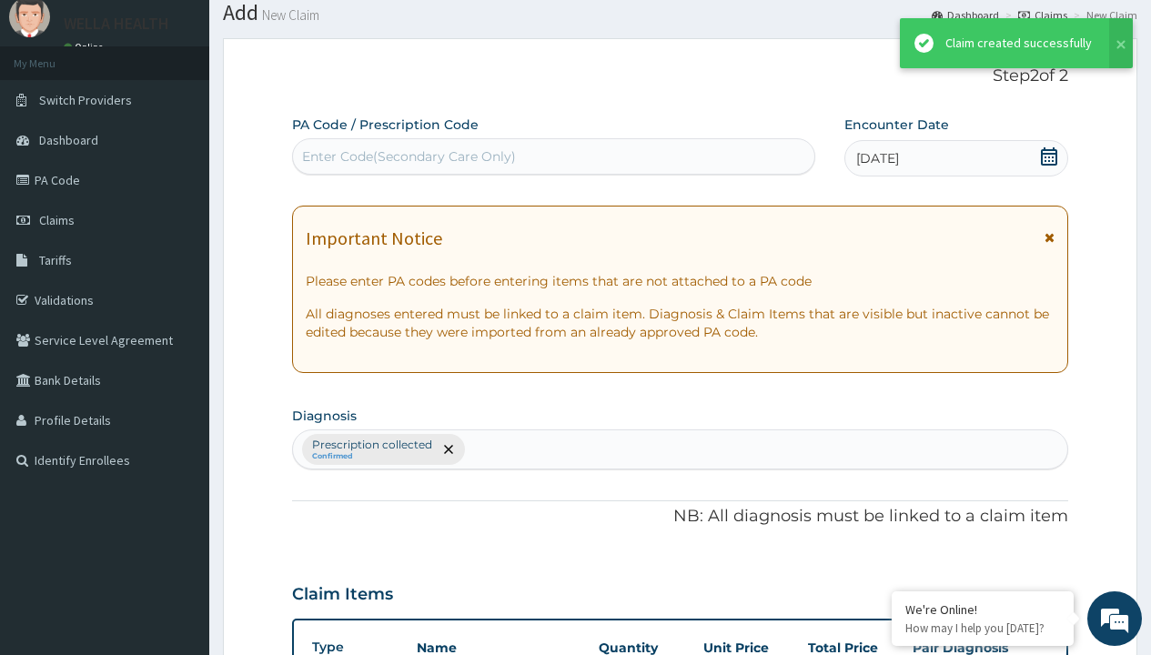
scroll to position [710, 0]
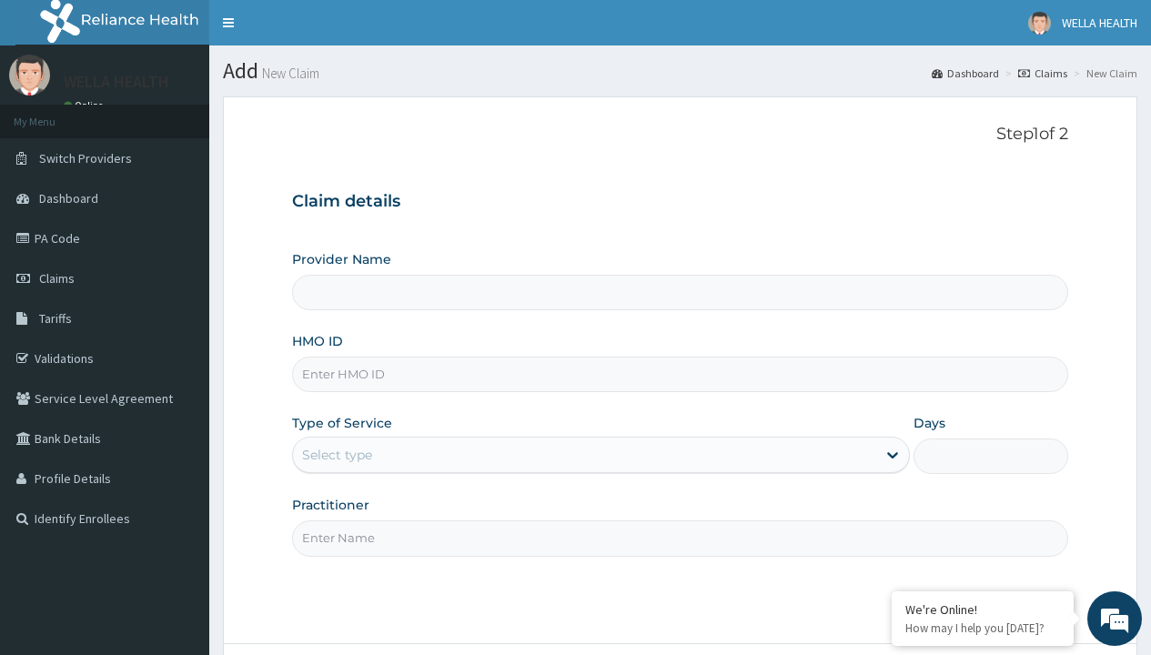
type input "Pharmacy Pick Up ( WellaHealth)"
type input "NPM/10082/B"
type input "WellaHealth"
click at [337, 455] on div "Select type" at bounding box center [337, 455] width 70 height 18
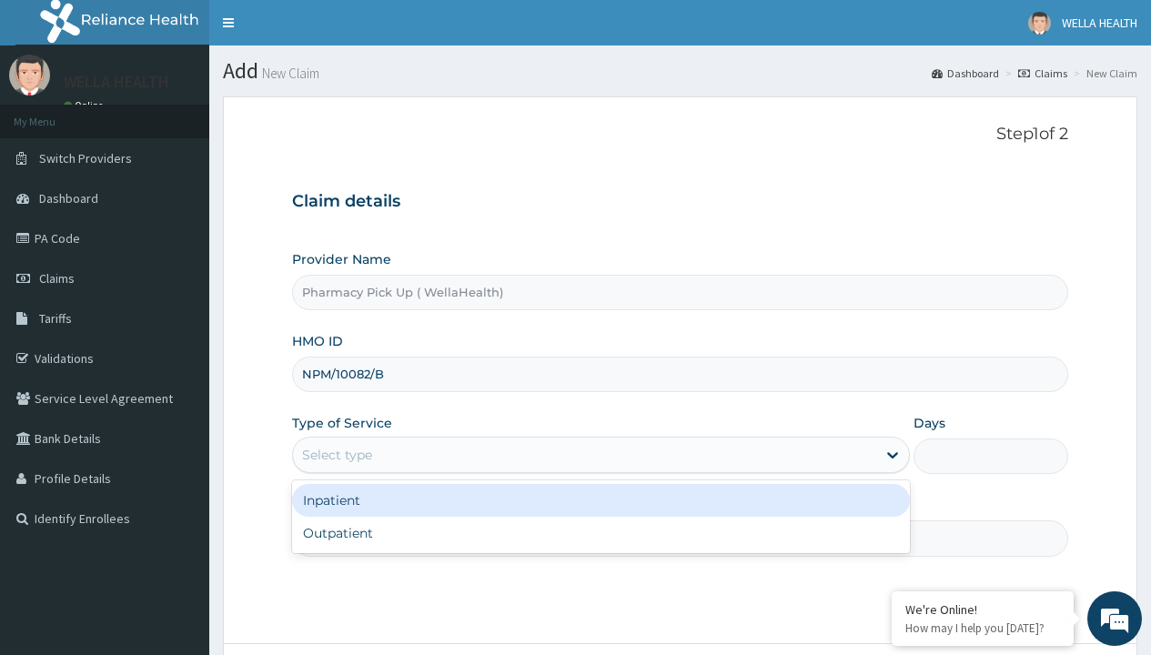
click at [600, 533] on div "Outpatient" at bounding box center [601, 533] width 618 height 33
type input "1"
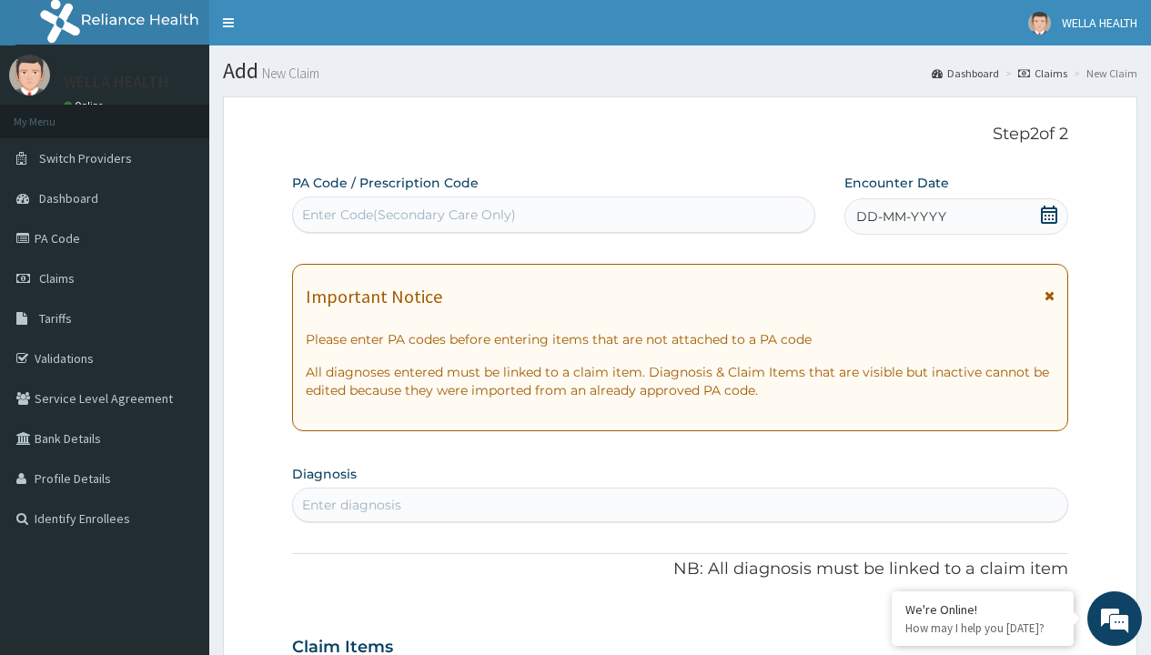
scroll to position [152, 0]
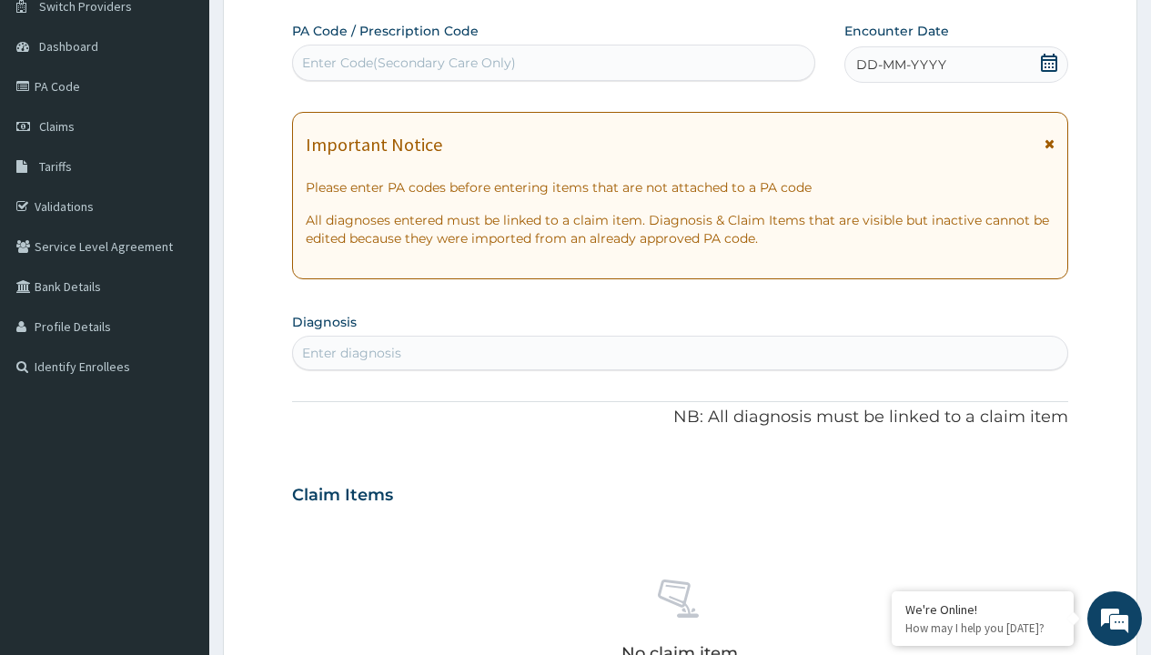
click at [900, 65] on span "DD-MM-YYYY" at bounding box center [901, 64] width 90 height 18
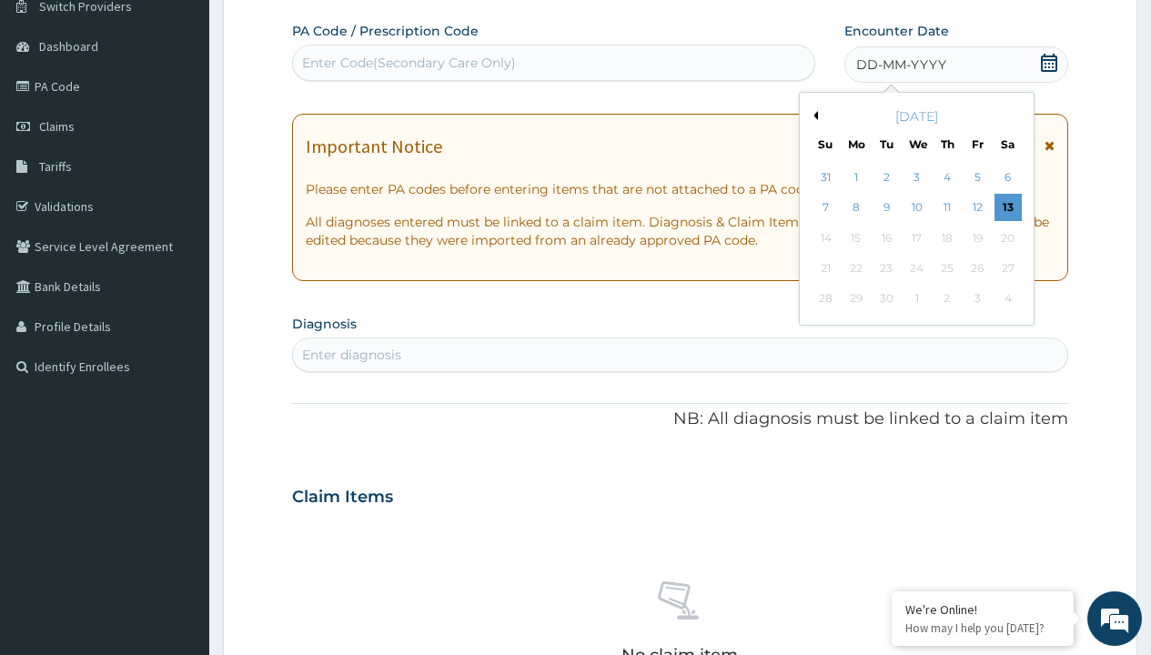
click at [812, 116] on button "Previous Month" at bounding box center [813, 115] width 9 height 9
click at [916, 207] on div "6" at bounding box center [916, 208] width 27 height 27
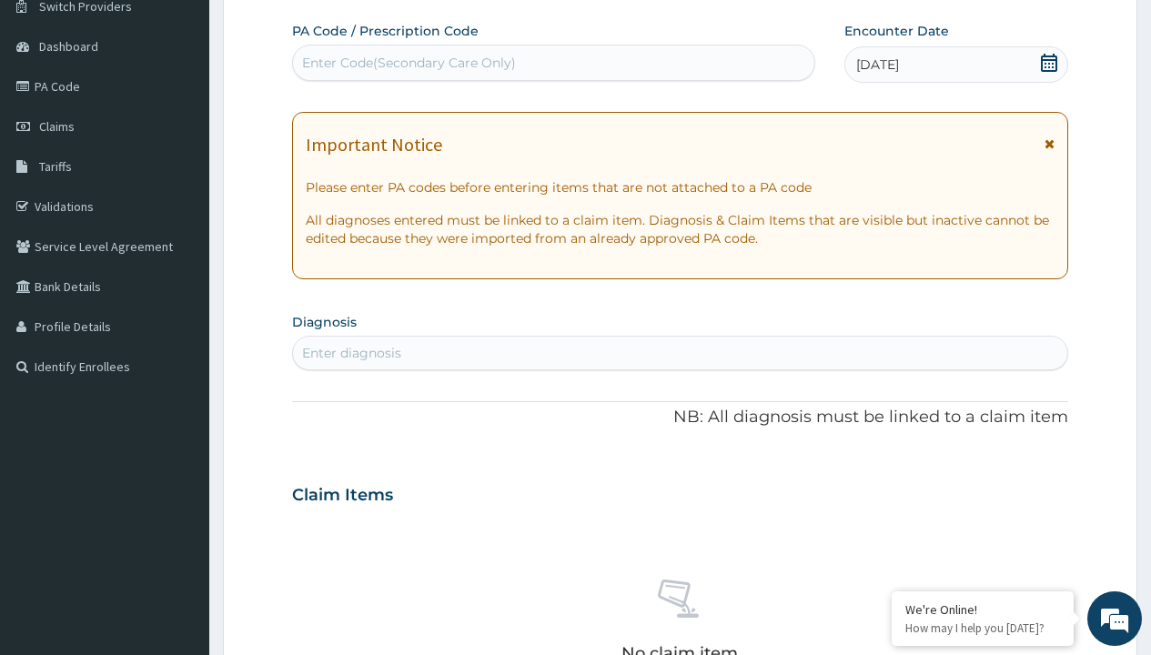
click at [351, 353] on div "Enter diagnosis" at bounding box center [351, 353] width 99 height 18
type input "prescription collected"
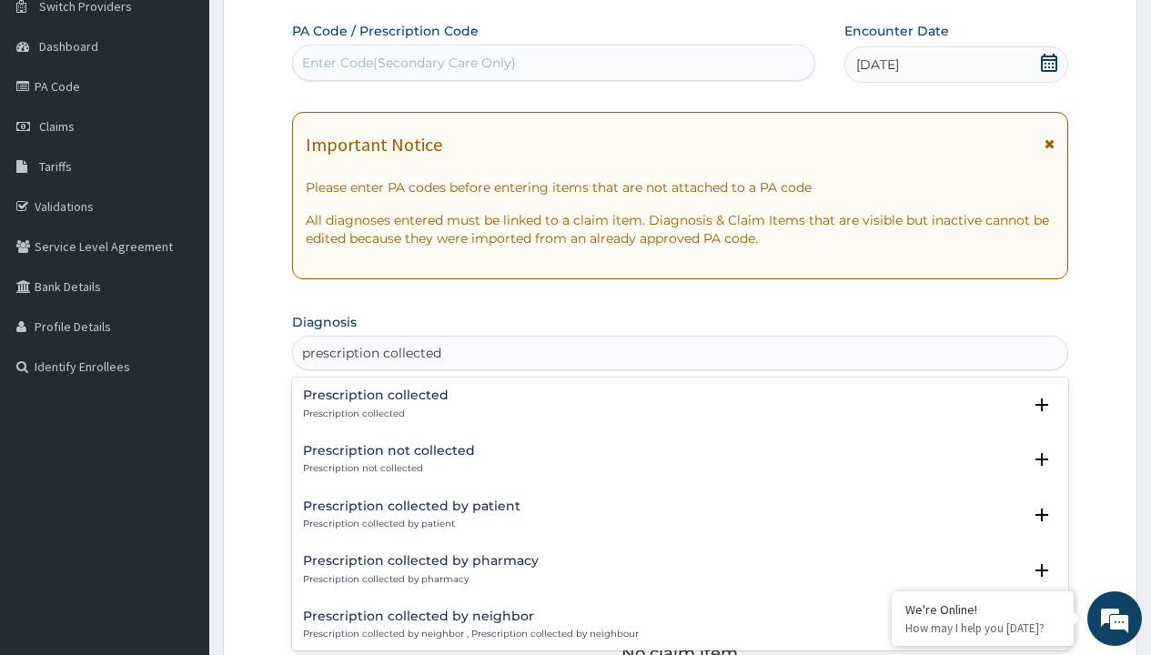
click at [373, 413] on p "Prescription collected" at bounding box center [376, 414] width 146 height 13
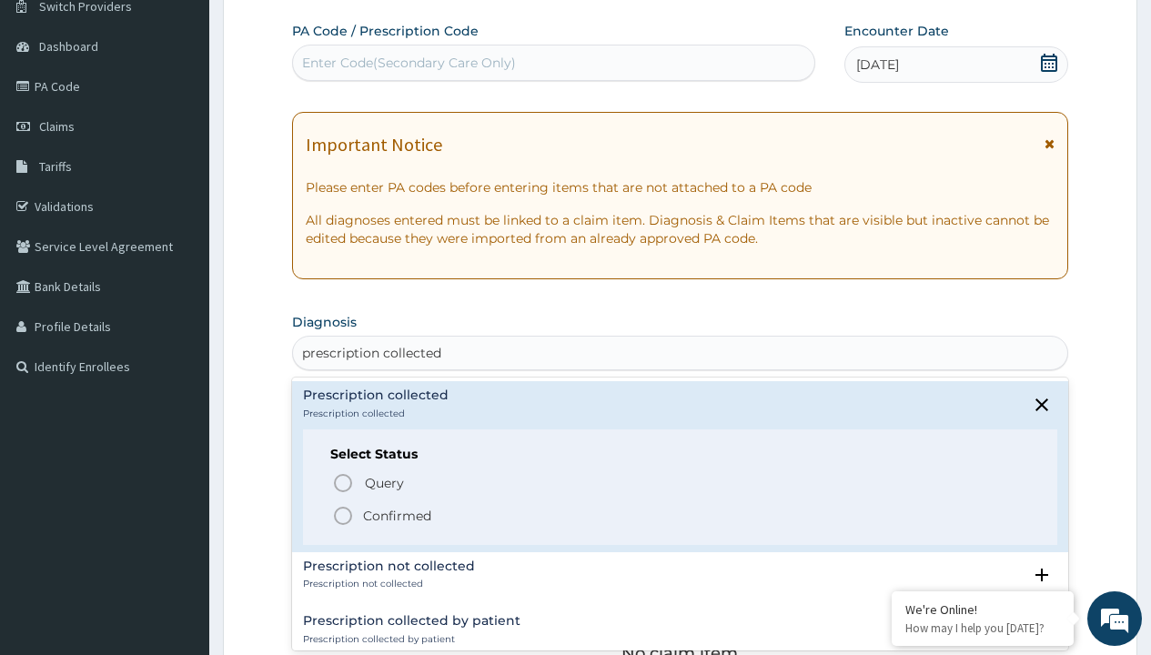
click at [397, 515] on p "Confirmed" at bounding box center [397, 516] width 68 height 18
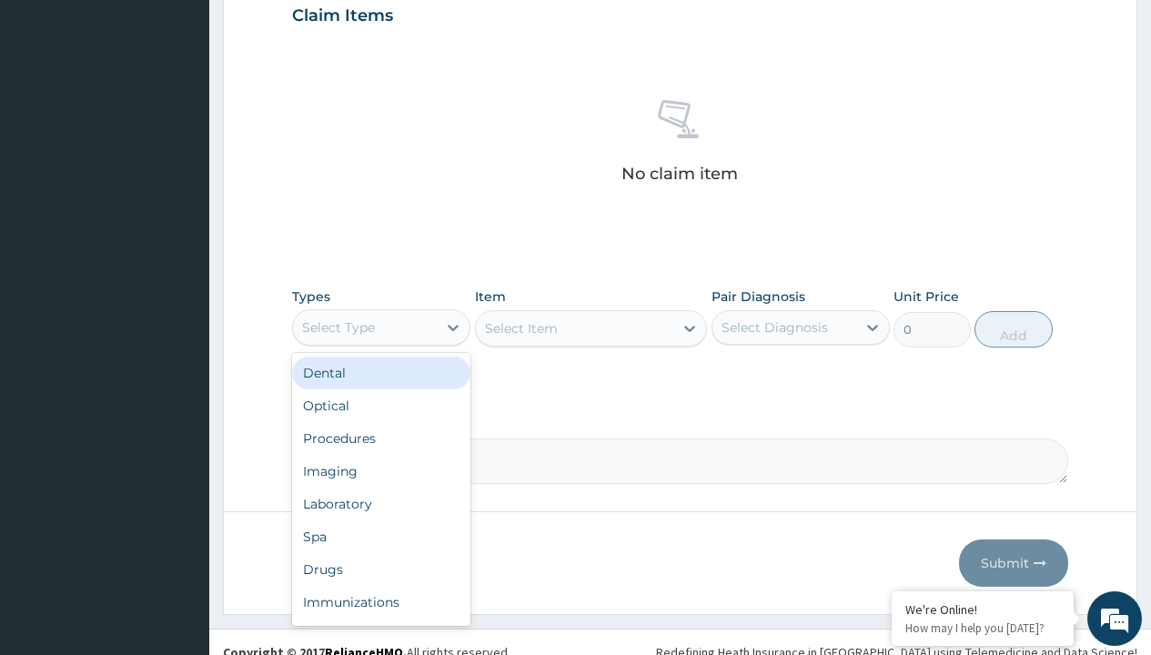
type input "procedures"
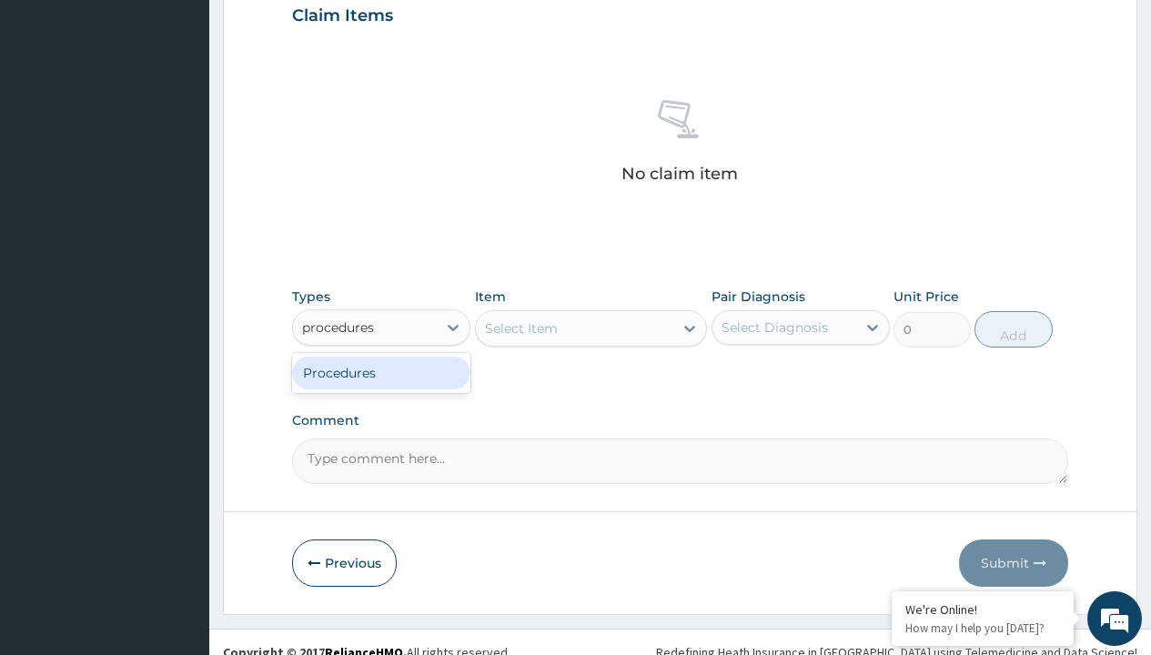
click at [381, 372] on div "Procedures" at bounding box center [381, 373] width 178 height 33
click at [520, 328] on div "Select Item" at bounding box center [591, 328] width 233 height 36
click at [338, 327] on div "Procedures" at bounding box center [338, 327] width 73 height 18
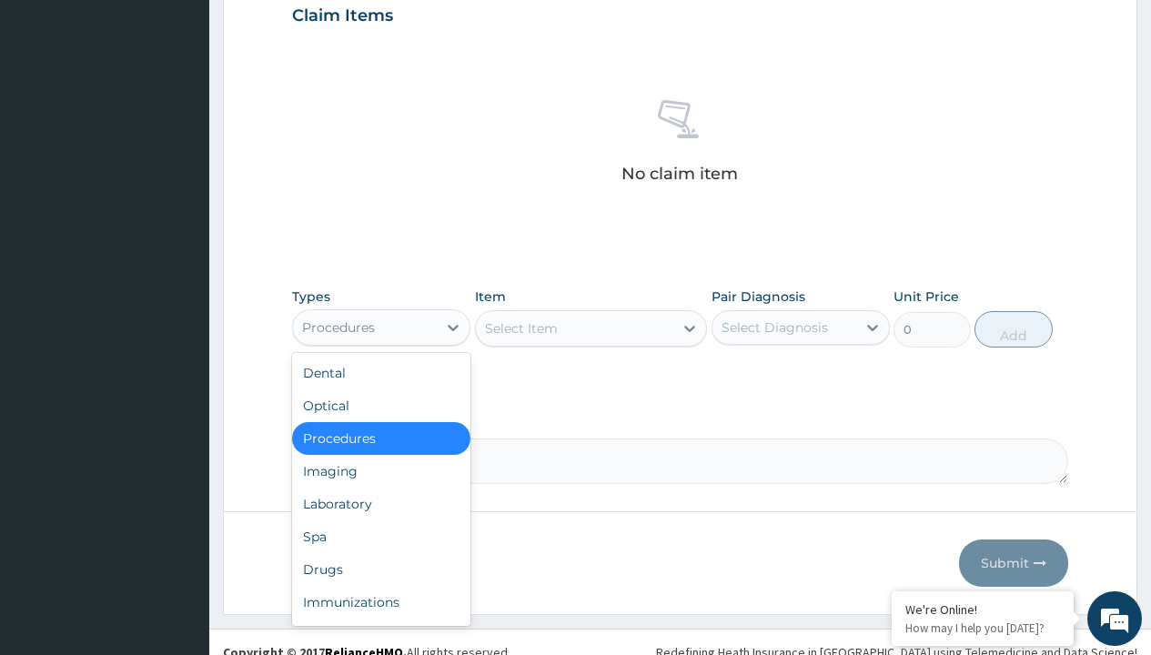
type input "procedures"
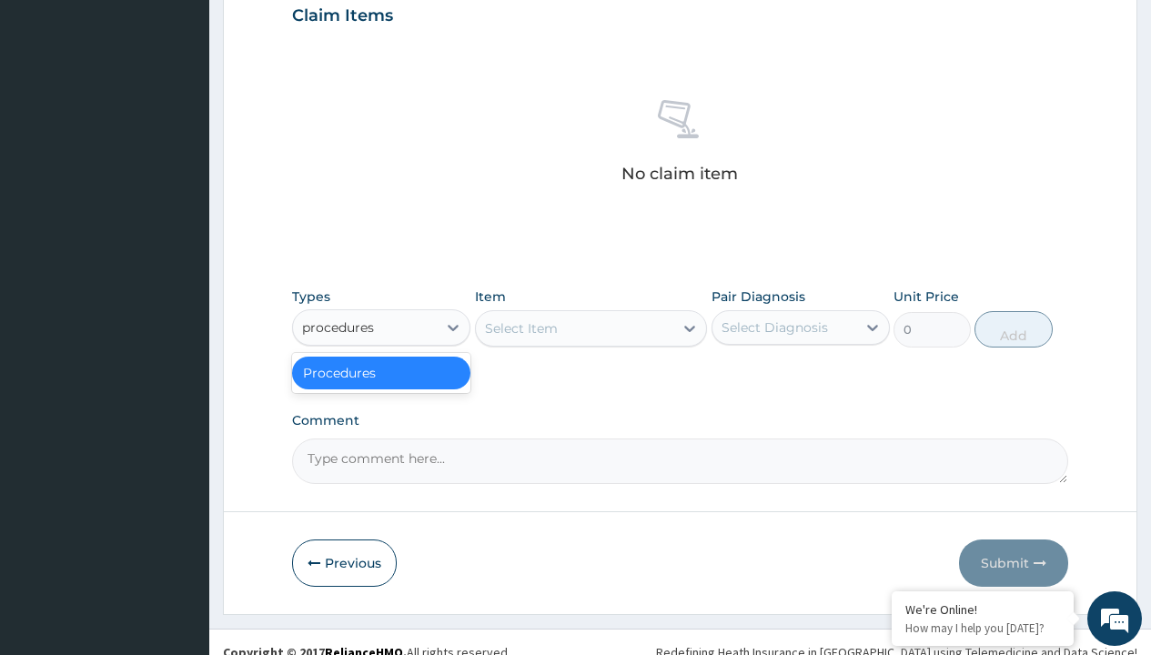
click at [381, 372] on div "Procedures" at bounding box center [381, 373] width 178 height 33
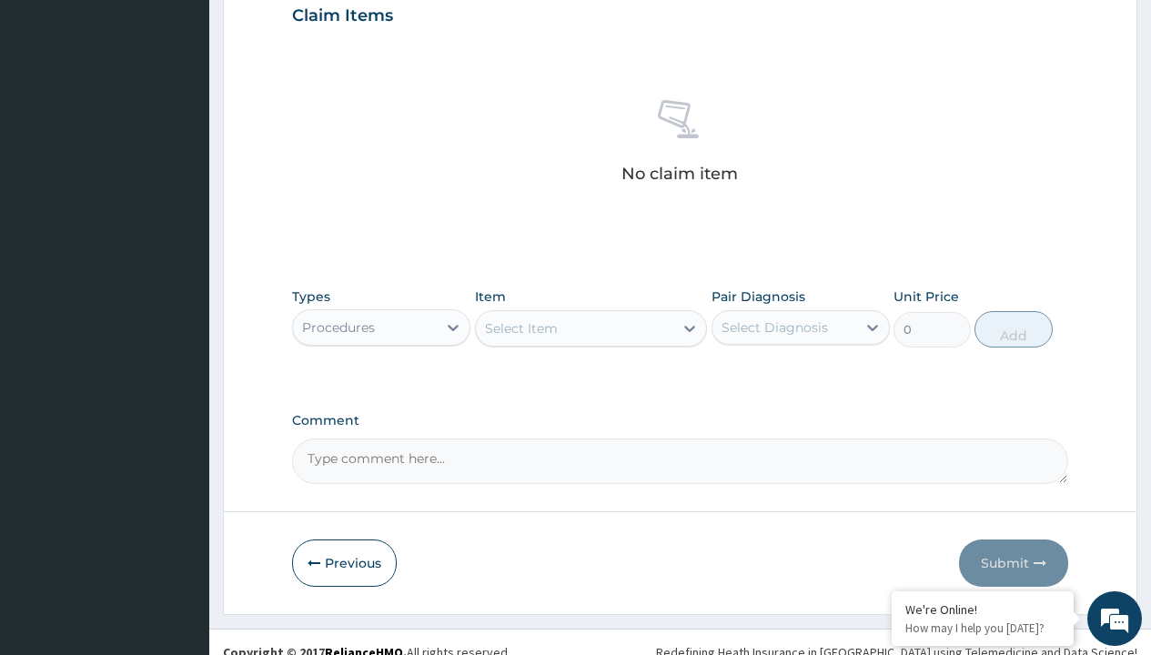
click at [520, 328] on div "Select Item" at bounding box center [521, 328] width 73 height 18
type input "service fee"
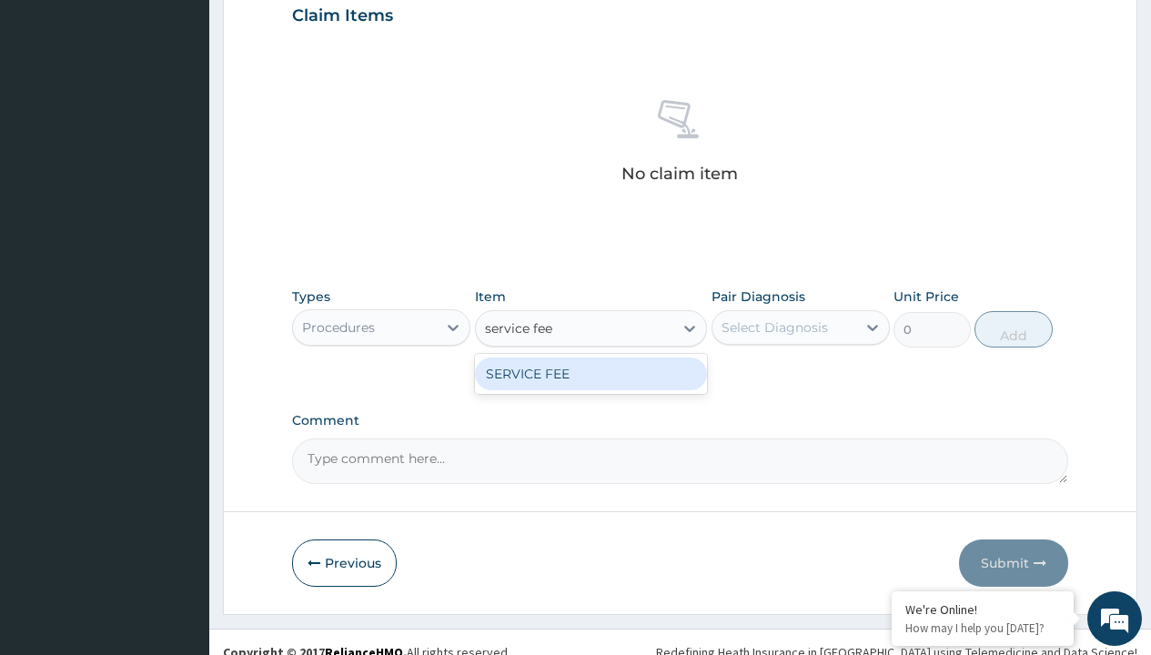
click at [590, 373] on div "SERVICE FEE" at bounding box center [591, 374] width 233 height 33
type input "100"
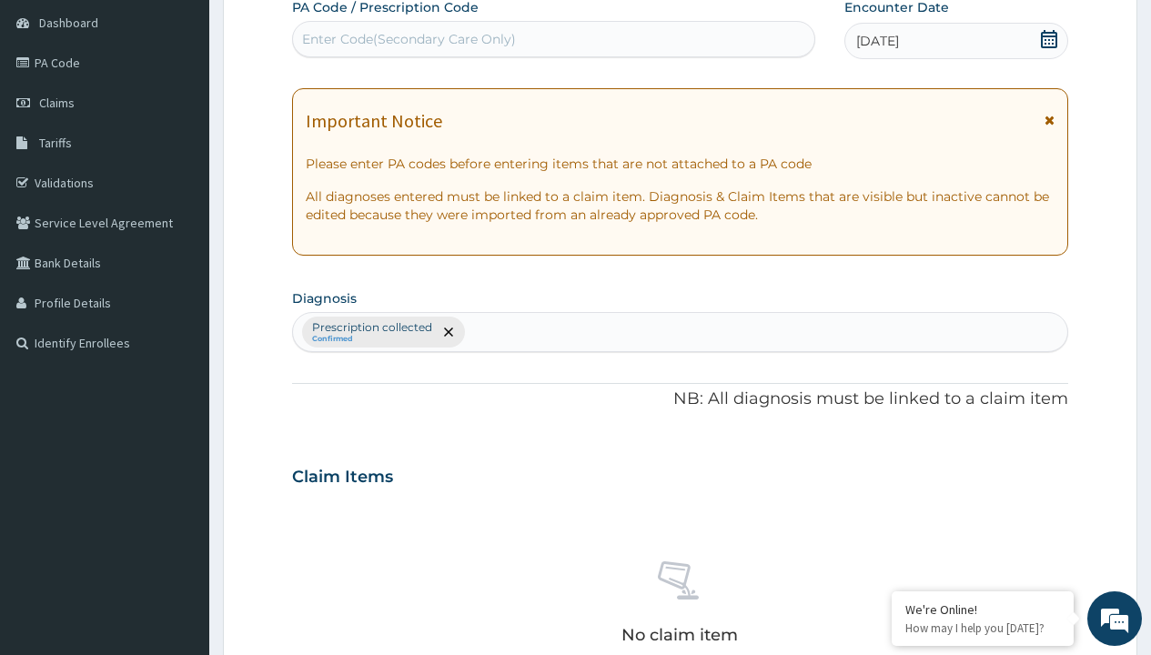
type input "prescription collected"
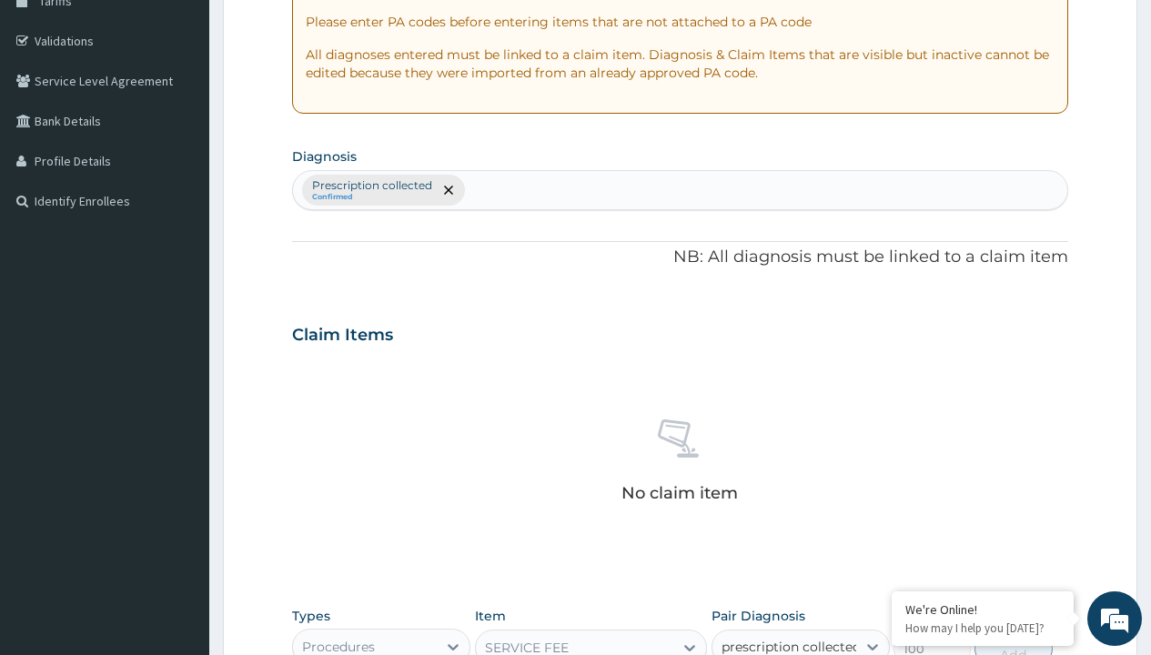
checkbox input "true"
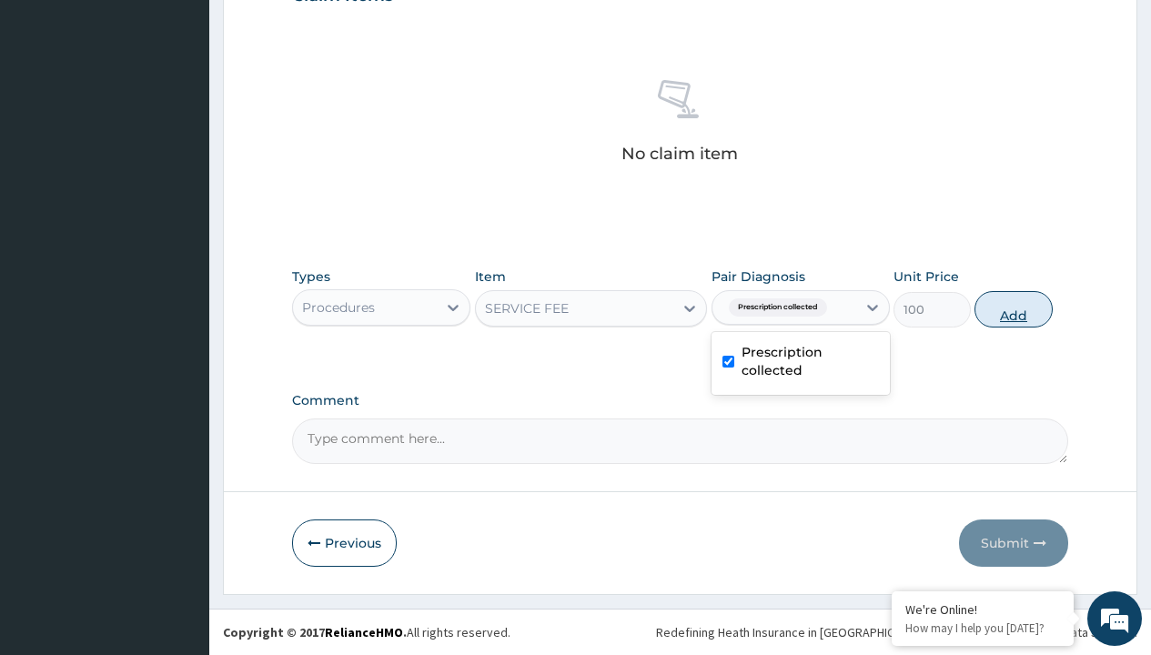
click at [1014, 308] on button "Add" at bounding box center [1012, 309] width 77 height 36
type input "0"
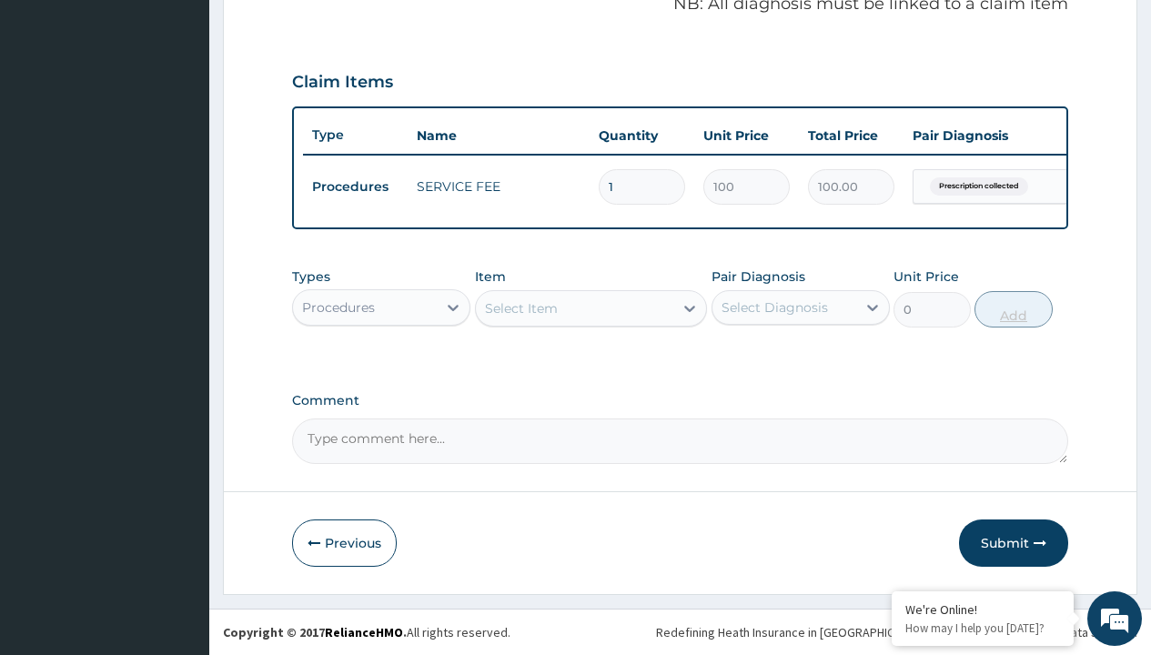
scroll to position [584, 0]
click at [338, 307] on div "Procedures" at bounding box center [338, 307] width 73 height 18
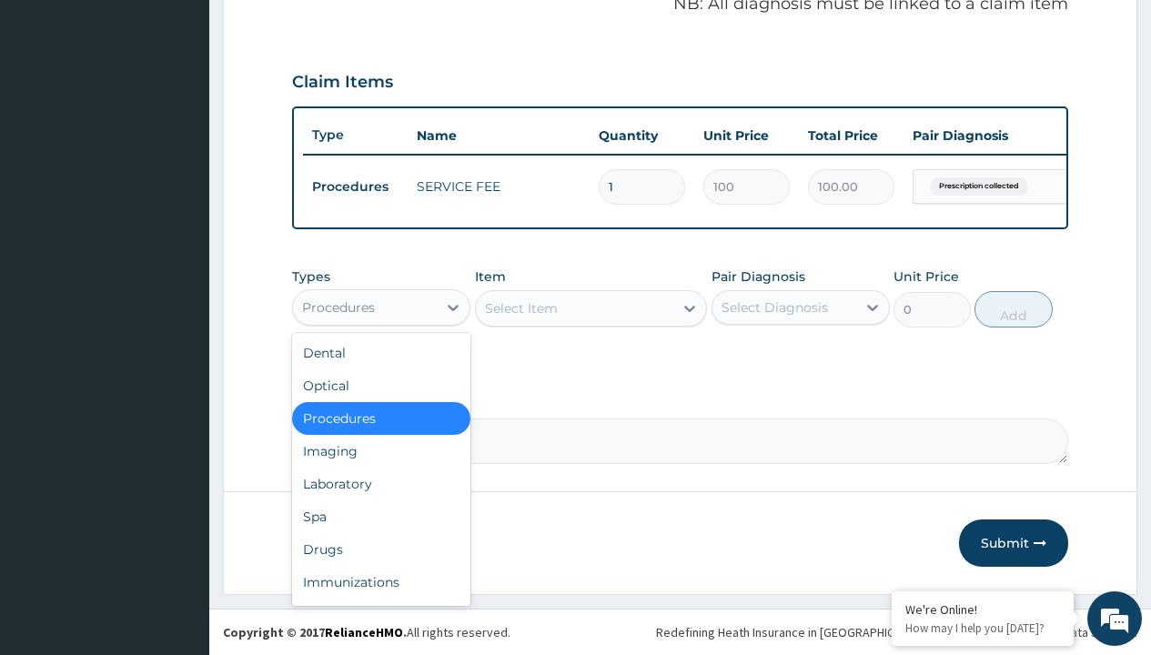
type input "drugs"
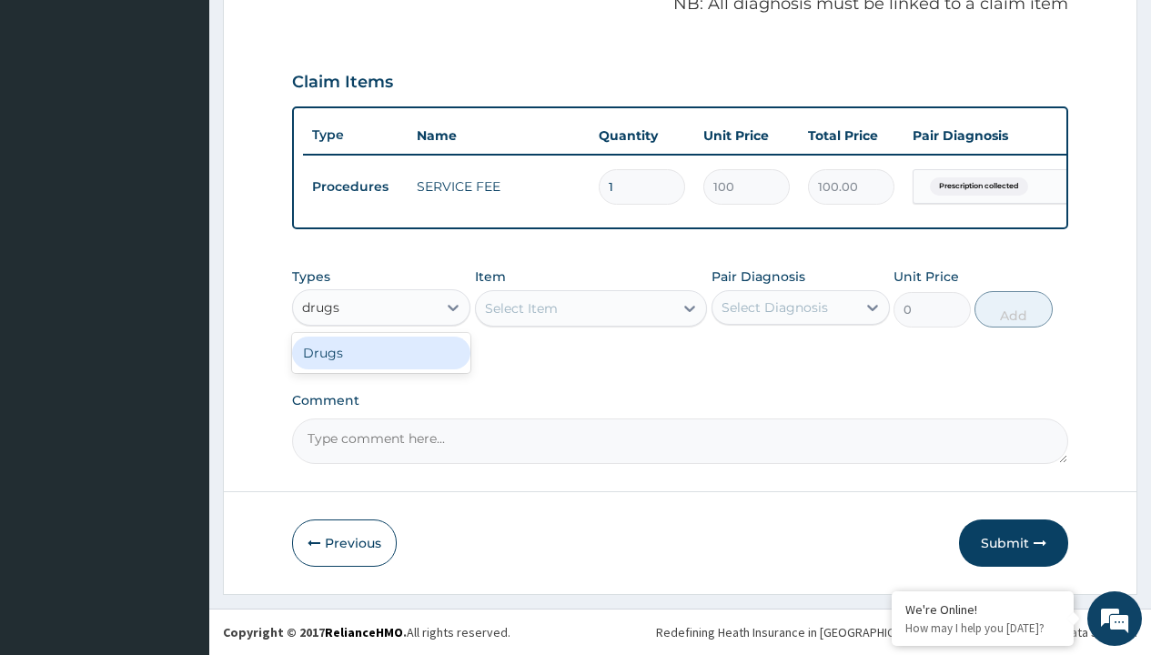
scroll to position [0, 0]
click at [381, 352] on div "Drugs" at bounding box center [381, 353] width 178 height 33
click at [520, 308] on div "Select Item" at bounding box center [591, 308] width 233 height 36
type input "[MEDICAL_DATA] [MEDICAL_DATA] 10mg x 30"
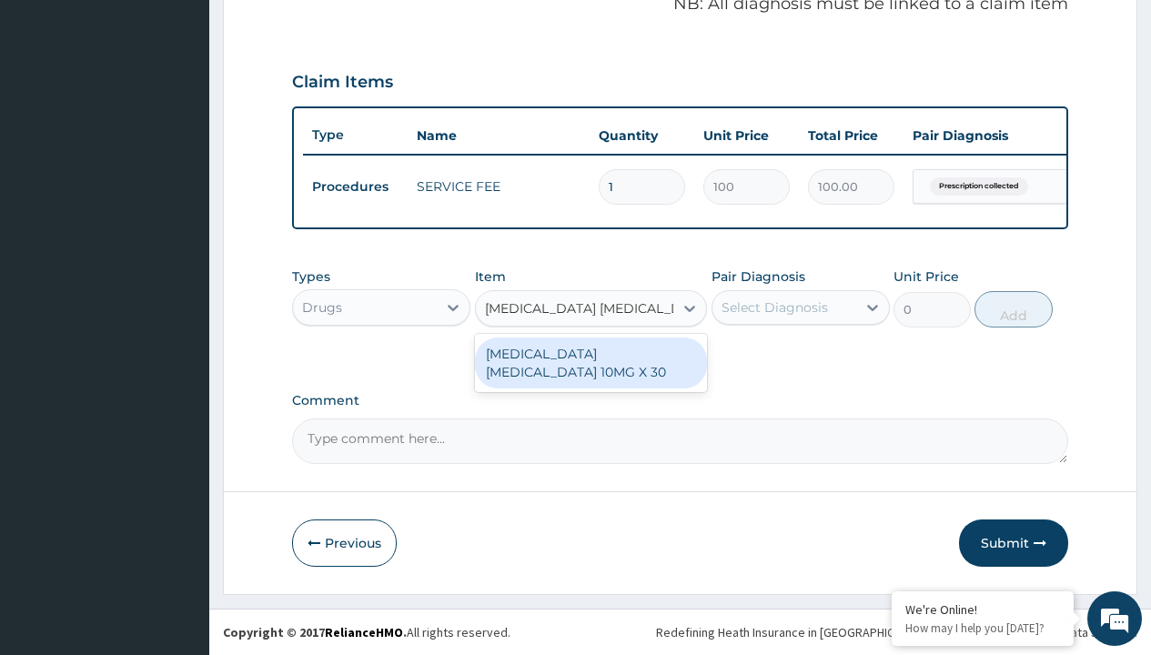
click at [590, 362] on div "[MEDICAL_DATA] [MEDICAL_DATA] 10MG X 30" at bounding box center [591, 363] width 233 height 51
type input "1000"
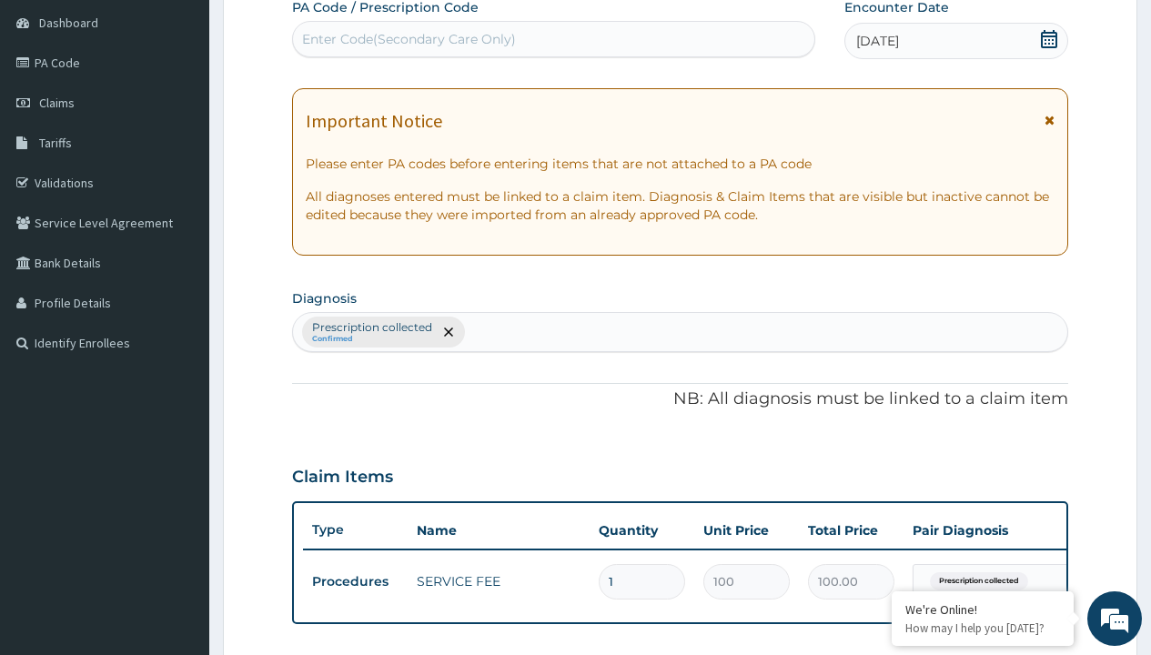
type input "prescription collected"
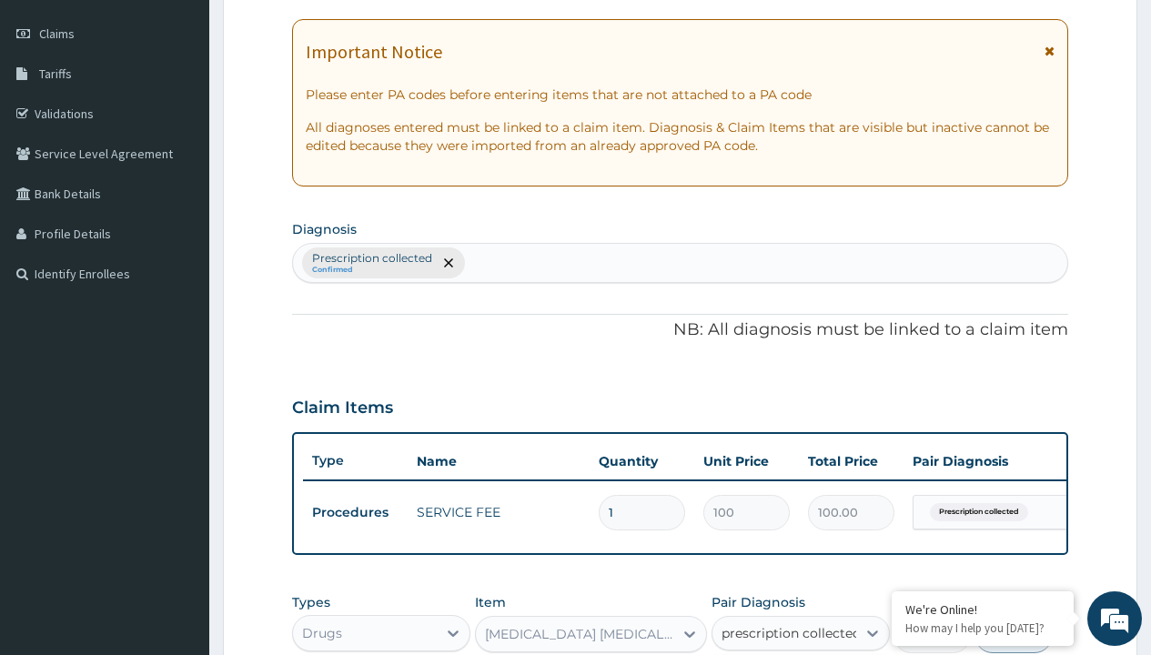
checkbox input "true"
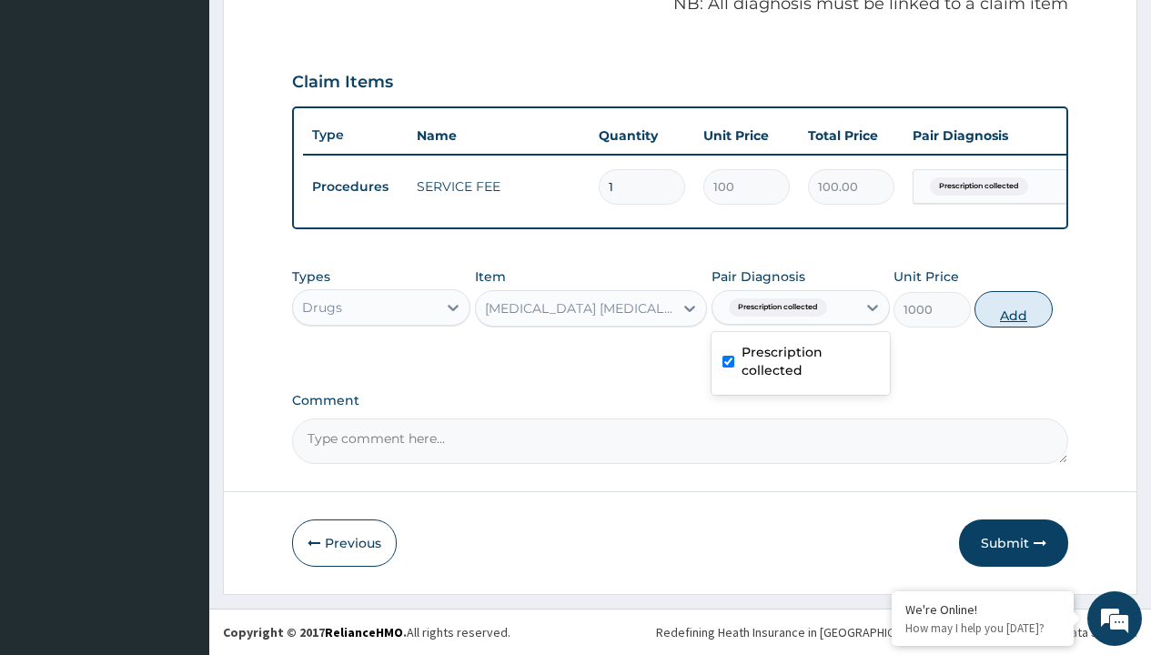
click at [1014, 308] on button "Add" at bounding box center [1012, 309] width 77 height 36
type input "0"
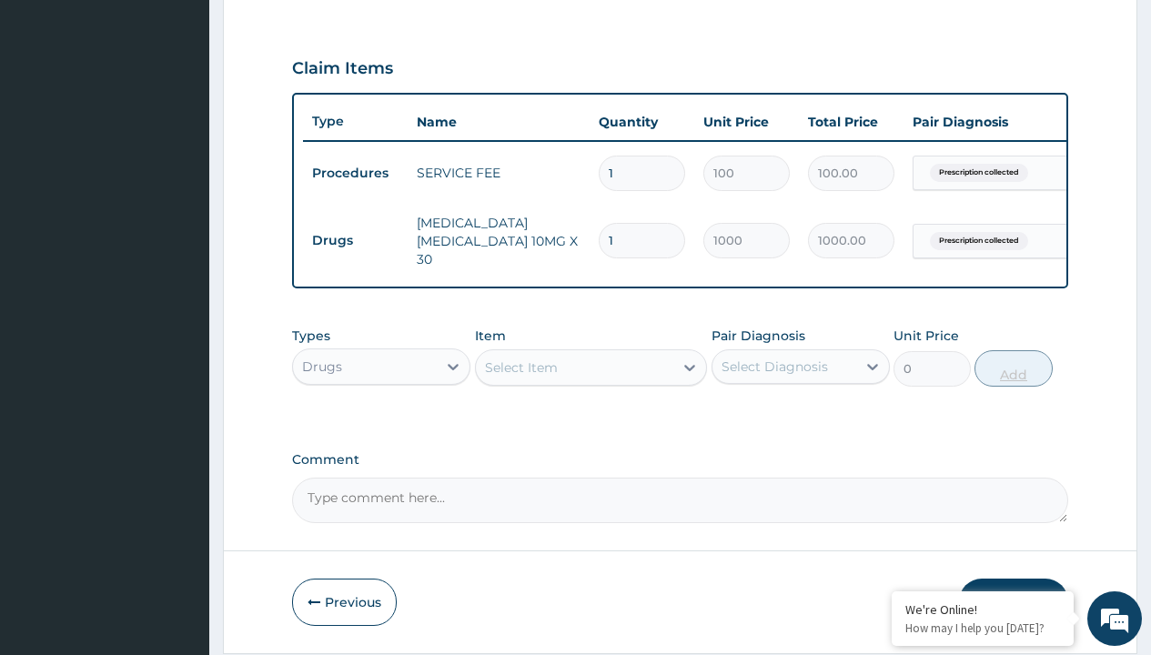
type input "30"
type input "30000.00"
type input "30"
click at [355, 236] on td "Drugs" at bounding box center [355, 241] width 105 height 34
type input "procedures"
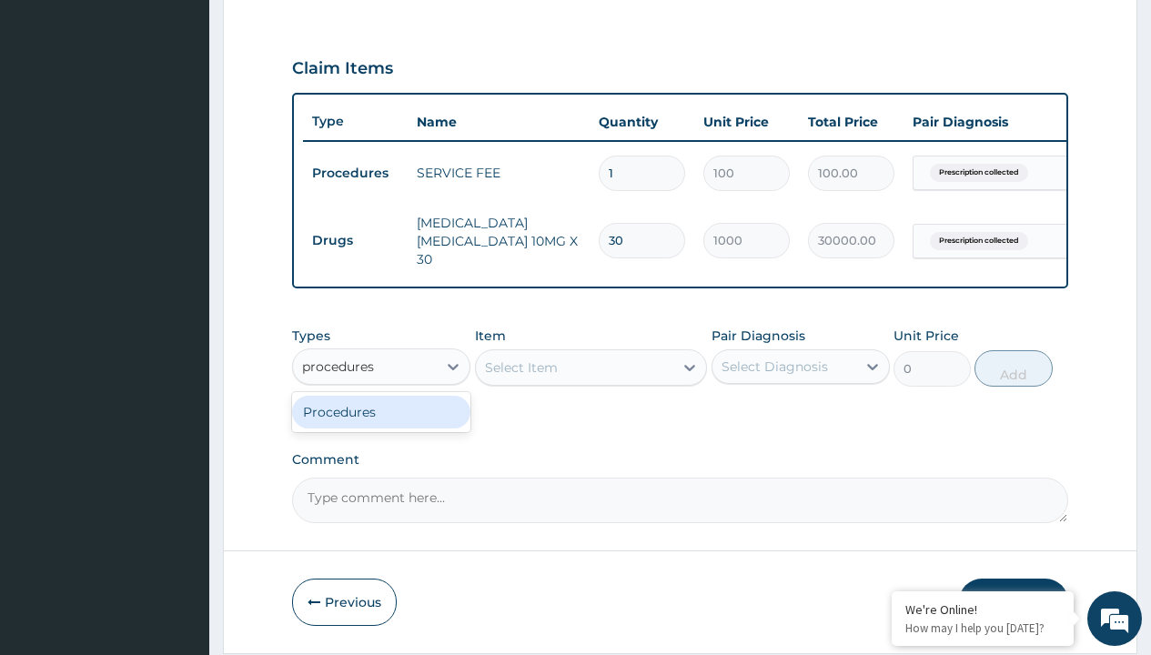
scroll to position [0, 0]
click at [381, 415] on div "Procedures" at bounding box center [381, 412] width 178 height 33
click at [520, 370] on div "Select Item" at bounding box center [521, 367] width 73 height 18
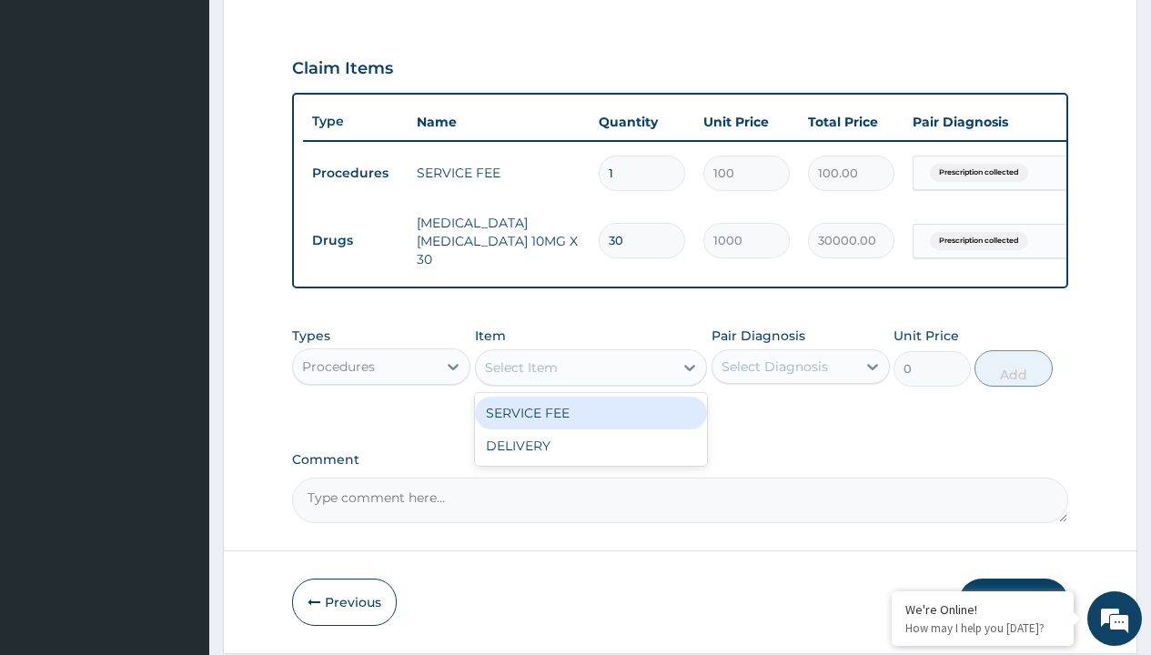
type input "delivery"
click at [590, 416] on div "DELIVERY" at bounding box center [591, 413] width 233 height 33
type input "2000"
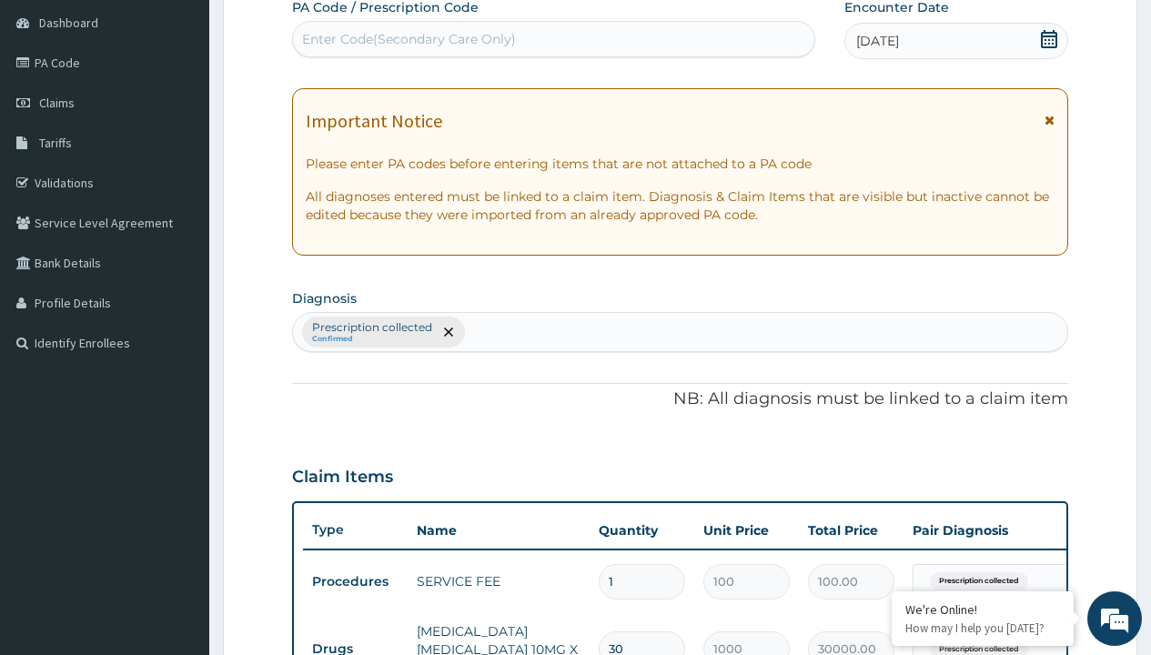
type input "prescription collected"
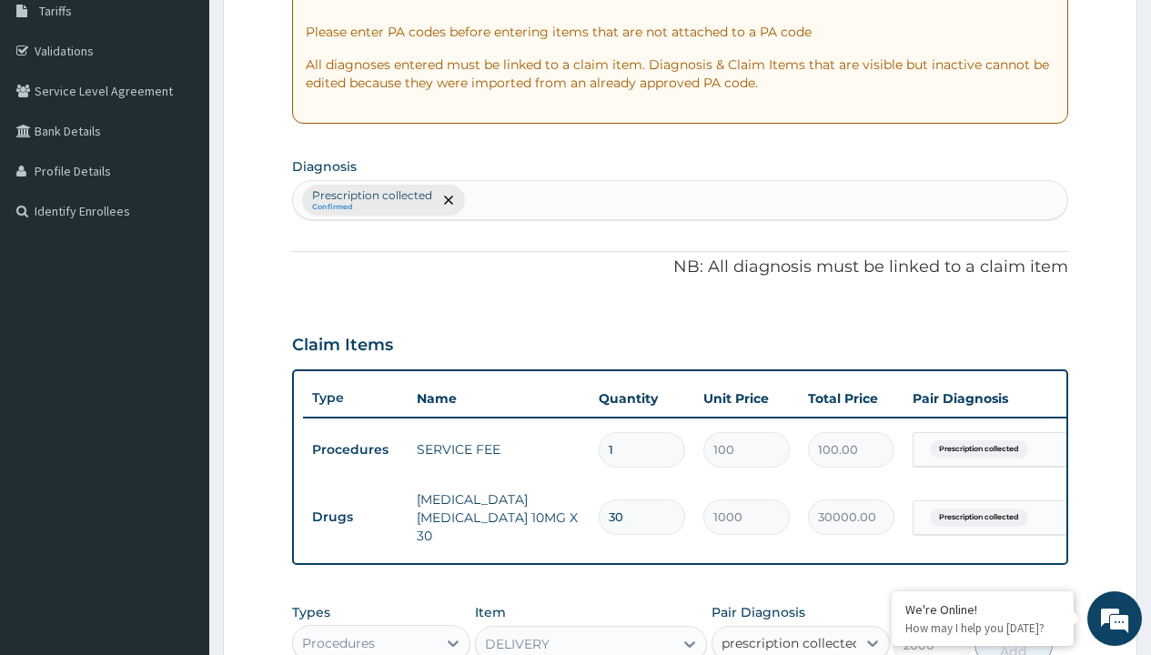
checkbox input "true"
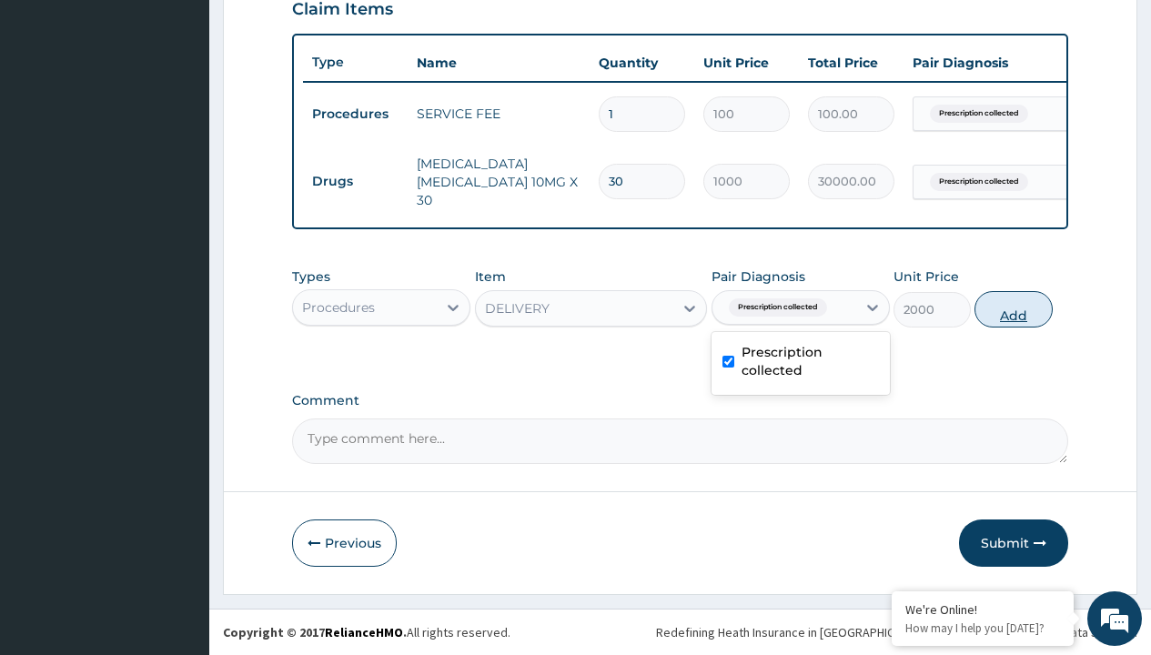
click at [1014, 308] on button "Add" at bounding box center [1012, 309] width 77 height 36
type input "0"
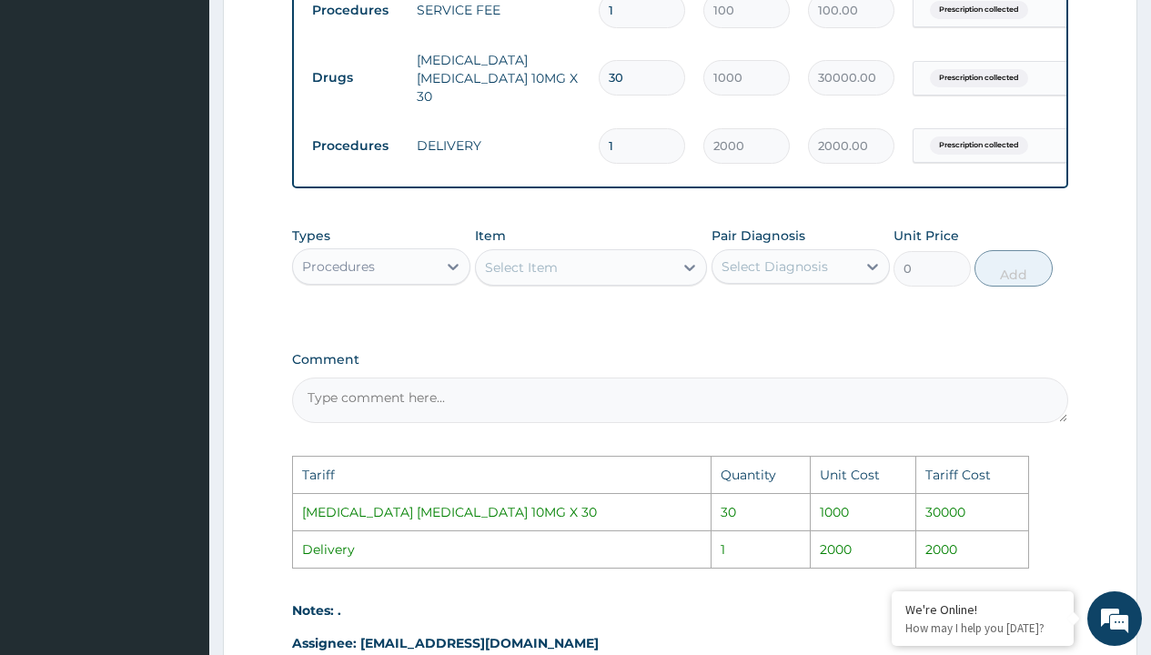
scroll to position [981, 0]
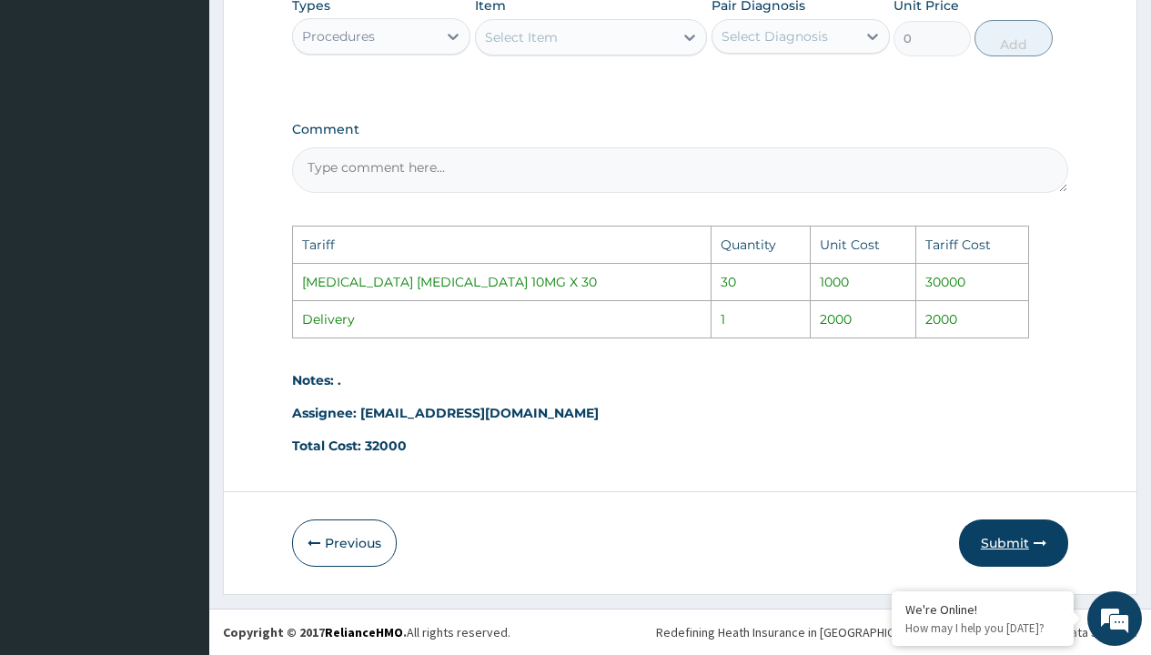
click at [1030, 550] on button "Submit" at bounding box center [1013, 542] width 109 height 47
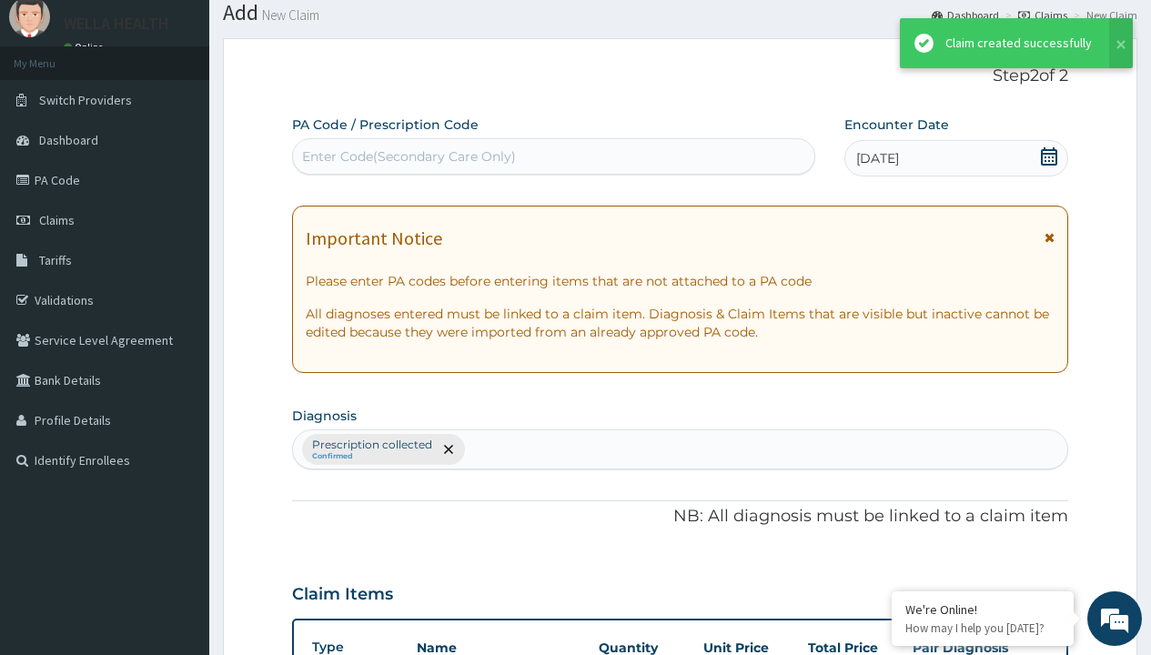
scroll to position [710, 0]
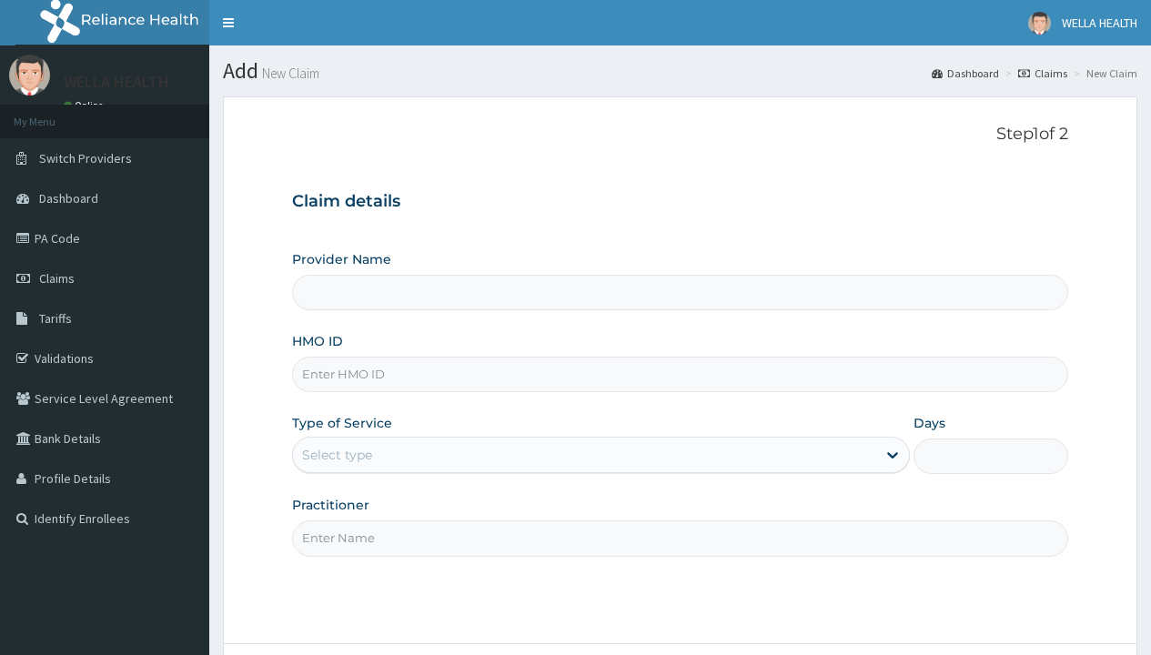
type input "Pharmacy Pick Up ( WellaHealth)"
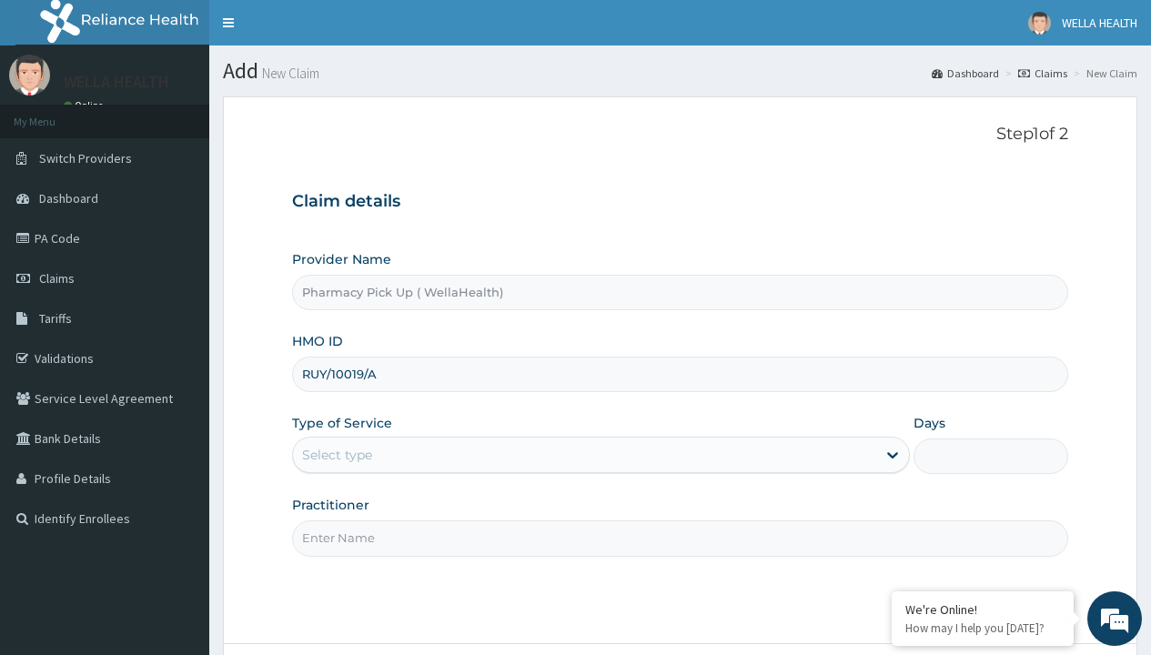
type input "RUY/10019/A"
type input "WellaHealth"
click at [337, 455] on div "Select type" at bounding box center [337, 455] width 70 height 18
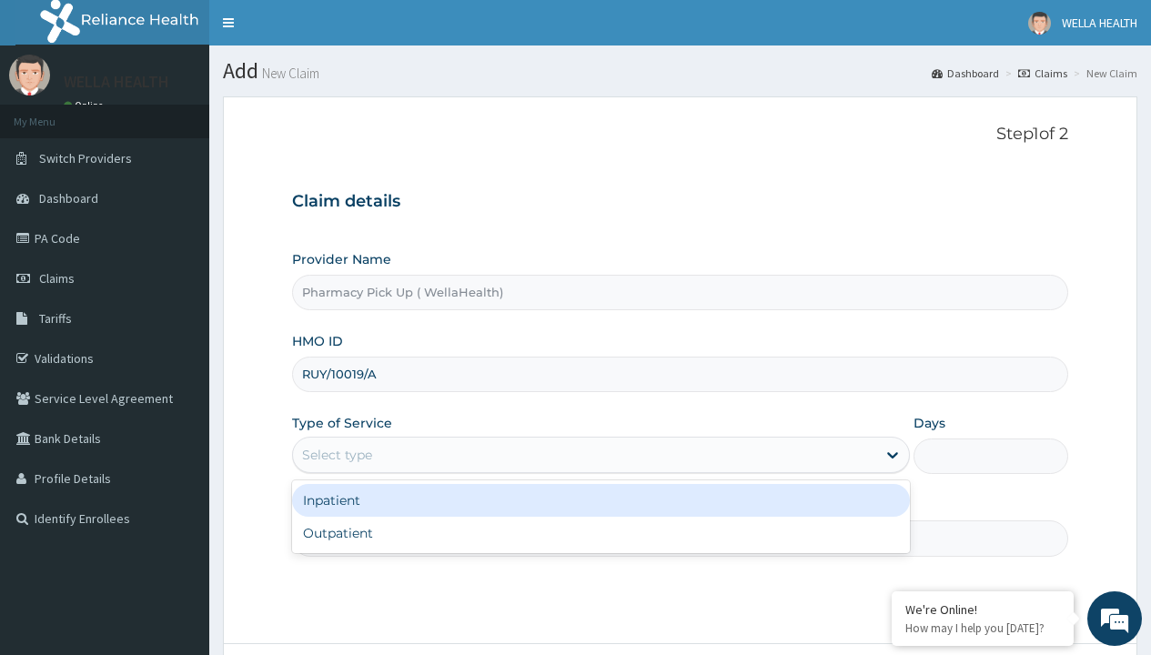
click at [600, 533] on div "Outpatient" at bounding box center [601, 533] width 618 height 33
type input "1"
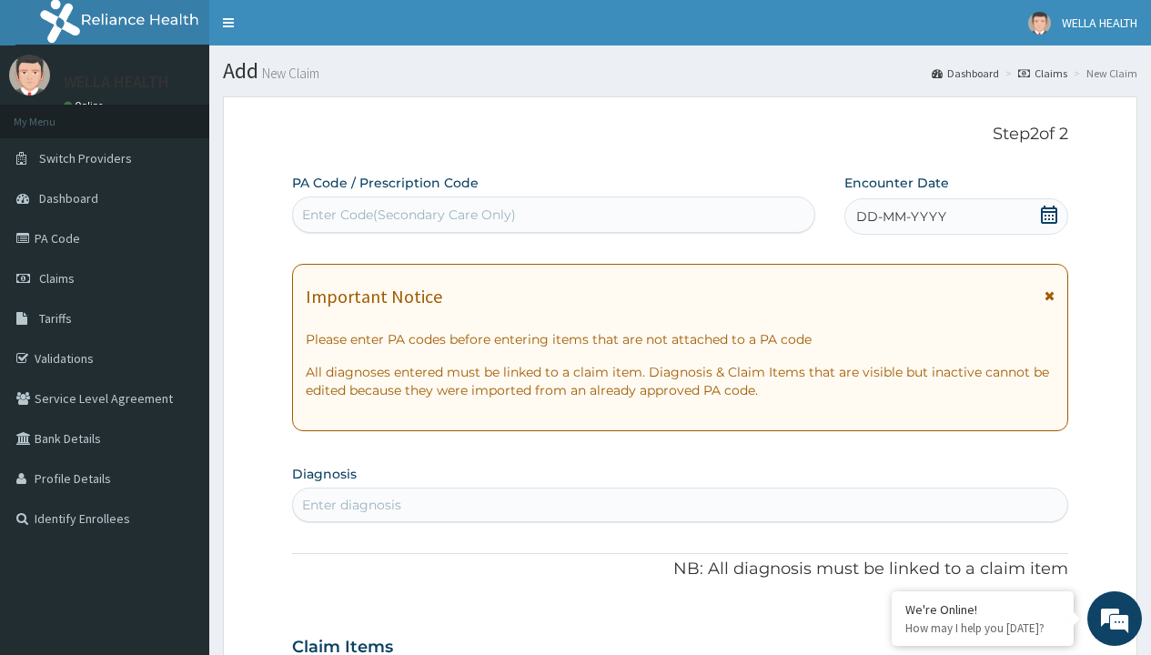
scroll to position [152, 0]
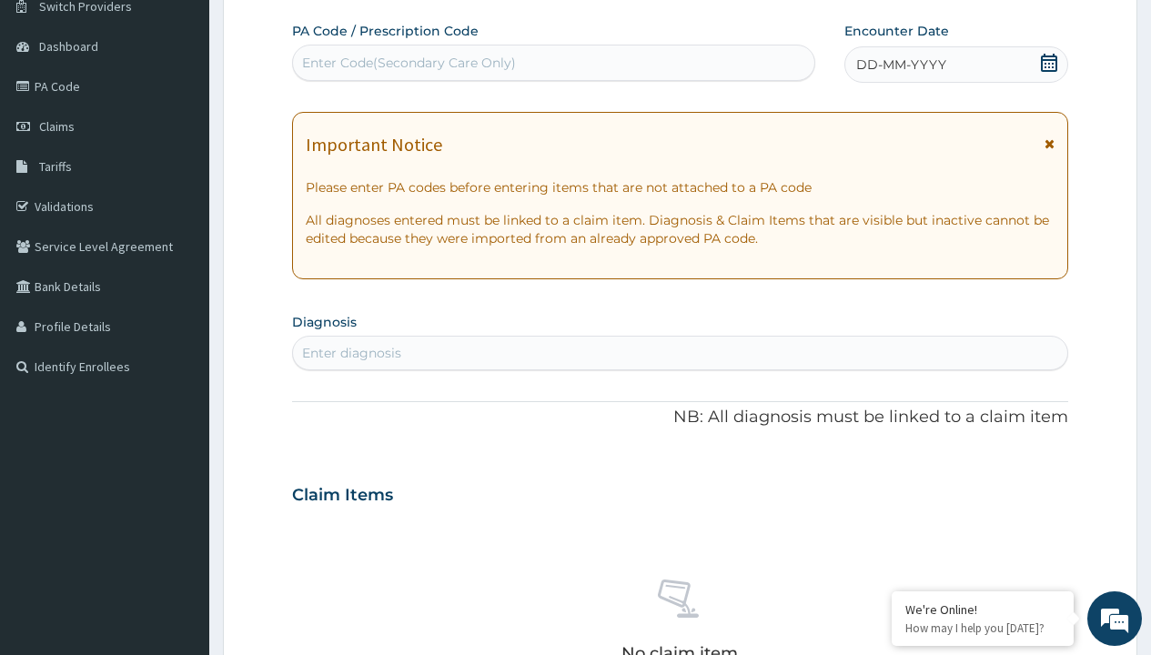
click at [900, 65] on span "DD-MM-YYYY" at bounding box center [901, 64] width 90 height 18
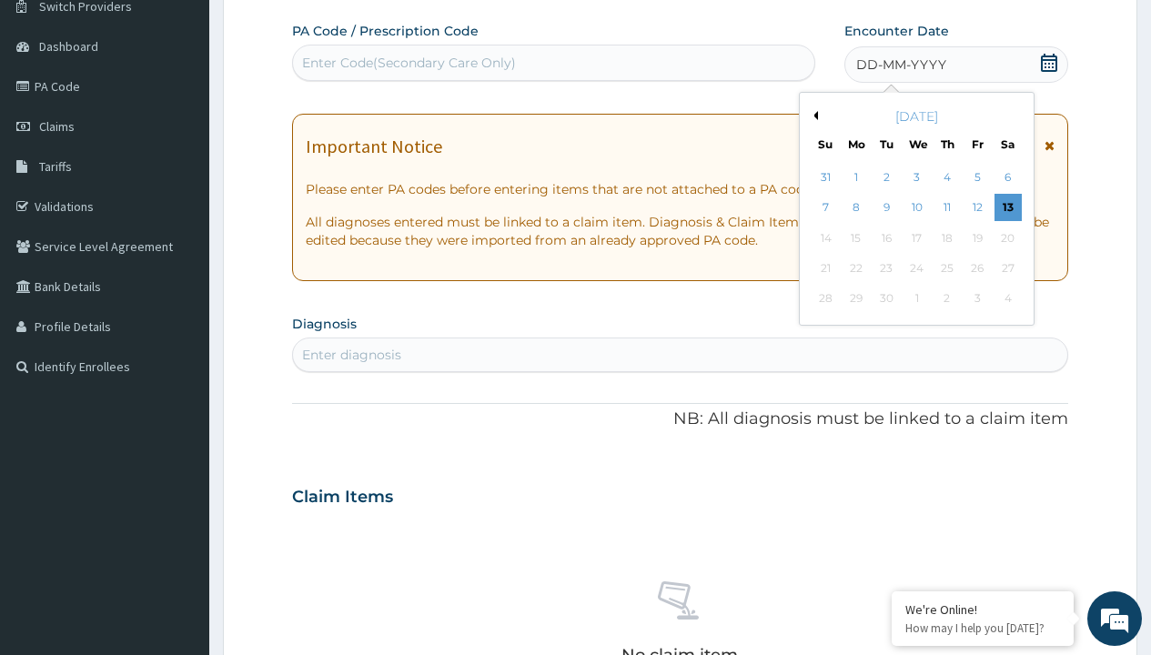
click at [812, 116] on button "Previous Month" at bounding box center [813, 115] width 9 height 9
click at [916, 207] on div "6" at bounding box center [916, 208] width 27 height 27
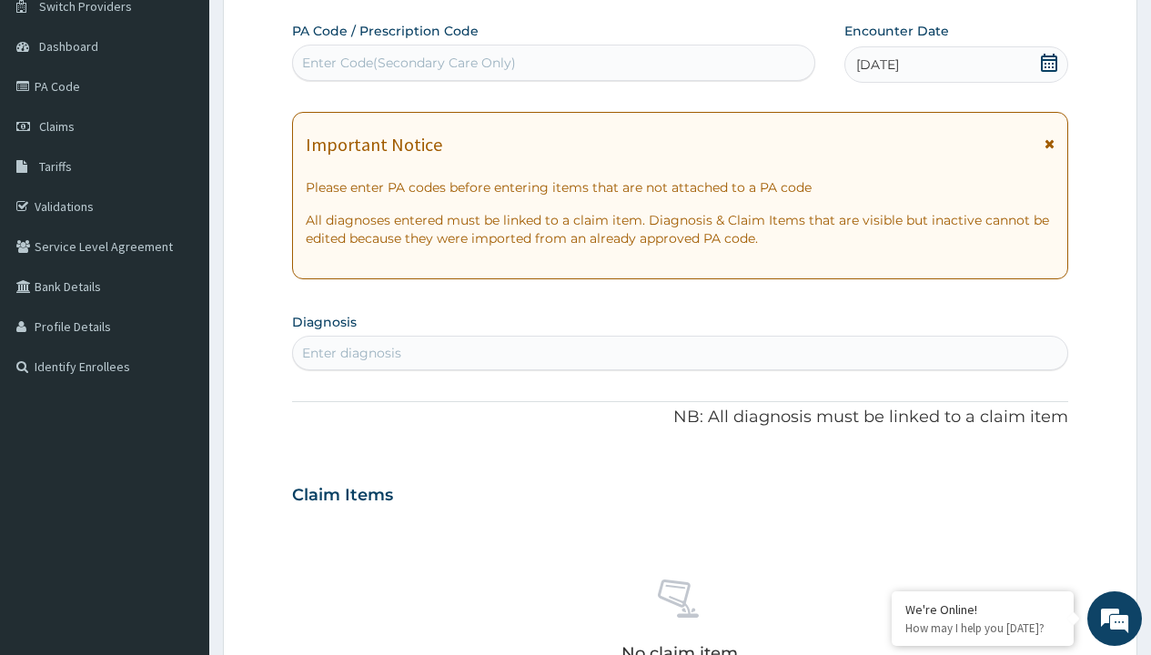
scroll to position [0, 0]
click at [351, 353] on div "Enter diagnosis" at bounding box center [351, 353] width 99 height 18
type input "prescription collected"
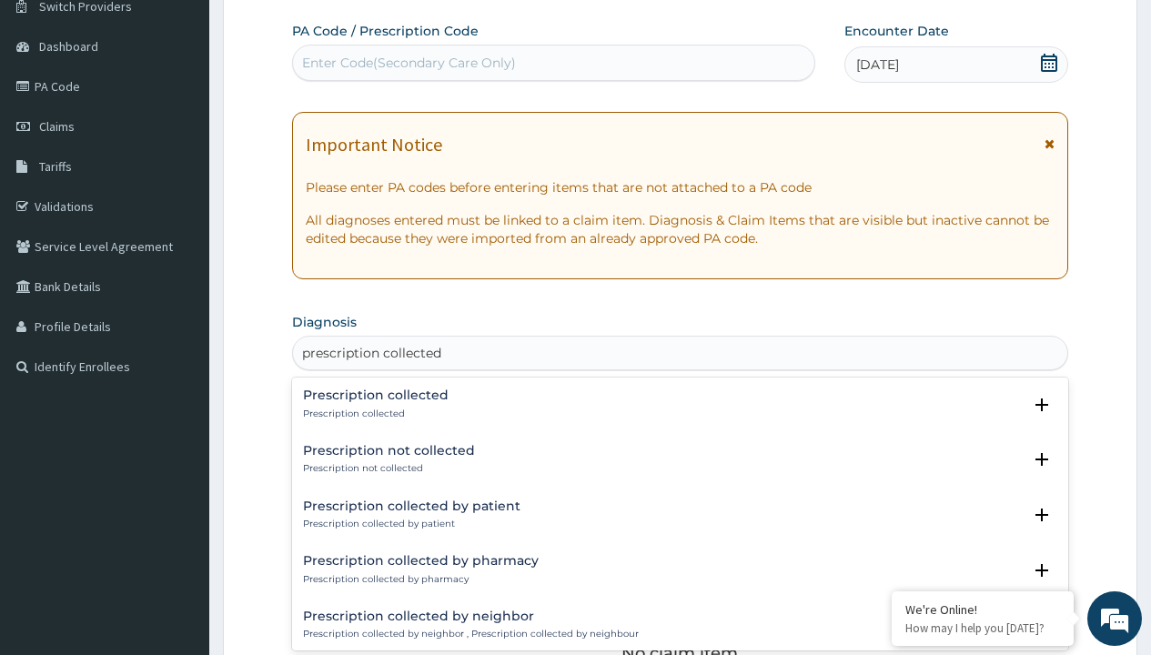
click at [373, 413] on p "Prescription collected" at bounding box center [376, 414] width 146 height 13
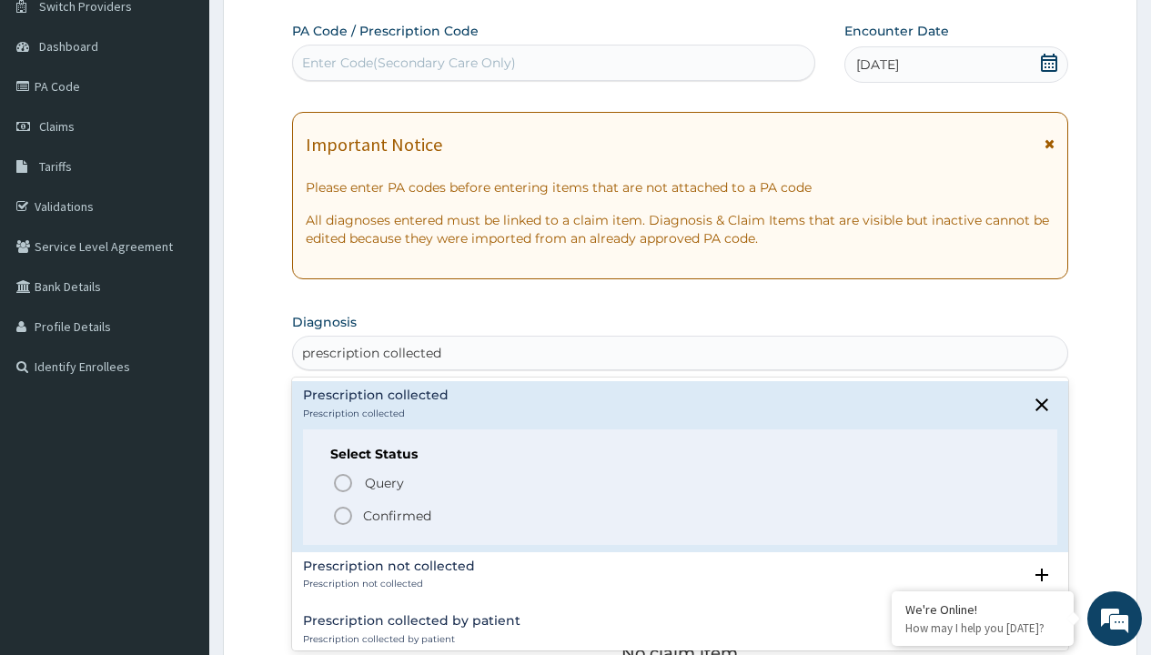
click at [397, 515] on p "Confirmed" at bounding box center [397, 516] width 68 height 18
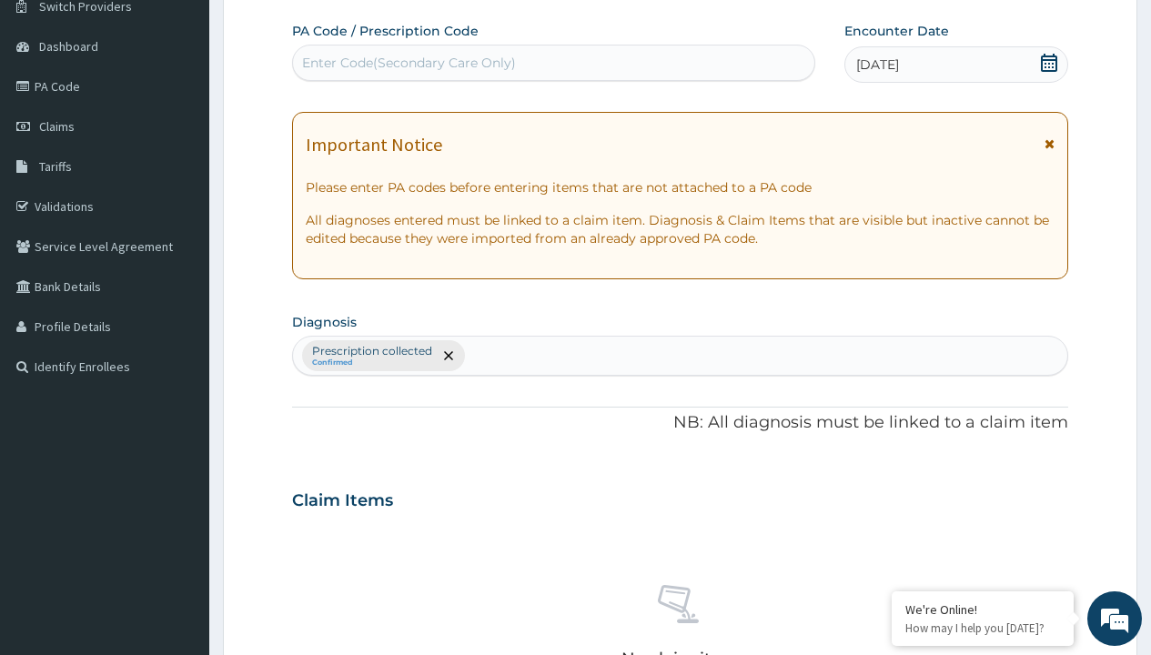
scroll to position [637, 0]
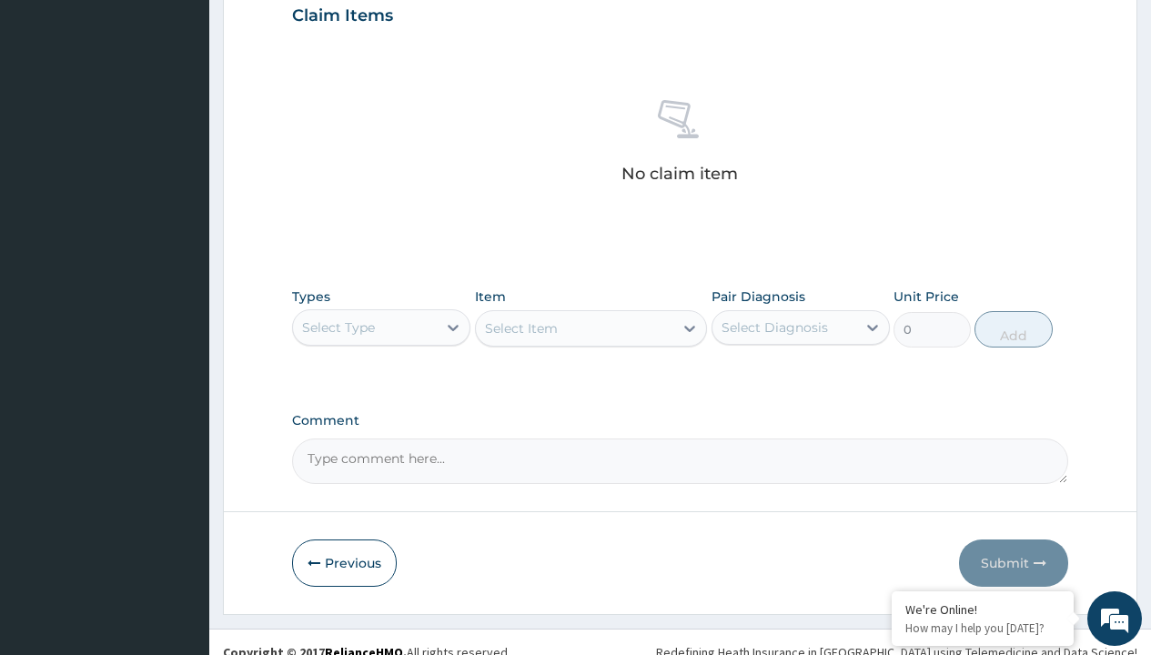
click at [338, 327] on div "Select Type" at bounding box center [338, 327] width 73 height 18
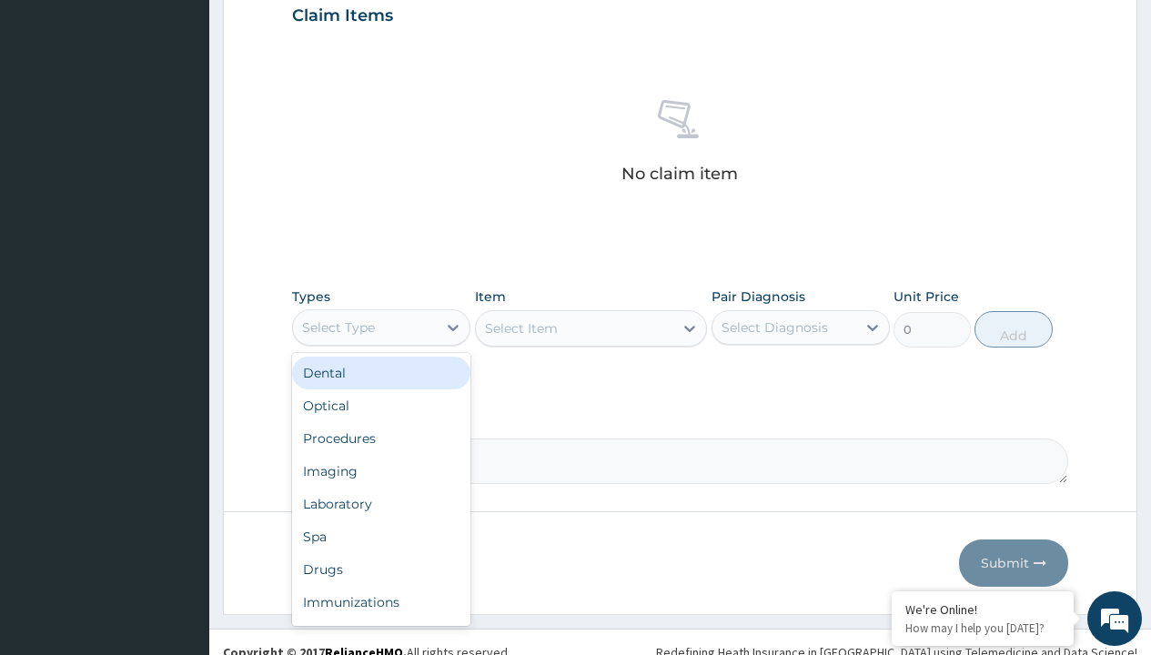
type input "procedures"
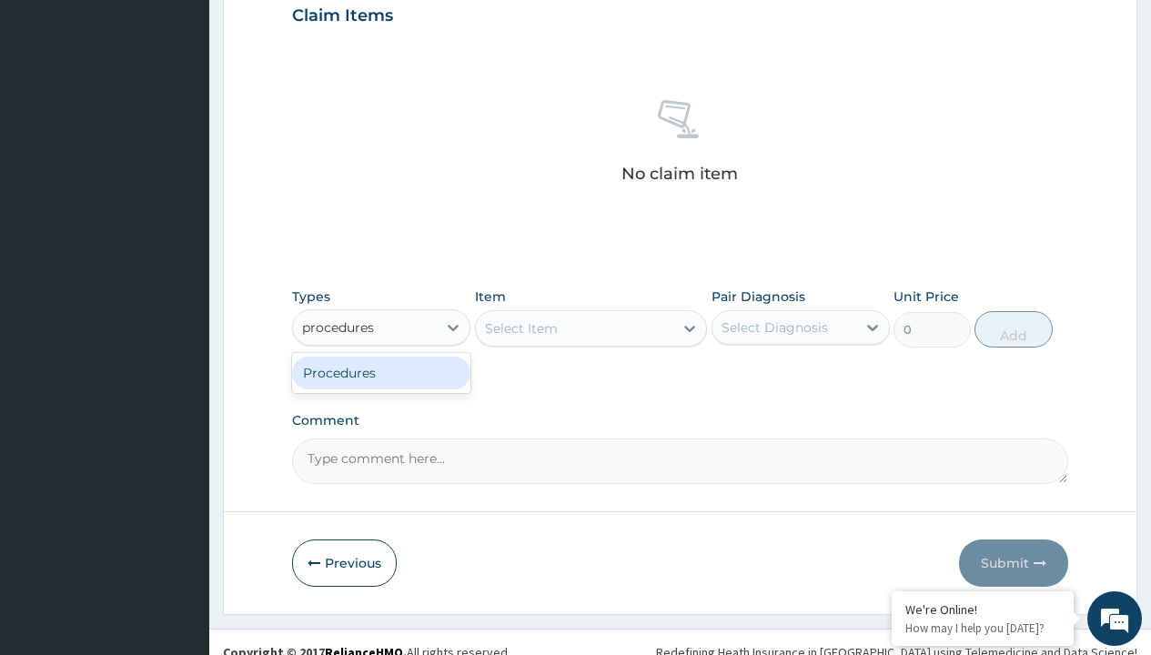
click at [381, 372] on div "Procedures" at bounding box center [381, 373] width 178 height 33
click at [520, 328] on div "Select Item" at bounding box center [591, 328] width 233 height 36
click at [338, 327] on div "Procedures" at bounding box center [338, 327] width 73 height 18
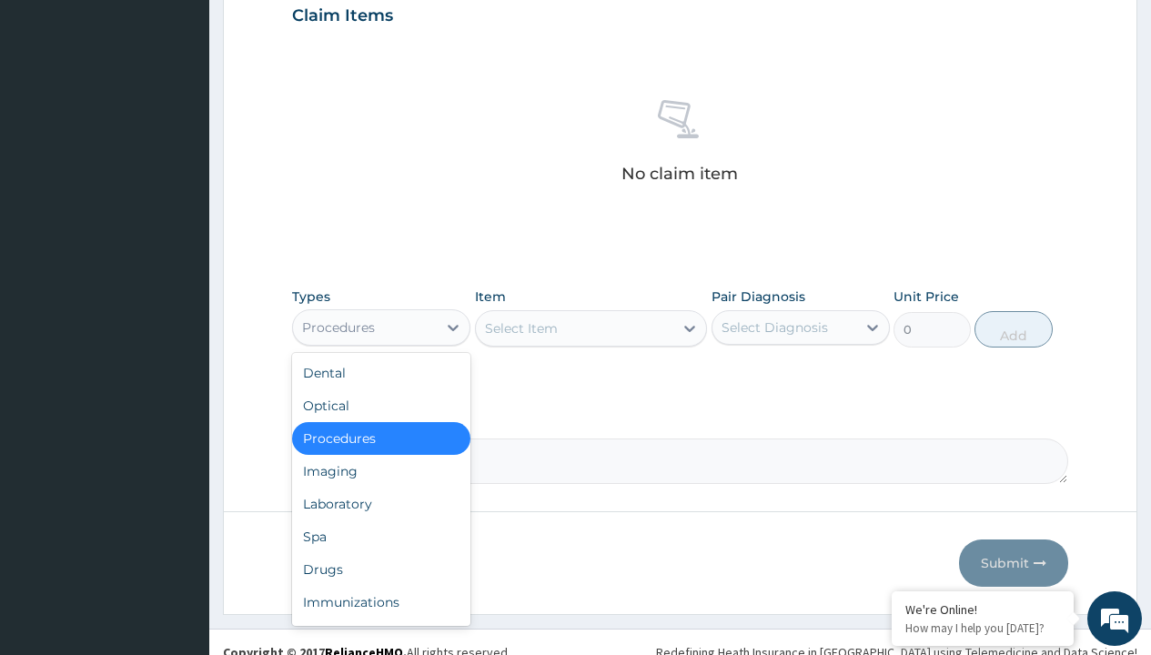
type input "procedures"
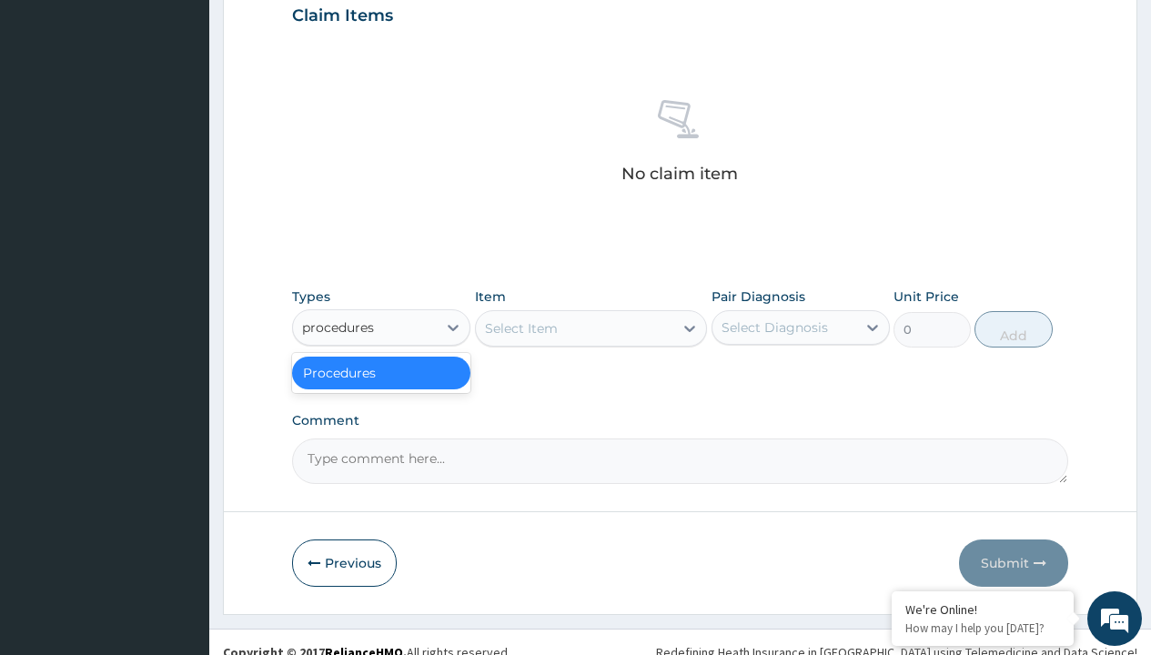
click at [381, 372] on div "Procedures" at bounding box center [381, 373] width 178 height 33
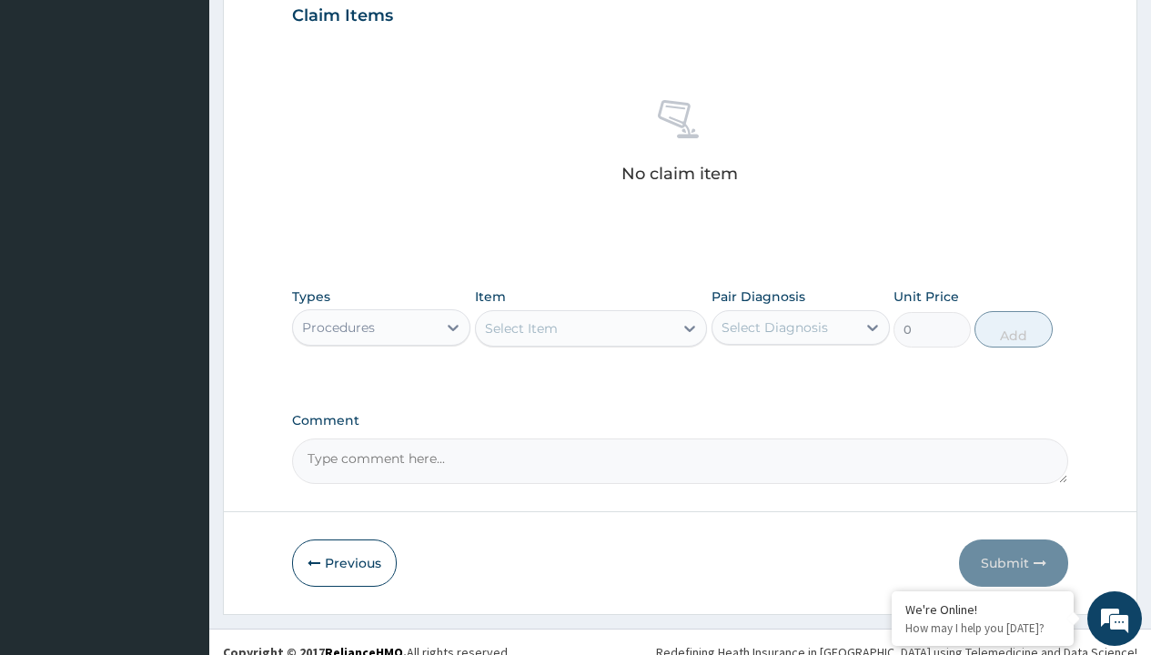
click at [520, 328] on div "Select Item" at bounding box center [521, 328] width 73 height 18
type input "service fee"
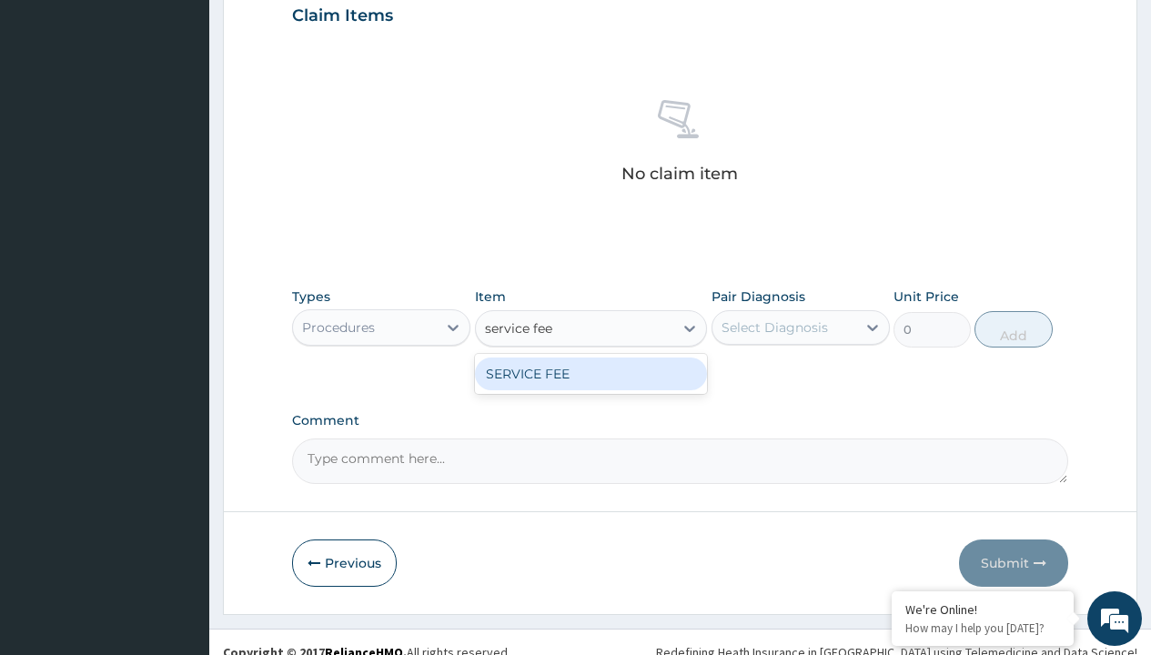
click at [590, 373] on div "SERVICE FEE" at bounding box center [591, 374] width 233 height 33
type input "100"
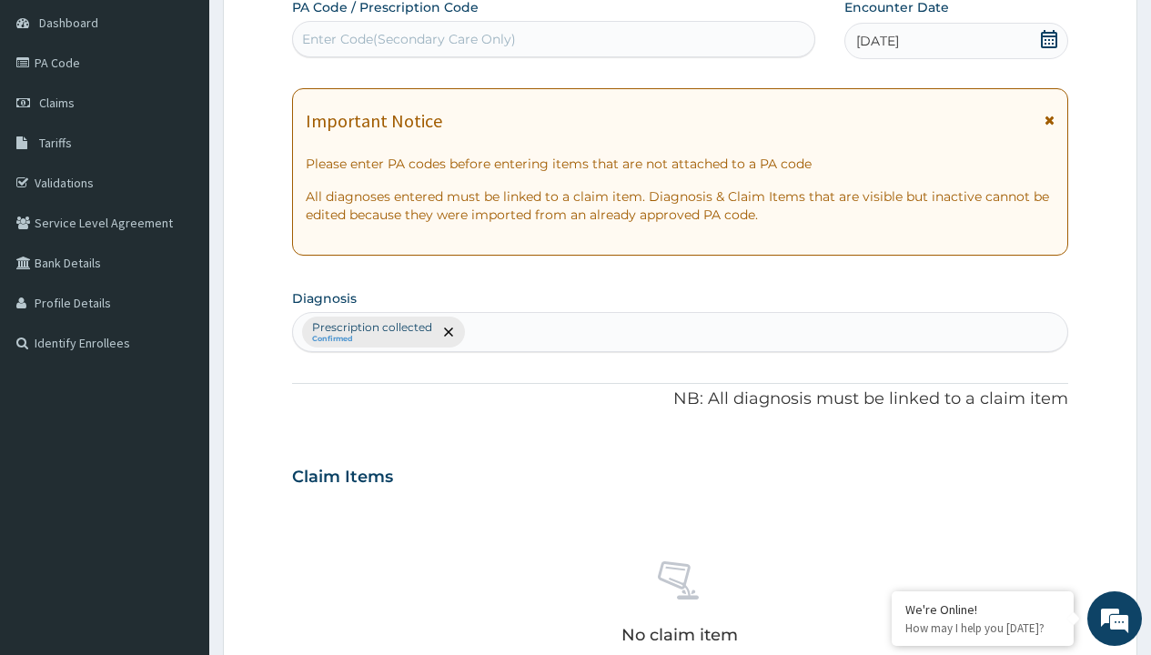
type input "prescription collected"
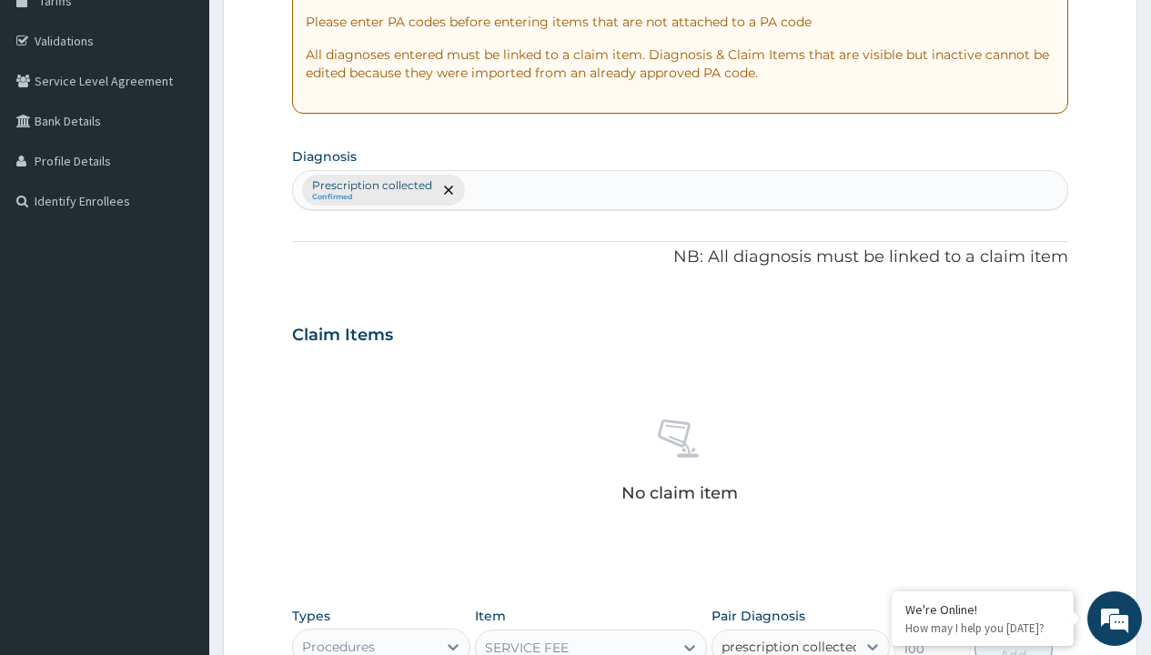
checkbox input "true"
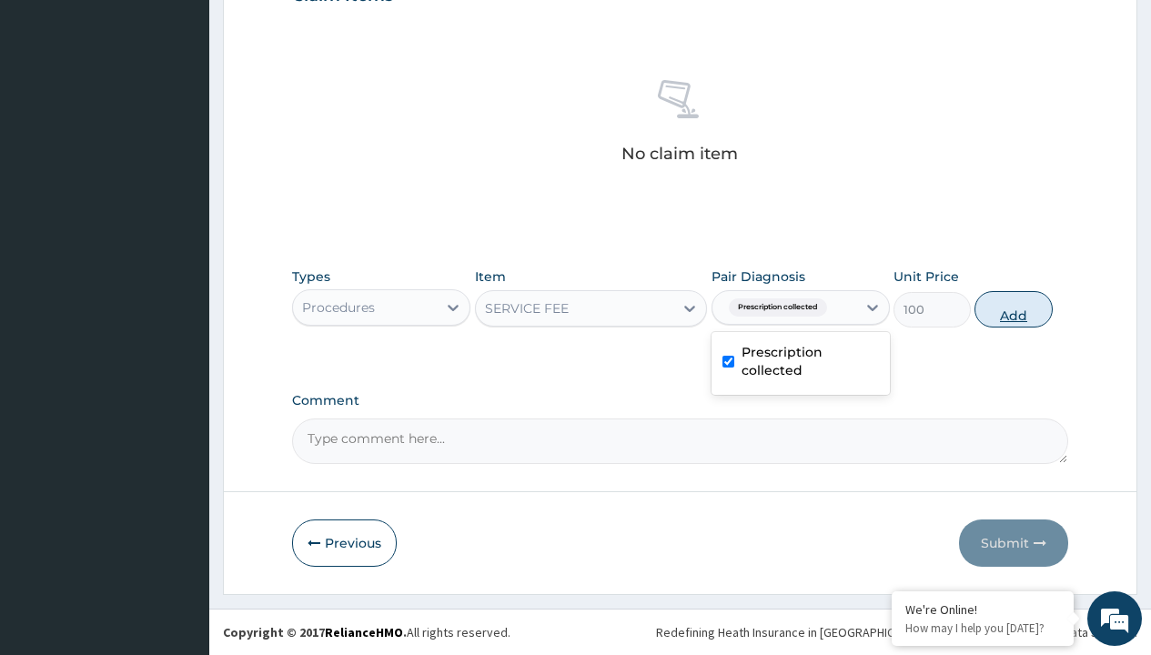
click at [1014, 308] on button "Add" at bounding box center [1012, 309] width 77 height 36
type input "0"
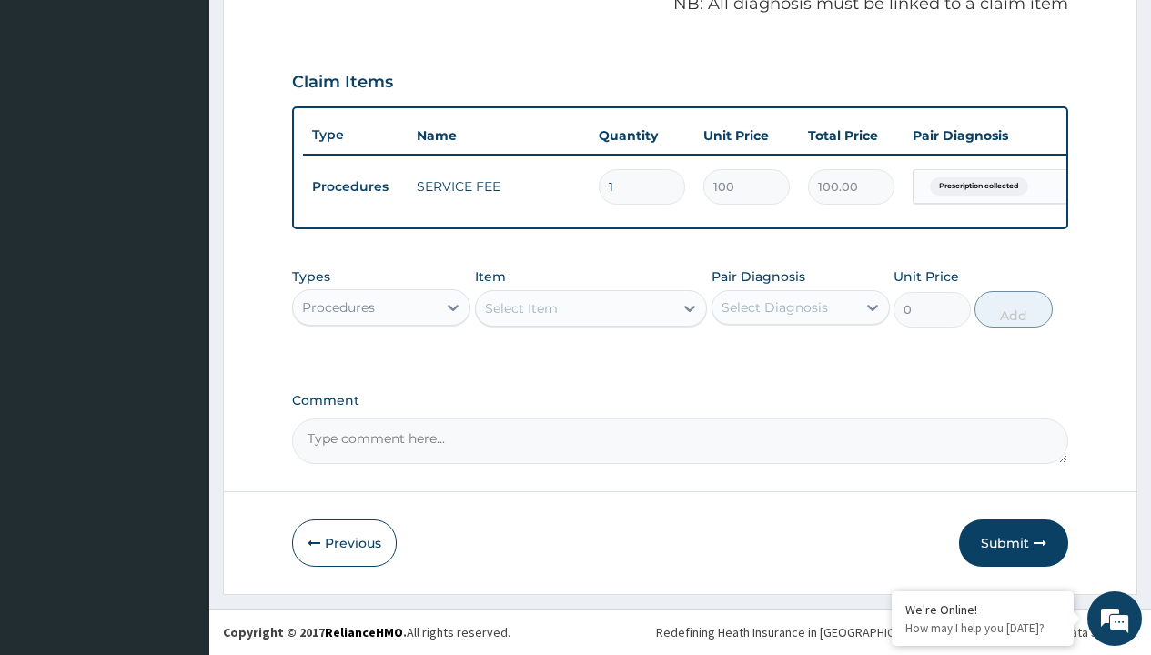
click at [338, 307] on div "Procedures" at bounding box center [338, 307] width 73 height 18
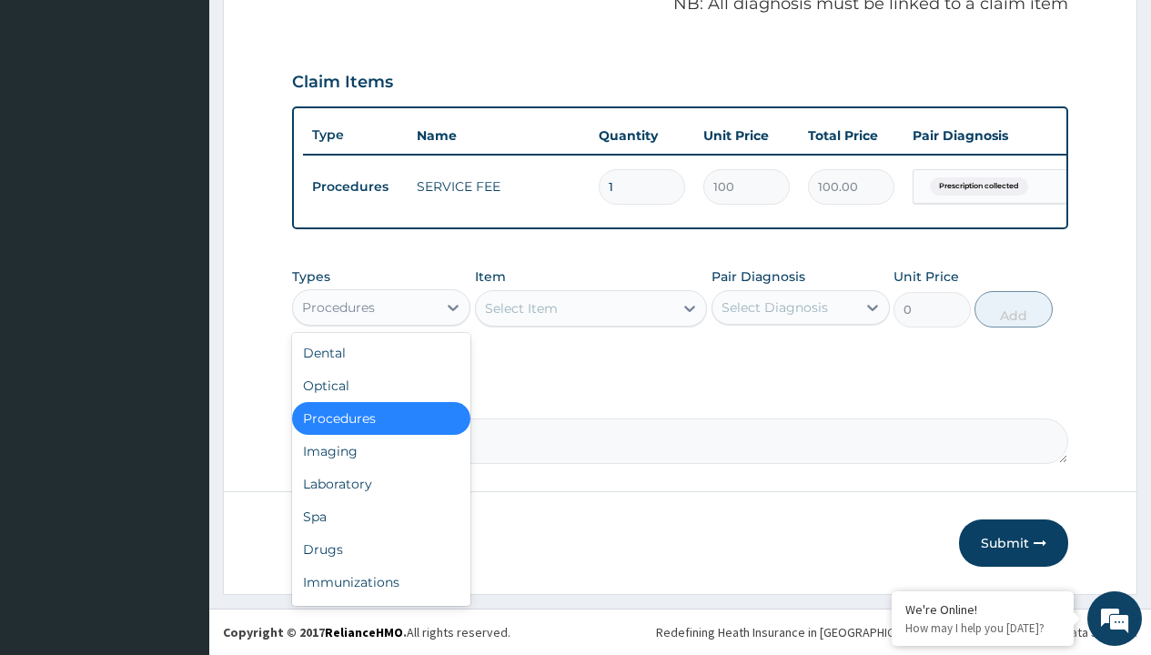
type input "drugs"
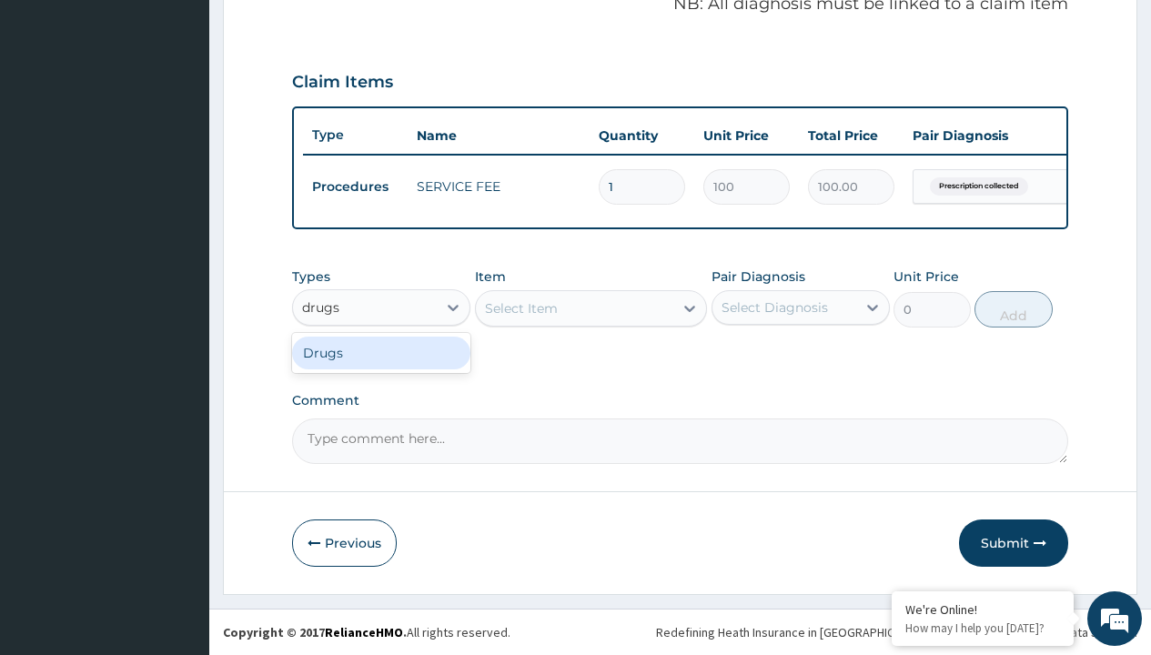
scroll to position [0, 0]
click at [381, 352] on div "Drugs" at bounding box center [381, 353] width 178 height 33
click at [520, 308] on div "Select Item" at bounding box center [591, 308] width 233 height 36
type input "natrilix sr 1.5mg indapamide x30"
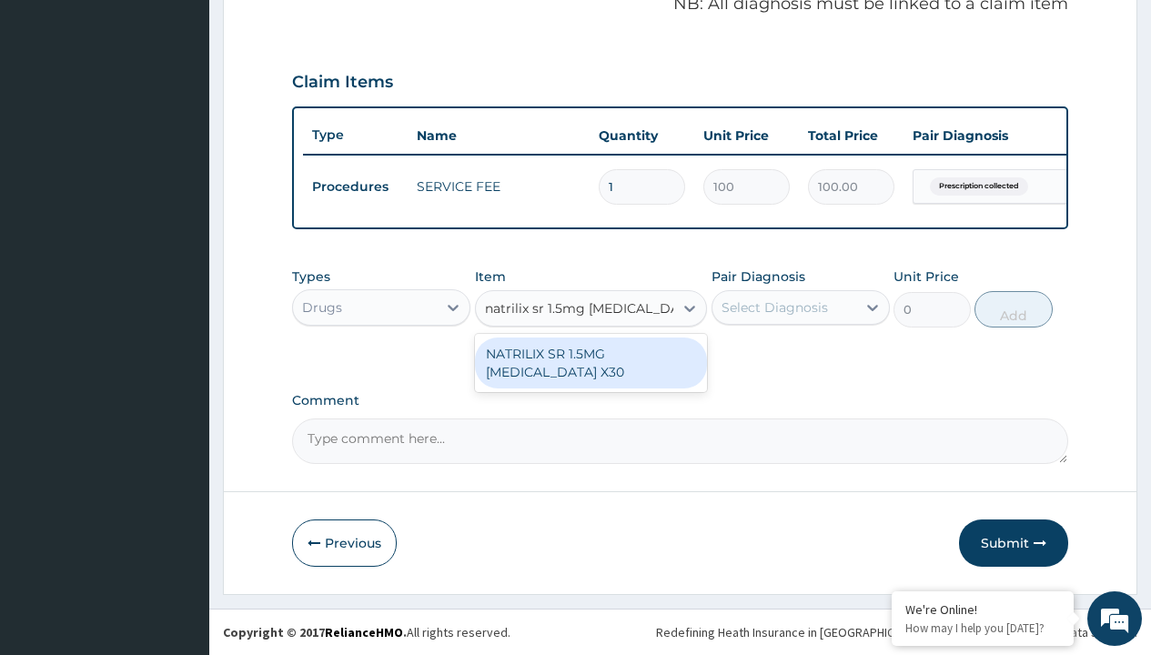
click at [590, 362] on div "NATRILIX SR 1.5MG [MEDICAL_DATA] X30" at bounding box center [591, 363] width 233 height 51
type input "426.7000122070312"
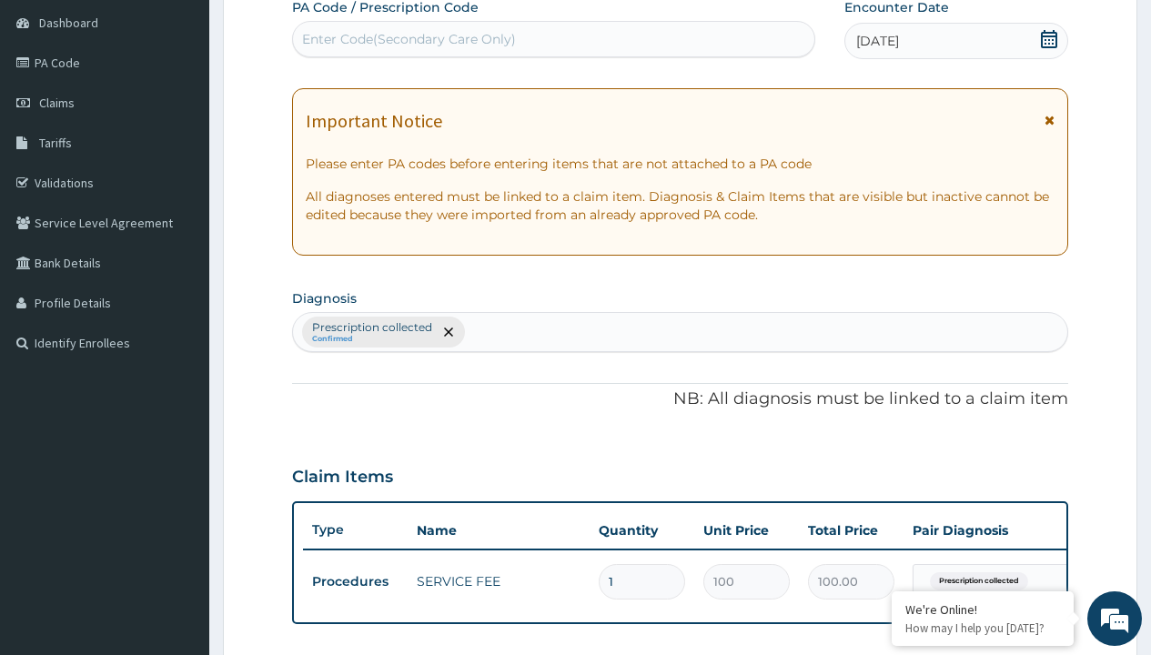
type input "prescription collected"
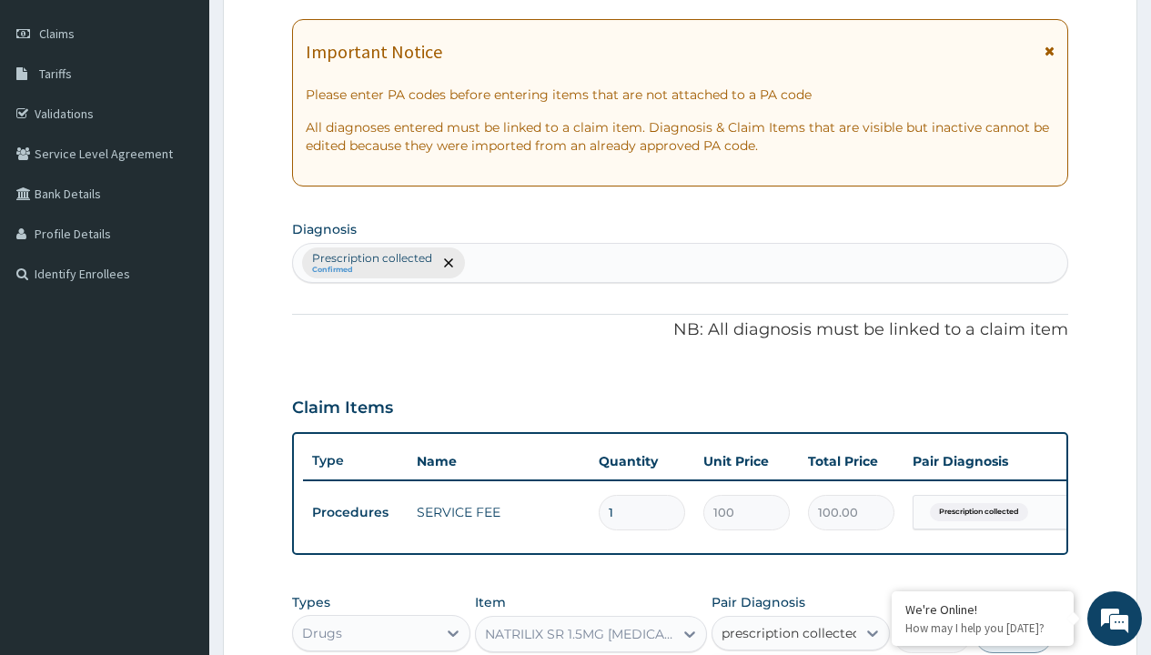
checkbox input "true"
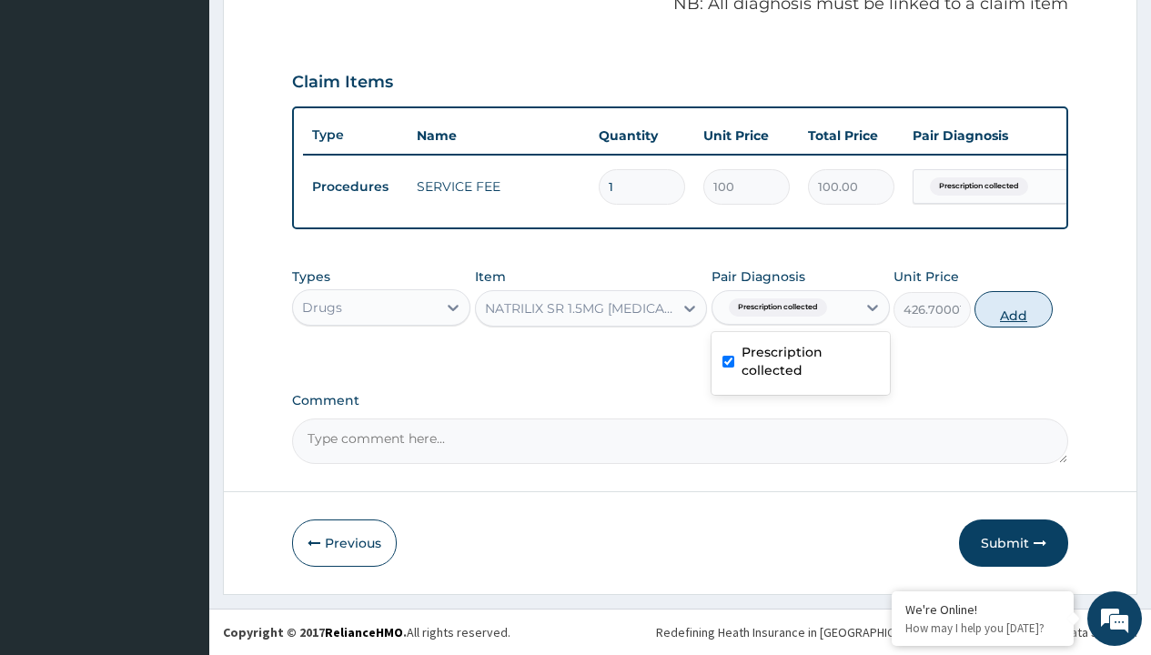
click at [1014, 308] on button "Add" at bounding box center [1012, 309] width 77 height 36
type input "0"
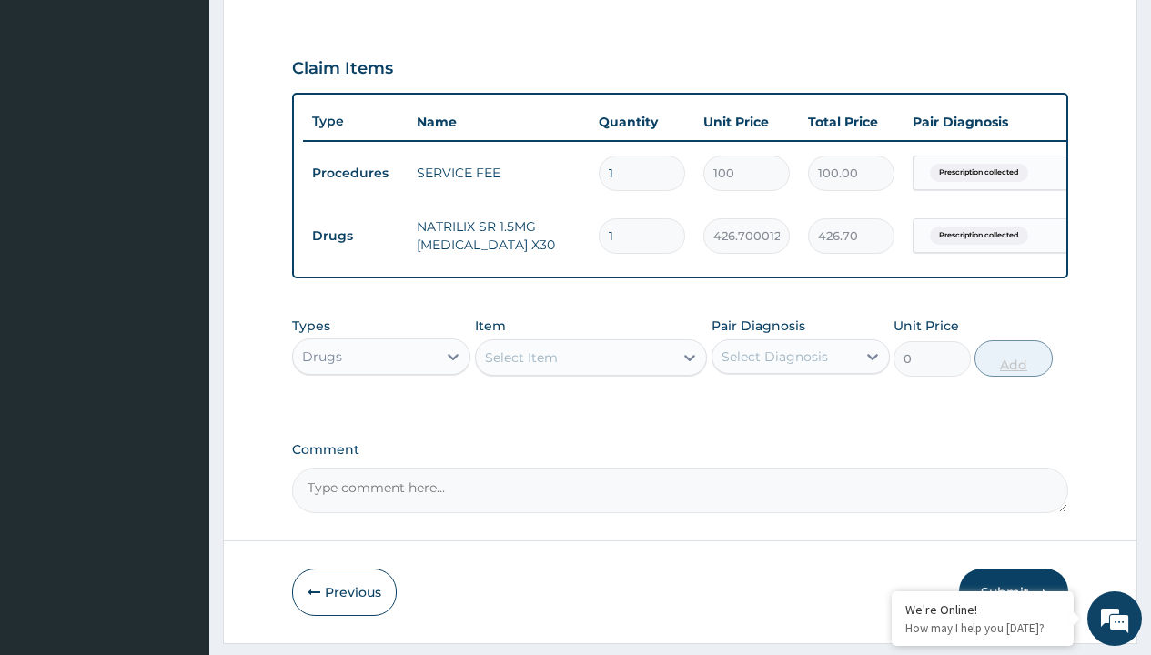
type input "30"
type input "12801.00"
type input "30"
click at [355, 236] on td "Drugs" at bounding box center [355, 236] width 105 height 34
type input "procedures"
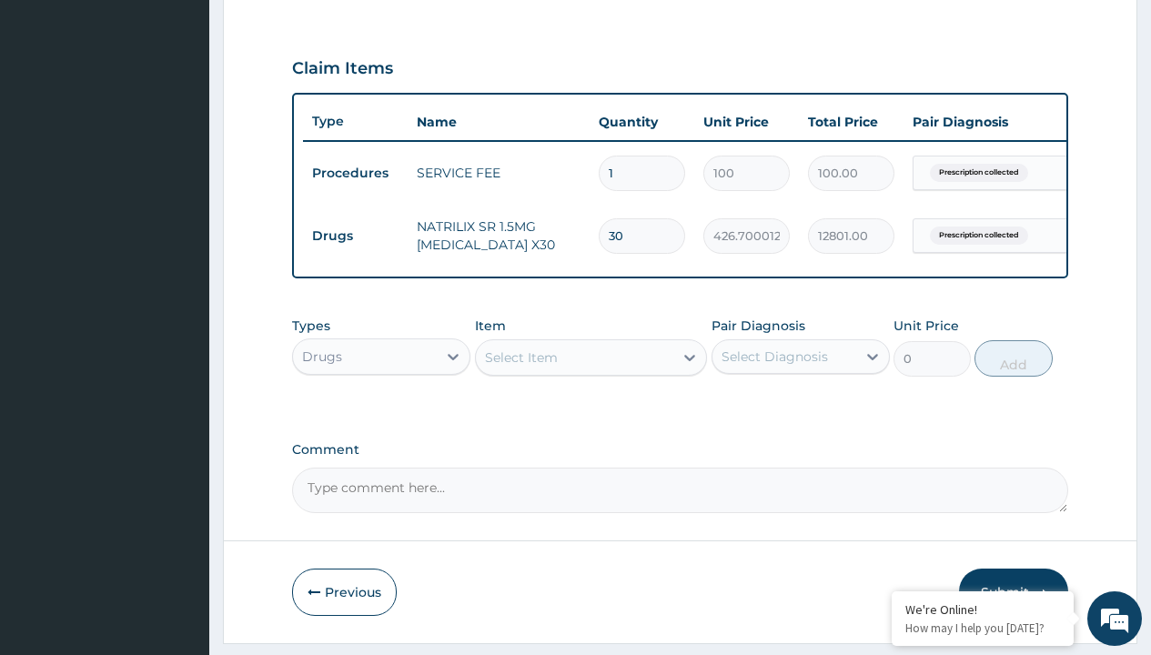
scroll to position [0, 0]
click at [381, 415] on div "Procedures" at bounding box center [381, 402] width 178 height 33
click at [520, 367] on div "Select Item" at bounding box center [521, 357] width 73 height 18
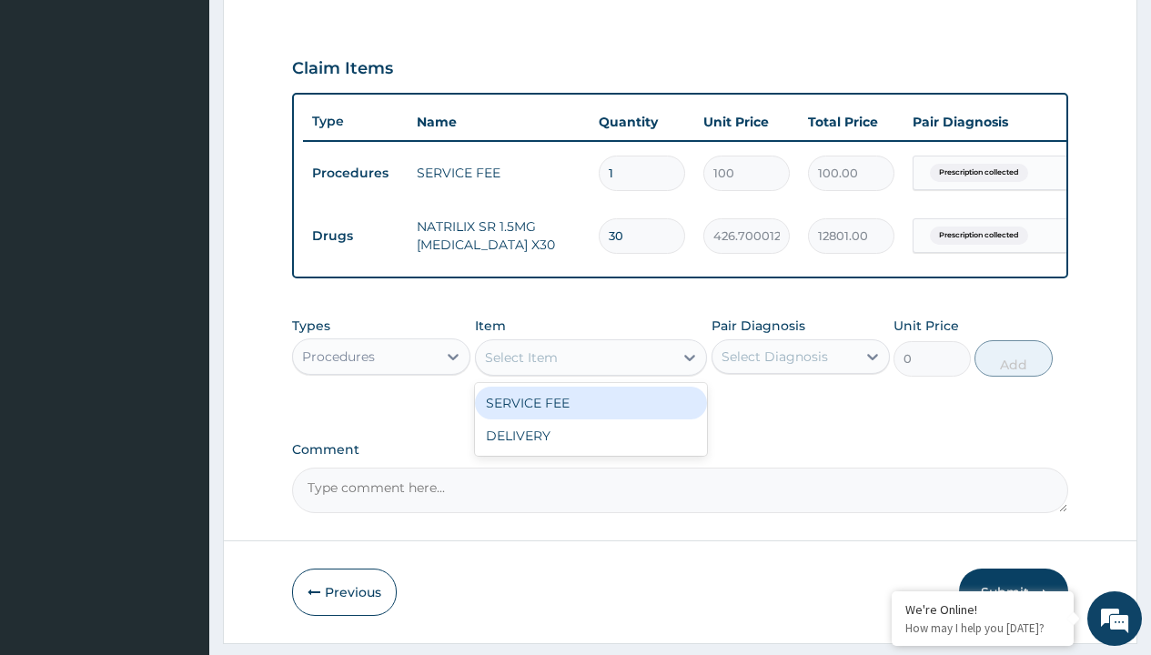
type input "delivery"
click at [590, 416] on div "DELIVERY" at bounding box center [591, 403] width 233 height 33
type input "2000"
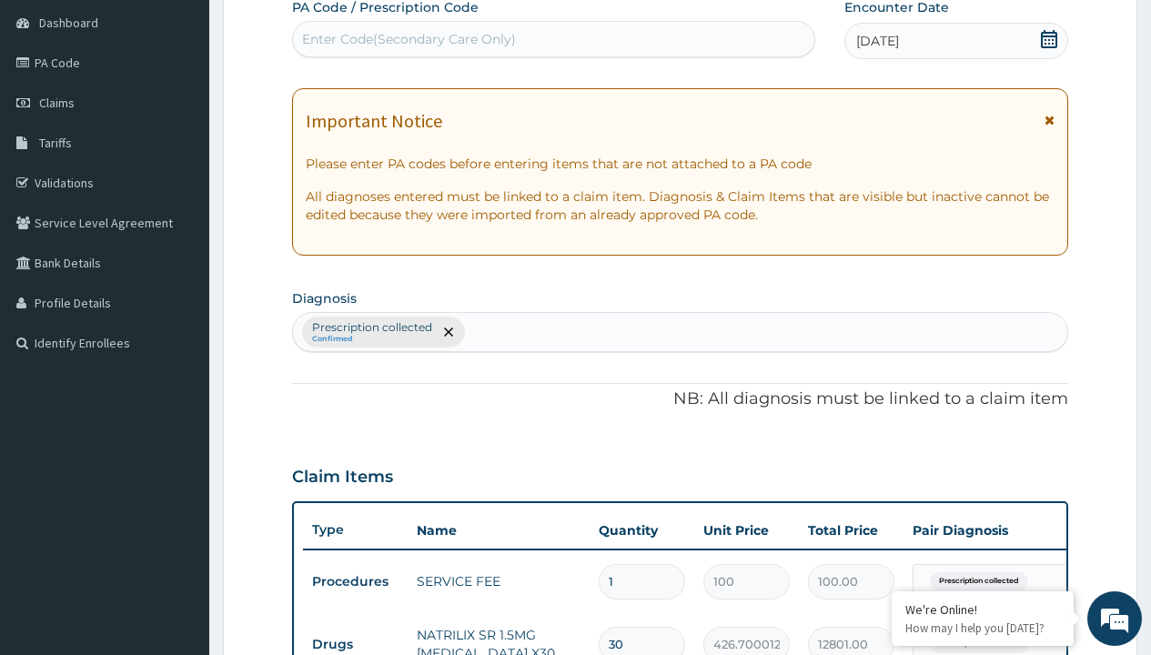
type input "prescription collected"
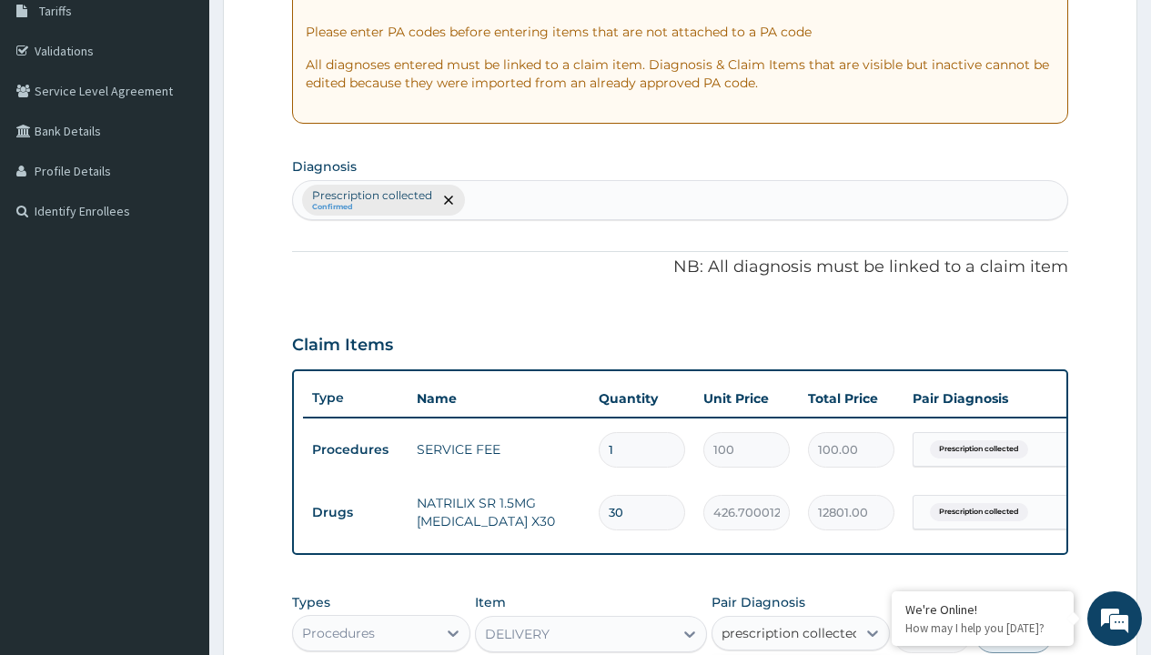
checkbox input "true"
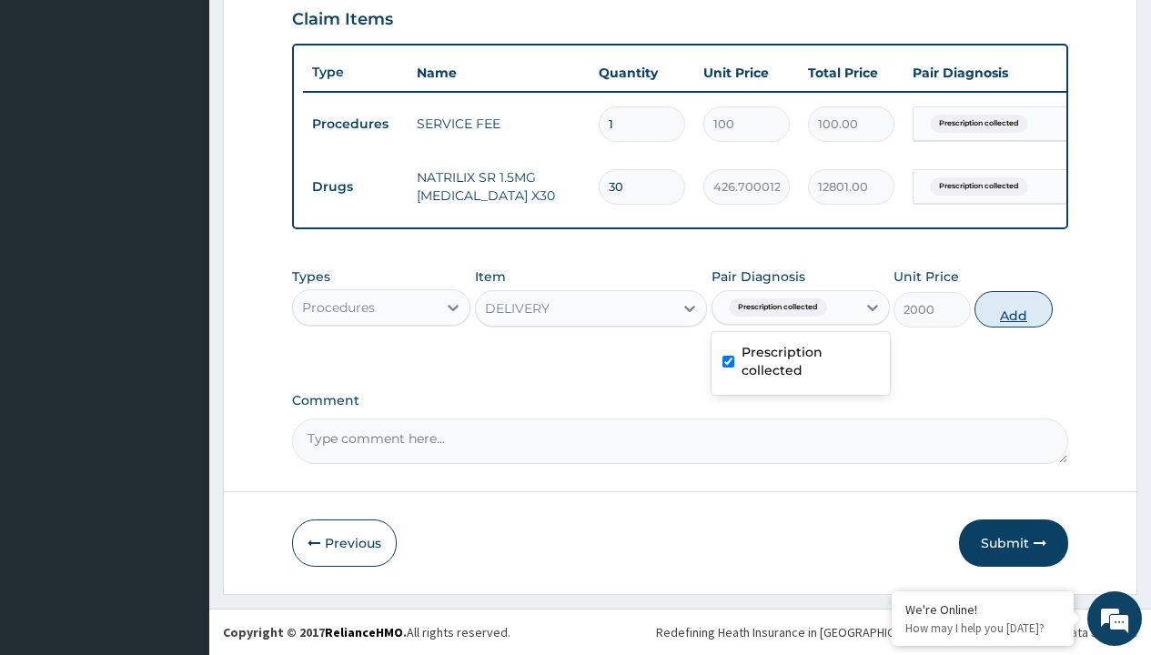
click at [1014, 308] on button "Add" at bounding box center [1012, 309] width 77 height 36
type input "0"
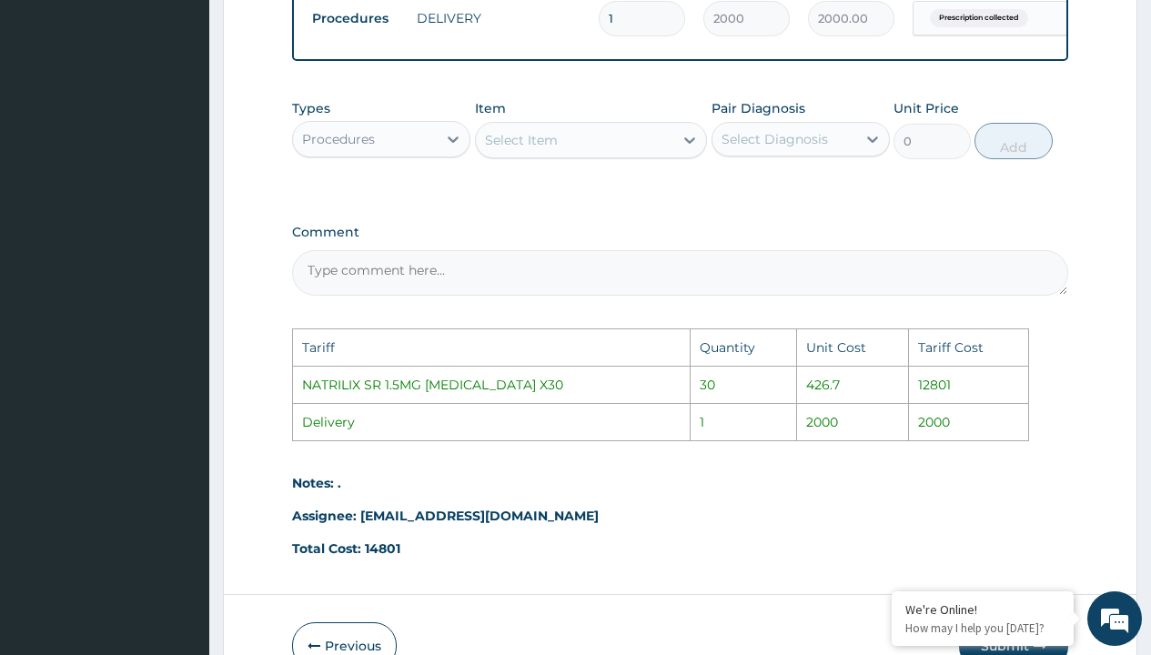
scroll to position [981, 0]
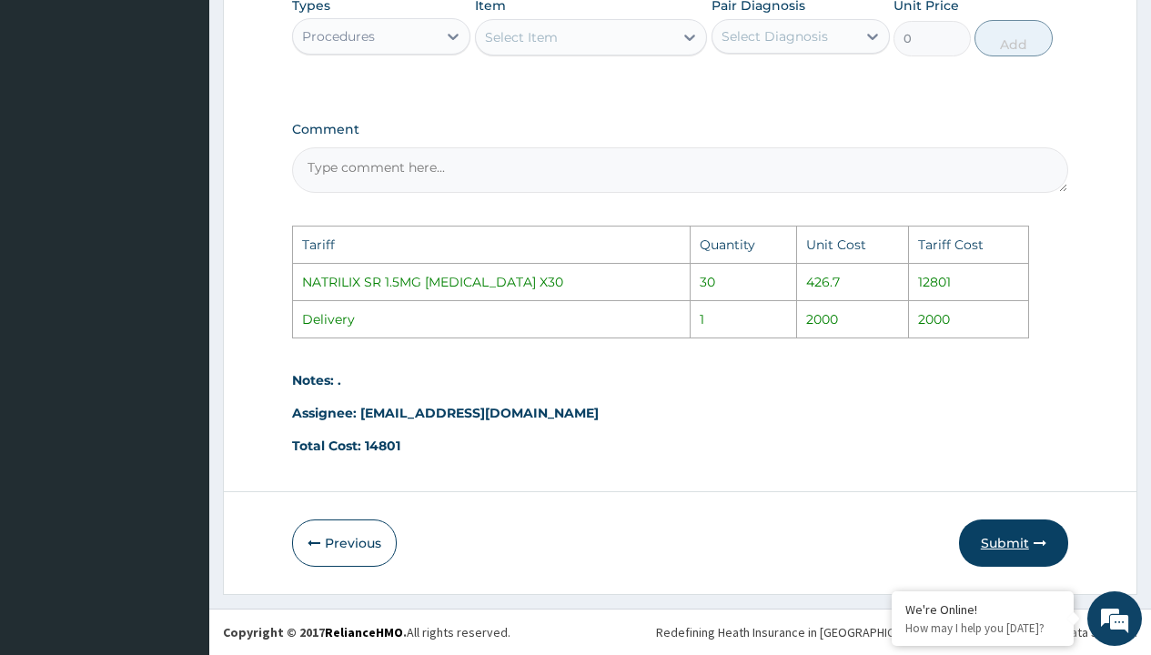
click at [1028, 535] on button "Submit" at bounding box center [1013, 542] width 109 height 47
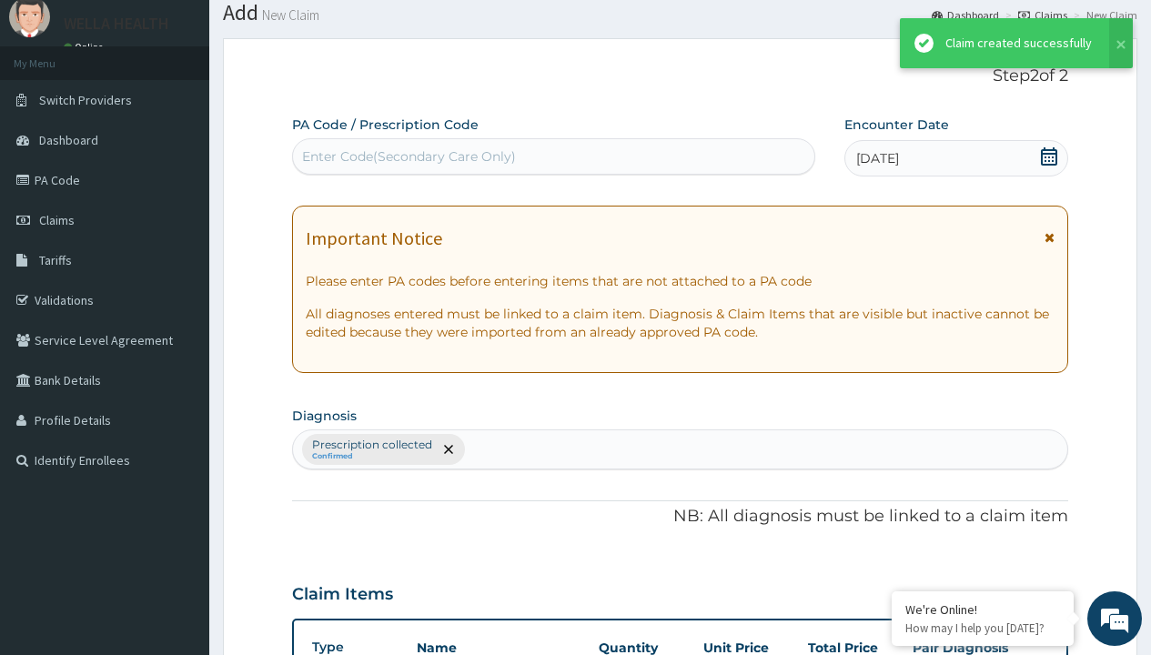
scroll to position [710, 0]
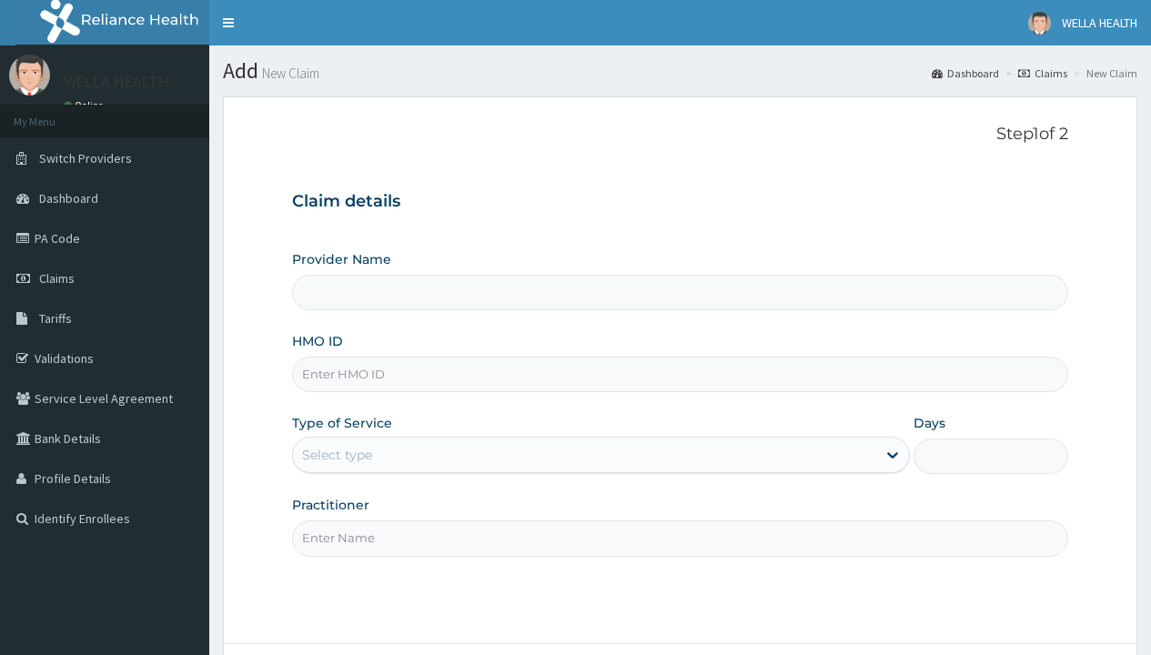
type input "SFL/10522/A"
type input "Pharmacy Pick Up ( WellaHealth)"
type input "SFL/10522/A"
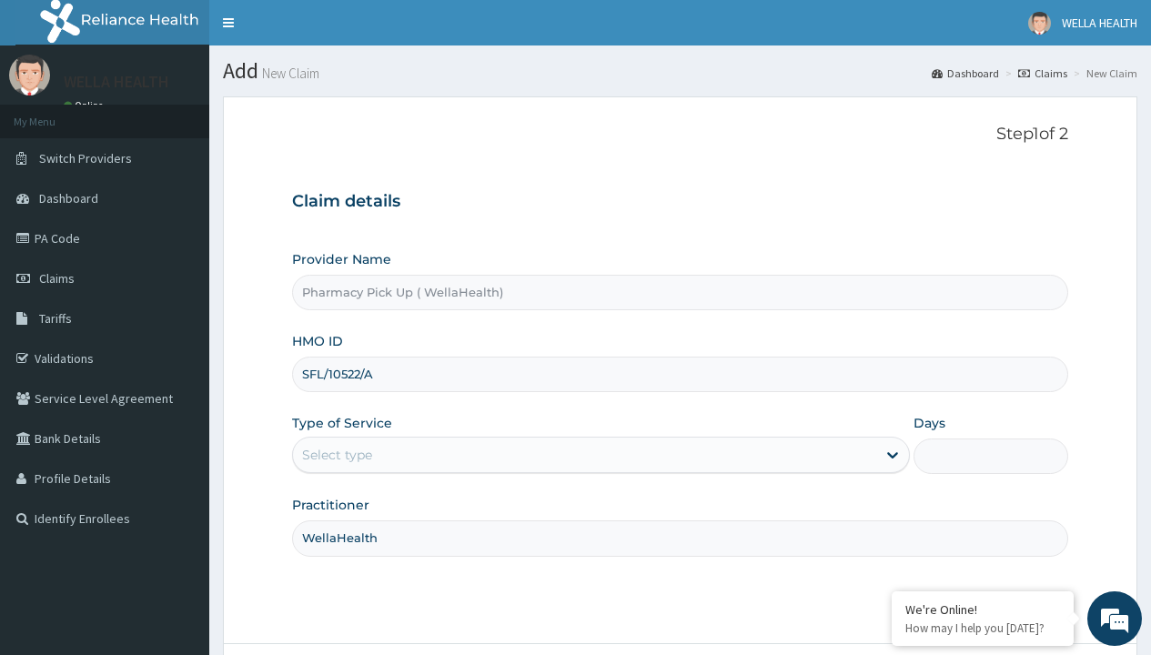
type input "WellaHealth"
click at [337, 455] on div "Select type" at bounding box center [337, 455] width 70 height 18
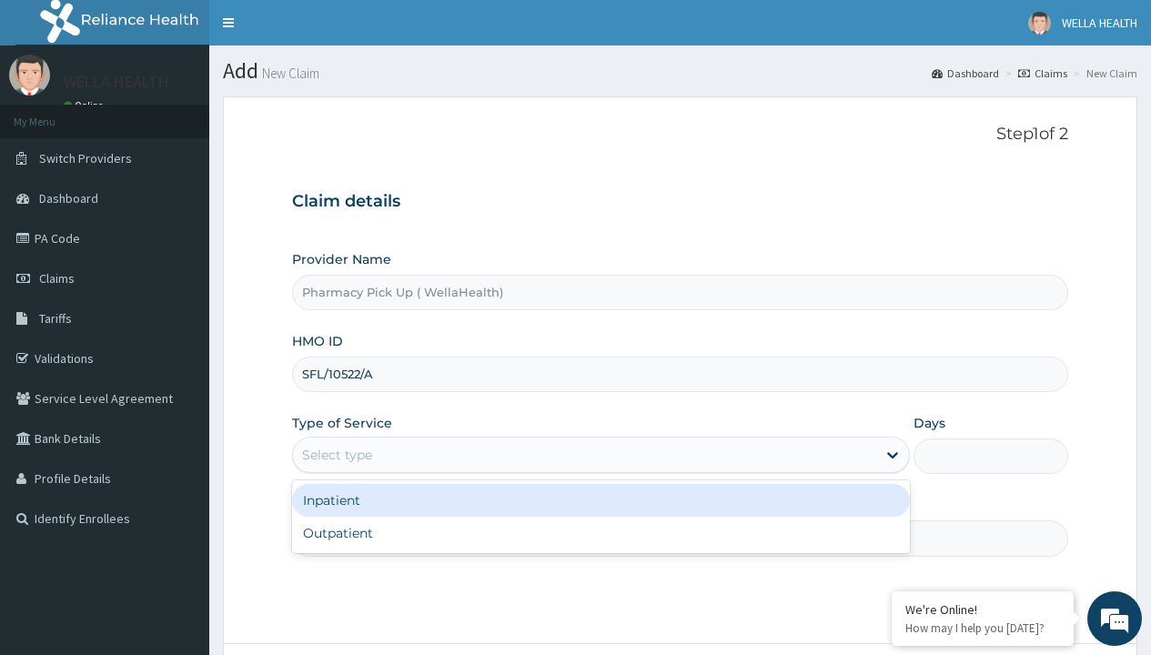
click at [600, 533] on div "Outpatient" at bounding box center [601, 533] width 618 height 33
type input "1"
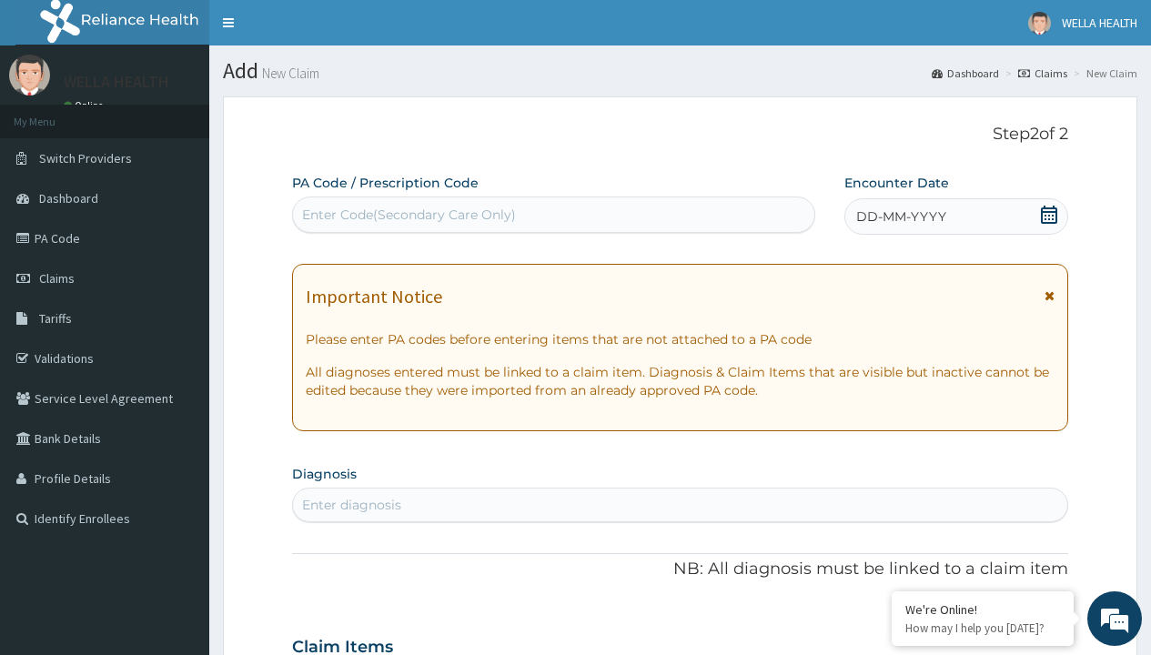
scroll to position [152, 0]
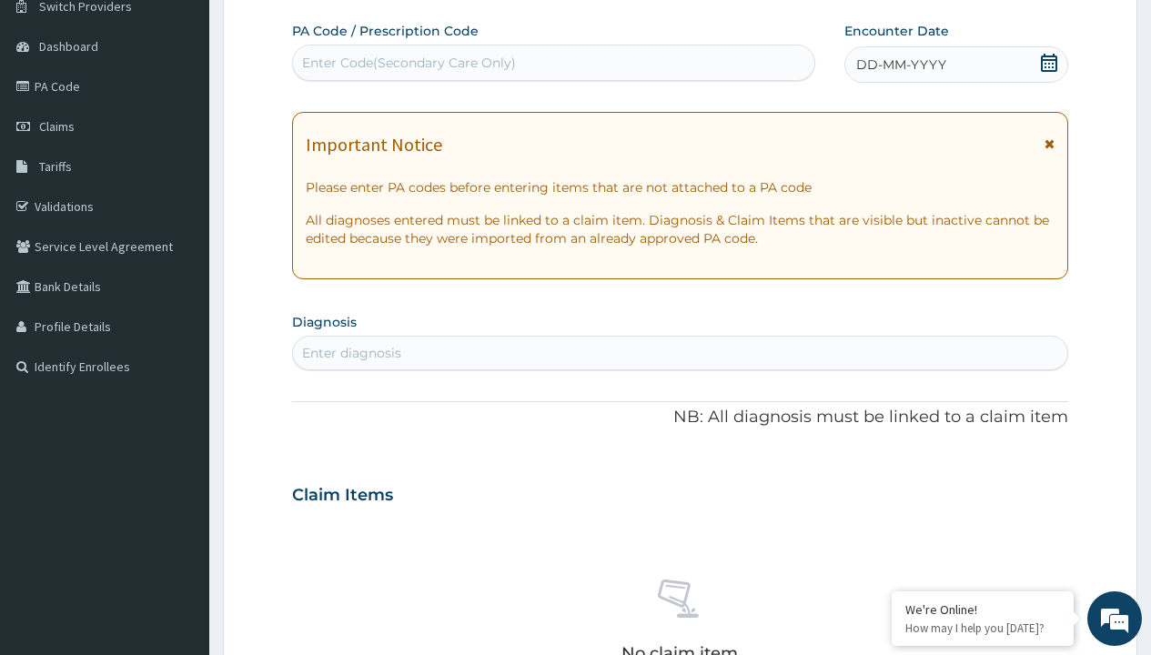
click at [900, 65] on span "DD-MM-YYYY" at bounding box center [901, 64] width 90 height 18
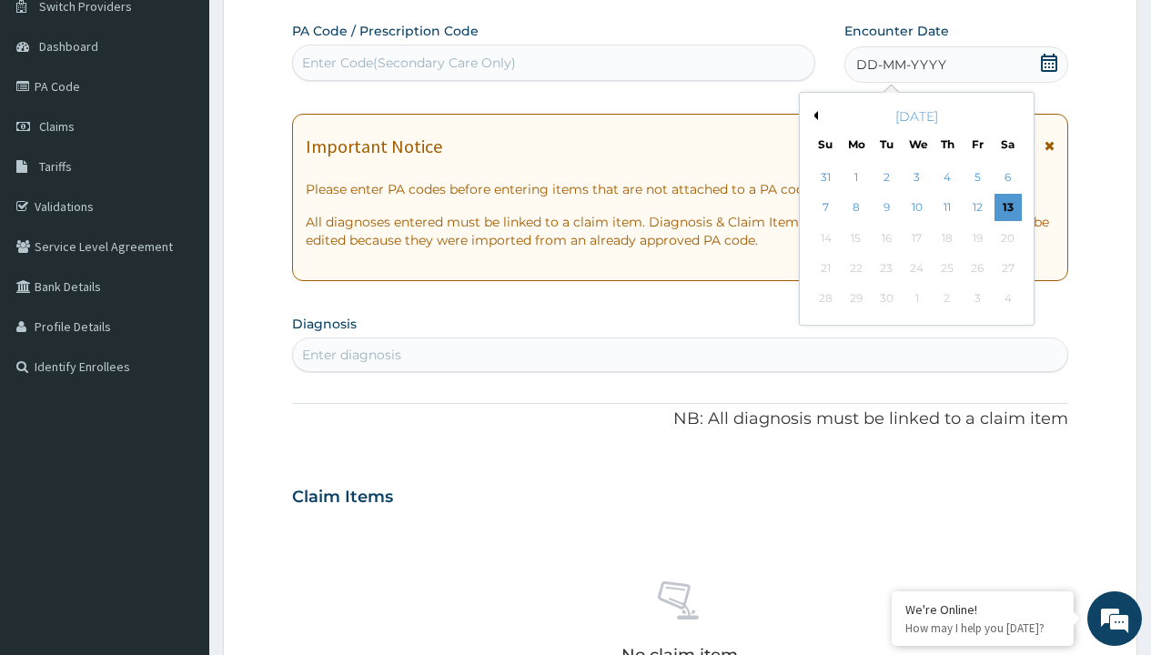
click at [812, 116] on button "Previous Month" at bounding box center [813, 115] width 9 height 9
click at [916, 207] on div "6" at bounding box center [916, 208] width 27 height 27
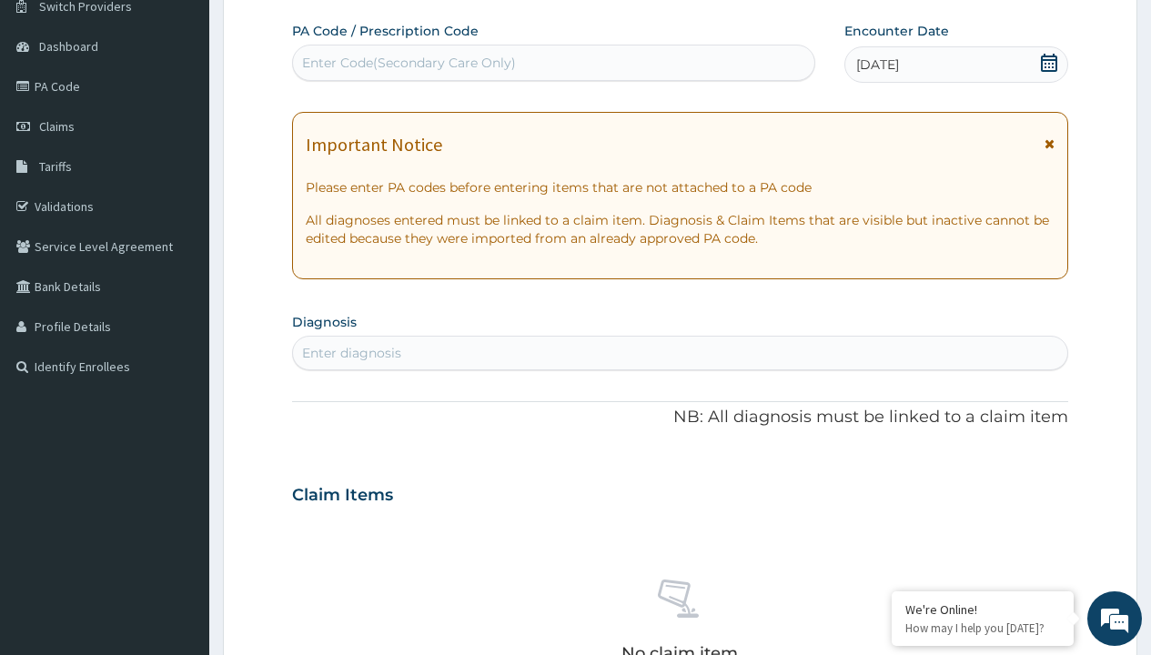
click at [351, 353] on div "Enter diagnosis" at bounding box center [351, 353] width 99 height 18
type input "prescription collected"
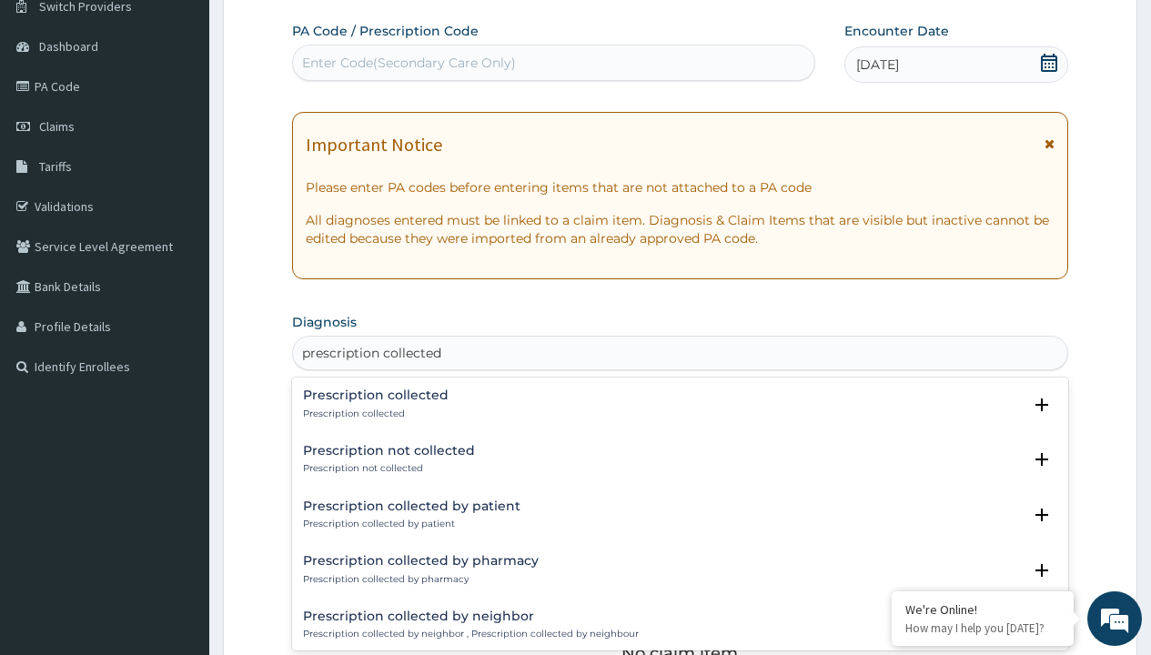
click at [373, 413] on p "Prescription collected" at bounding box center [376, 414] width 146 height 13
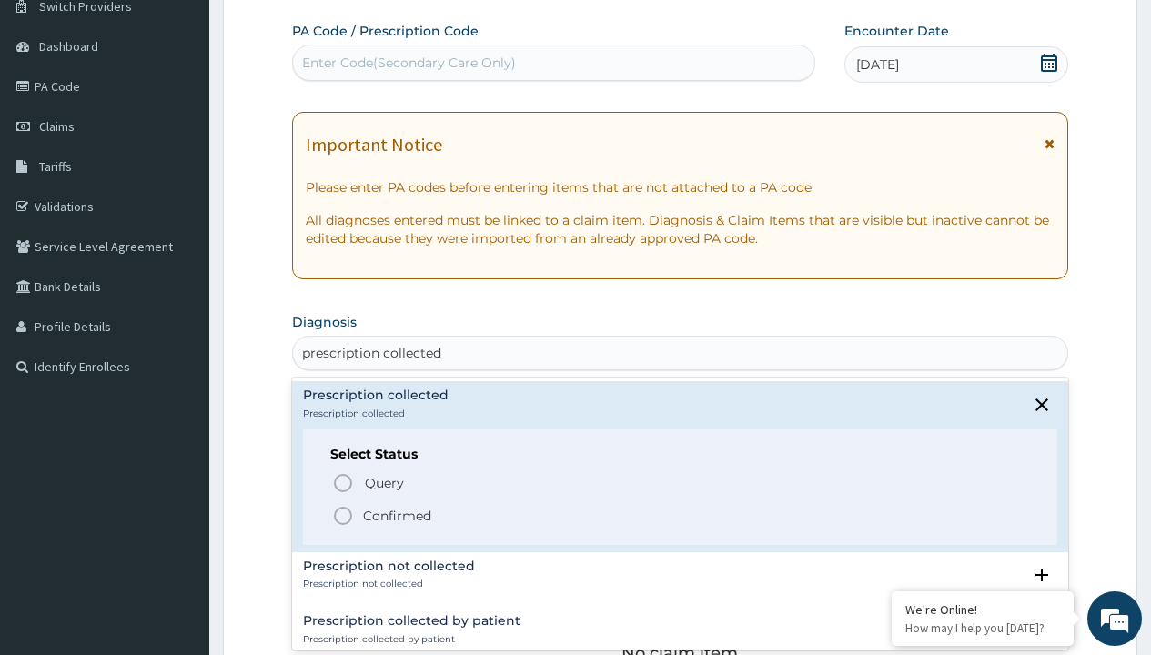
click at [397, 515] on p "Confirmed" at bounding box center [397, 516] width 68 height 18
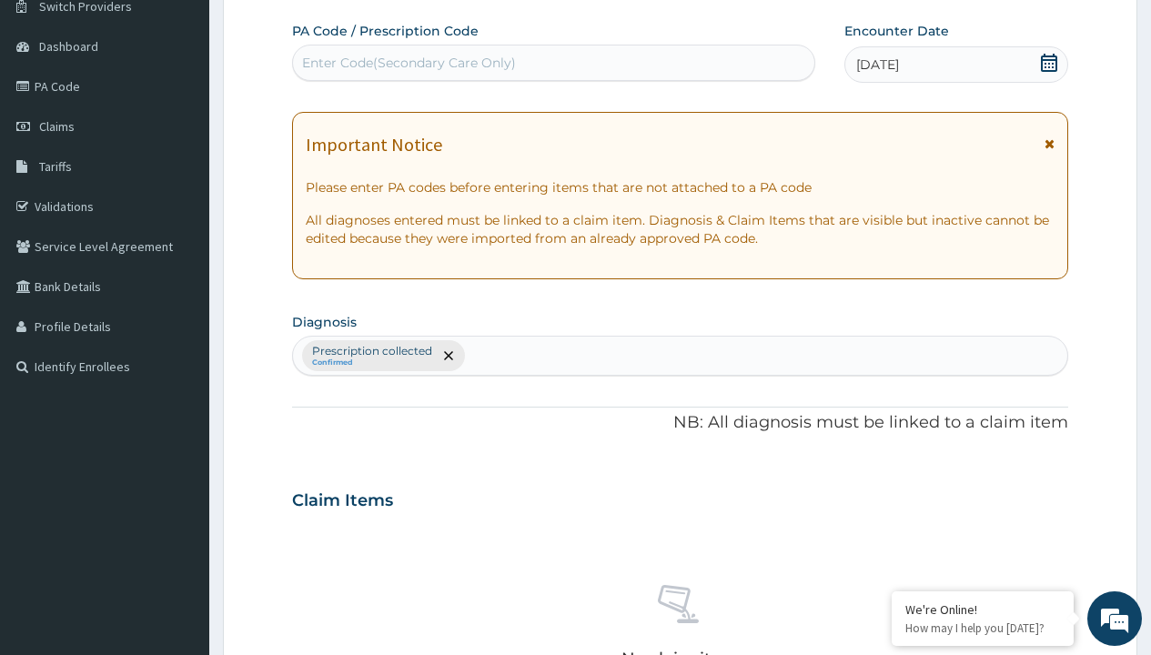
scroll to position [637, 0]
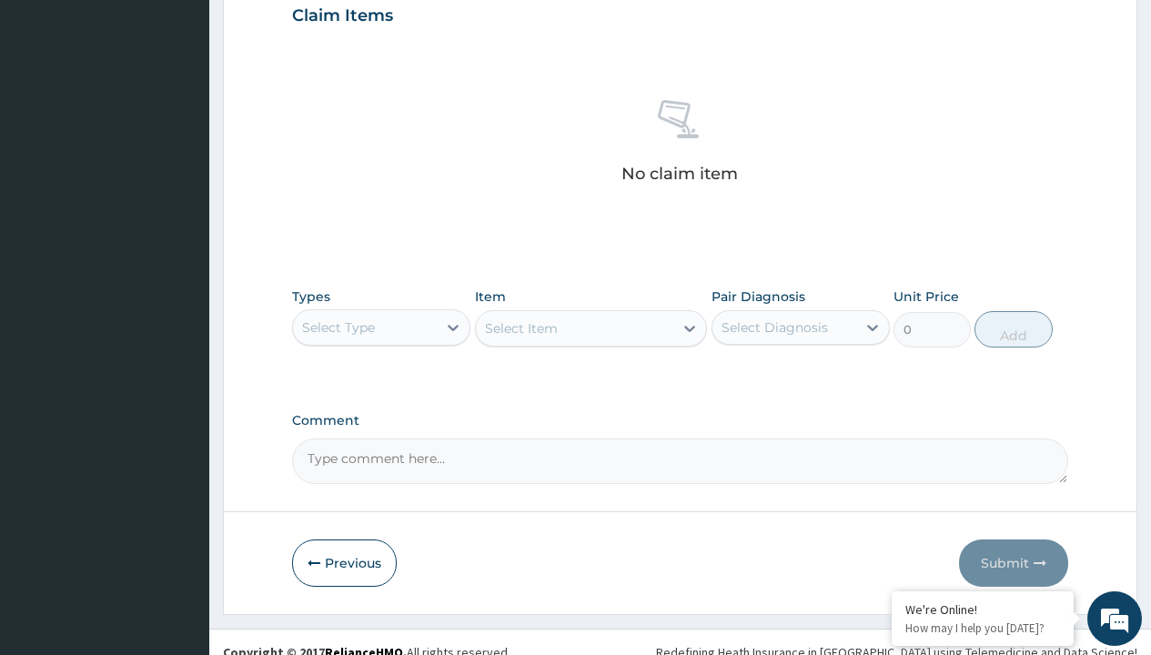
click at [338, 327] on div "Select Type" at bounding box center [338, 327] width 73 height 18
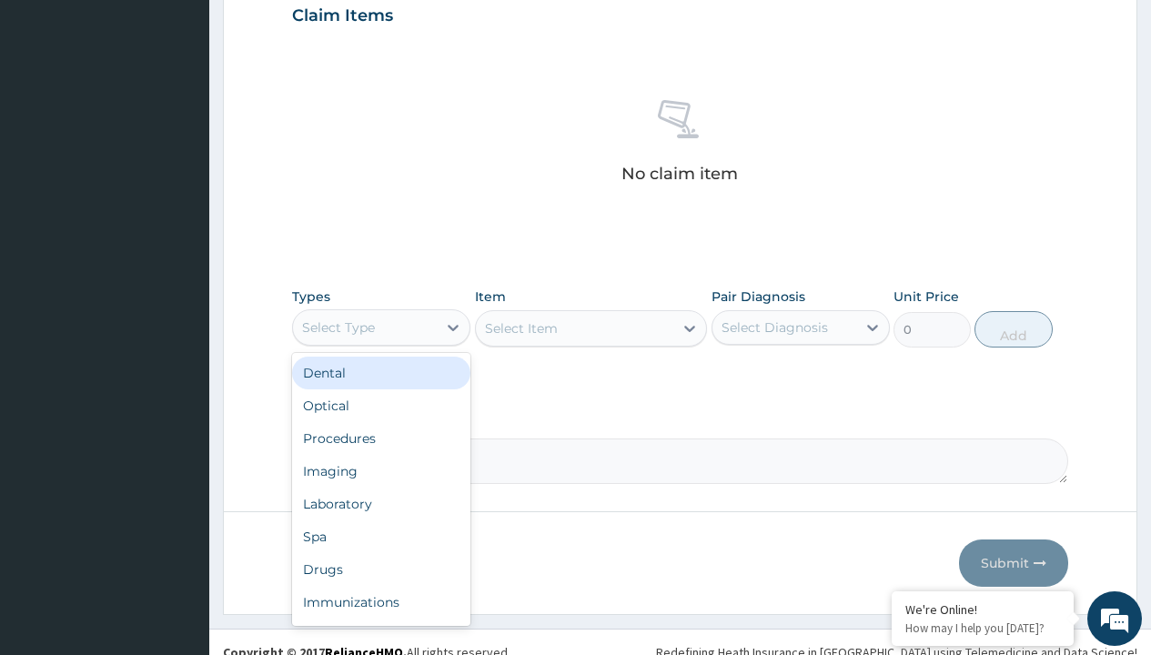
scroll to position [0, 0]
type input "procedures"
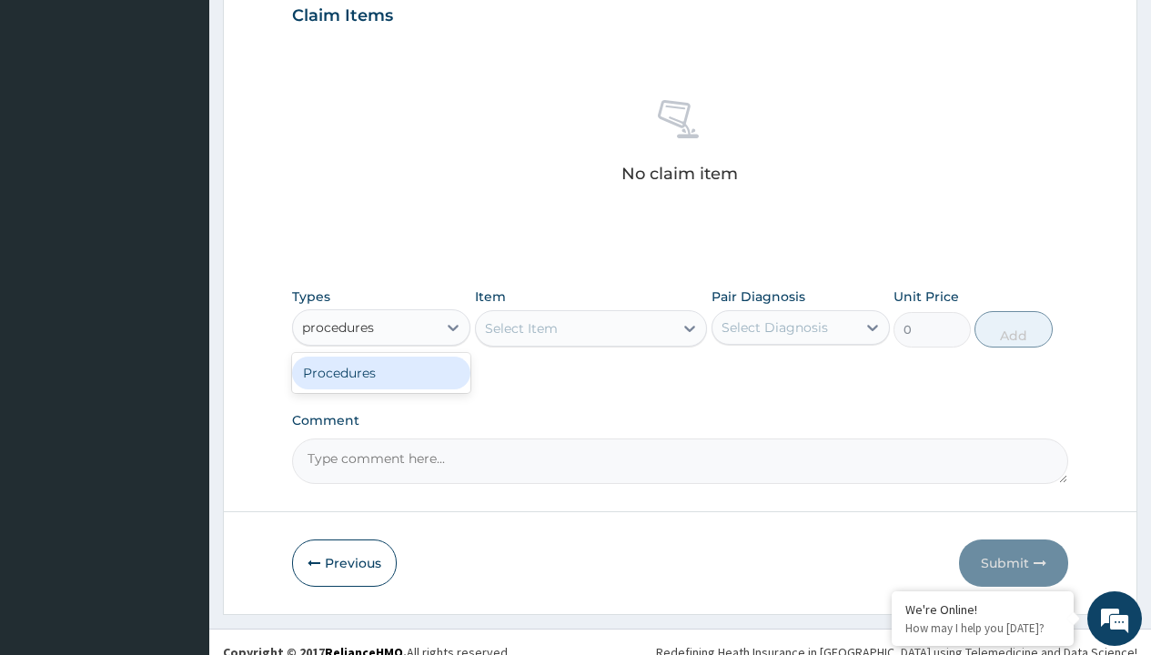
click at [381, 372] on div "Procedures" at bounding box center [381, 373] width 178 height 33
click at [520, 328] on div "Select Item" at bounding box center [591, 328] width 233 height 36
click at [338, 327] on div "Procedures" at bounding box center [338, 327] width 73 height 18
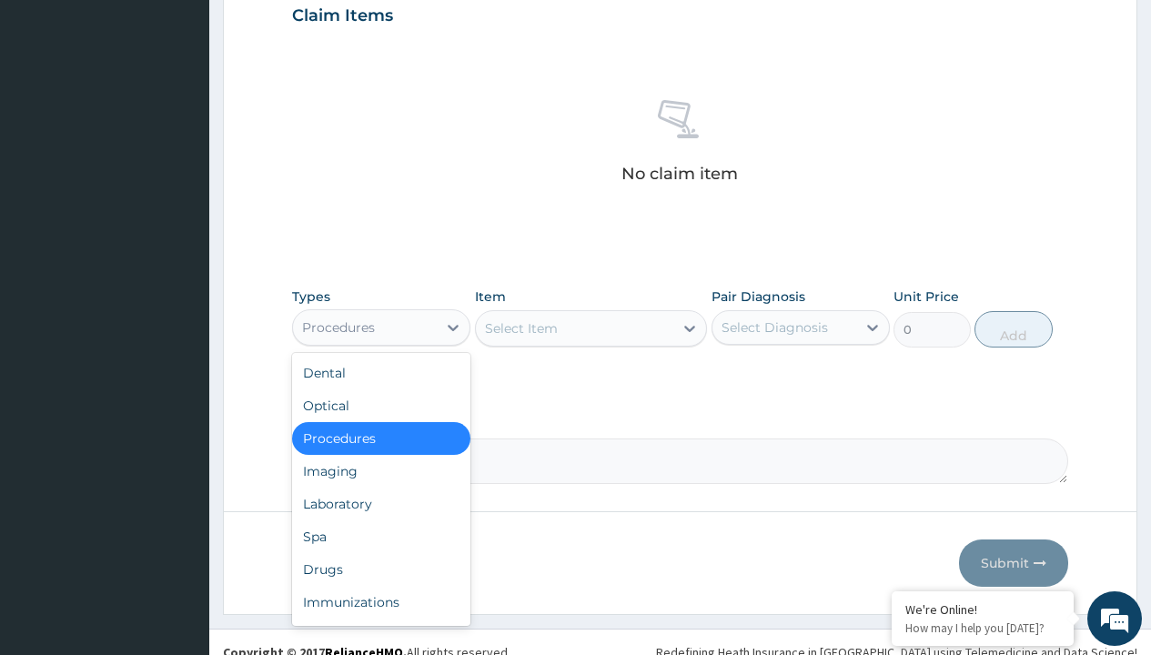
type input "procedures"
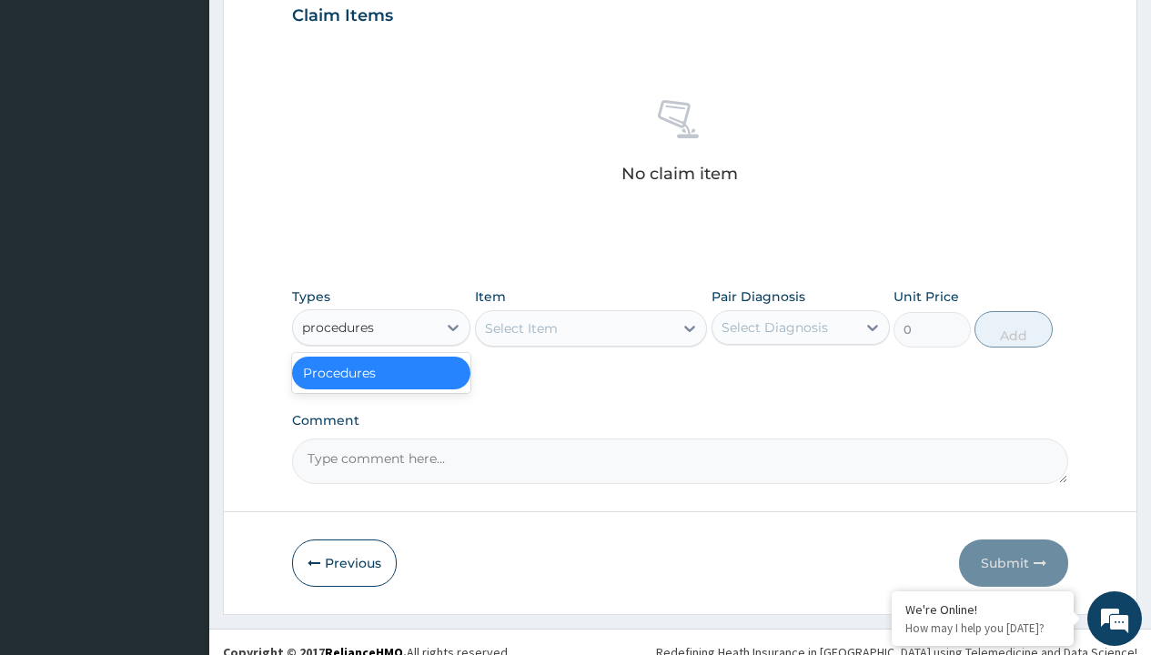
click at [381, 372] on div "Procedures" at bounding box center [381, 373] width 178 height 33
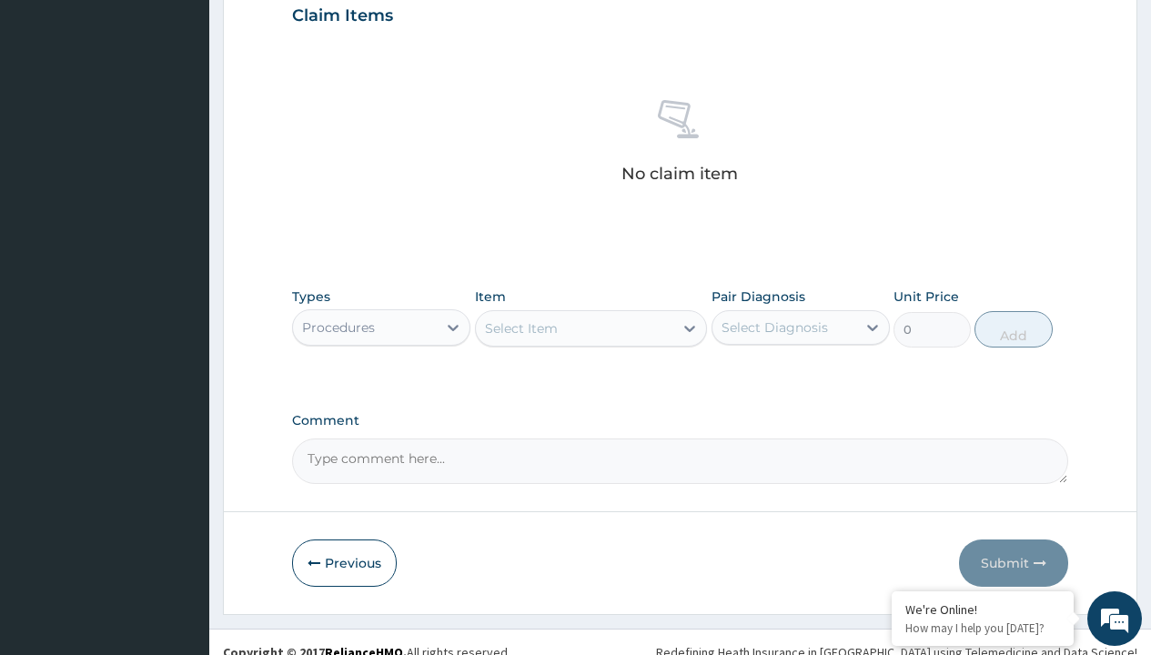
click at [520, 328] on div "Select Item" at bounding box center [521, 328] width 73 height 18
type input "service fee"
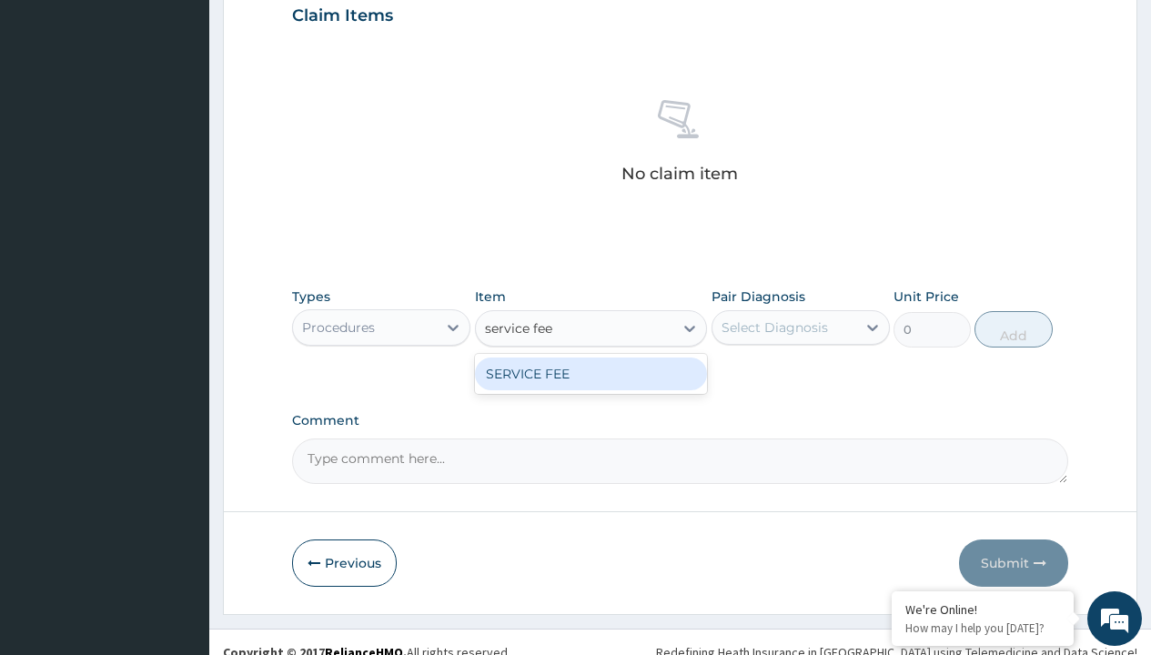
click at [590, 373] on div "SERVICE FEE" at bounding box center [591, 374] width 233 height 33
type input "100"
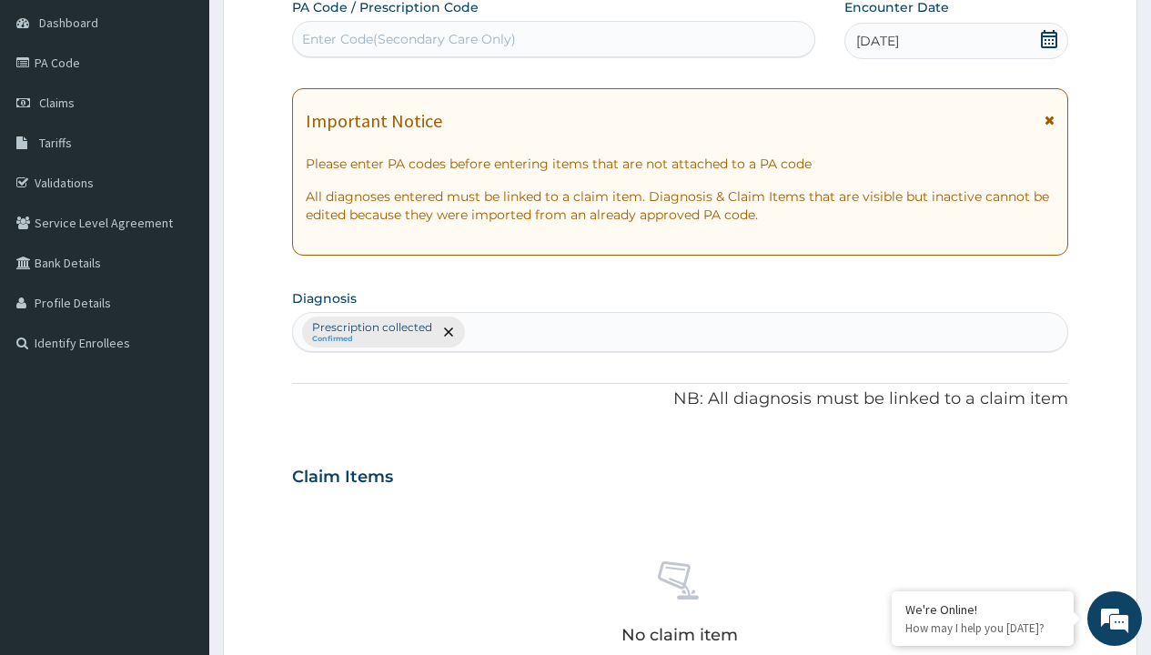
type input "prescription collected"
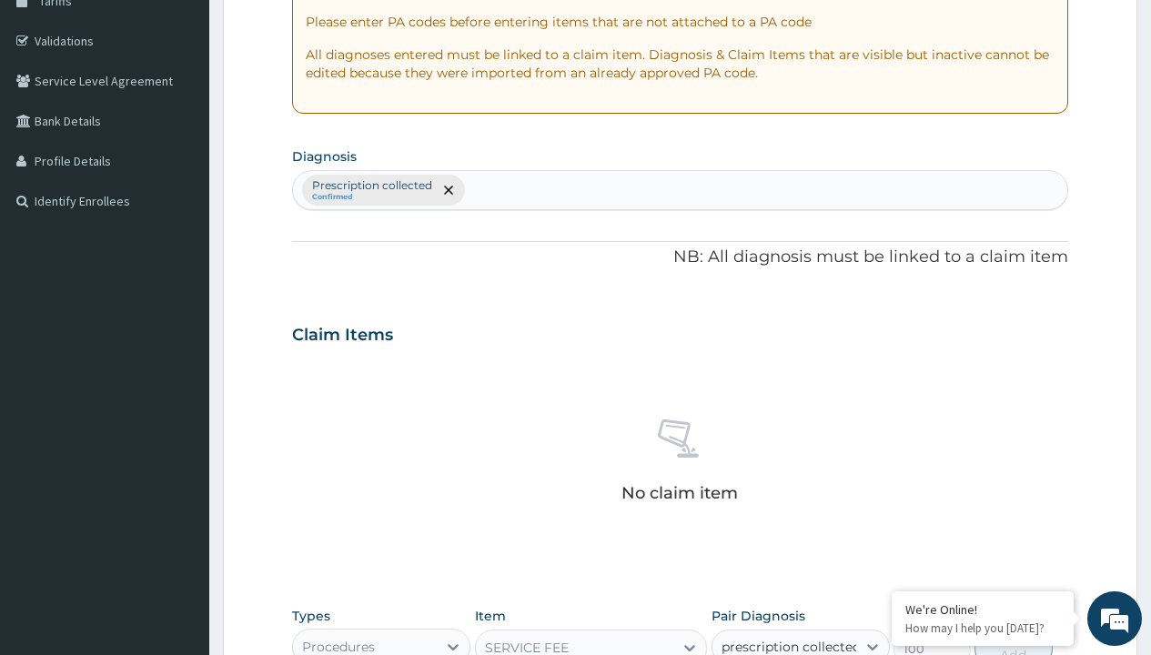
checkbox input "true"
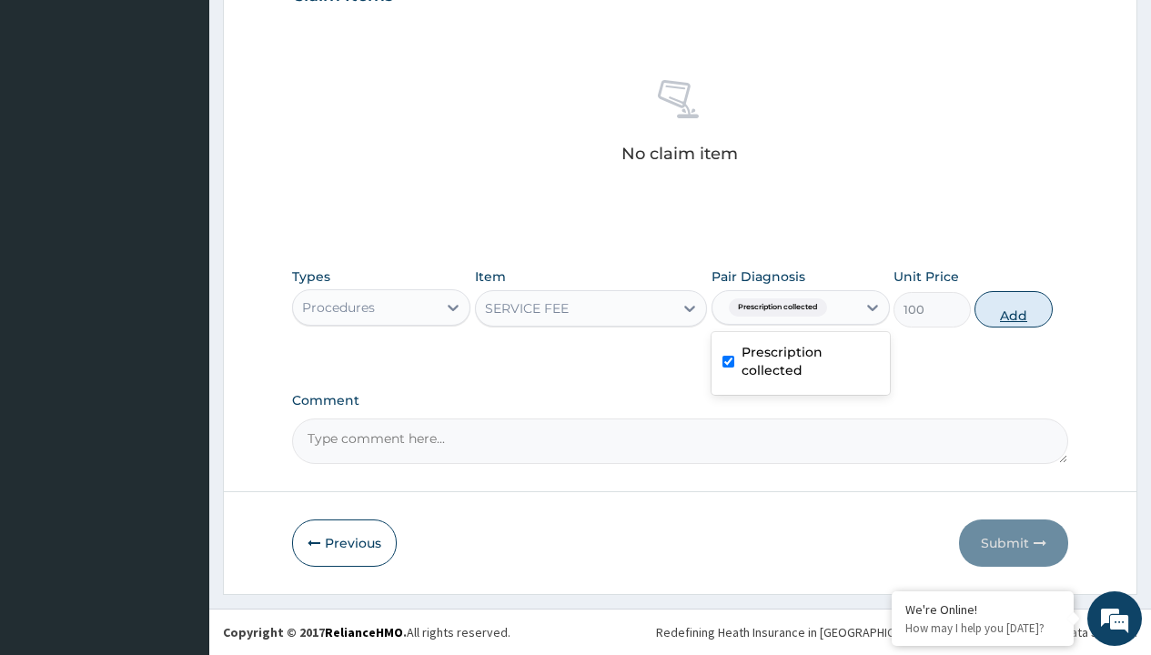
click at [1014, 308] on button "Add" at bounding box center [1012, 309] width 77 height 36
type input "0"
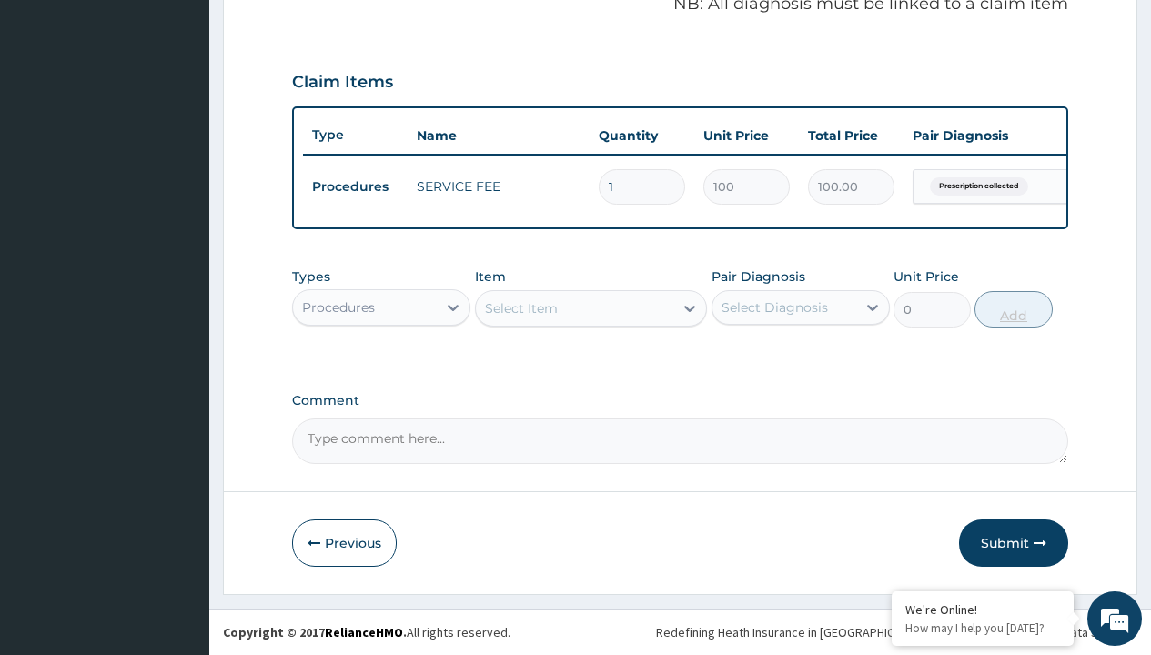
scroll to position [584, 0]
click at [338, 307] on div "Procedures" at bounding box center [338, 307] width 73 height 18
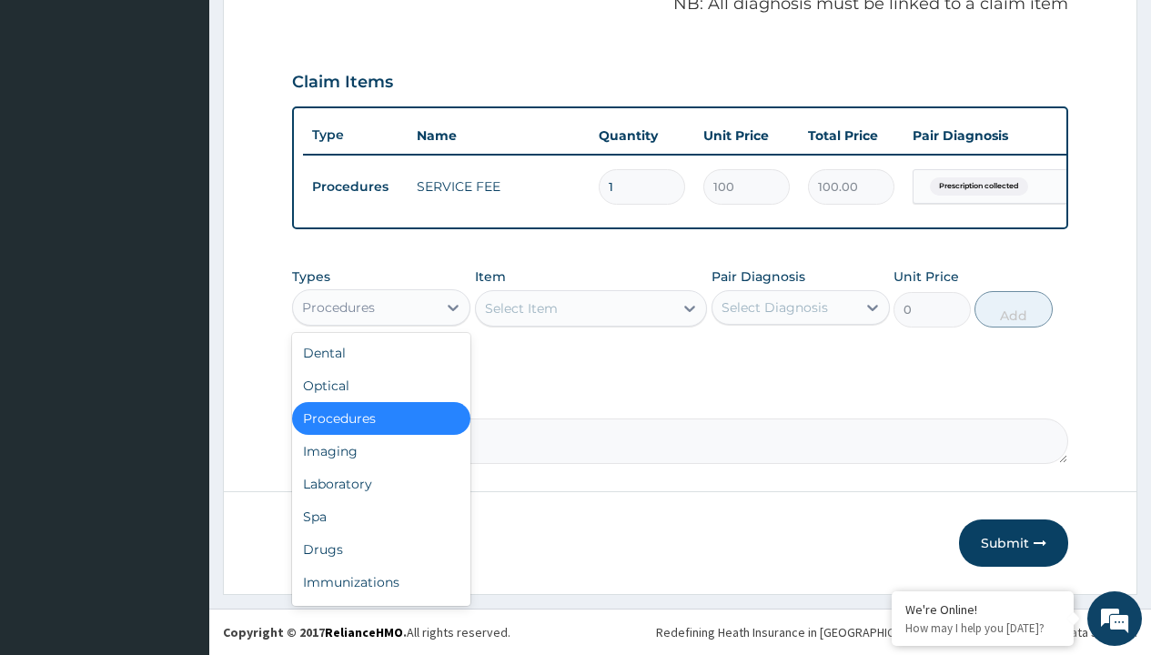
type input "drugs"
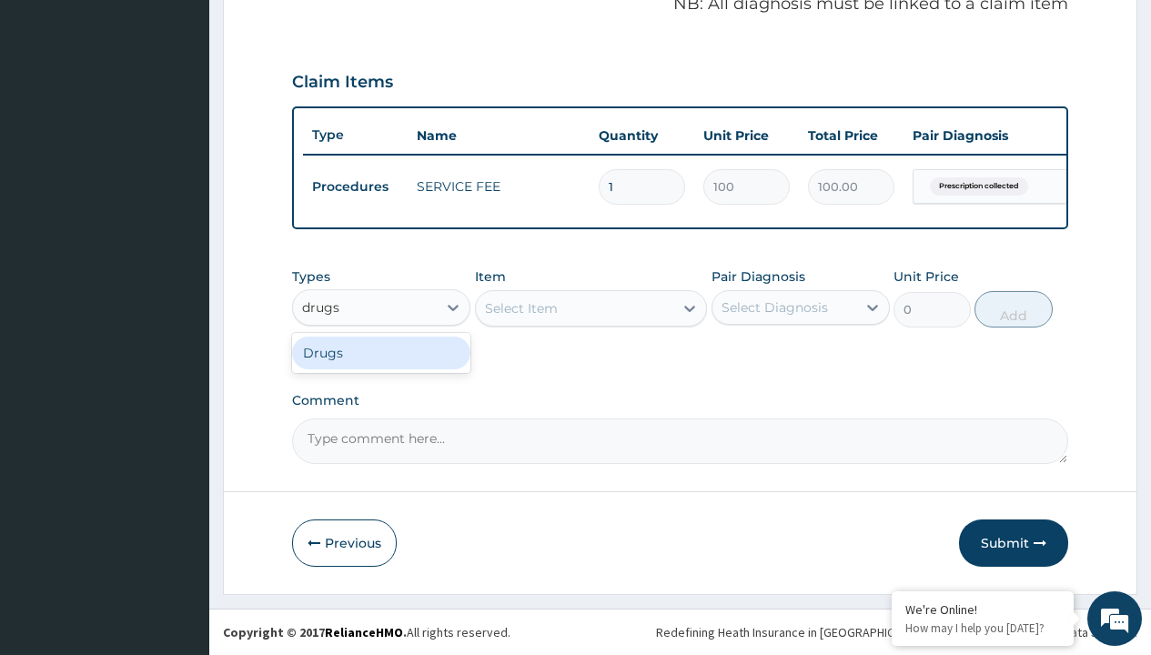
scroll to position [0, 0]
click at [381, 352] on div "Drugs" at bounding box center [381, 353] width 178 height 33
click at [520, 308] on div "Select Item" at bounding box center [591, 308] width 233 height 36
type input "[MEDICAL_DATA] + [MEDICAL_DATA] 80/480 lonart ds/pack"
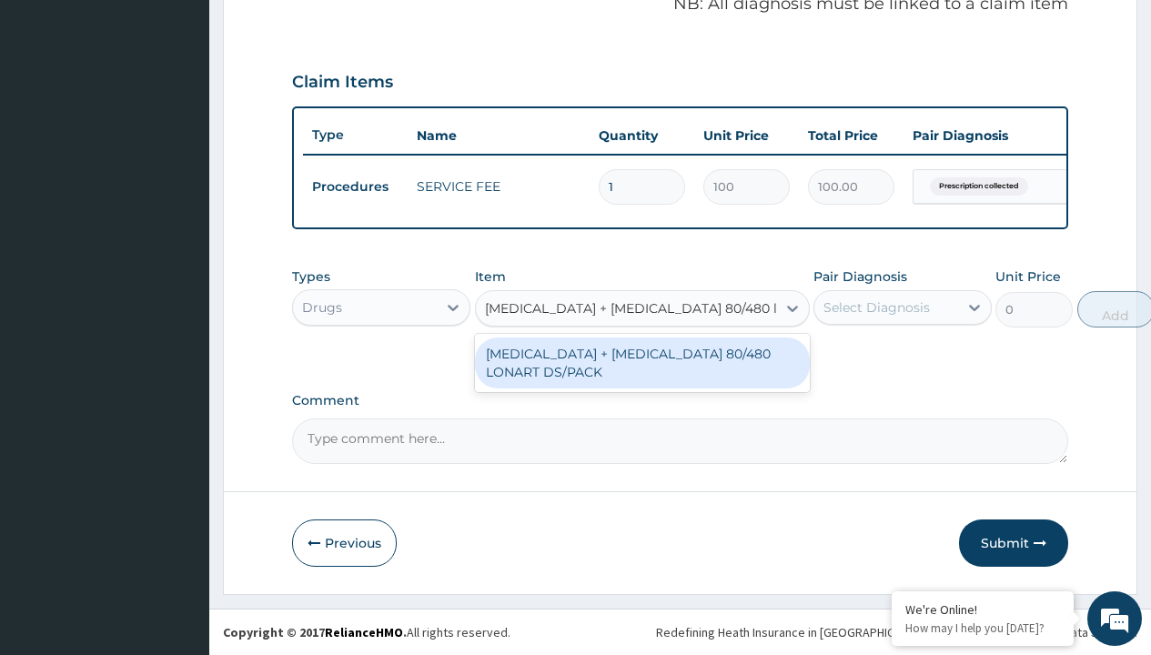
click at [641, 362] on div "[MEDICAL_DATA] + [MEDICAL_DATA] 80/480 LONART DS/PACK" at bounding box center [642, 363] width 335 height 51
type input "665"
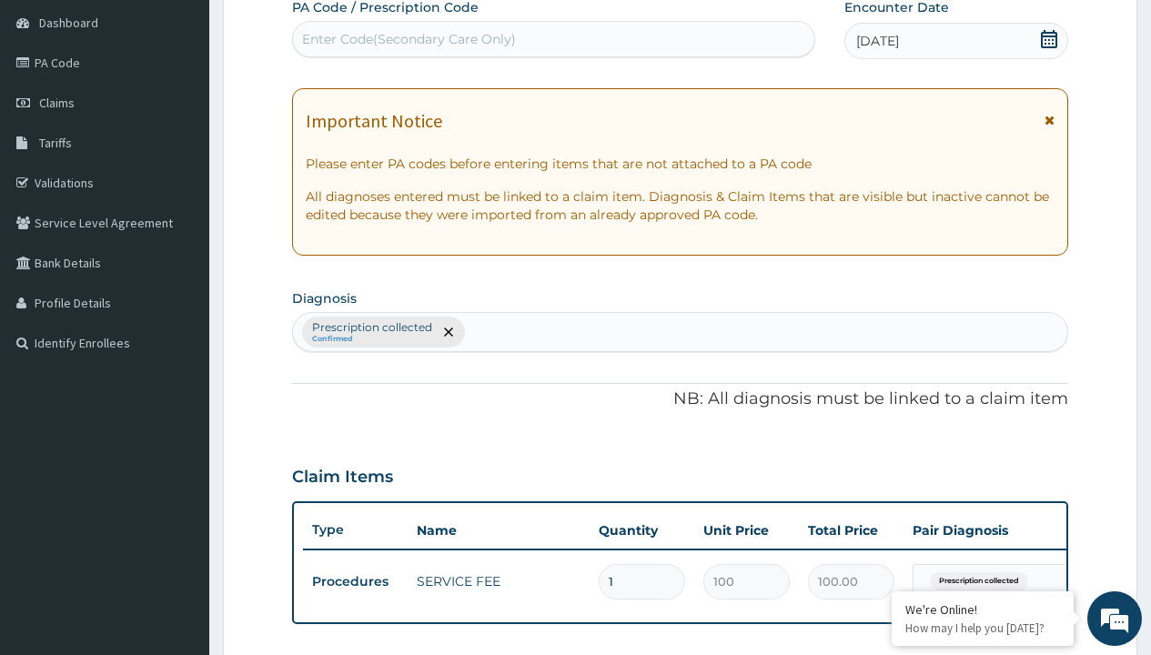
type input "prescription collected"
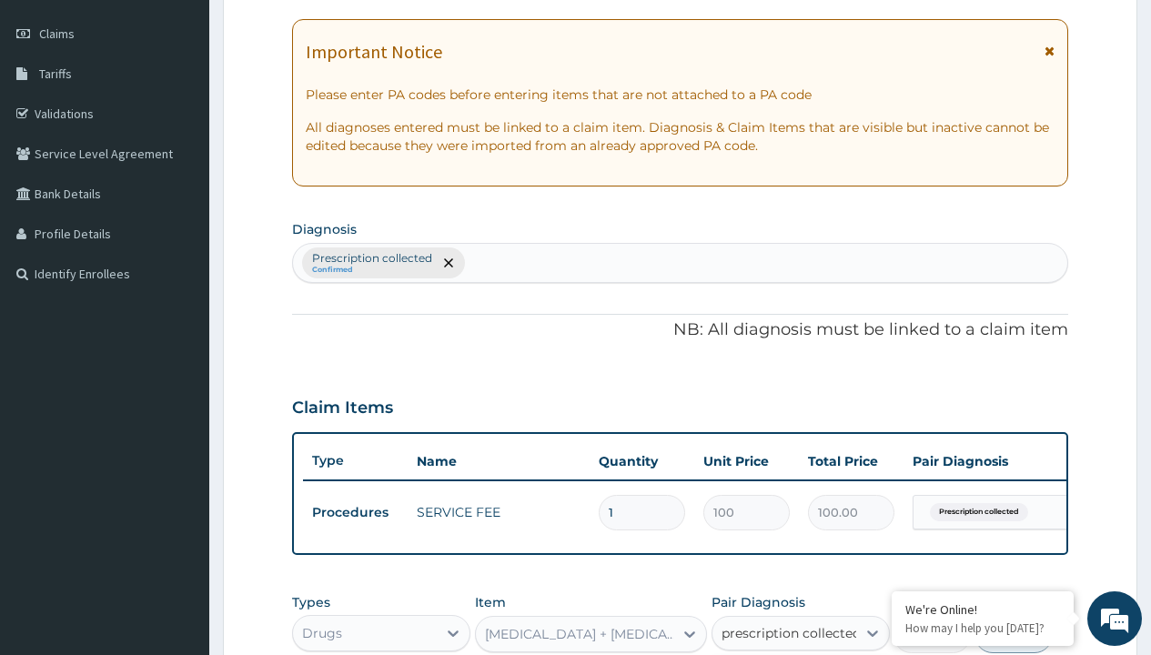
checkbox input "true"
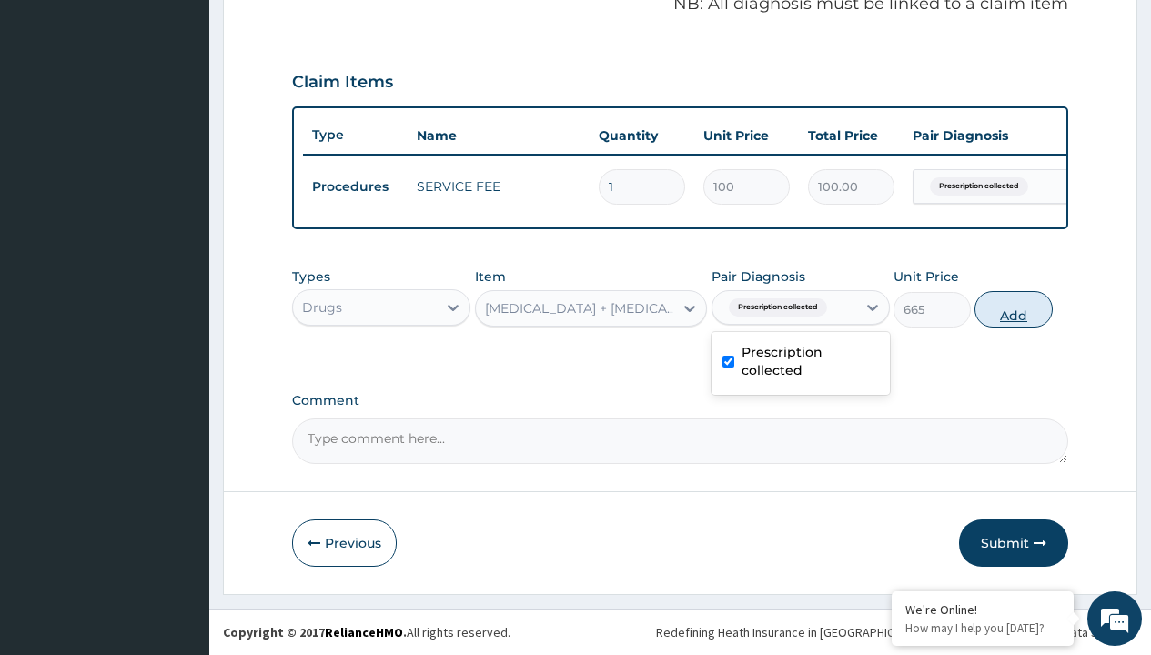
click at [1014, 308] on button "Add" at bounding box center [1012, 309] width 77 height 36
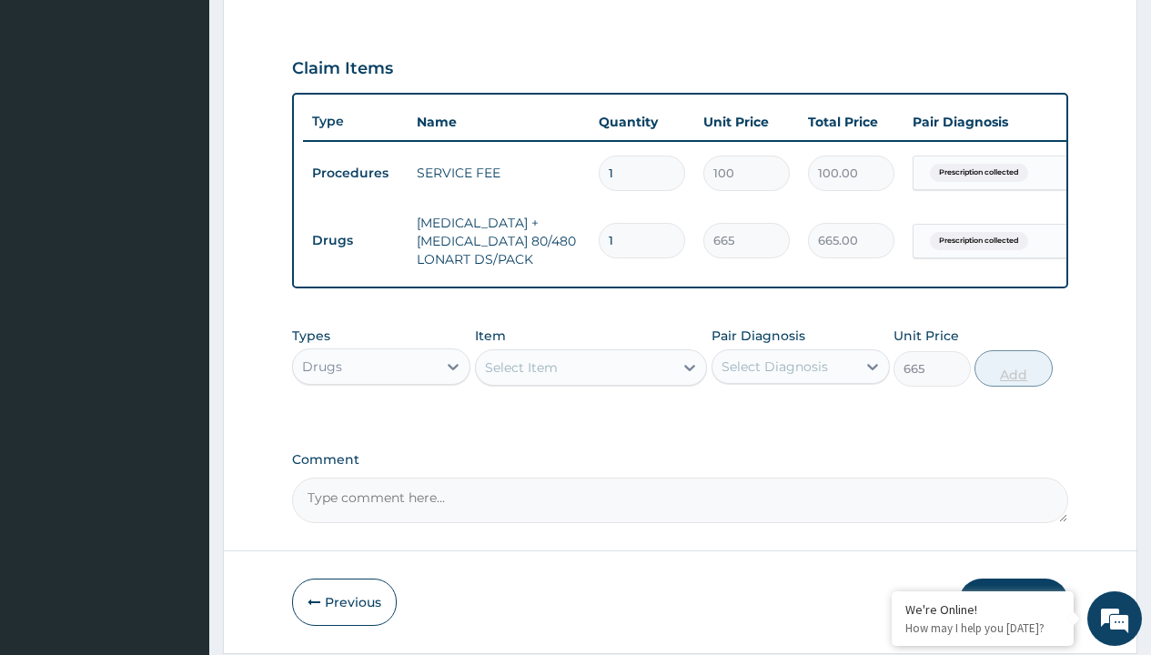
type input "0"
type input "6"
type input "3990.00"
type input "6"
click at [355, 240] on td "Drugs" at bounding box center [355, 241] width 105 height 34
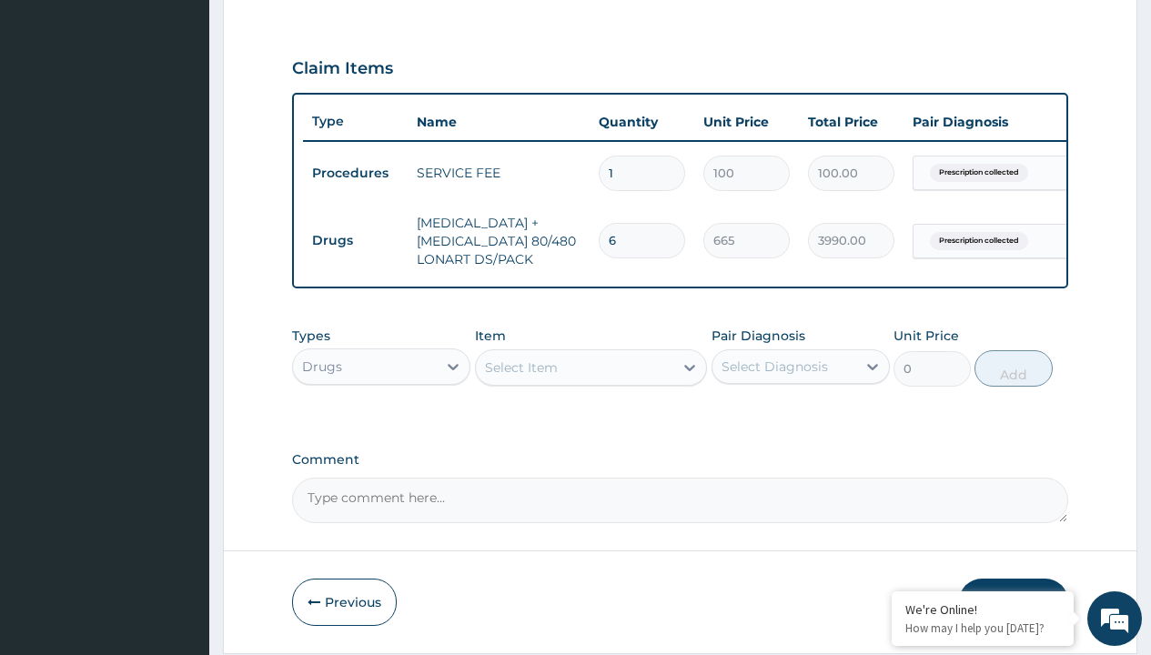
type input "drugs"
click at [381, 425] on div "Drugs" at bounding box center [381, 412] width 178 height 33
click at [520, 377] on div "Select Item" at bounding box center [521, 367] width 73 height 18
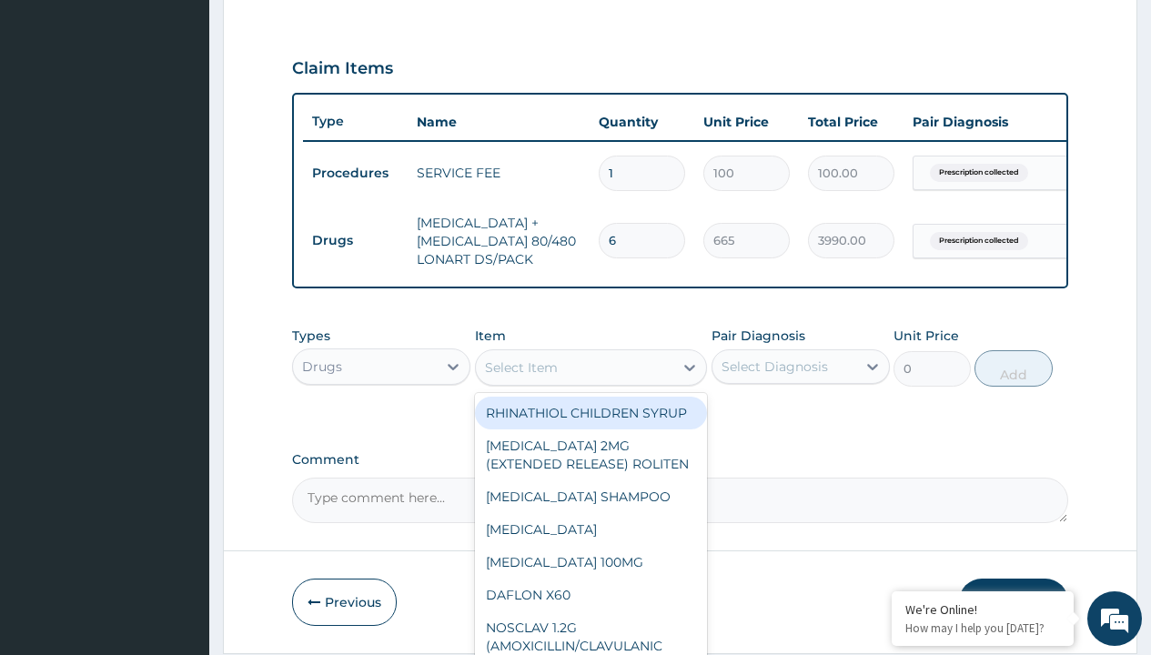
type input "[MEDICAL_DATA] 500mg tab x 10"
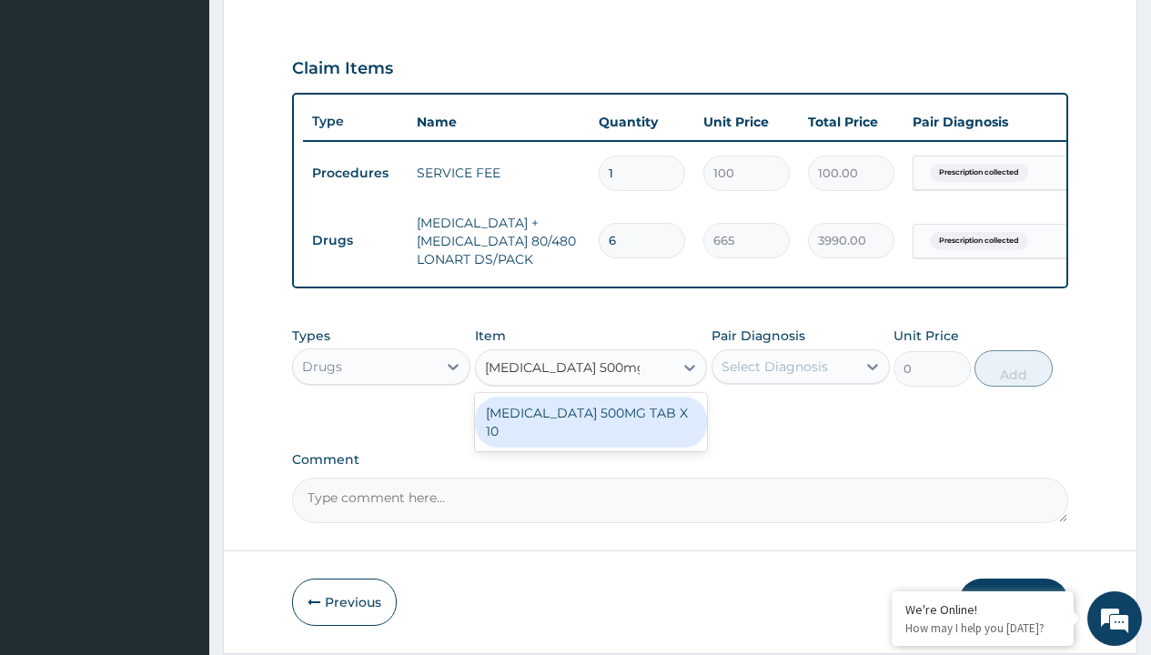
click at [590, 426] on div "[MEDICAL_DATA] 500MG TAB X 10" at bounding box center [591, 422] width 233 height 51
type input "1800"
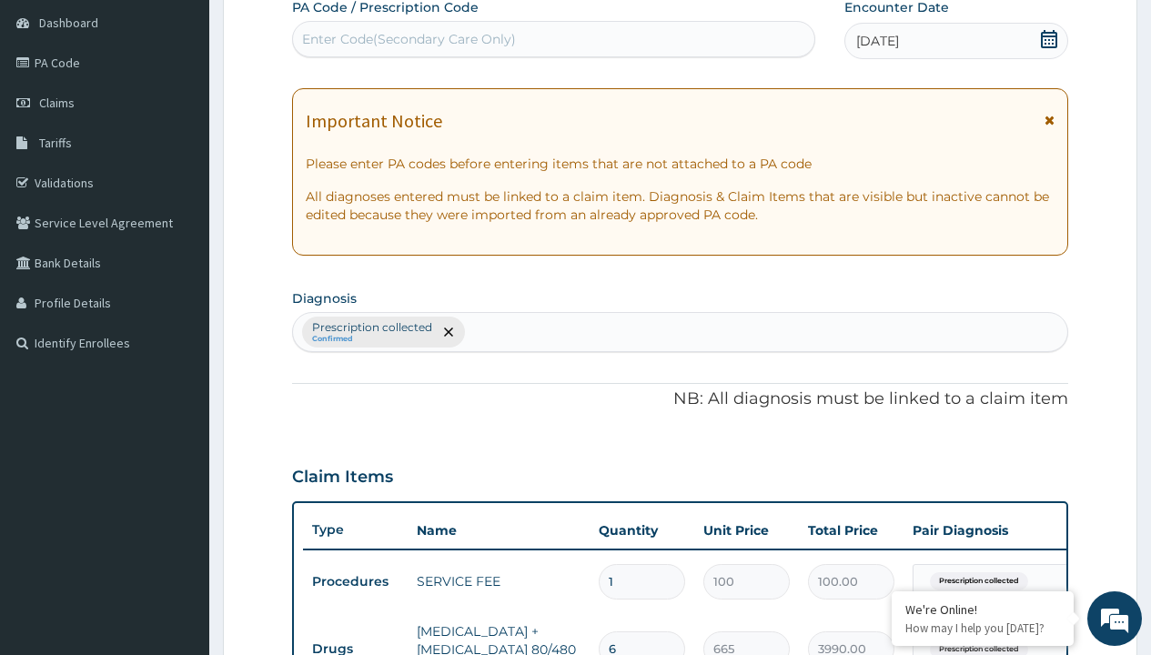
type input "prescription collected"
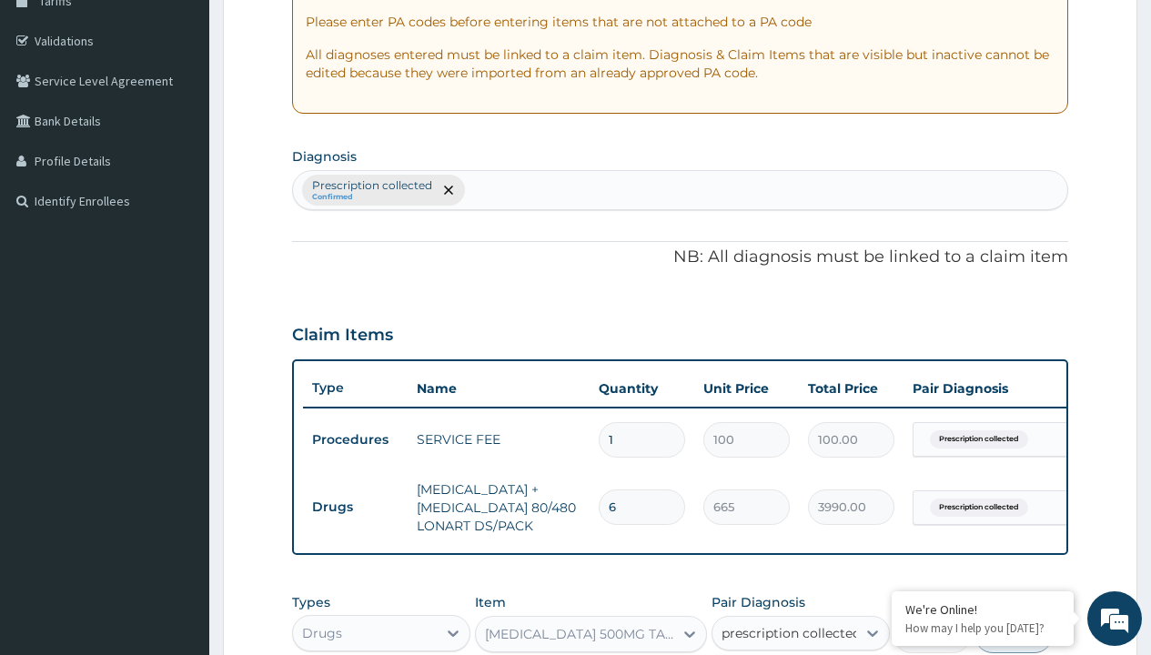
checkbox input "true"
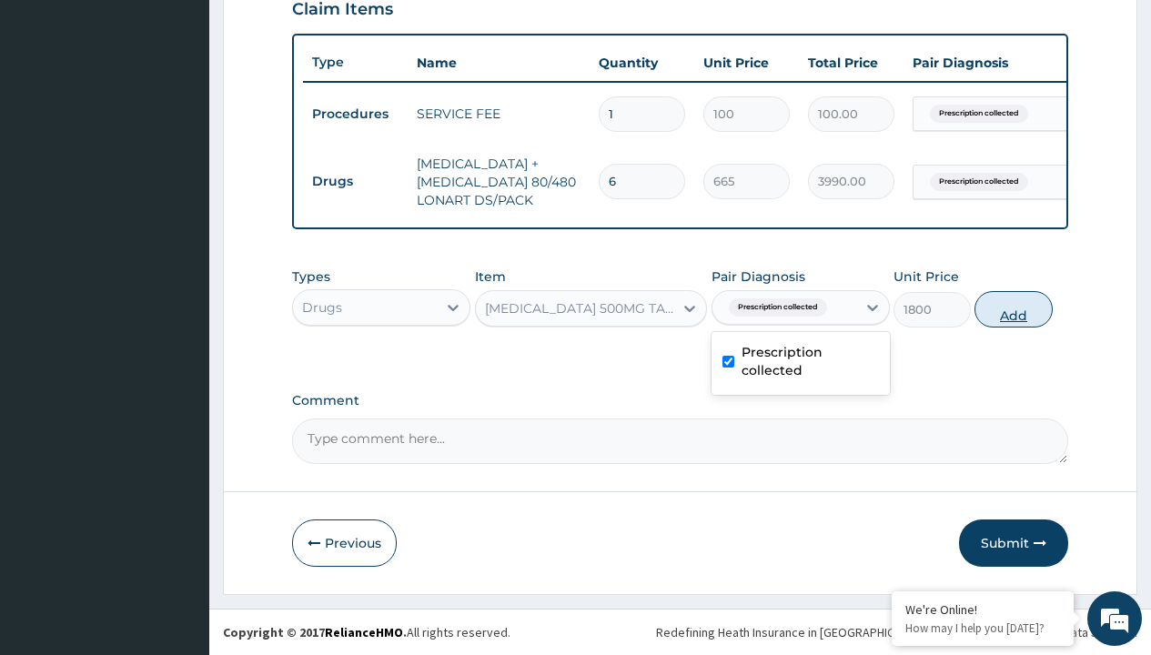
click at [1014, 308] on button "Add" at bounding box center [1012, 309] width 77 height 36
type input "0"
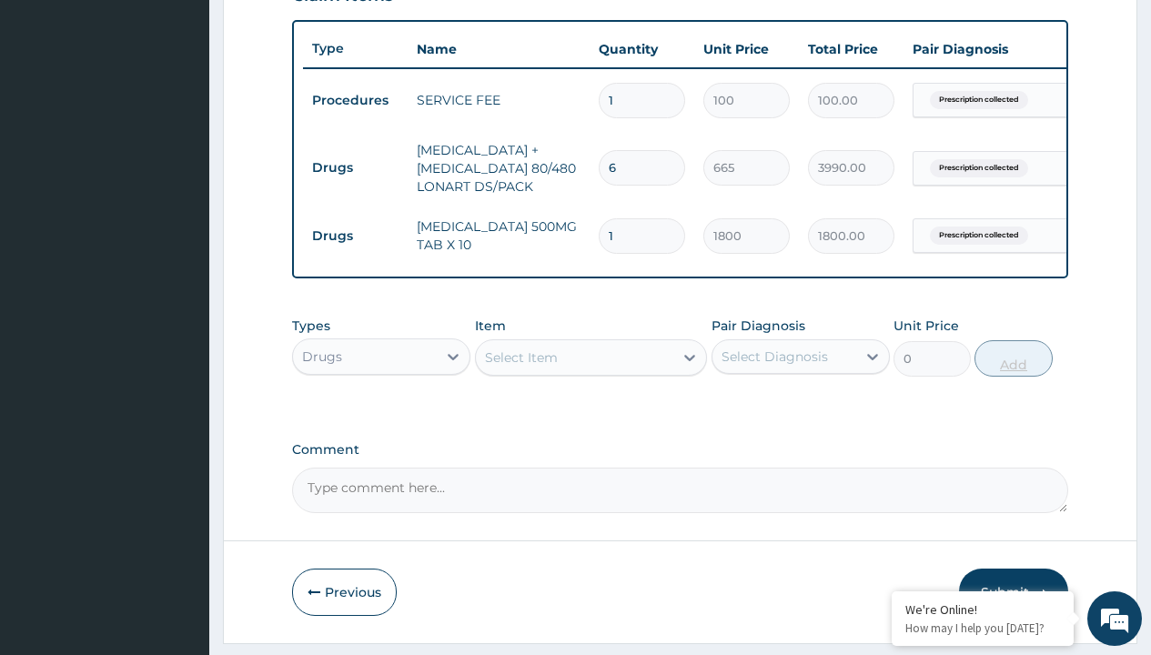
type input "30"
type input "54000.00"
type input "30"
click at [355, 167] on td "Drugs" at bounding box center [355, 168] width 105 height 34
type input "drugs"
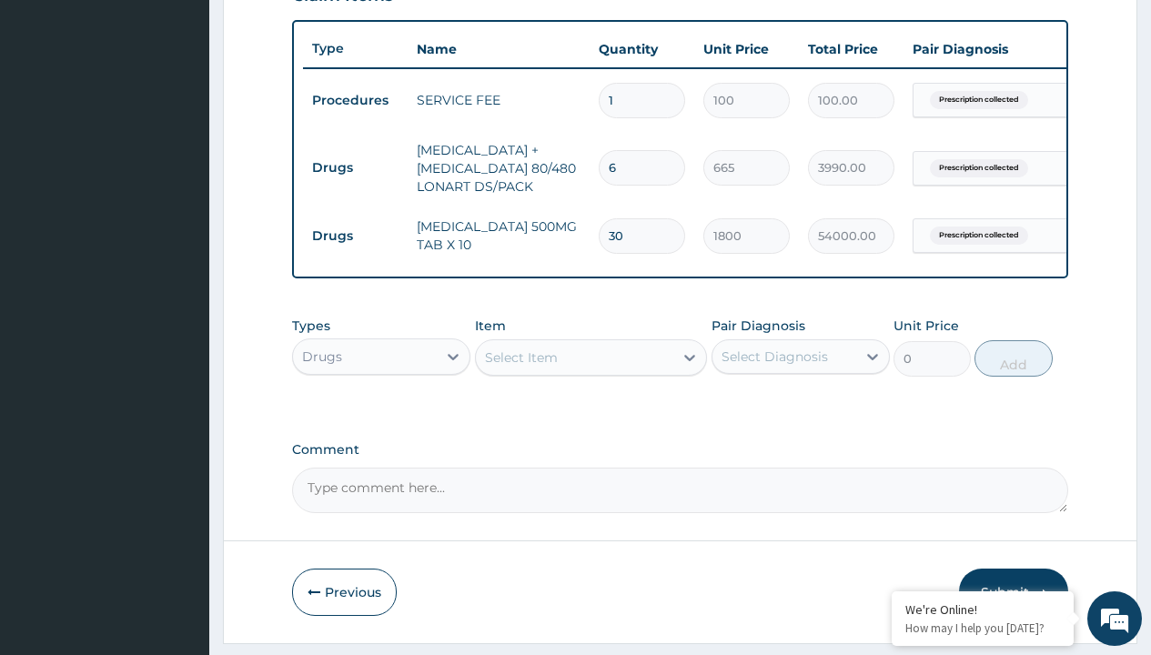
scroll to position [0, 0]
click at [381, 415] on div "Drugs" at bounding box center [381, 402] width 178 height 33
click at [520, 367] on div "Select Item" at bounding box center [521, 357] width 73 height 18
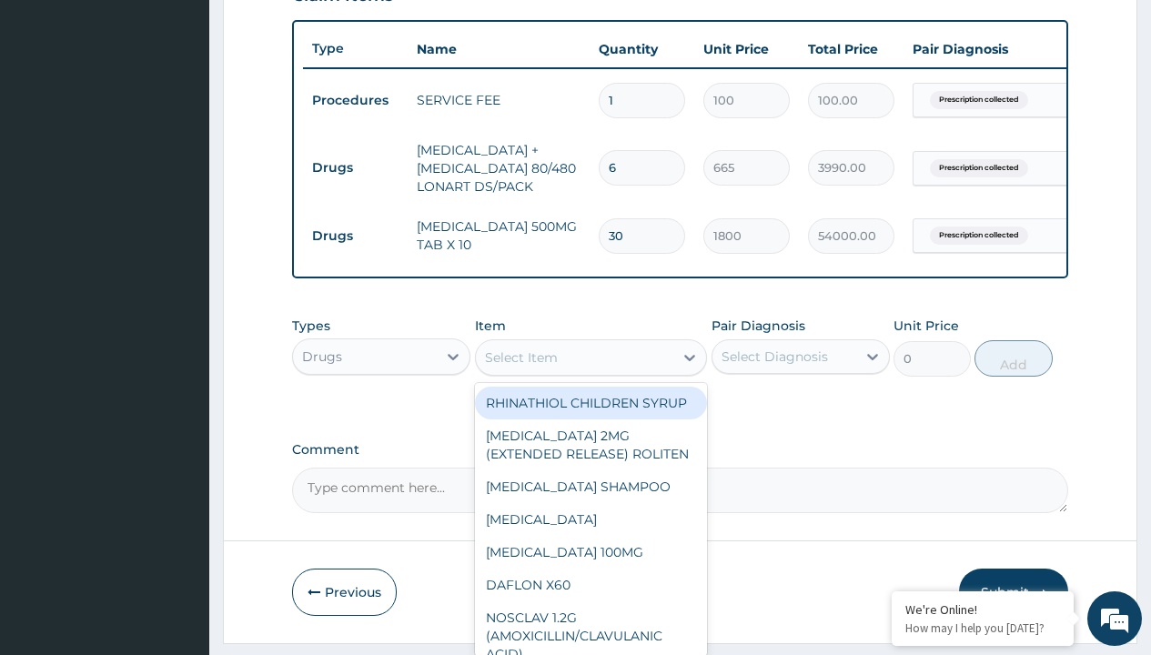
type input "[MEDICAL_DATA] 500mg by 10 ciprotab/pack"
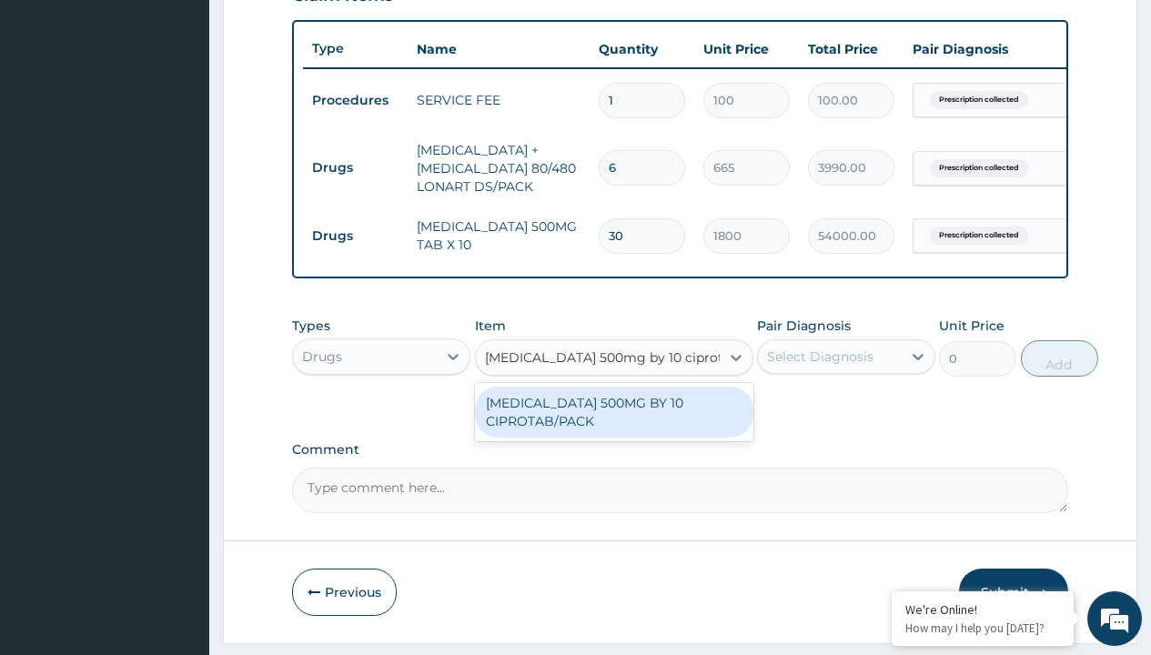
click at [613, 425] on div "[MEDICAL_DATA] 500MG BY 10 CIPROTAB/PACK" at bounding box center [614, 412] width 278 height 51
type input "600"
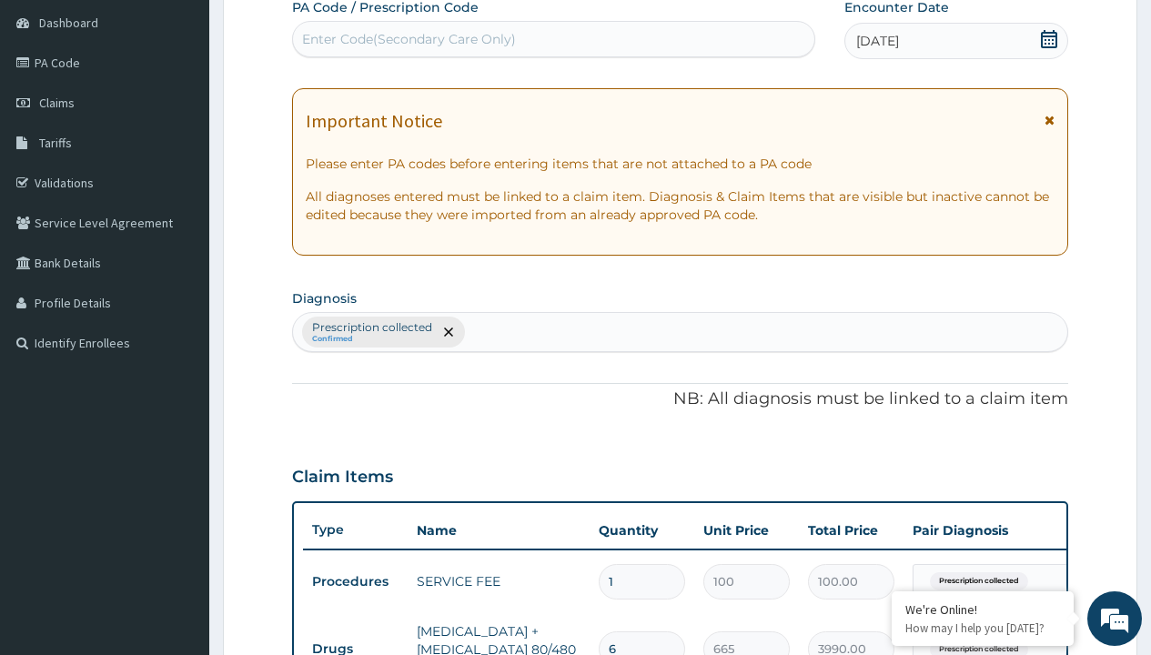
type input "prescription collected"
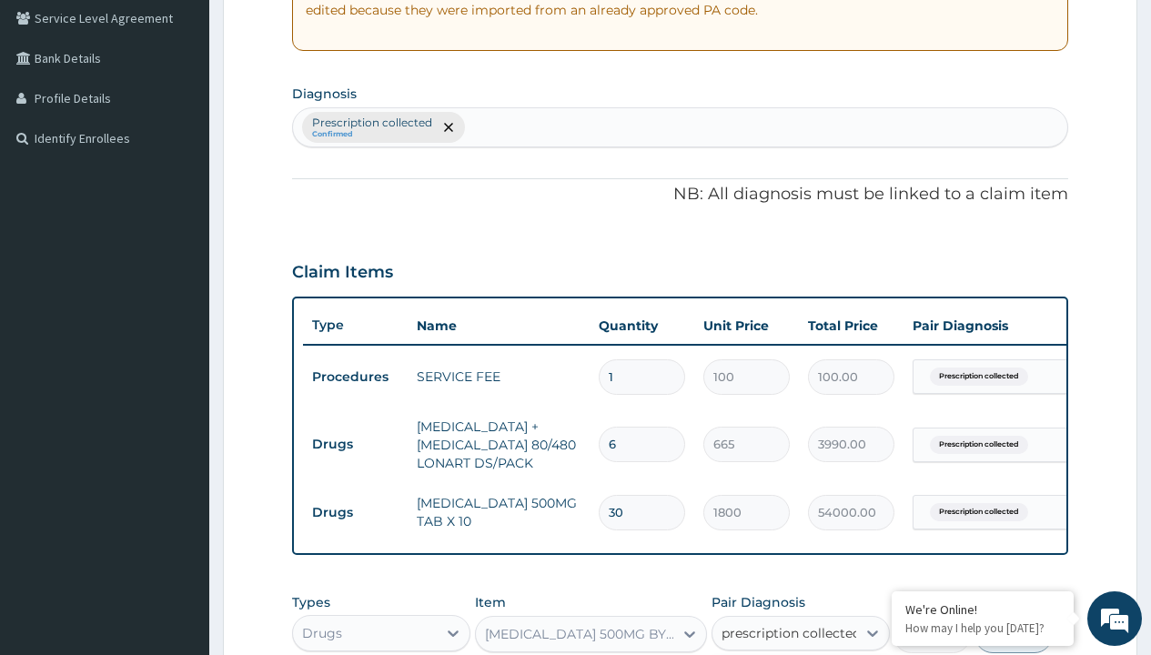
checkbox input "true"
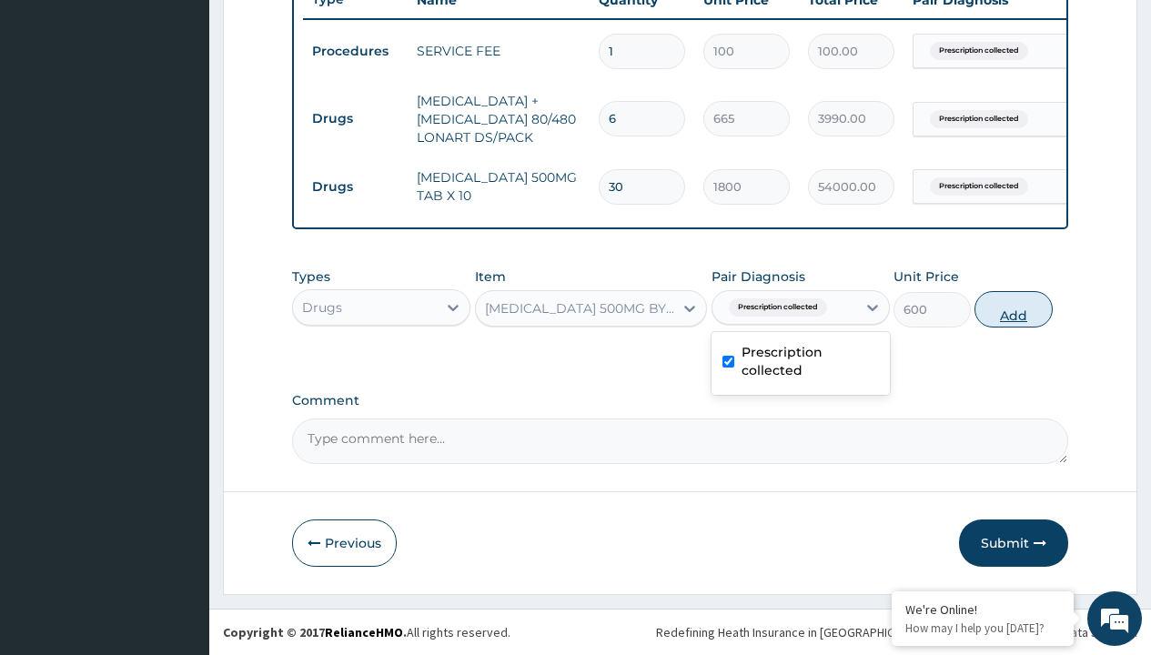
click at [1014, 308] on button "Add" at bounding box center [1012, 309] width 77 height 36
type input "0"
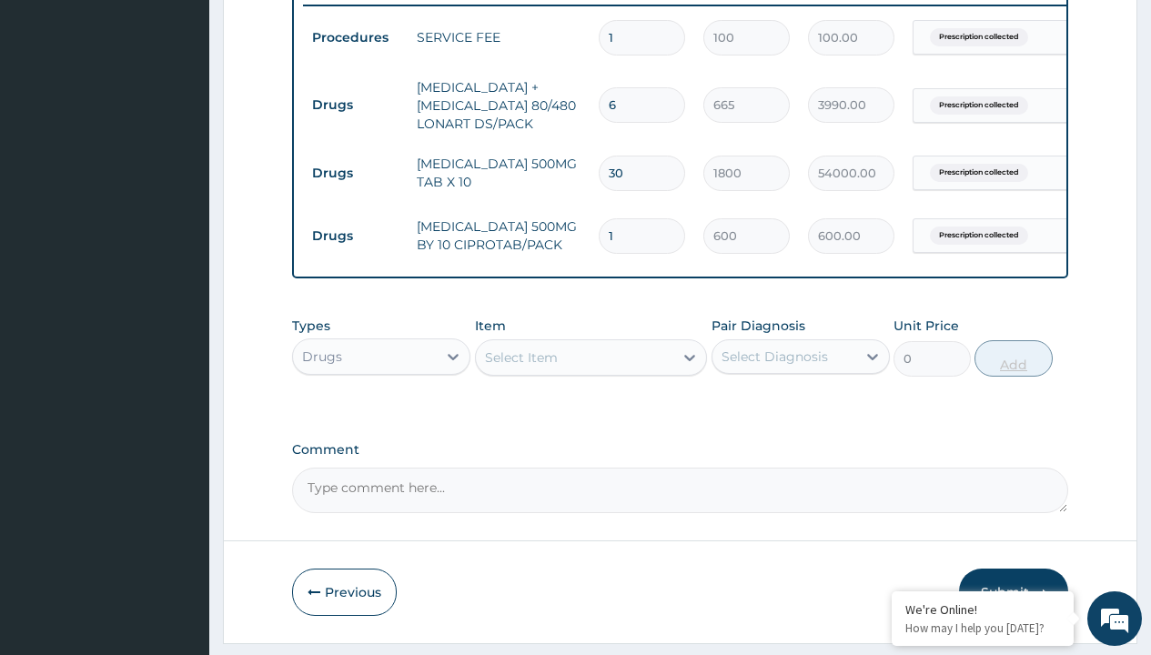
type input "10"
type input "6000.00"
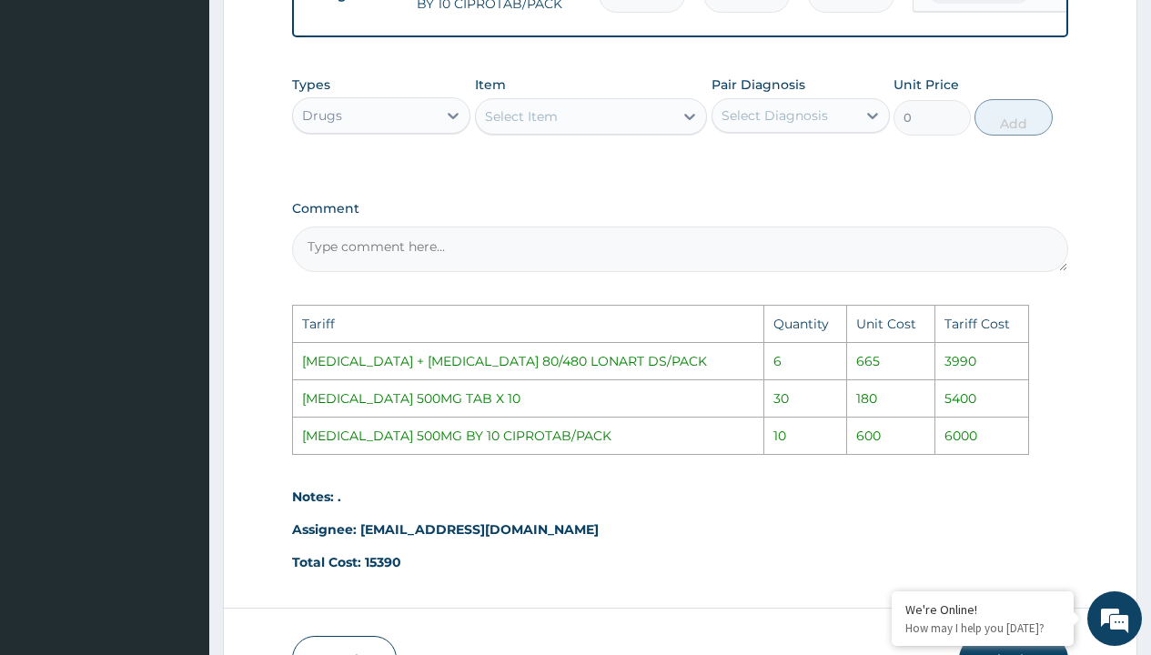
scroll to position [683, 0]
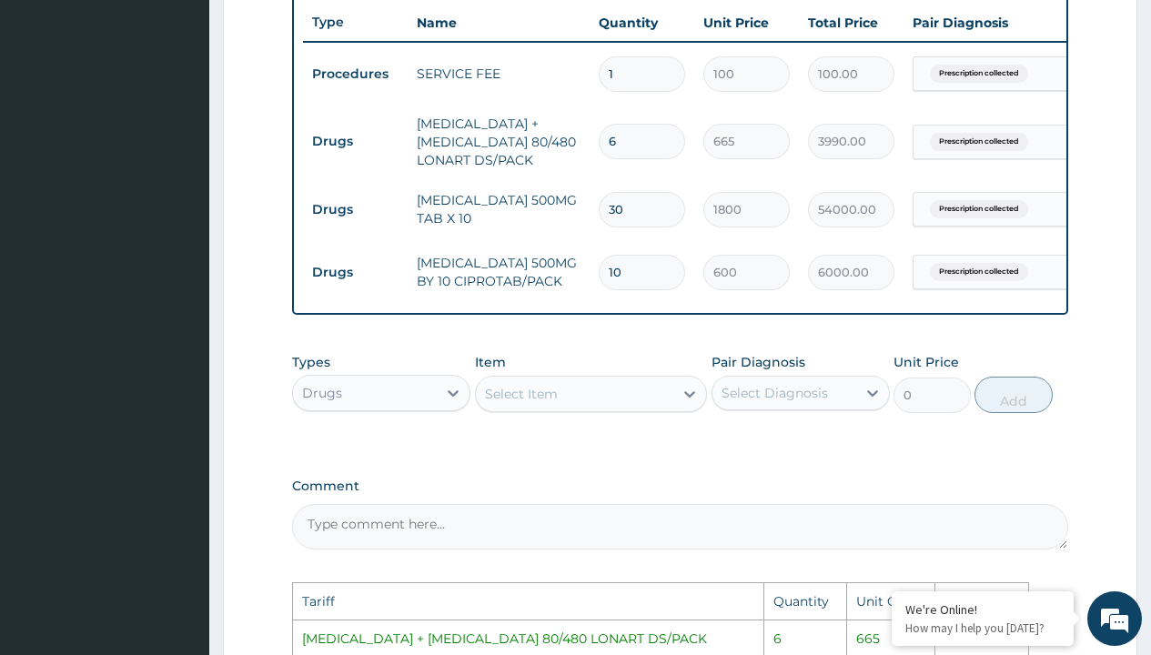
type input "10"
click at [664, 213] on input "30" at bounding box center [642, 209] width 86 height 35
type input "3"
type input "5400.00"
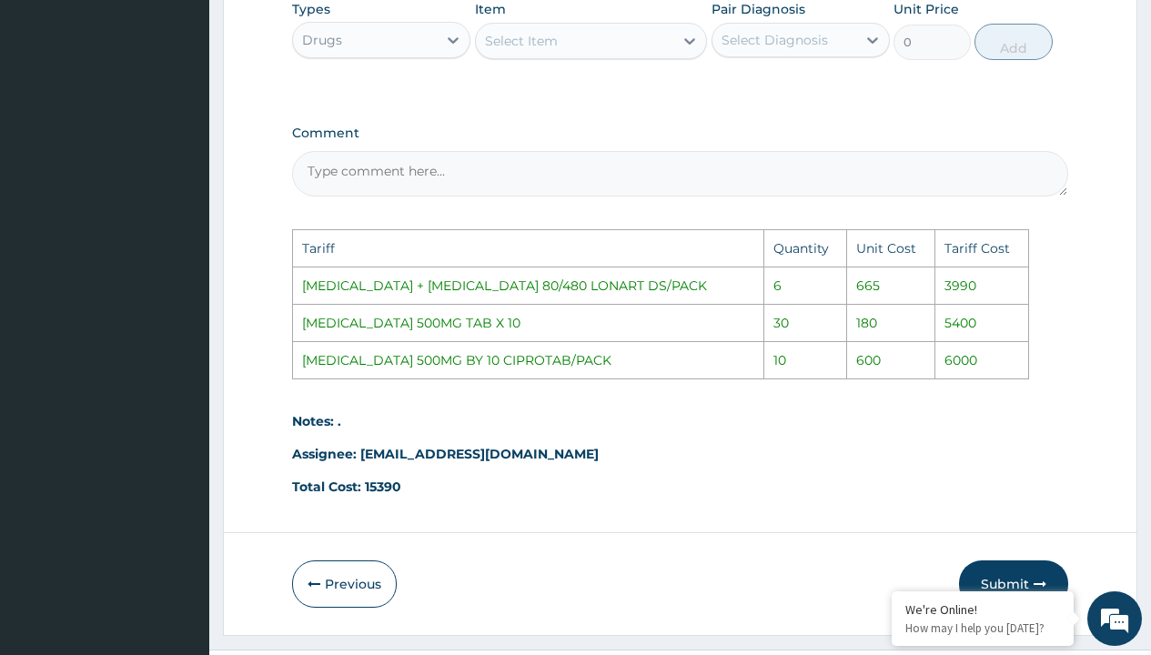
scroll to position [1091, 0]
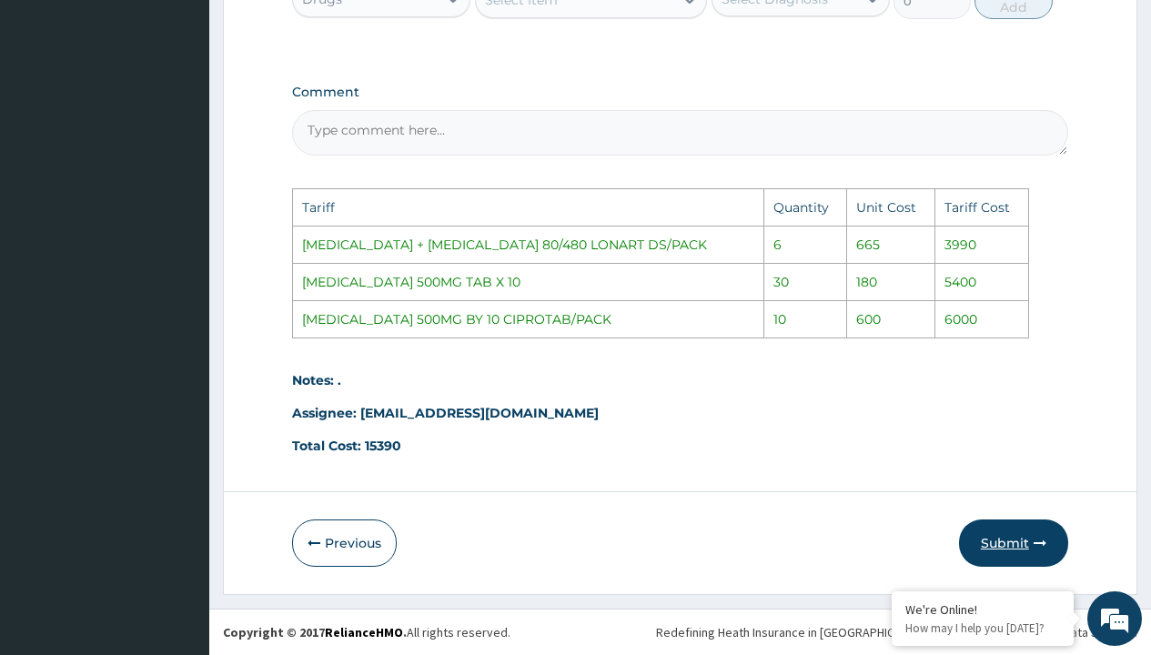
type input "3"
click at [1026, 549] on button "Submit" at bounding box center [1013, 542] width 109 height 47
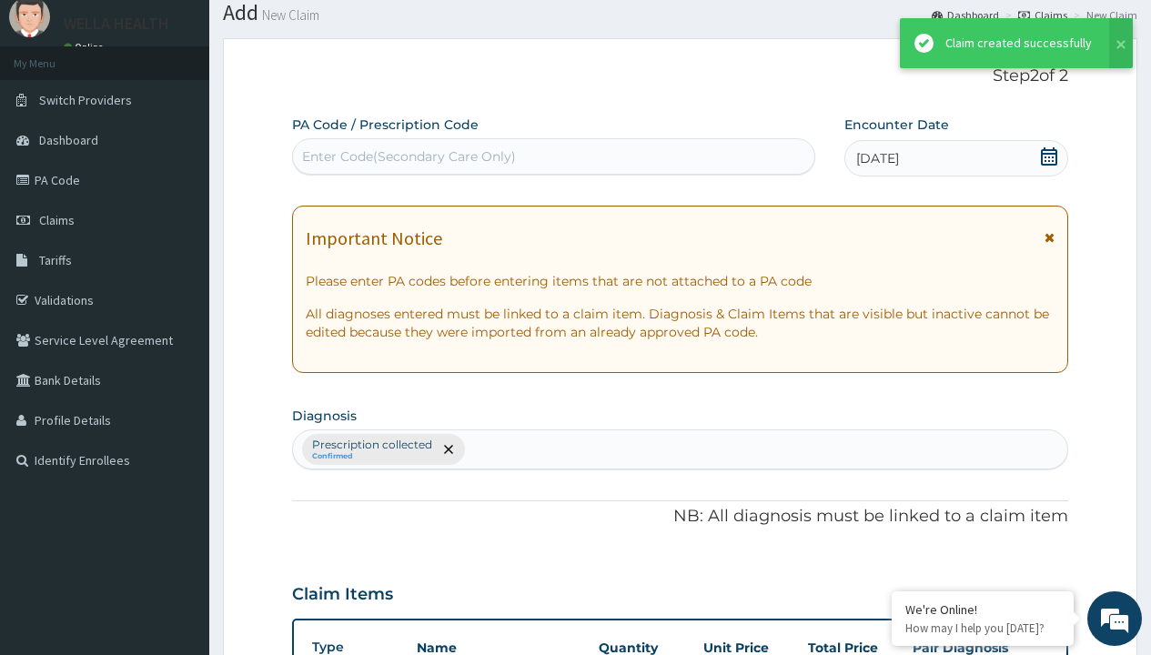
scroll to position [782, 0]
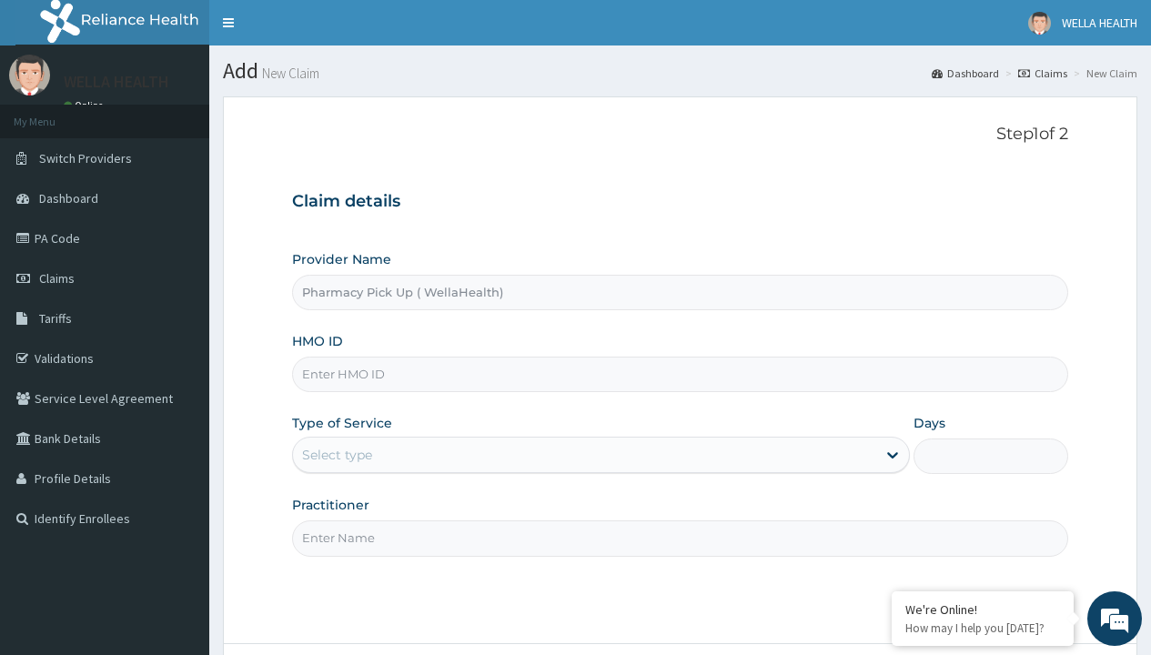
type input "Pharmacy Pick Up ( WellaHealth)"
type input "TTN/10020/A"
type input "WellaHealth"
type input "ZTB/10001/A"
type input "WellaHealth"
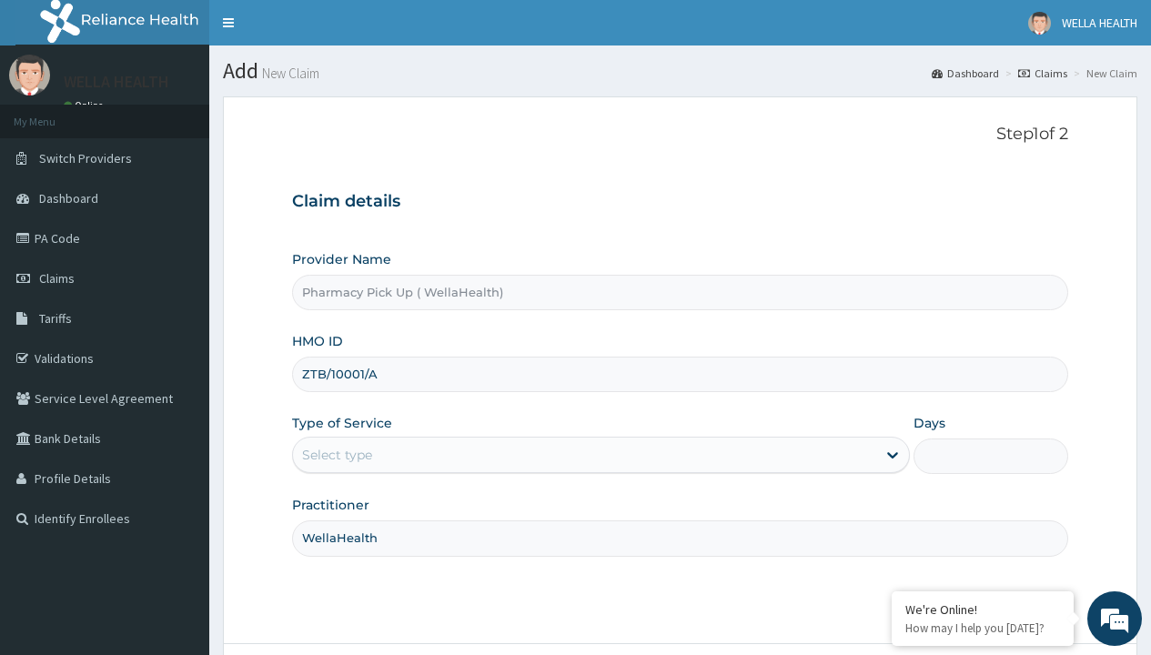
click at [337, 455] on div "Select type" at bounding box center [337, 455] width 70 height 18
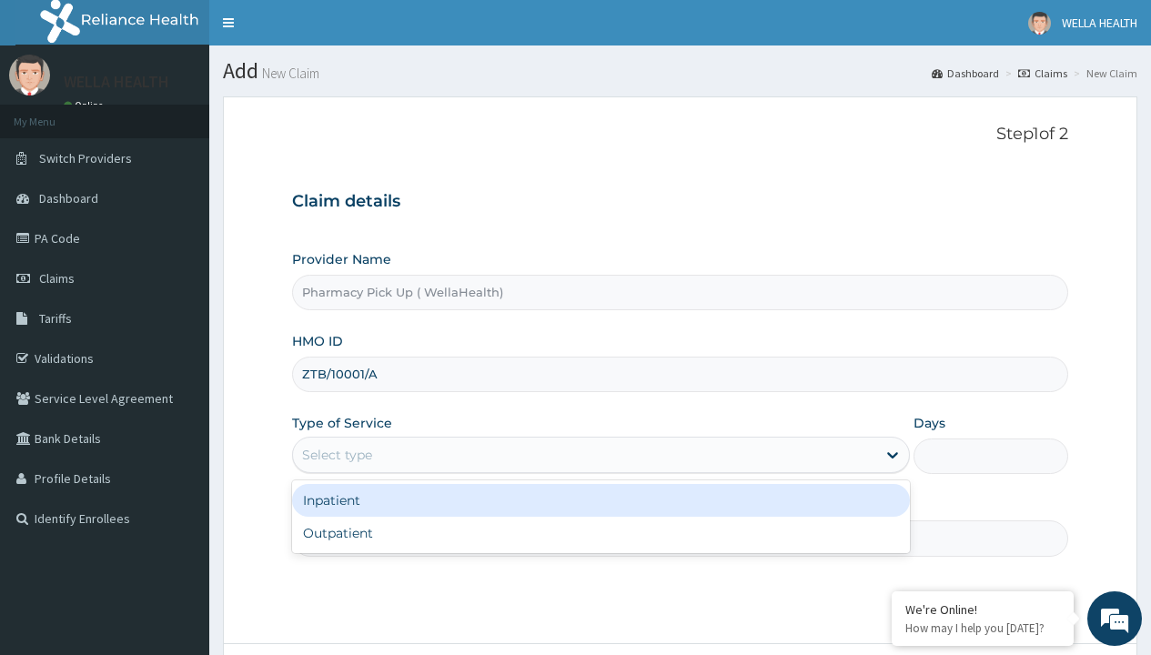
click at [600, 533] on div "Outpatient" at bounding box center [601, 533] width 618 height 33
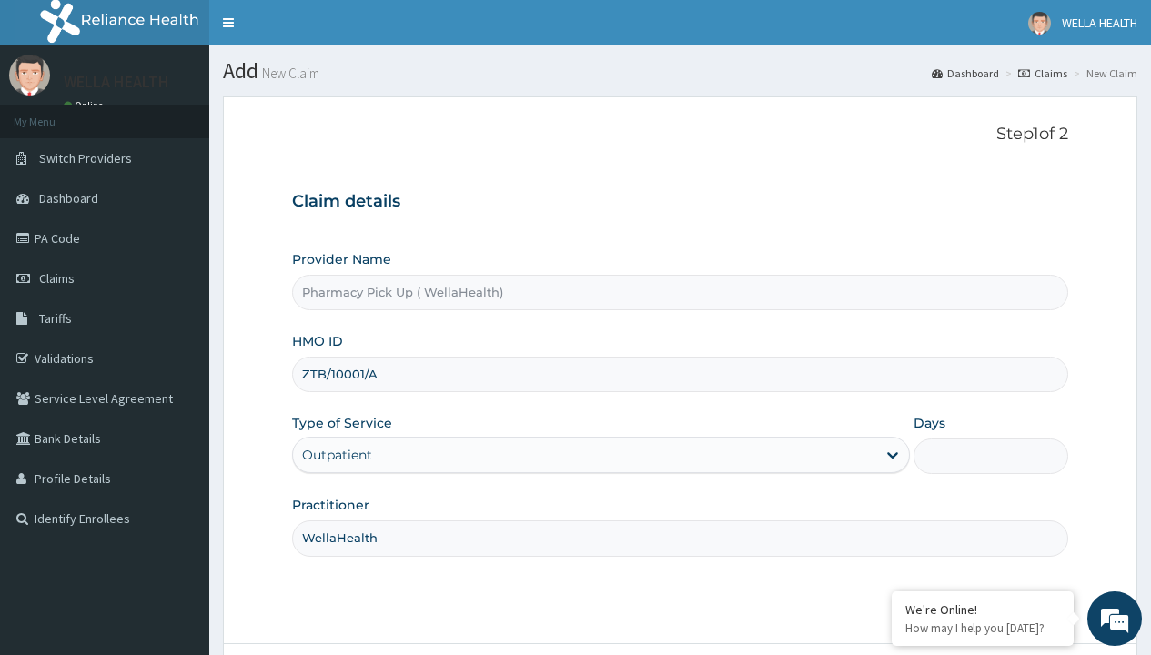
type input "1"
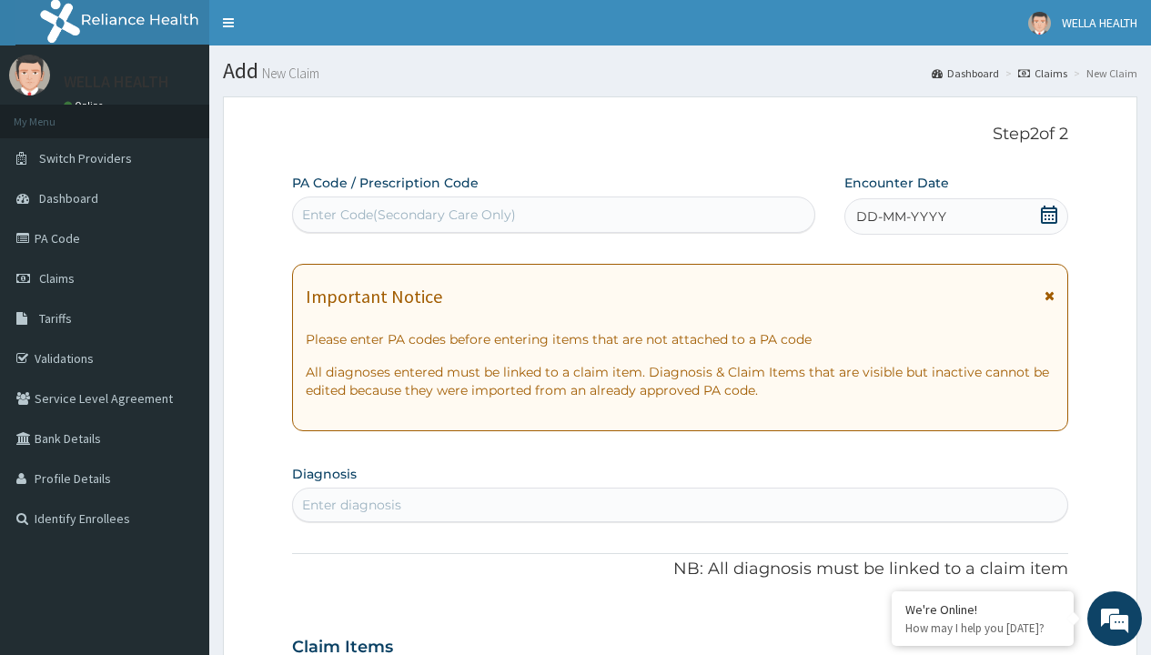
scroll to position [152, 0]
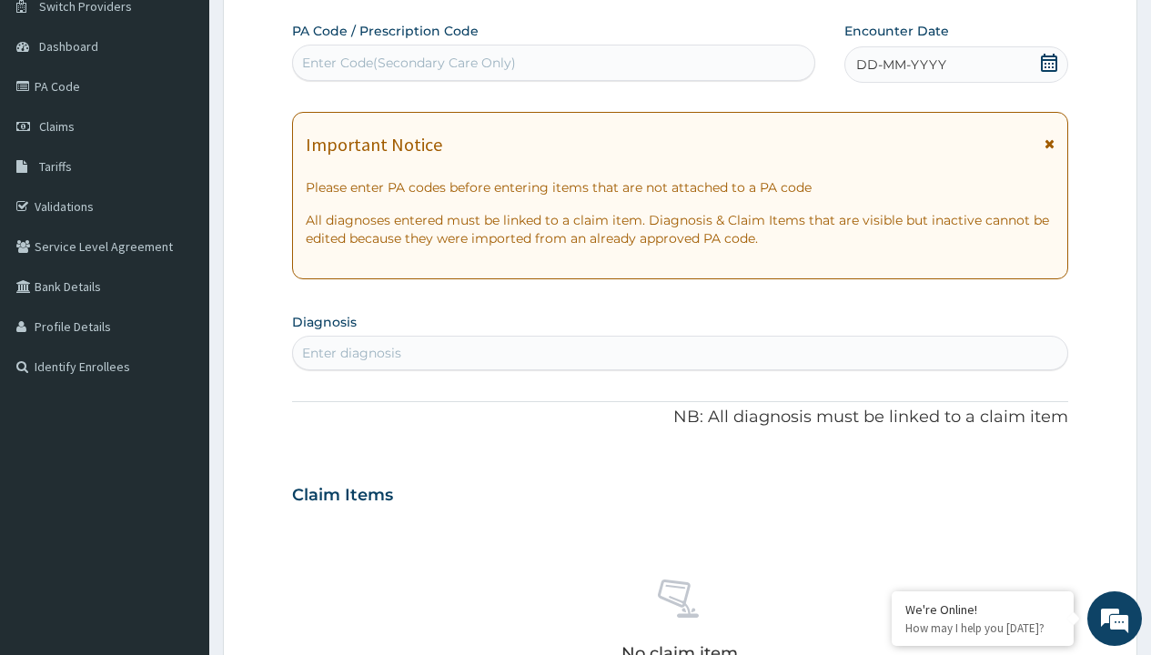
click at [900, 65] on span "DD-MM-YYYY" at bounding box center [901, 64] width 90 height 18
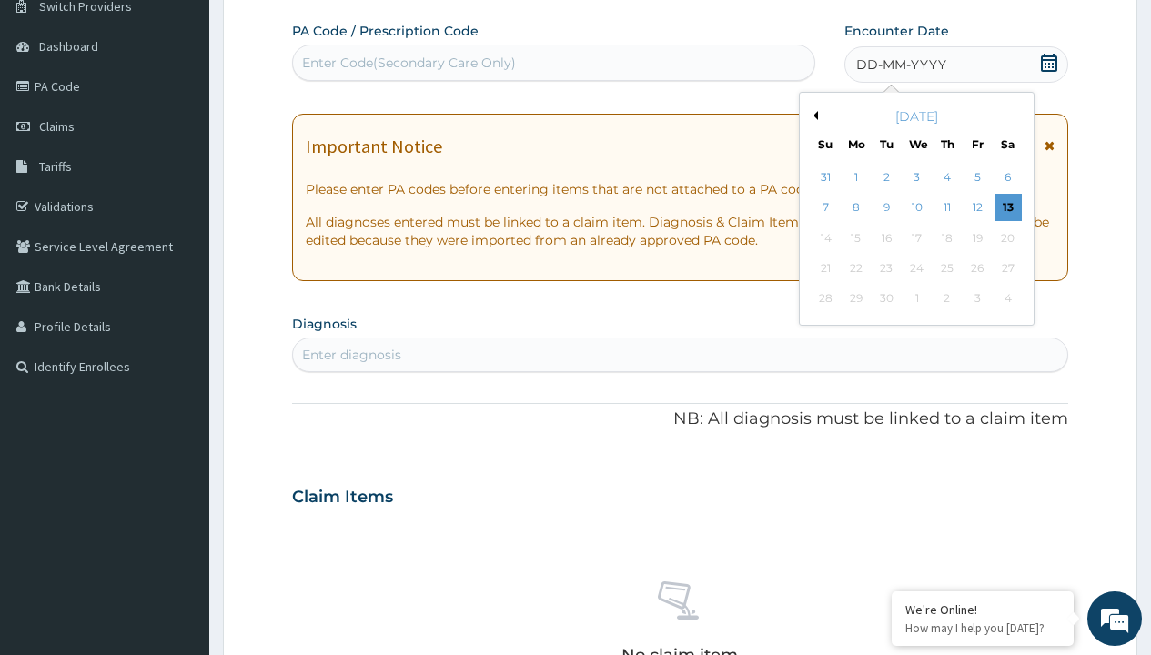
click at [812, 116] on button "Previous Month" at bounding box center [813, 115] width 9 height 9
click at [916, 207] on div "6" at bounding box center [916, 208] width 27 height 27
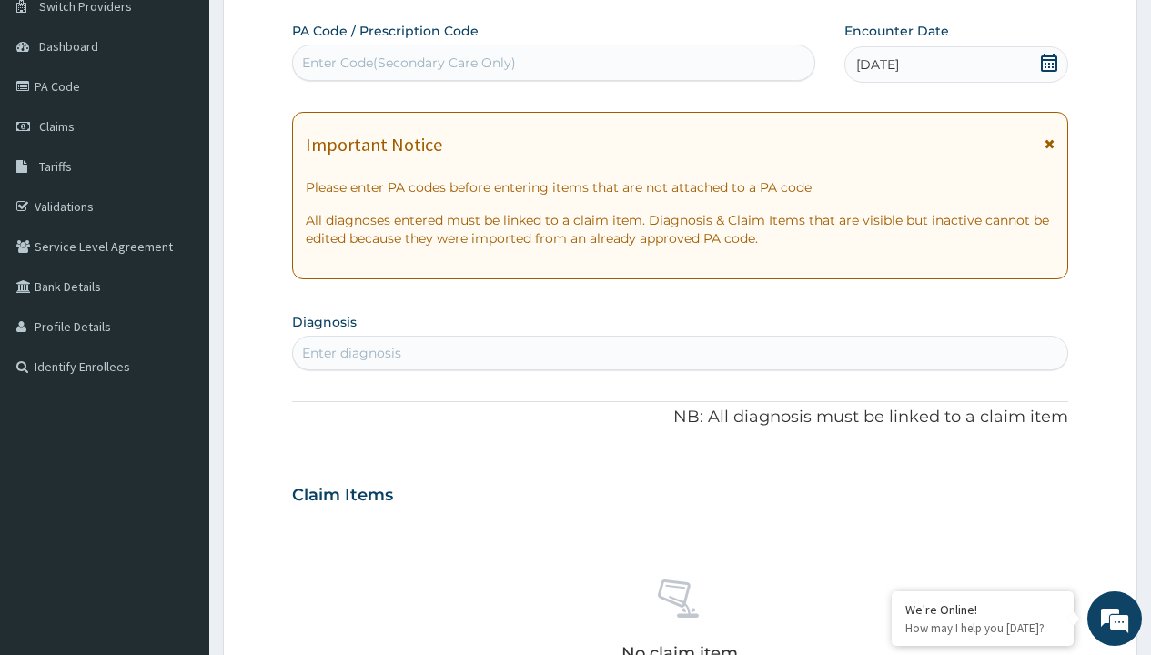
click at [408, 63] on div "Enter Code(Secondary Care Only)" at bounding box center [409, 63] width 214 height 18
type input "PRX/906C9873"
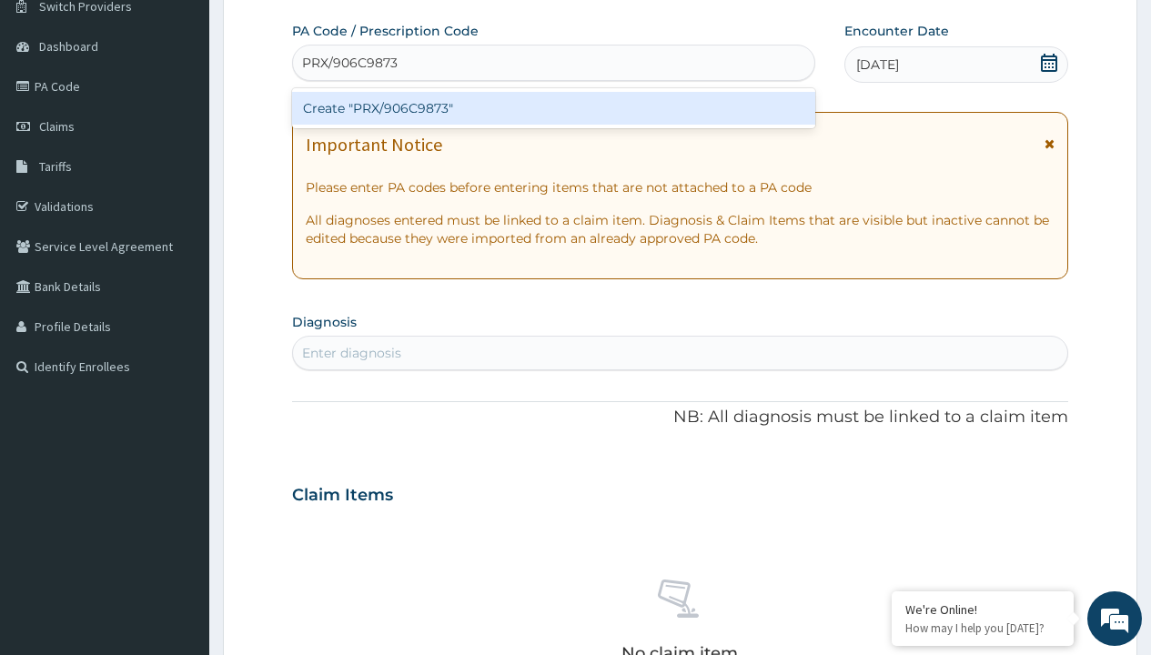
scroll to position [0, 0]
click at [553, 108] on div "Create "PRX/906C9873"" at bounding box center [553, 108] width 522 height 33
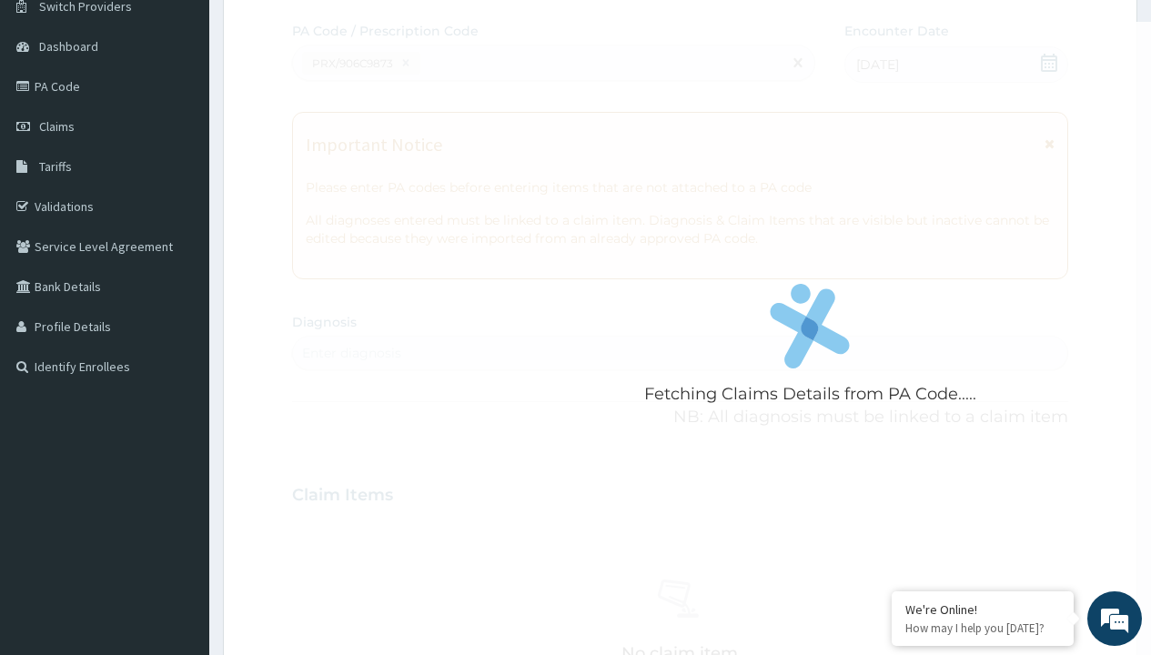
click at [351, 353] on div "Enter diagnosis" at bounding box center [351, 353] width 99 height 18
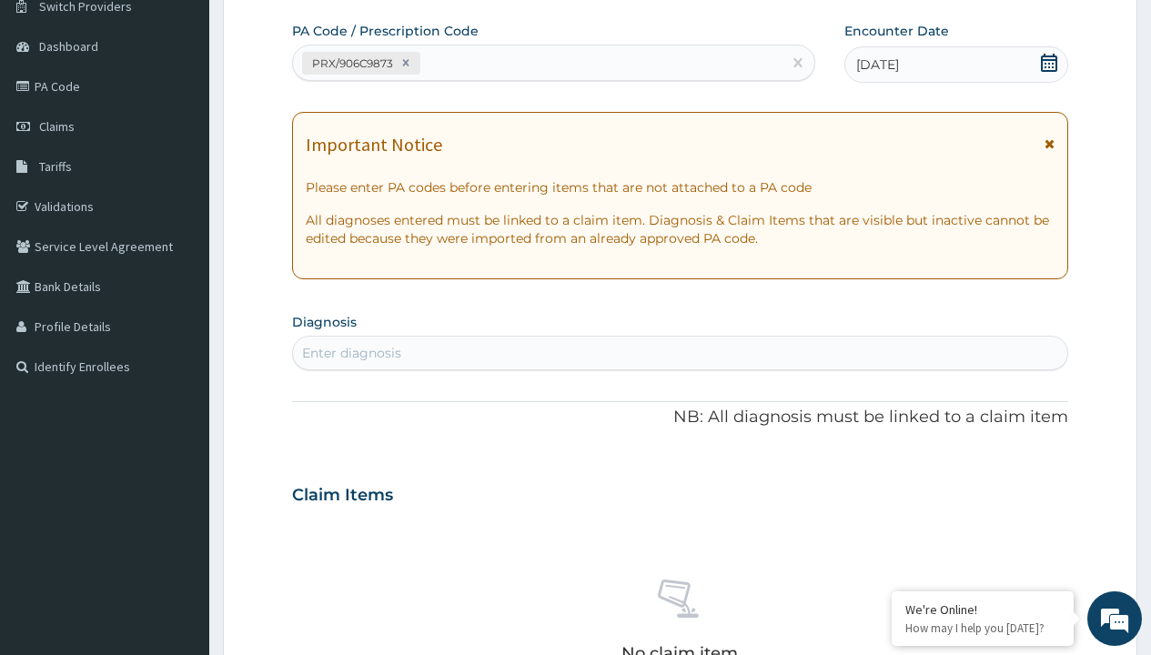
type input "prescription collected"
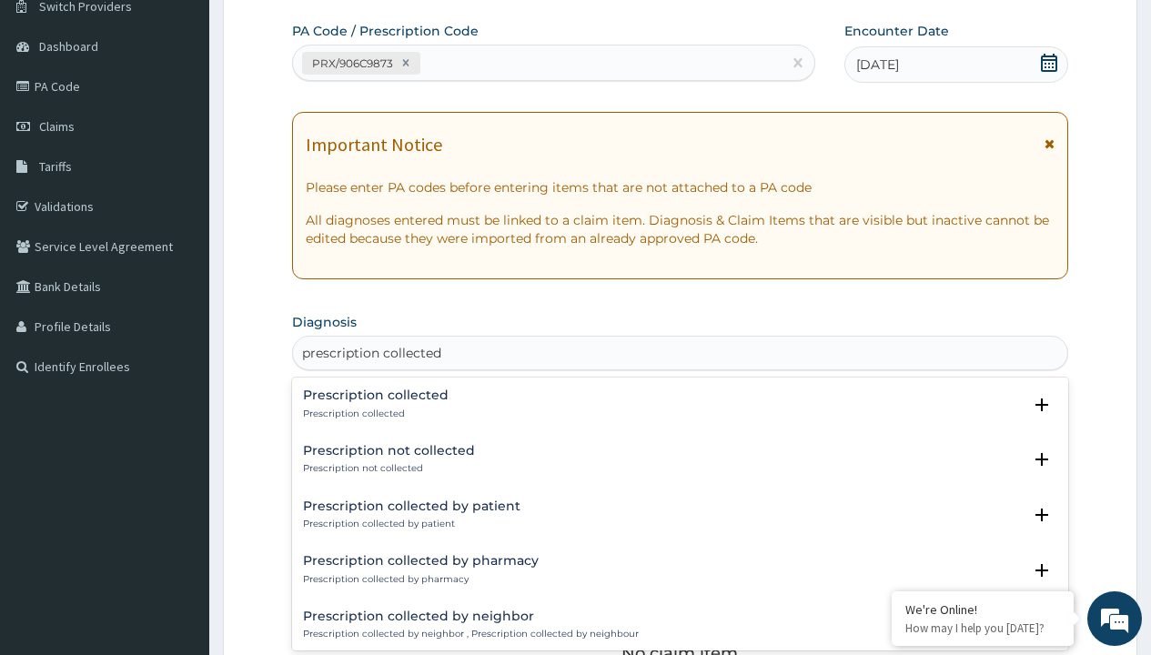
click at [373, 413] on p "Prescription collected" at bounding box center [376, 414] width 146 height 13
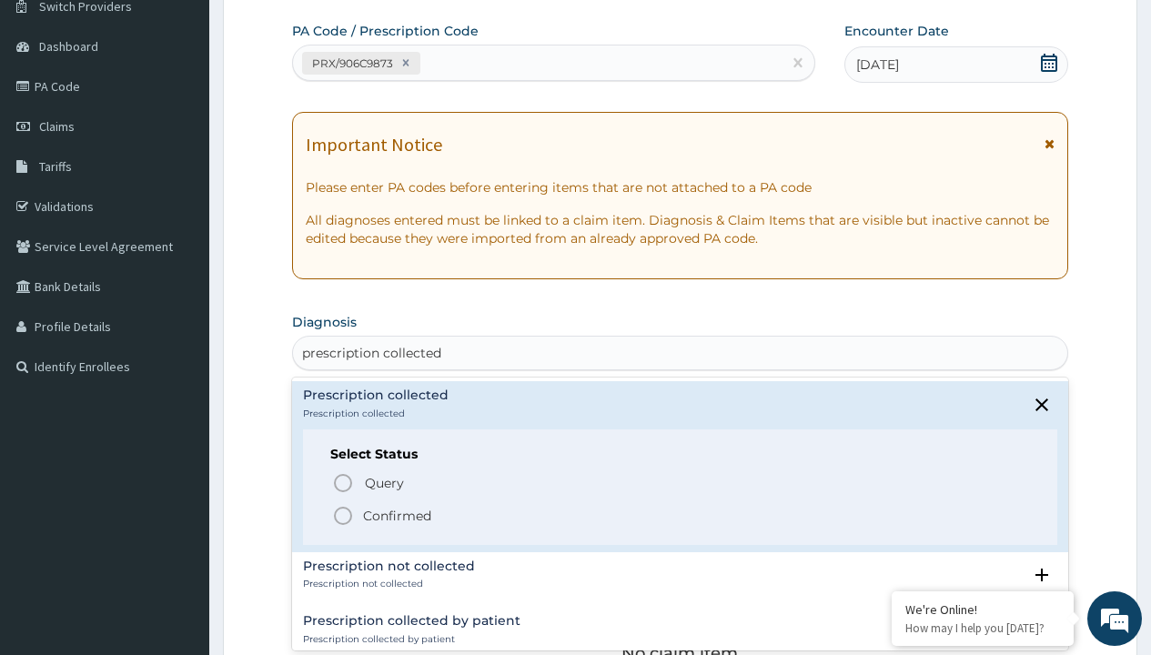
click at [397, 515] on p "Confirmed" at bounding box center [397, 516] width 68 height 18
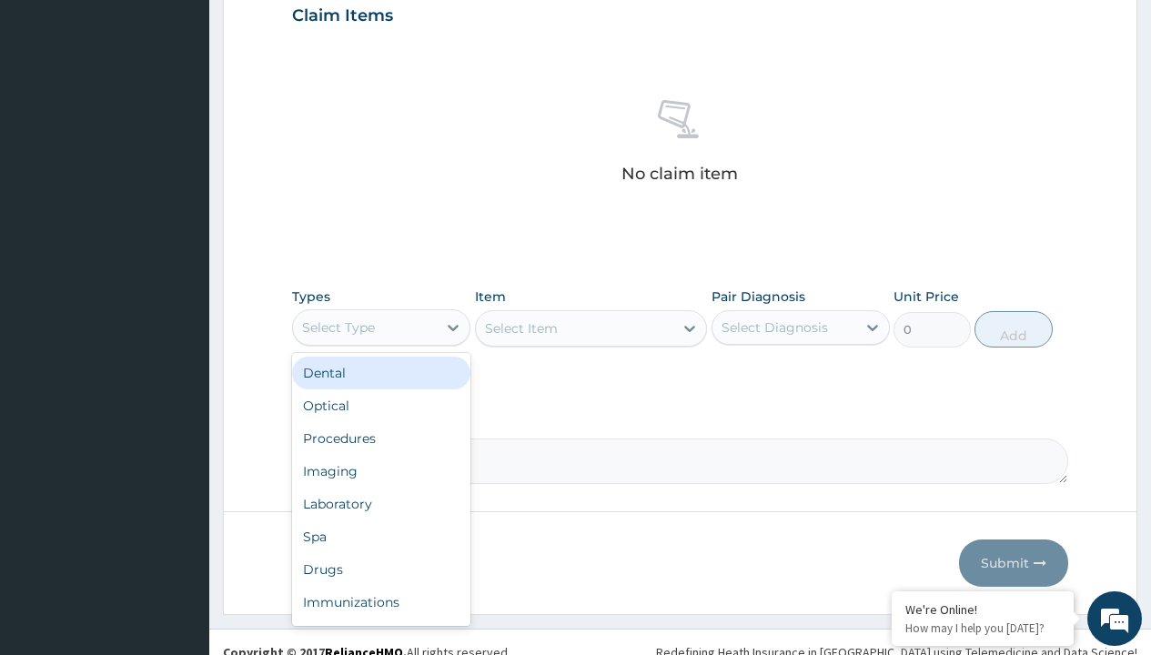
type input "procedures"
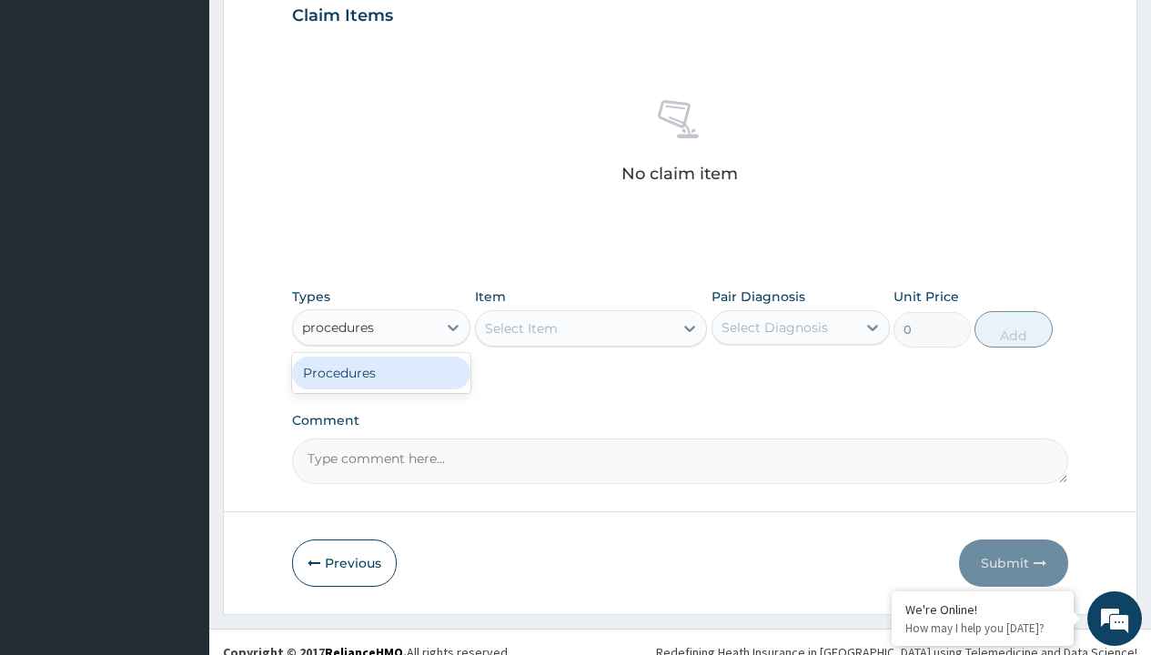
click at [381, 372] on div "Procedures" at bounding box center [381, 373] width 178 height 33
click at [520, 328] on div "Select Item" at bounding box center [521, 328] width 73 height 18
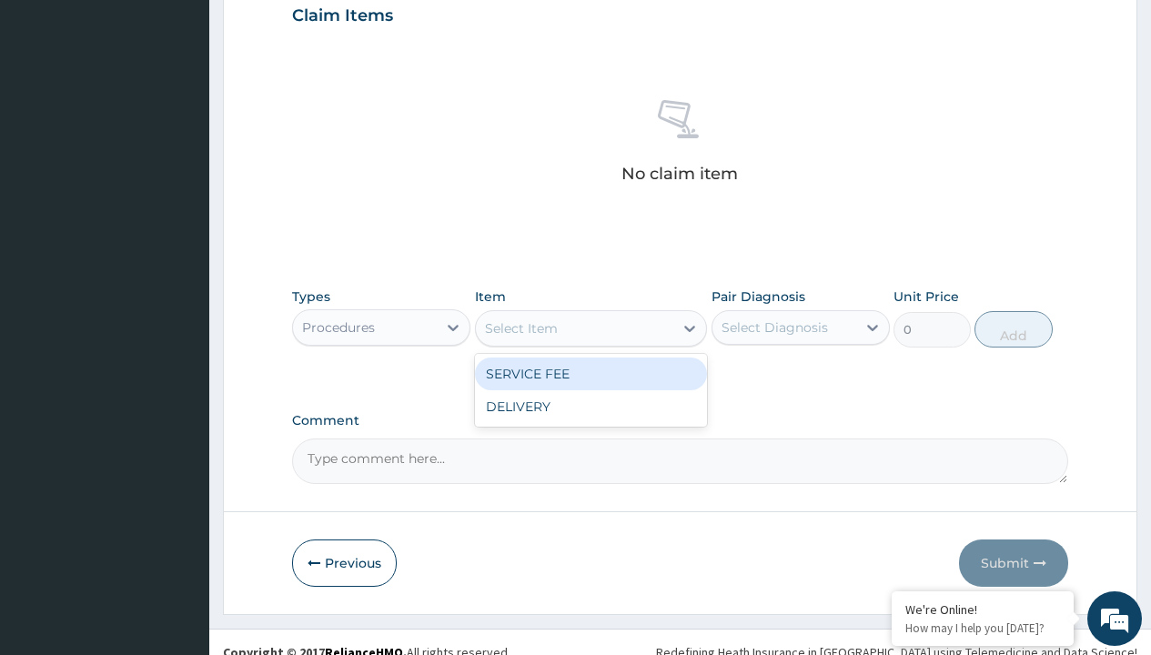
type input "service fee"
click at [590, 373] on div "SERVICE FEE" at bounding box center [591, 374] width 233 height 33
type input "100"
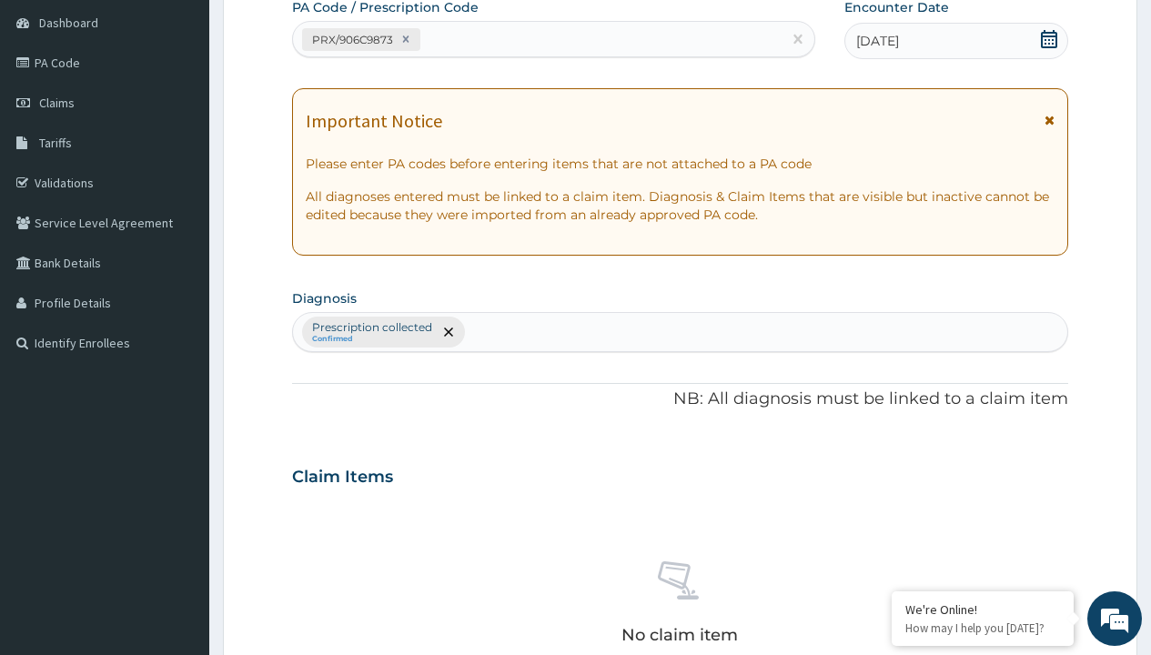
type input "prescription collected"
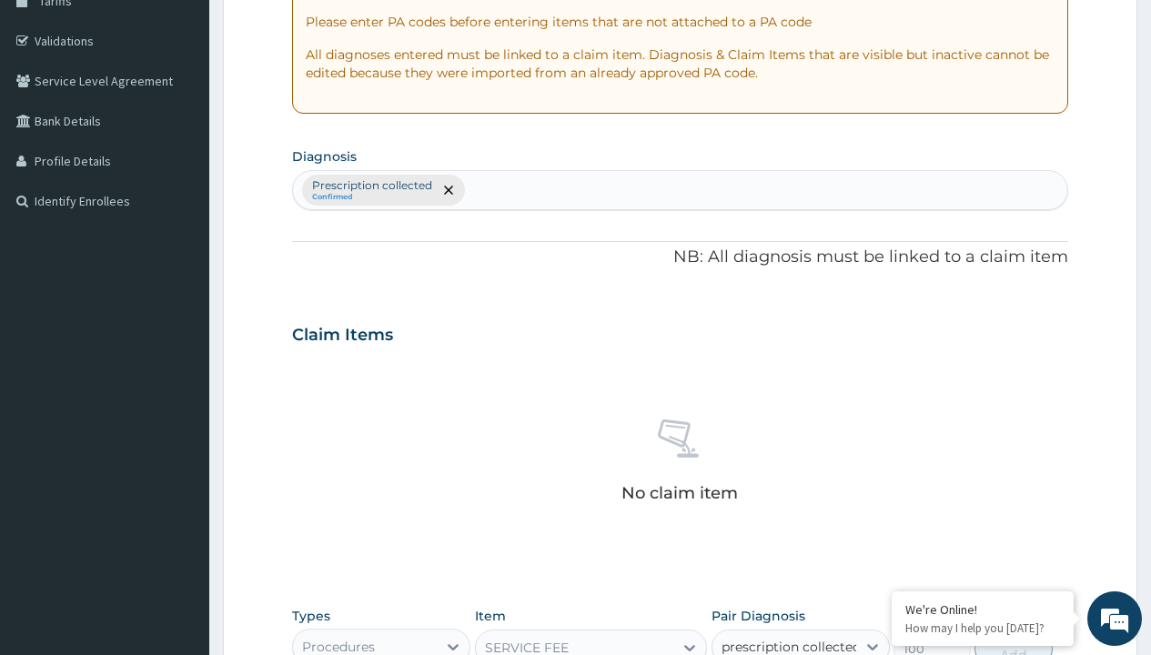
checkbox input "true"
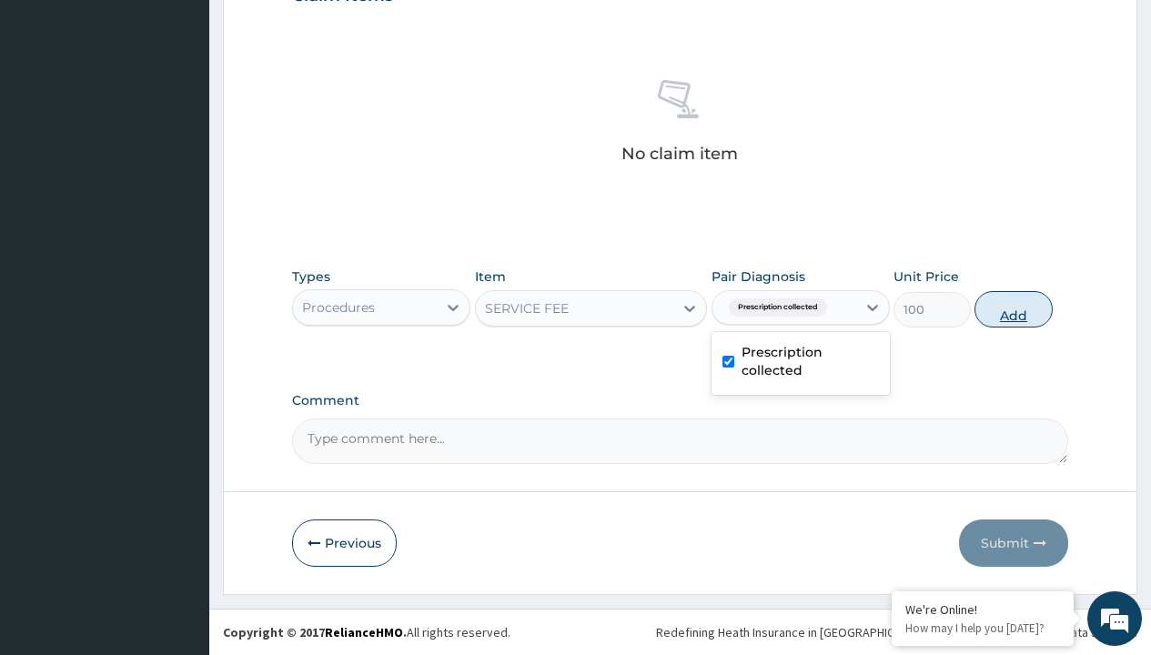
click at [1014, 308] on button "Add" at bounding box center [1012, 309] width 77 height 36
type input "0"
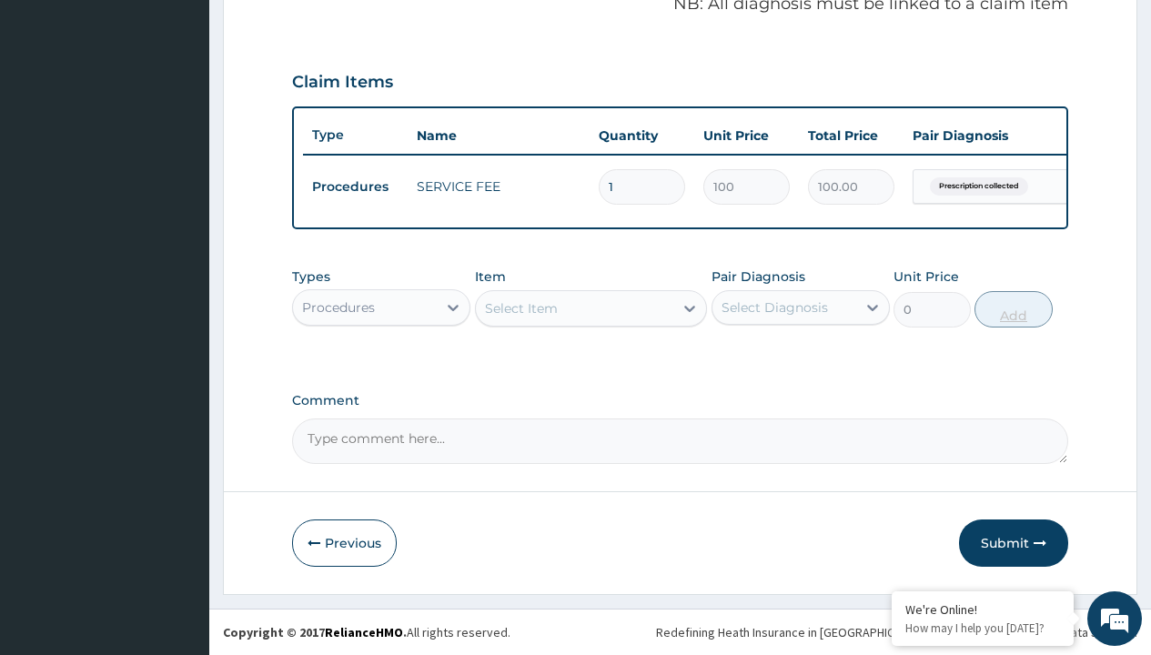
scroll to position [584, 0]
click at [338, 307] on div "Procedures" at bounding box center [338, 307] width 73 height 18
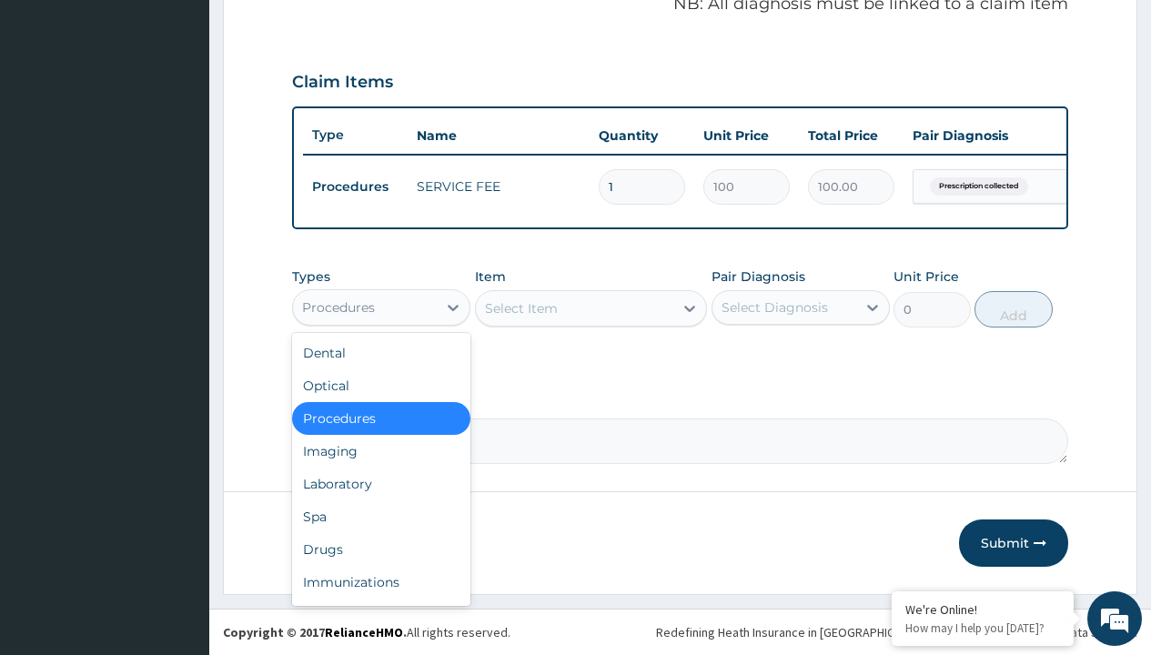
type input "drugs"
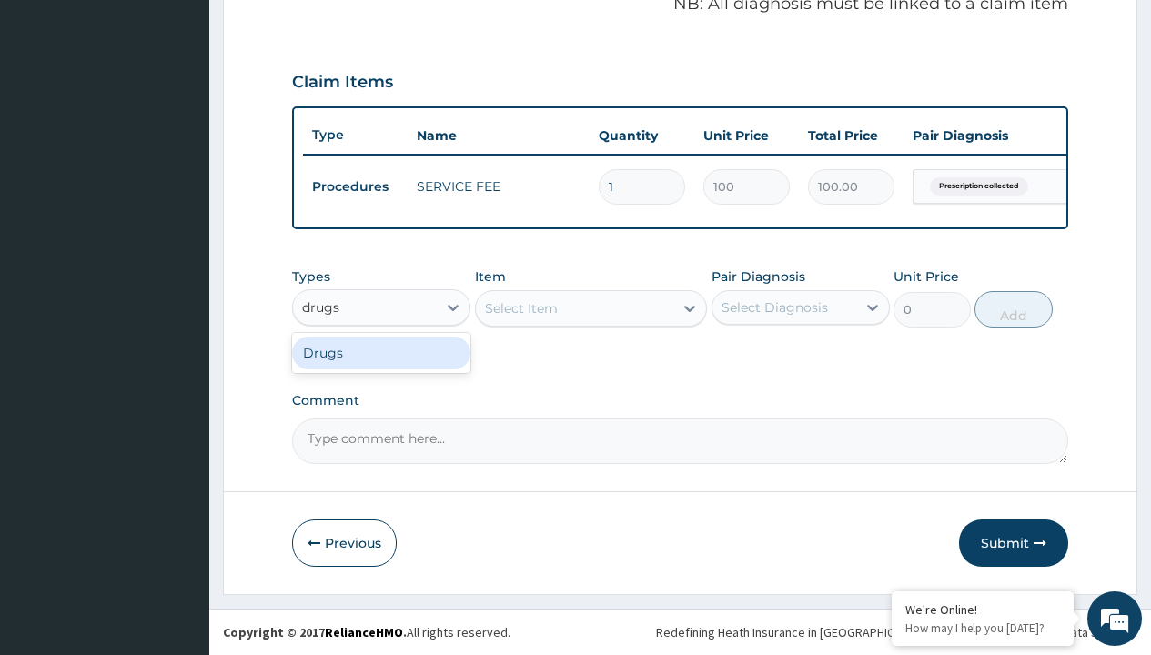
scroll to position [0, 0]
click at [381, 352] on div "Drugs" at bounding box center [381, 353] width 178 height 33
click at [520, 308] on div "Select Item" at bounding box center [591, 308] width 233 height 36
type input "[MEDICAL_DATA] 4000iu"
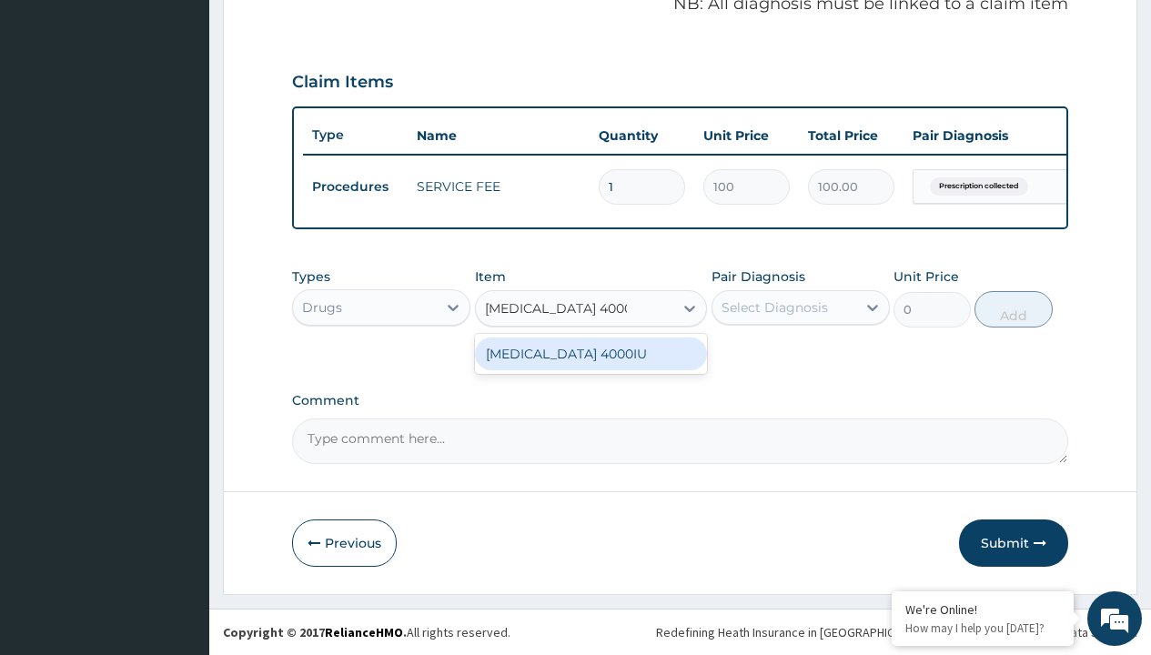
click at [590, 353] on div "[MEDICAL_DATA] 4000IU" at bounding box center [591, 354] width 233 height 33
type input "32000"
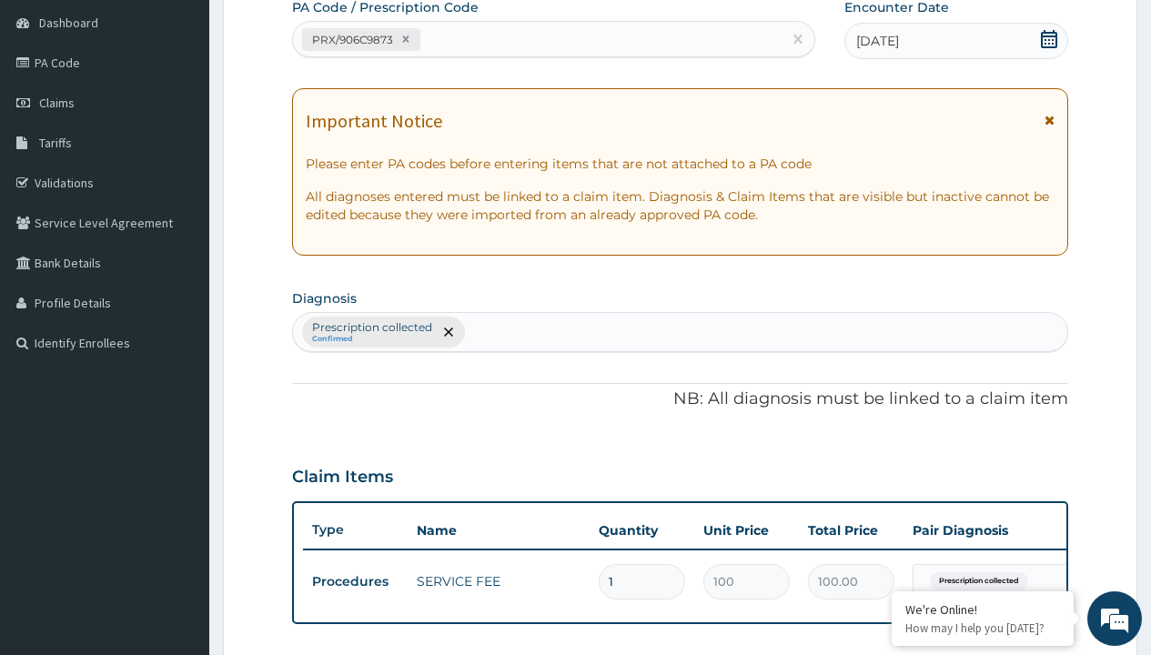
scroll to position [245, 0]
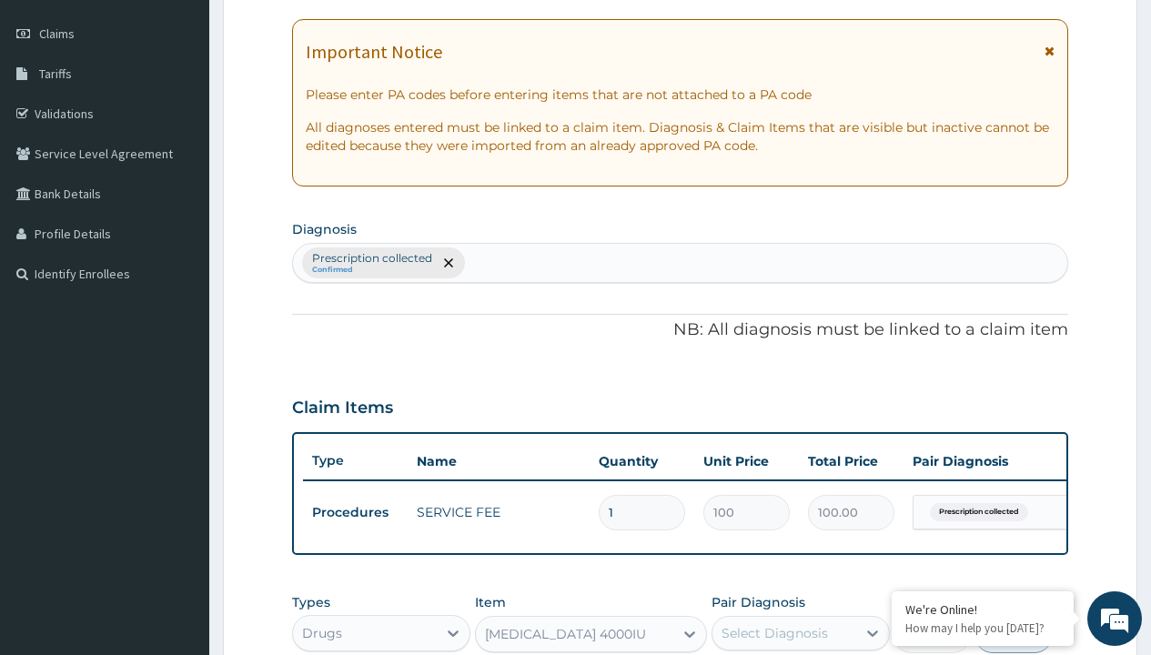
type input "prescription collected"
checkbox input "true"
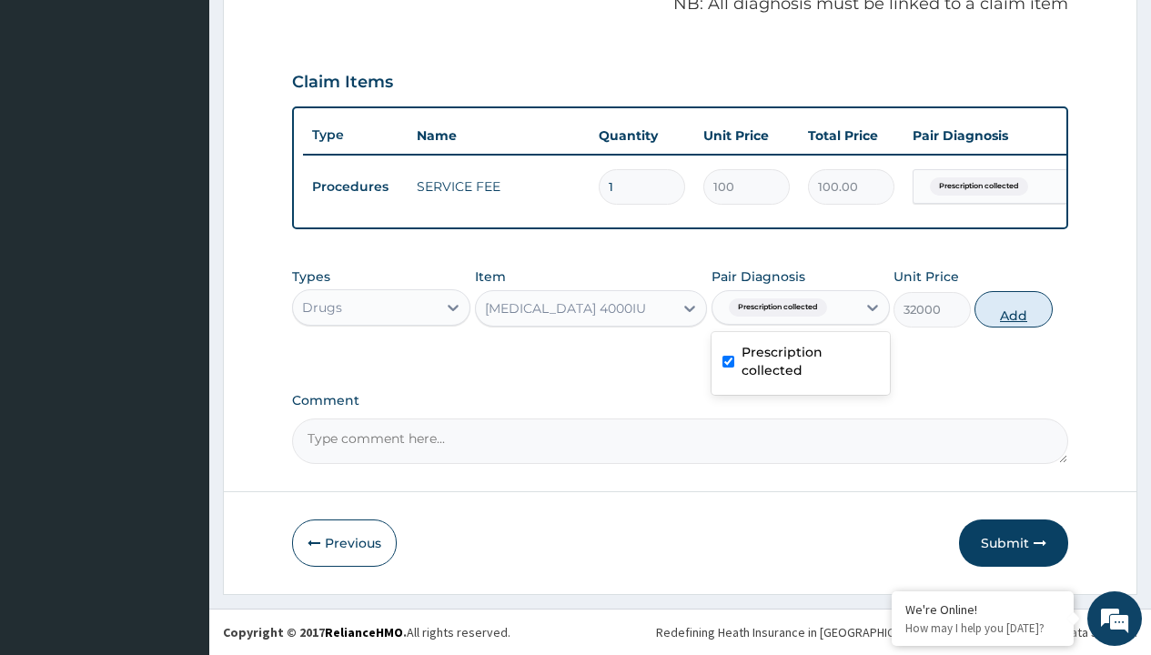
click at [1014, 308] on button "Add" at bounding box center [1012, 309] width 77 height 36
type input "0"
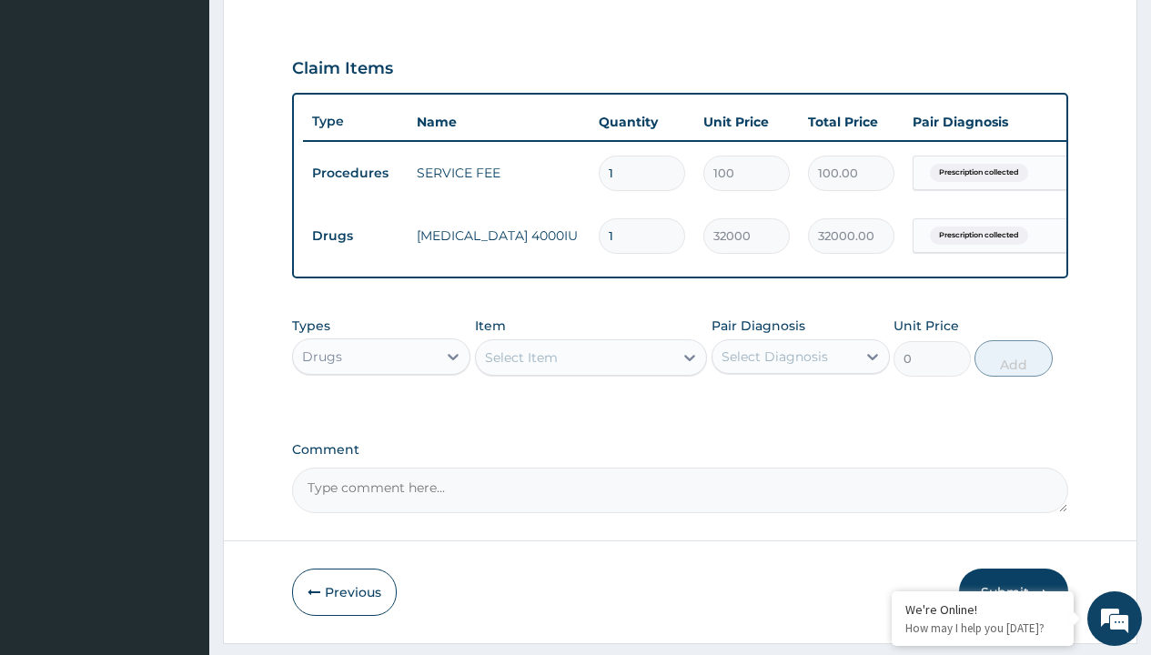
click at [355, 236] on td "Drugs" at bounding box center [355, 236] width 105 height 34
type input "drugs"
click at [381, 415] on div "Drugs" at bounding box center [381, 402] width 178 height 33
click at [520, 367] on div "Select Item" at bounding box center [521, 357] width 73 height 18
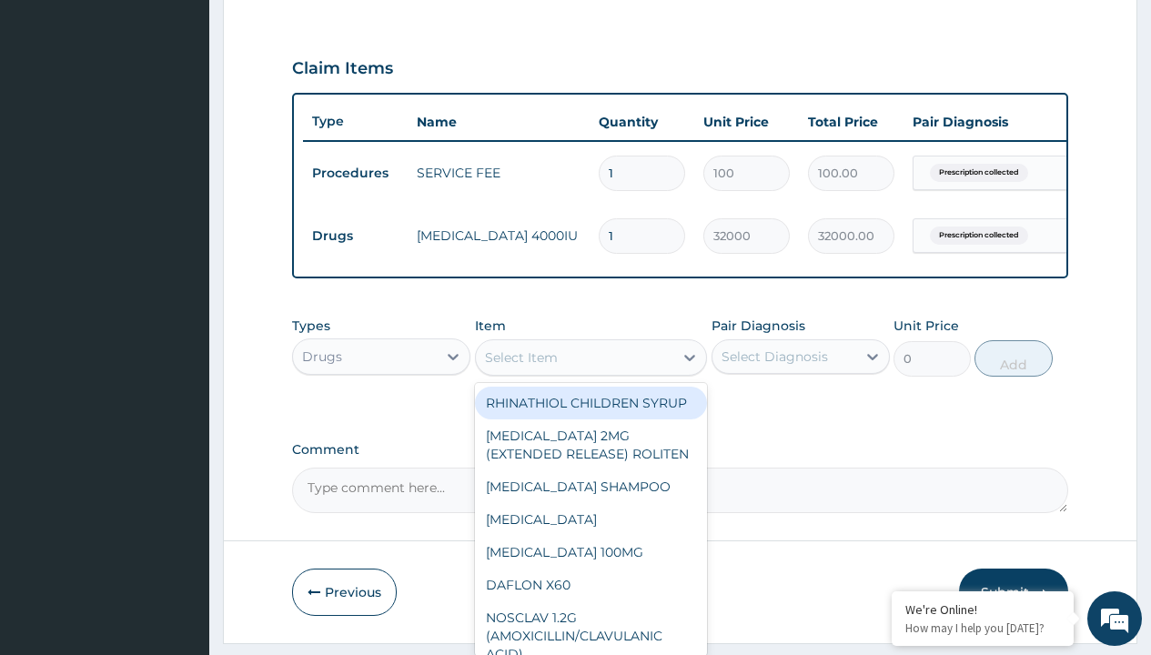
type input "[MEDICAL_DATA] 200mg by 100"
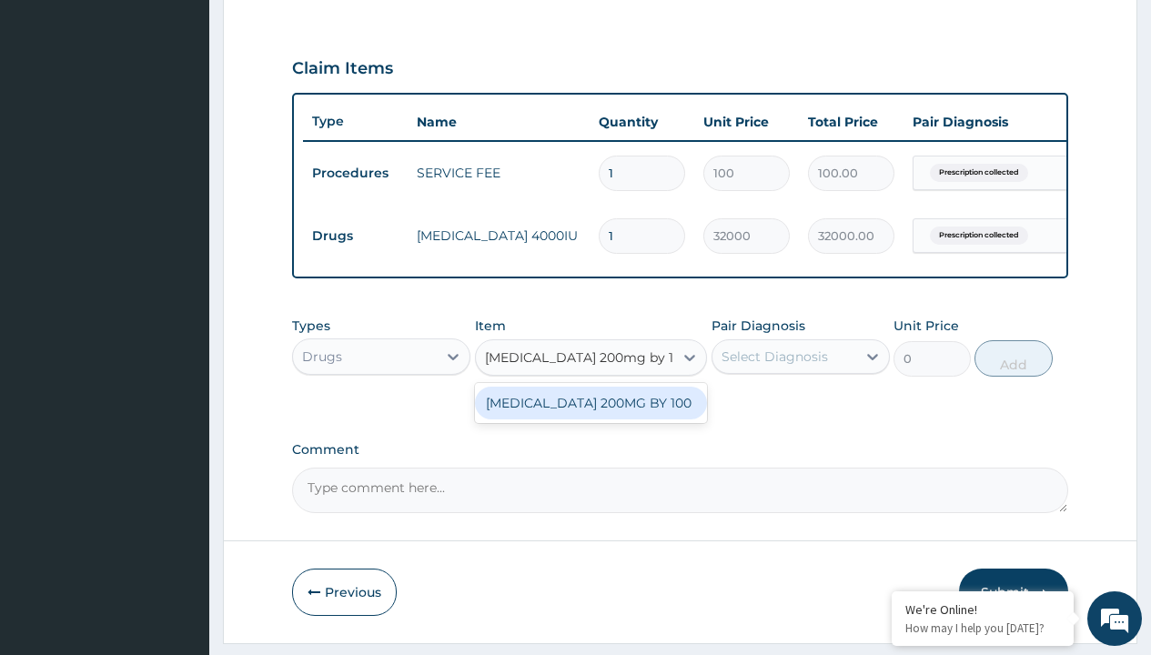
click at [590, 419] on div "[MEDICAL_DATA] 200MG BY 100" at bounding box center [591, 403] width 233 height 33
type input "9.399999618530273"
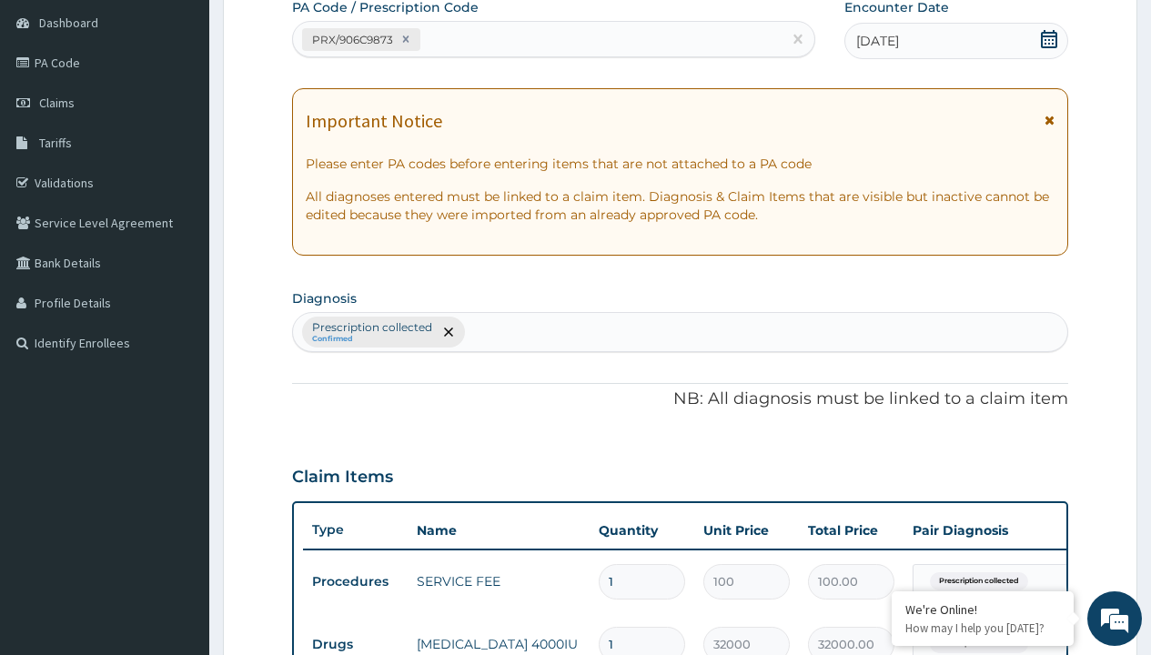
type input "prescription collected"
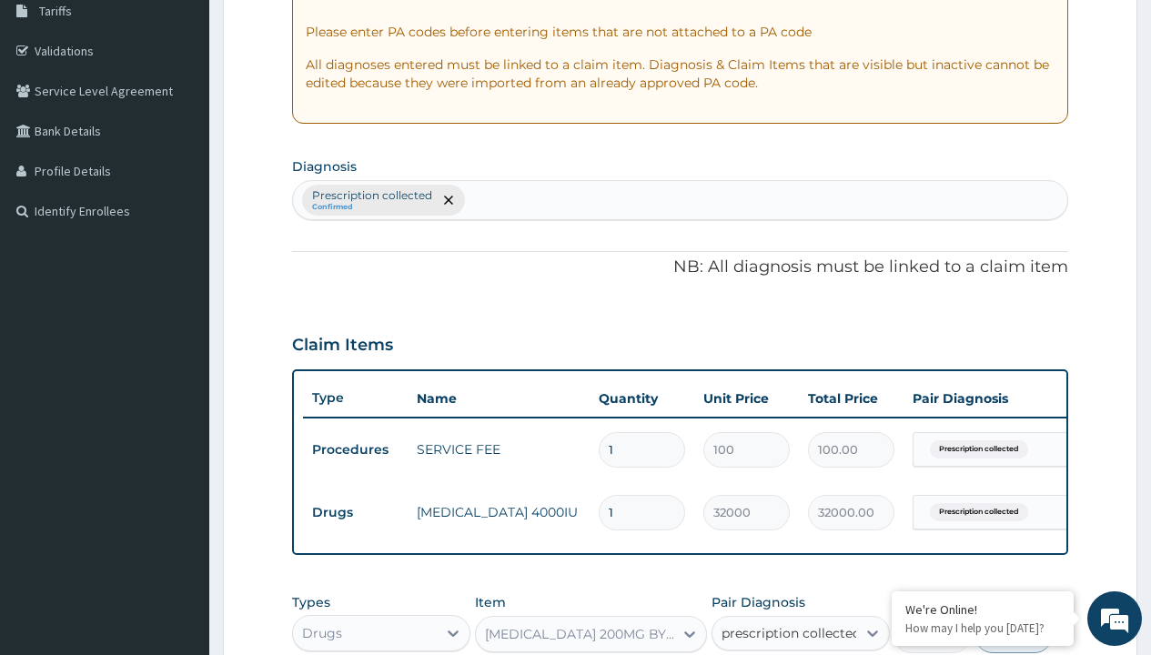
checkbox input "true"
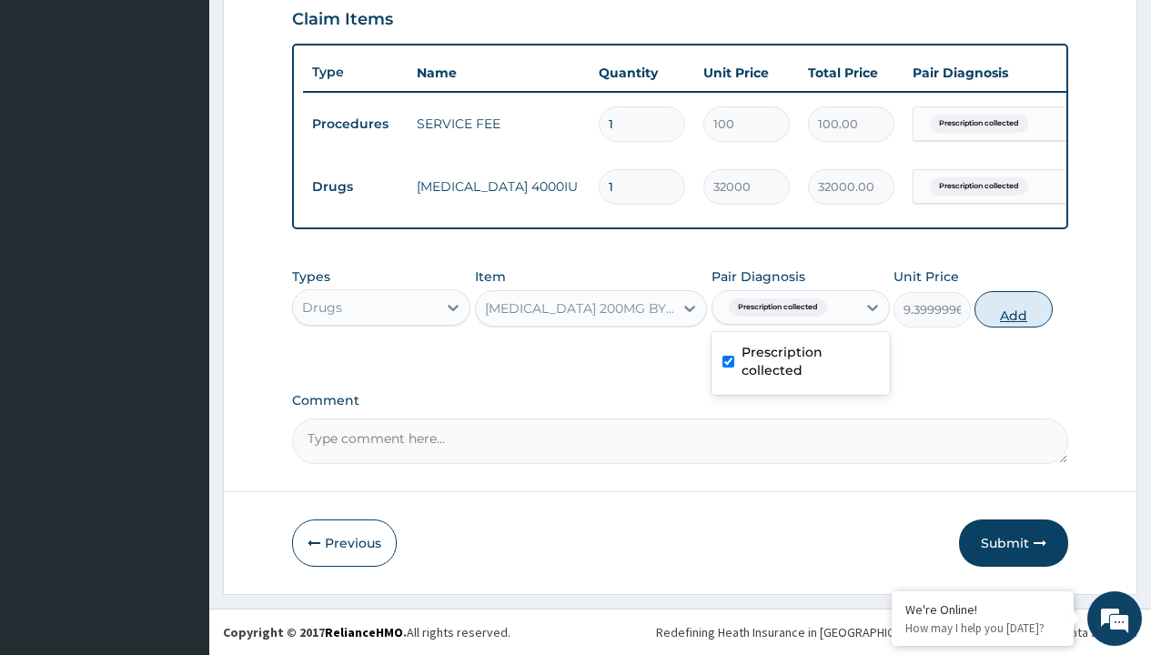
click at [1014, 308] on button "Add" at bounding box center [1012, 309] width 77 height 36
type input "0"
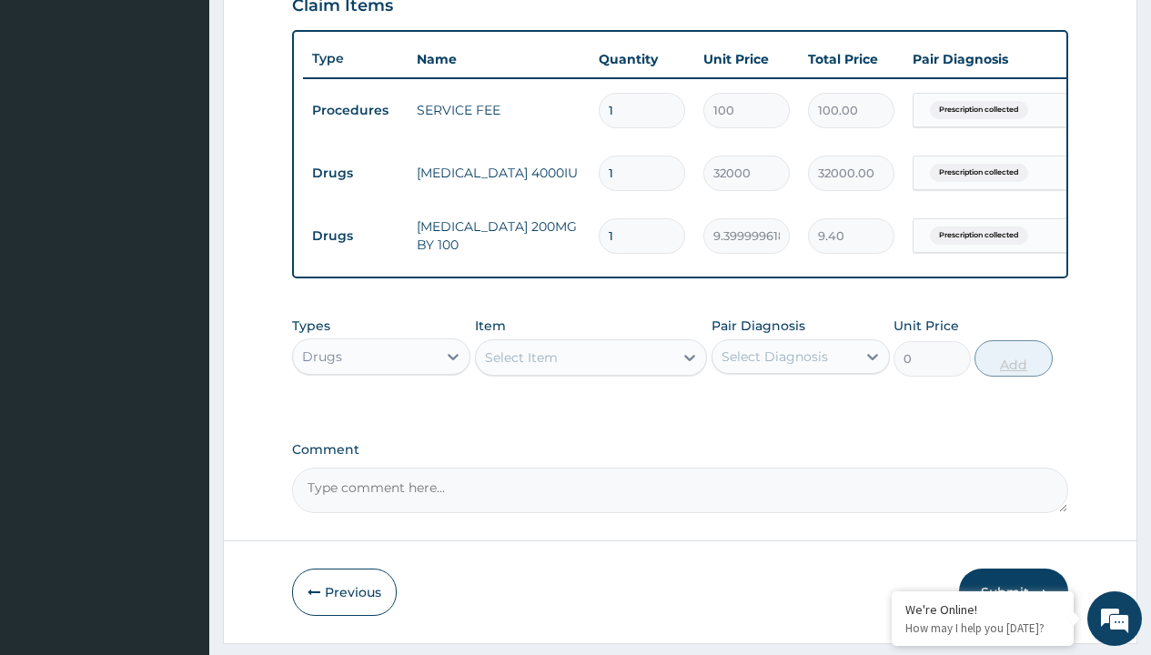
type input "100"
type input "940.00"
type input "100"
click at [355, 173] on td "Drugs" at bounding box center [355, 173] width 105 height 34
type input "drugs"
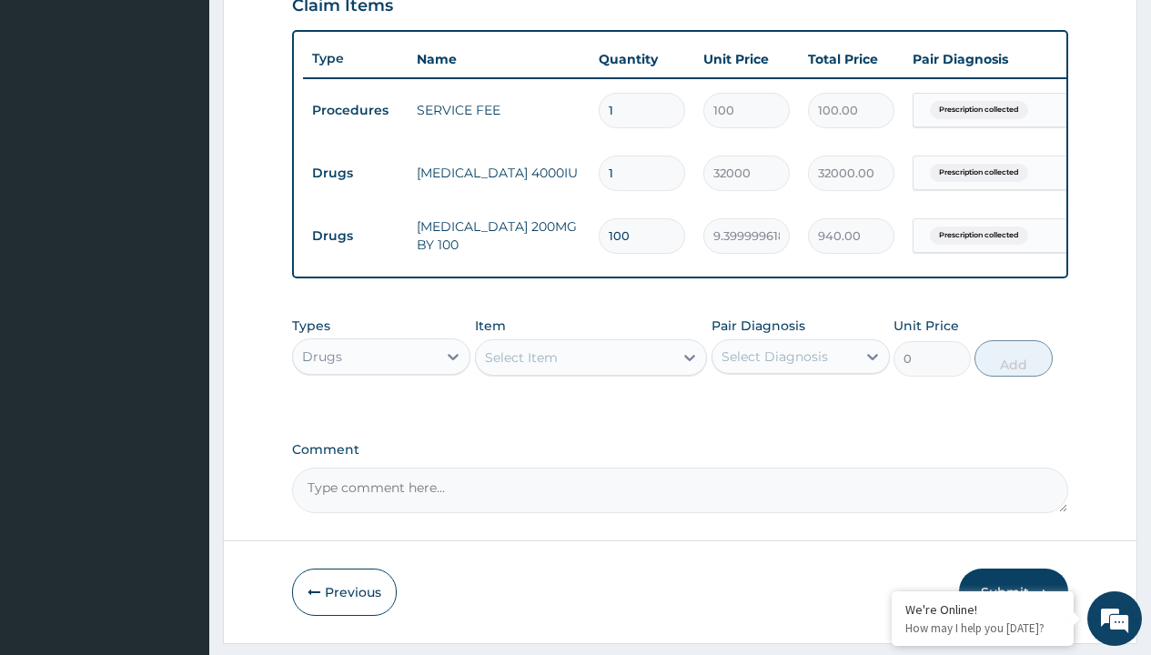
scroll to position [0, 0]
click at [381, 415] on div "Drugs" at bounding box center [381, 402] width 178 height 33
click at [520, 367] on div "Select Item" at bounding box center [521, 357] width 73 height 18
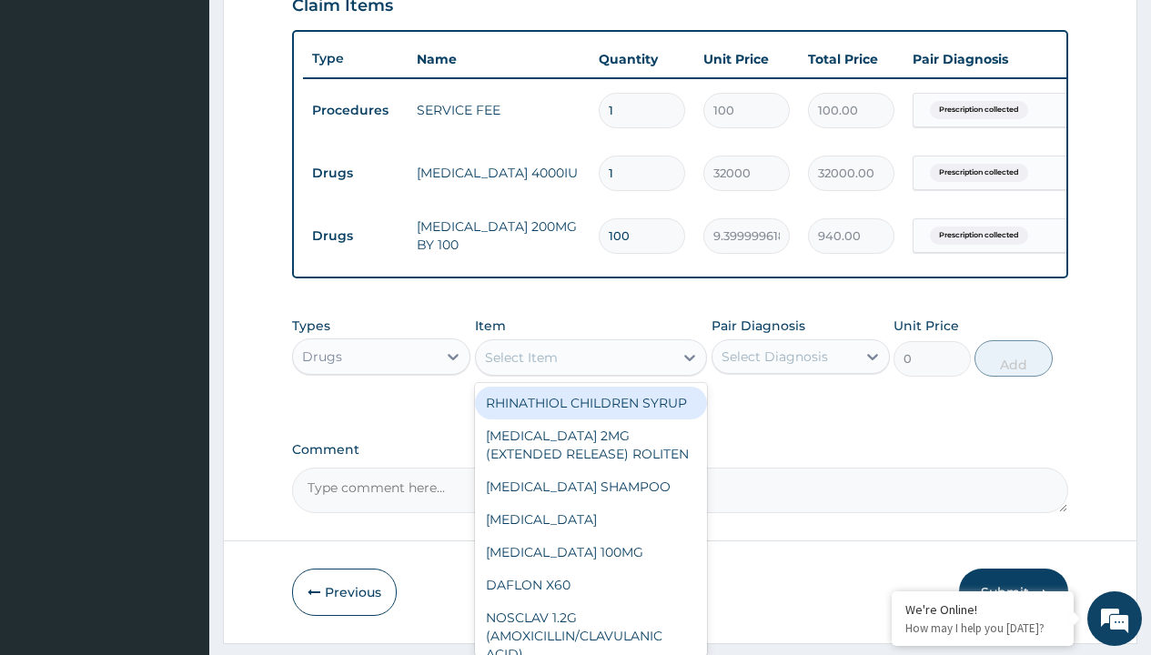
type input "[MEDICAL_DATA] (crescent) 5mg x 28"
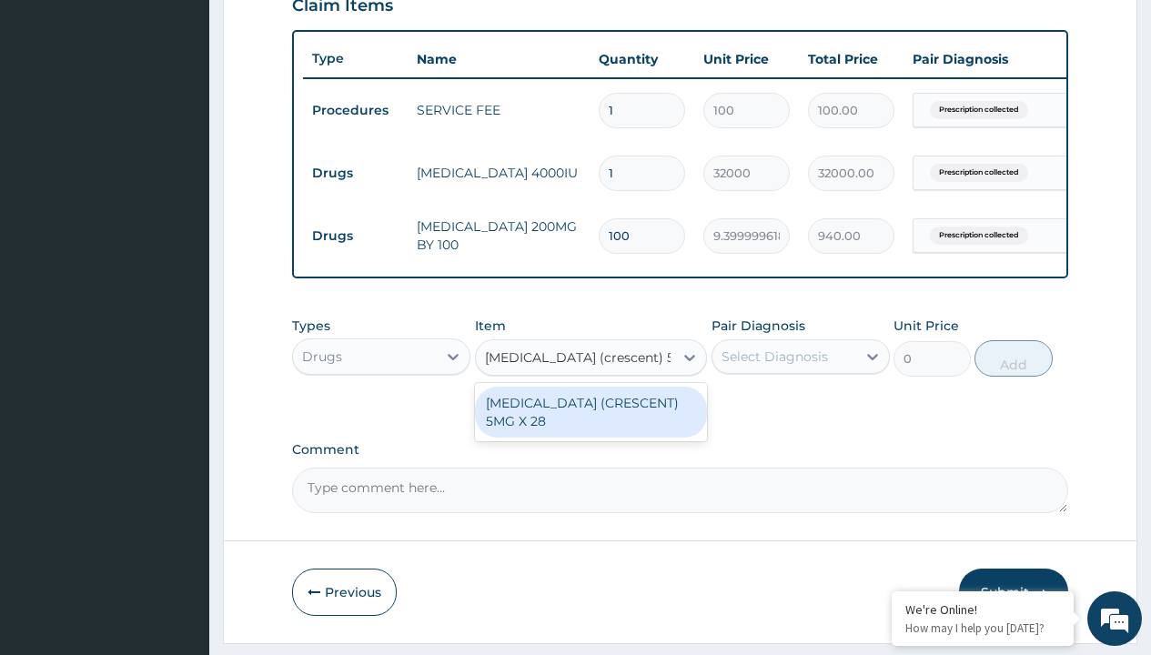
click at [590, 425] on div "[MEDICAL_DATA] (CRESCENT) 5MG X 28" at bounding box center [591, 412] width 233 height 51
type input "89.30000305175781"
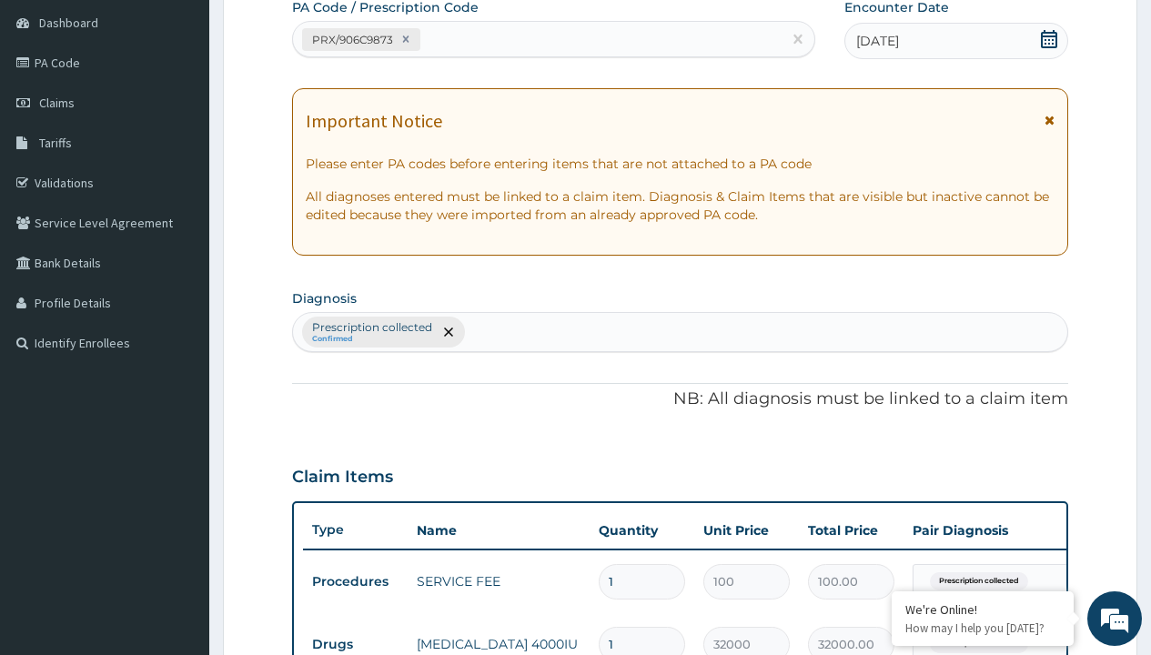
type input "prescription collected"
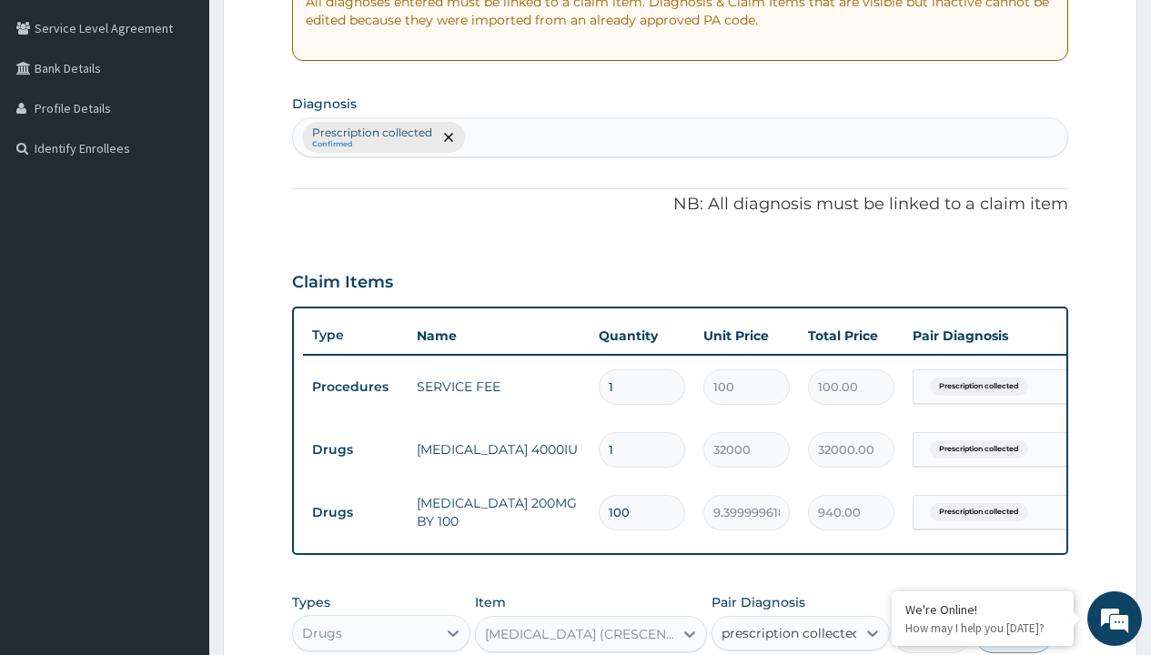
checkbox input "true"
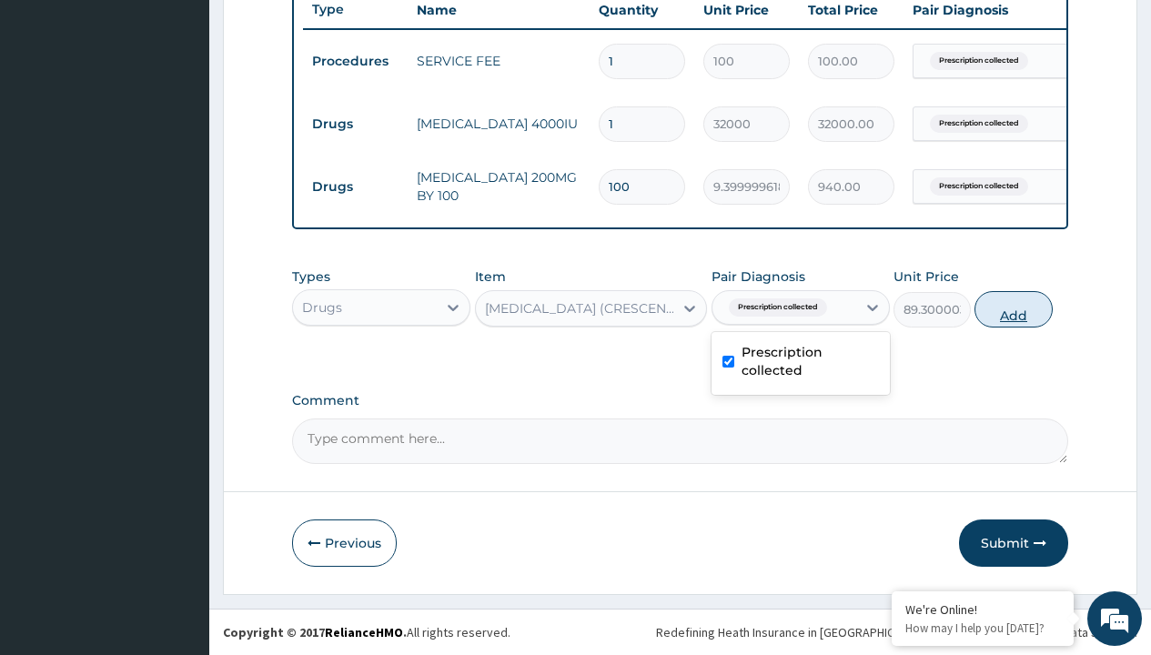
click at [1014, 308] on button "Add" at bounding box center [1012, 309] width 77 height 36
type input "0"
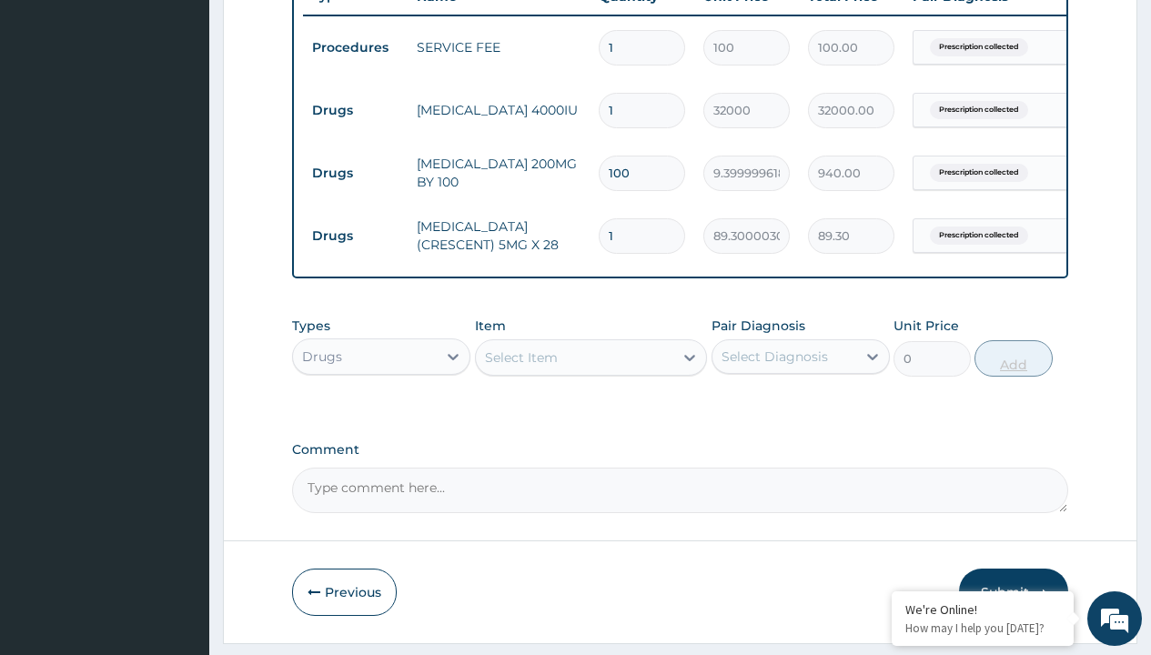
type input "28"
type input "2500.40"
type input "28"
click at [355, 110] on td "Drugs" at bounding box center [355, 111] width 105 height 34
type input "drugs"
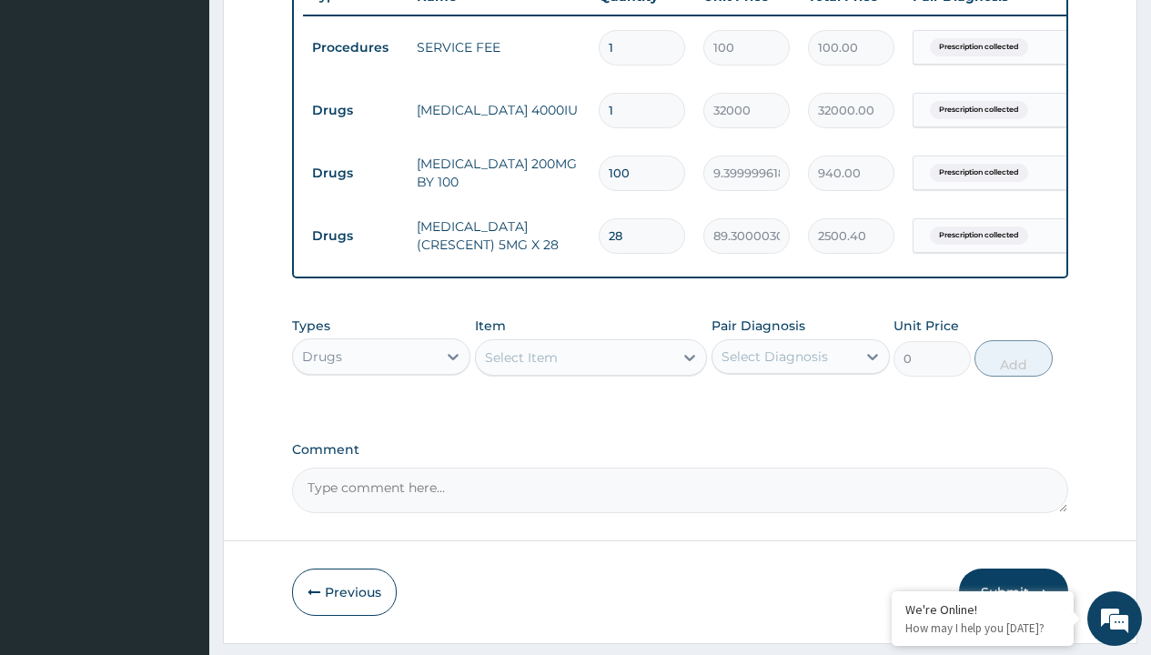
scroll to position [0, 0]
click at [381, 415] on div "Drugs" at bounding box center [381, 402] width 178 height 33
click at [520, 367] on div "Select Item" at bounding box center [521, 357] width 73 height 18
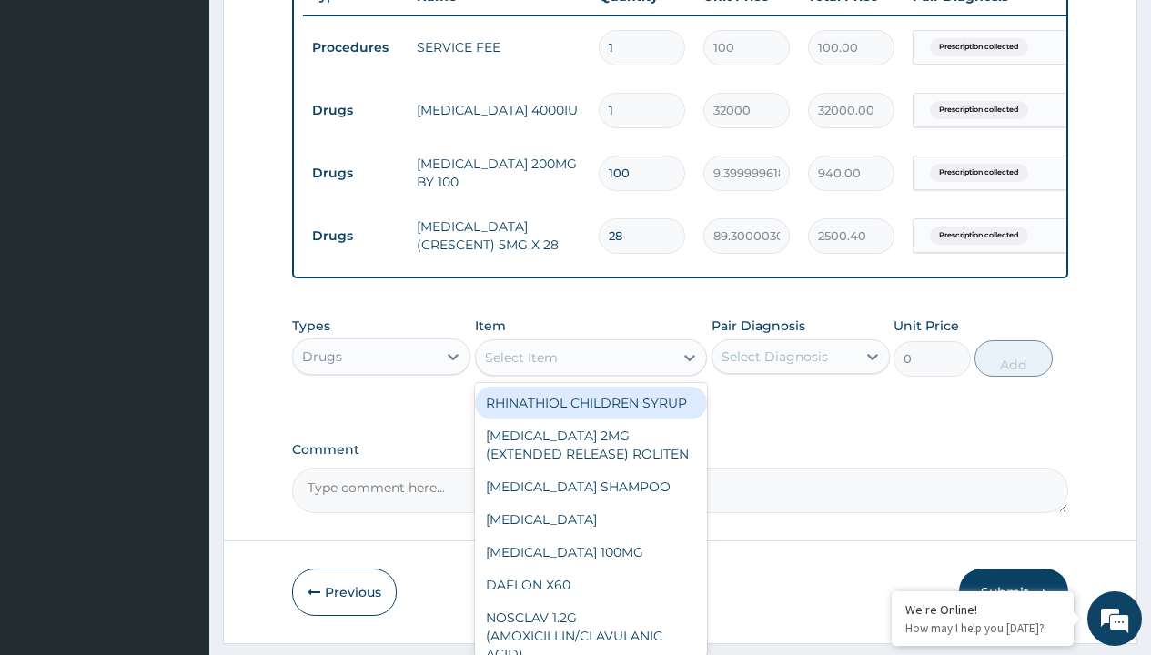
type input "[MEDICAL_DATA] 5mg (linajen) x30"
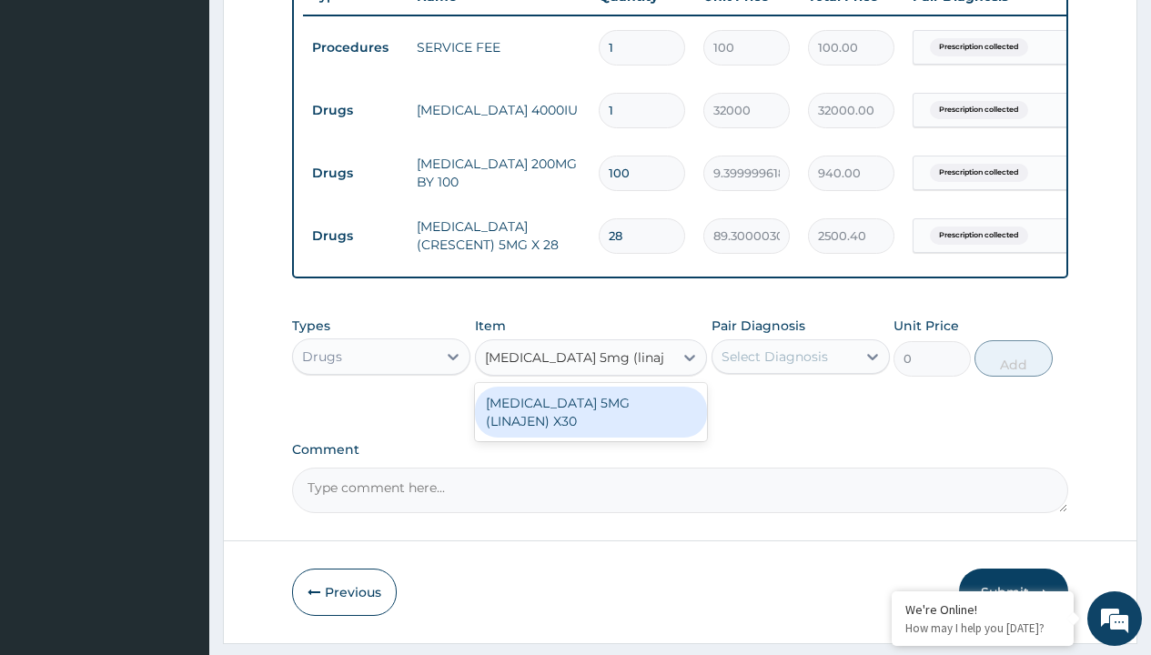
click at [590, 416] on div "[MEDICAL_DATA] 5MG (LINAJEN) X30" at bounding box center [591, 412] width 233 height 51
type input "696.7000122070312"
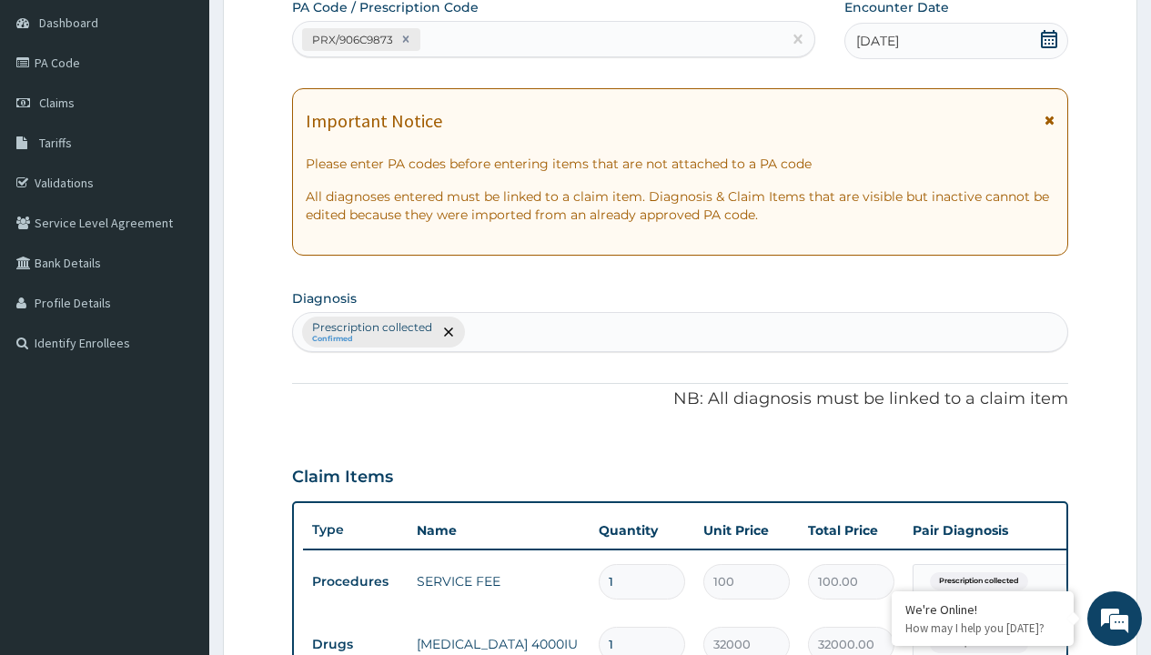
type input "prescription collected"
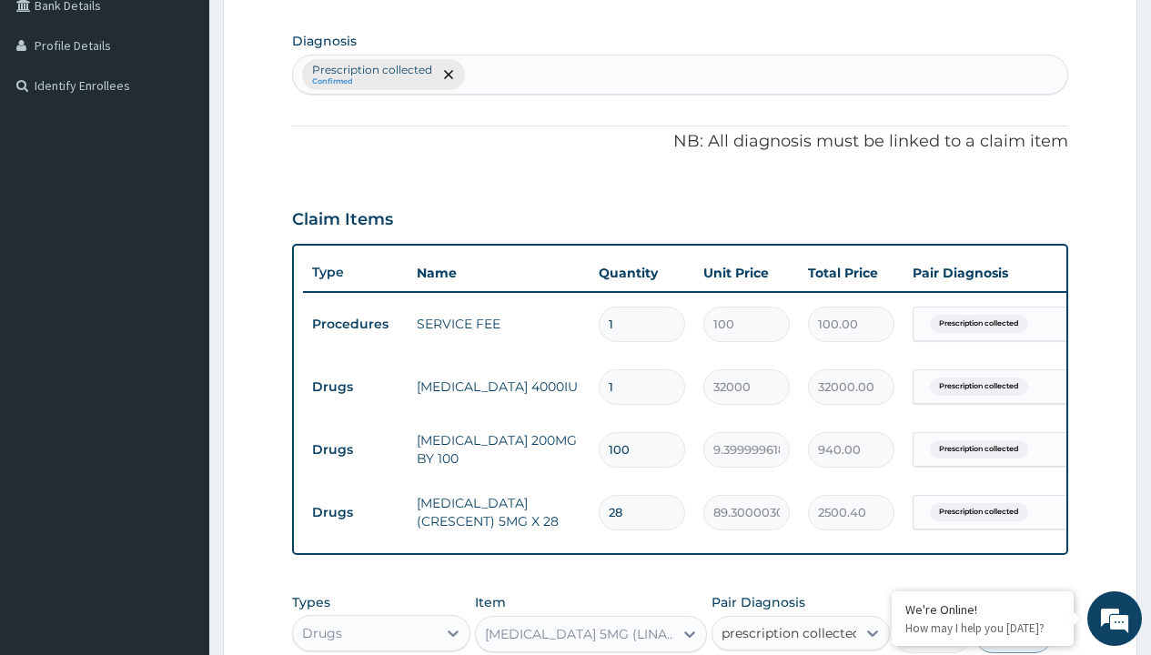
checkbox input "true"
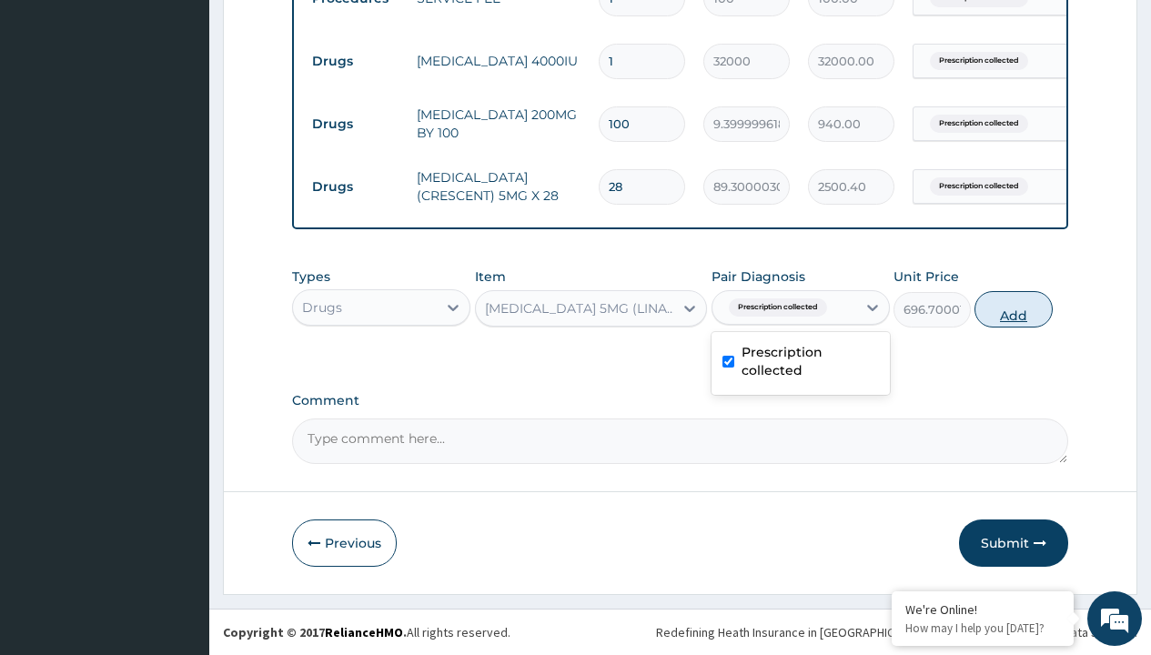
click at [1014, 308] on button "Add" at bounding box center [1012, 309] width 77 height 36
type input "0"
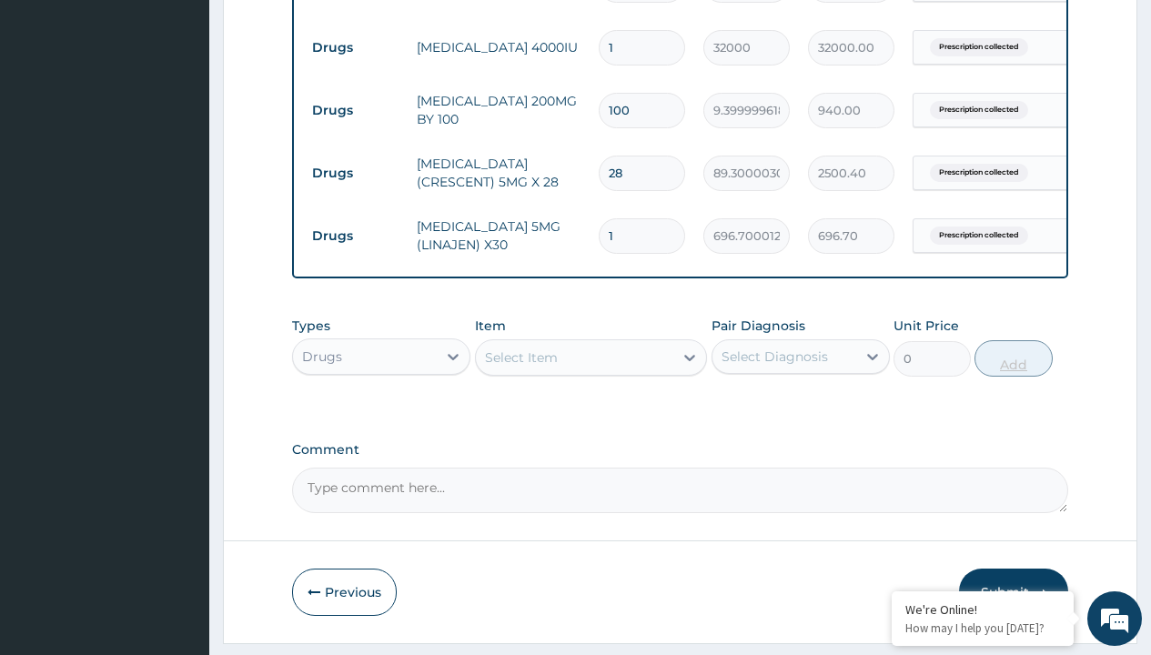
type input "30"
type input "20901.00"
type input "30"
click at [355, 47] on td "Drugs" at bounding box center [355, 48] width 105 height 34
type input "drugs"
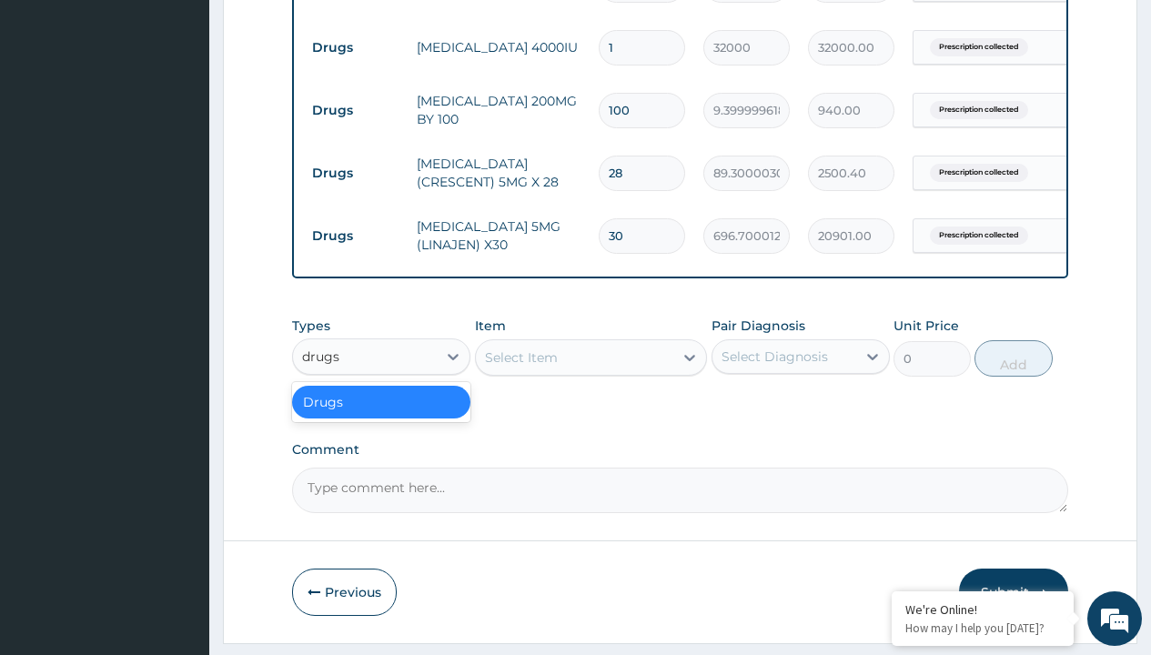
scroll to position [0, 0]
click at [381, 415] on div "Drugs" at bounding box center [381, 402] width 178 height 33
click at [520, 367] on div "Select Item" at bounding box center [521, 357] width 73 height 18
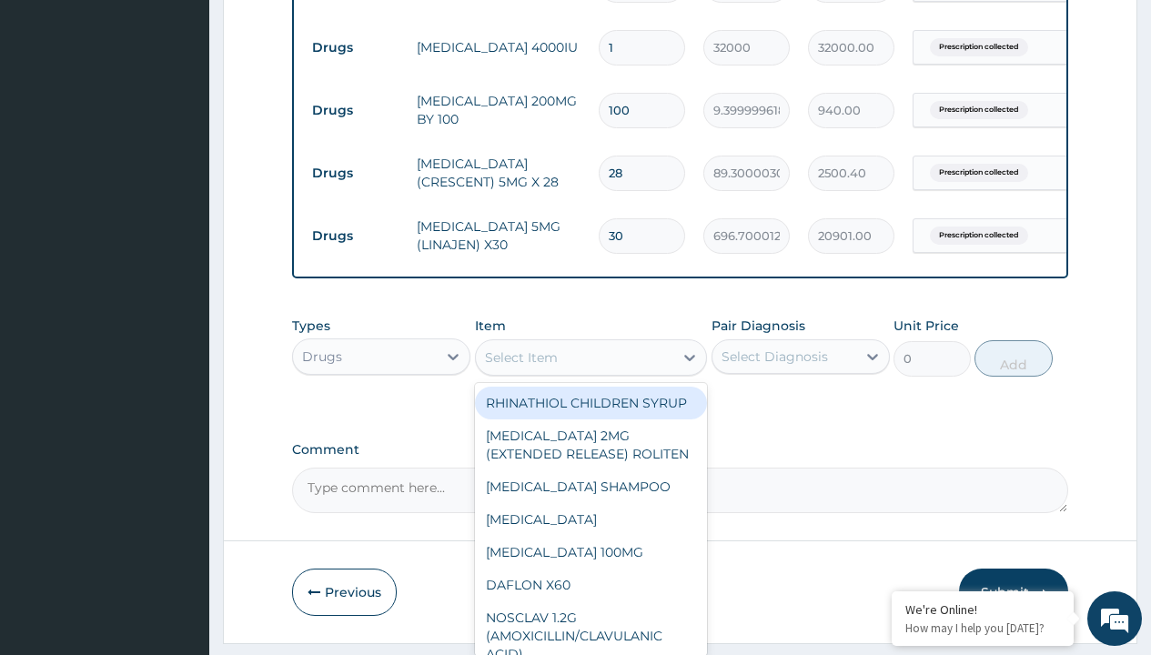
type input "[MEDICAL_DATA] 40mg x28"
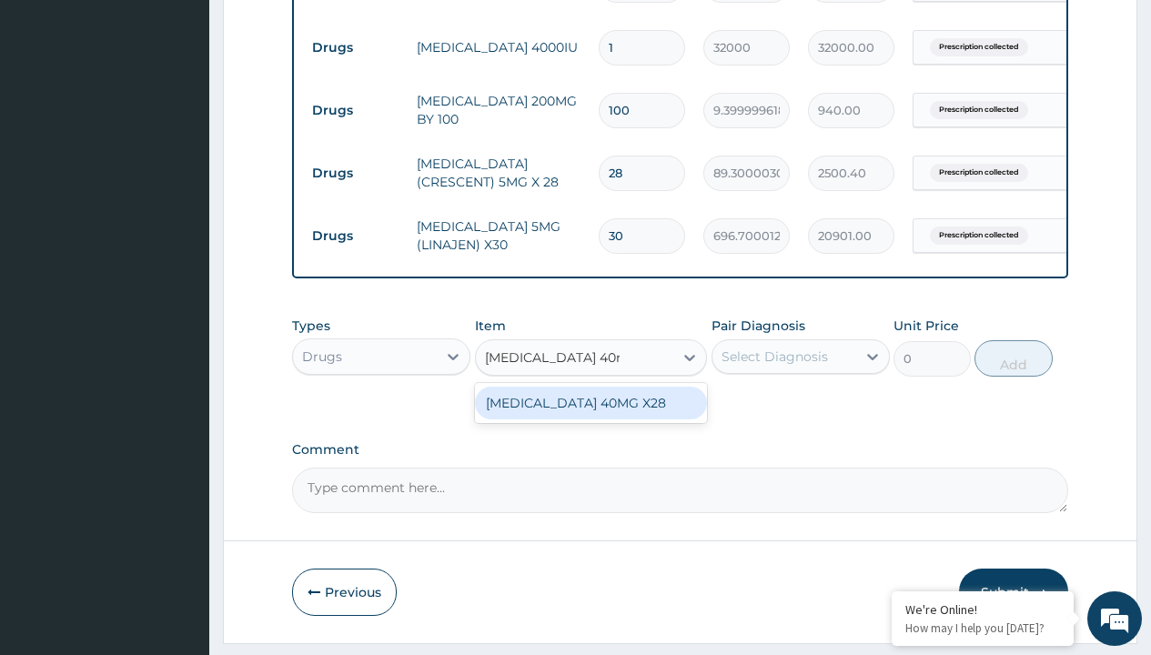
click at [590, 416] on div "[MEDICAL_DATA] 40MG X28" at bounding box center [591, 403] width 233 height 33
type input "221.3999938964844"
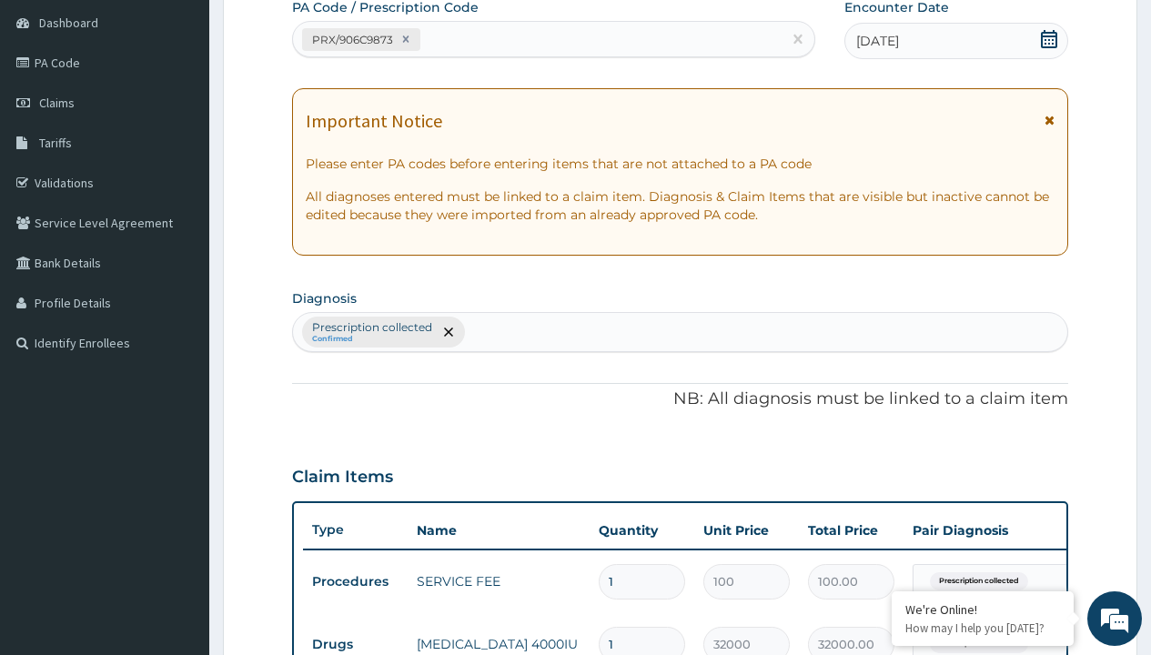
type input "prescription collected"
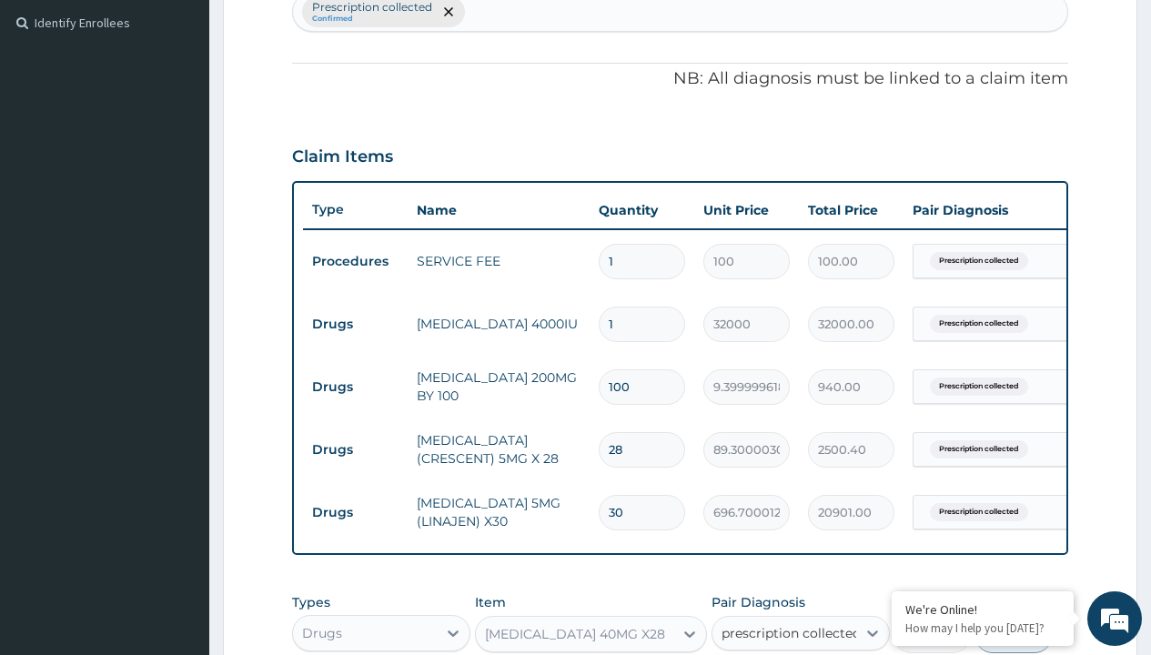
checkbox input "true"
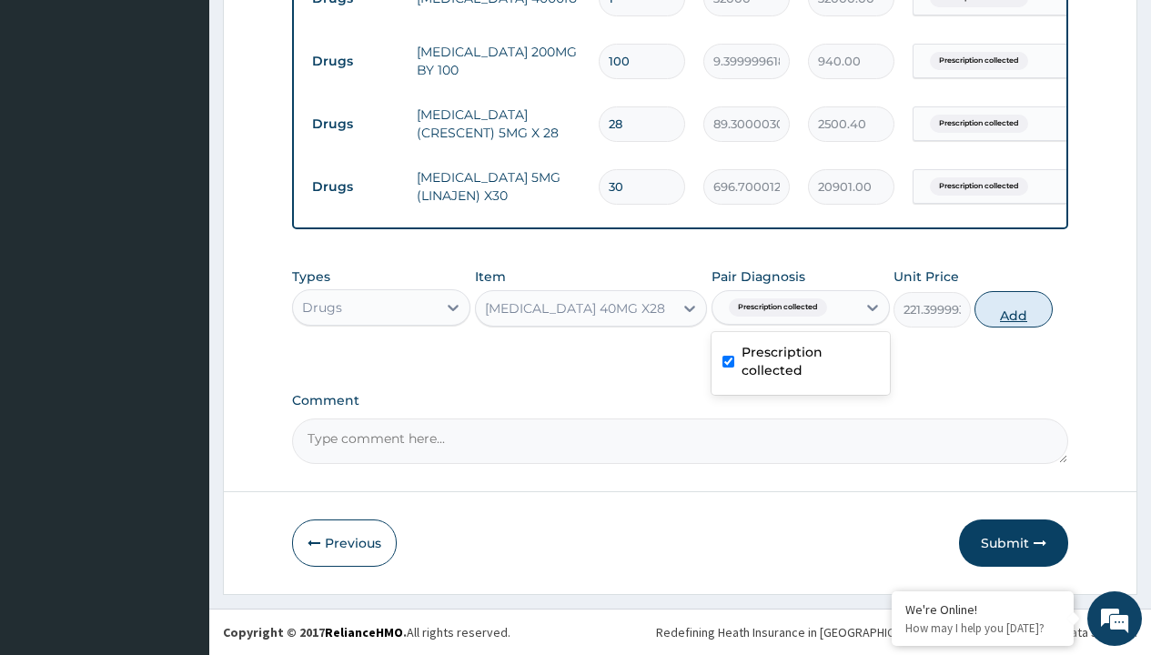
click at [1014, 308] on button "Add" at bounding box center [1012, 309] width 77 height 36
type input "0"
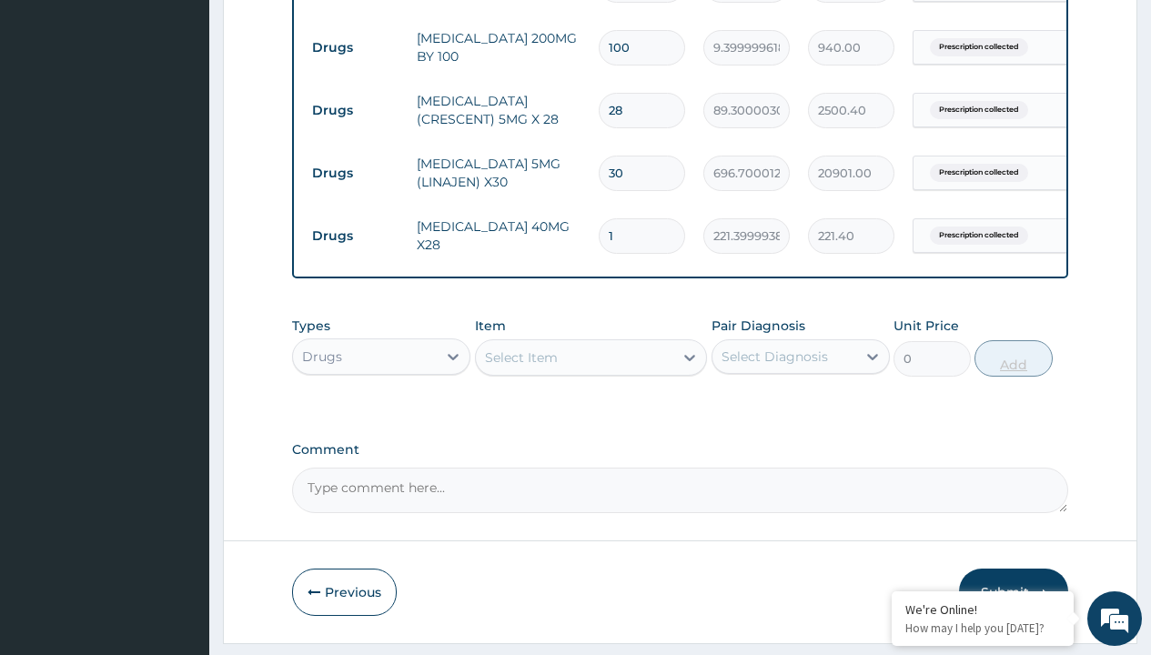
type input "28"
type input "6199.20"
type input "28"
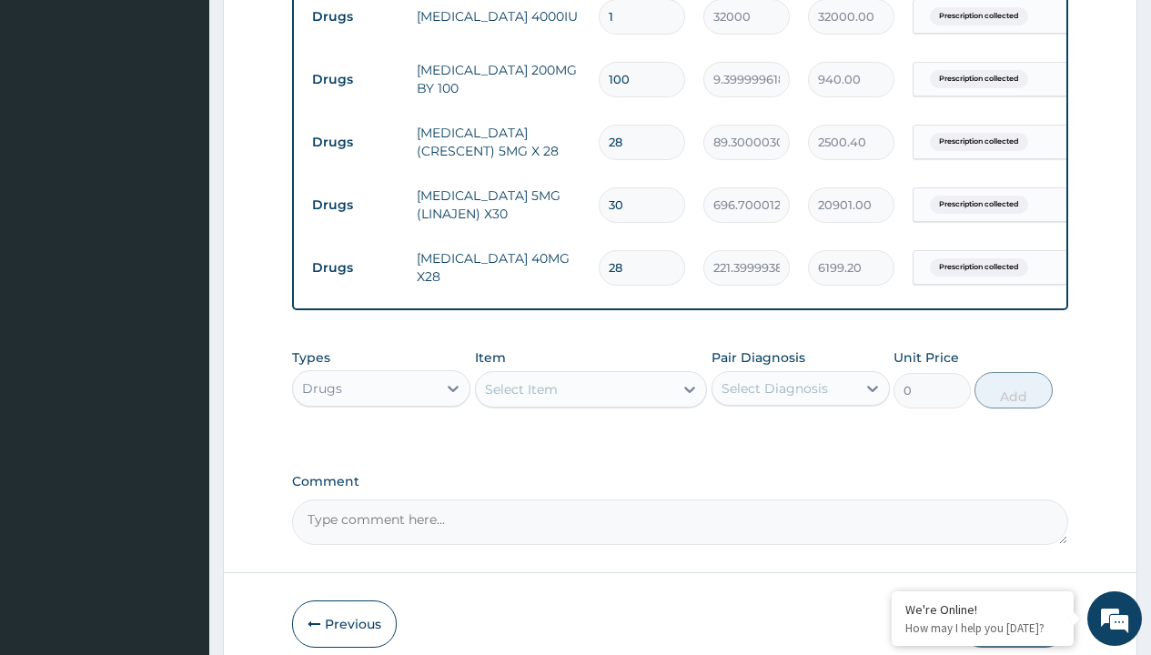
type input "drugs"
click at [381, 447] on div "Drugs" at bounding box center [381, 434] width 178 height 33
click at [520, 398] on div "Select Item" at bounding box center [521, 389] width 73 height 18
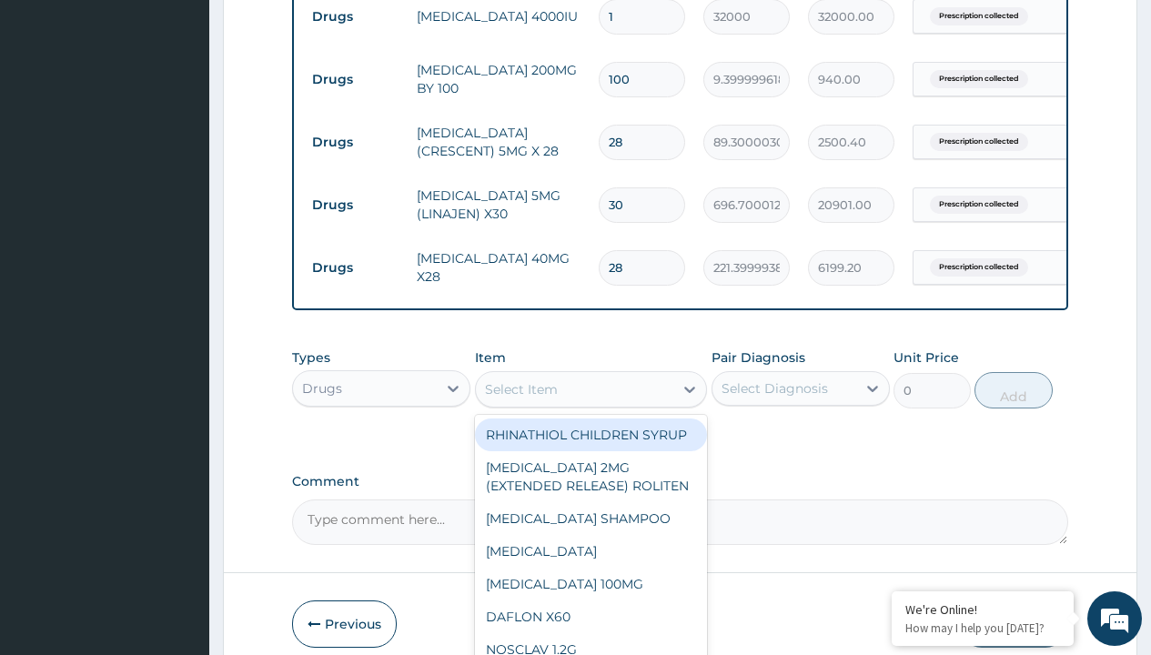
type input "[MEDICAL_DATA] 300mg (teva) x10"
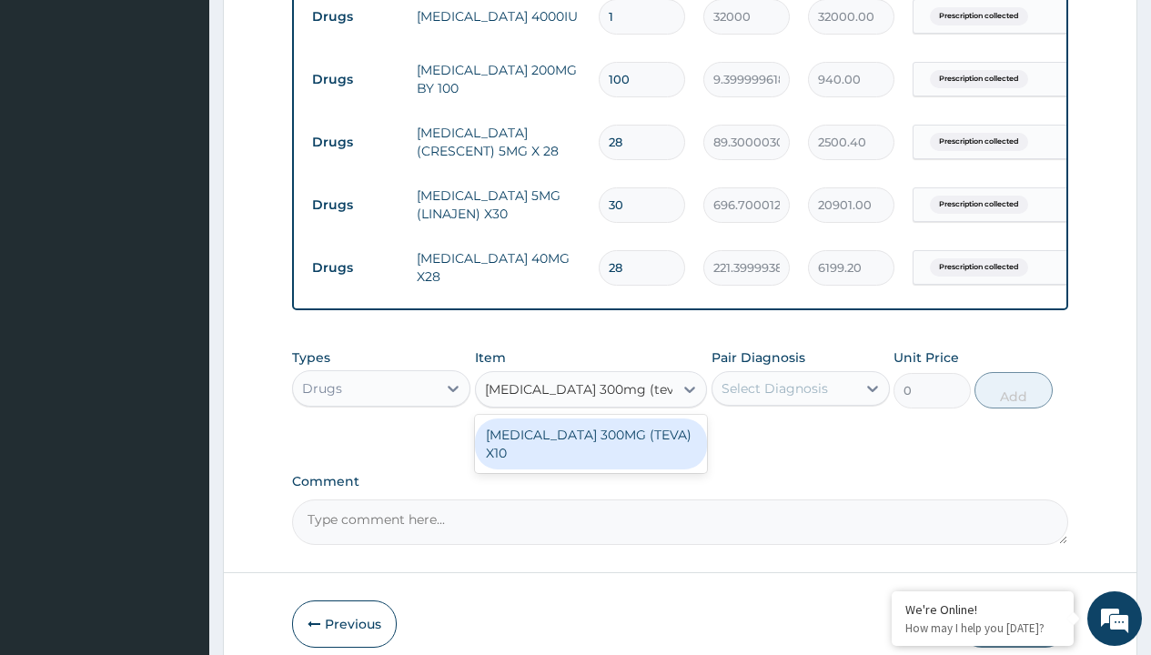
click at [590, 448] on div "[MEDICAL_DATA] 300MG (TEVA) X10" at bounding box center [591, 444] width 233 height 51
type input "990"
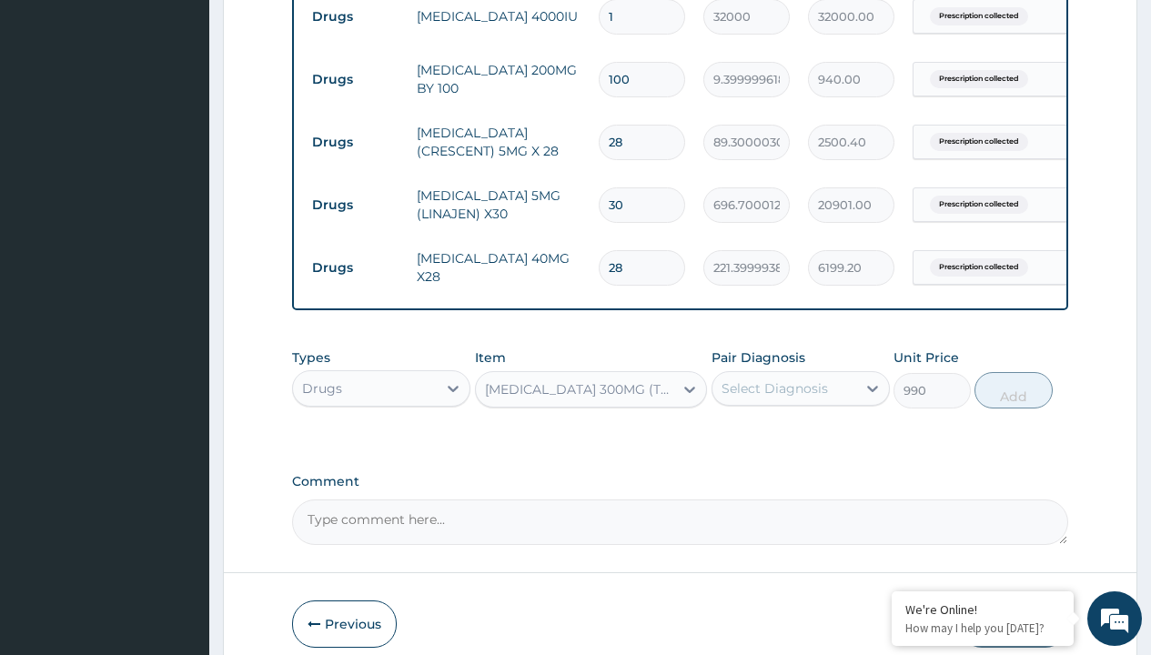
scroll to position [176, 0]
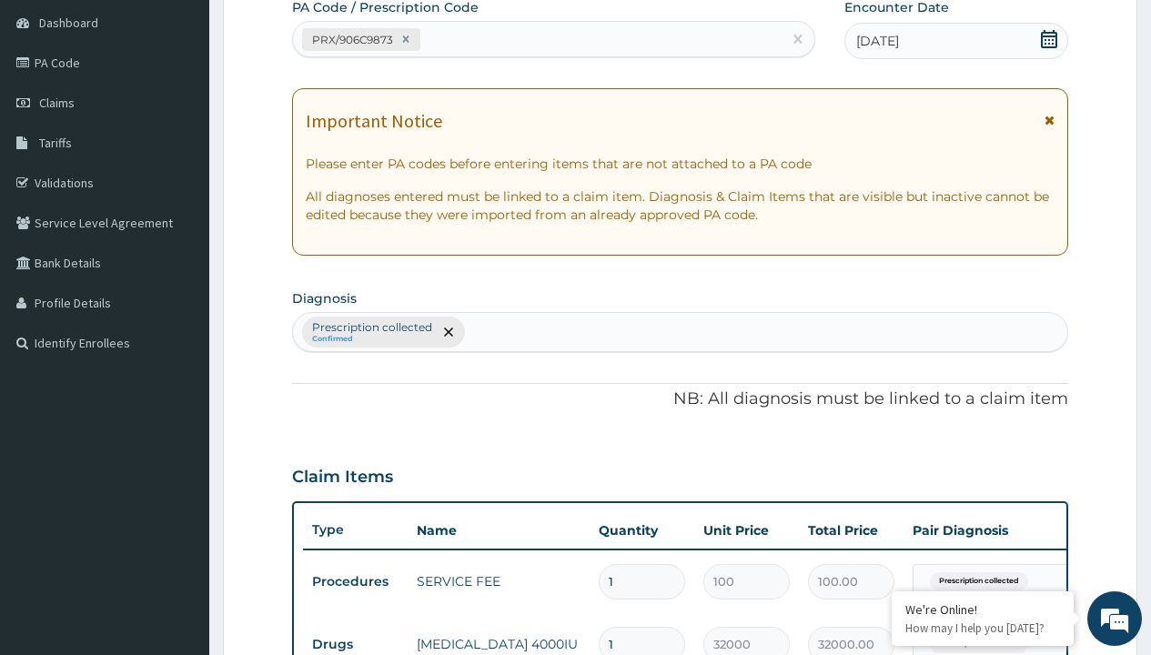
click at [371, 328] on p "Prescription collected" at bounding box center [372, 327] width 120 height 15
type input "prescription collected"
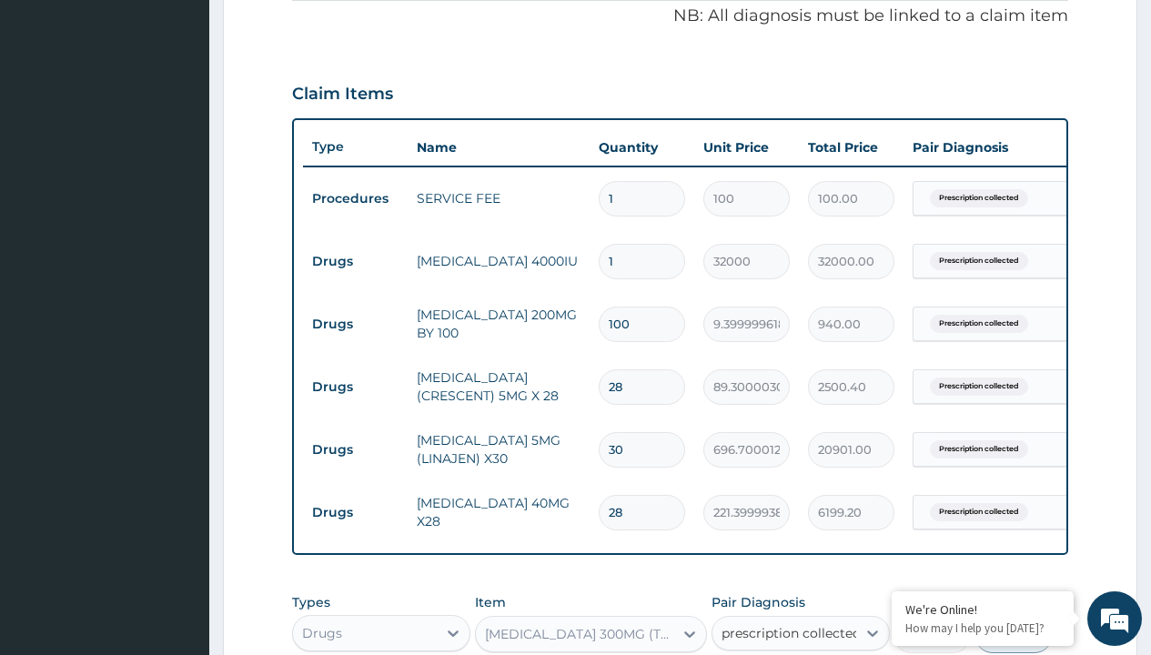
checkbox input "true"
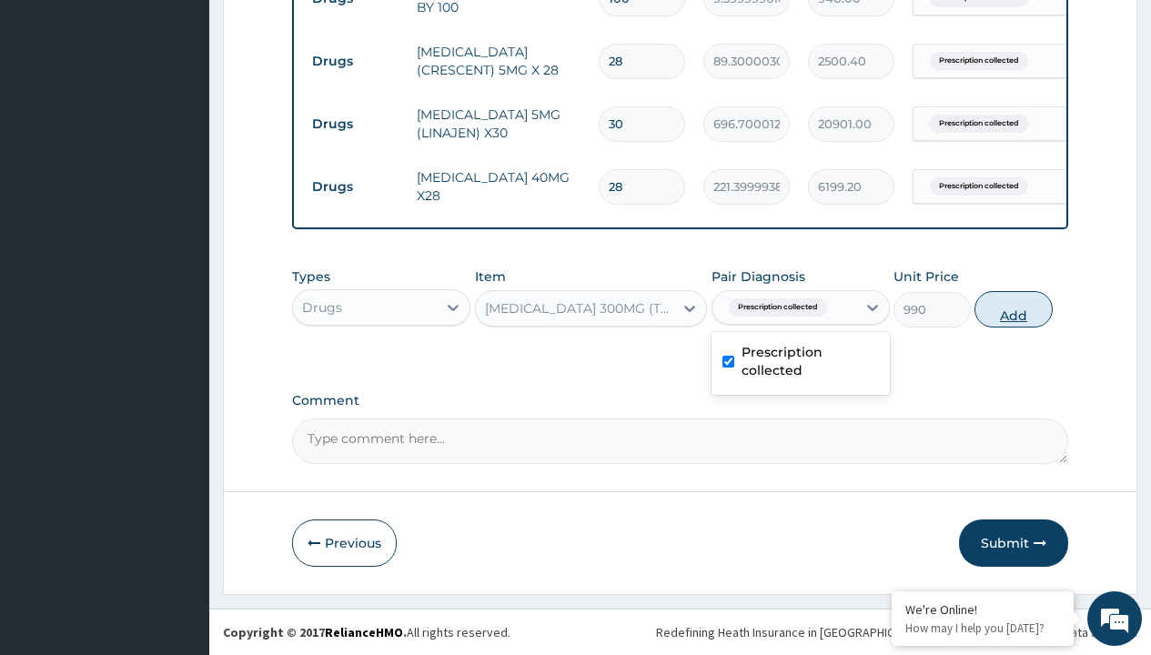
click at [1014, 308] on button "Add" at bounding box center [1012, 309] width 77 height 36
type input "0"
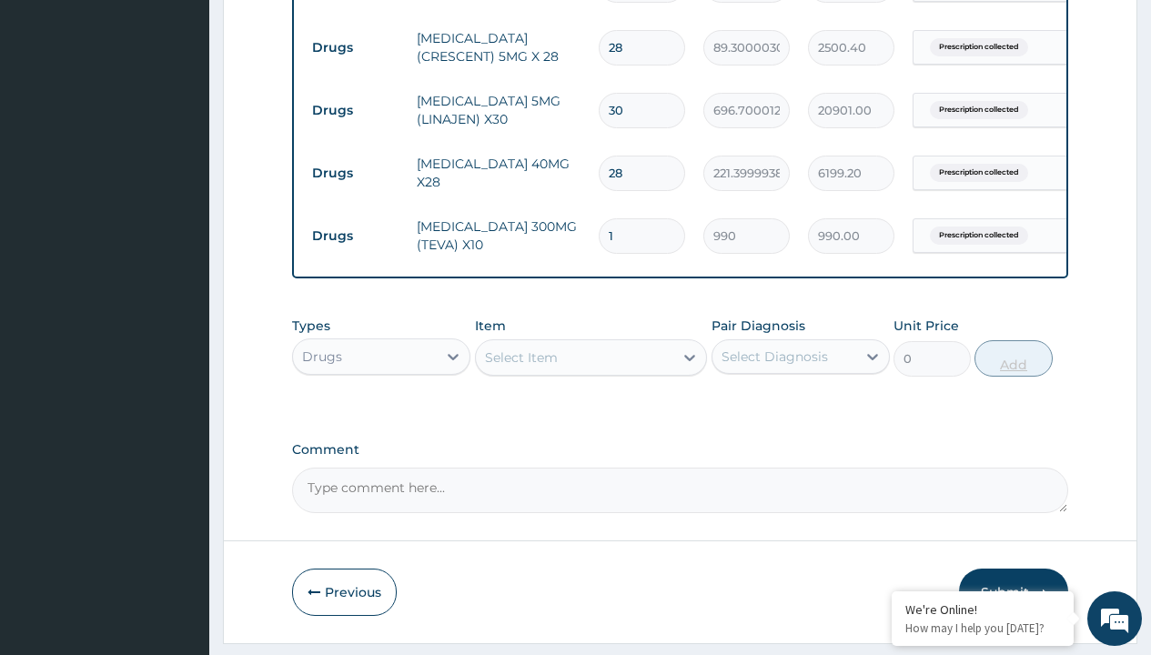
type input "30"
type input "29700.00"
type input "30"
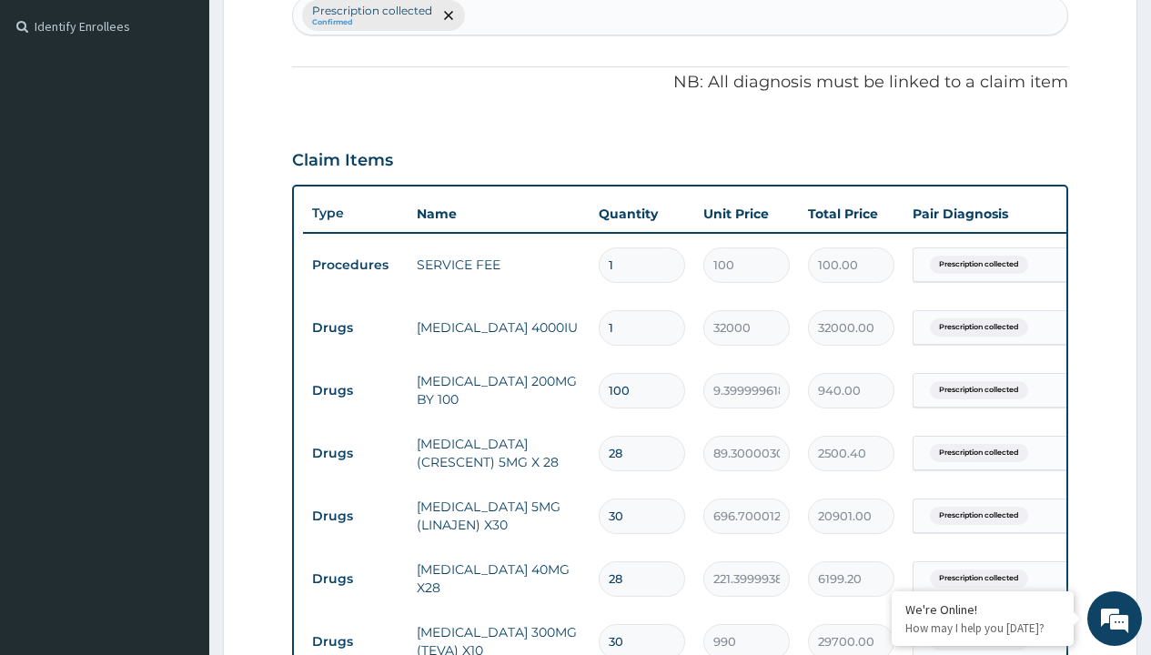
type input "drugs"
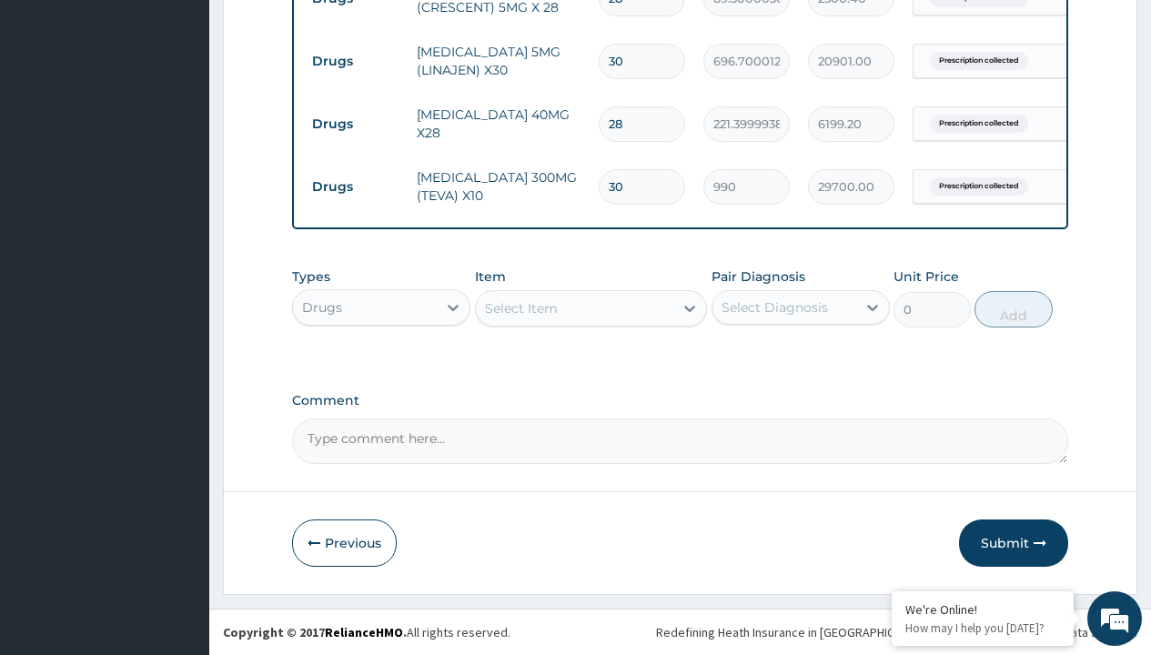
click at [520, 308] on div "Select Item" at bounding box center [521, 308] width 73 height 18
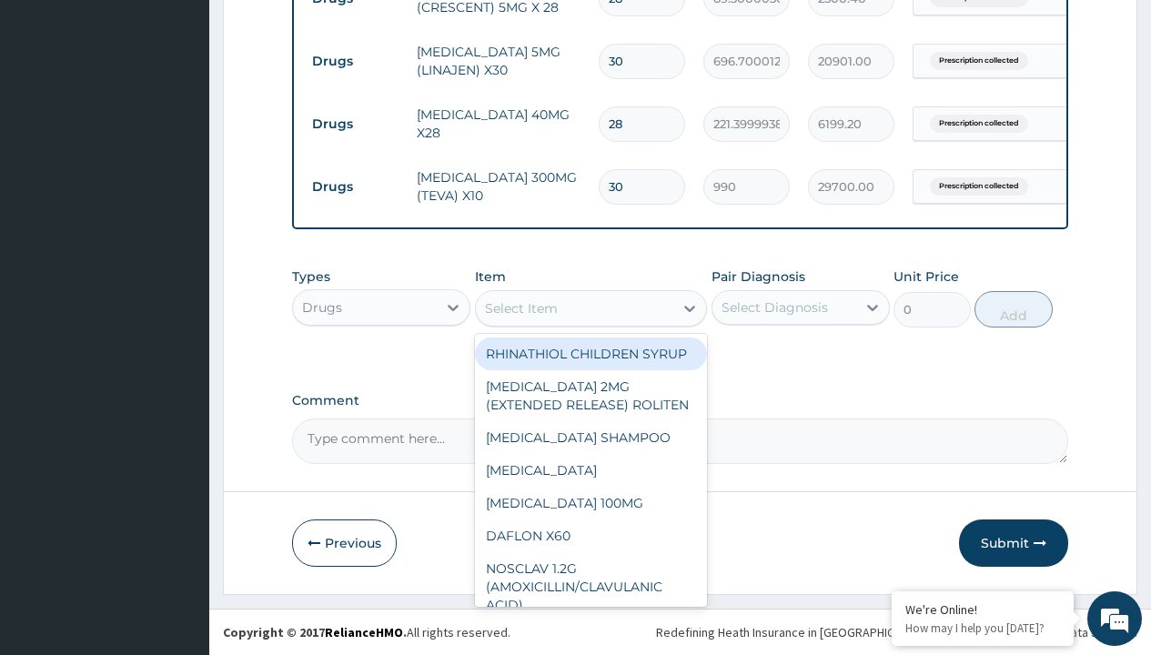
type input "dulcolax suppository"
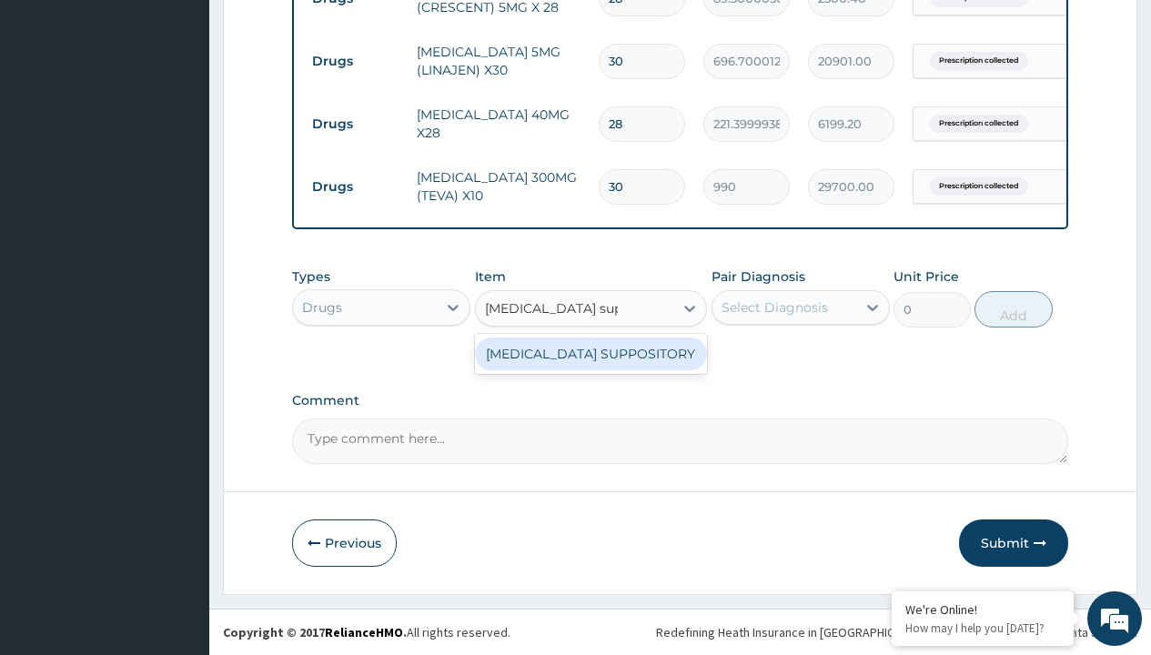
click at [590, 353] on div "DULCOLAX SUPPOSITORY" at bounding box center [591, 354] width 233 height 33
type input "577.7999877929688"
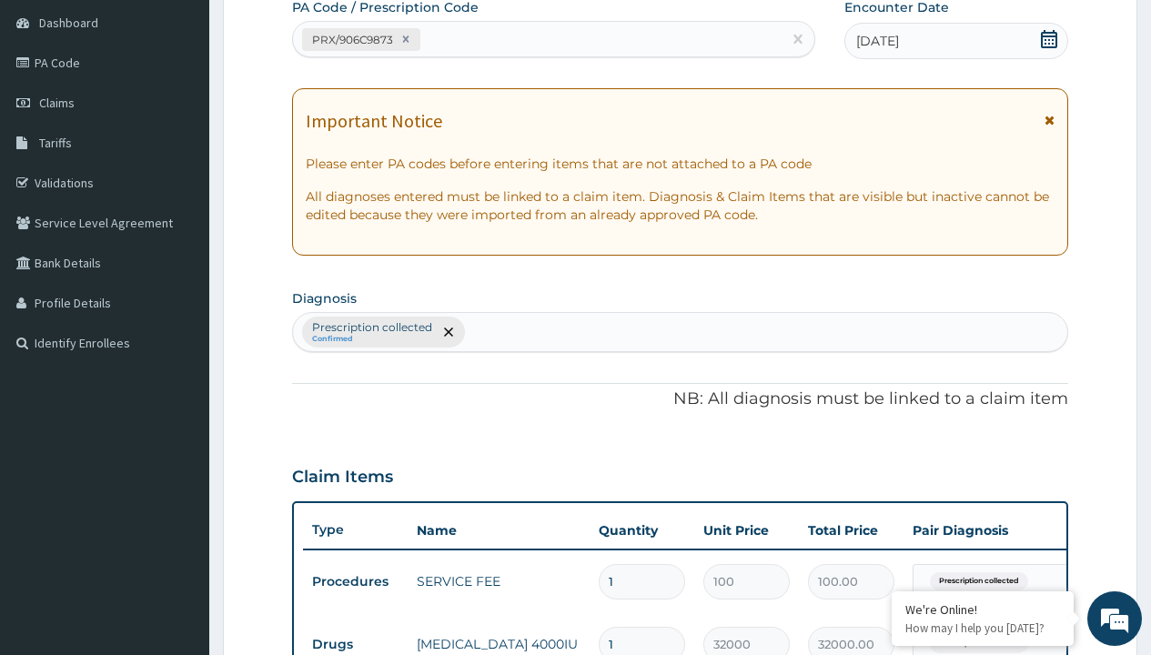
type input "prescription collected"
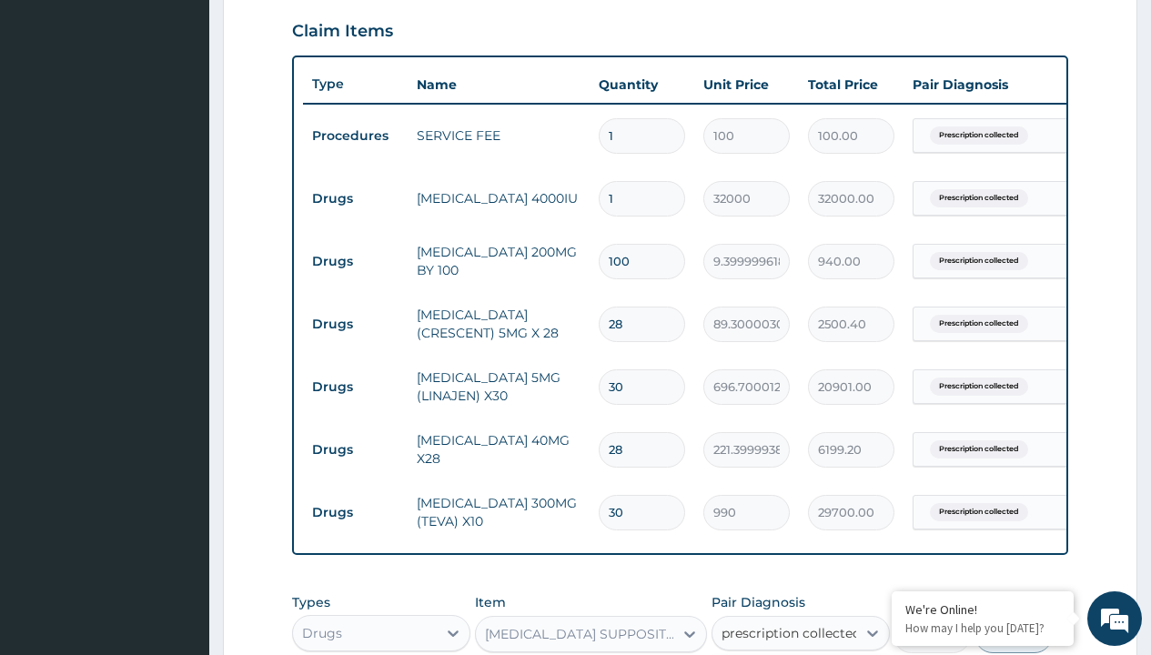
checkbox input "true"
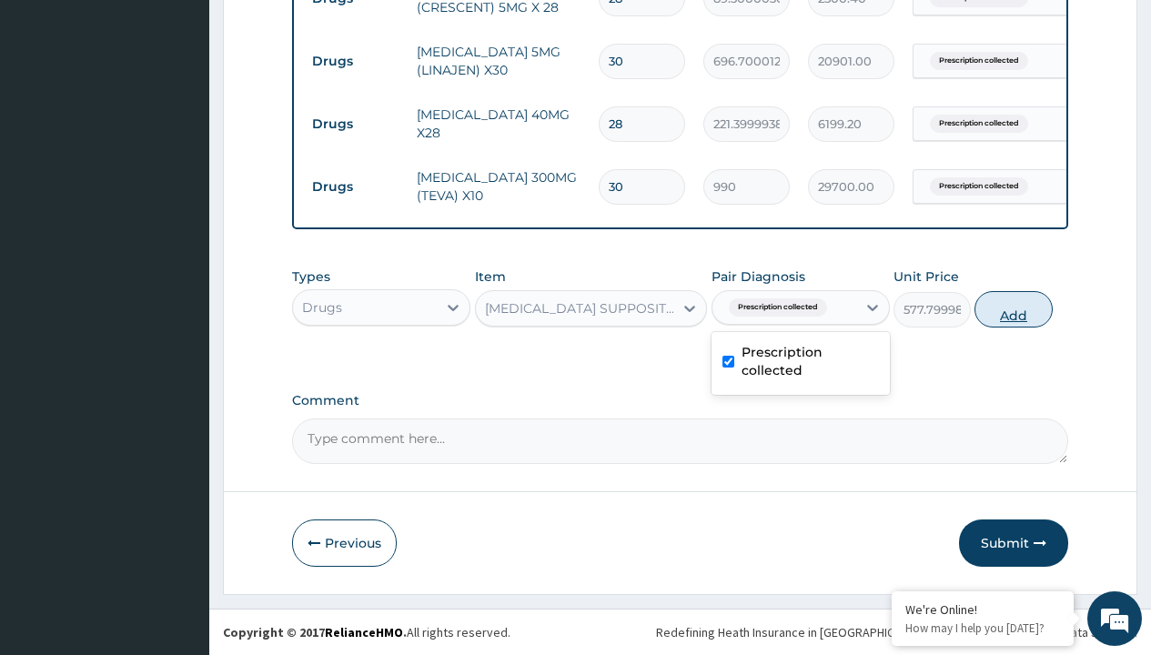
click at [1014, 308] on button "Add" at bounding box center [1012, 309] width 77 height 36
type input "0"
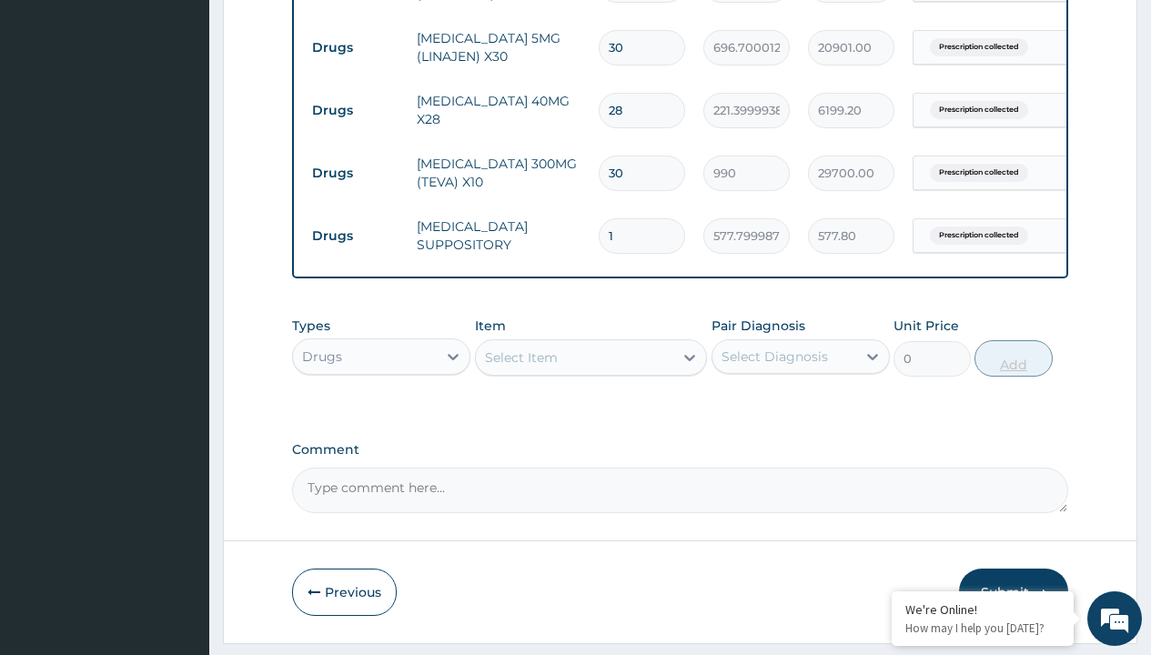
type input "5"
type input "2889.00"
type input "5"
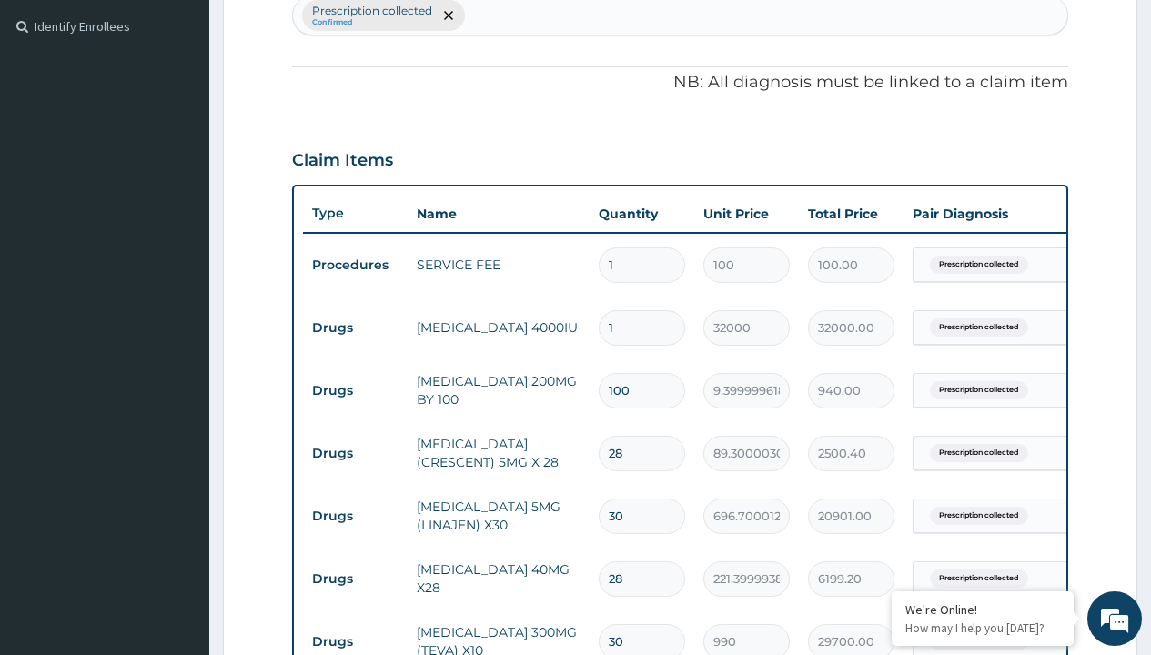
type input "procedures"
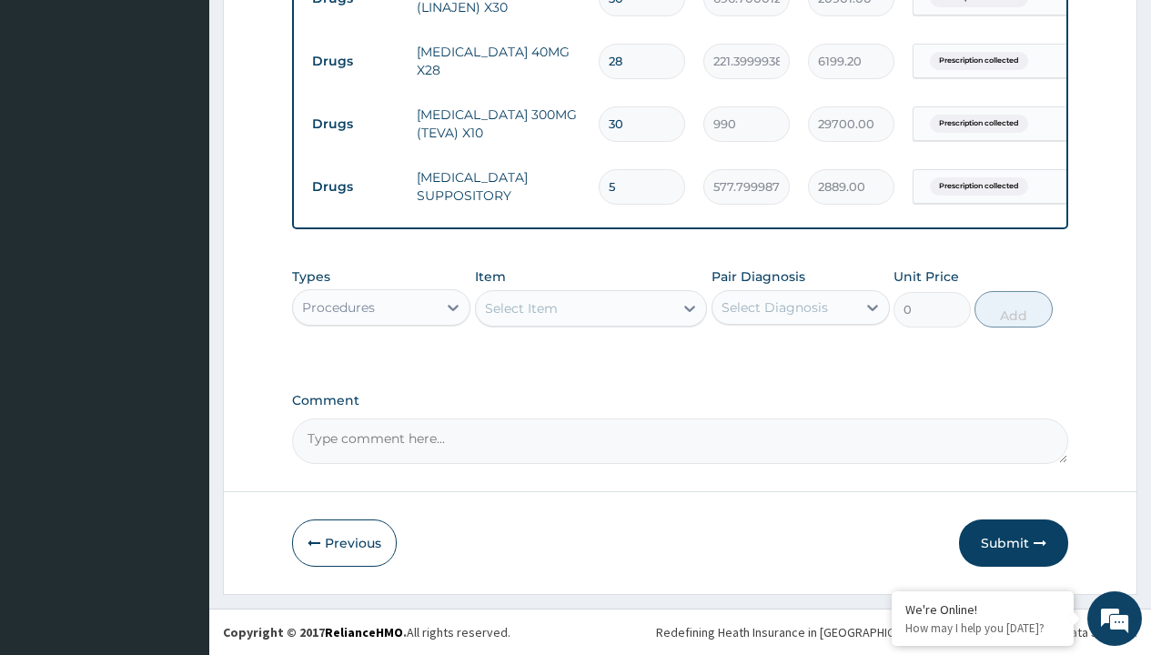
click at [520, 308] on div "Select Item" at bounding box center [521, 308] width 73 height 18
type input "delivery"
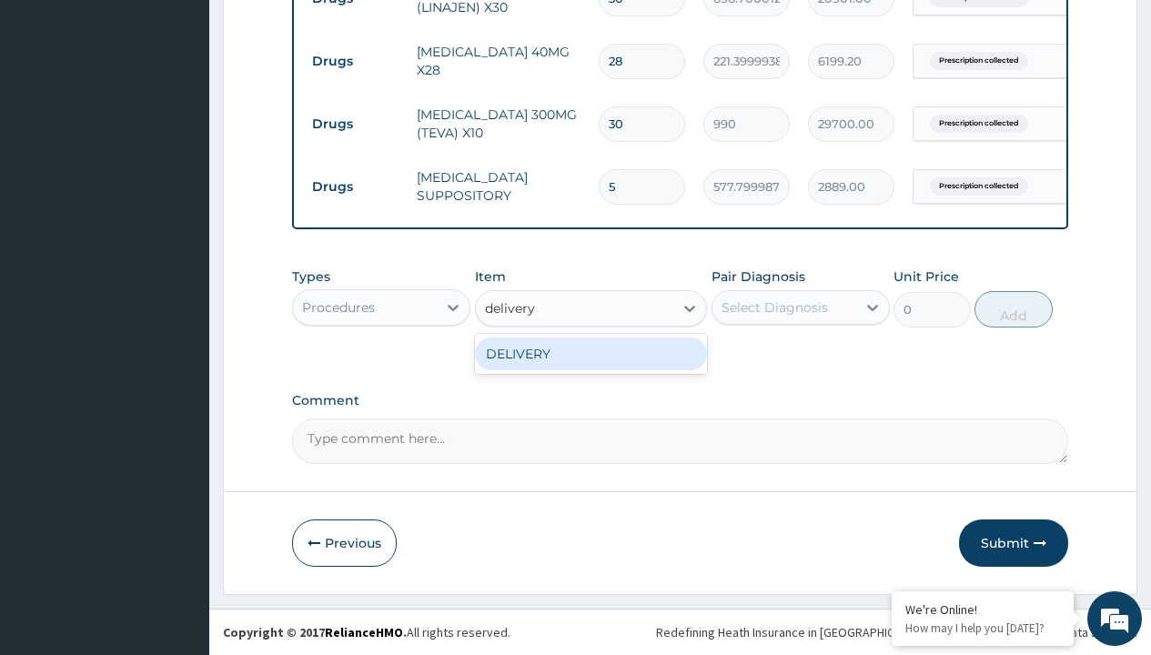
click at [590, 353] on div "DELIVERY" at bounding box center [591, 354] width 233 height 33
type input "2000"
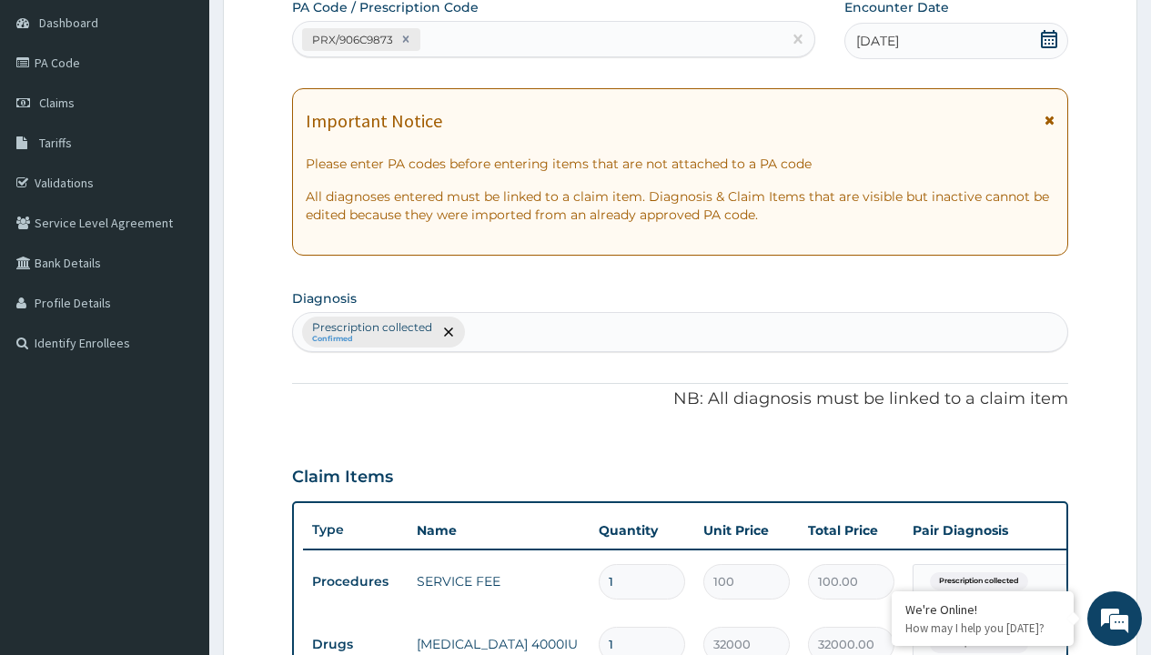
type input "prescription collected"
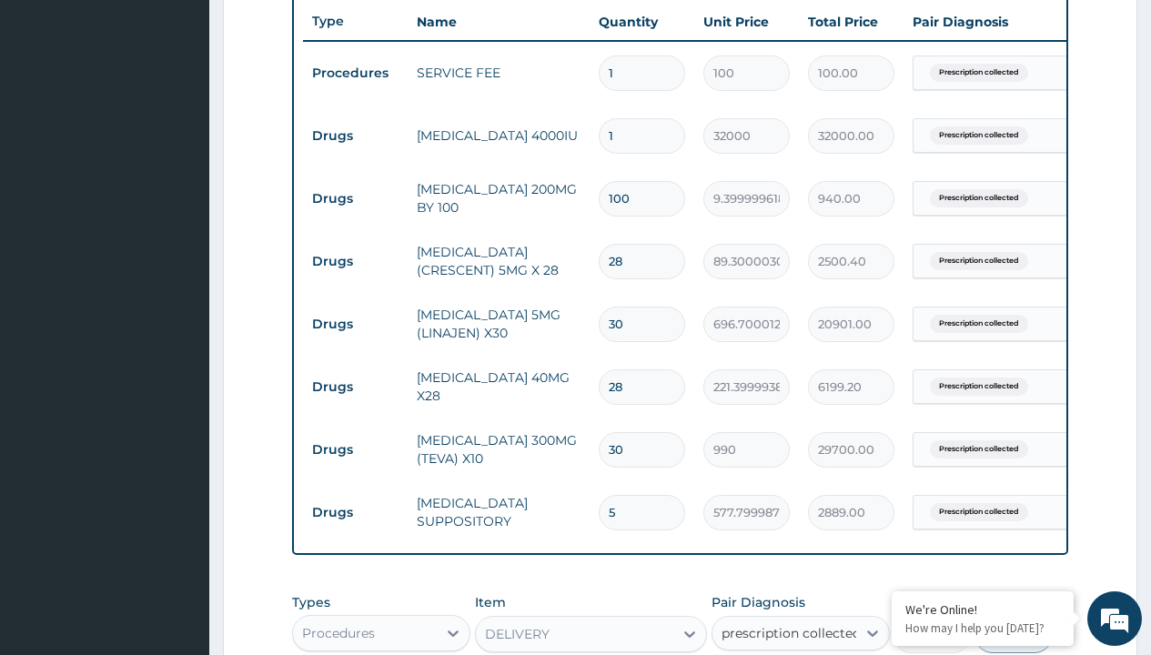
checkbox input "true"
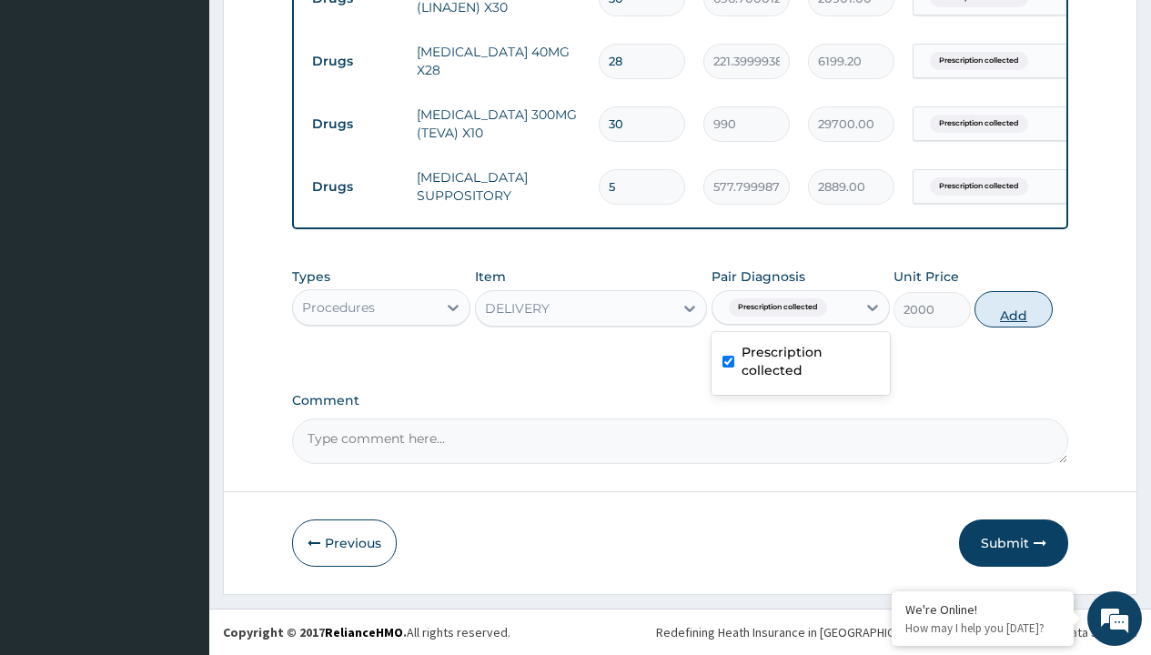
click at [1014, 308] on button "Add" at bounding box center [1012, 309] width 77 height 36
type input "0"
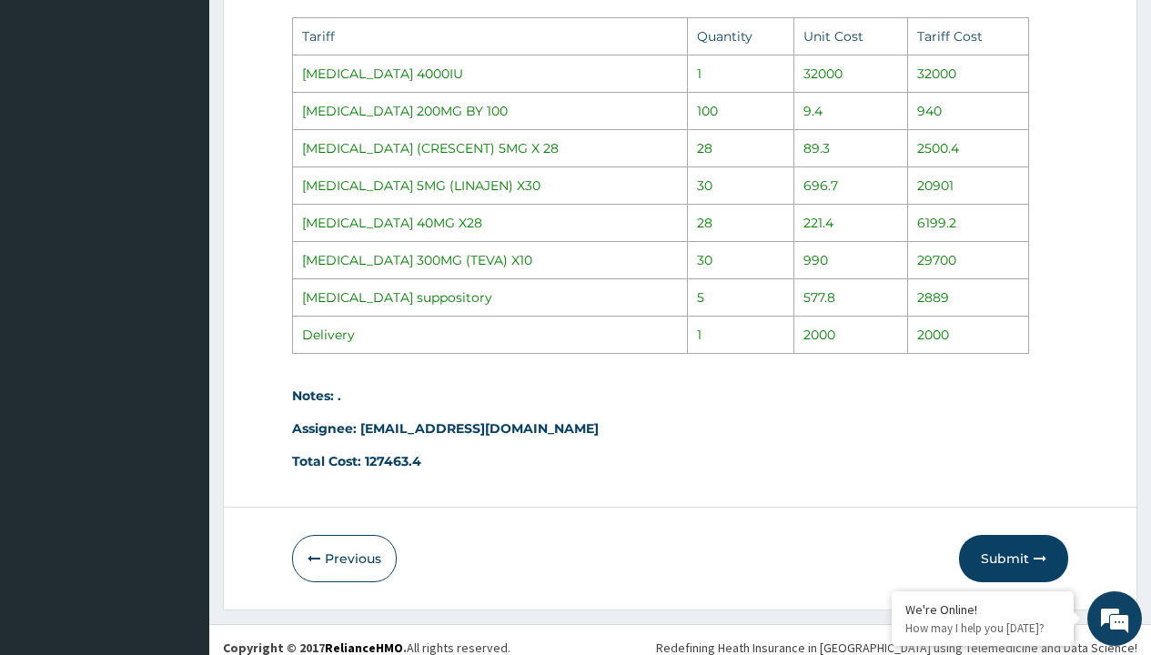
scroll to position [1581, 0]
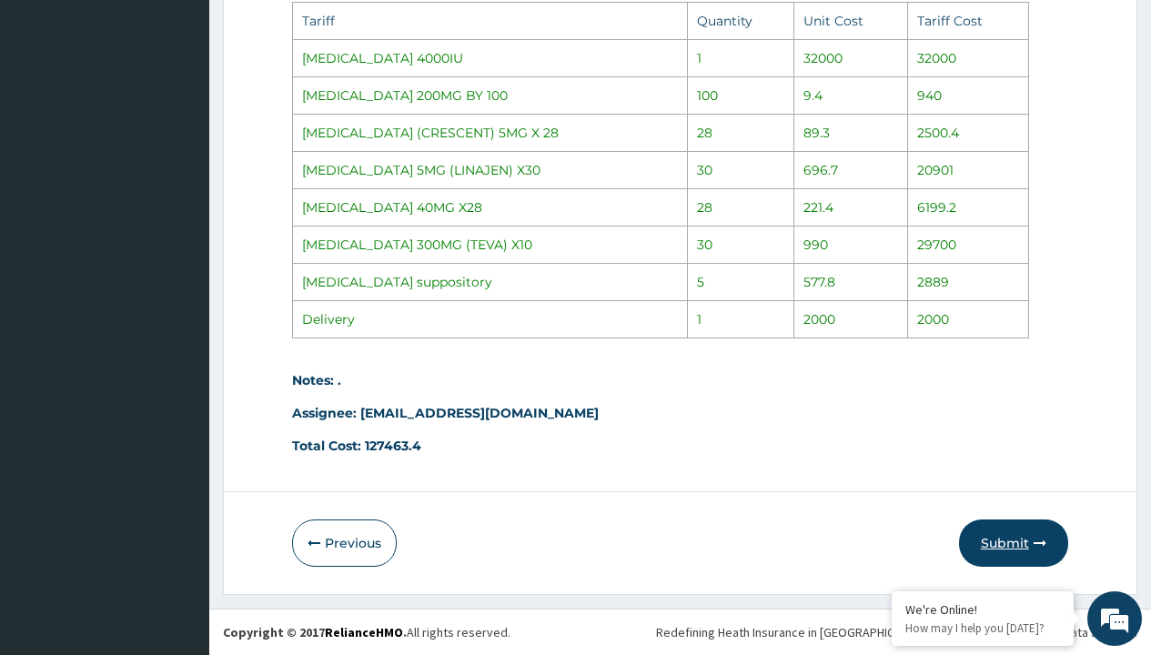
click at [999, 535] on button "Submit" at bounding box center [1013, 542] width 109 height 47
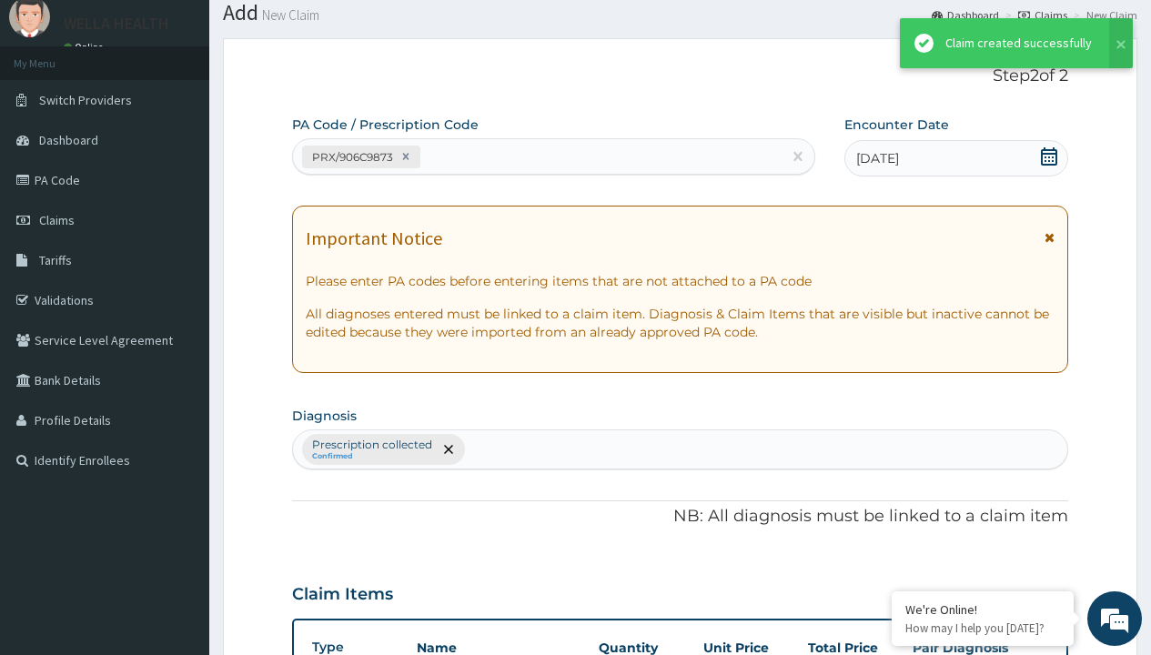
scroll to position [1086, 0]
